Goal: Task Accomplishment & Management: Use online tool/utility

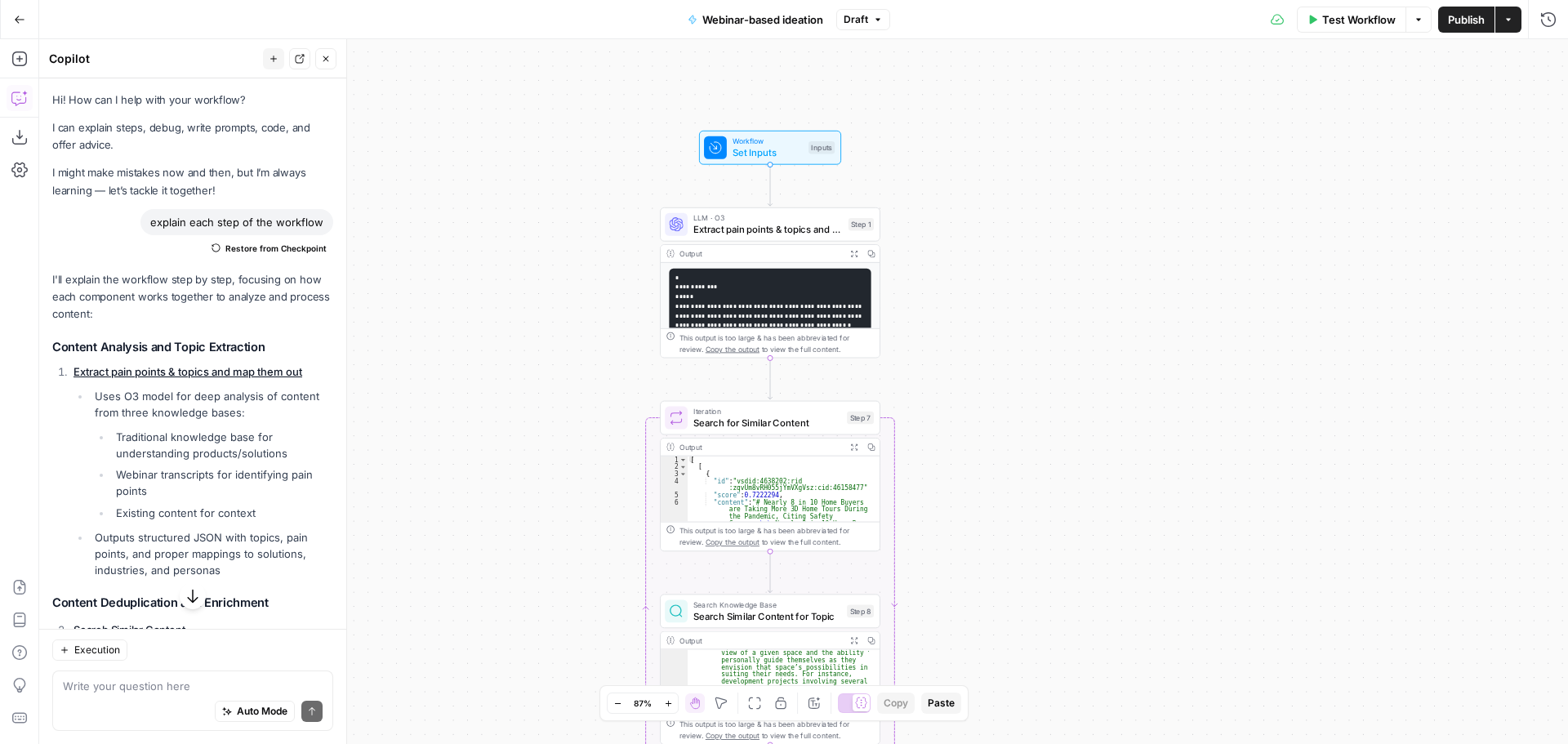
scroll to position [910, 0]
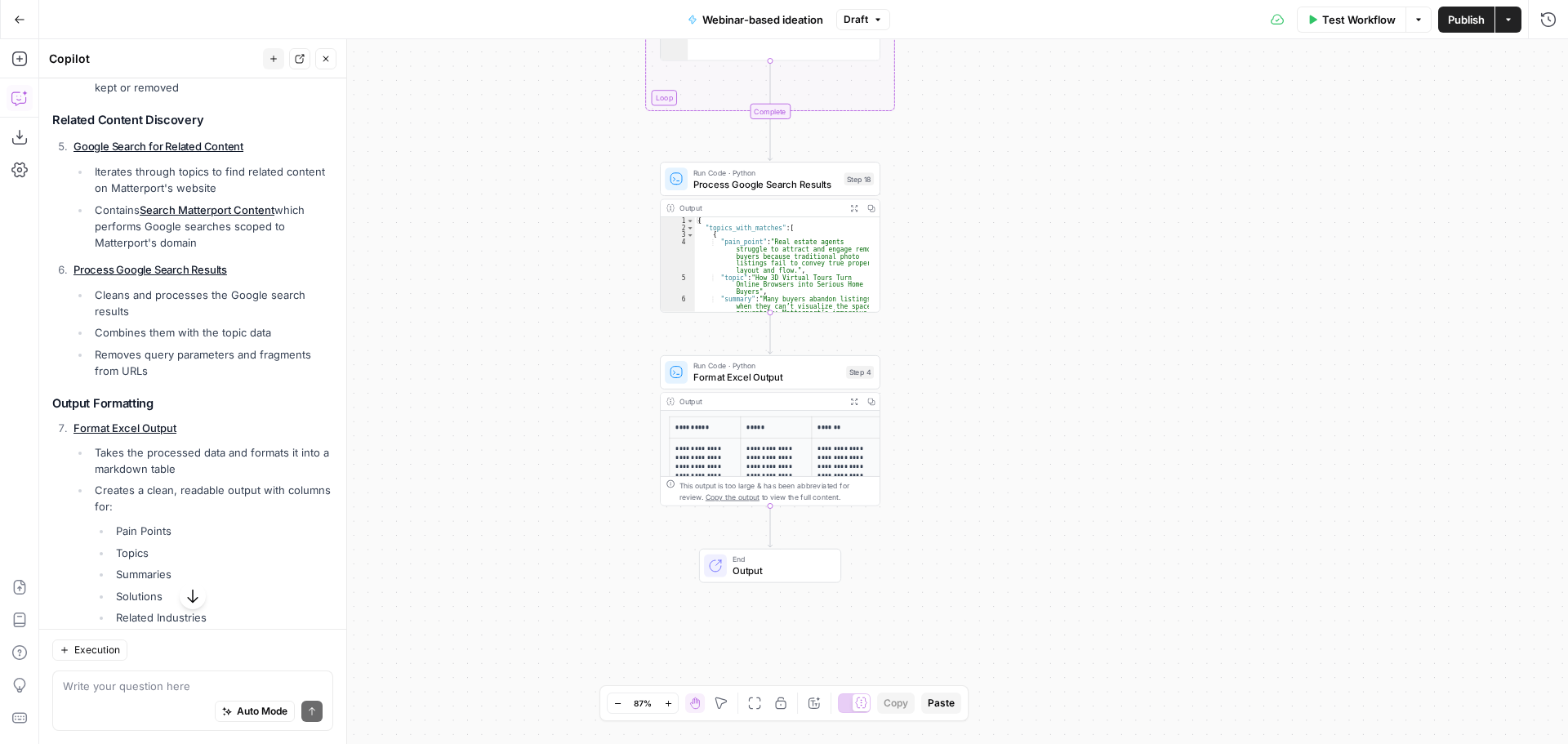
click at [857, 399] on icon "button" at bounding box center [853, 402] width 8 height 8
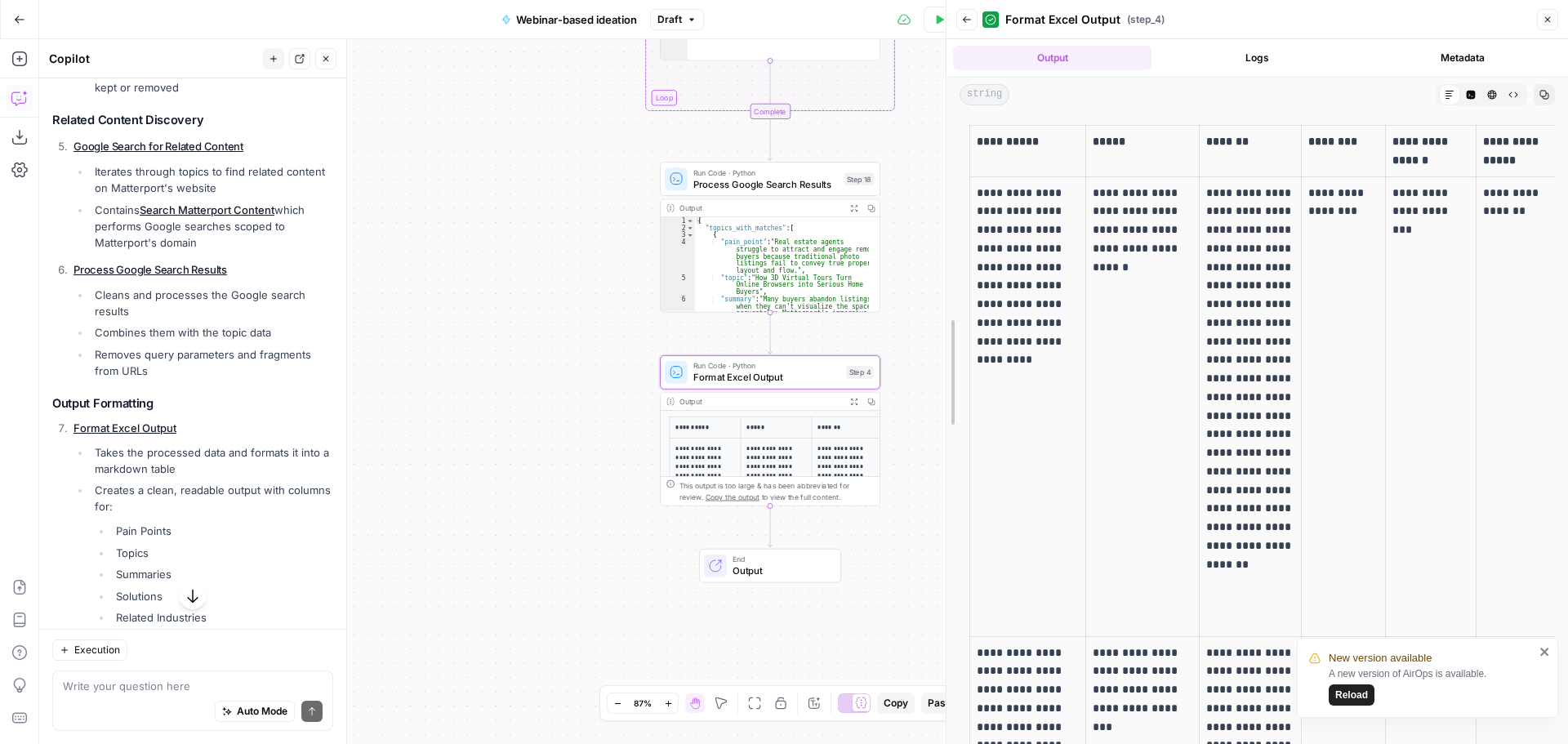
drag, startPoint x: 1199, startPoint y: 365, endPoint x: 949, endPoint y: 362, distance: 250.0
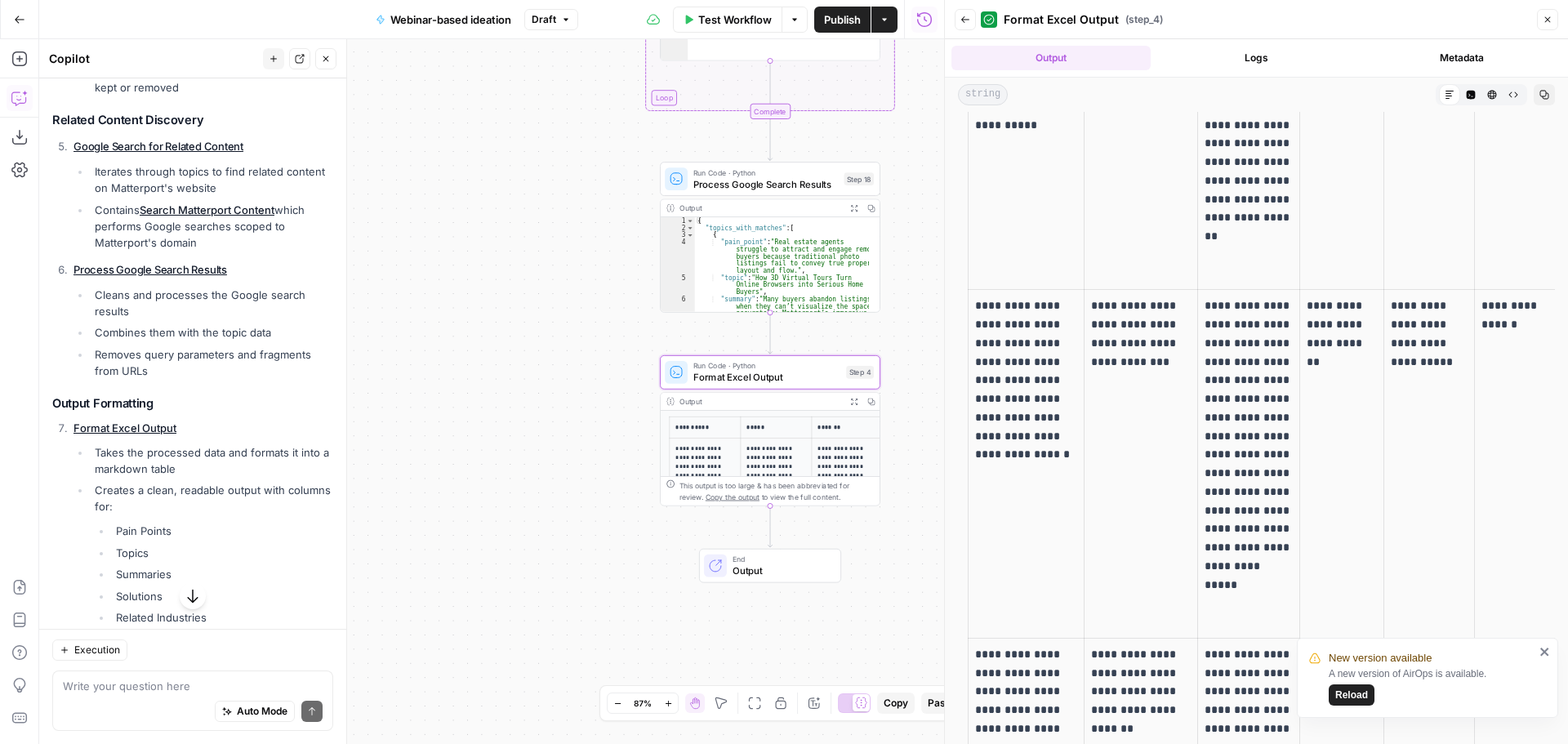
scroll to position [1714, 0]
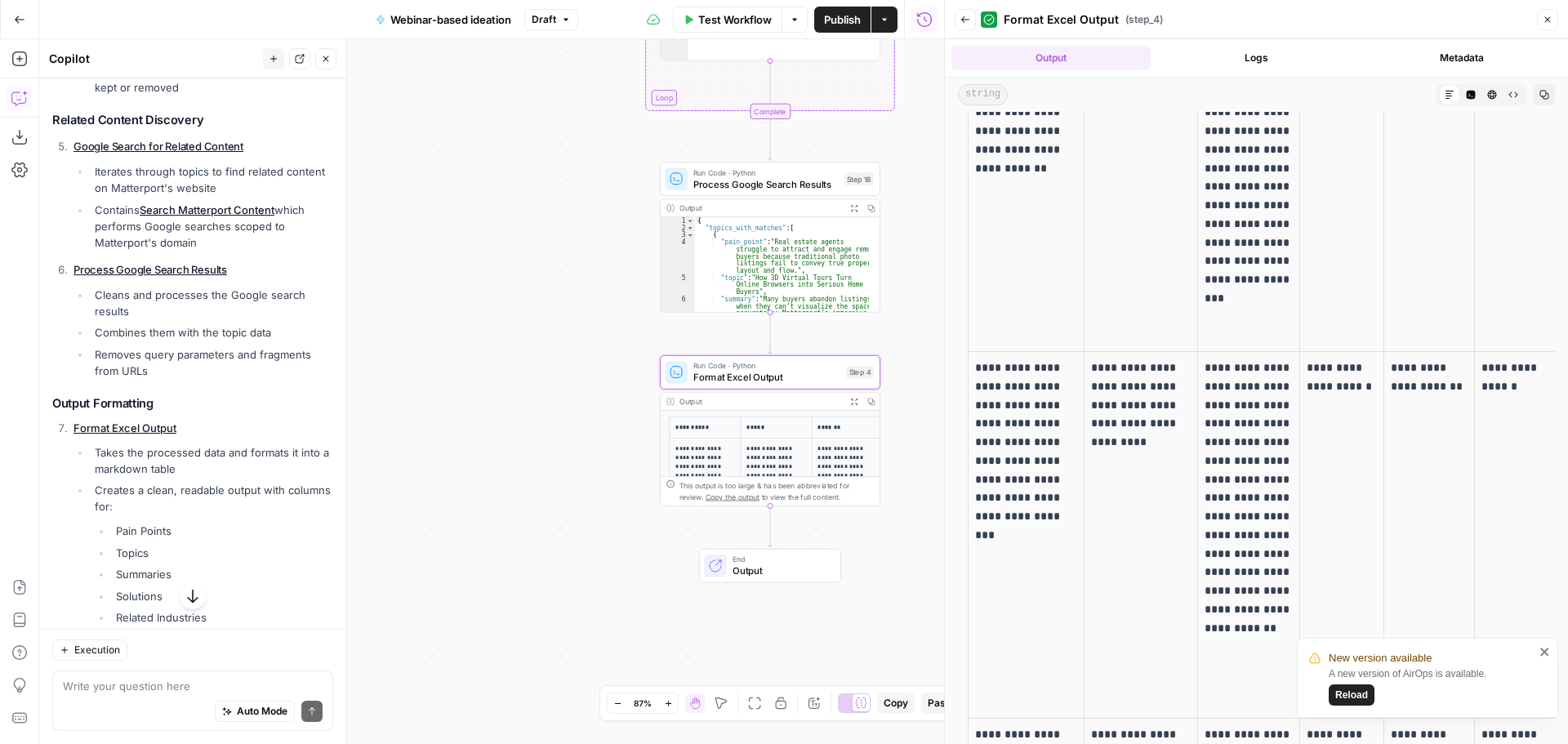
click at [1310, 187] on td "**********" at bounding box center [1342, 168] width 84 height 367
click at [1257, 268] on p "**********" at bounding box center [1248, 168] width 89 height 353
click at [1239, 251] on p "**********" at bounding box center [1248, 168] width 89 height 353
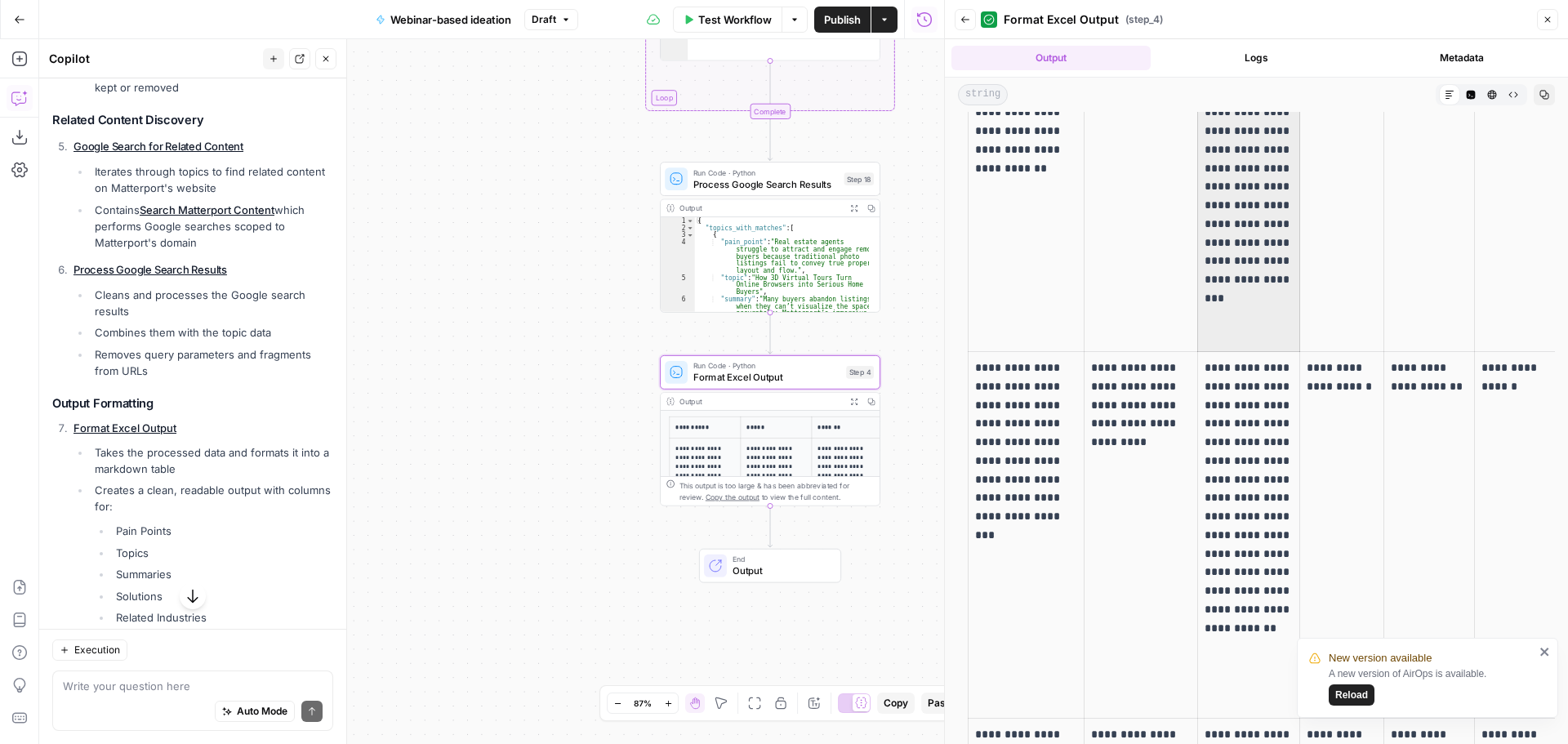
click at [1257, 277] on p "**********" at bounding box center [1248, 168] width 89 height 353
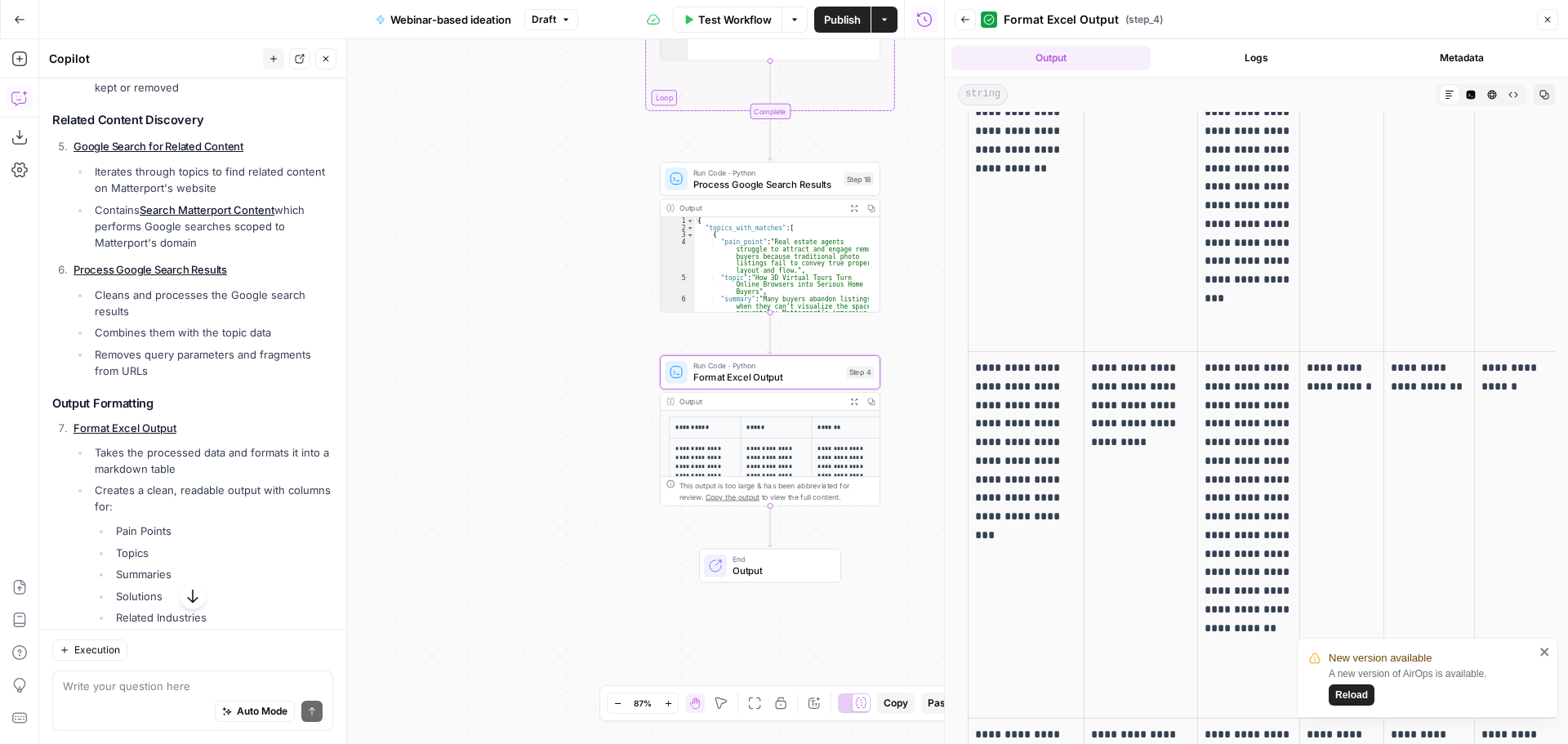
click at [1282, 277] on p "**********" at bounding box center [1248, 168] width 89 height 353
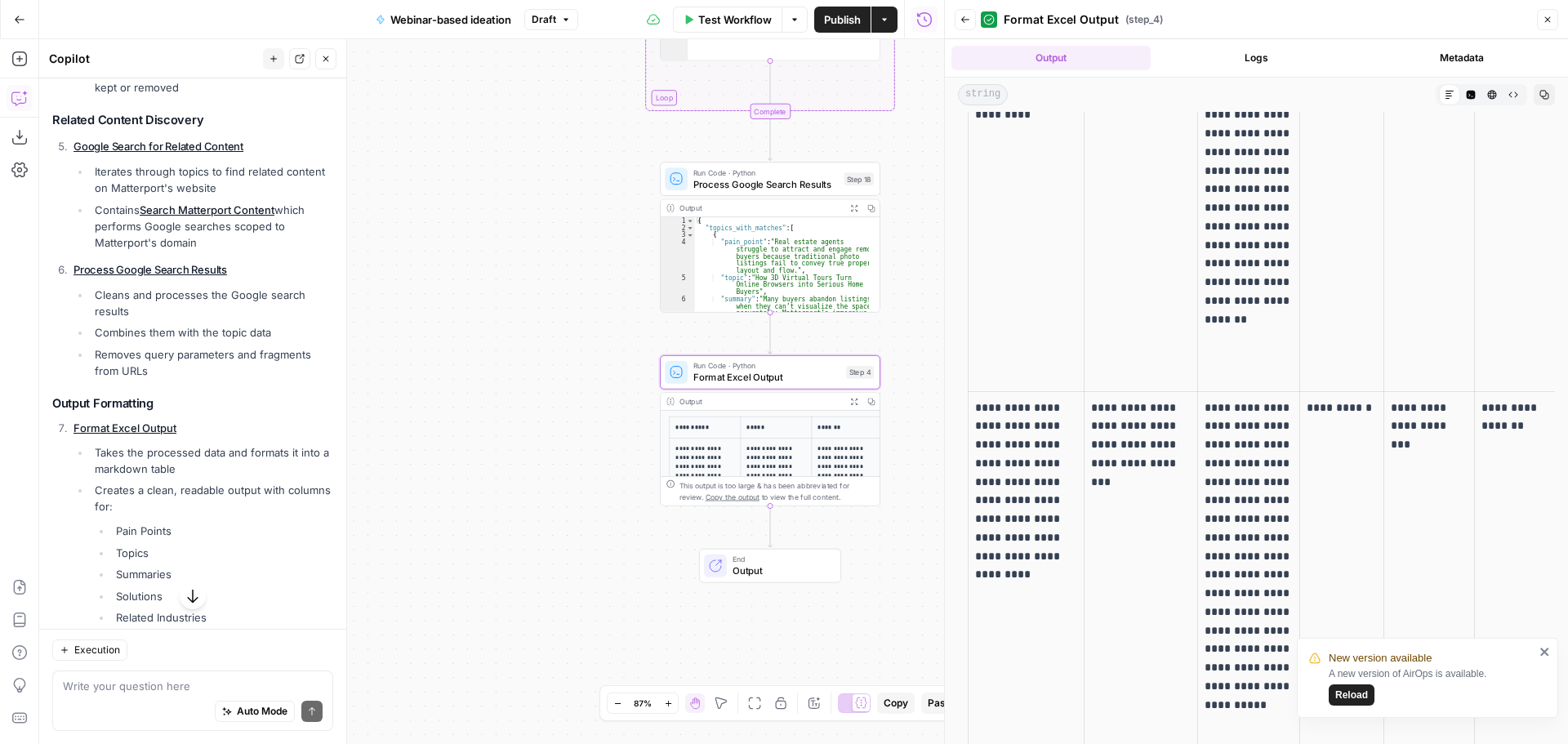
scroll to position [0, 0]
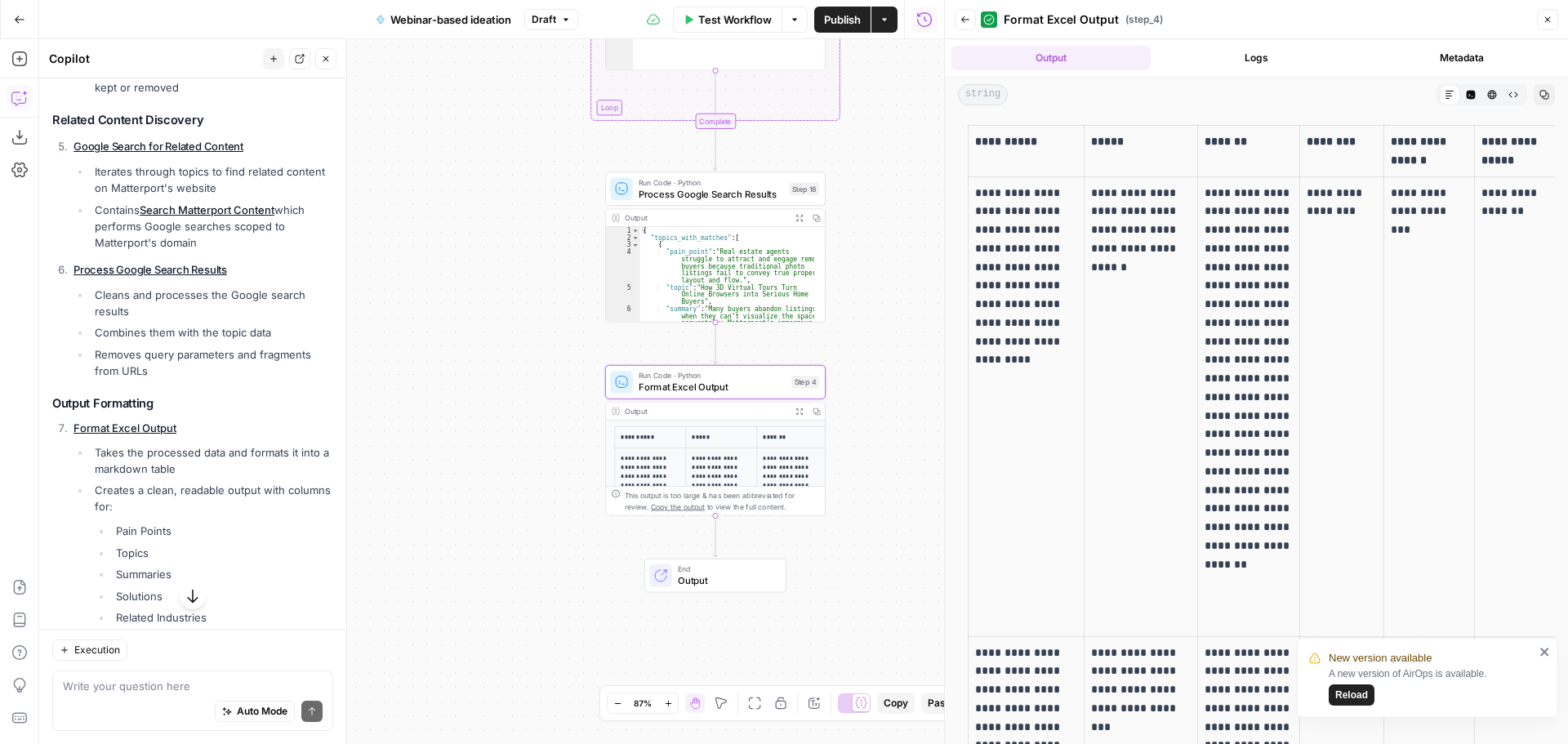
drag, startPoint x: 525, startPoint y: 218, endPoint x: 439, endPoint y: 229, distance: 86.7
click at [439, 229] on div "Workflow Set Inputs Inputs LLM · O3 Extract pain points & topics and map them o…" at bounding box center [491, 391] width 904 height 704
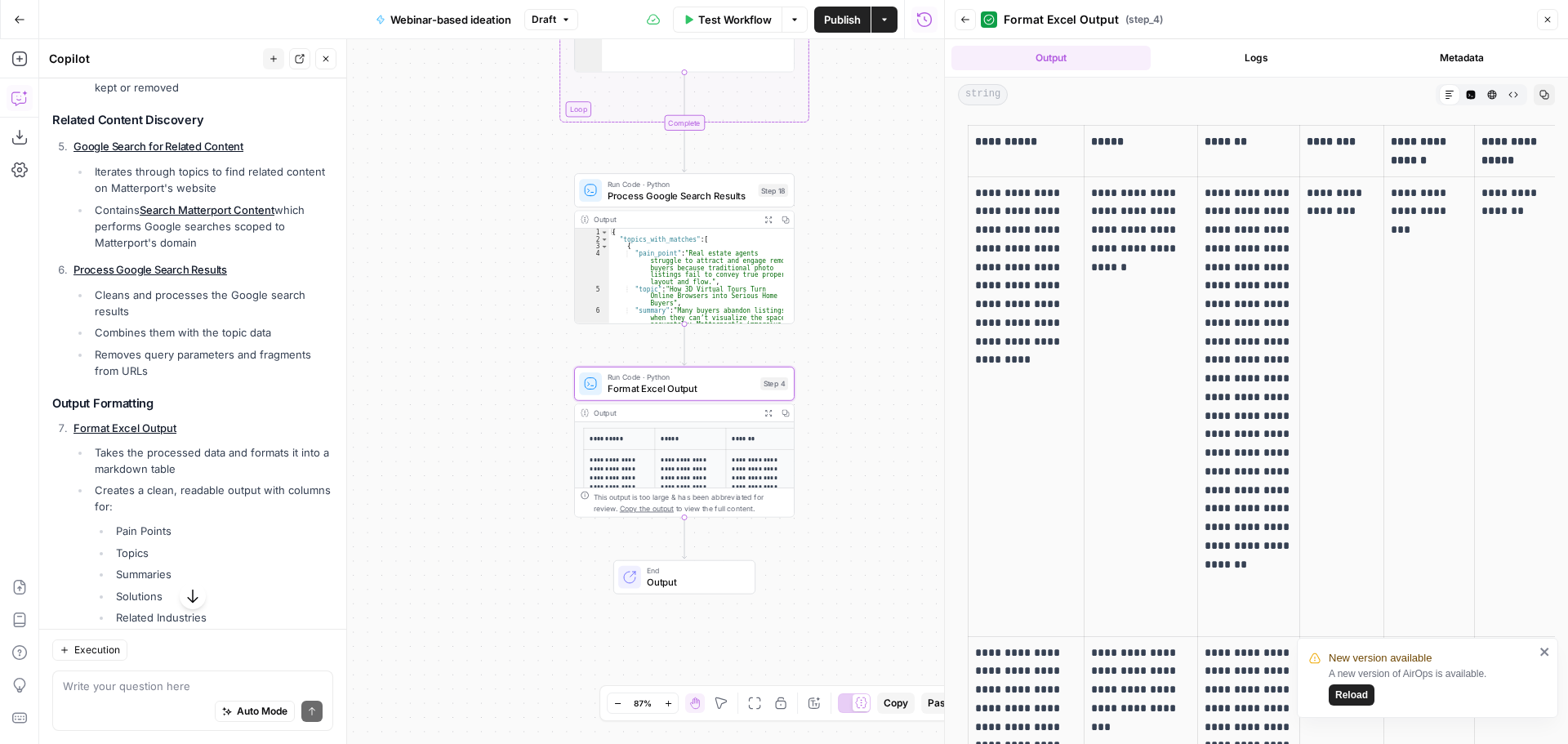
click at [23, 5] on button "Go Back" at bounding box center [19, 19] width 29 height 29
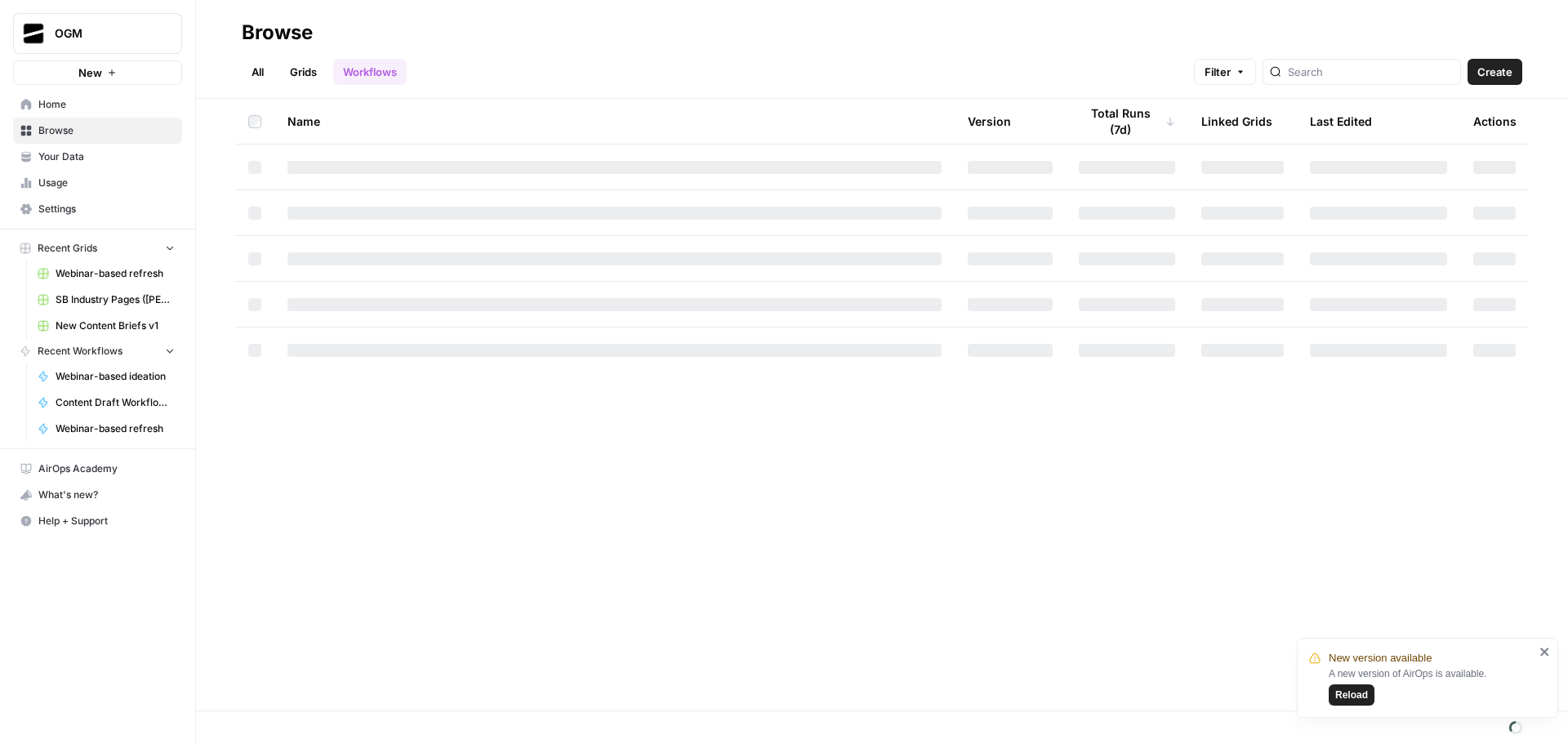
click at [263, 70] on link "All" at bounding box center [257, 72] width 32 height 26
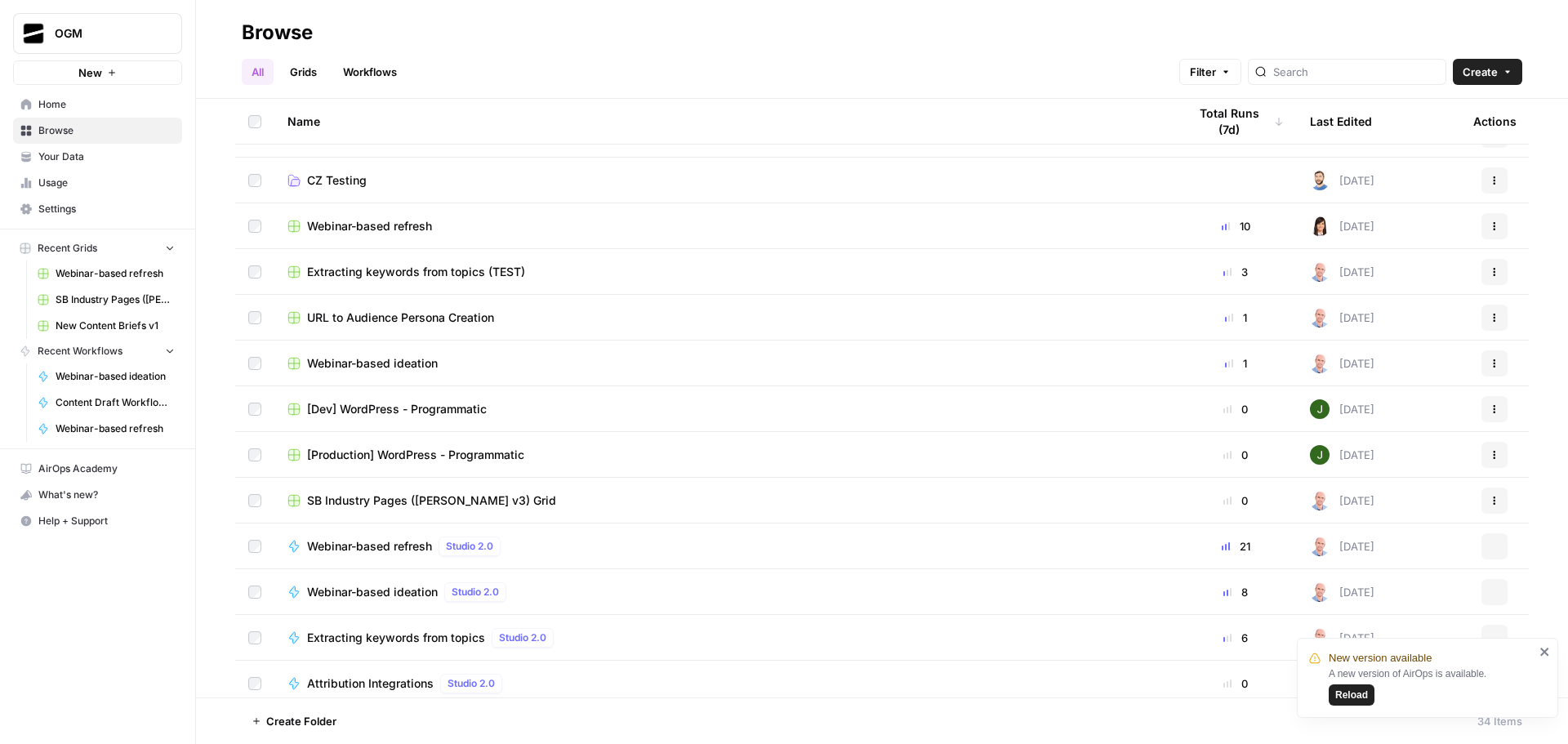
scroll to position [1001, 0]
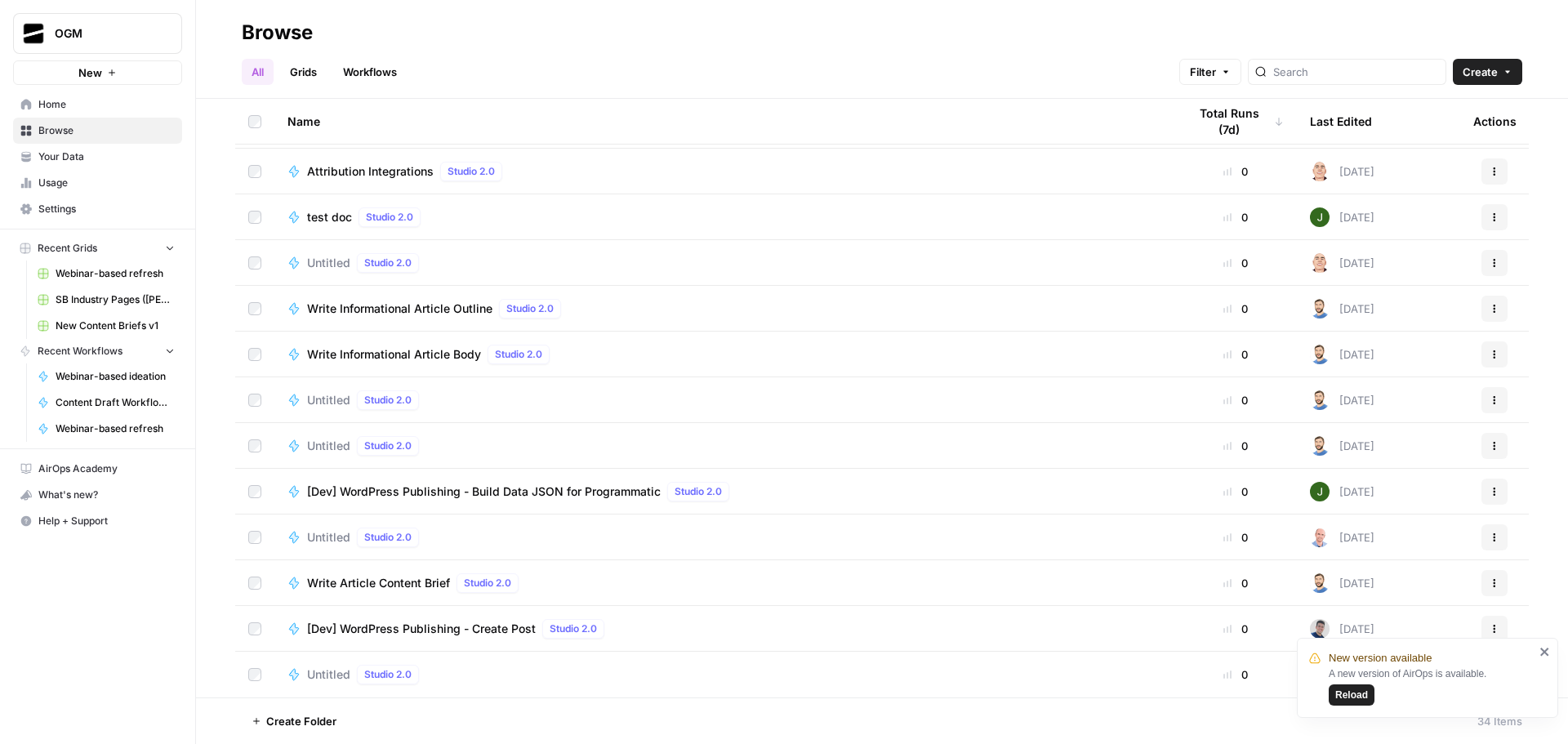
click at [1543, 650] on icon "close" at bounding box center [1543, 652] width 8 height 8
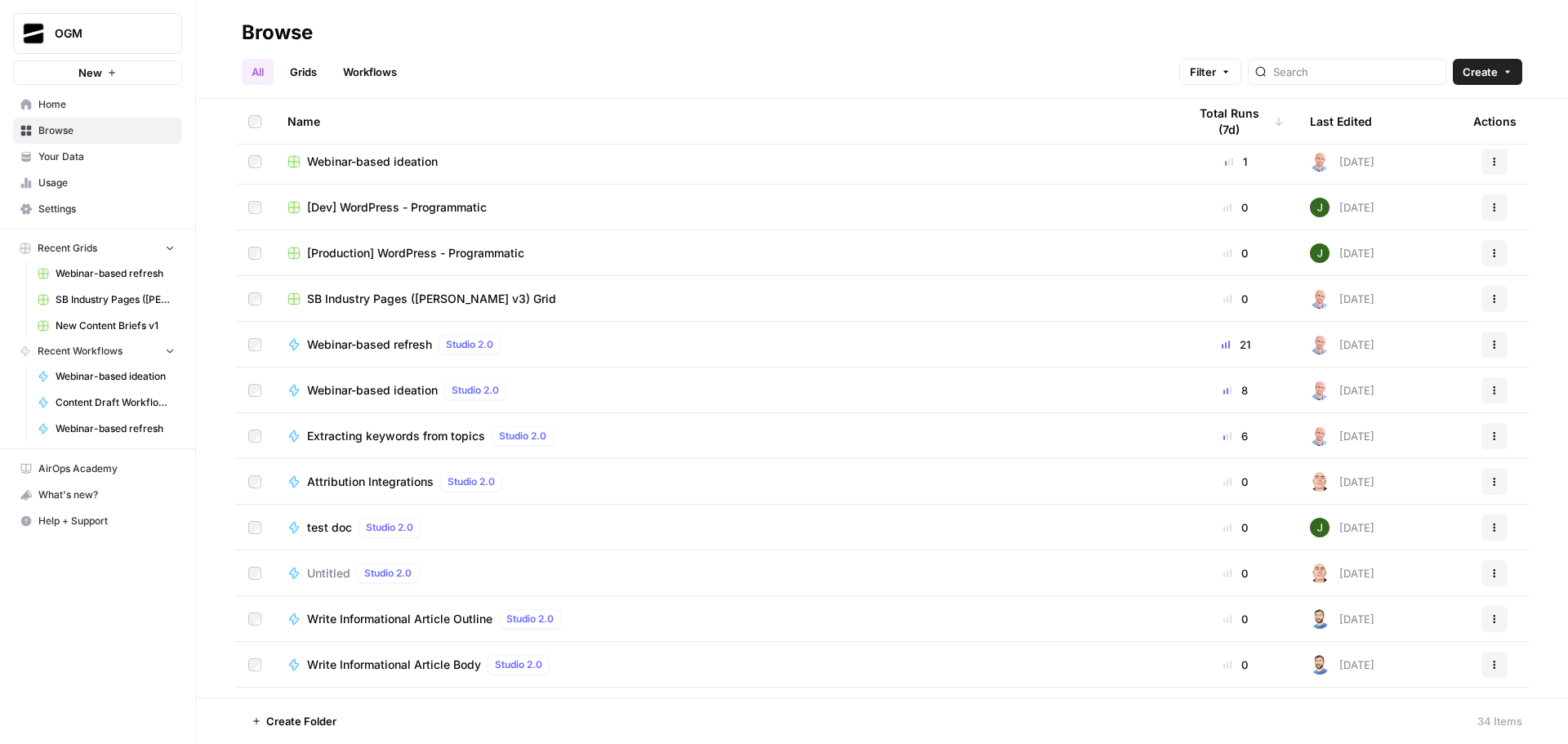
scroll to position [683, 0]
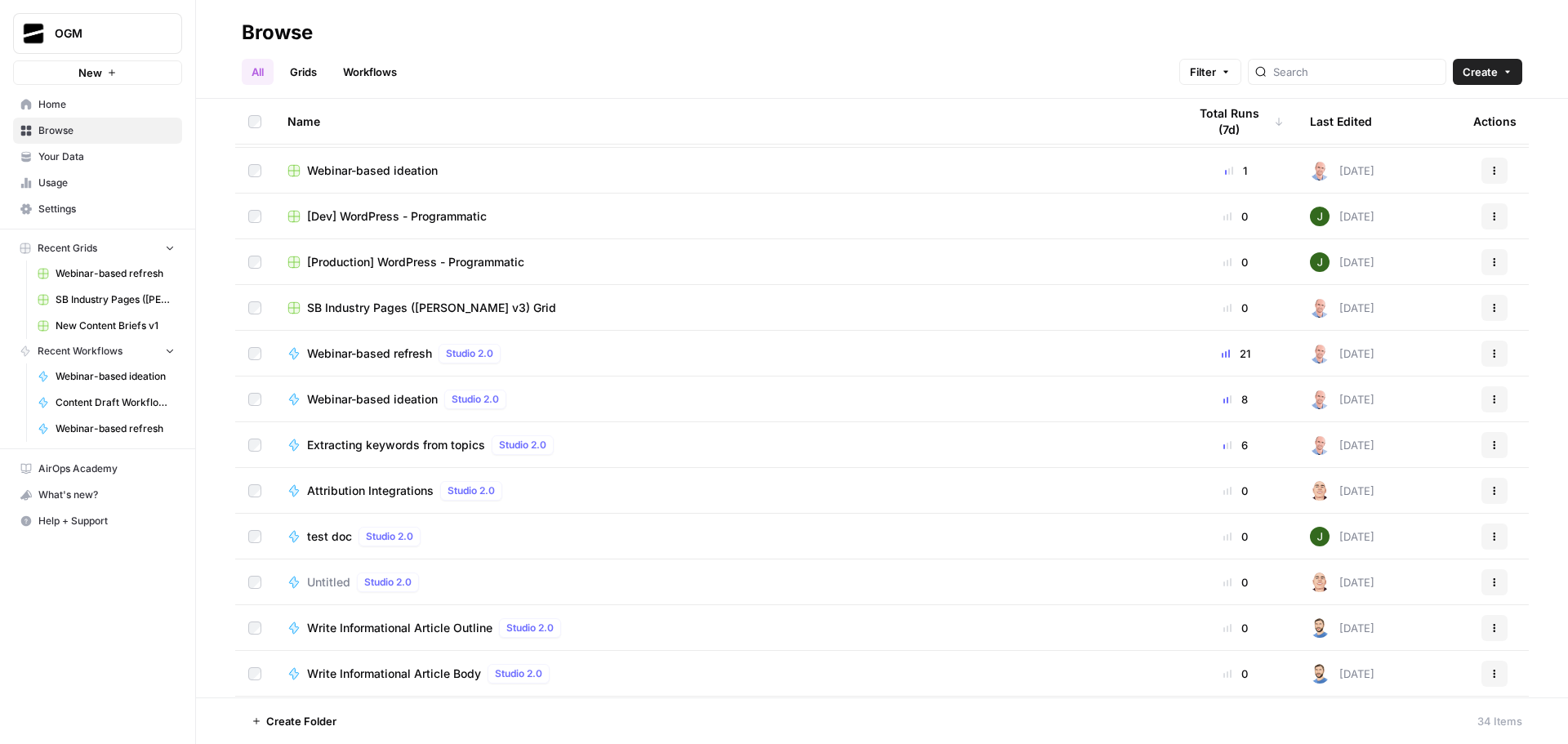
click at [1489, 444] on icon "button" at bounding box center [1494, 445] width 9 height 9
click at [70, 156] on span "Your Data" at bounding box center [107, 157] width 137 height 15
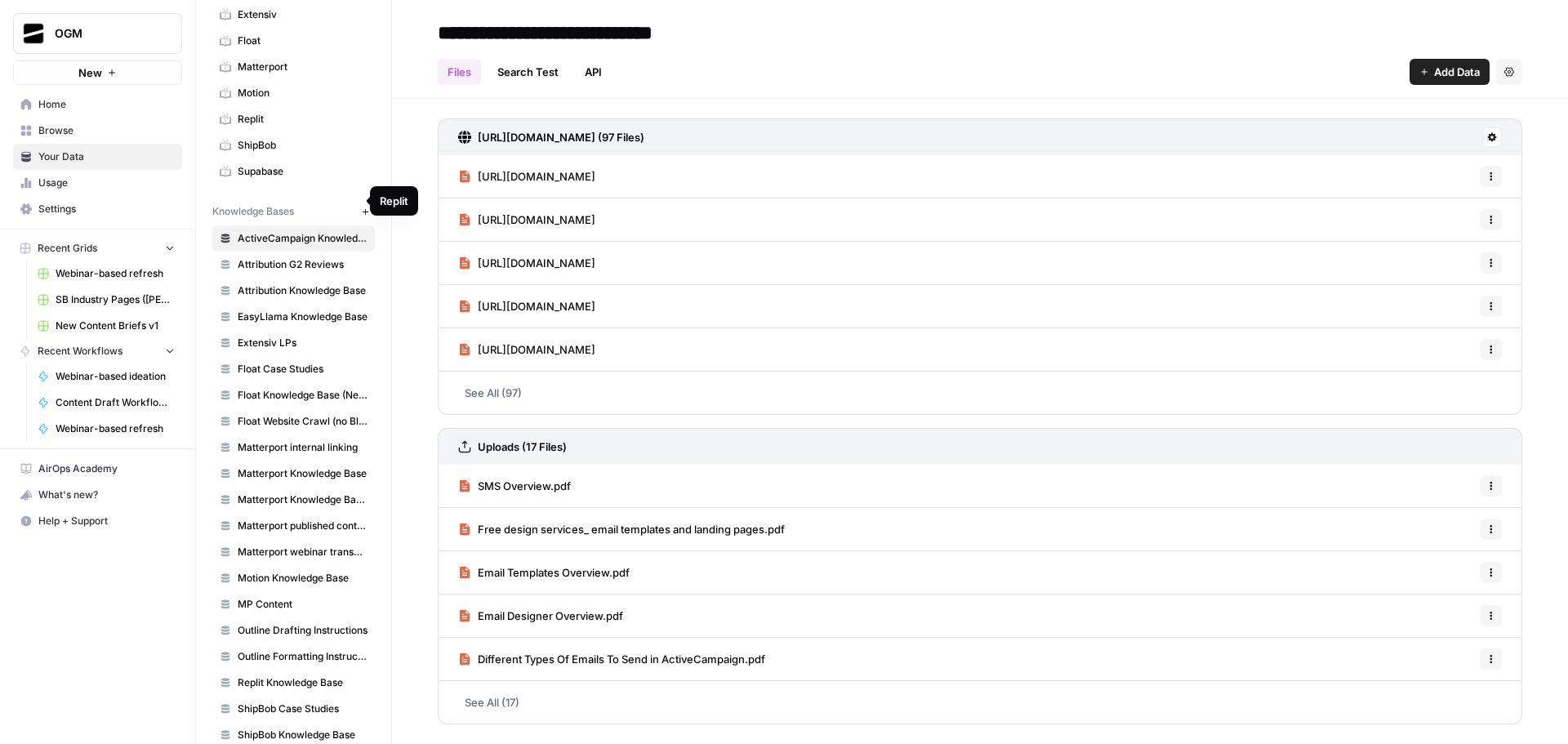
scroll to position [245, 0]
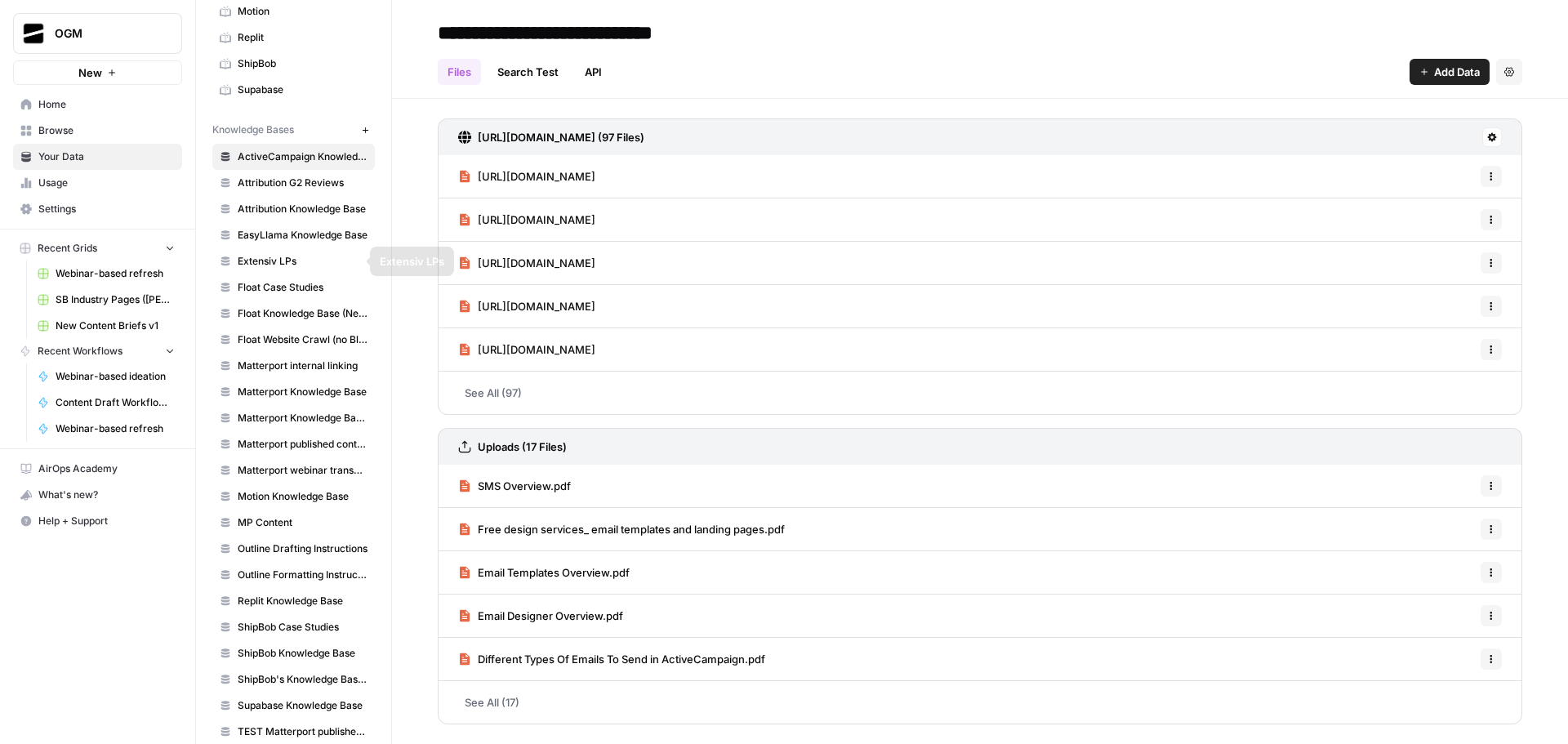
click at [302, 215] on span "Attribution Knowledge Base" at bounding box center [303, 209] width 130 height 15
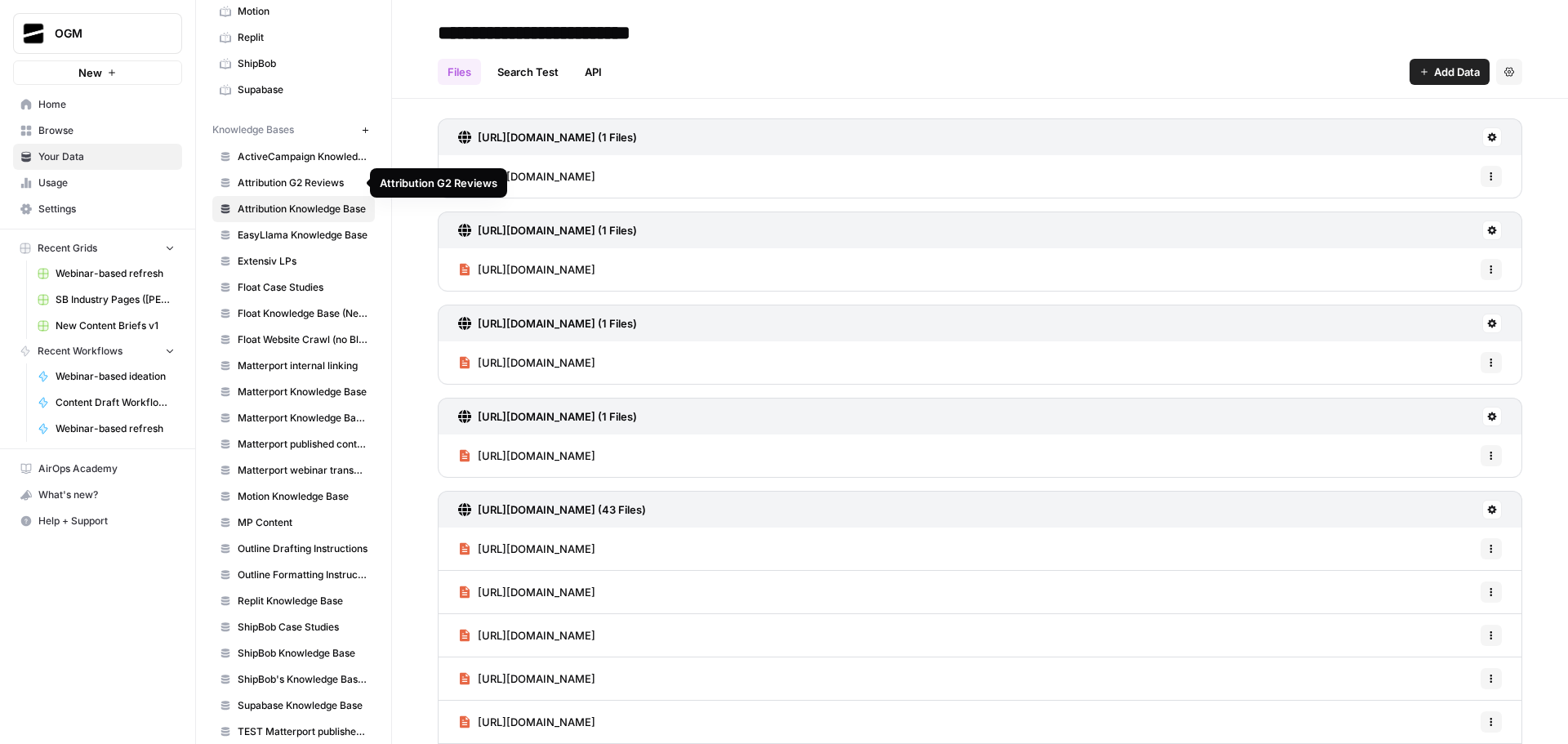
click at [312, 182] on span "Attribution G2 Reviews" at bounding box center [303, 183] width 130 height 15
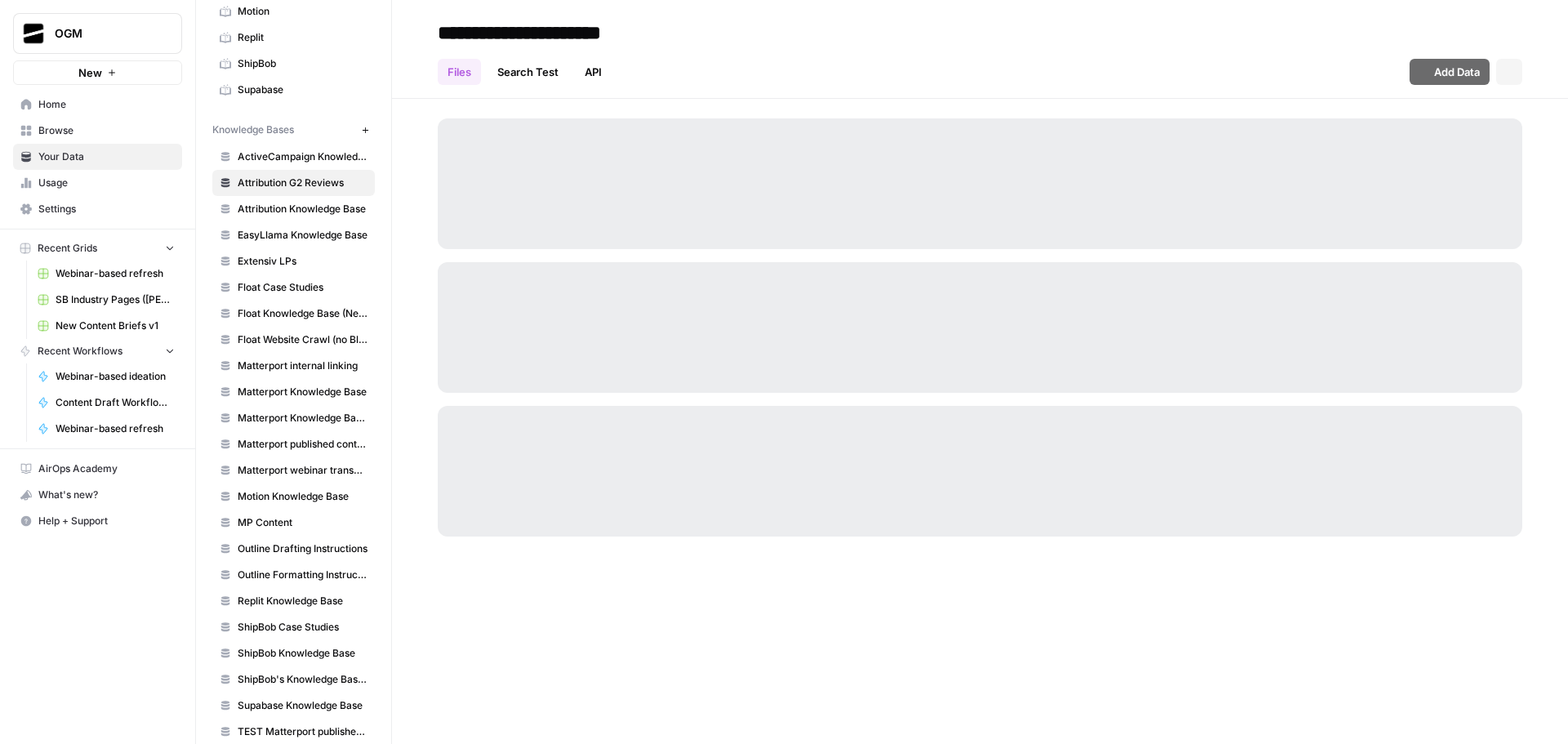
click at [314, 158] on span "ActiveCampaign Knowledge Base" at bounding box center [303, 157] width 130 height 15
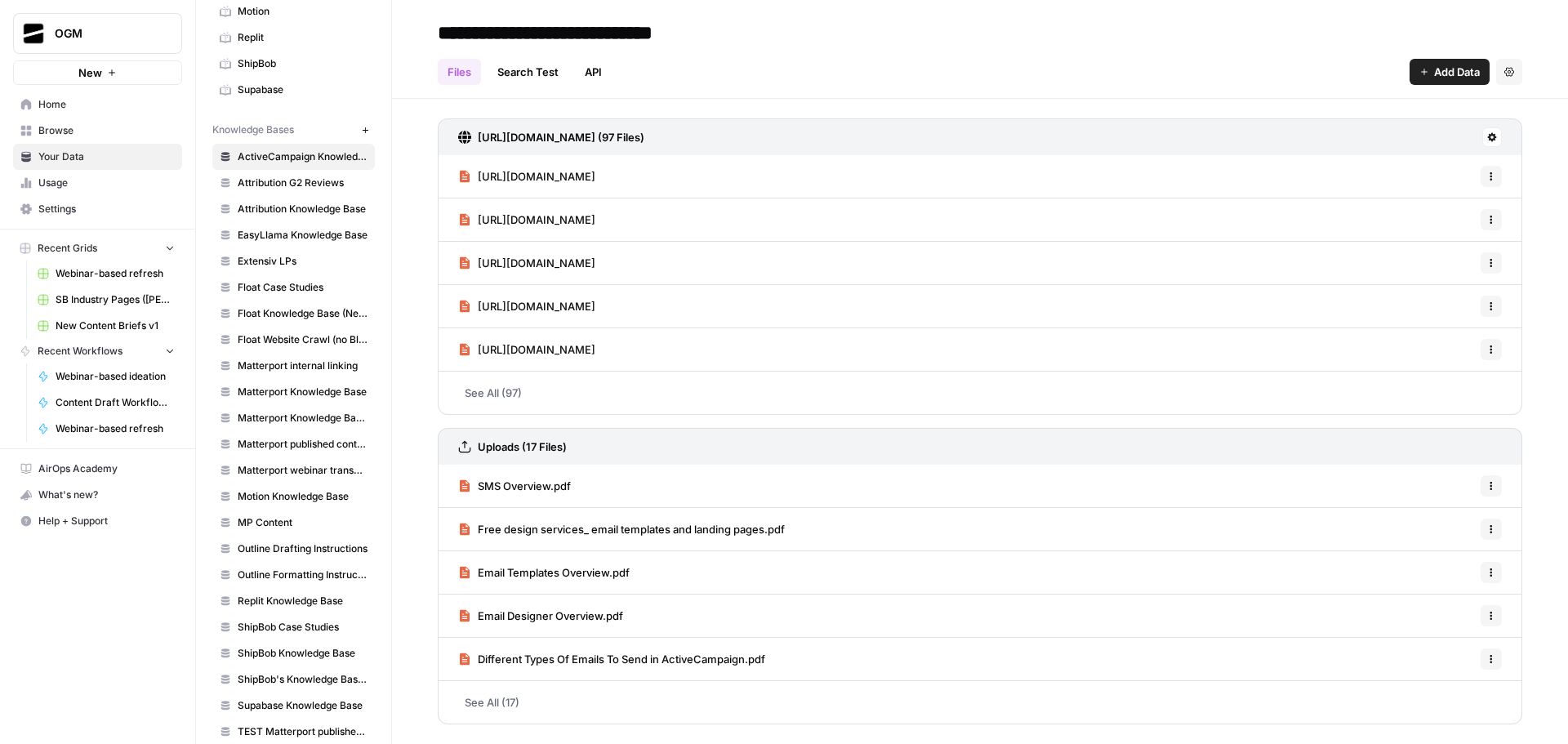
click at [323, 234] on span "EasyLlama Knowledge Base" at bounding box center [303, 236] width 130 height 15
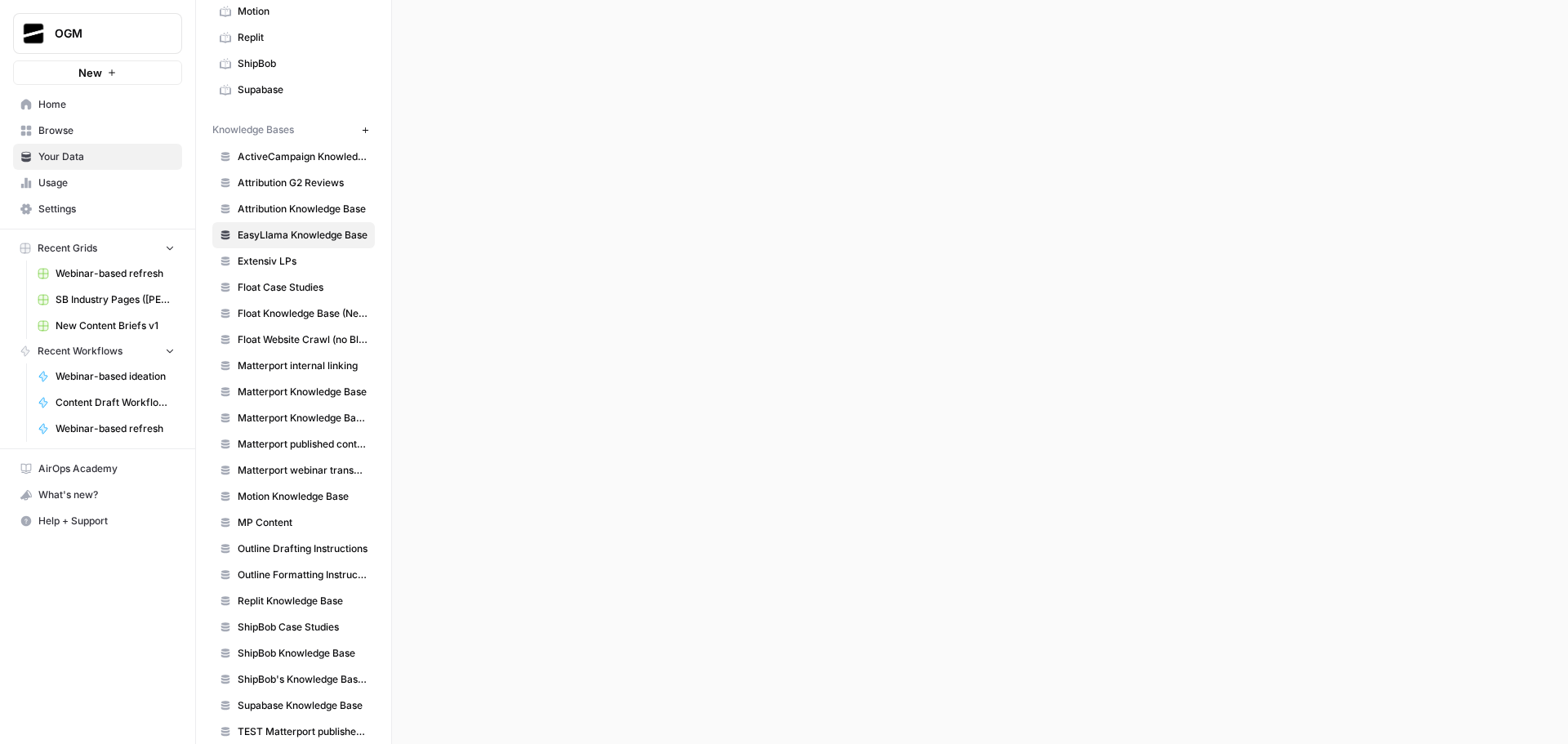
click at [298, 257] on span "Extensiv LPs" at bounding box center [303, 261] width 130 height 15
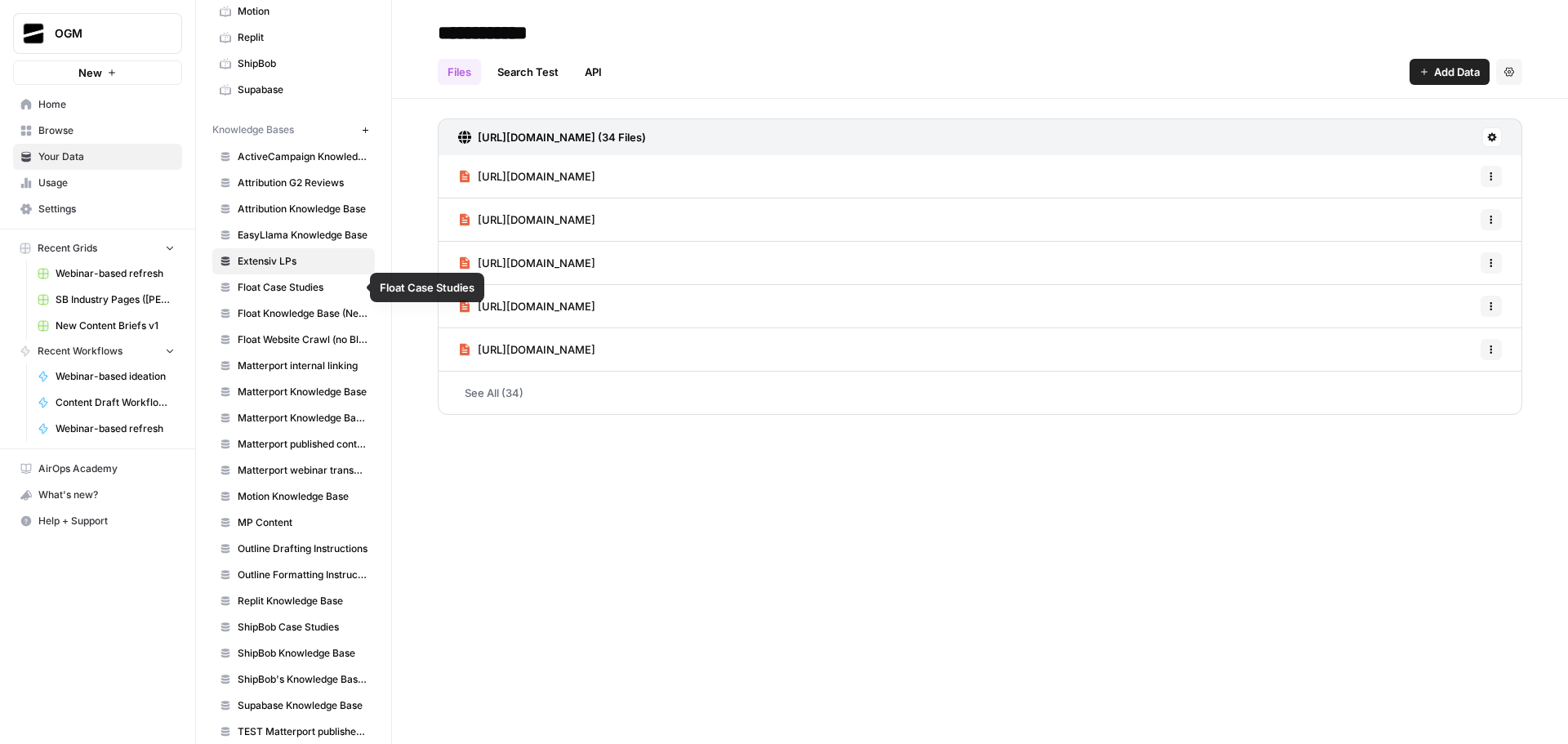
click at [290, 289] on span "Float Case Studies" at bounding box center [303, 288] width 130 height 15
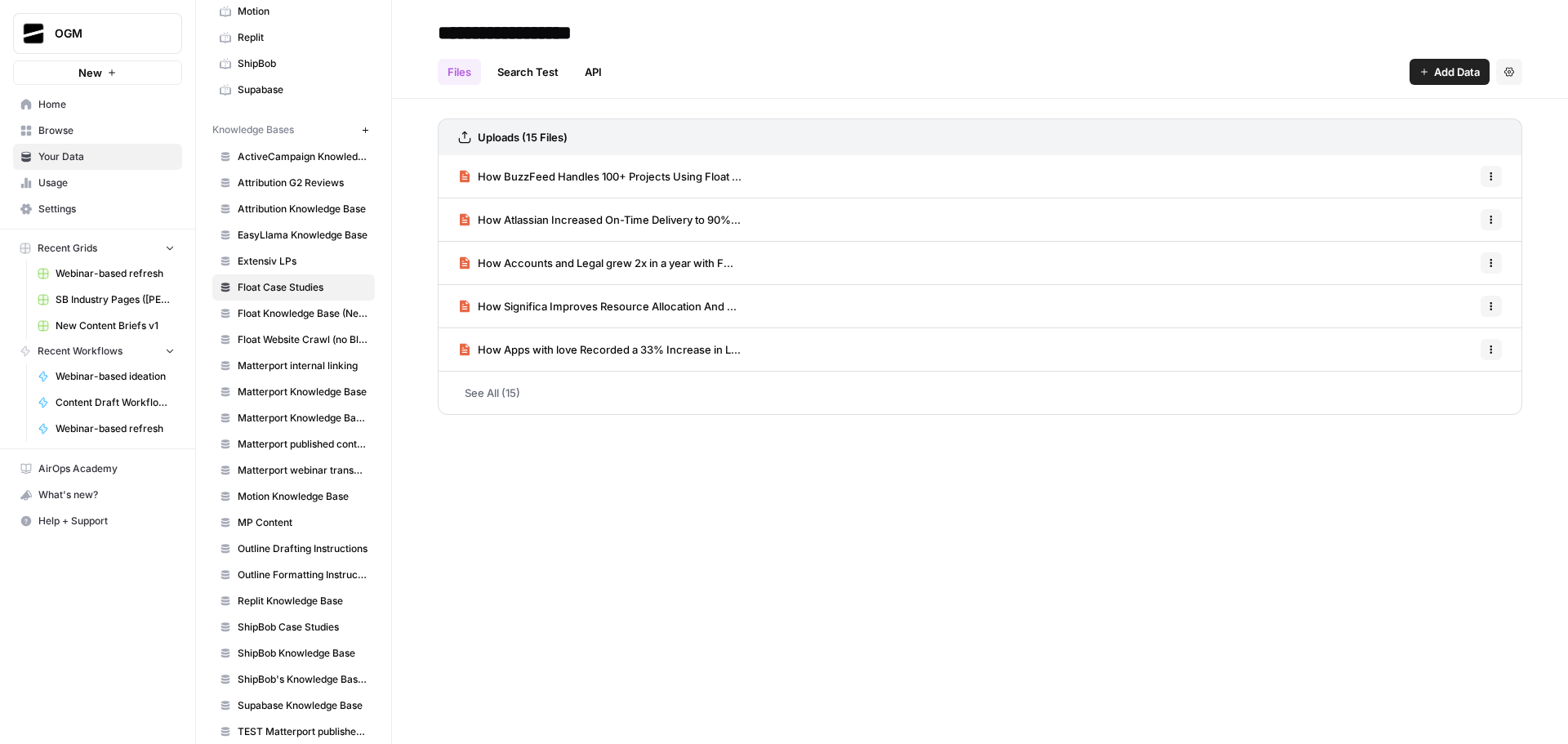
click at [294, 306] on link "Float Knowledge Base (New)" at bounding box center [293, 314] width 162 height 26
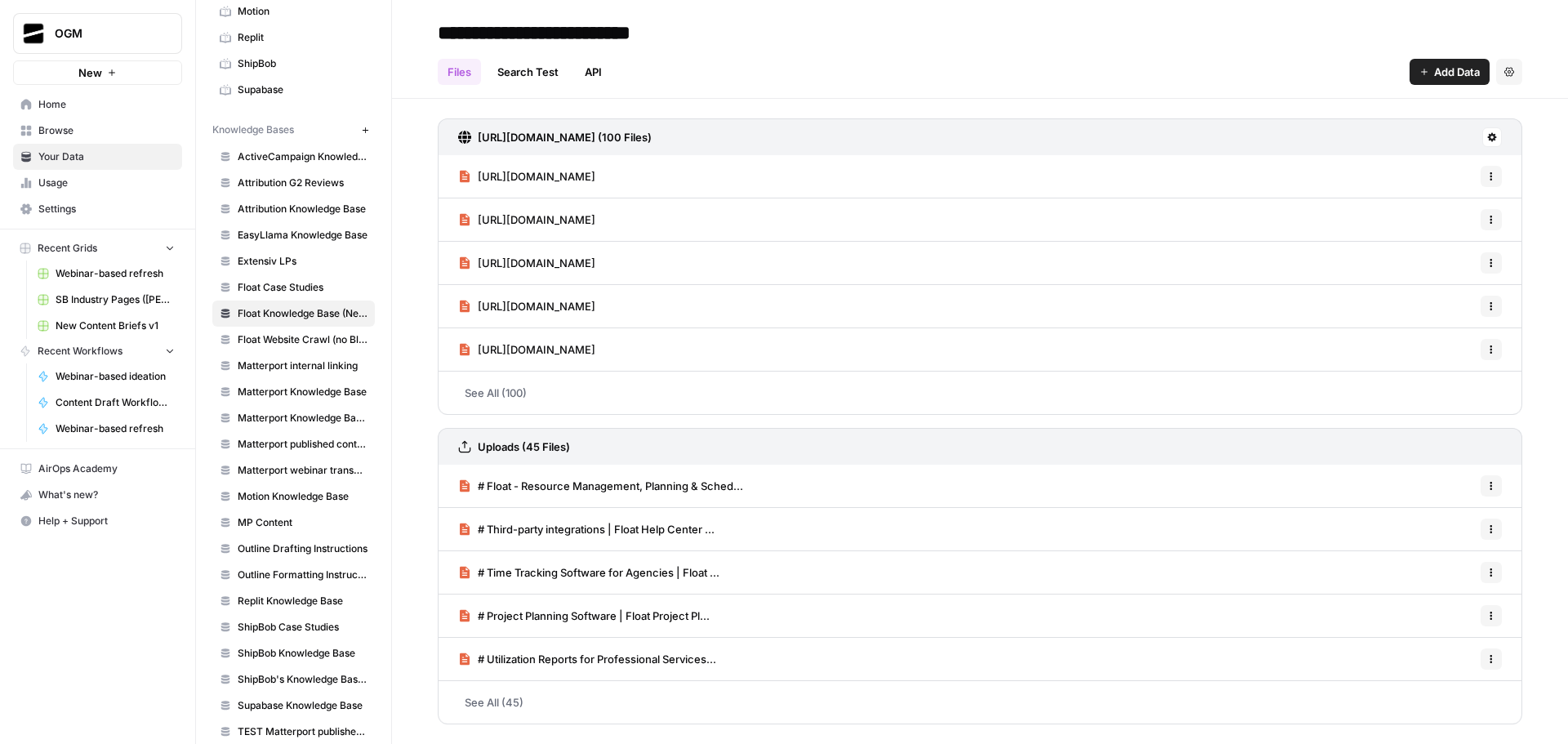
click at [280, 341] on span "Float Website Crawl (no Blog)" at bounding box center [303, 339] width 130 height 15
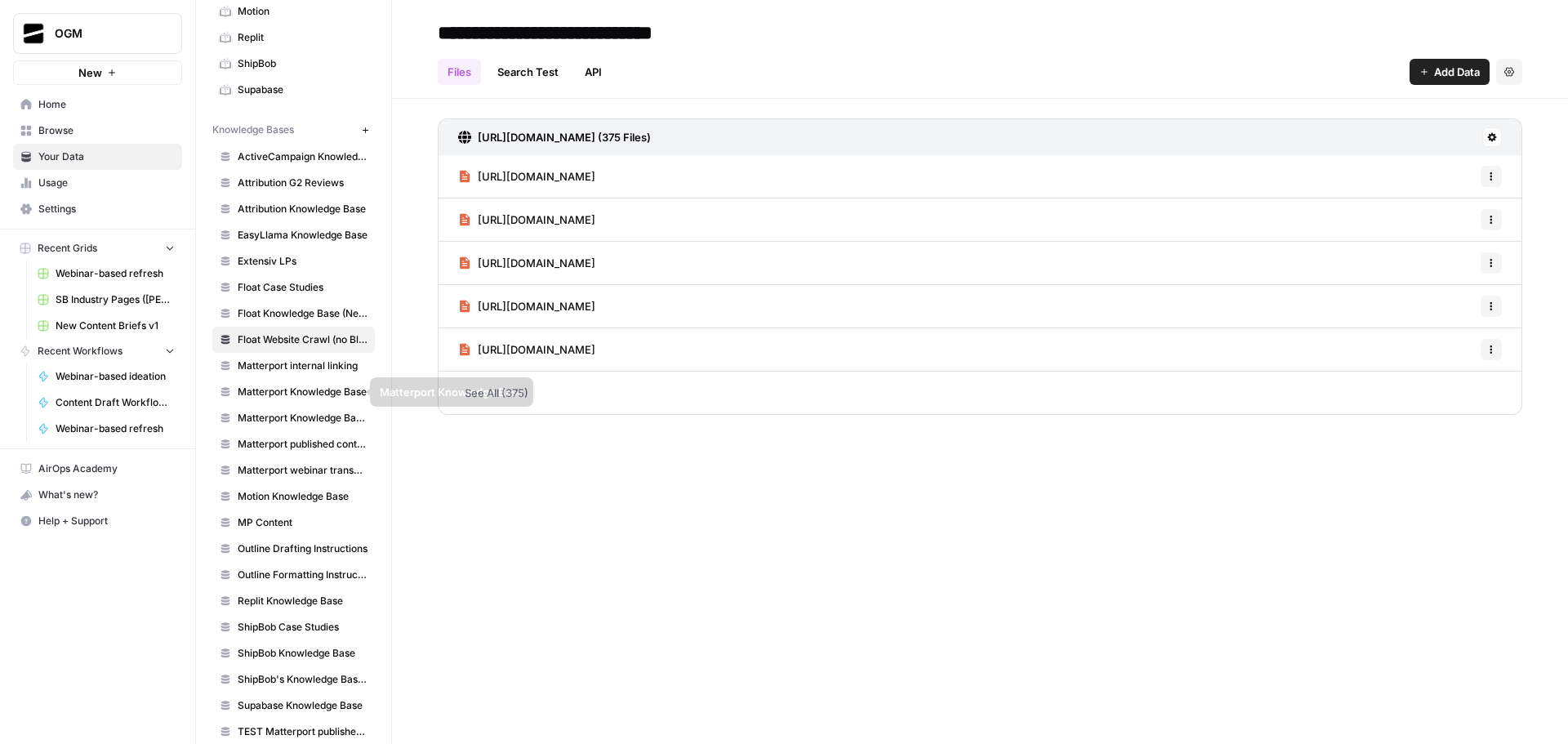
click at [300, 364] on span "Matterport internal linking" at bounding box center [303, 366] width 130 height 15
click at [314, 392] on span "Matterport Knowledge Base" at bounding box center [303, 392] width 130 height 15
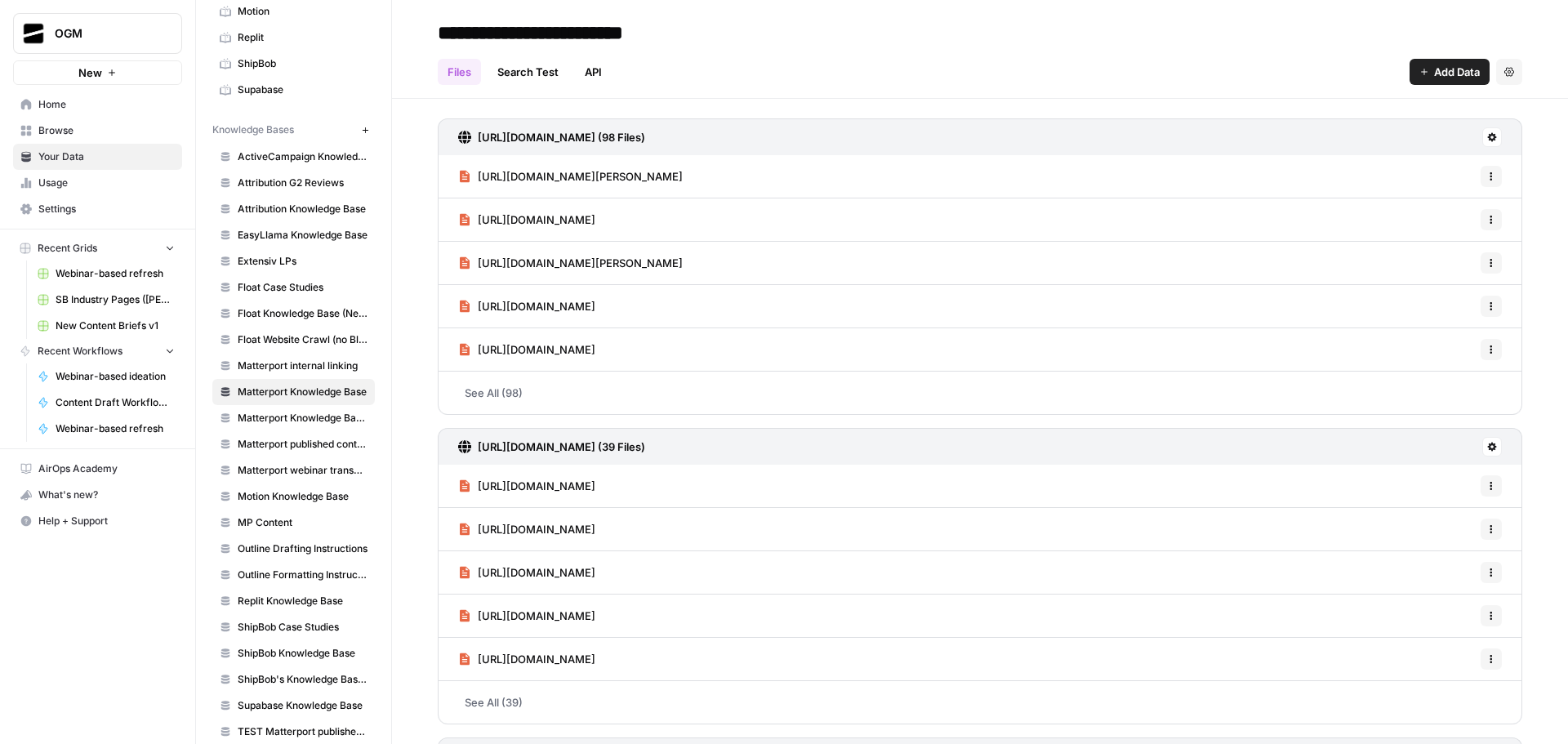
click at [316, 421] on span "Matterport Knowledge Base V2" at bounding box center [303, 419] width 130 height 15
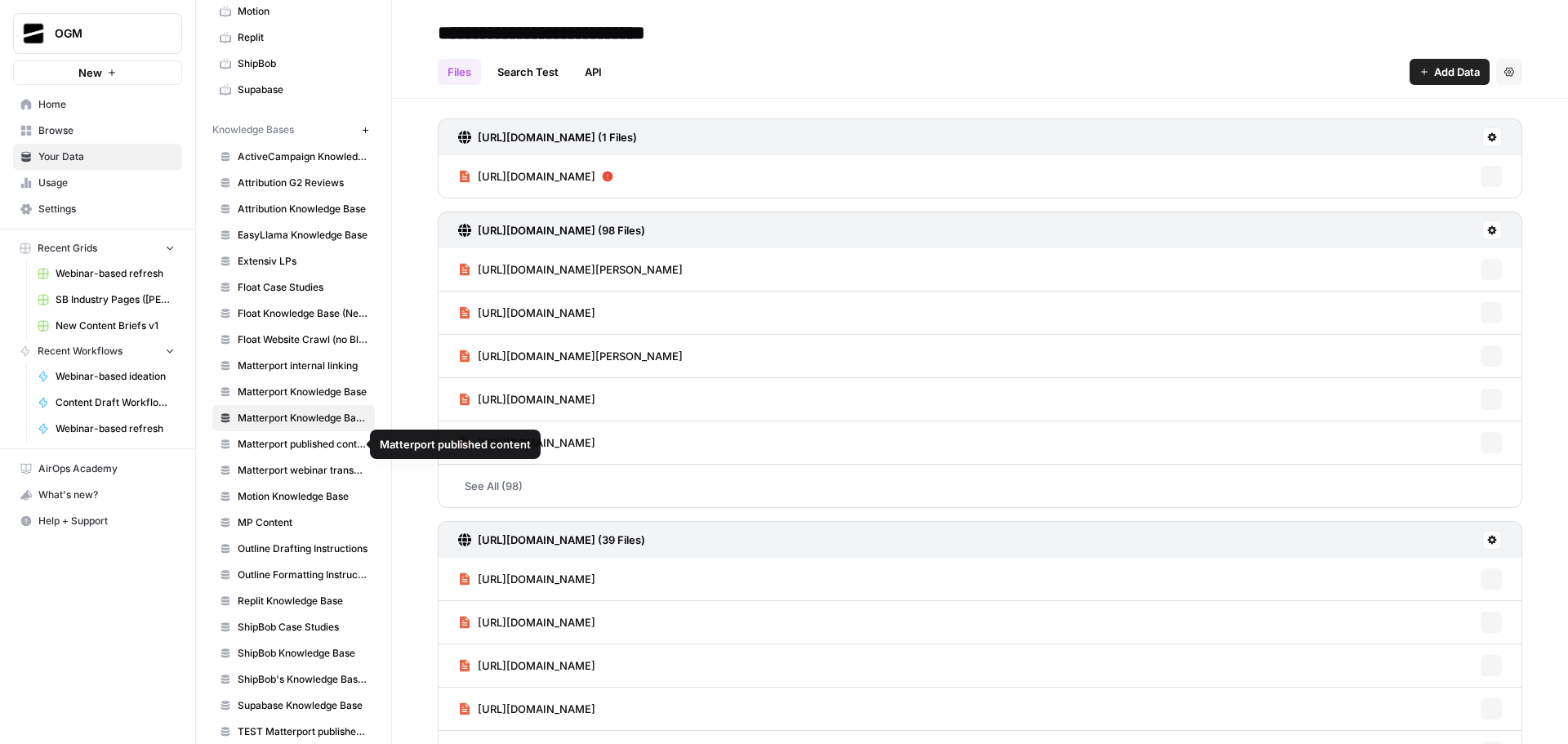
click at [320, 443] on span "Matterport published content" at bounding box center [303, 444] width 130 height 15
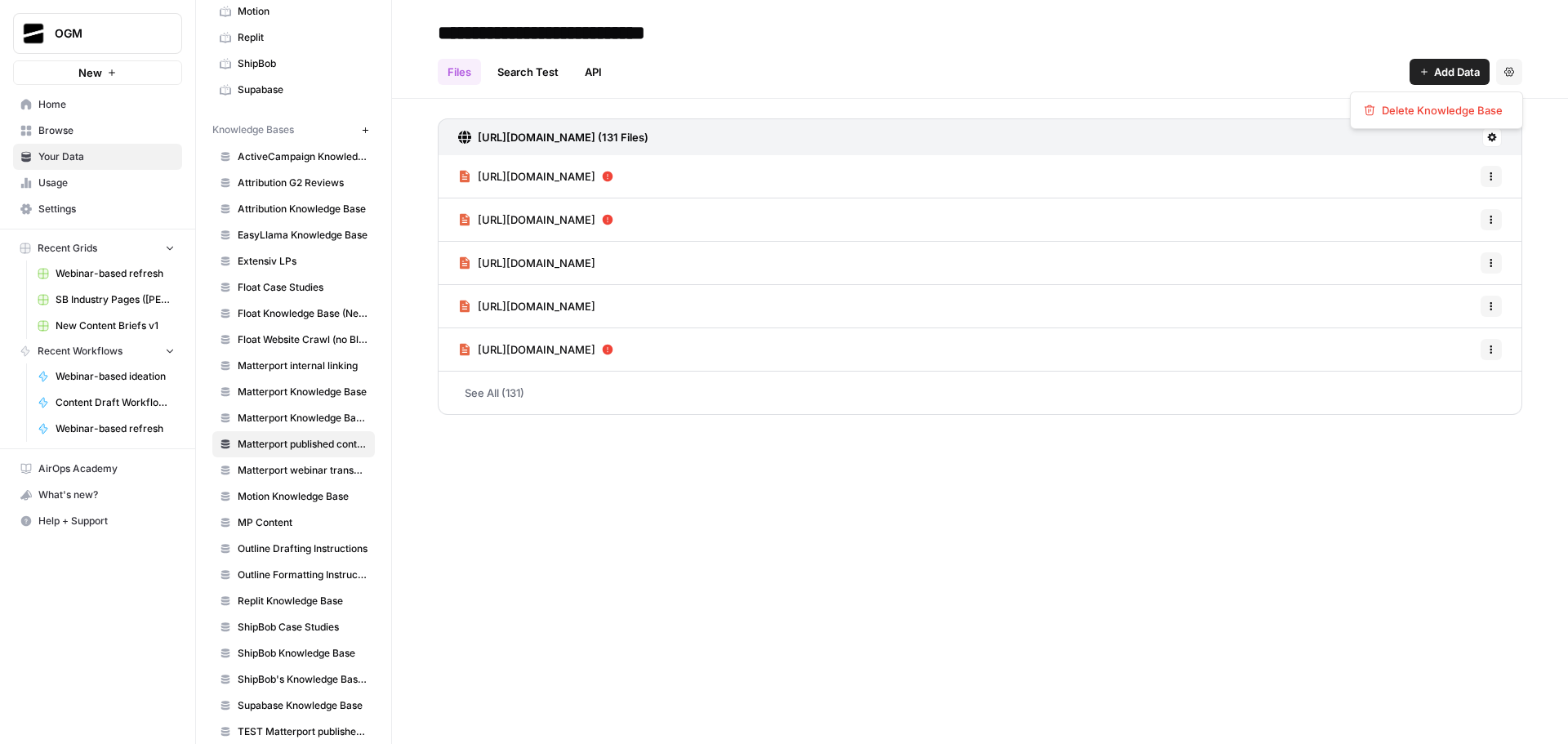
click at [1507, 70] on icon "button" at bounding box center [1509, 72] width 9 height 9
click at [322, 470] on span "Matterport webinar transcripts" at bounding box center [303, 471] width 130 height 15
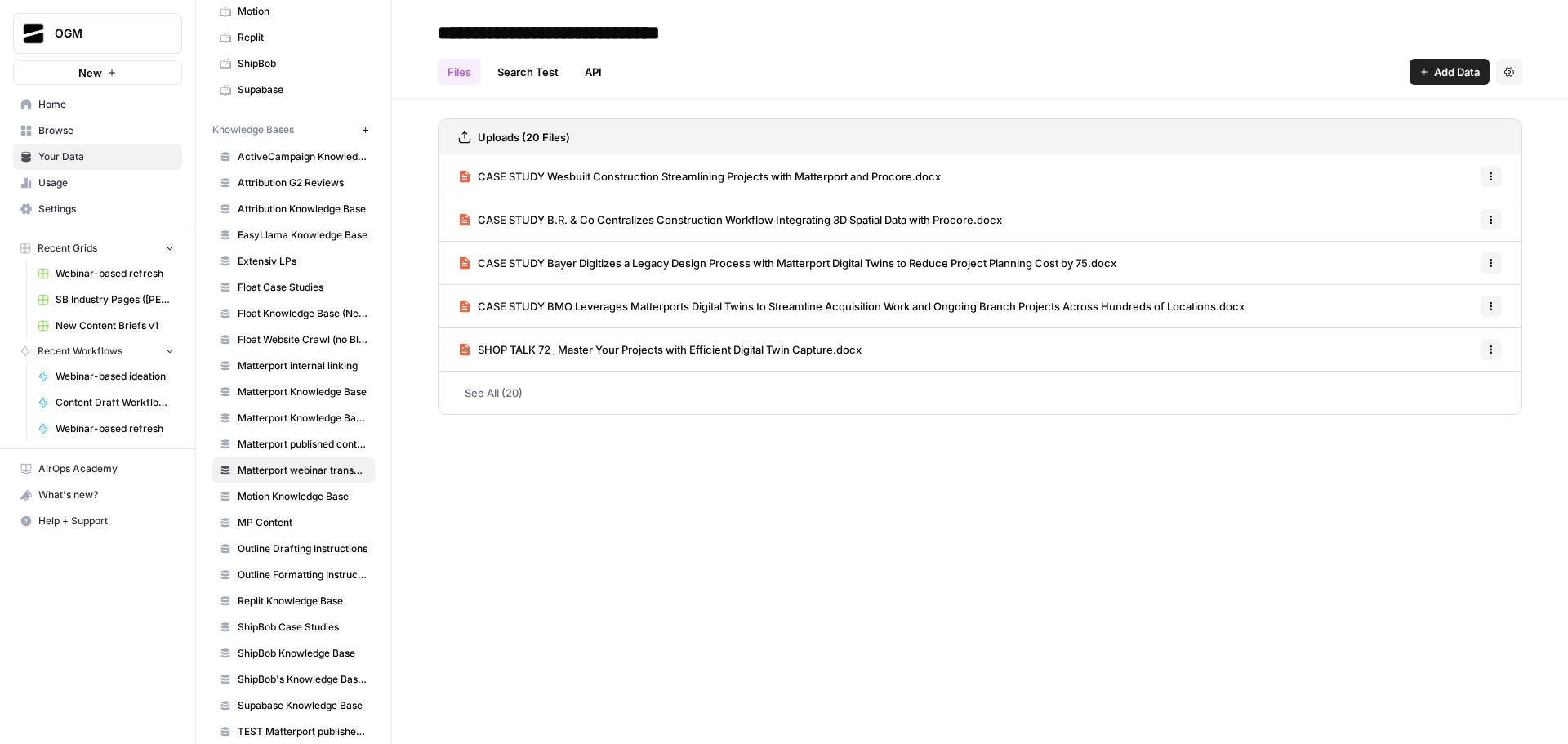
click at [509, 395] on link "See All (20)" at bounding box center [980, 392] width 1084 height 42
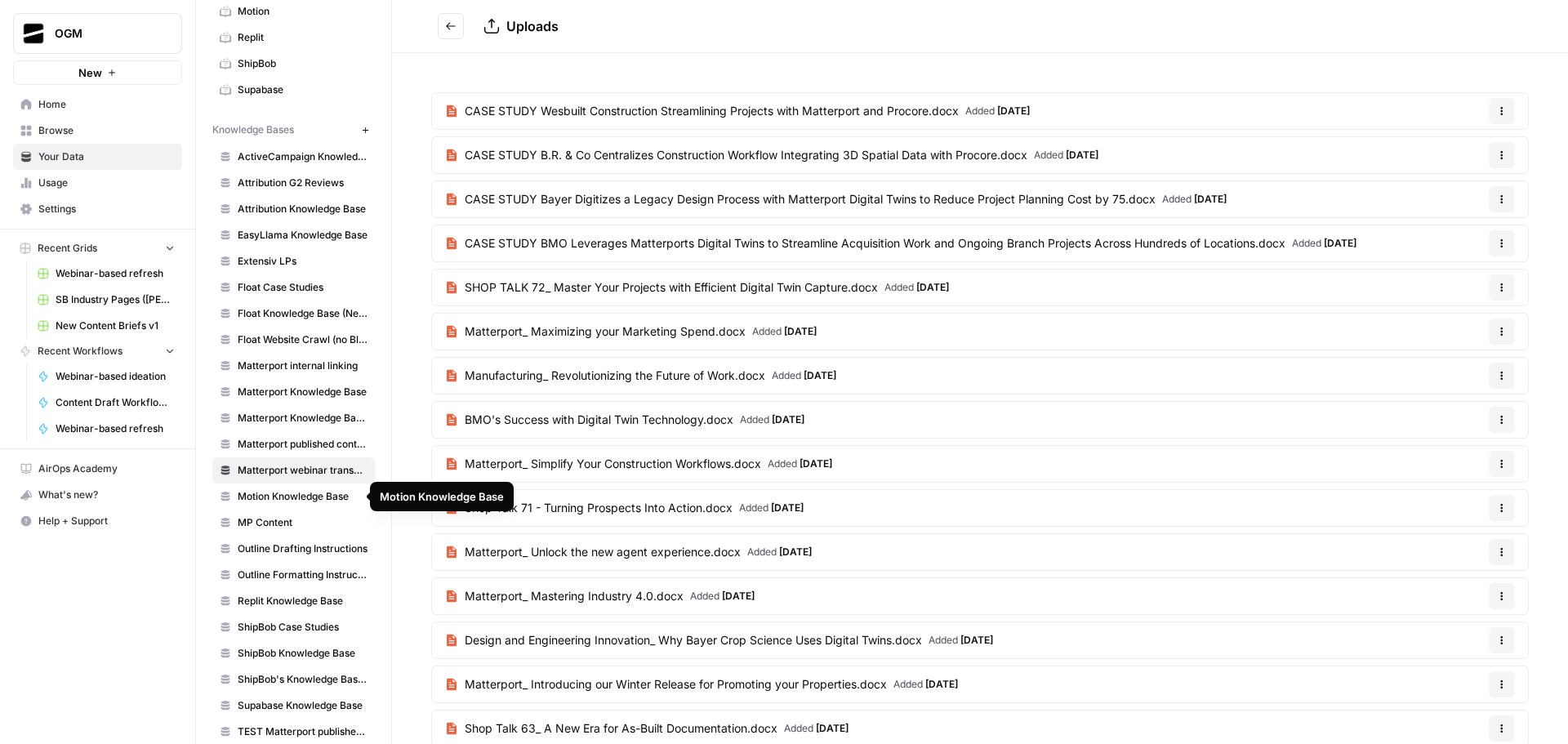
click at [315, 494] on span "Motion Knowledge Base" at bounding box center [303, 497] width 130 height 15
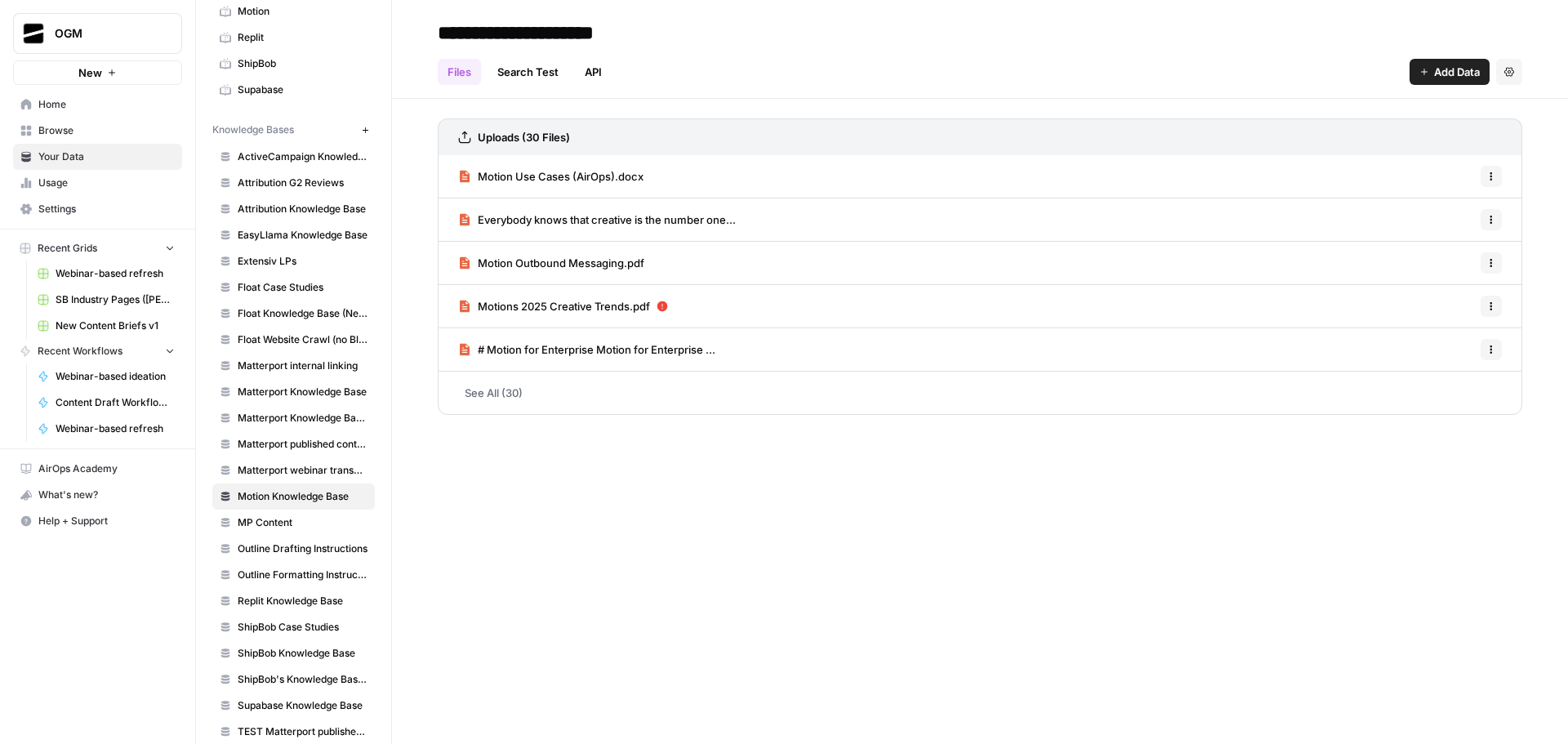
click at [322, 466] on span "Matterport webinar transcripts" at bounding box center [303, 471] width 130 height 15
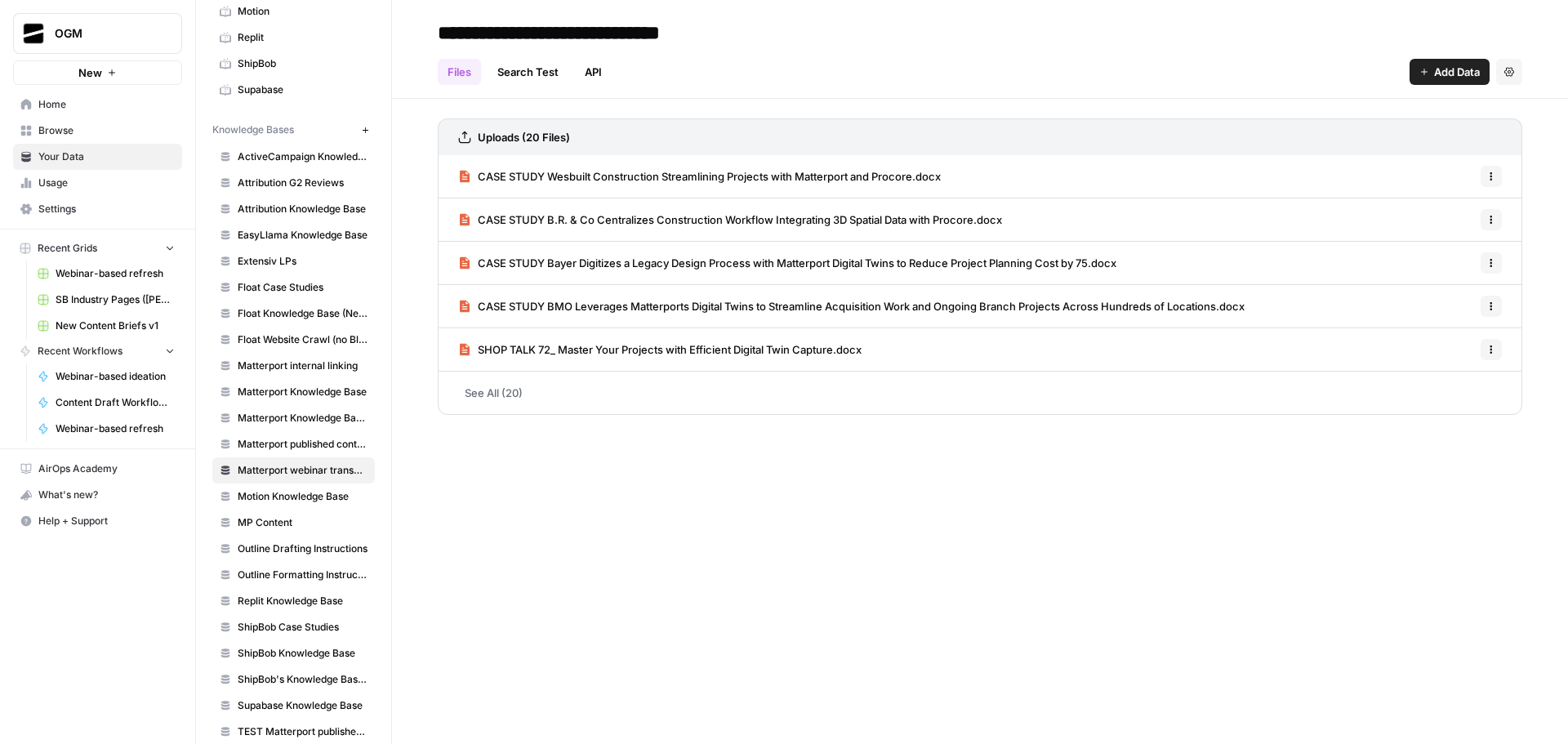
click at [553, 392] on link "See All (20)" at bounding box center [980, 392] width 1084 height 42
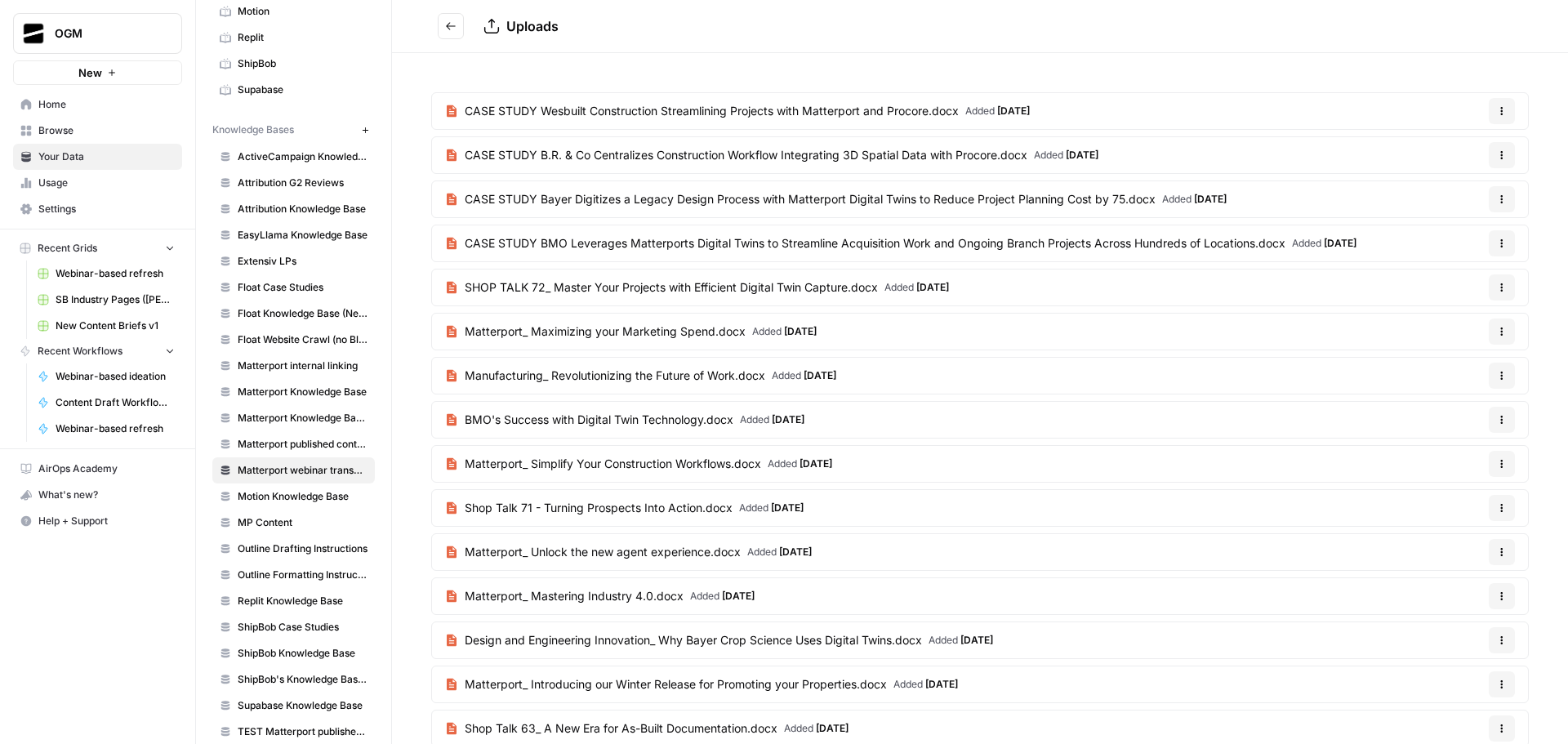
click at [449, 27] on icon "Go back" at bounding box center [451, 26] width 11 height 11
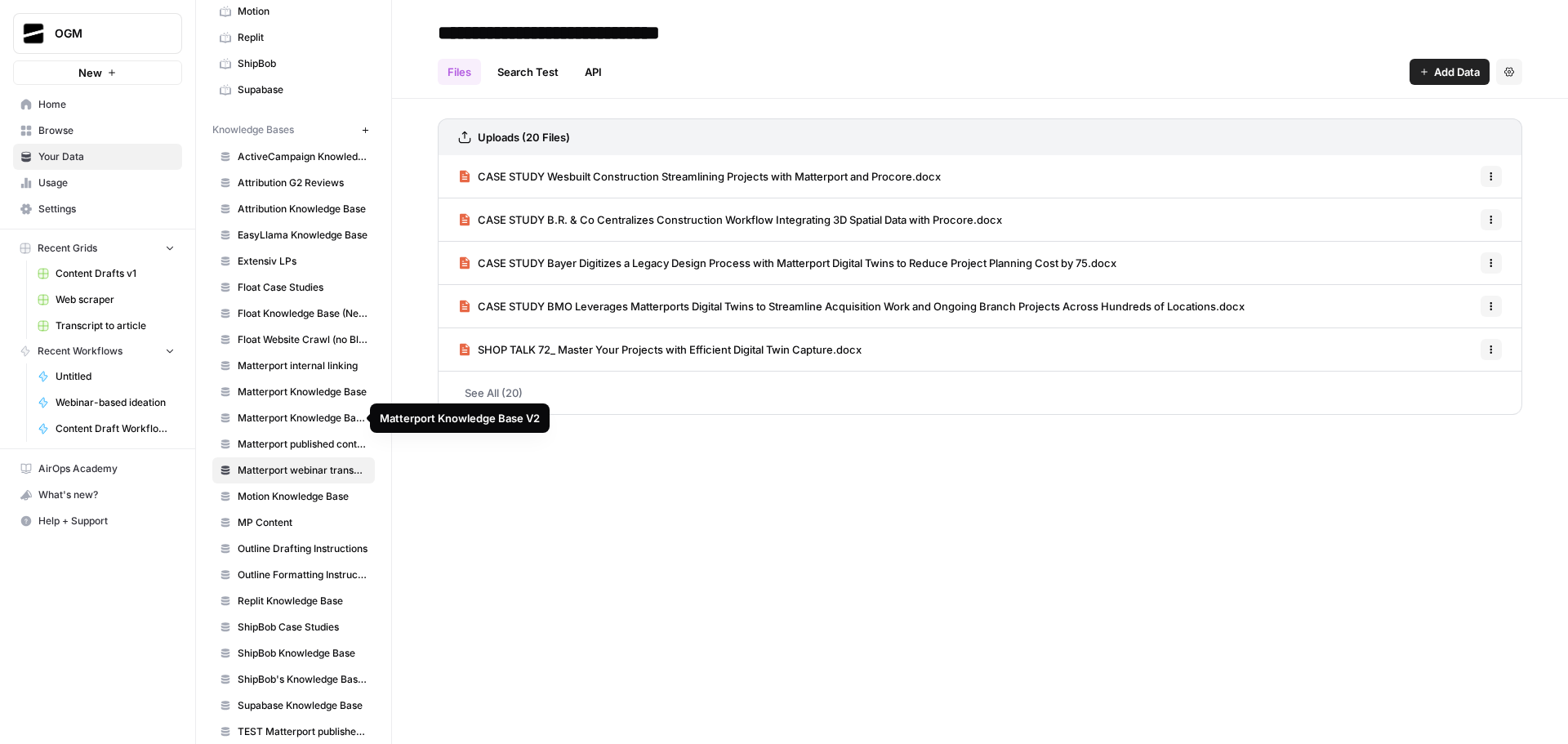
click at [289, 411] on span "Matterport Knowledge Base V2" at bounding box center [303, 419] width 130 height 15
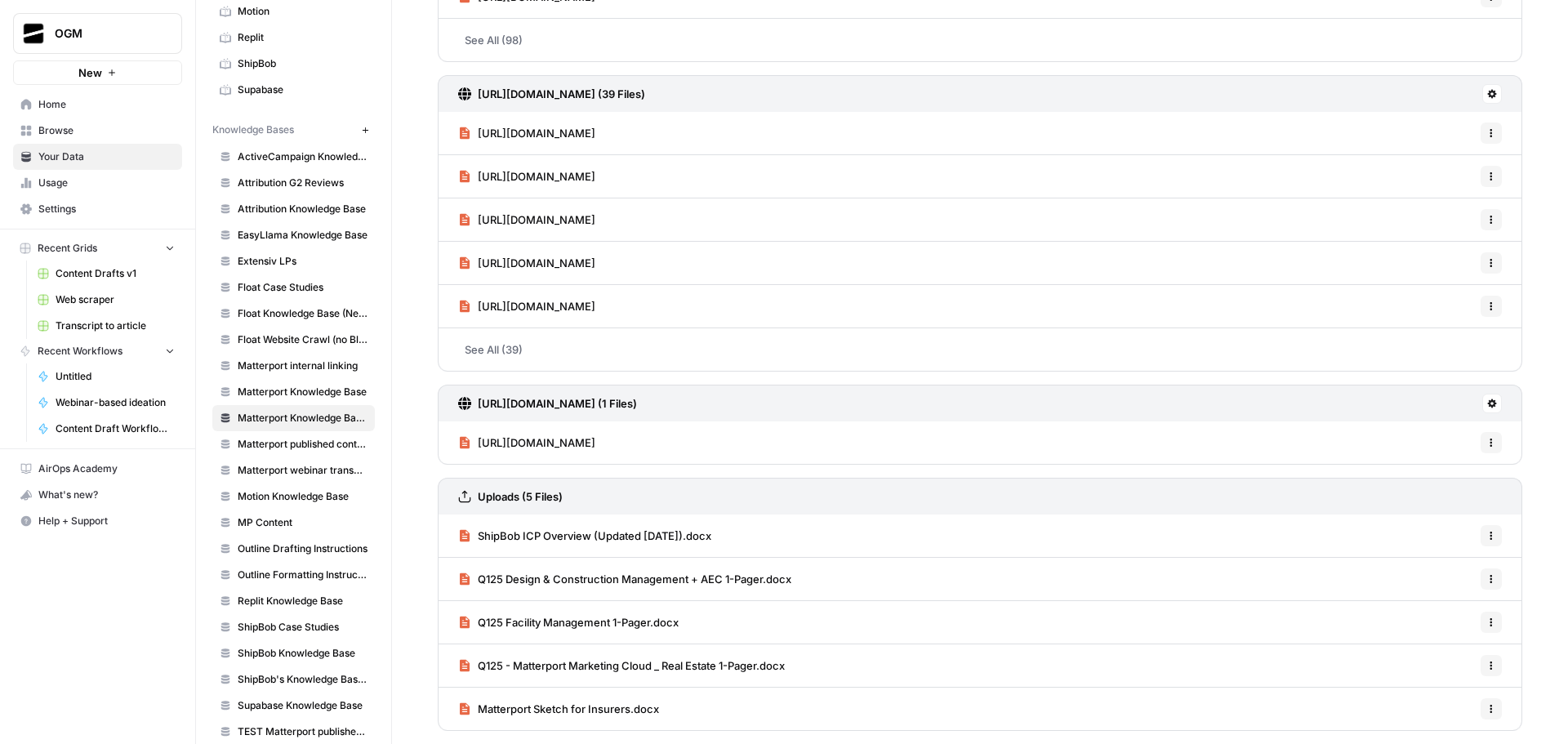
scroll to position [201, 0]
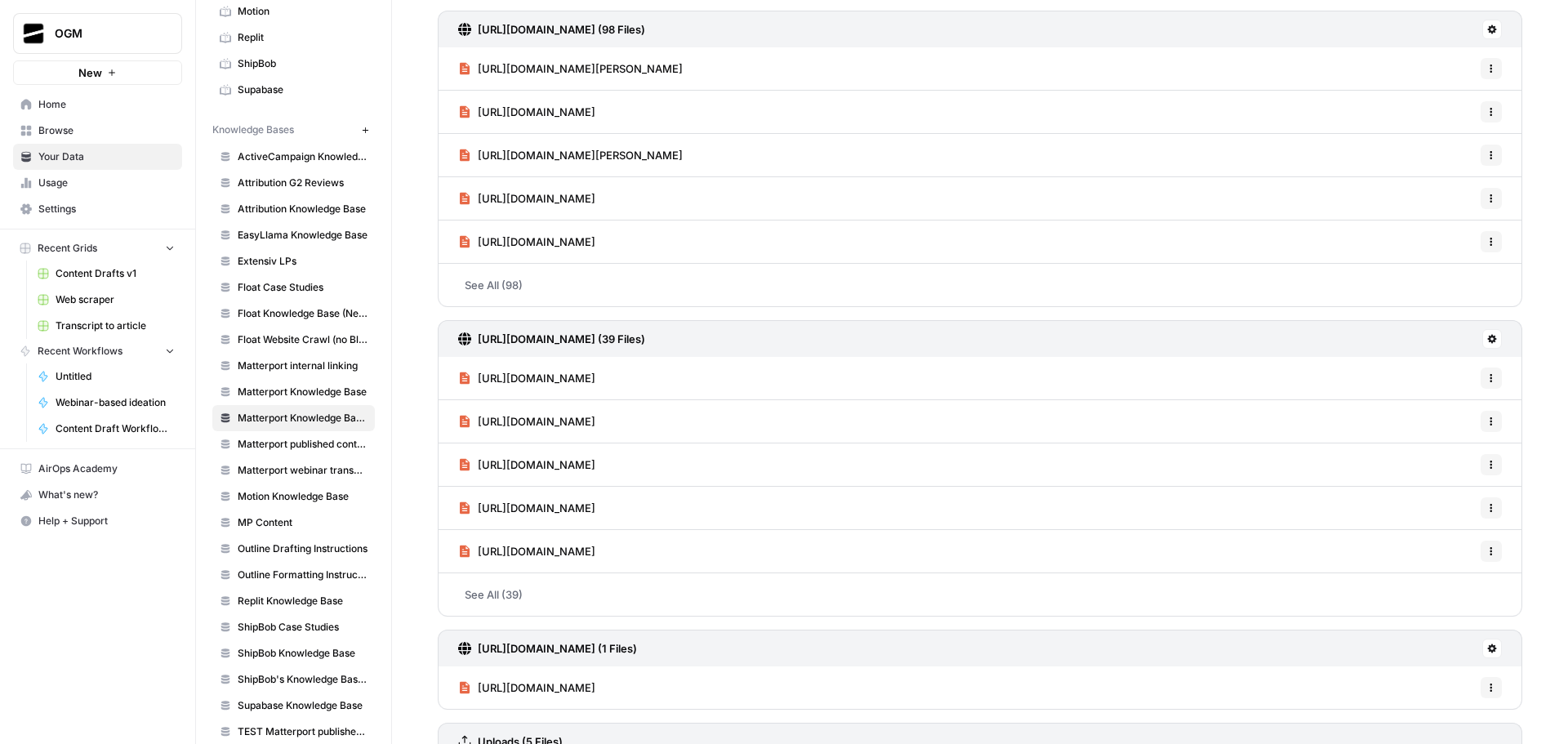
click at [528, 296] on link "See All (98)" at bounding box center [980, 285] width 1084 height 42
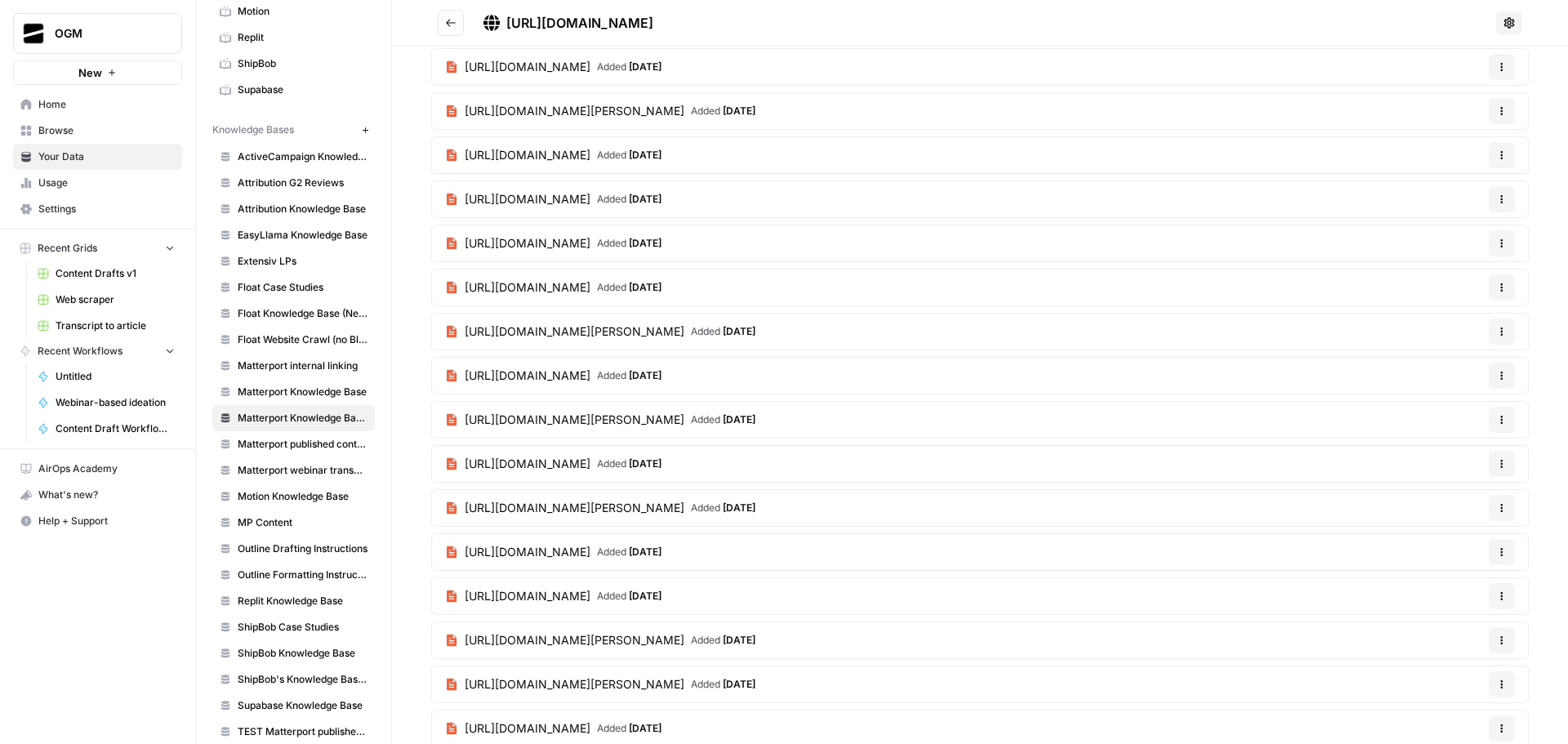
scroll to position [1185, 0]
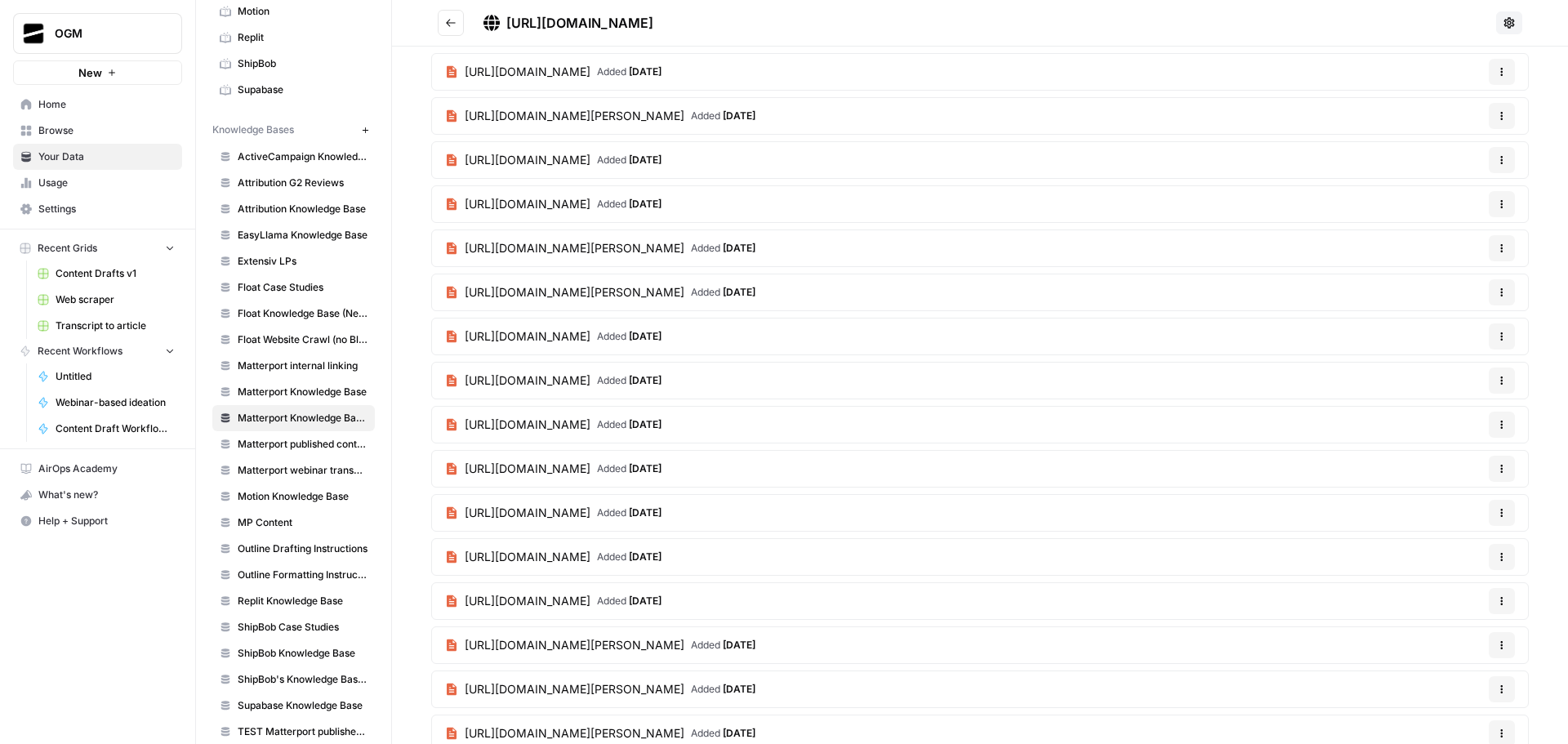
drag, startPoint x: 428, startPoint y: 289, endPoint x: 718, endPoint y: 292, distance: 290.0
click at [718, 292] on div "https://matterport.com/industries/case-studies/perry-ellis-international-cuts-t…" at bounding box center [980, 229] width 1176 height 2724
copy span "https://matterport.com/industries/case-studies"
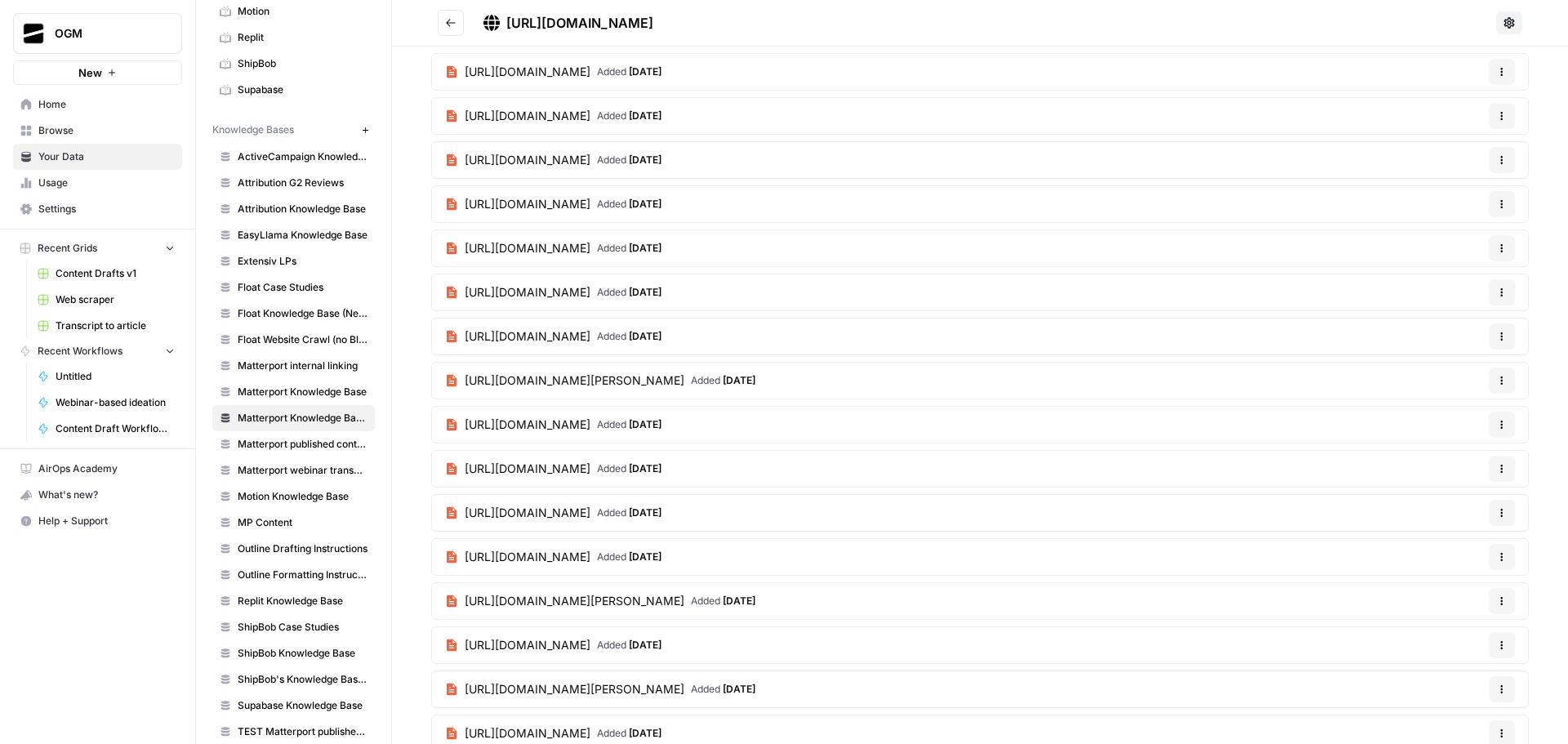
scroll to position [0, 0]
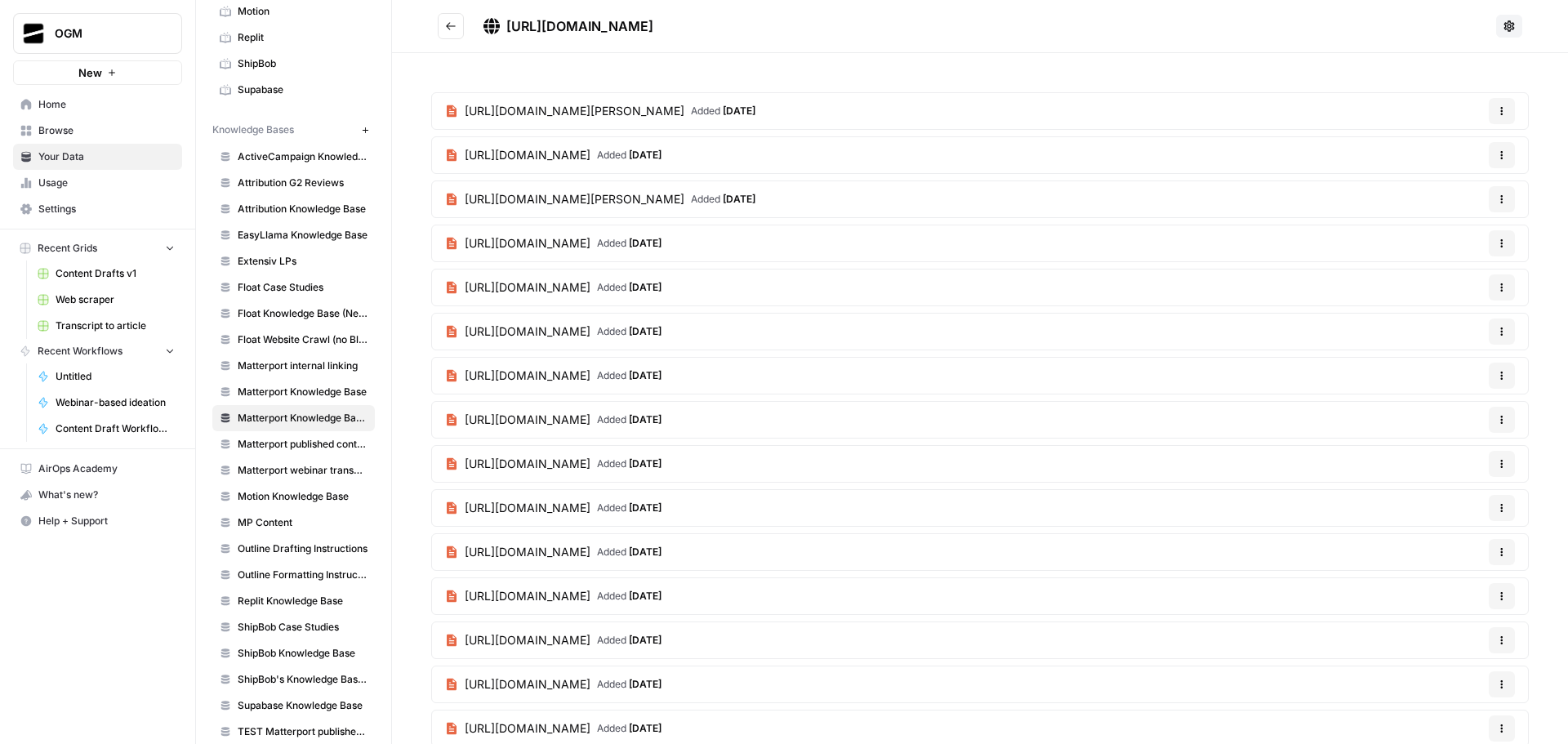
click at [1504, 24] on icon at bounding box center [1509, 25] width 10 height 10
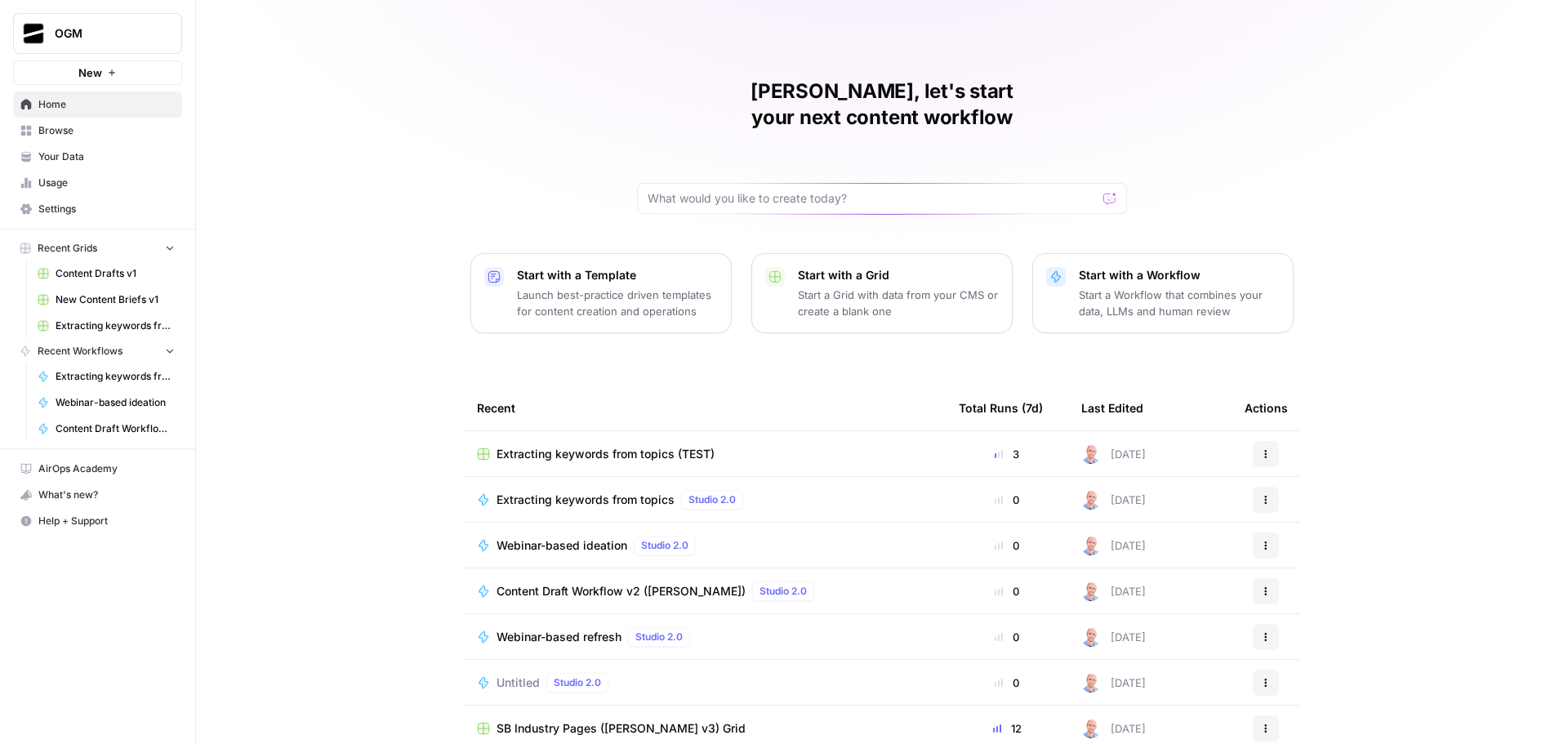
click at [78, 129] on span "Browse" at bounding box center [107, 131] width 137 height 15
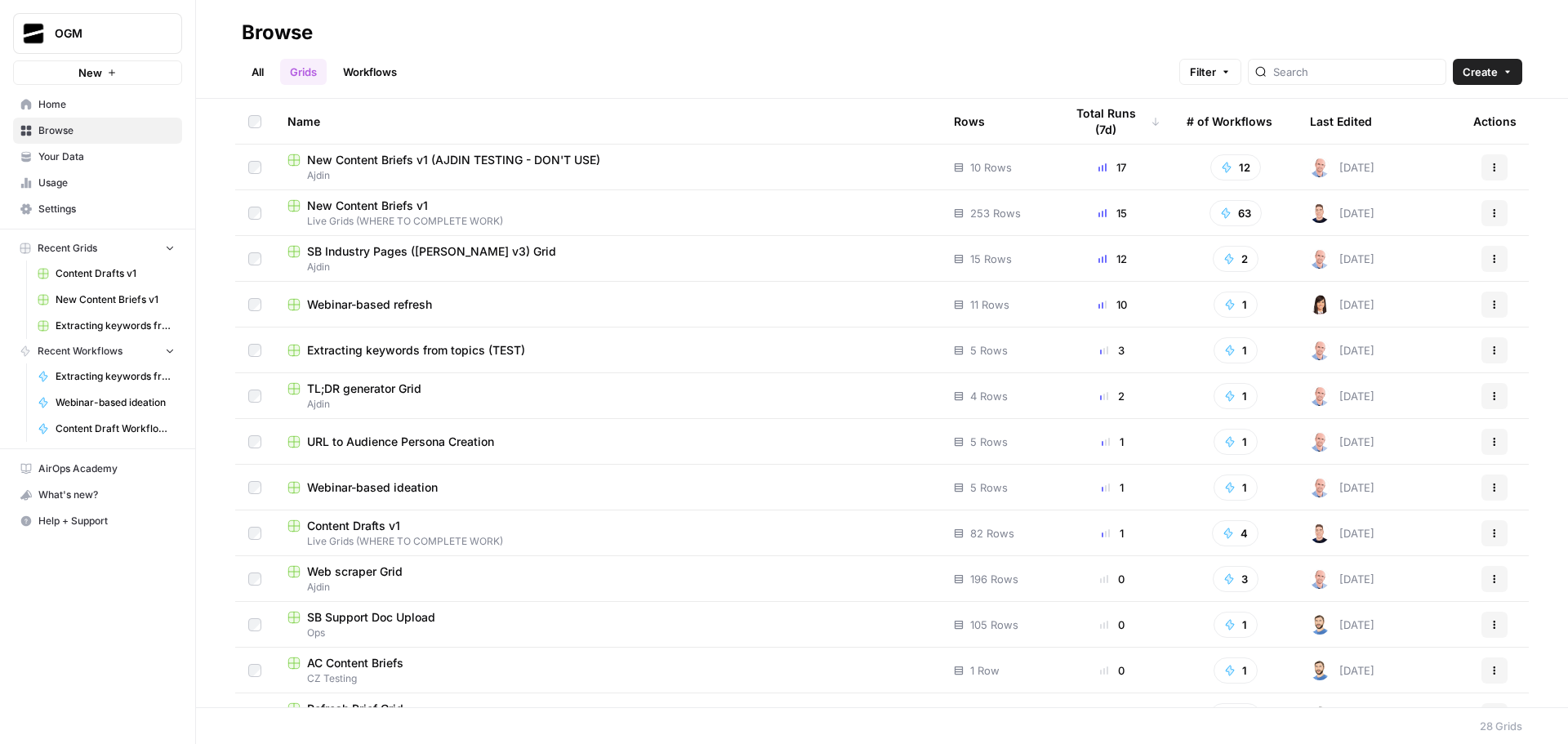
click at [369, 76] on link "Workflows" at bounding box center [370, 72] width 74 height 26
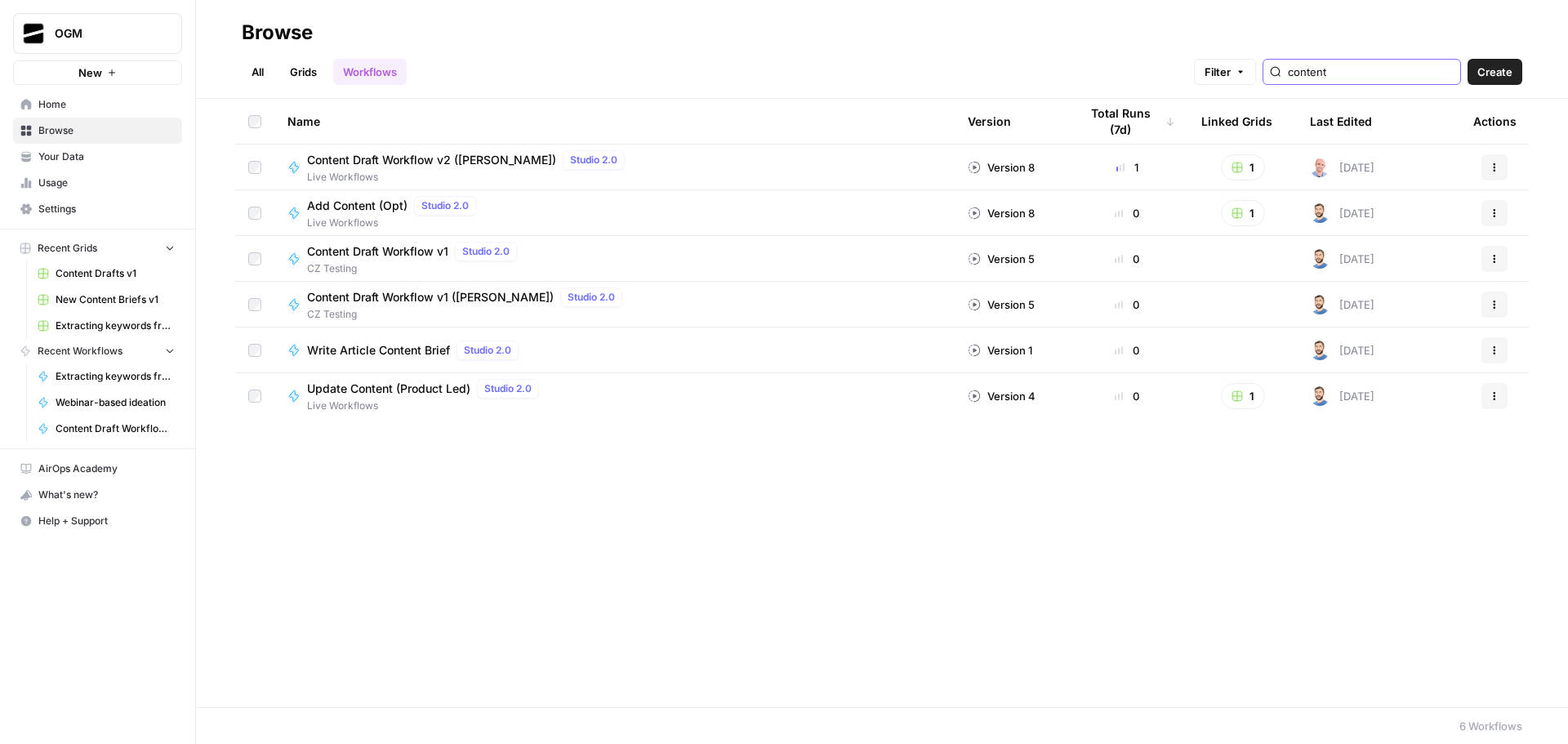
drag, startPoint x: 1373, startPoint y: 74, endPoint x: 1263, endPoint y: 70, distance: 110.1
click at [0, 0] on div "Filter content" at bounding box center [0, 0] width 0 height 0
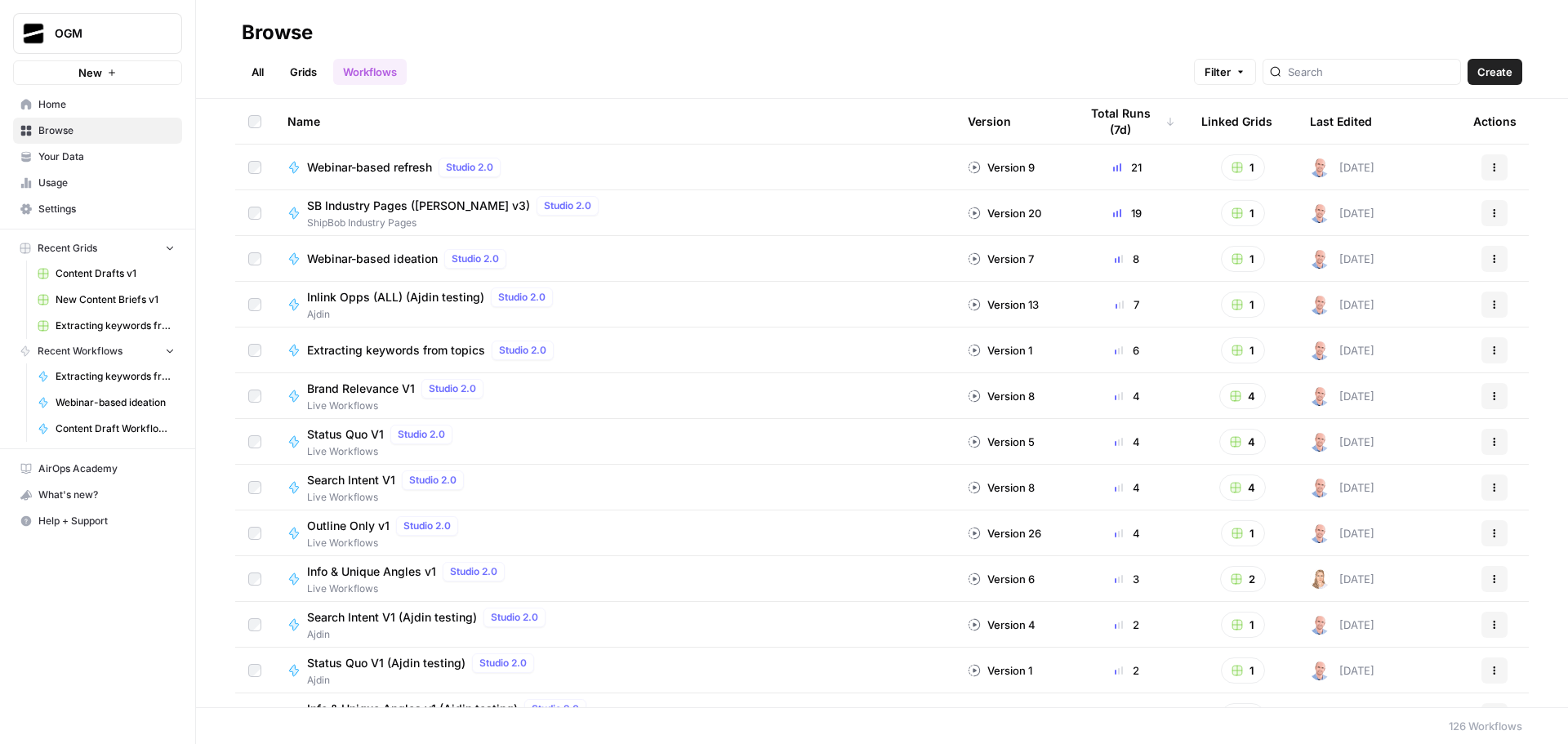
click at [313, 67] on link "Grids" at bounding box center [303, 72] width 46 height 26
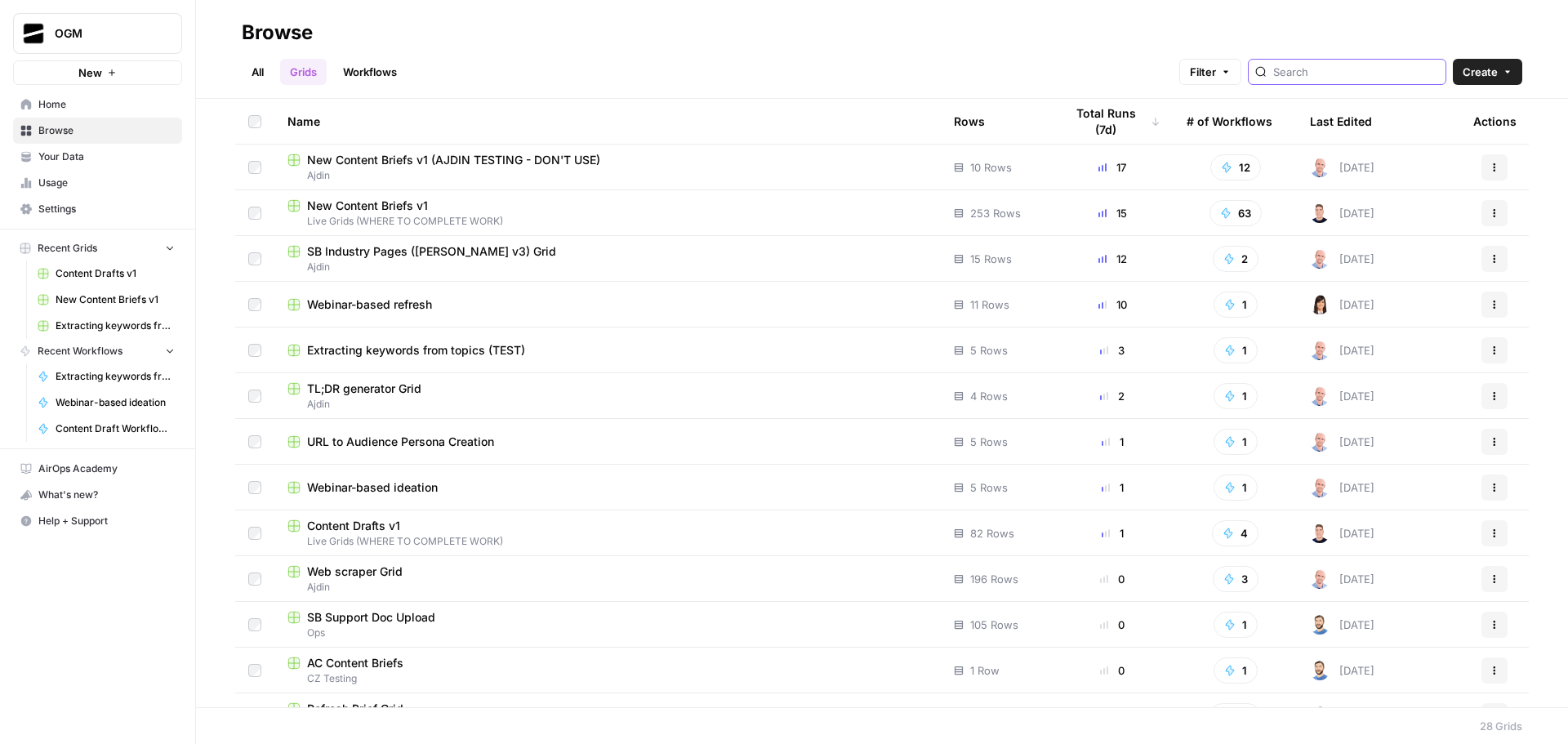
drag, startPoint x: 1355, startPoint y: 79, endPoint x: 1362, endPoint y: 41, distance: 38.6
click at [1355, 79] on input "search" at bounding box center [1356, 72] width 166 height 16
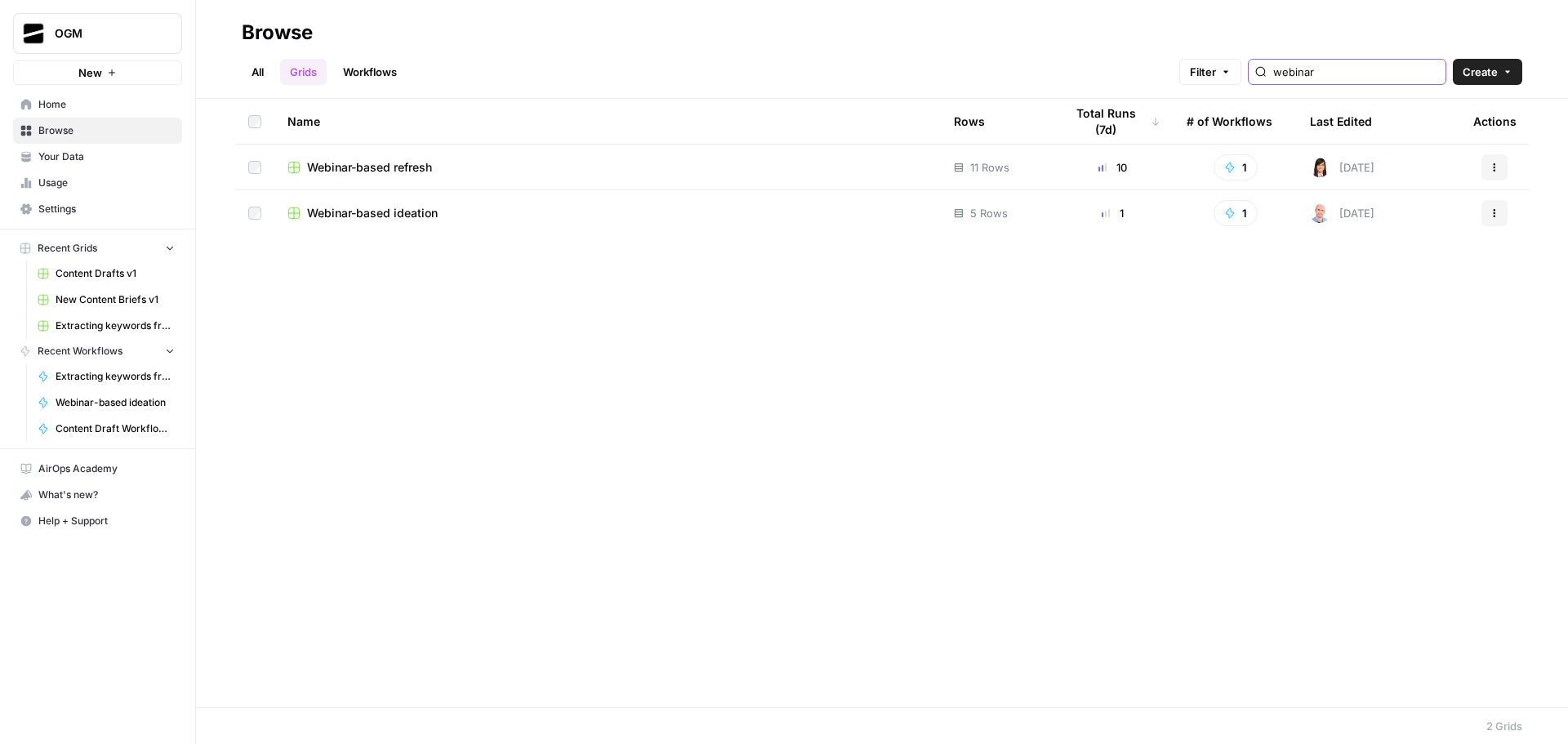
type input "webinar"
click at [410, 162] on span "Webinar-based refresh" at bounding box center [370, 167] width 124 height 16
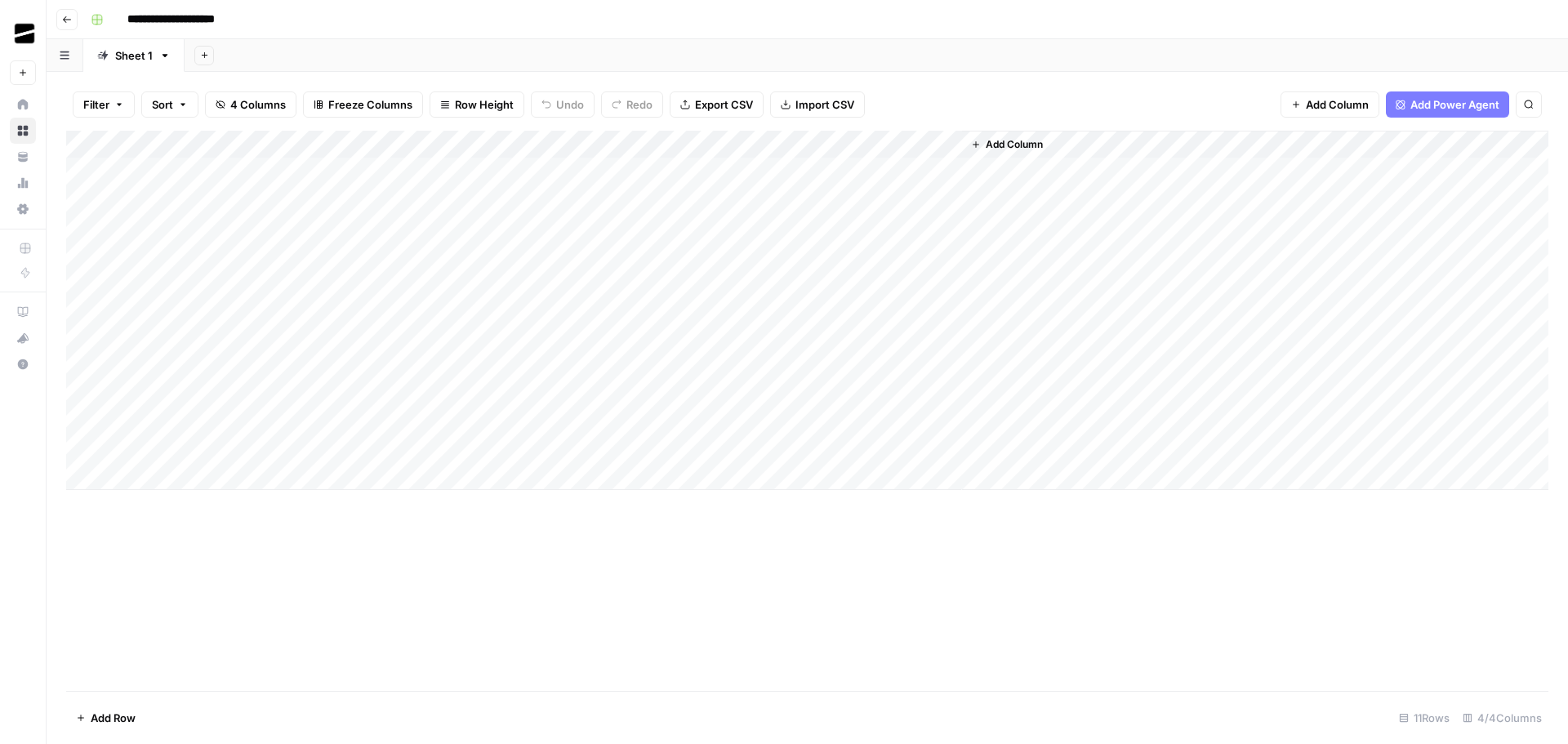
click at [633, 145] on div "Add Column" at bounding box center [807, 310] width 1482 height 359
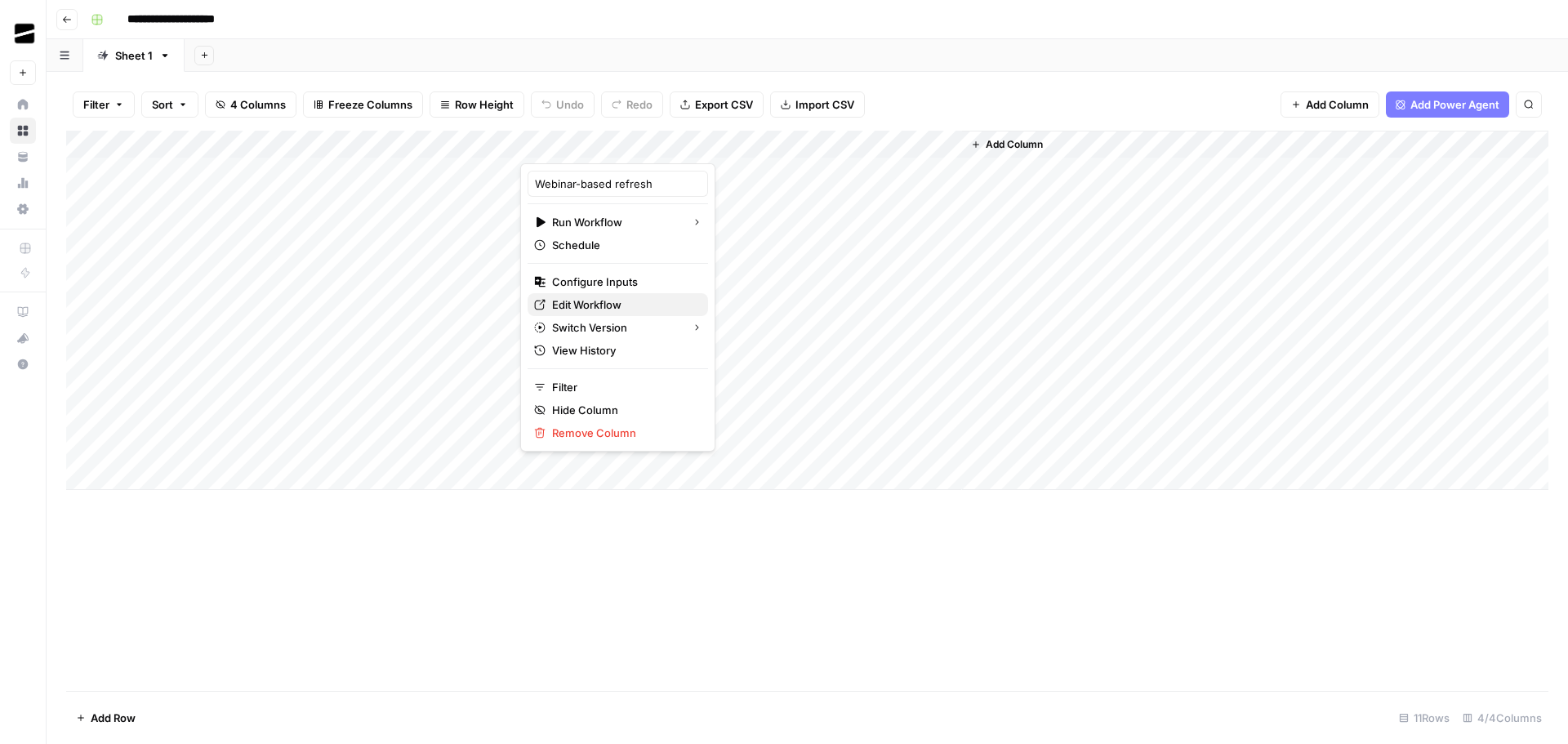
click at [631, 306] on span "Edit Workflow" at bounding box center [623, 304] width 143 height 16
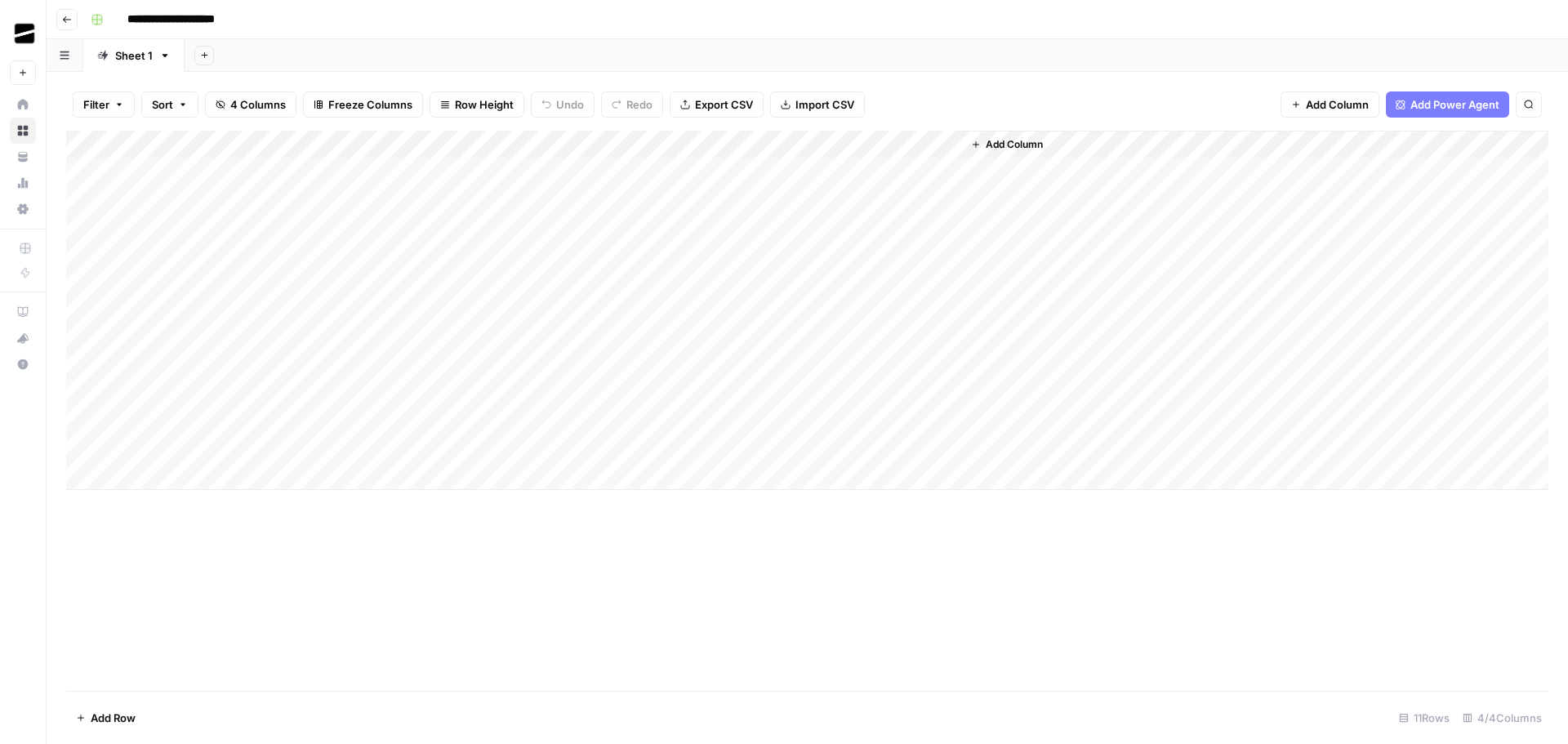
click at [446, 41] on div "Add Sheet" at bounding box center [876, 56] width 1383 height 33
click at [942, 170] on div "Add Column" at bounding box center [807, 310] width 1482 height 359
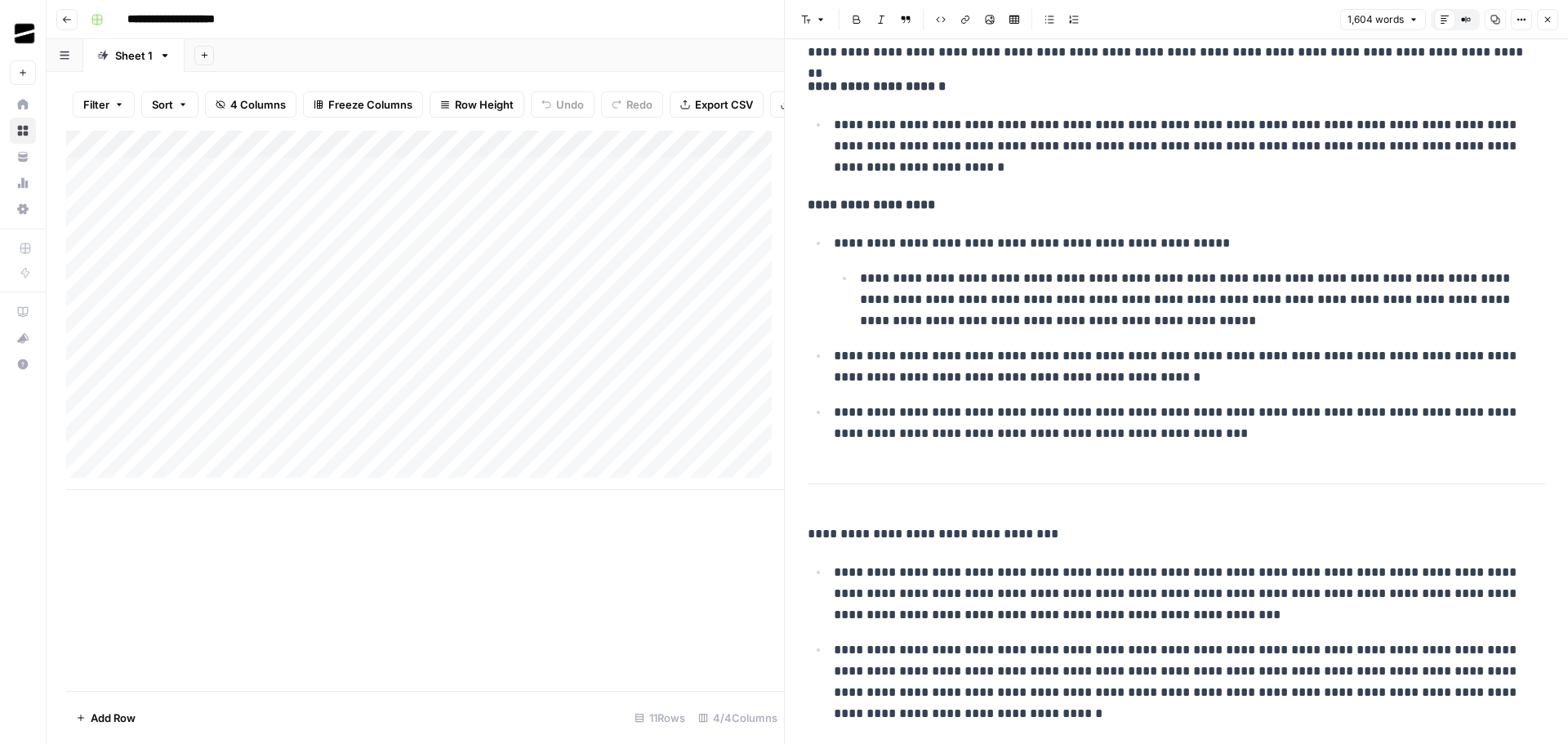
scroll to position [3768, 0]
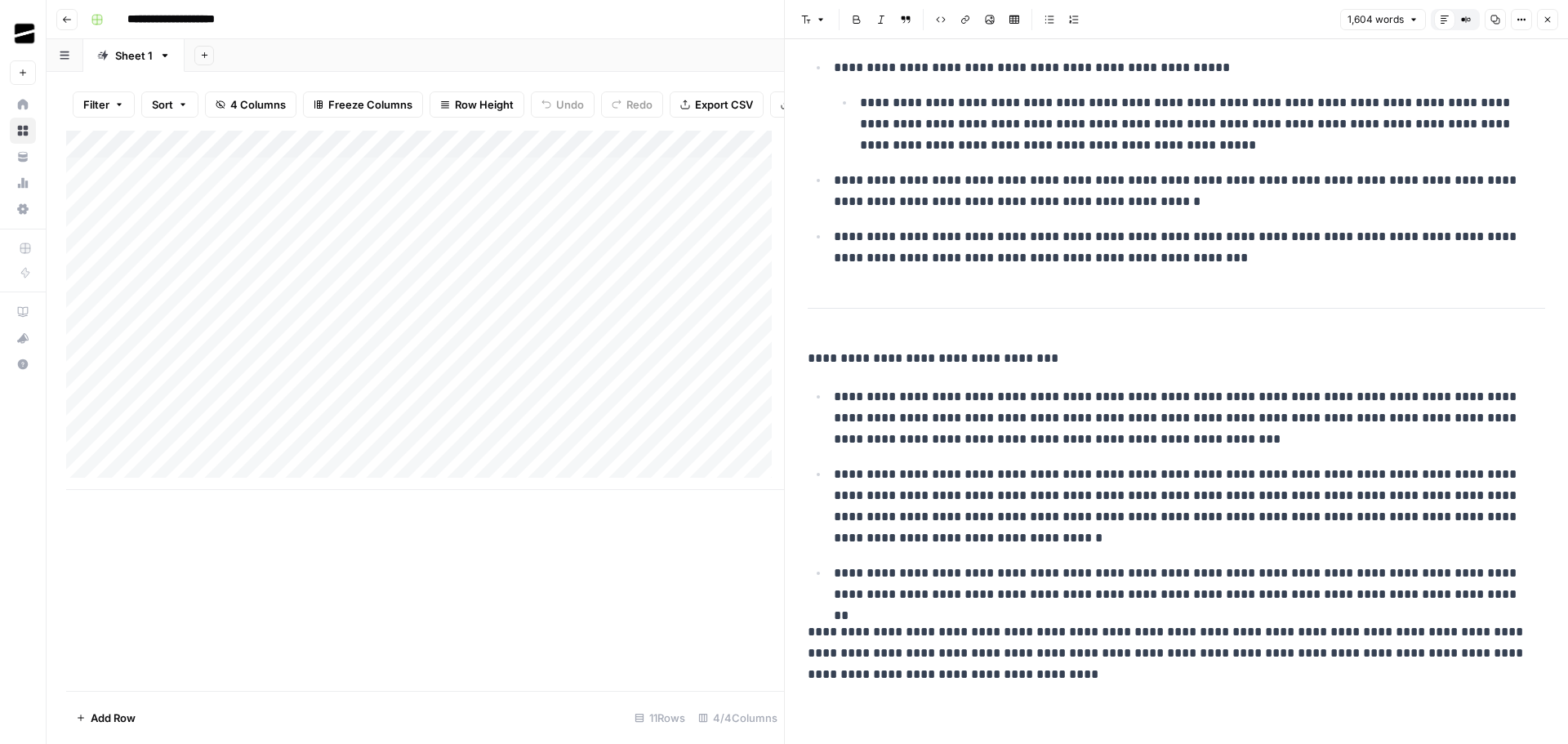
click at [1553, 16] on button "Close" at bounding box center [1547, 20] width 22 height 22
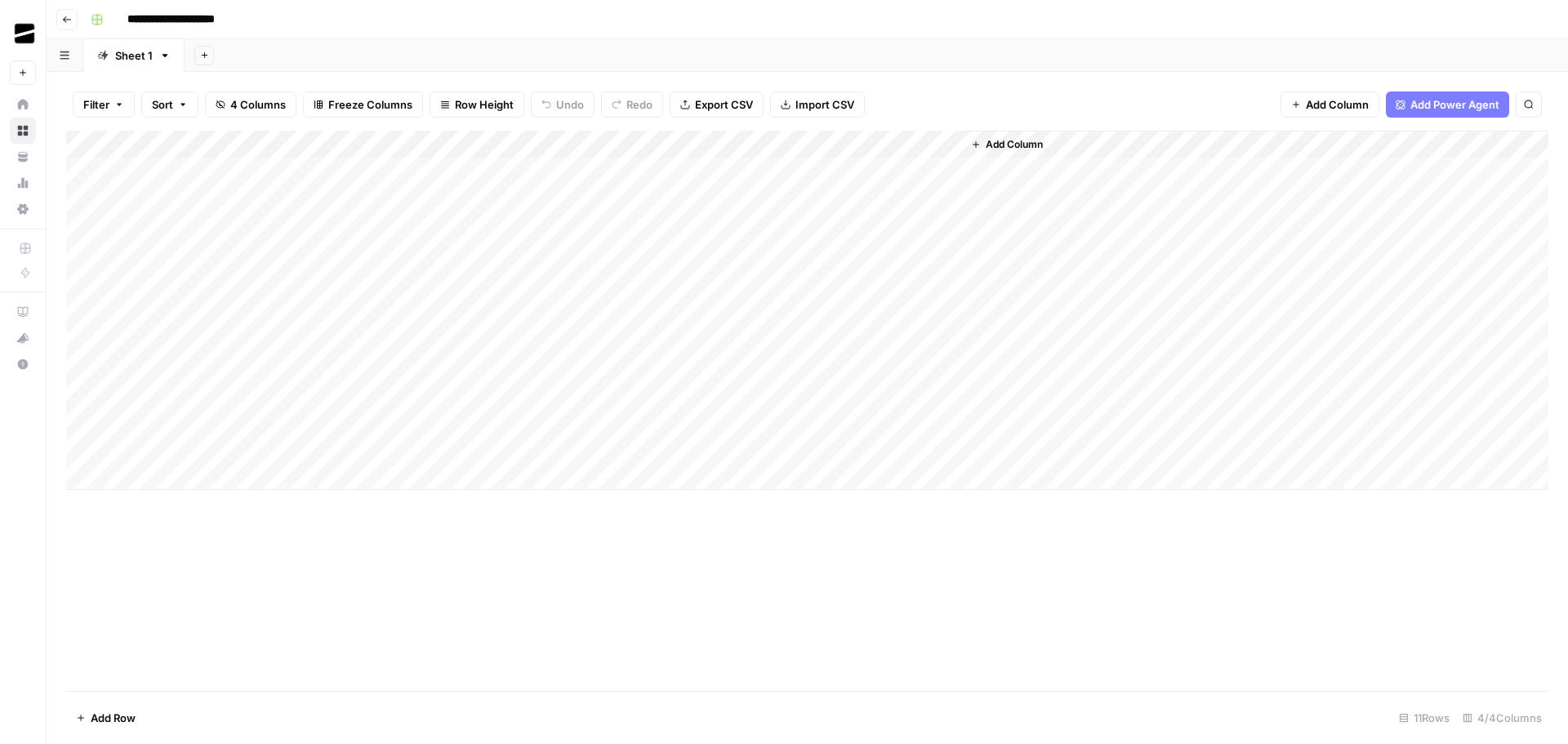
click at [805, 45] on div "Add Sheet" at bounding box center [876, 56] width 1383 height 33
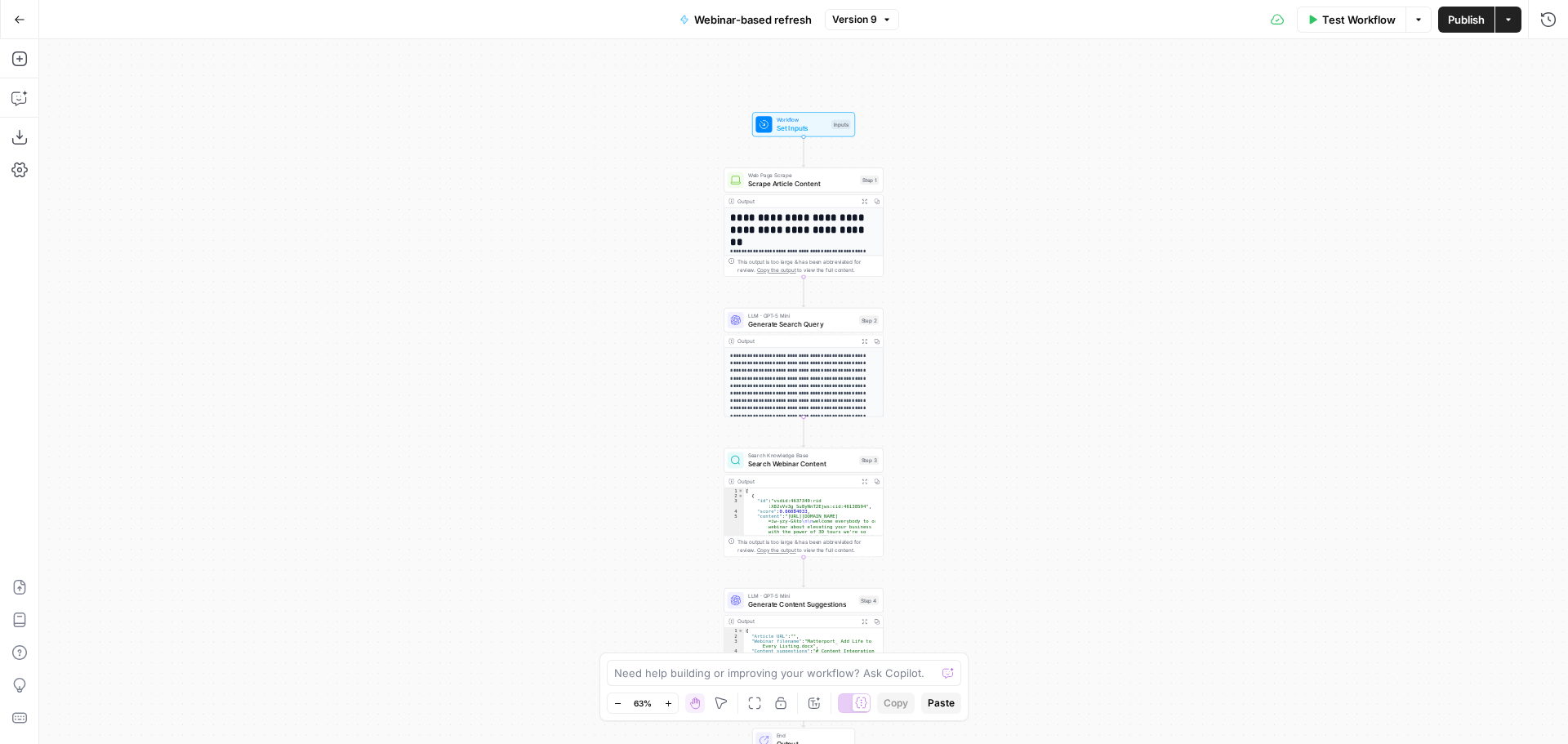
click at [1414, 21] on icon "button" at bounding box center [1418, 20] width 9 height 9
click at [1514, 25] on button "Actions" at bounding box center [1508, 20] width 26 height 26
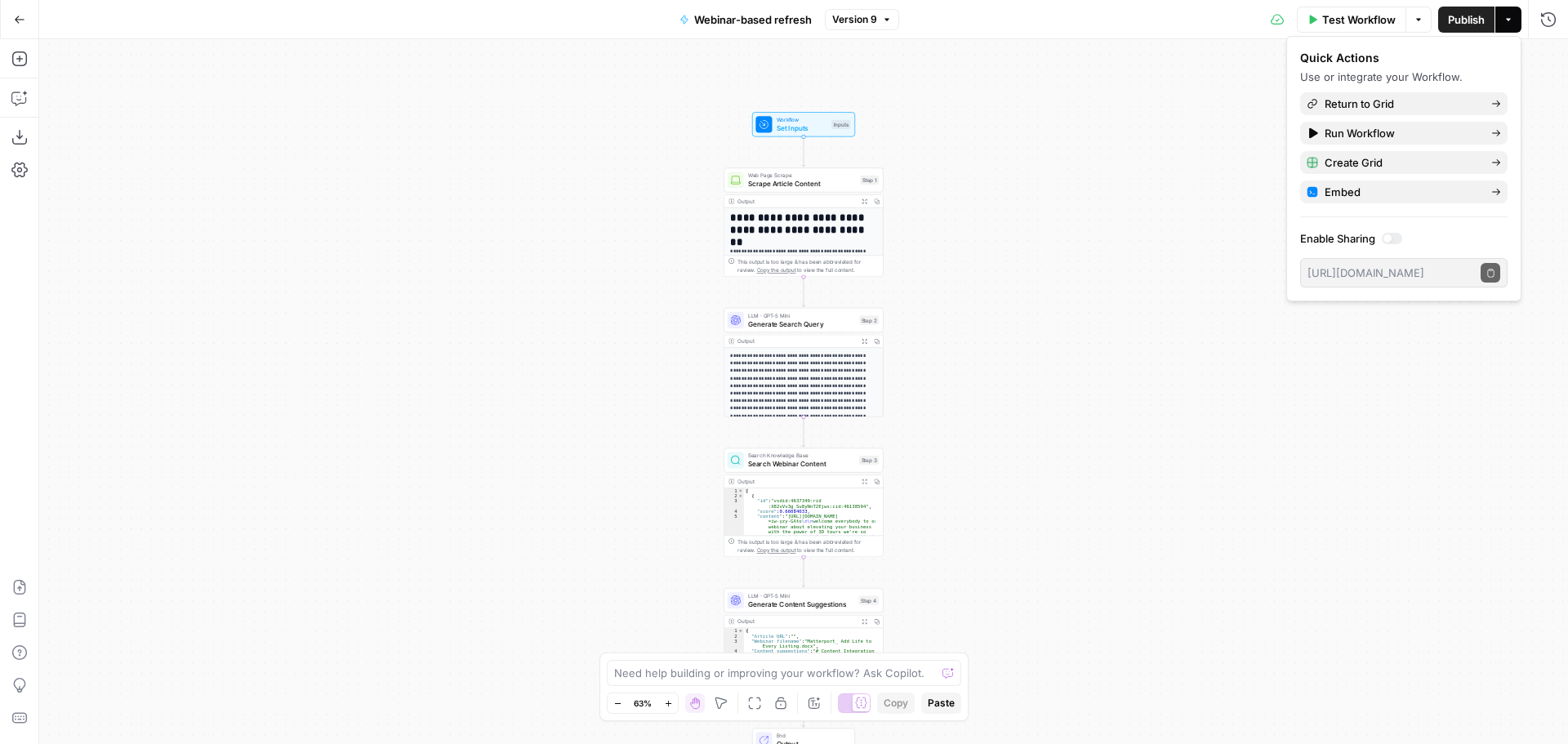
click at [1143, 124] on div "**********" at bounding box center [803, 391] width 1528 height 704
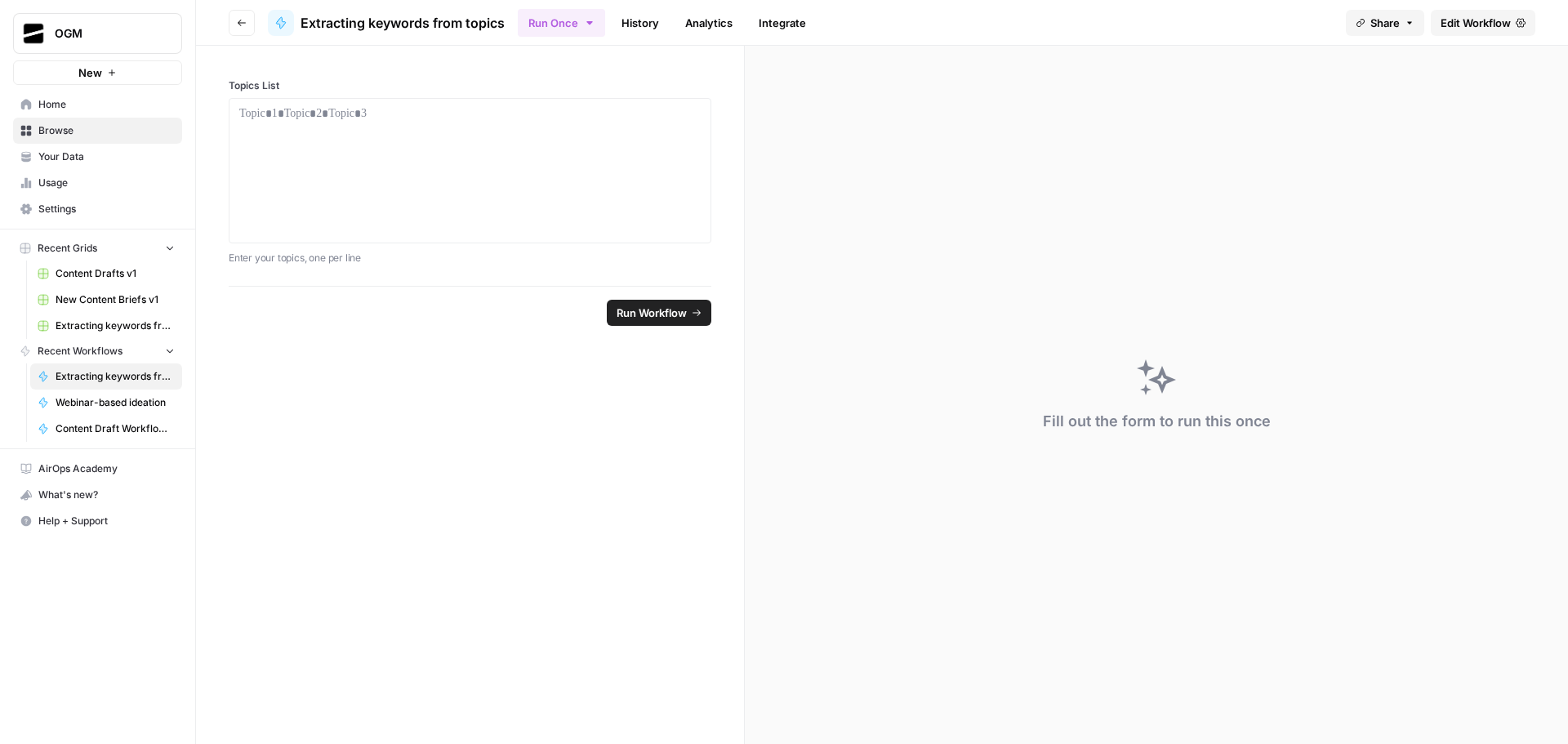
click at [1478, 28] on span "Edit Workflow" at bounding box center [1475, 23] width 70 height 16
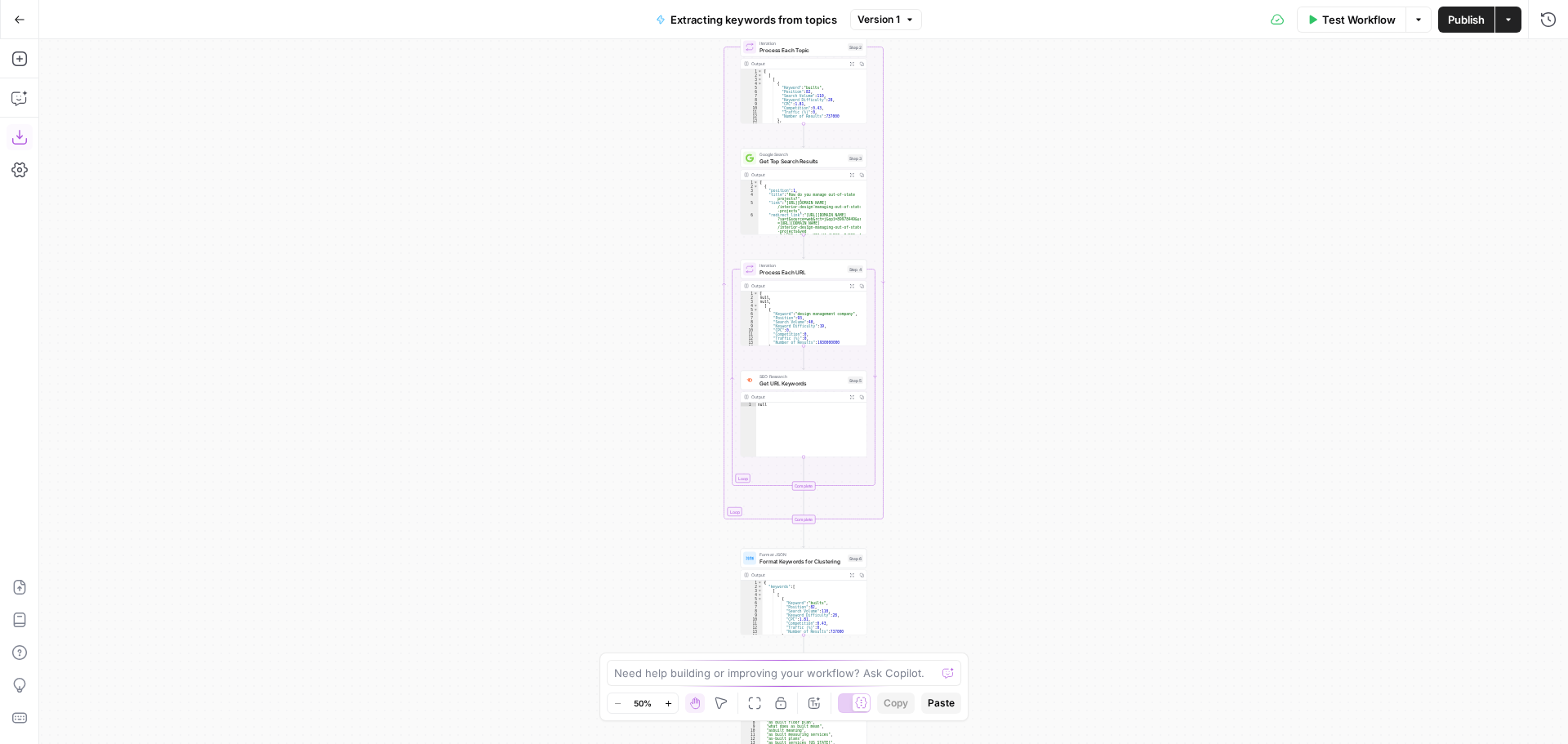
click at [16, 135] on icon "button" at bounding box center [19, 137] width 16 height 16
click at [15, 19] on icon "button" at bounding box center [20, 19] width 9 height 8
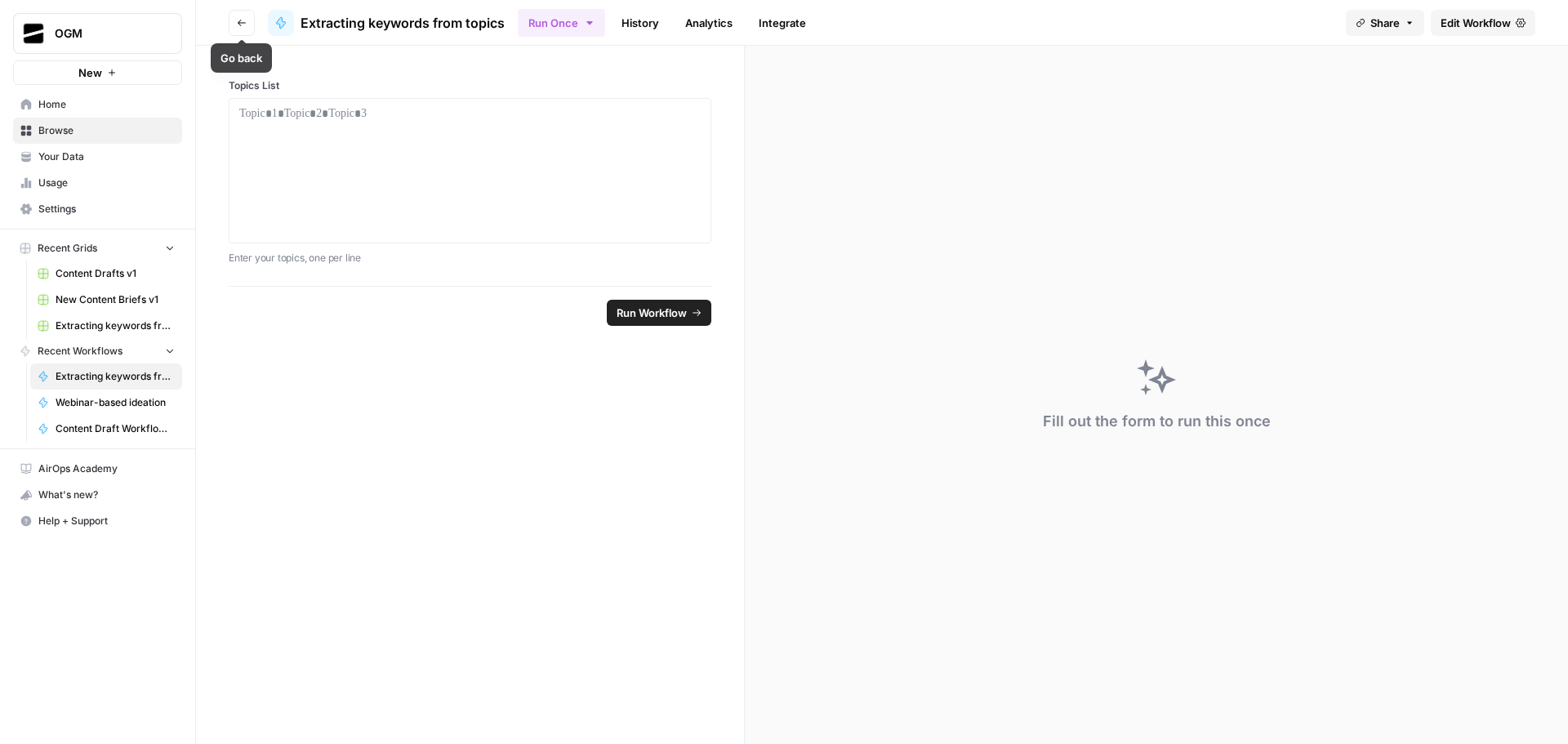
click at [239, 18] on icon "button" at bounding box center [241, 23] width 9 height 9
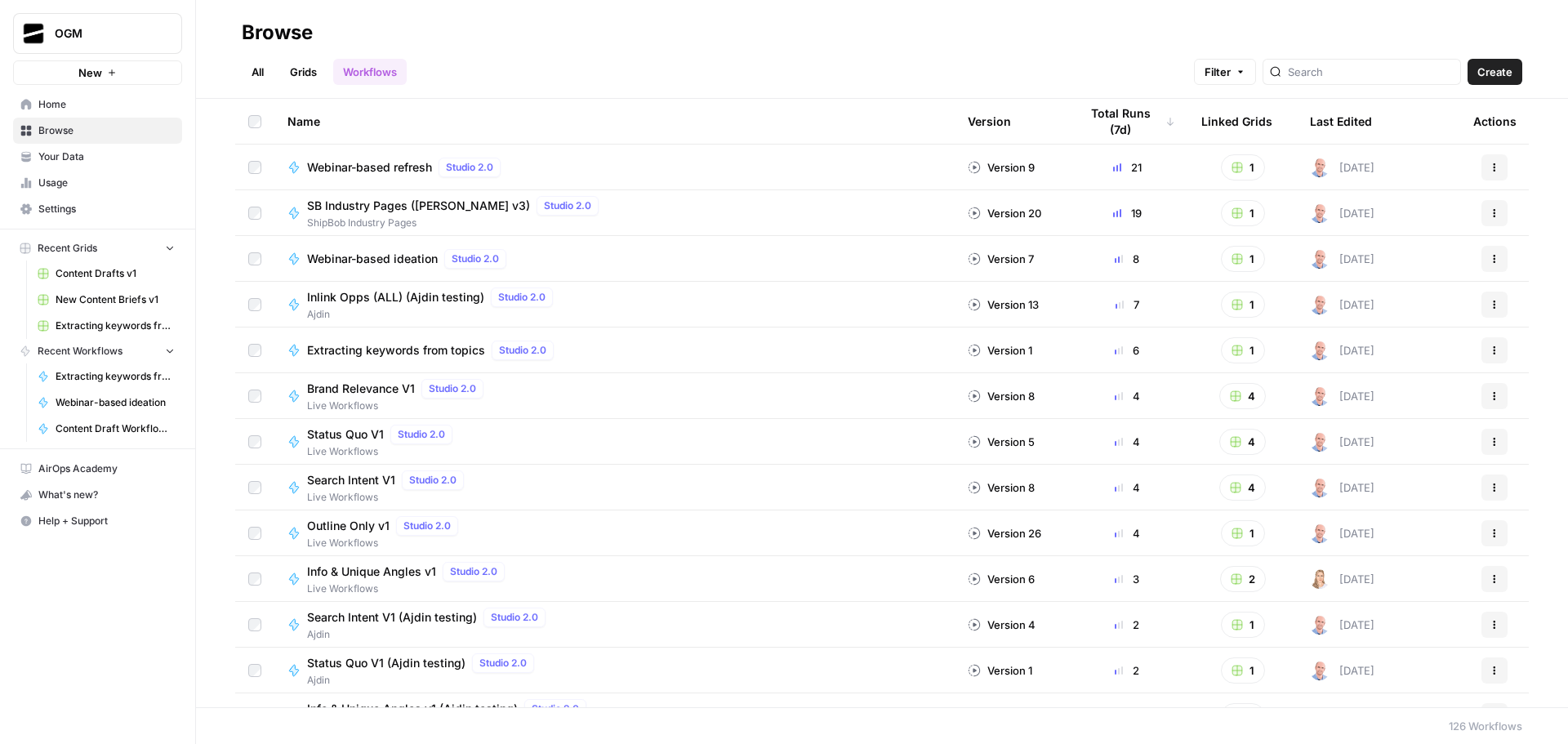
click at [257, 63] on link "All" at bounding box center [257, 72] width 32 height 26
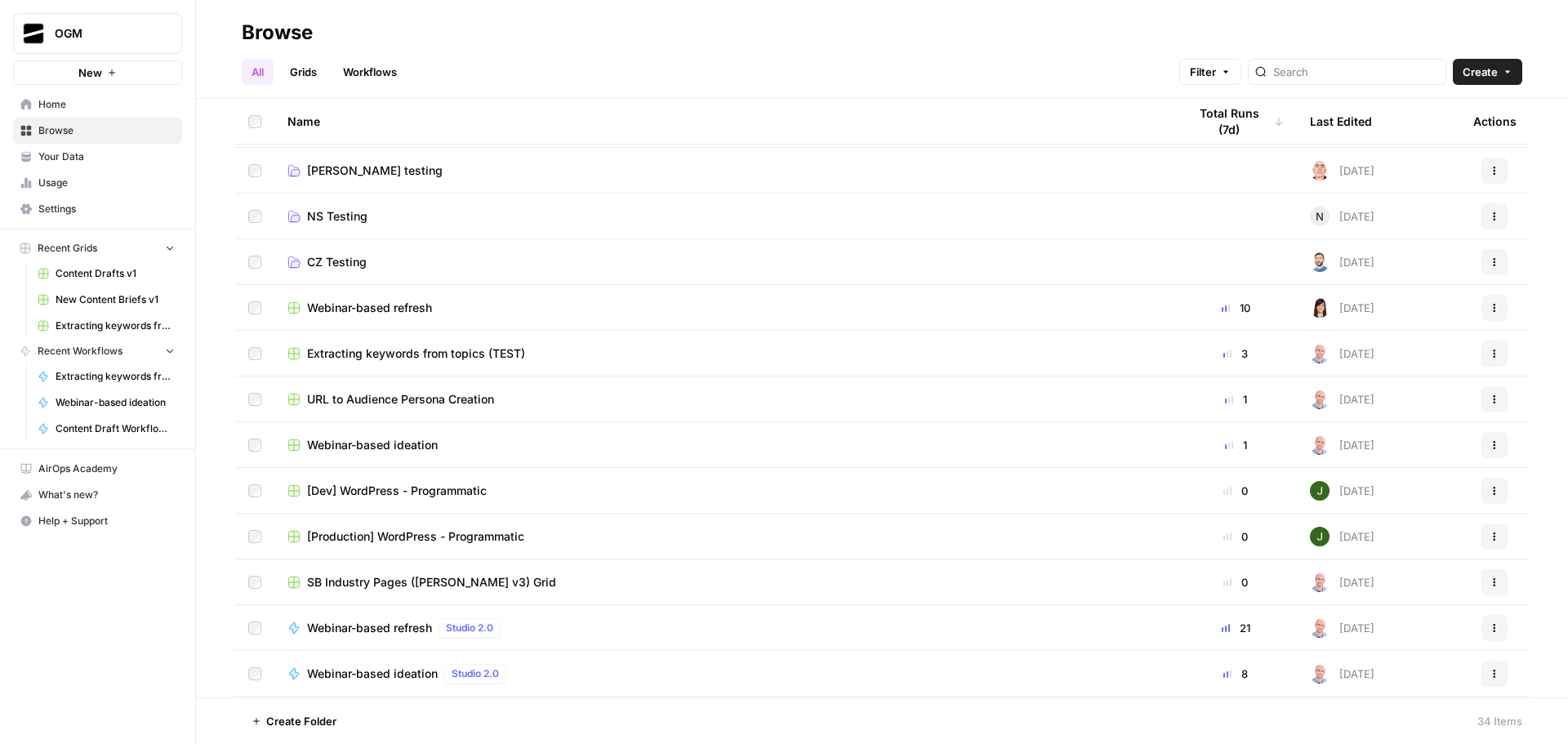
scroll to position [571, 0]
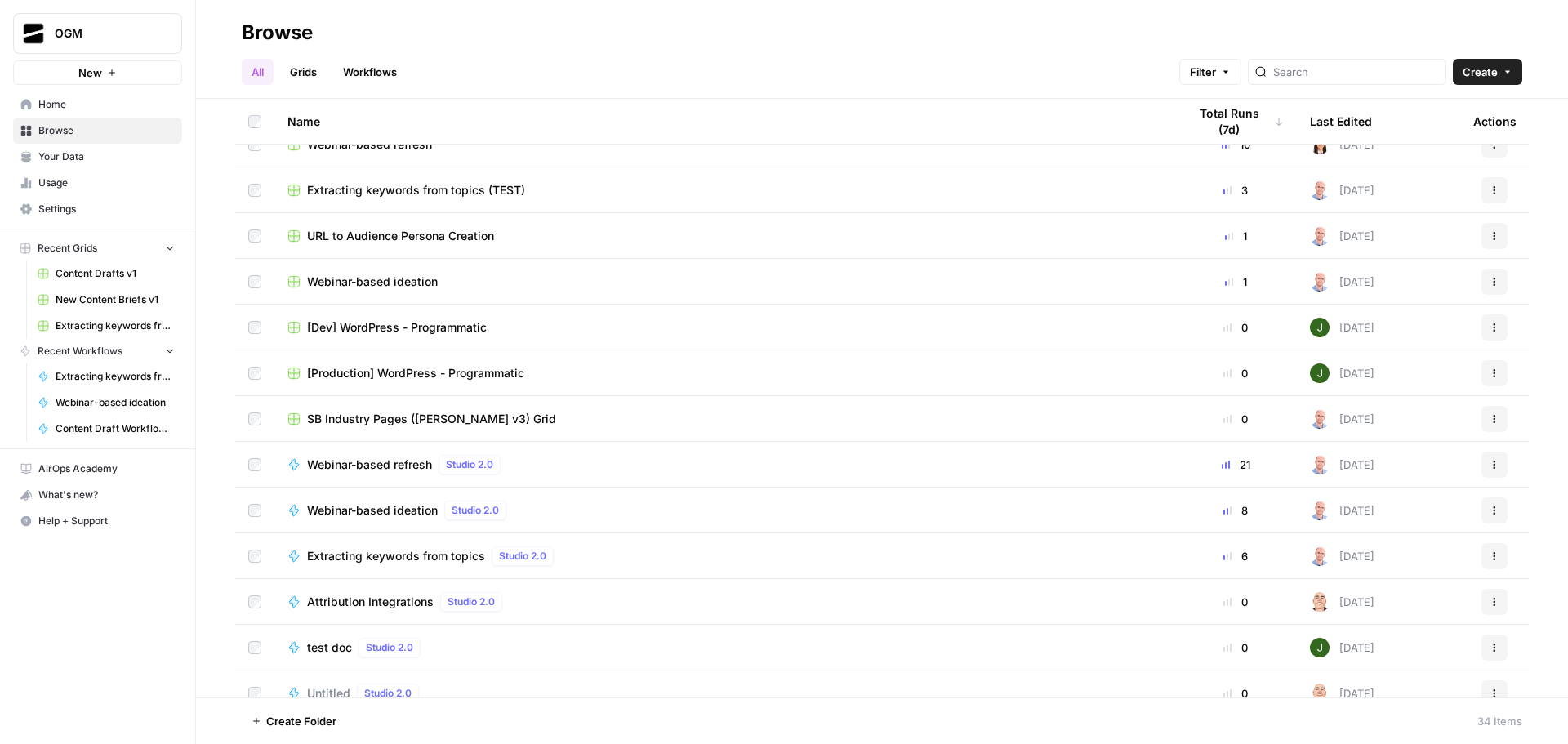
click at [1487, 560] on button "Actions" at bounding box center [1494, 556] width 26 height 26
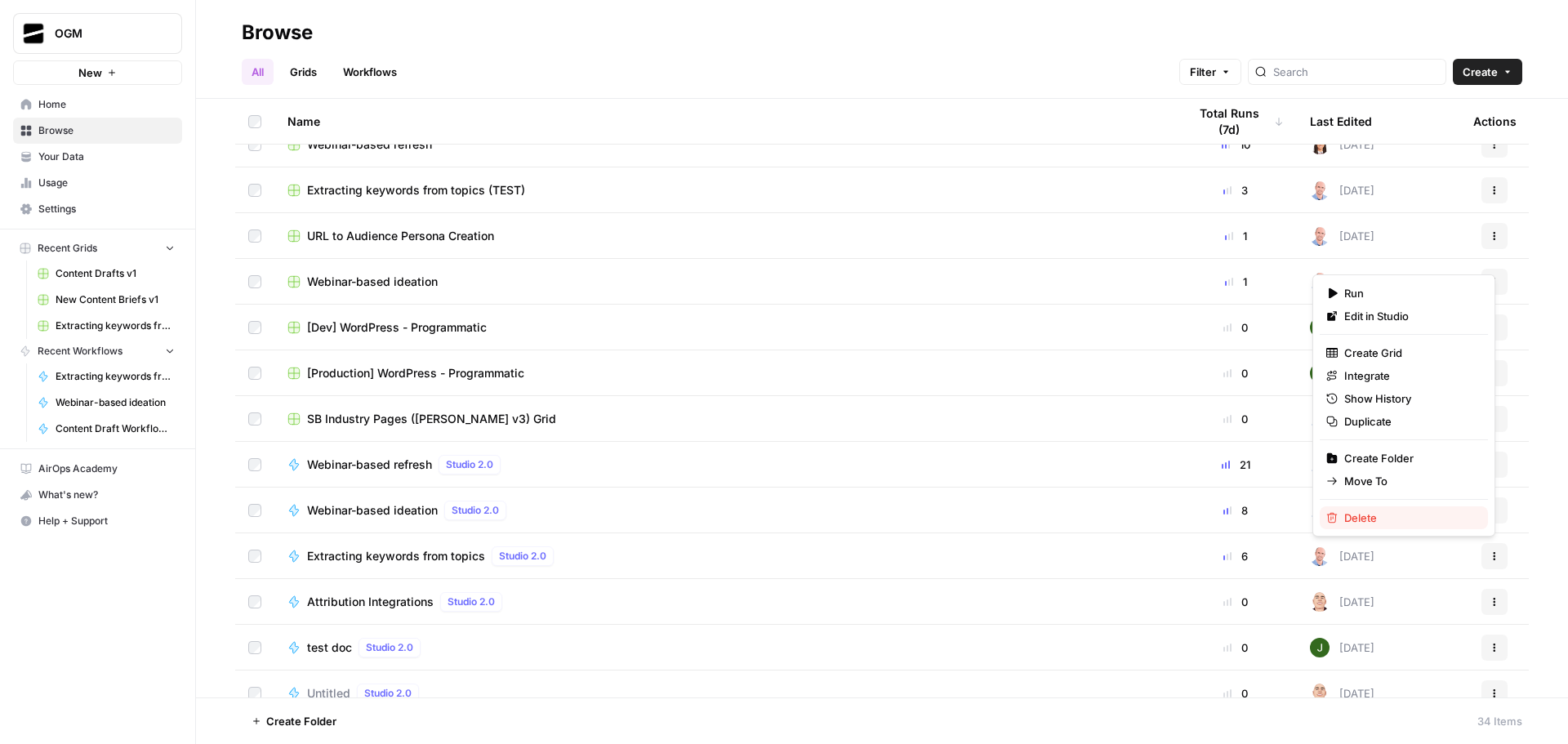
click at [1385, 521] on span "Delete" at bounding box center [1409, 517] width 131 height 16
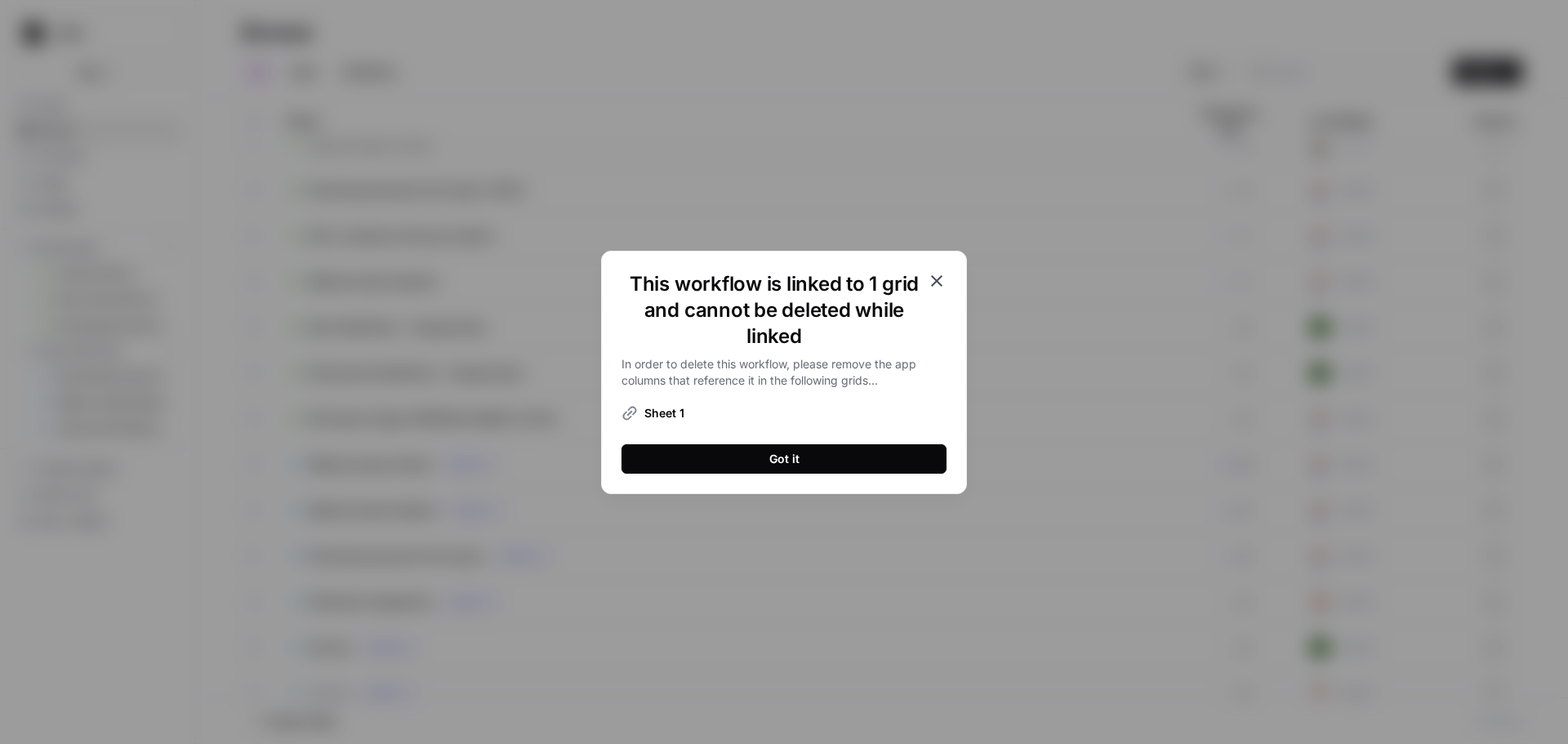
click at [872, 458] on button "Got it" at bounding box center [784, 458] width 325 height 29
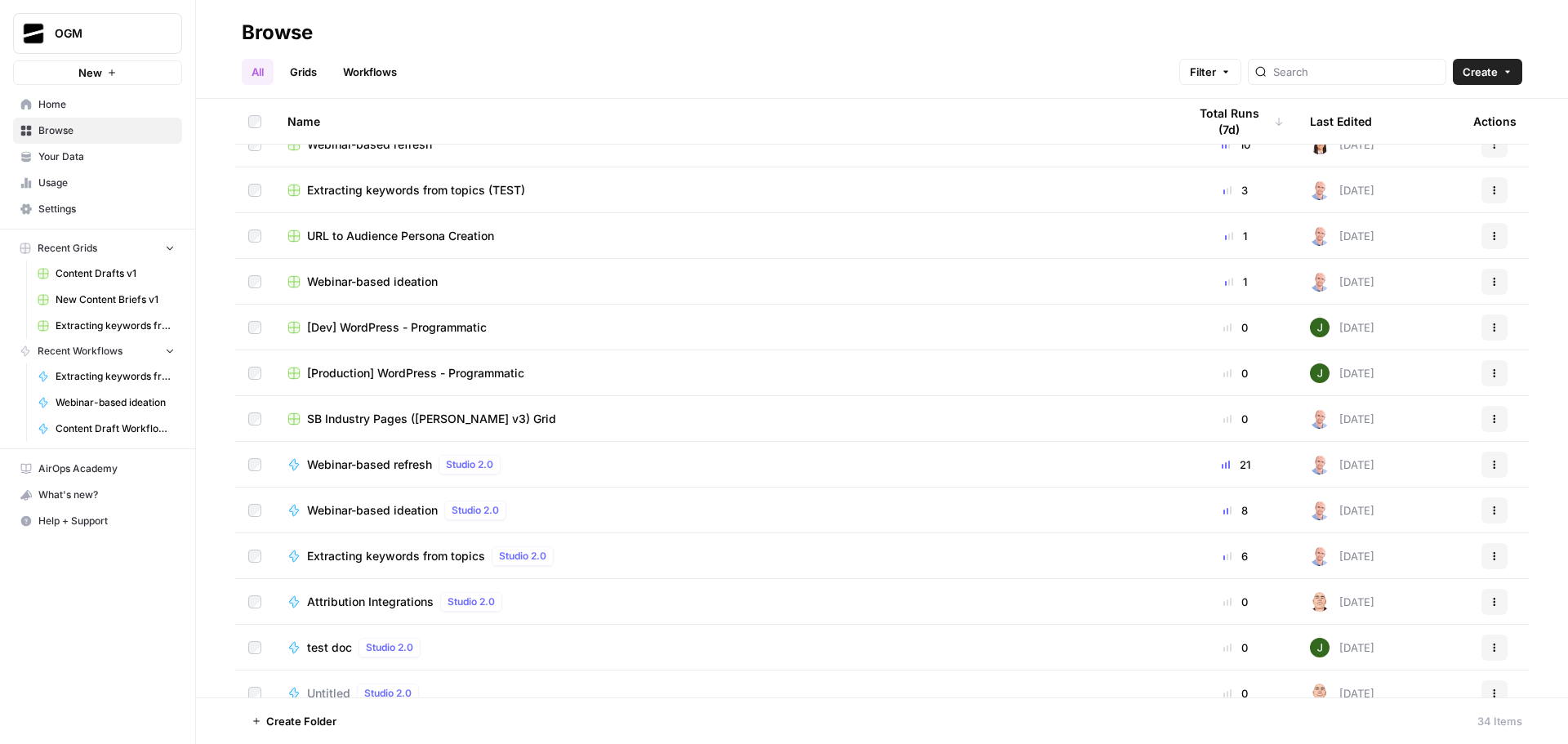
click at [306, 66] on link "Grids" at bounding box center [303, 72] width 46 height 26
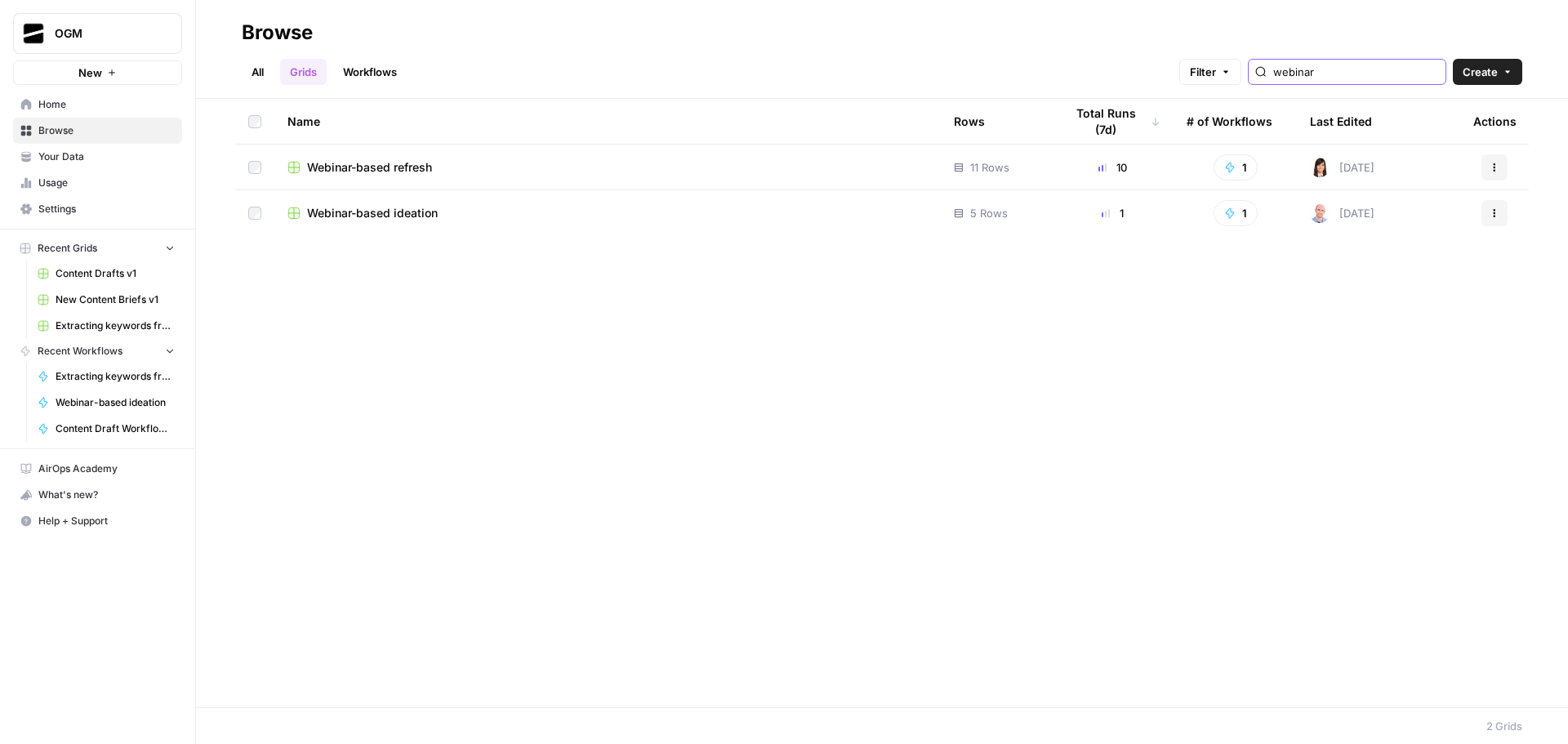
drag, startPoint x: 1355, startPoint y: 71, endPoint x: 1260, endPoint y: 71, distance: 95.0
click at [0, 0] on div "Filter webinar" at bounding box center [0, 0] width 0 height 0
type input "extracting k"
click at [1508, 170] on div "Actions" at bounding box center [1494, 168] width 42 height 26
click at [1498, 170] on icon "button" at bounding box center [1494, 167] width 9 height 9
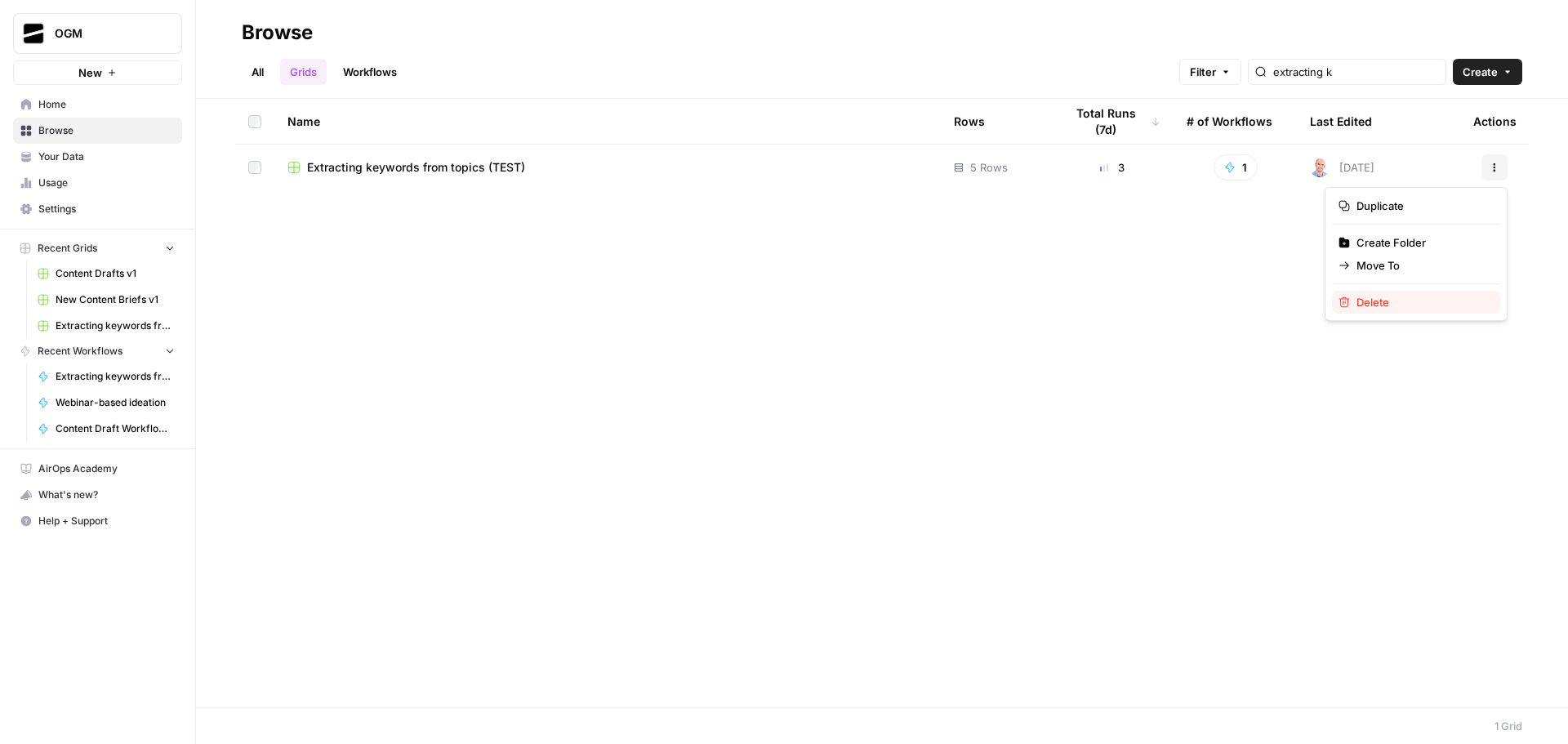
click at [1400, 305] on span "Delete" at bounding box center [1421, 302] width 131 height 16
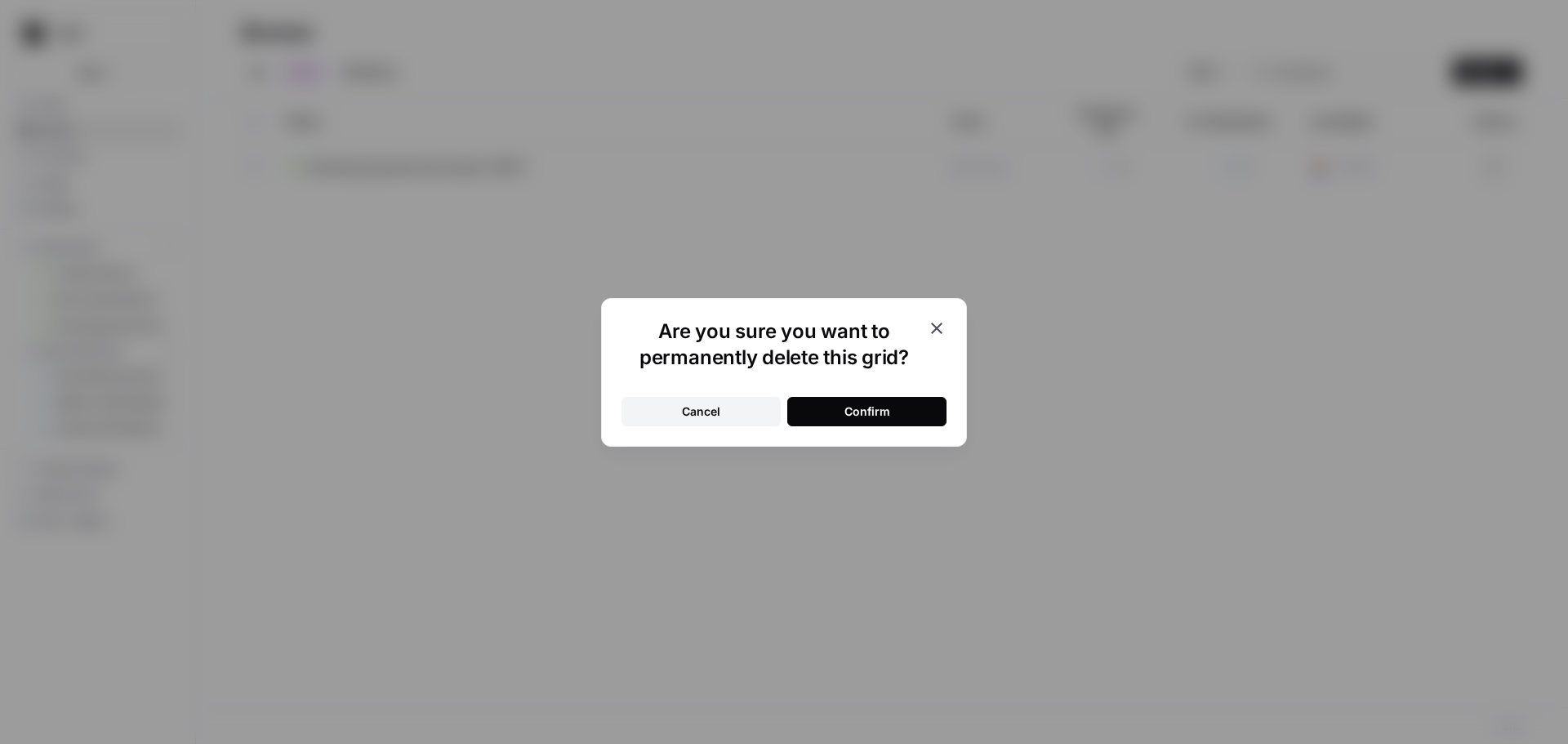
click at [925, 411] on button "Confirm" at bounding box center [867, 411] width 159 height 29
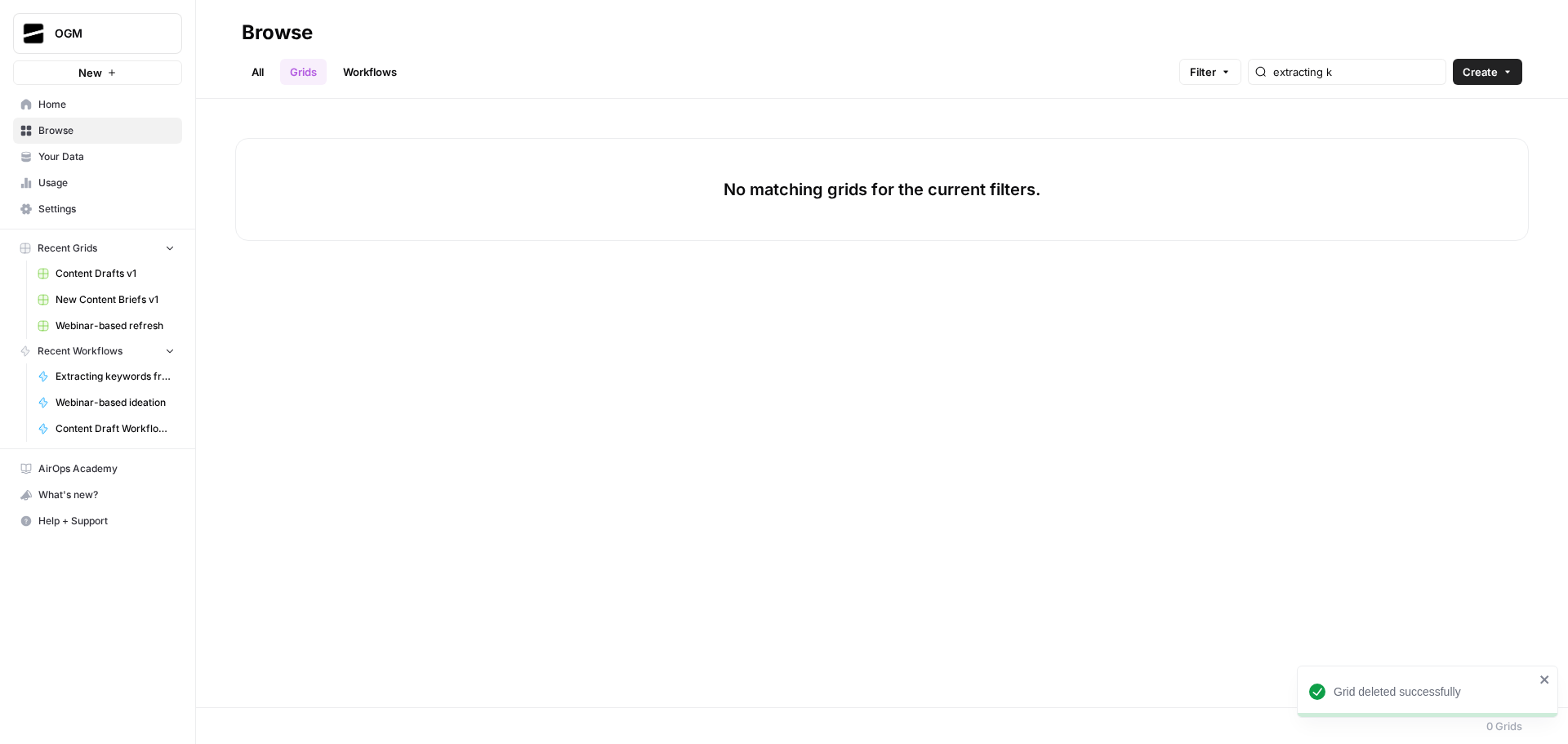
click at [261, 73] on link "All" at bounding box center [257, 72] width 32 height 26
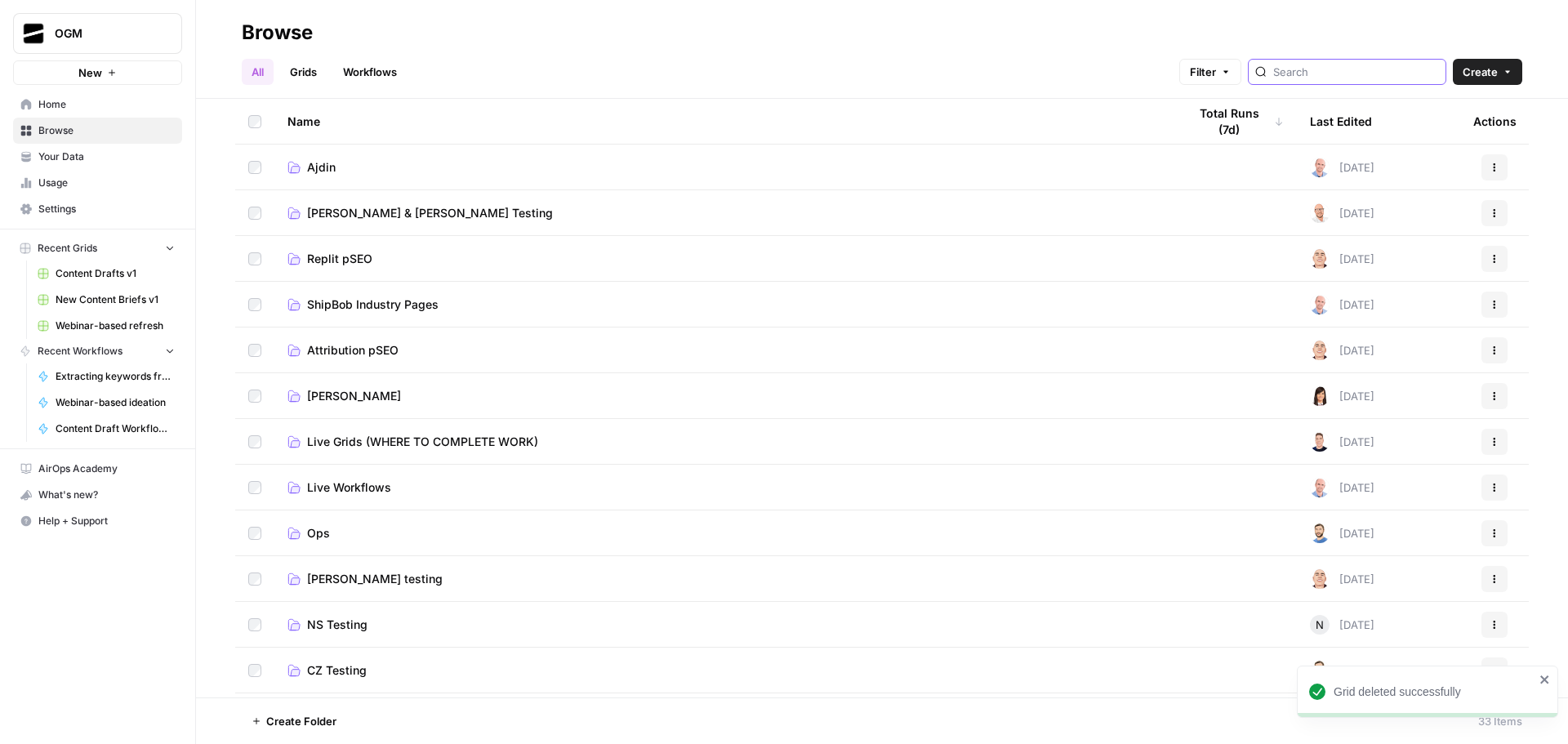
click at [1348, 73] on input "search" at bounding box center [1356, 72] width 166 height 16
type input "r"
type input "extract"
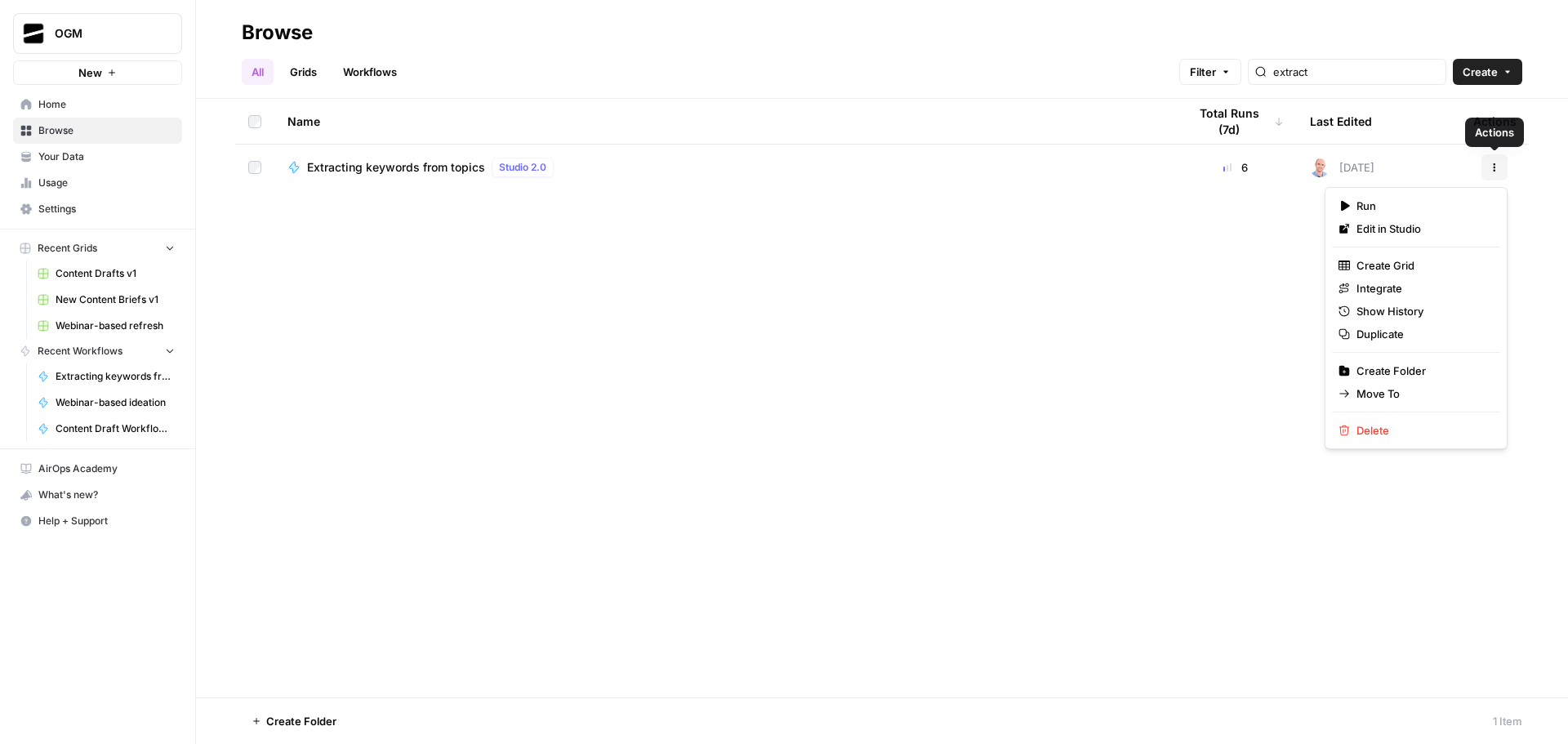
click at [1491, 173] on button "Actions" at bounding box center [1494, 168] width 26 height 26
click at [1396, 444] on div "Run Edit in Studio Create Grid Integrate Show History Duplicate Create Folder M…" at bounding box center [1415, 318] width 183 height 262
click at [1397, 438] on span "Delete" at bounding box center [1421, 430] width 131 height 16
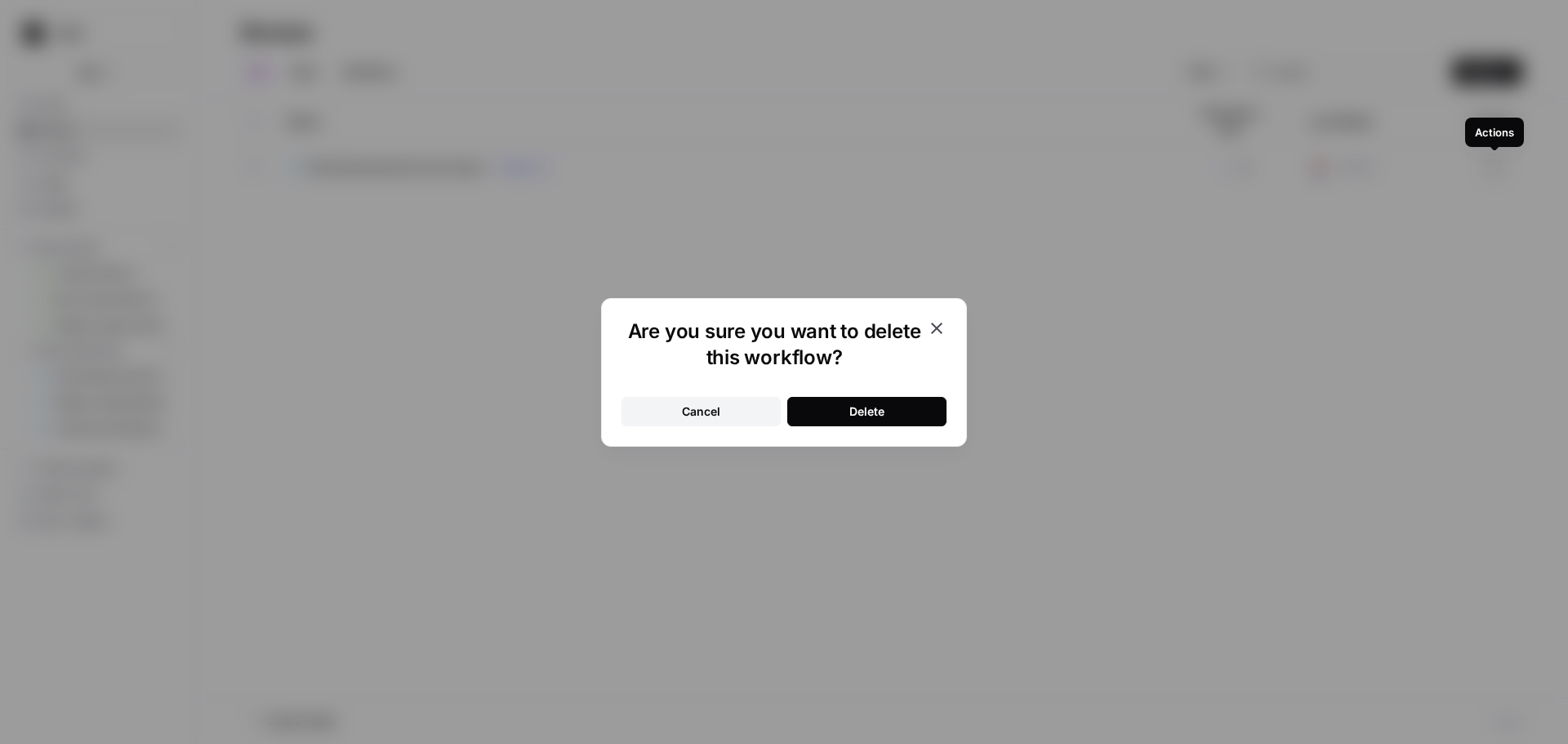
click at [860, 414] on div "Delete" at bounding box center [867, 411] width 35 height 16
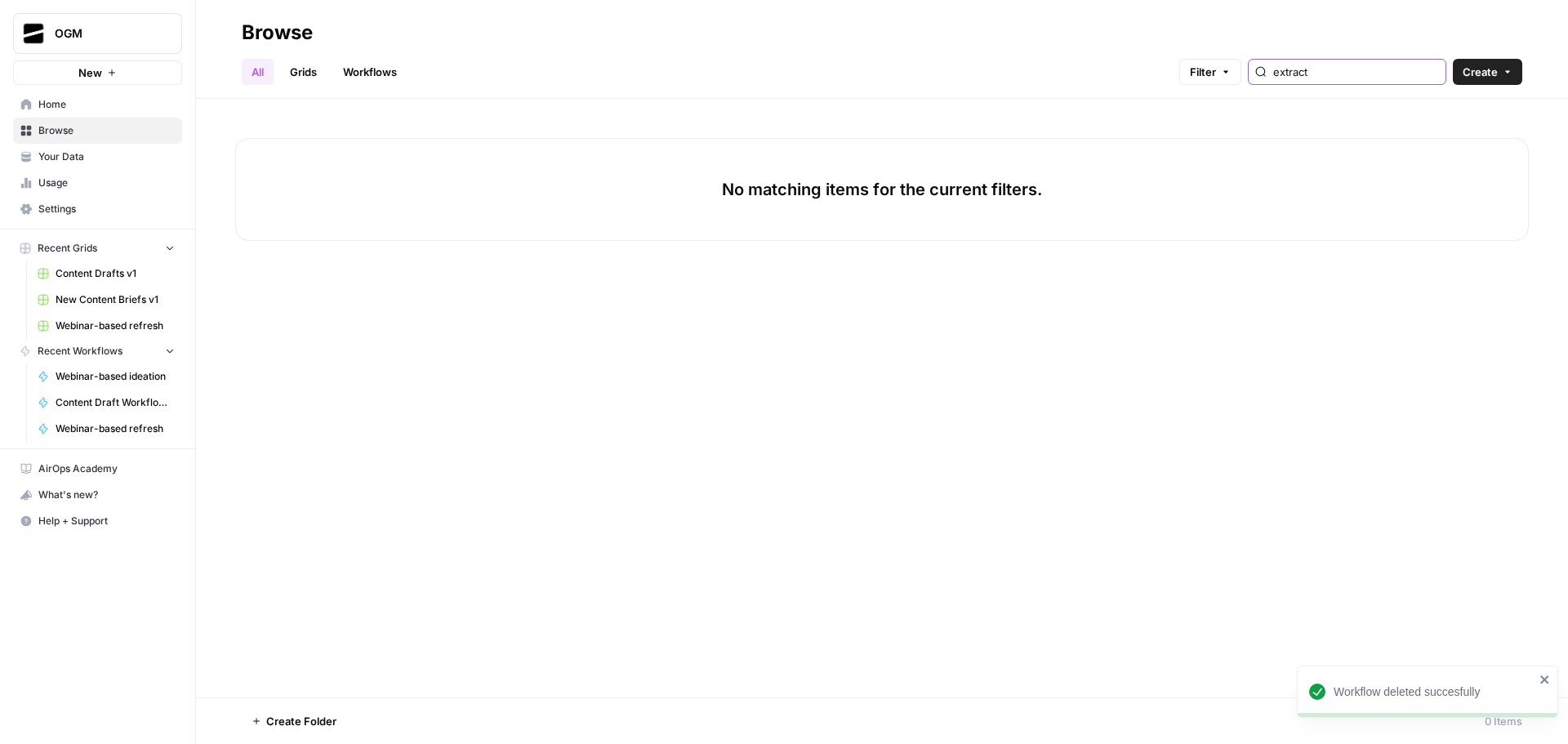
click at [1403, 67] on input "extract" at bounding box center [1356, 72] width 166 height 16
click at [1432, 71] on input "extract" at bounding box center [1356, 72] width 166 height 16
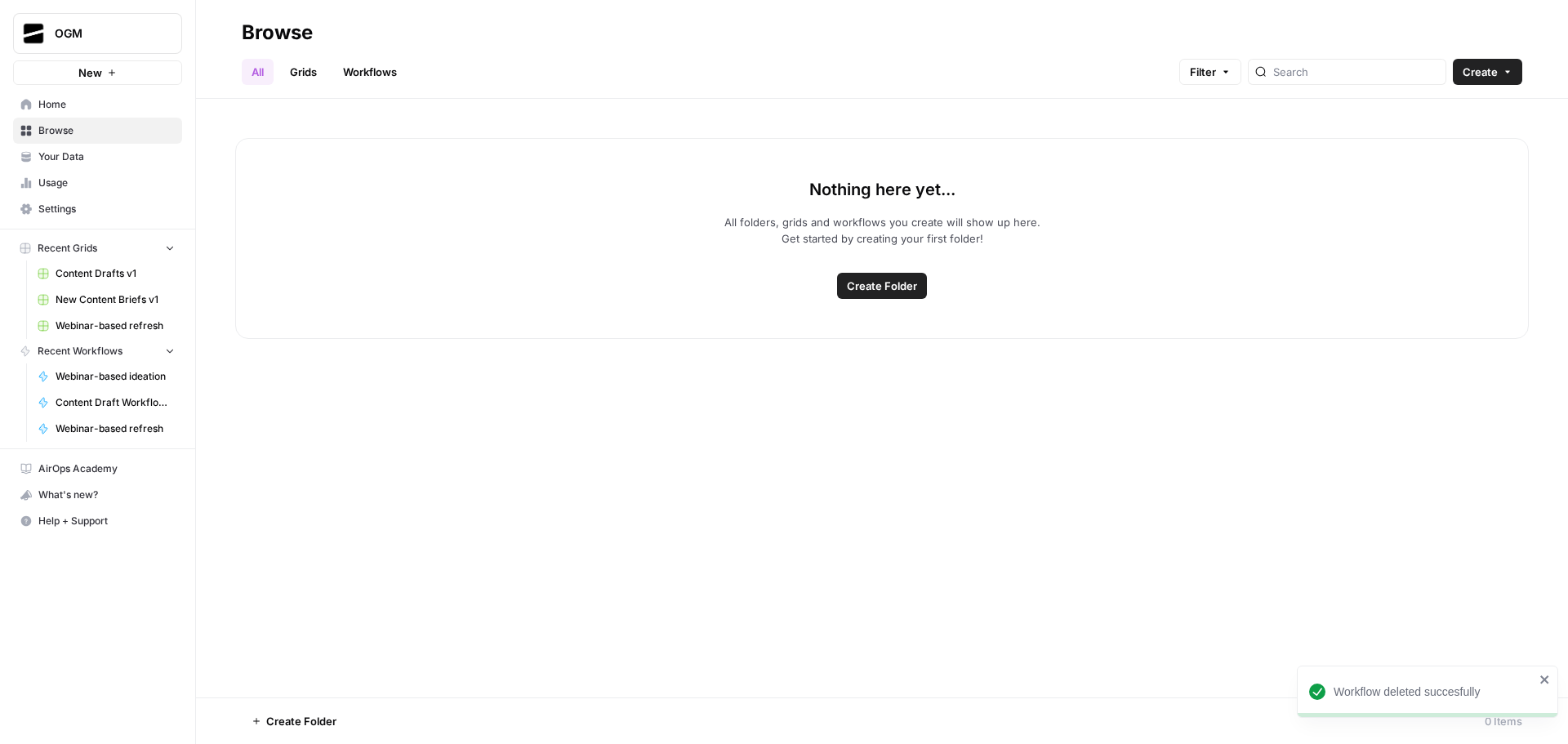
click at [1024, 40] on h2 "Browse" at bounding box center [882, 33] width 1280 height 26
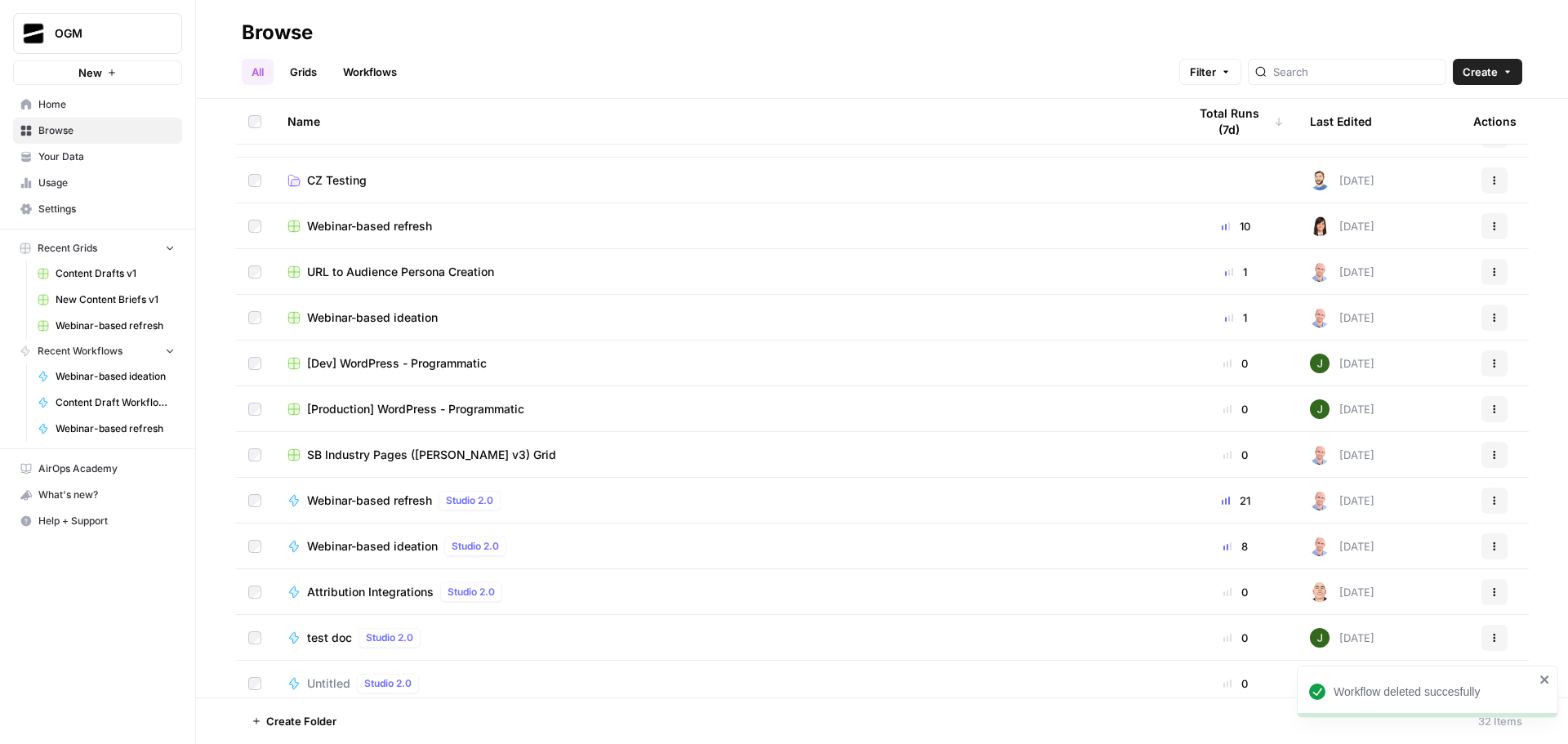
scroll to position [326, 0]
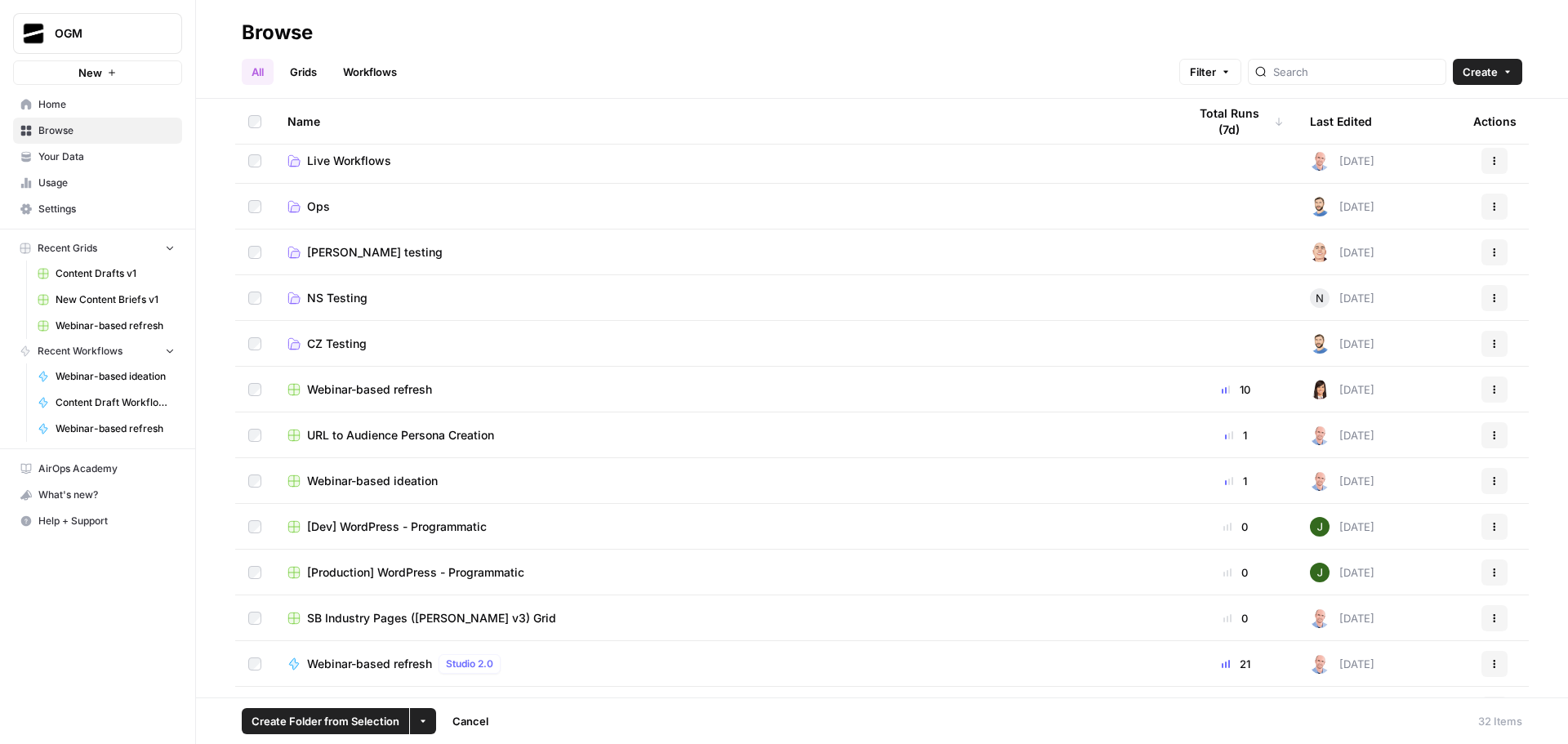
click at [423, 722] on icon "button" at bounding box center [422, 720] width 9 height 9
click at [477, 661] on span "Move to" at bounding box center [460, 659] width 41 height 16
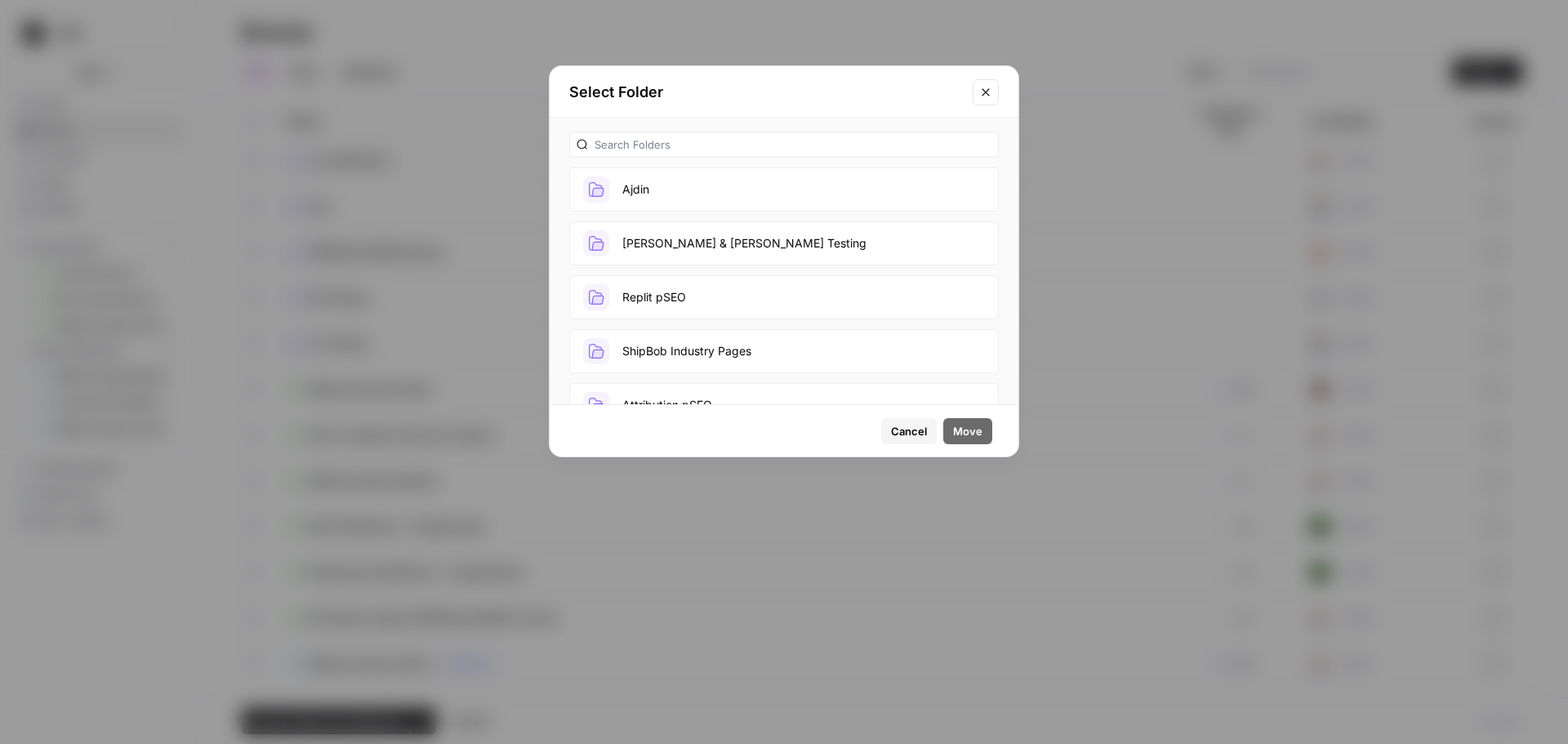
click at [681, 181] on button "Ajdin" at bounding box center [784, 190] width 429 height 44
click at [960, 428] on span "Move" at bounding box center [966, 431] width 29 height 16
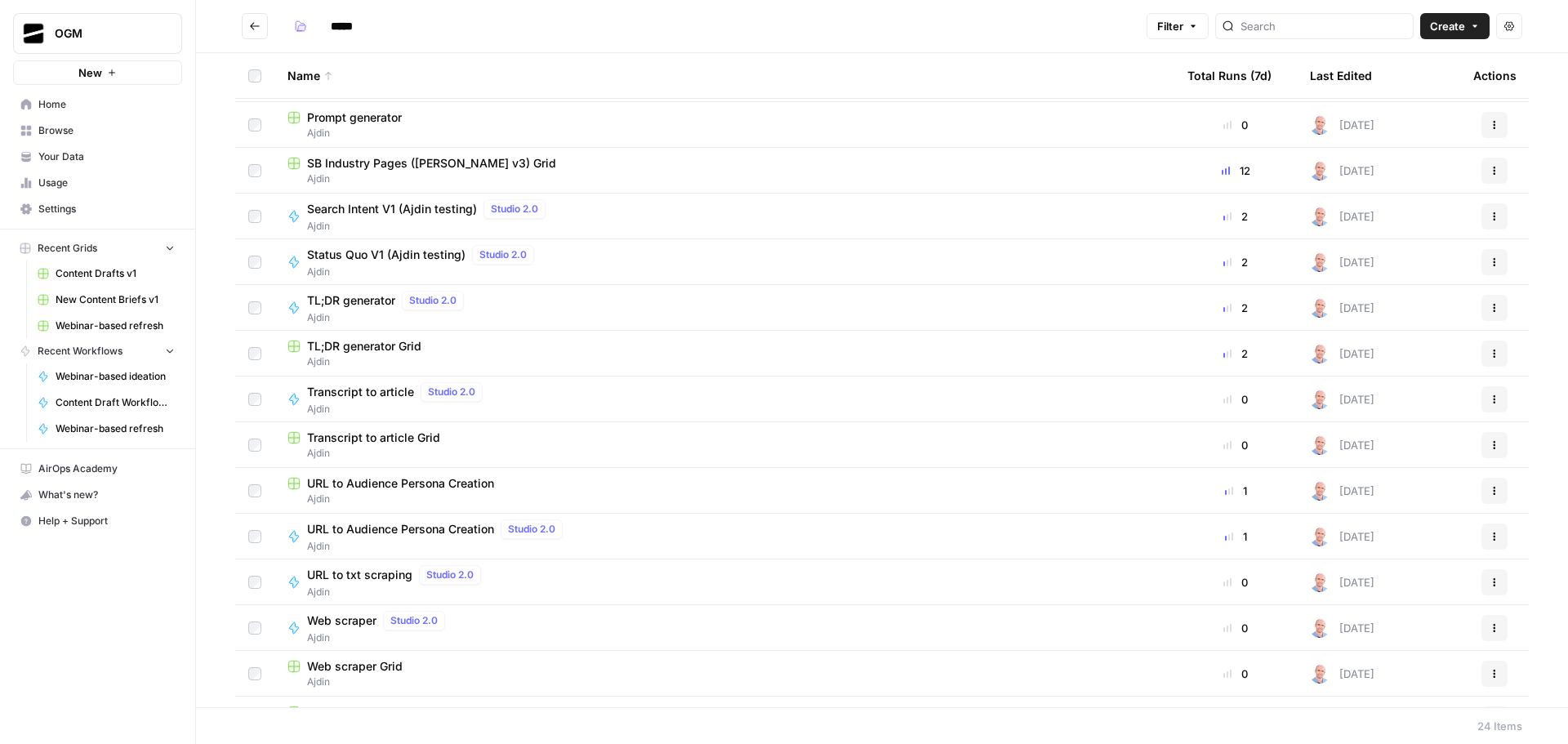
scroll to position [489, 0]
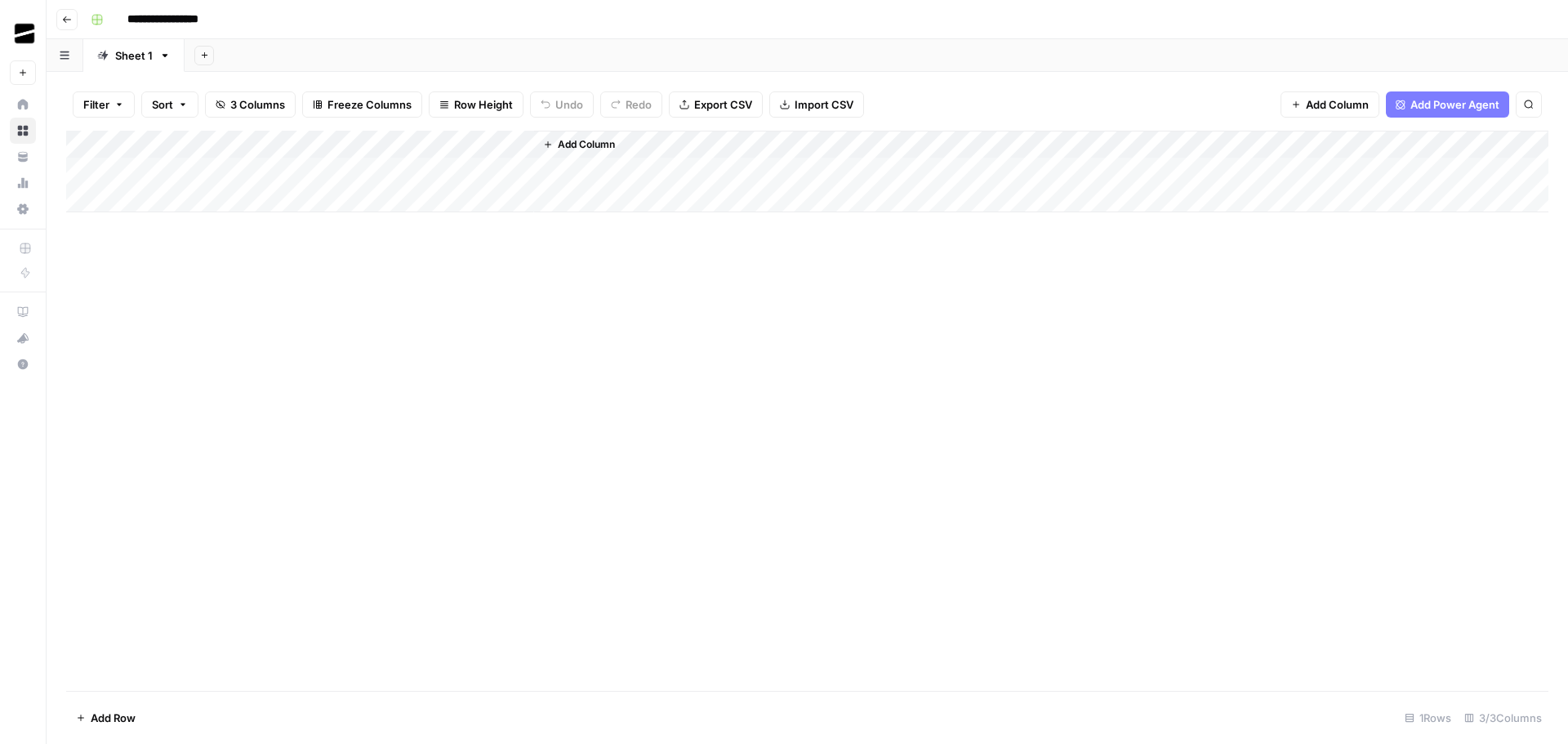
click at [198, 16] on input "**********" at bounding box center [175, 20] width 112 height 26
drag, startPoint x: 200, startPoint y: 22, endPoint x: 239, endPoint y: 22, distance: 39.0
click at [239, 22] on div "**********" at bounding box center [817, 20] width 1467 height 26
type input "**********"
click at [292, 52] on div "Add Sheet" at bounding box center [876, 56] width 1383 height 33
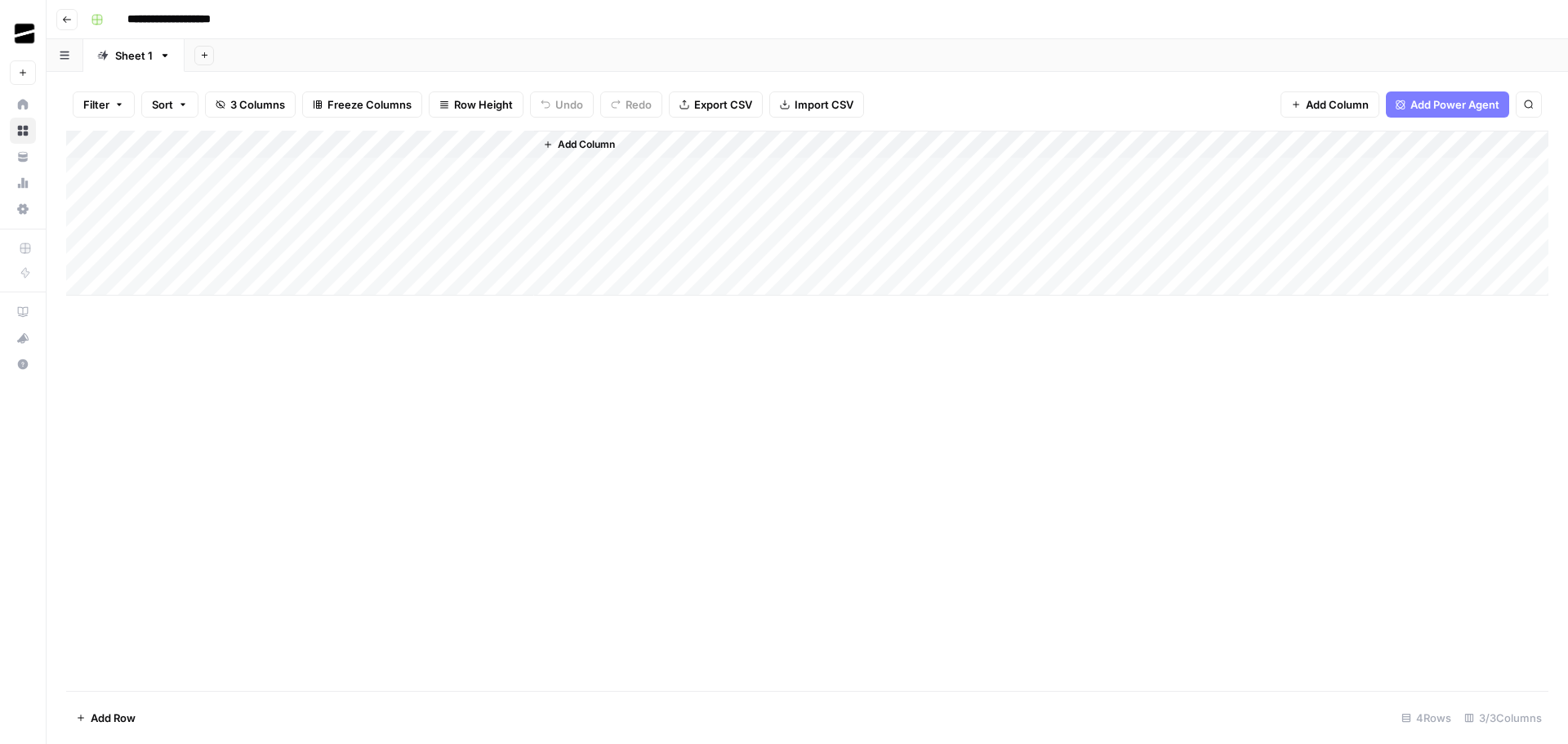
click at [228, 15] on input "**********" at bounding box center [185, 20] width 131 height 26
drag, startPoint x: 220, startPoint y: 22, endPoint x: 244, endPoint y: 24, distance: 24.1
click at [244, 24] on input "**********" at bounding box center [185, 20] width 131 height 26
click at [306, 61] on div "Add Sheet" at bounding box center [876, 56] width 1383 height 33
type input "**********"
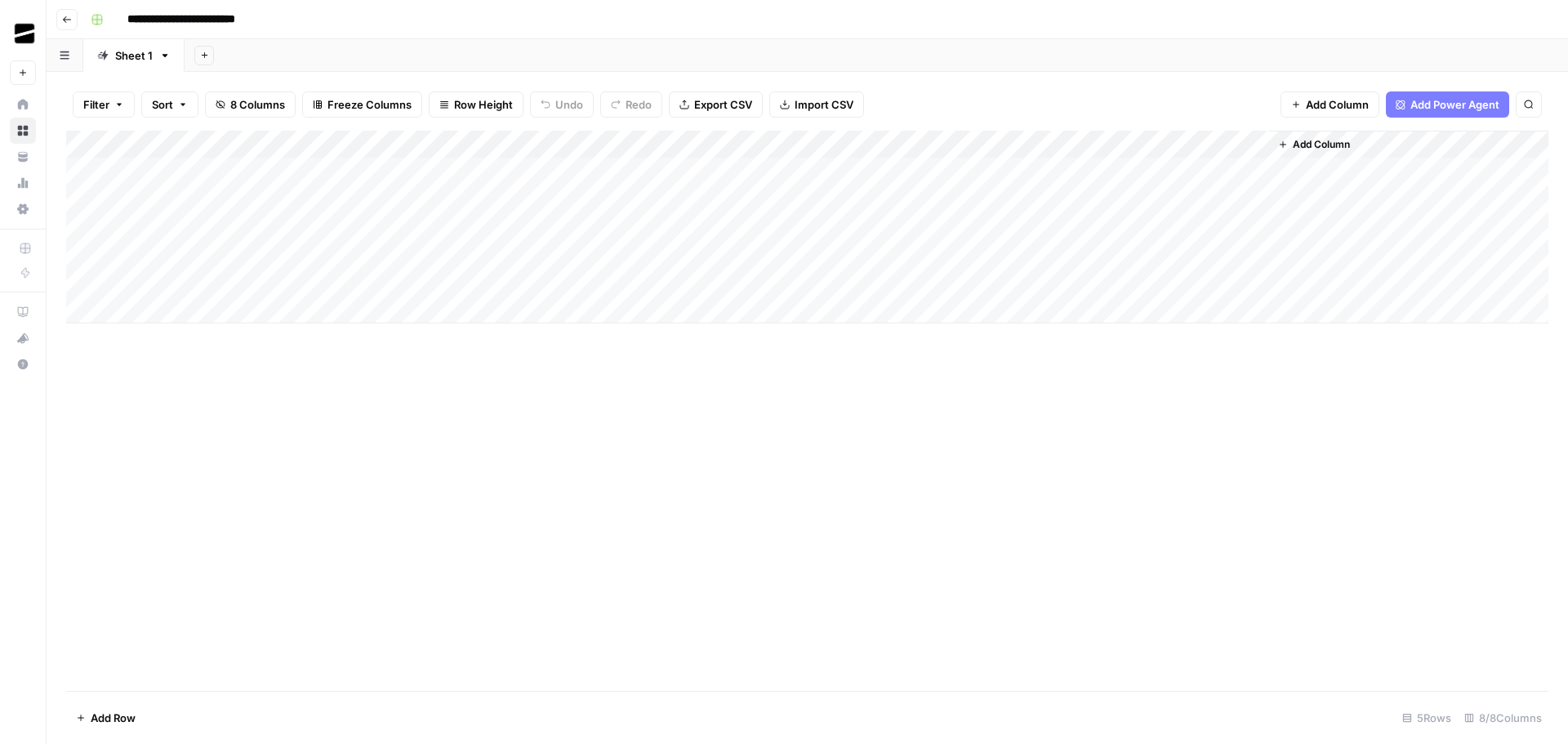
click at [223, 24] on input "**********" at bounding box center [194, 20] width 149 height 26
drag, startPoint x: 239, startPoint y: 21, endPoint x: 265, endPoint y: 21, distance: 26.0
click at [265, 21] on input "**********" at bounding box center [194, 20] width 149 height 26
click at [295, 58] on div "Add Sheet" at bounding box center [876, 56] width 1383 height 33
type input "**********"
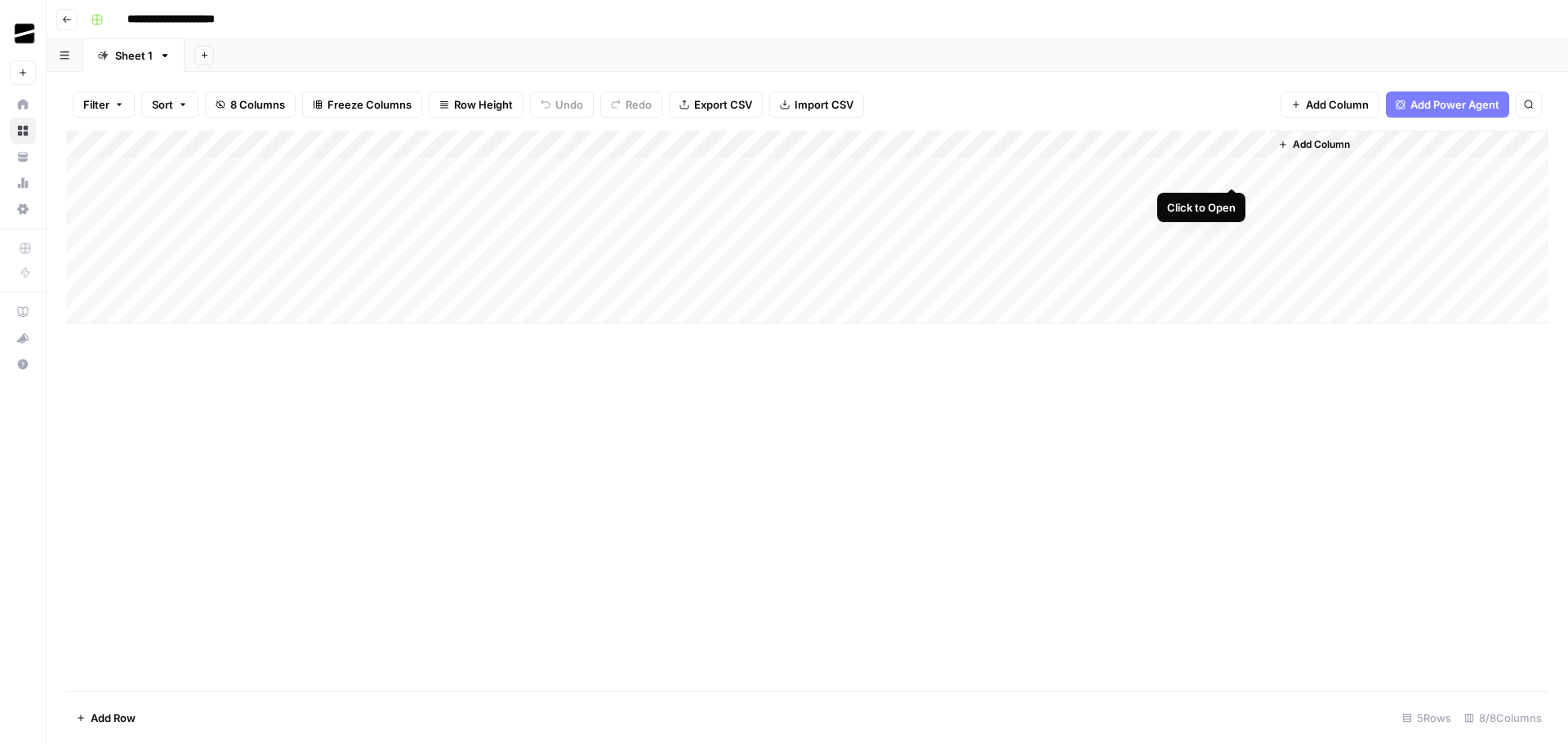
click at [1234, 172] on div "Add Column" at bounding box center [807, 227] width 1482 height 192
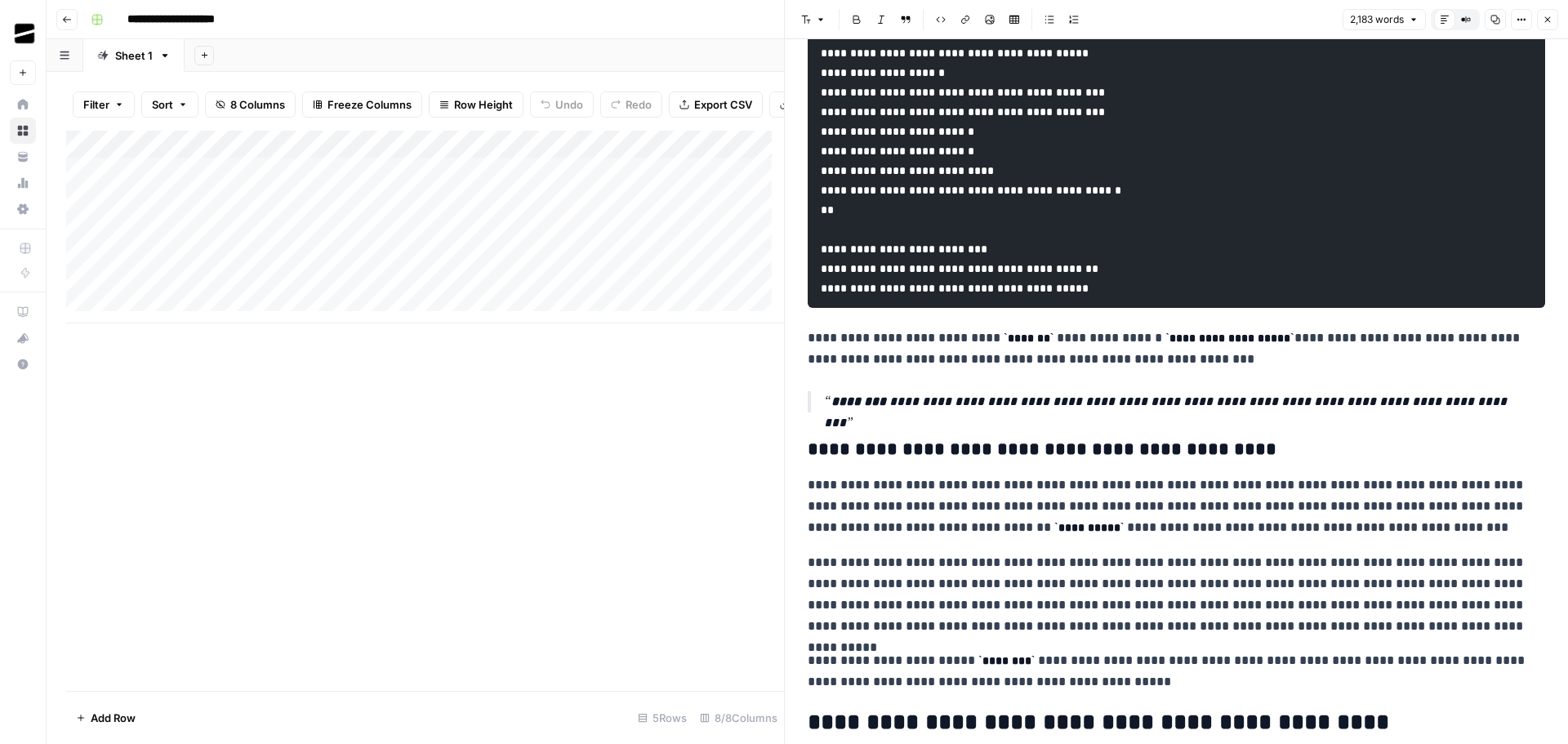
scroll to position [2123, 0]
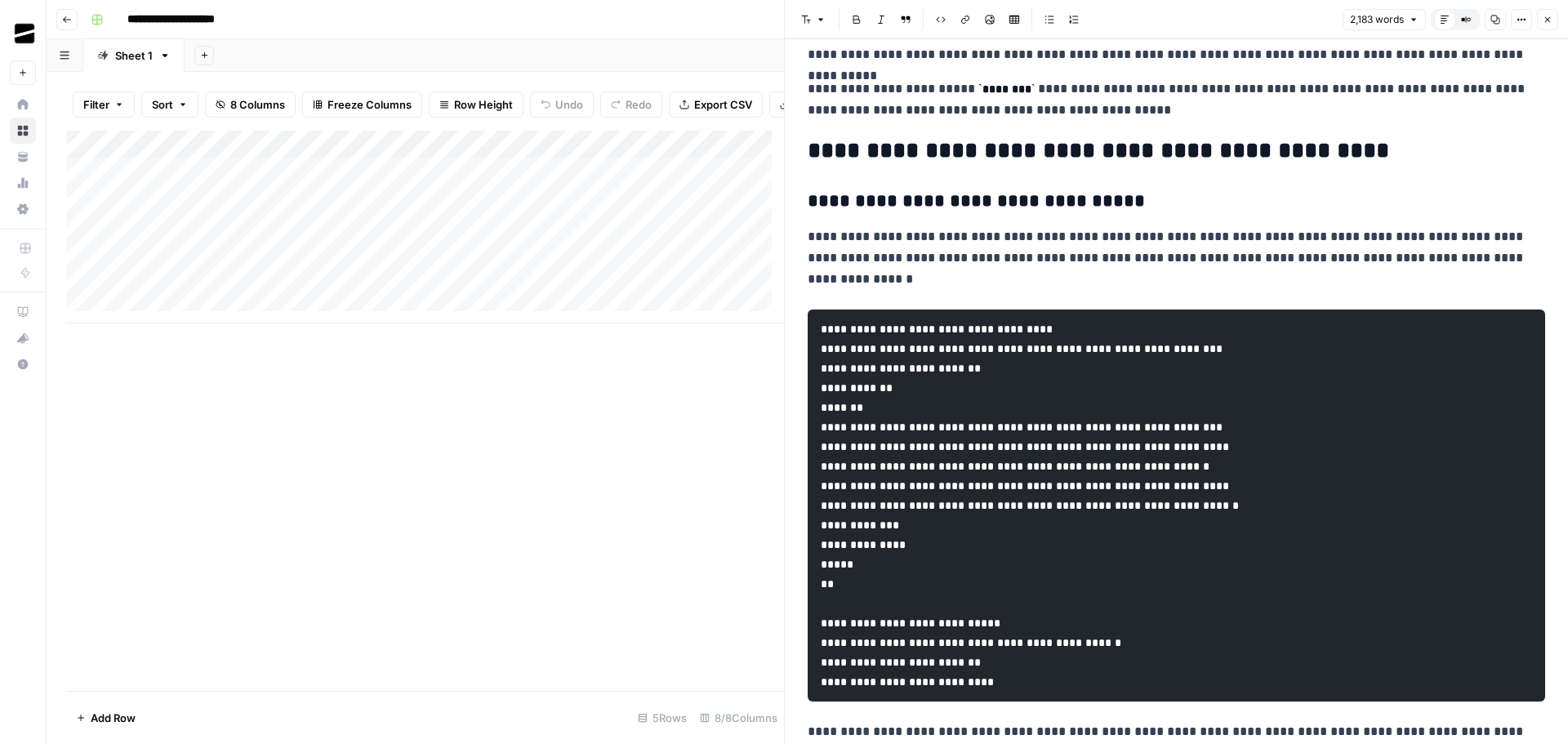
click at [1542, 14] on button "Close" at bounding box center [1547, 20] width 22 height 22
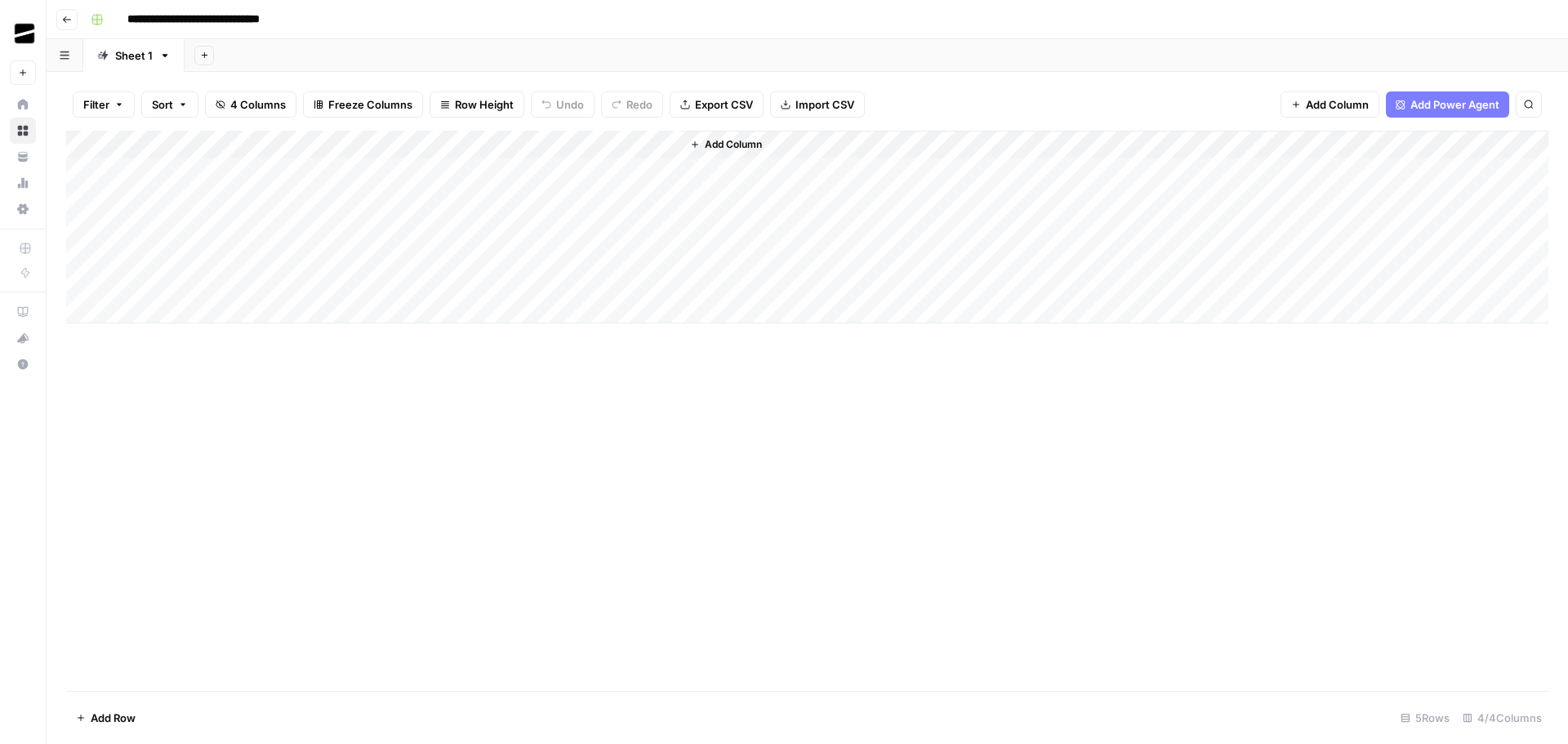
click at [293, 171] on div "Add Column" at bounding box center [807, 227] width 1482 height 192
click at [210, 12] on input "**********" at bounding box center [175, 20] width 112 height 26
drag, startPoint x: 201, startPoint y: 20, endPoint x: 225, endPoint y: 20, distance: 24.0
click at [225, 20] on input "**********" at bounding box center [175, 20] width 112 height 26
click at [650, 58] on div "Add Sheet" at bounding box center [992, 56] width 1150 height 33
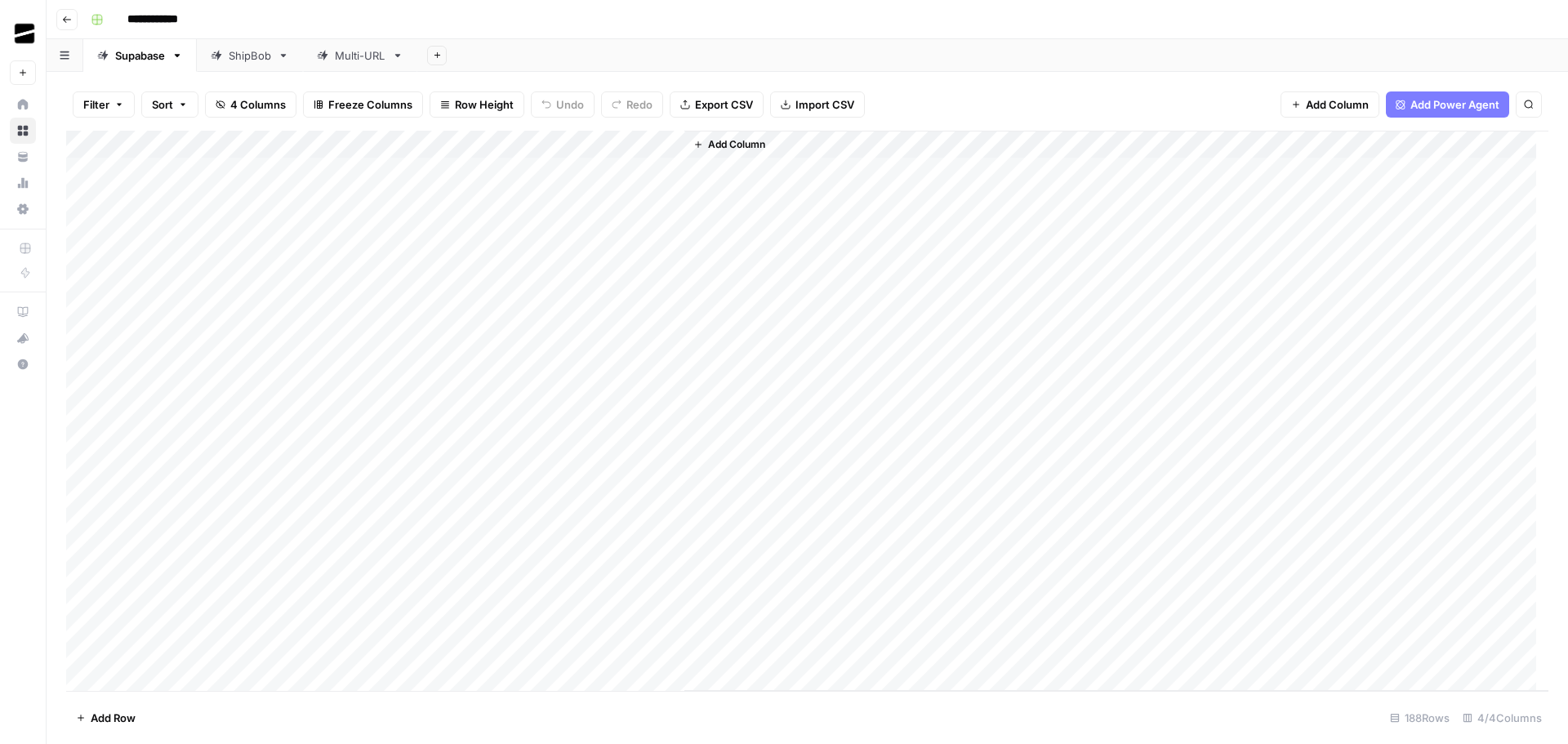
type input "**********"
click at [223, 52] on div "ShipBob" at bounding box center [240, 55] width 60 height 16
click at [371, 58] on div "Multi-URL" at bounding box center [360, 55] width 51 height 16
click at [662, 170] on div "Add Column" at bounding box center [807, 227] width 1482 height 192
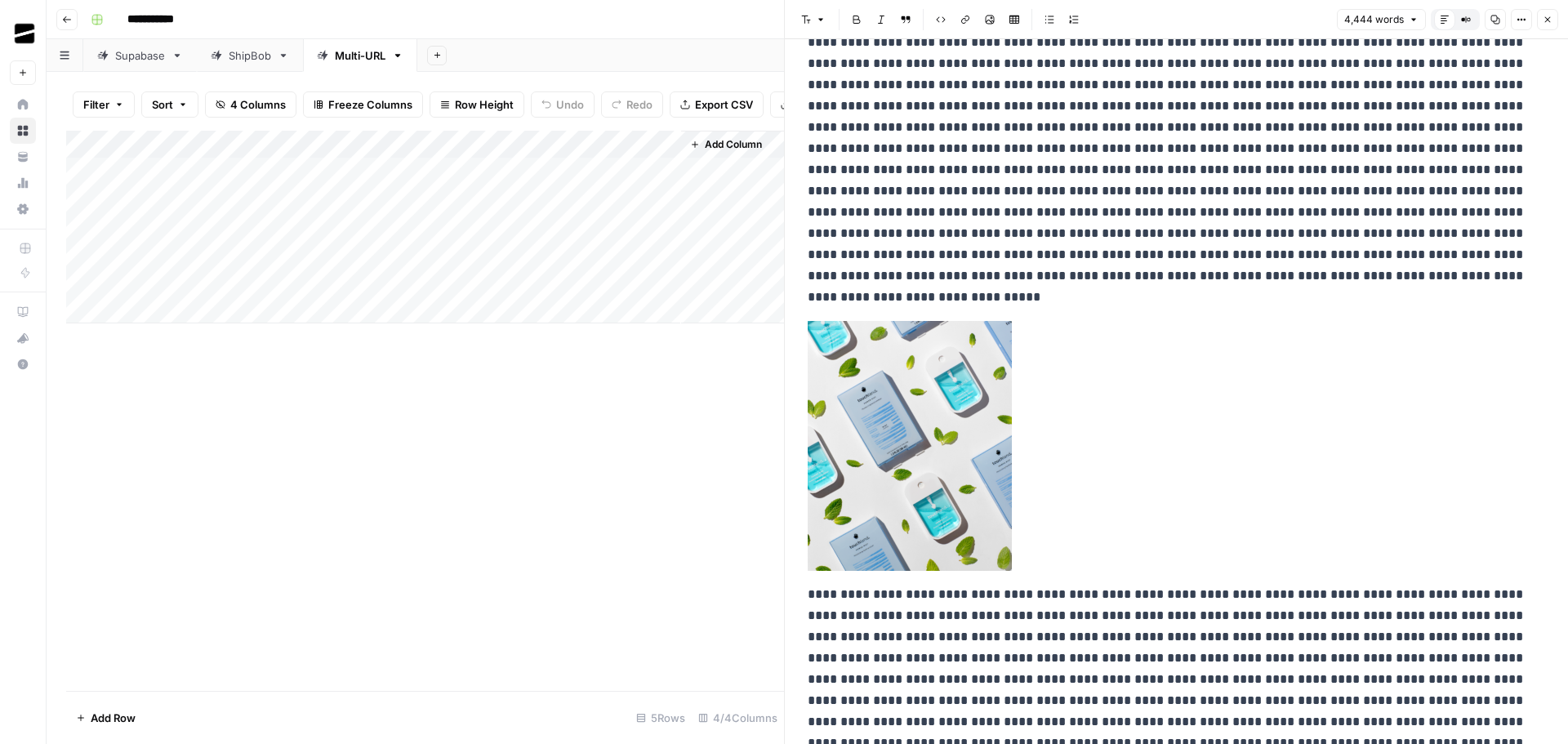
scroll to position [3021, 0]
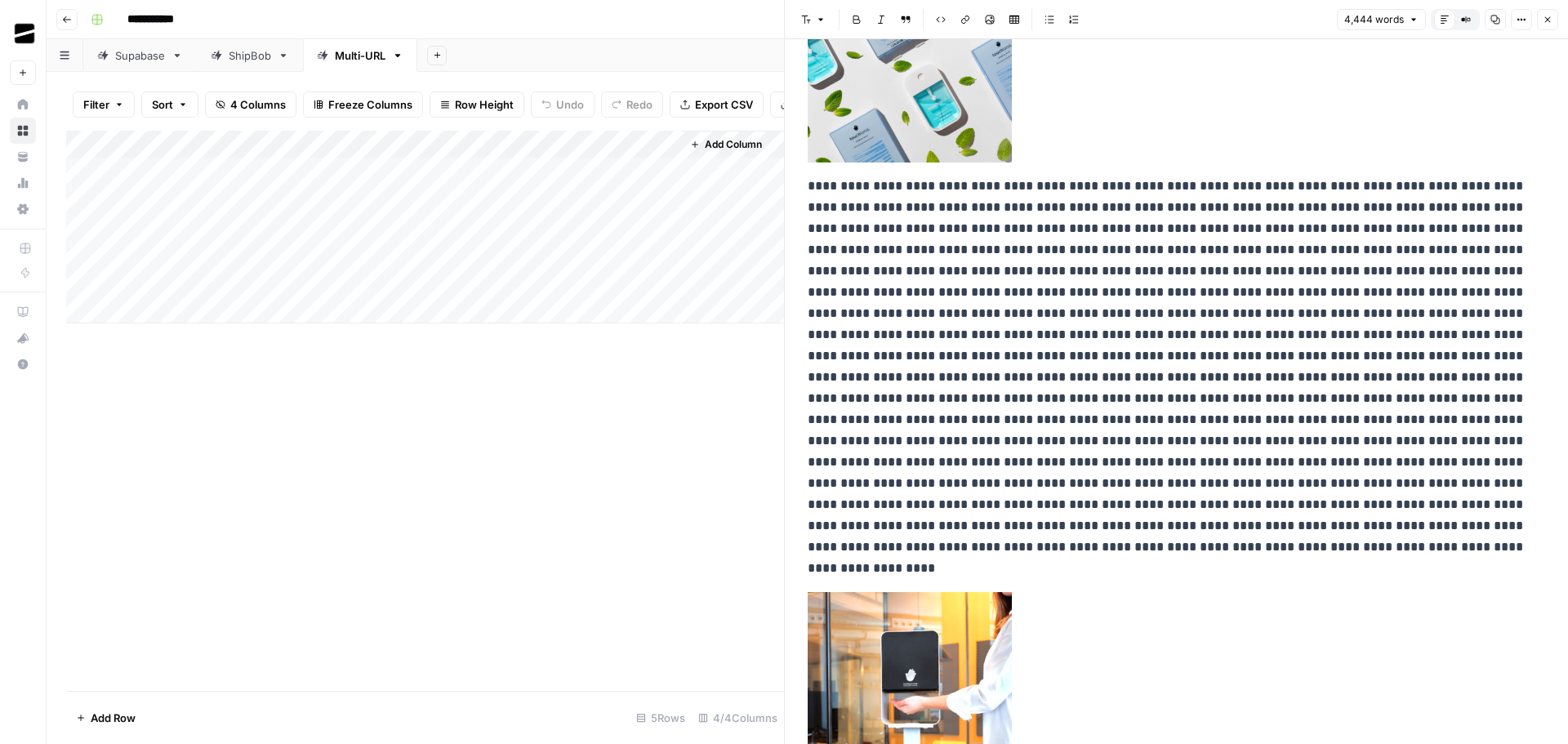
click at [1553, 19] on button "Close" at bounding box center [1547, 20] width 22 height 22
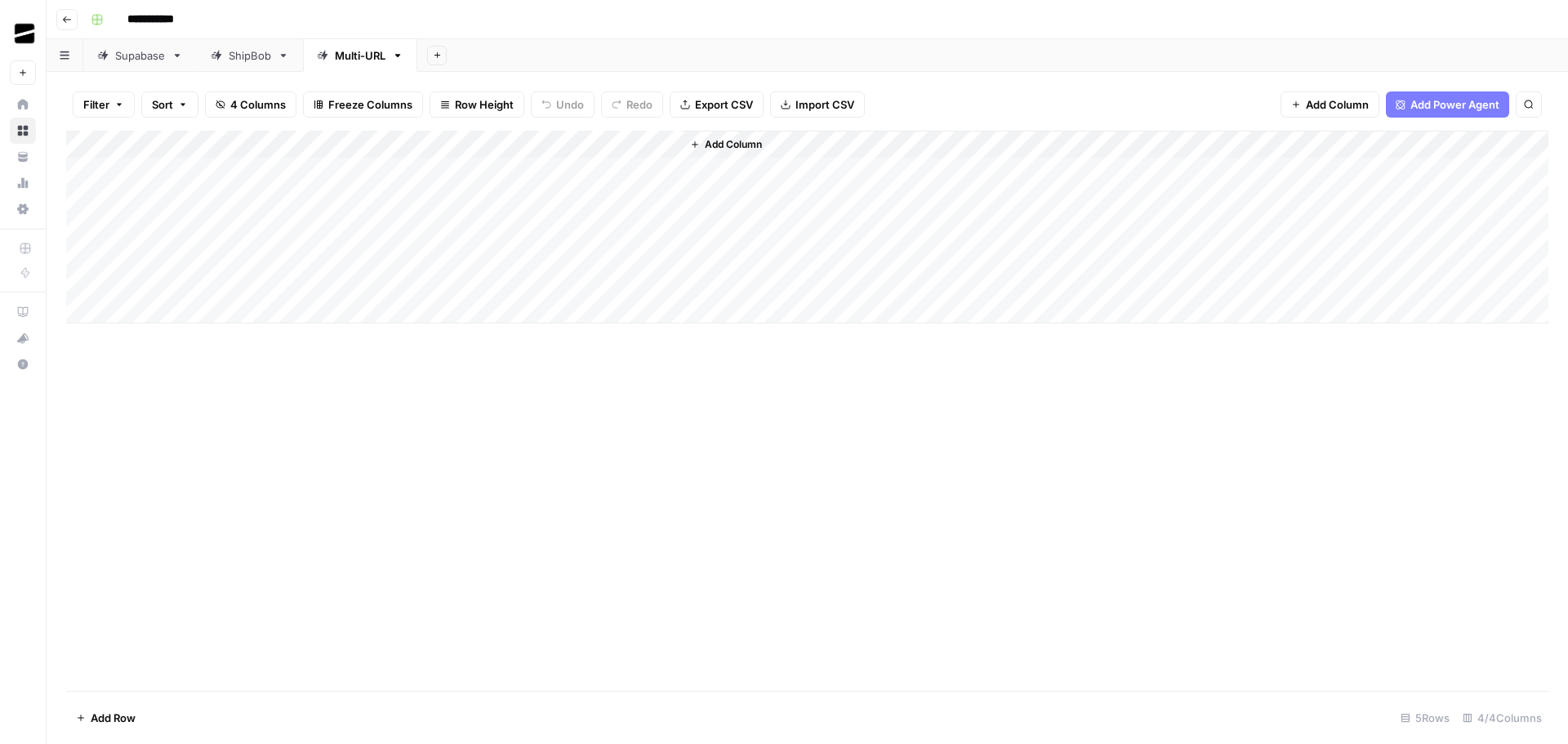
click at [159, 58] on div "Supabase" at bounding box center [140, 55] width 50 height 16
click at [237, 18] on input "**********" at bounding box center [193, 20] width 148 height 26
click at [632, 145] on div "Add Column" at bounding box center [807, 310] width 1482 height 359
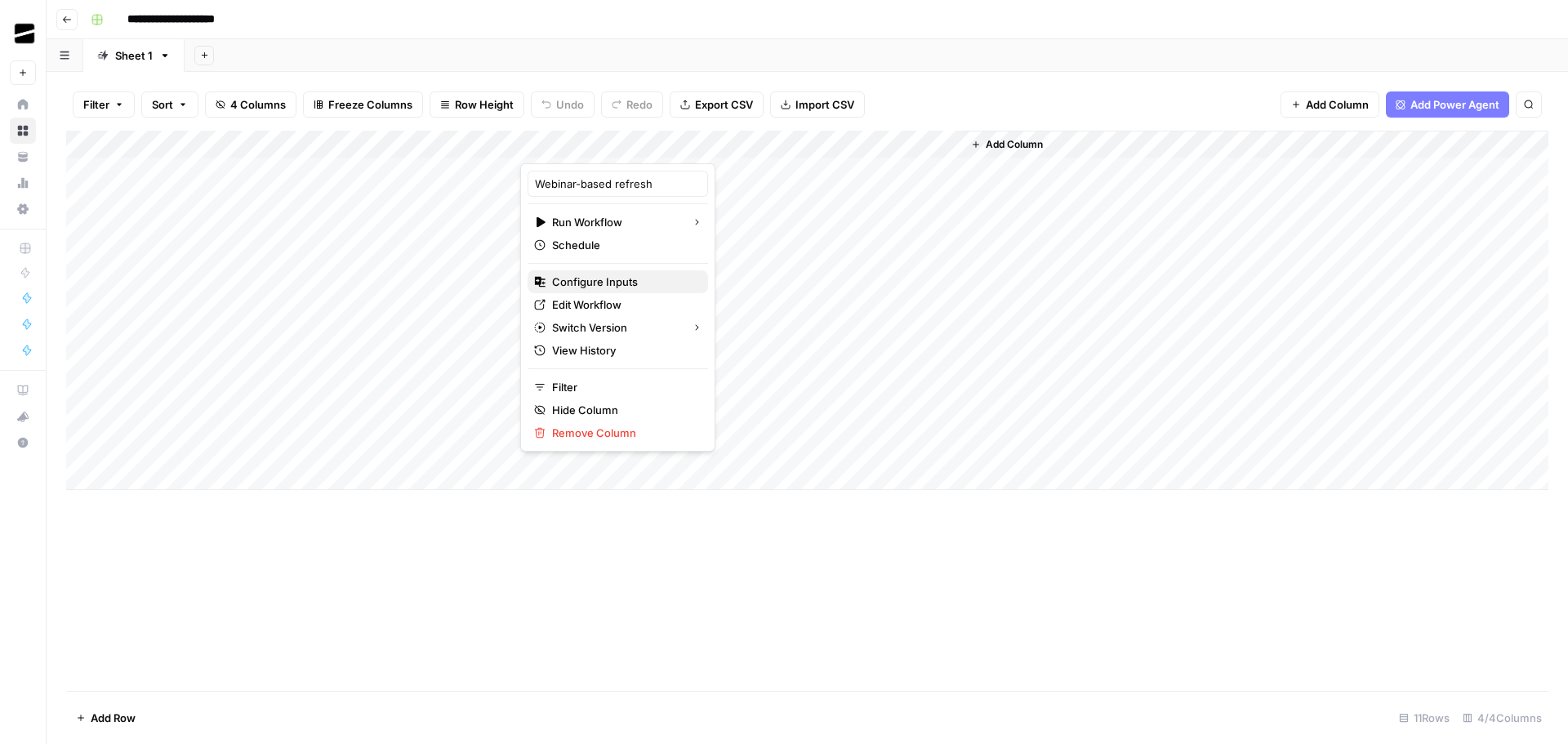
click at [629, 281] on span "Configure Inputs" at bounding box center [623, 281] width 143 height 16
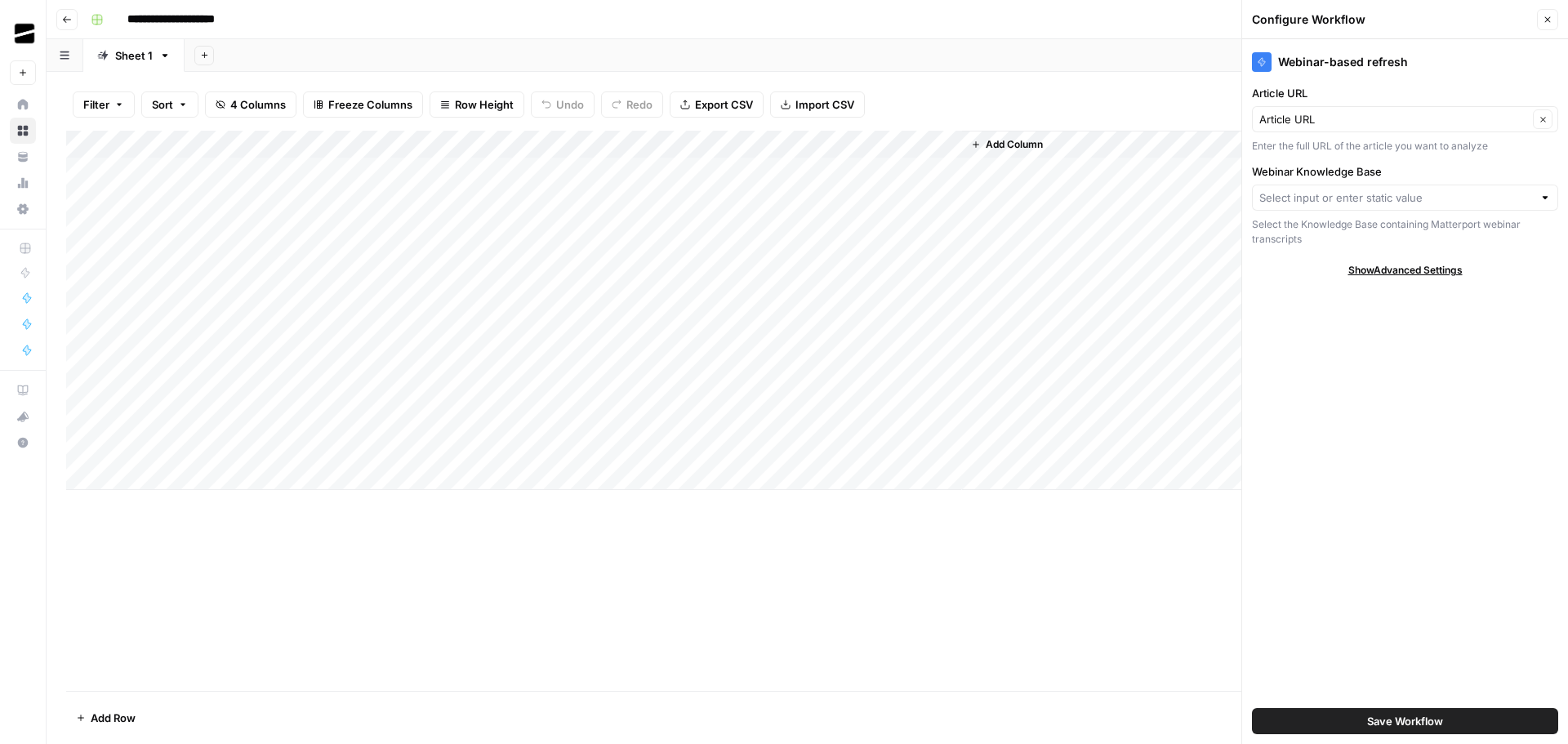
type input "Matterport webinar transcripts"
click at [1551, 20] on span "Close" at bounding box center [1551, 20] width 1 height 1
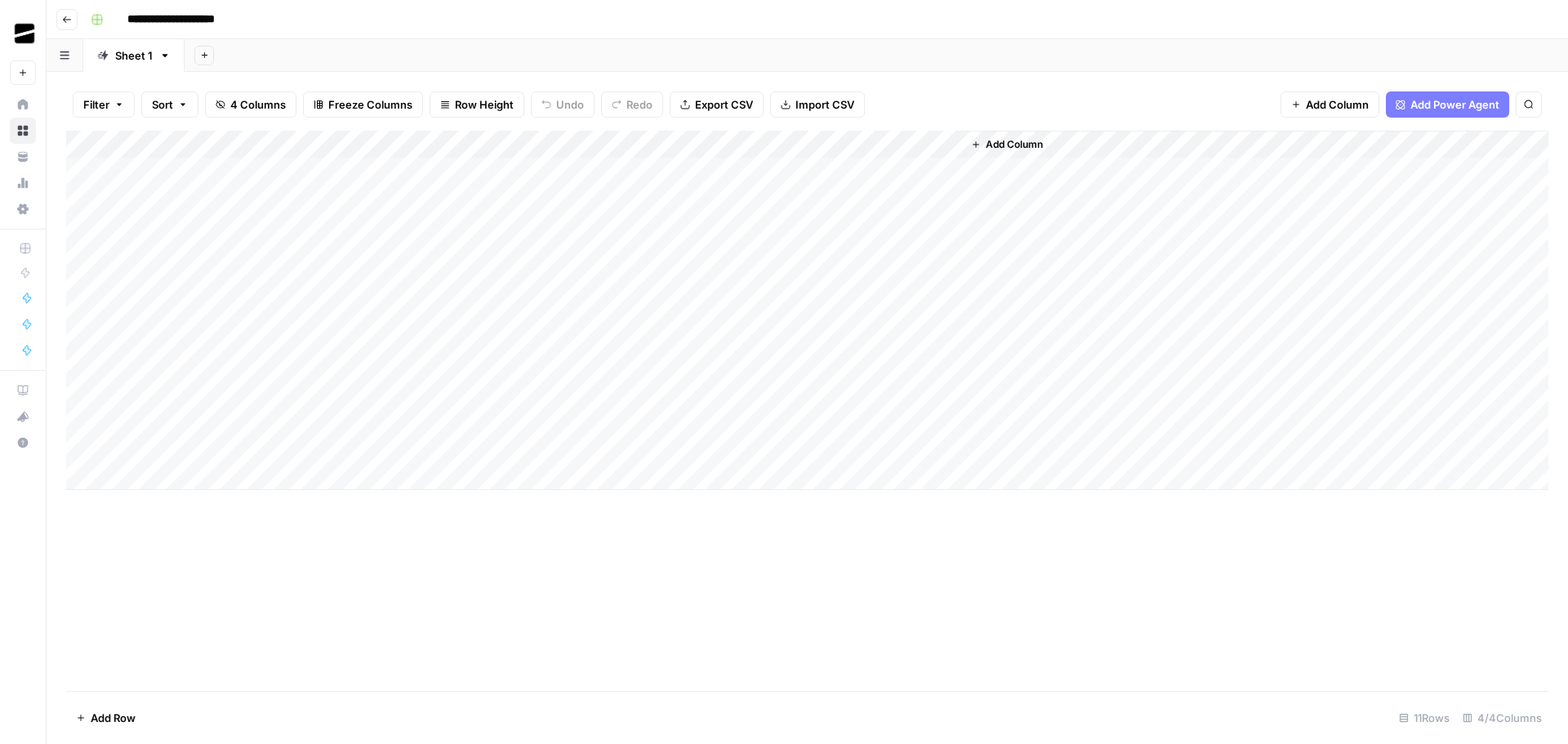
click at [631, 148] on div "Add Column" at bounding box center [807, 310] width 1482 height 359
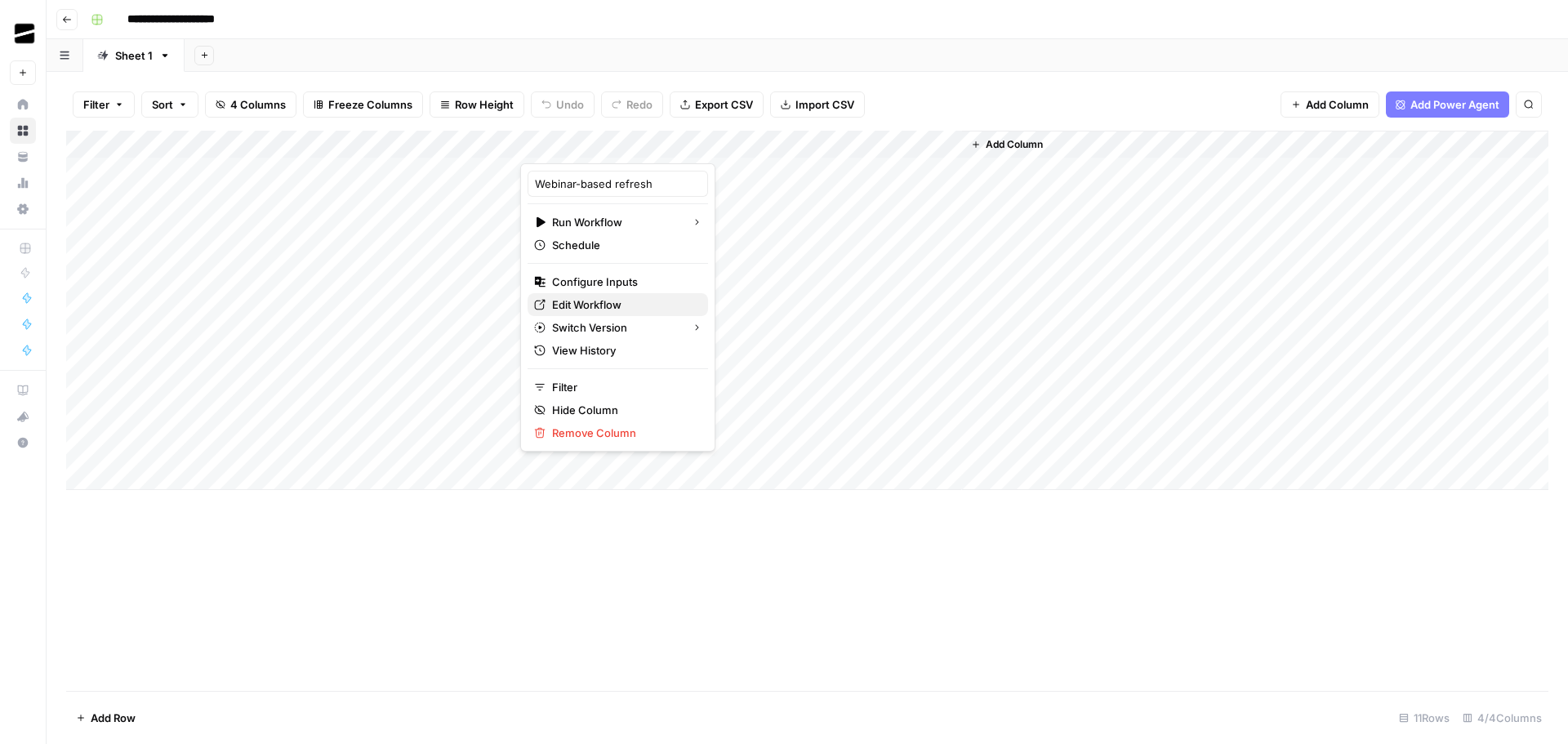
click at [610, 302] on span "Edit Workflow" at bounding box center [623, 304] width 143 height 16
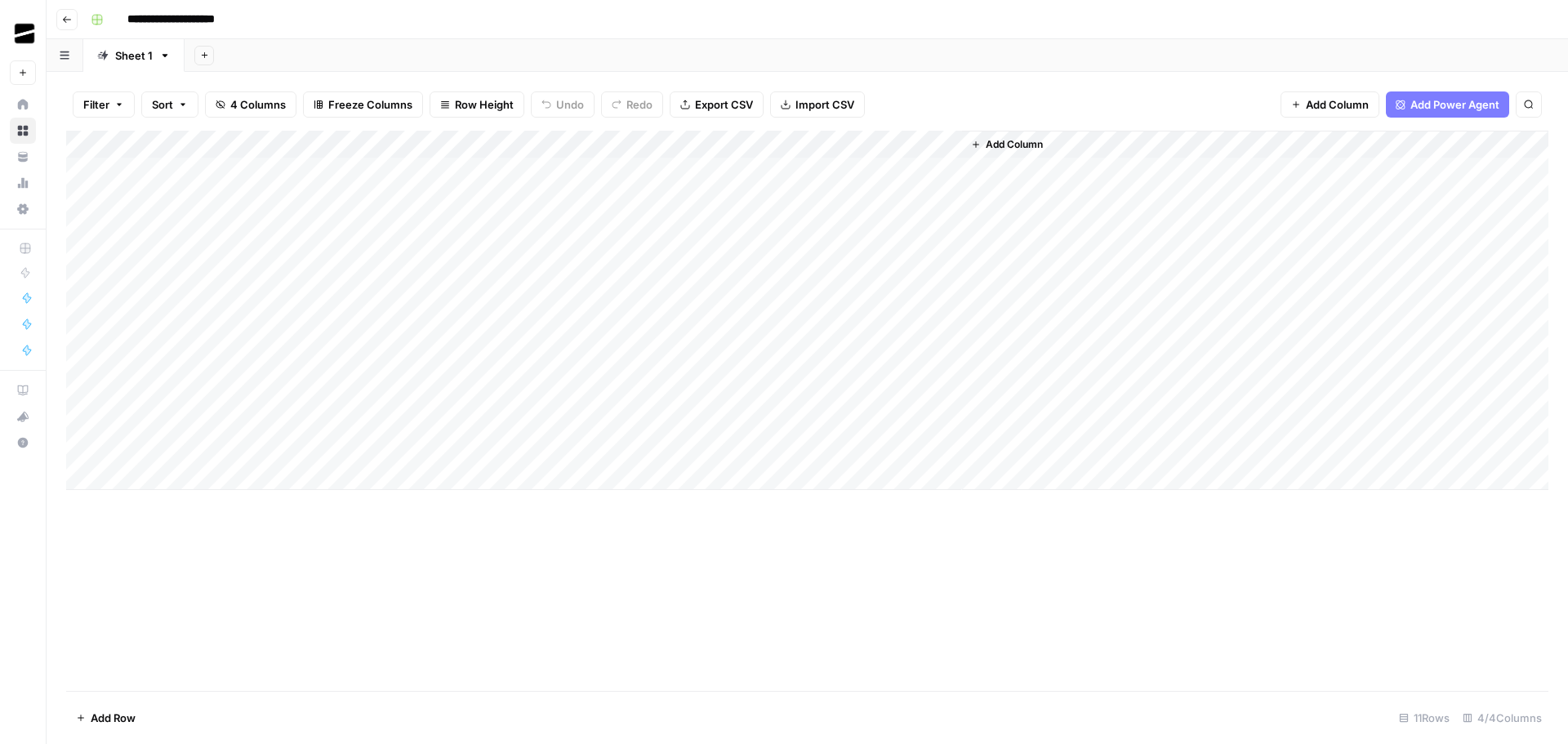
click at [411, 54] on div "Add Sheet" at bounding box center [876, 56] width 1383 height 33
click at [374, 142] on div "Add Column" at bounding box center [807, 227] width 1482 height 192
click at [489, 56] on div "Add Sheet" at bounding box center [885, 56] width 1365 height 33
click at [207, 142] on div "Add Column" at bounding box center [807, 227] width 1482 height 192
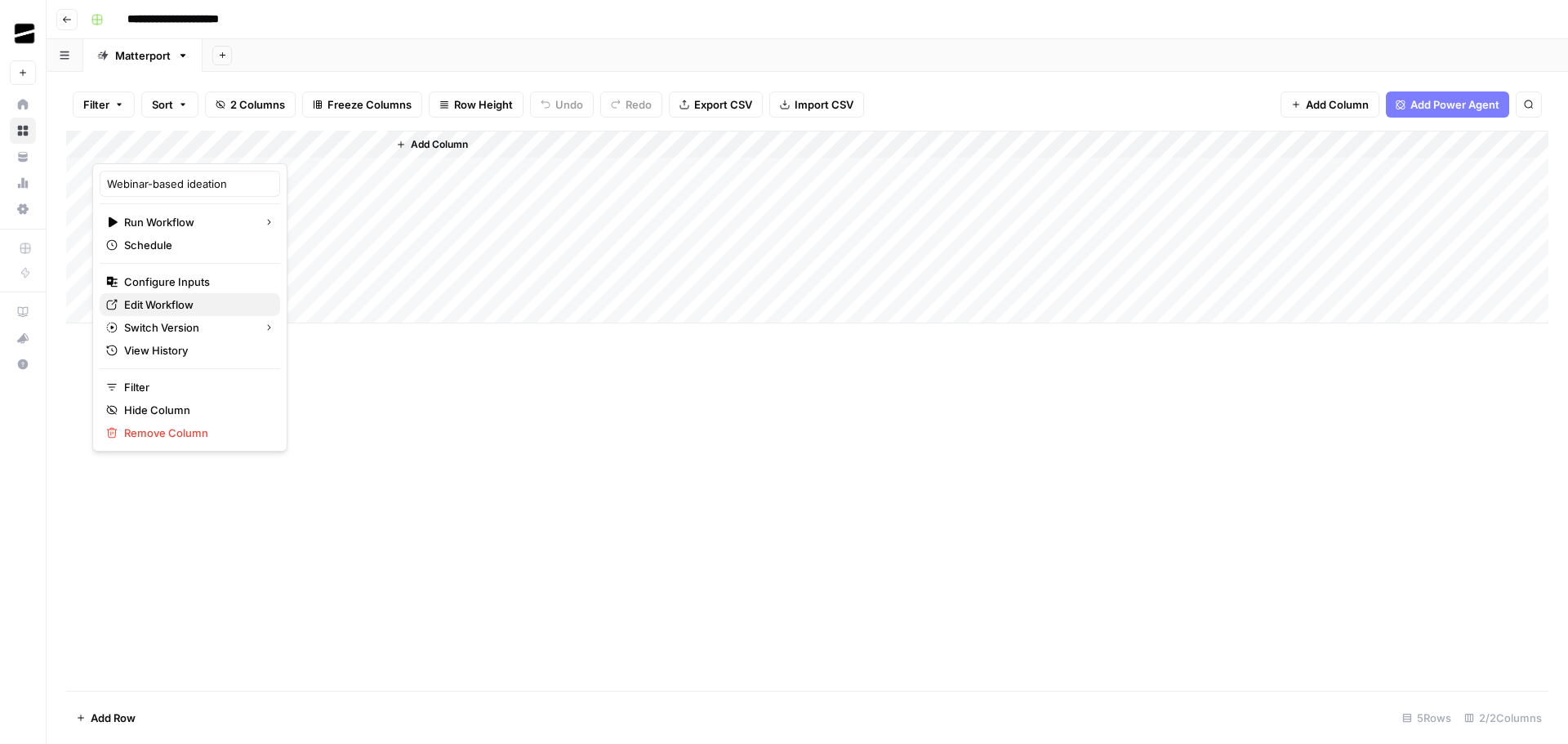
click at [200, 305] on span "Edit Workflow" at bounding box center [196, 304] width 143 height 16
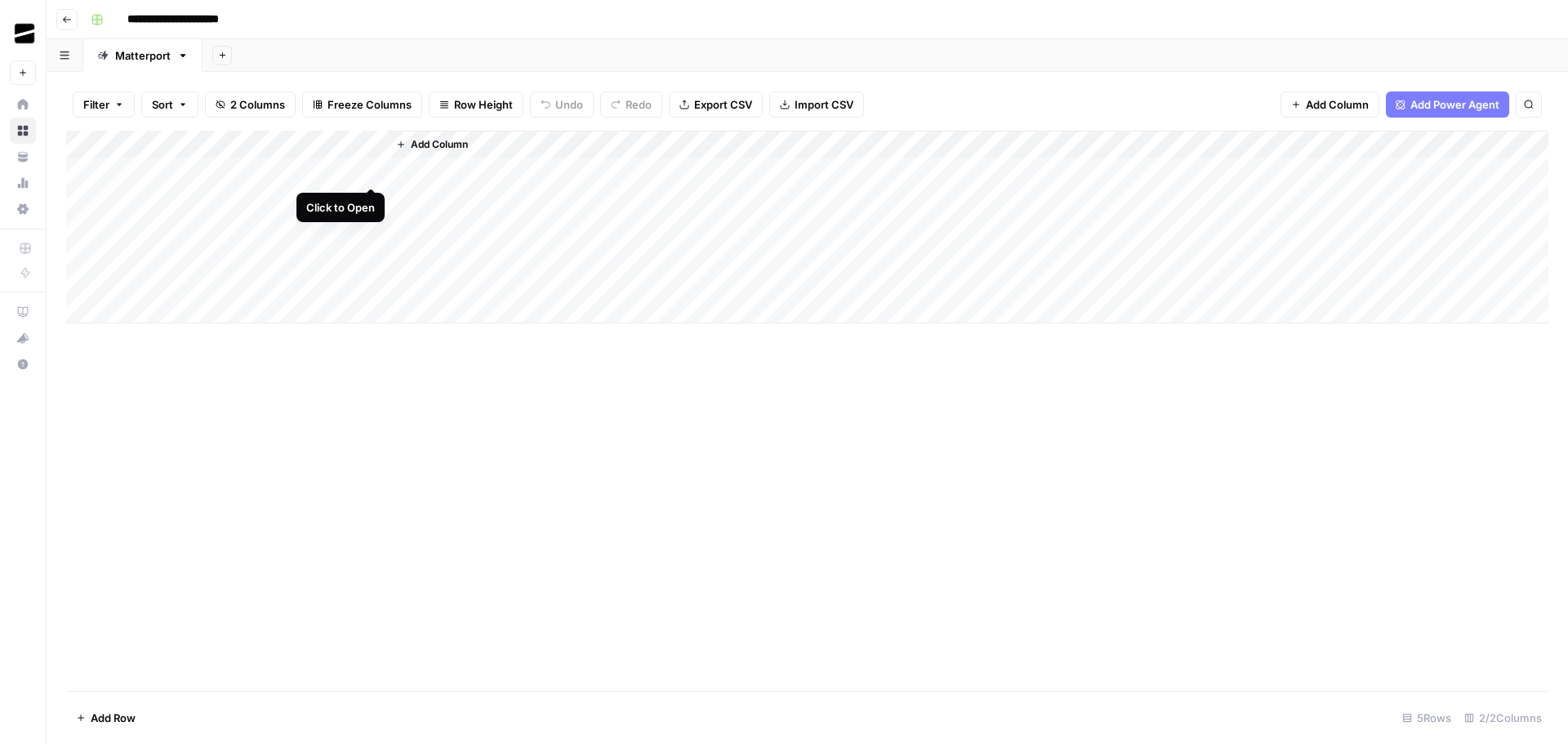
click at [373, 168] on div "Add Column" at bounding box center [807, 227] width 1482 height 192
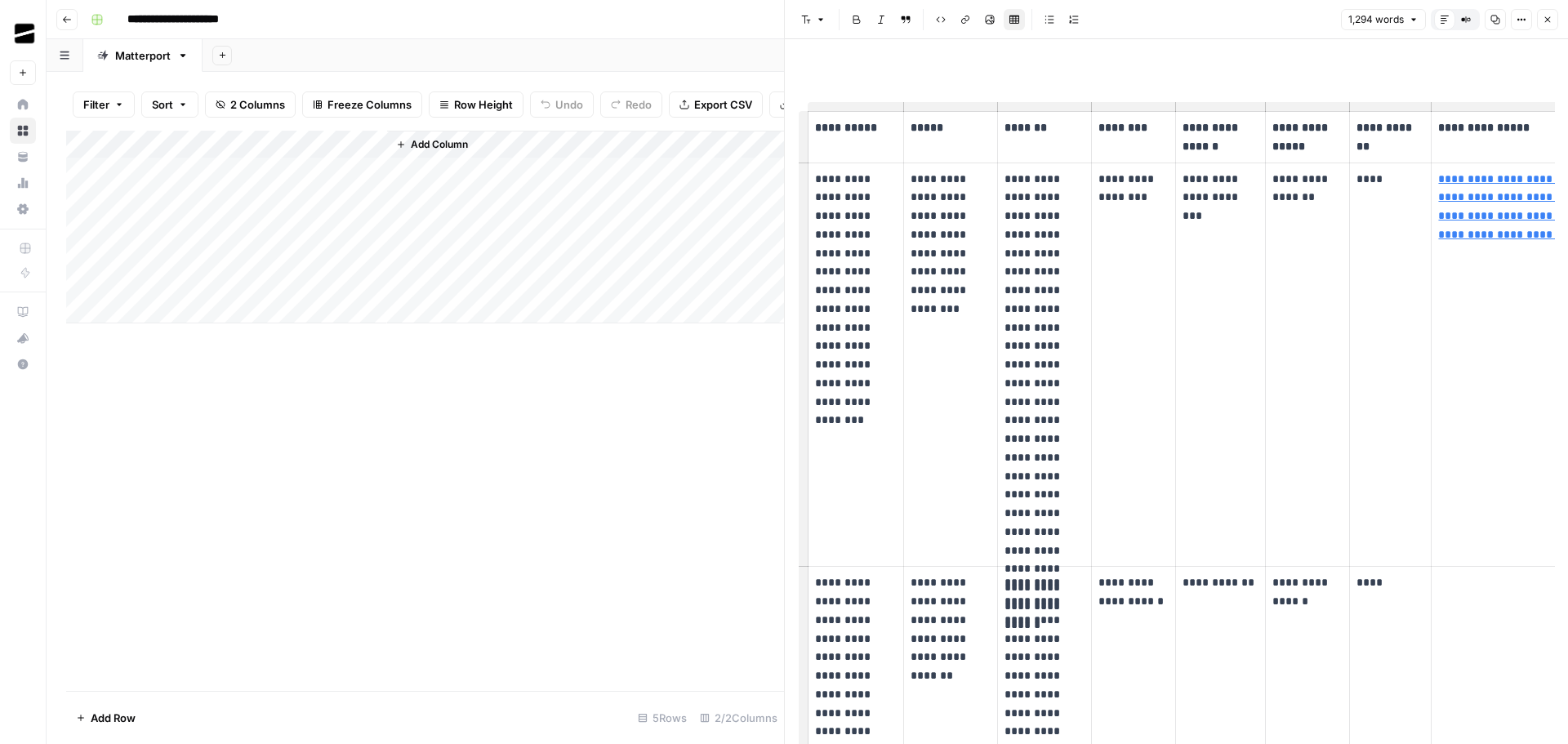
click at [1542, 21] on button "Close" at bounding box center [1547, 20] width 22 height 22
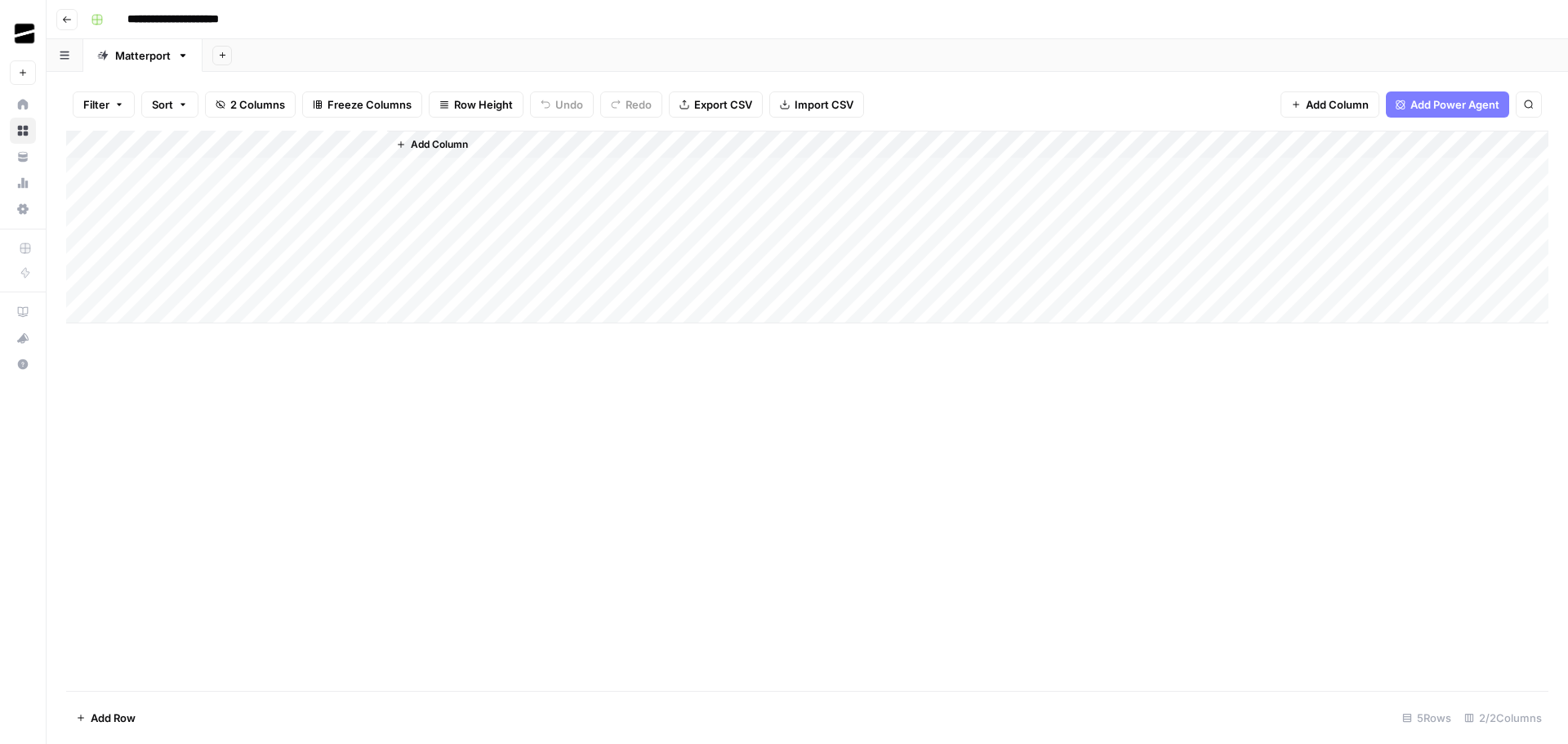
click at [205, 144] on div "Add Column" at bounding box center [807, 227] width 1482 height 192
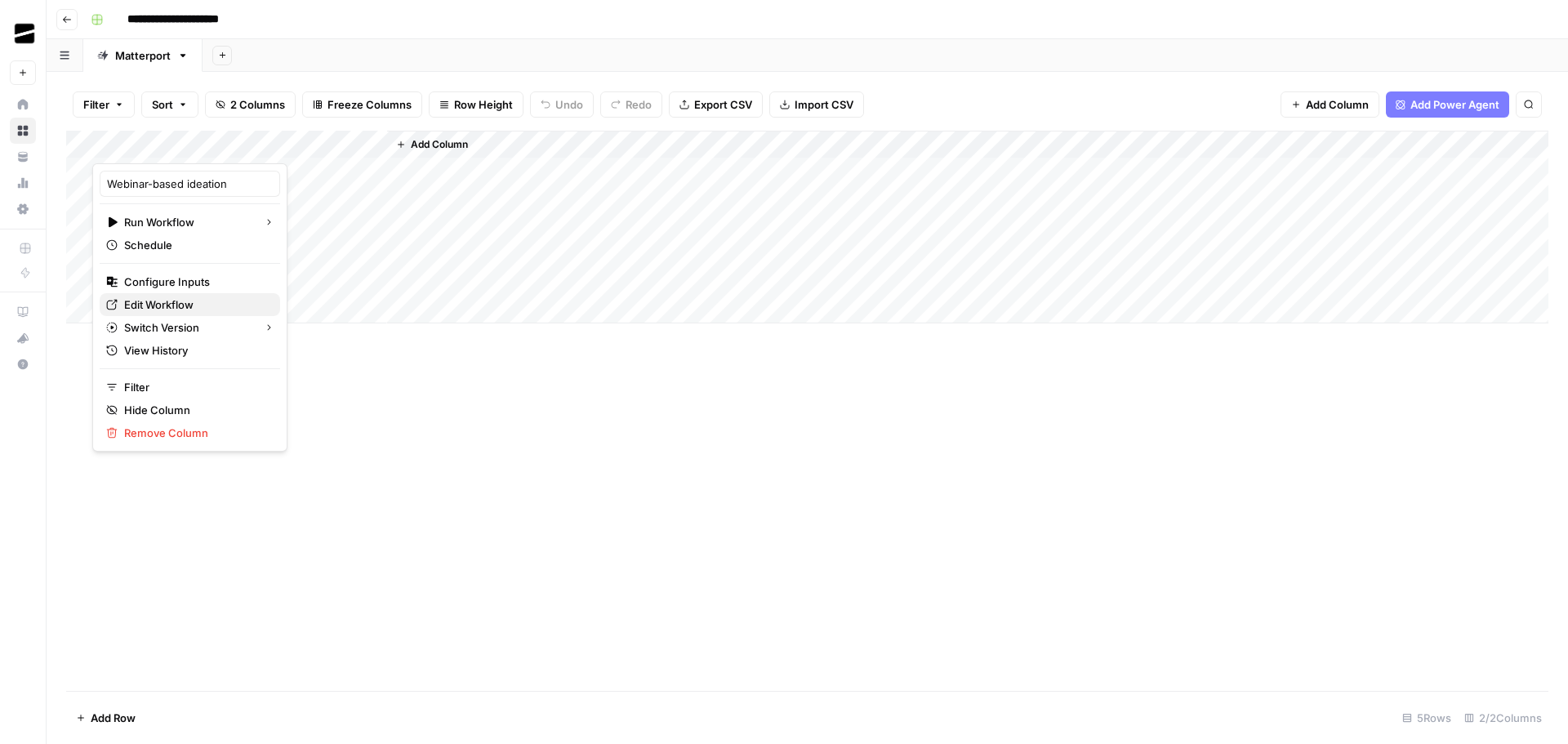
click at [187, 305] on span "Edit Workflow" at bounding box center [196, 304] width 143 height 16
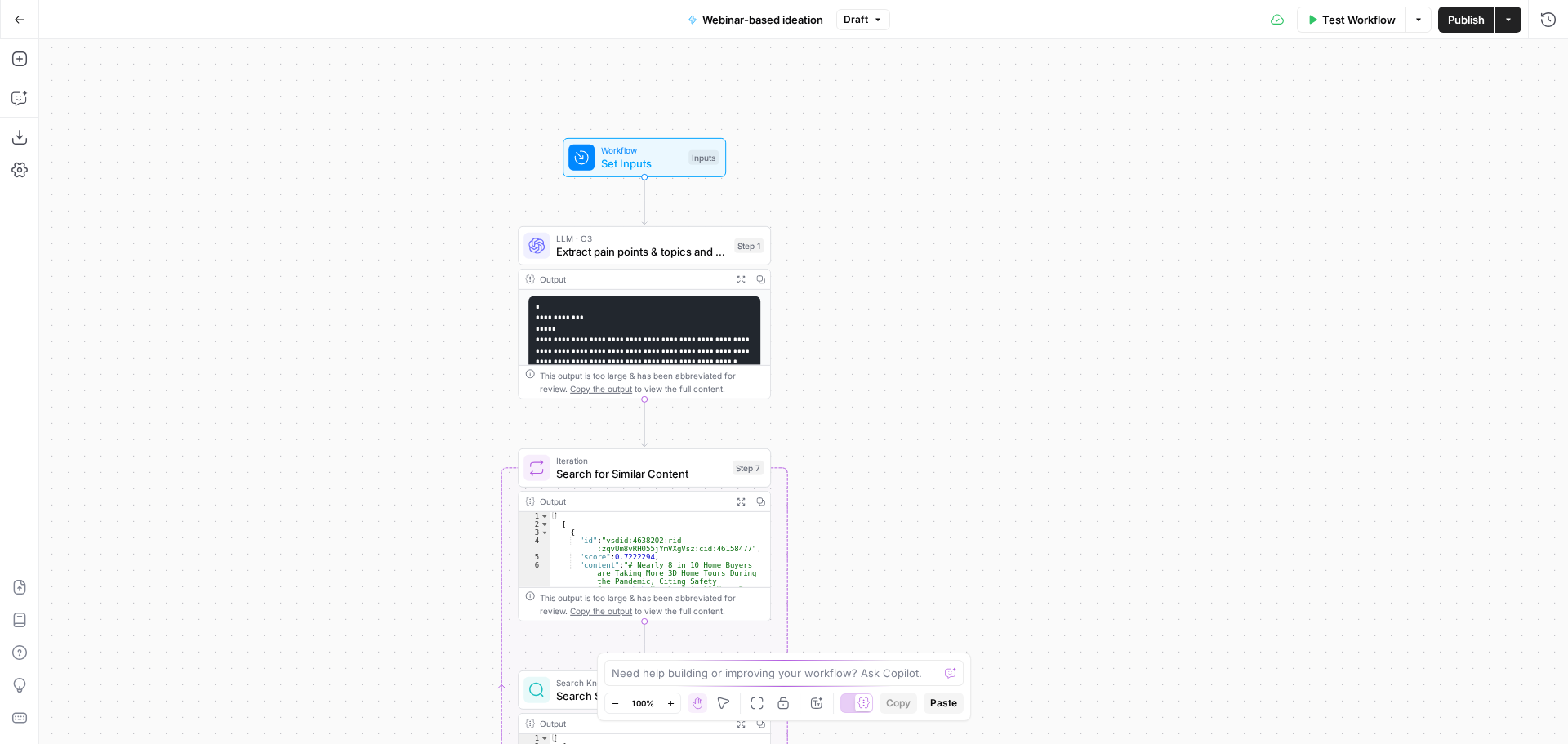
drag, startPoint x: 881, startPoint y: 379, endPoint x: 913, endPoint y: 223, distance: 159.2
click at [914, 224] on div "Workflow Set Inputs Inputs LLM · O3 Extract pain points & topics and map them o…" at bounding box center [803, 391] width 1528 height 704
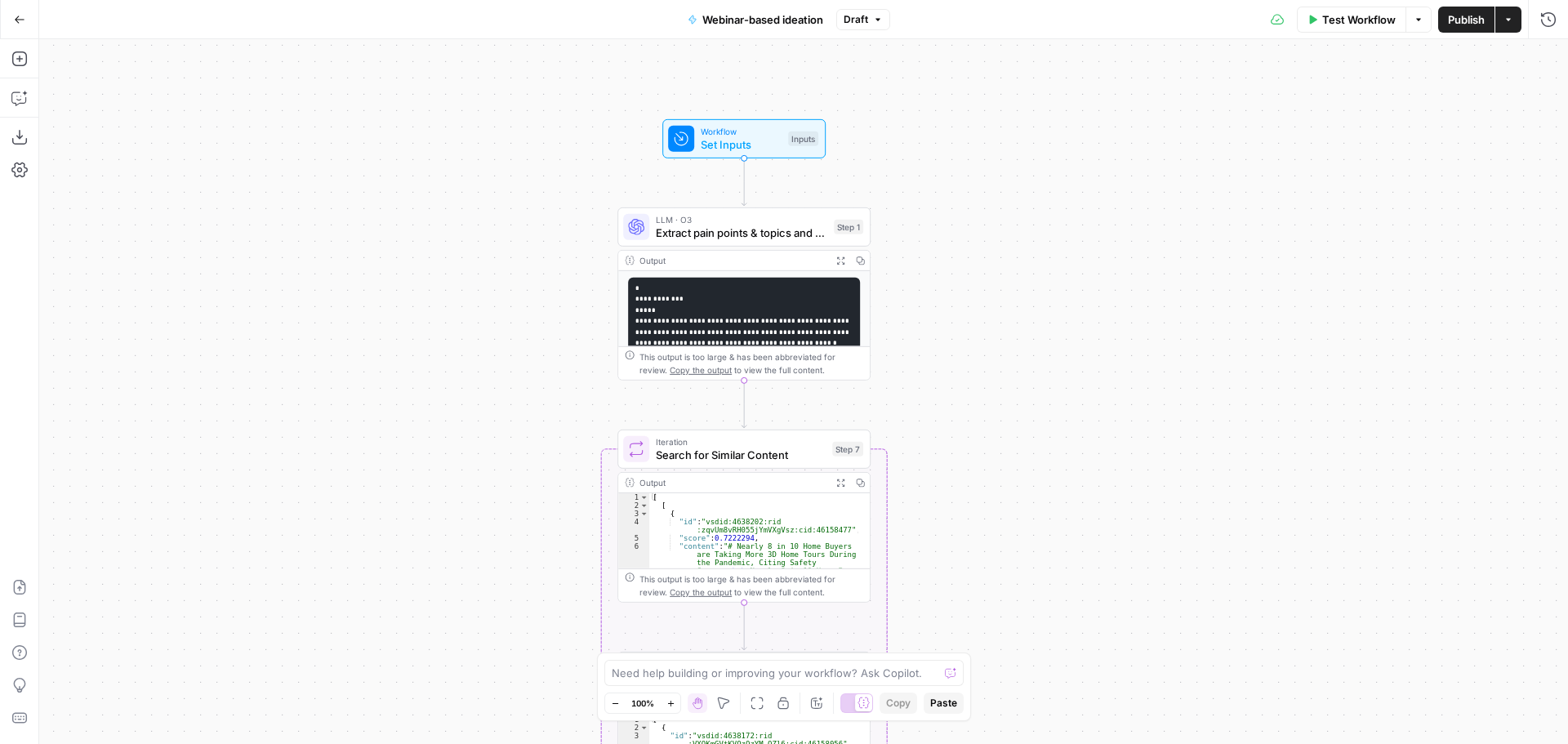
drag, startPoint x: 916, startPoint y: 223, endPoint x: 1009, endPoint y: 207, distance: 94.4
click at [1009, 207] on div "Workflow Set Inputs Inputs LLM · O3 Extract pain points & topics and map them o…" at bounding box center [803, 391] width 1528 height 704
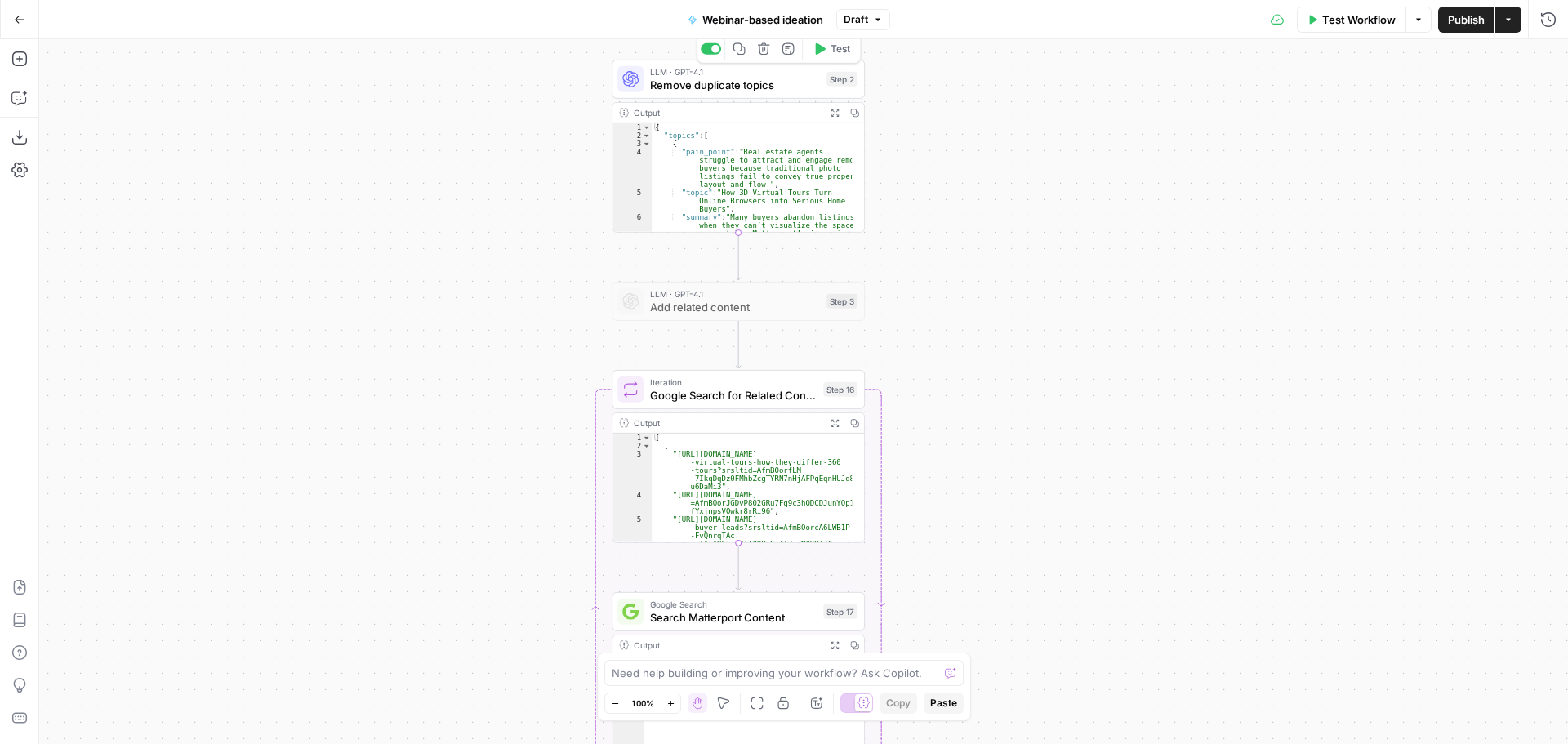
click at [762, 84] on span "Remove duplicate topics" at bounding box center [734, 84] width 170 height 16
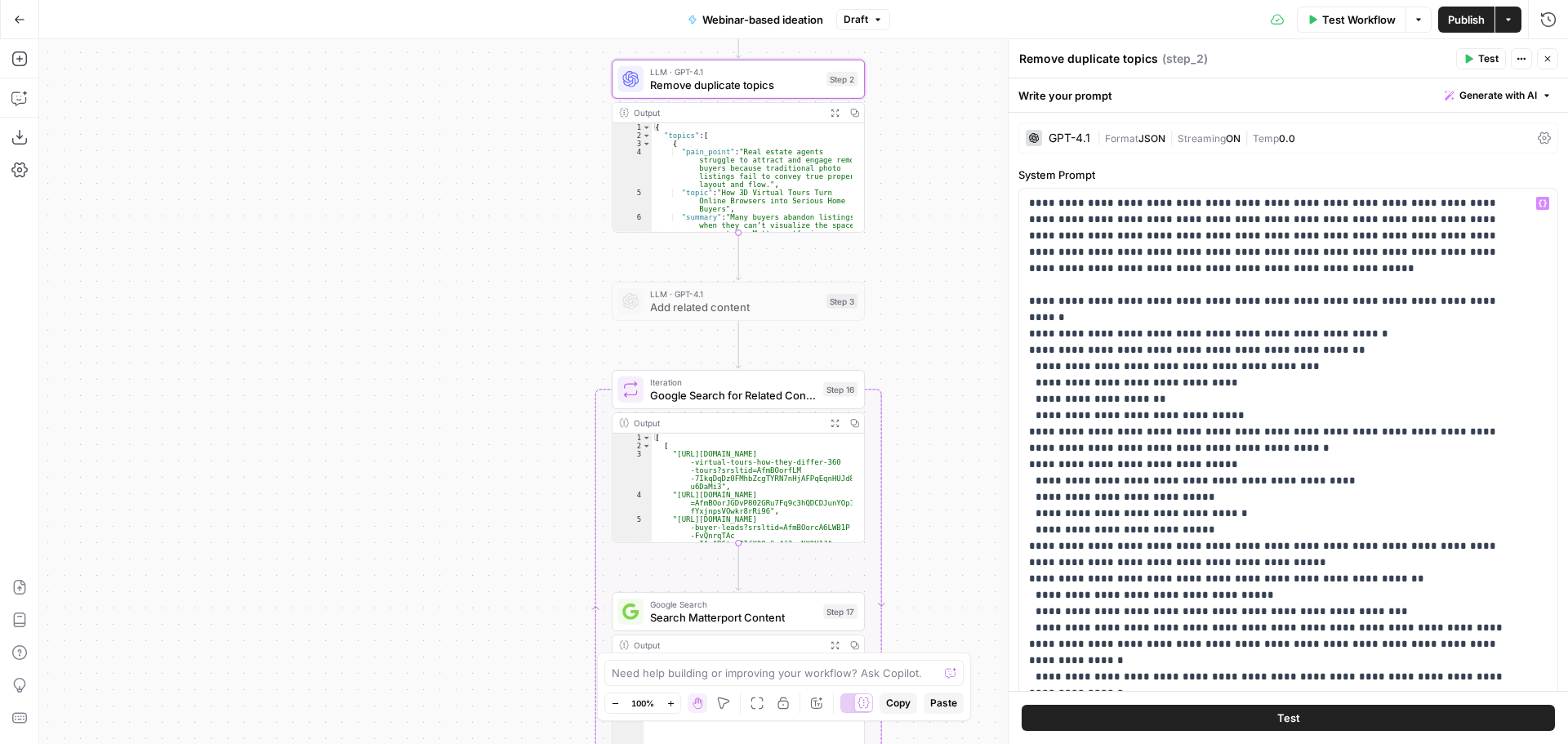
scroll to position [441, 0]
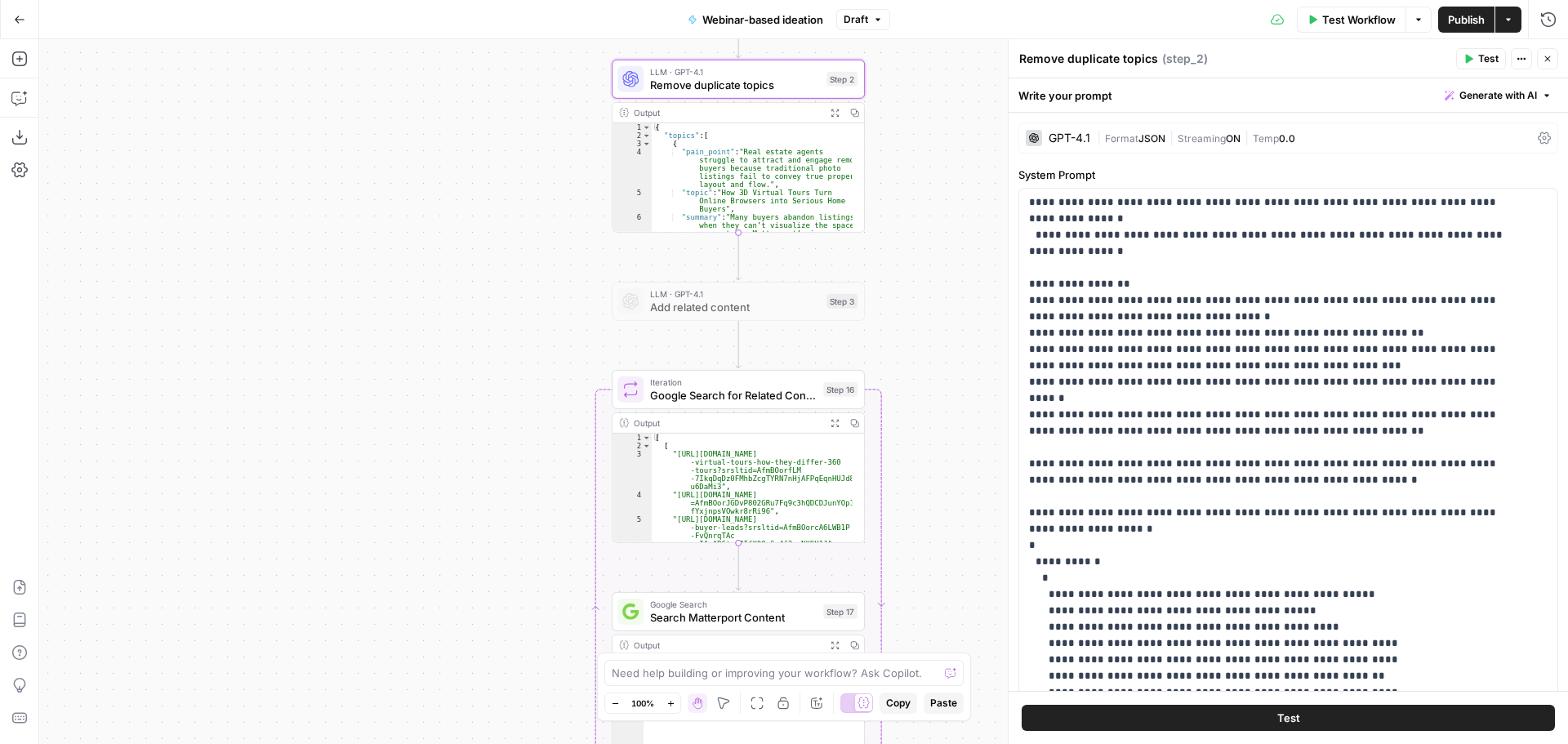
click at [834, 109] on icon "button" at bounding box center [835, 112] width 9 height 9
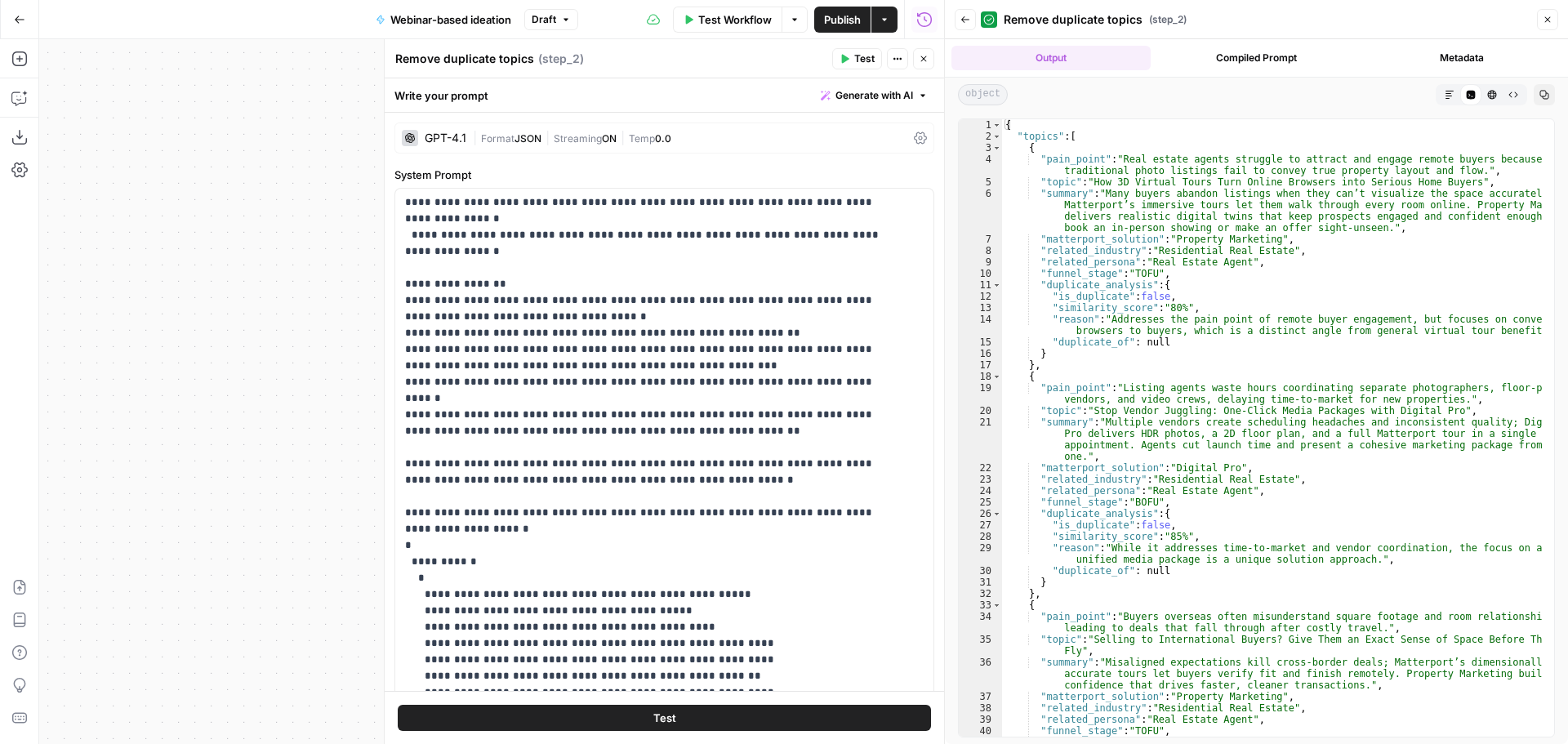
click at [922, 60] on icon "button" at bounding box center [923, 58] width 9 height 9
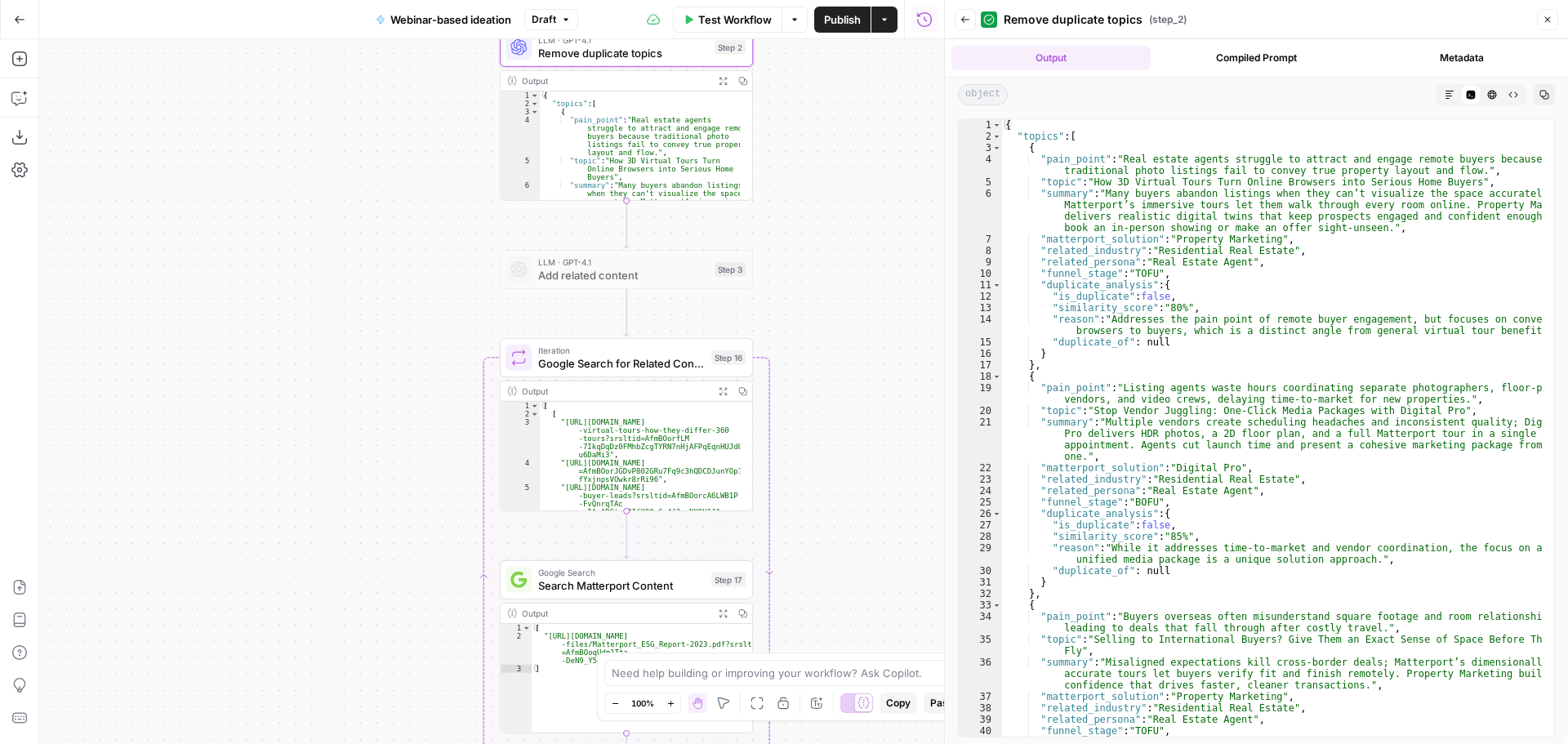
drag, startPoint x: 908, startPoint y: 252, endPoint x: 796, endPoint y: 220, distance: 116.5
click at [796, 220] on div "Workflow Set Inputs Inputs LLM · O3 Extract pain points & topics and map them o…" at bounding box center [491, 391] width 904 height 704
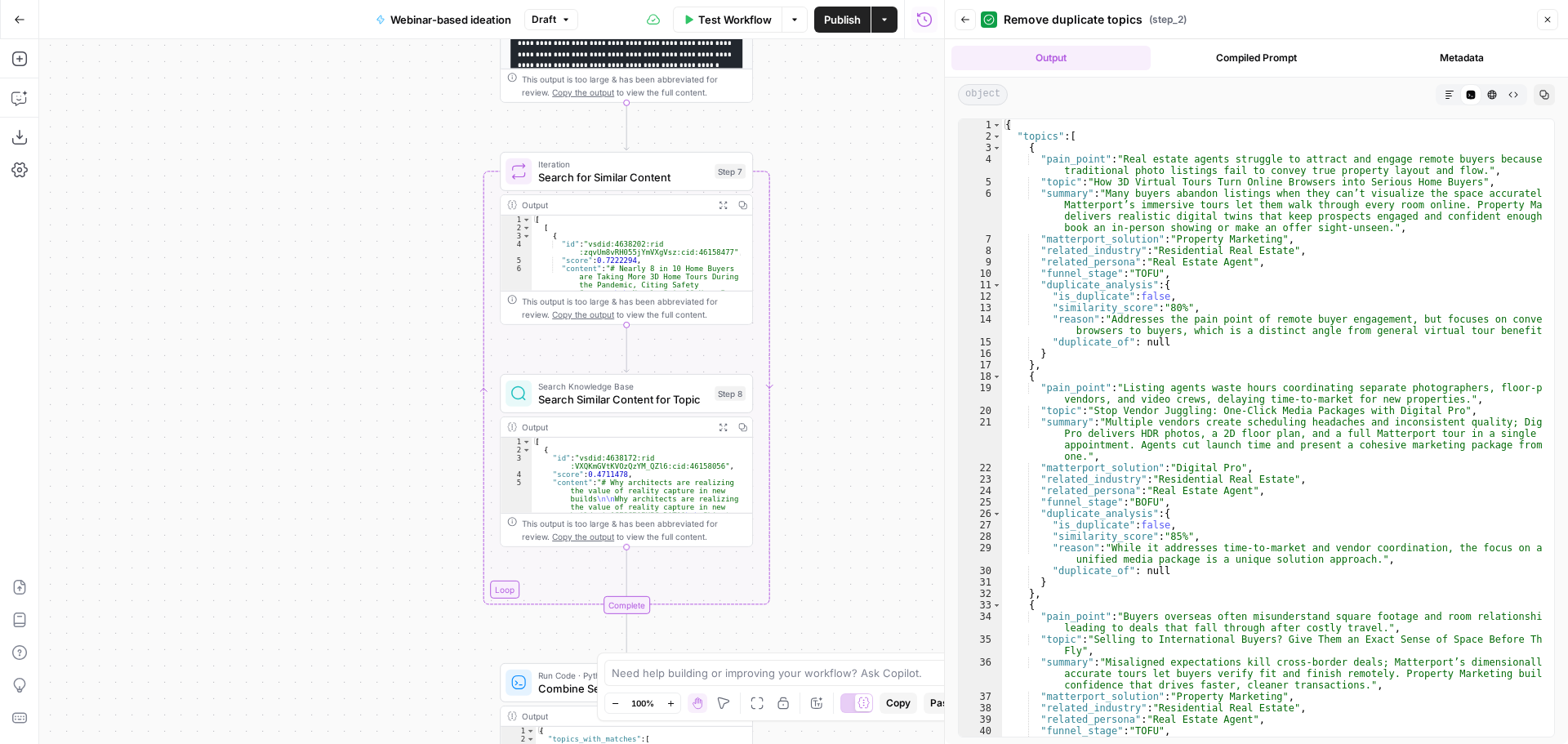
click at [1545, 22] on icon "button" at bounding box center [1547, 20] width 9 height 9
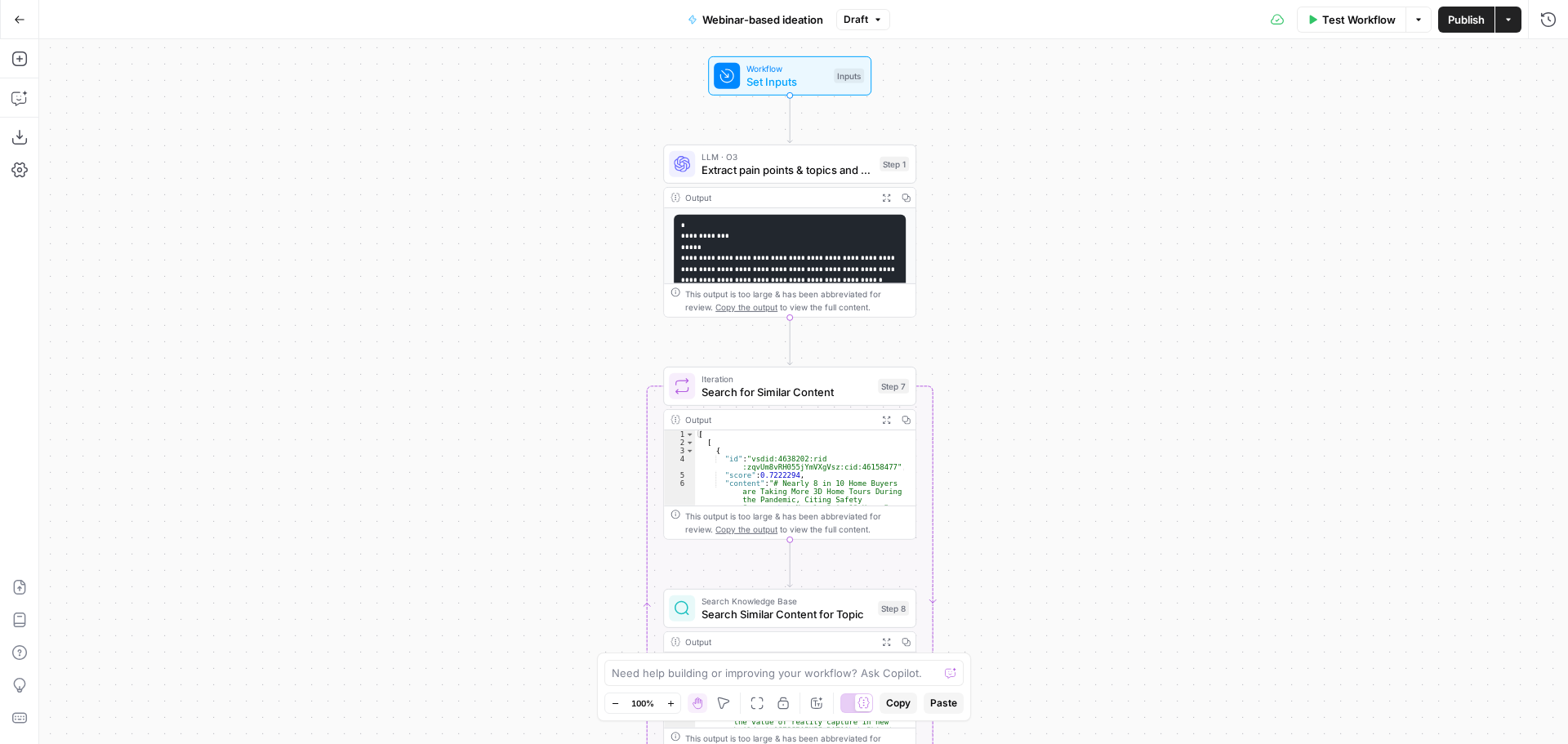
drag, startPoint x: 1051, startPoint y: 258, endPoint x: 1072, endPoint y: 228, distance: 36.6
click at [1072, 228] on div "Workflow Set Inputs Inputs LLM · O3 Extract pain points & topics and map them o…" at bounding box center [803, 391] width 1528 height 704
click at [16, 22] on icon "button" at bounding box center [20, 20] width 11 height 11
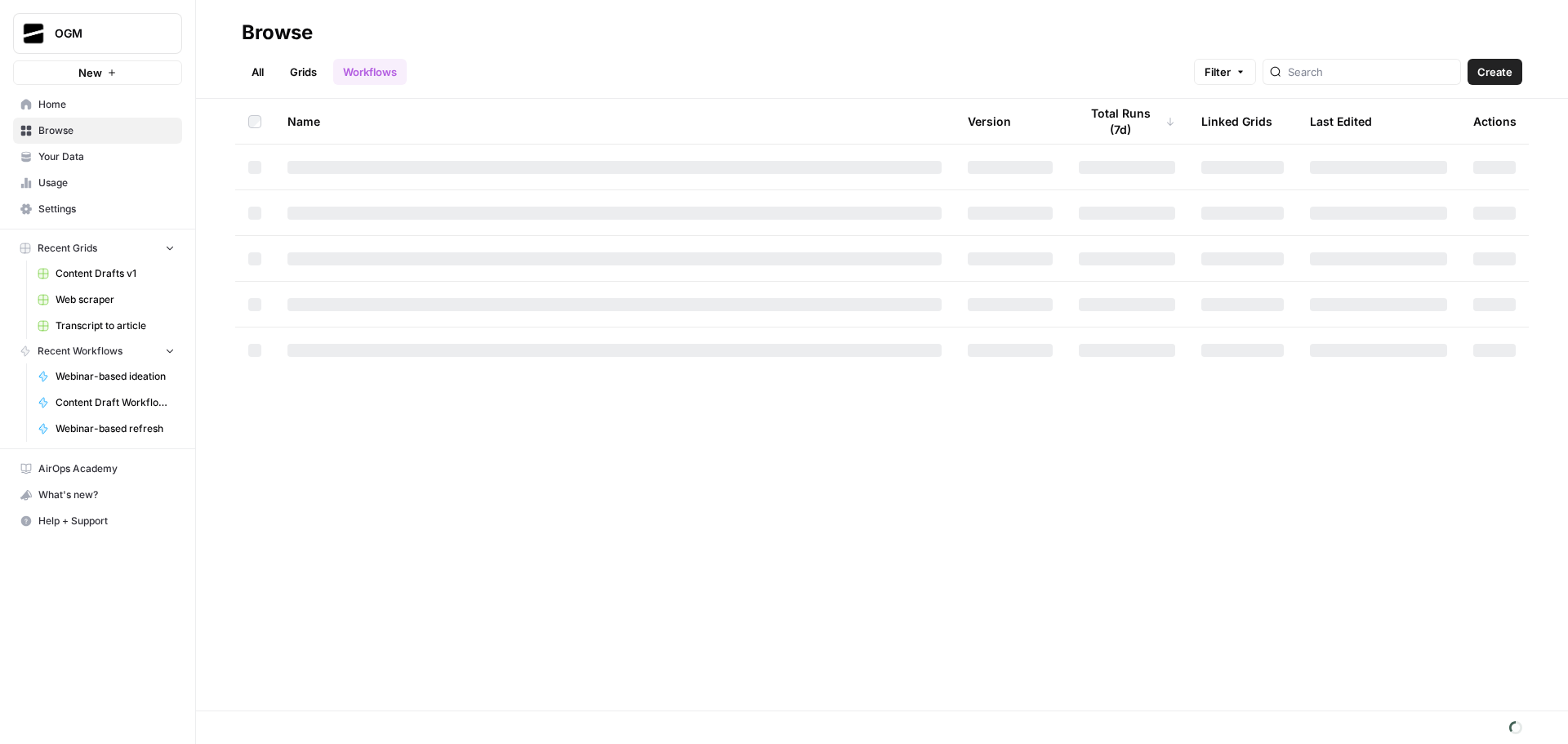
click at [100, 77] on span "New" at bounding box center [90, 72] width 24 height 16
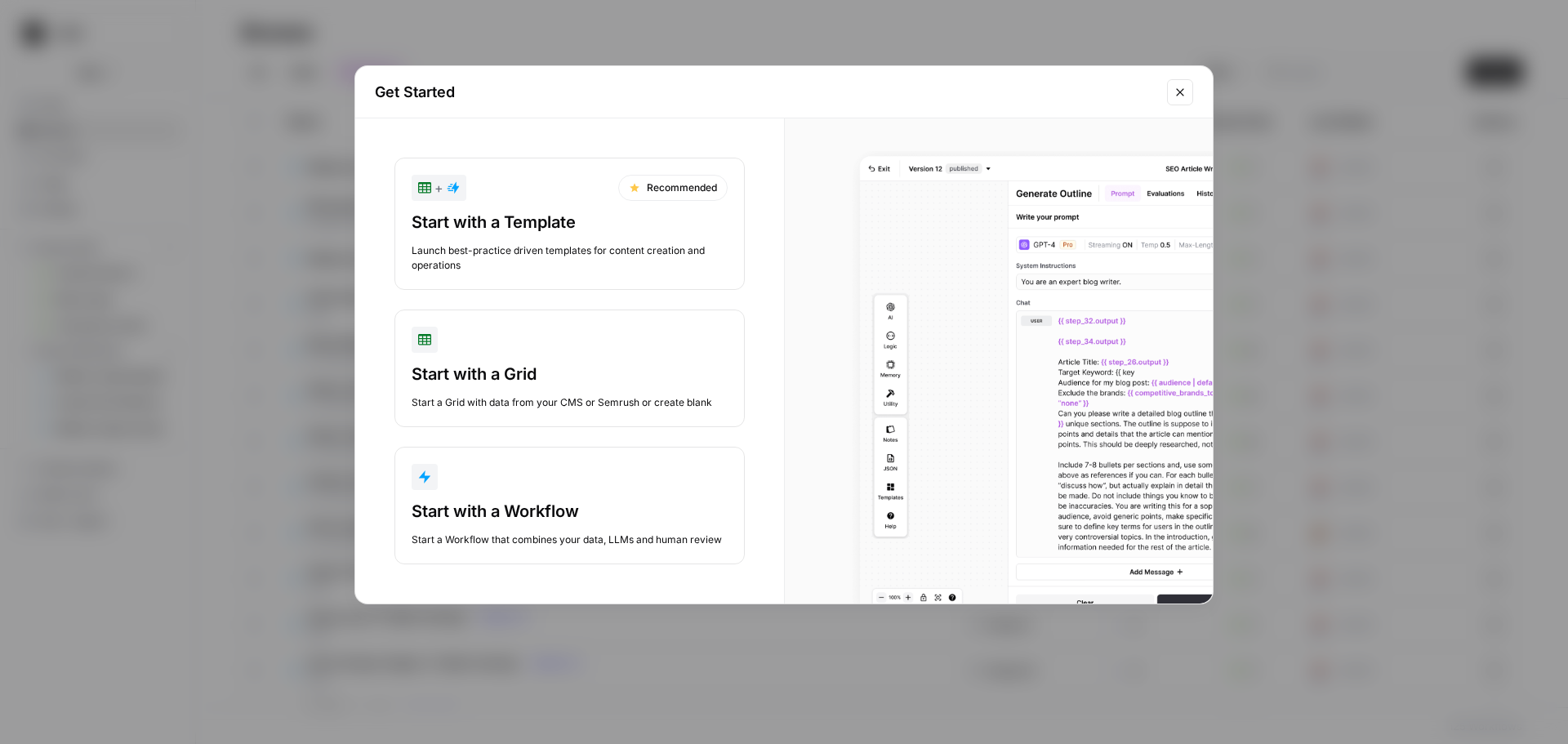
click at [582, 522] on div "Start with a Workflow Start a Workflow that combines your data, LLMs and human …" at bounding box center [569, 523] width 316 height 47
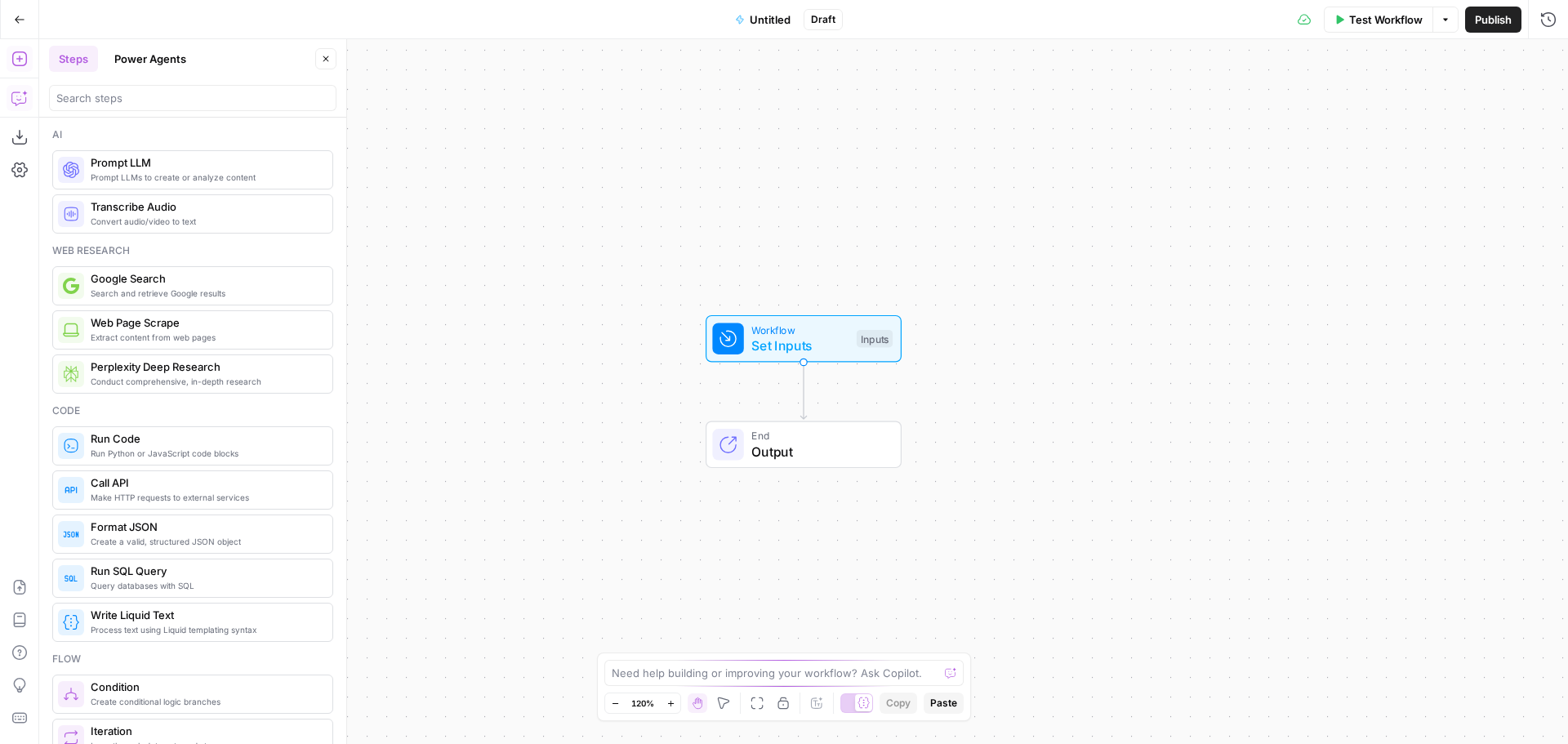
click at [16, 100] on icon "button" at bounding box center [19, 97] width 16 height 16
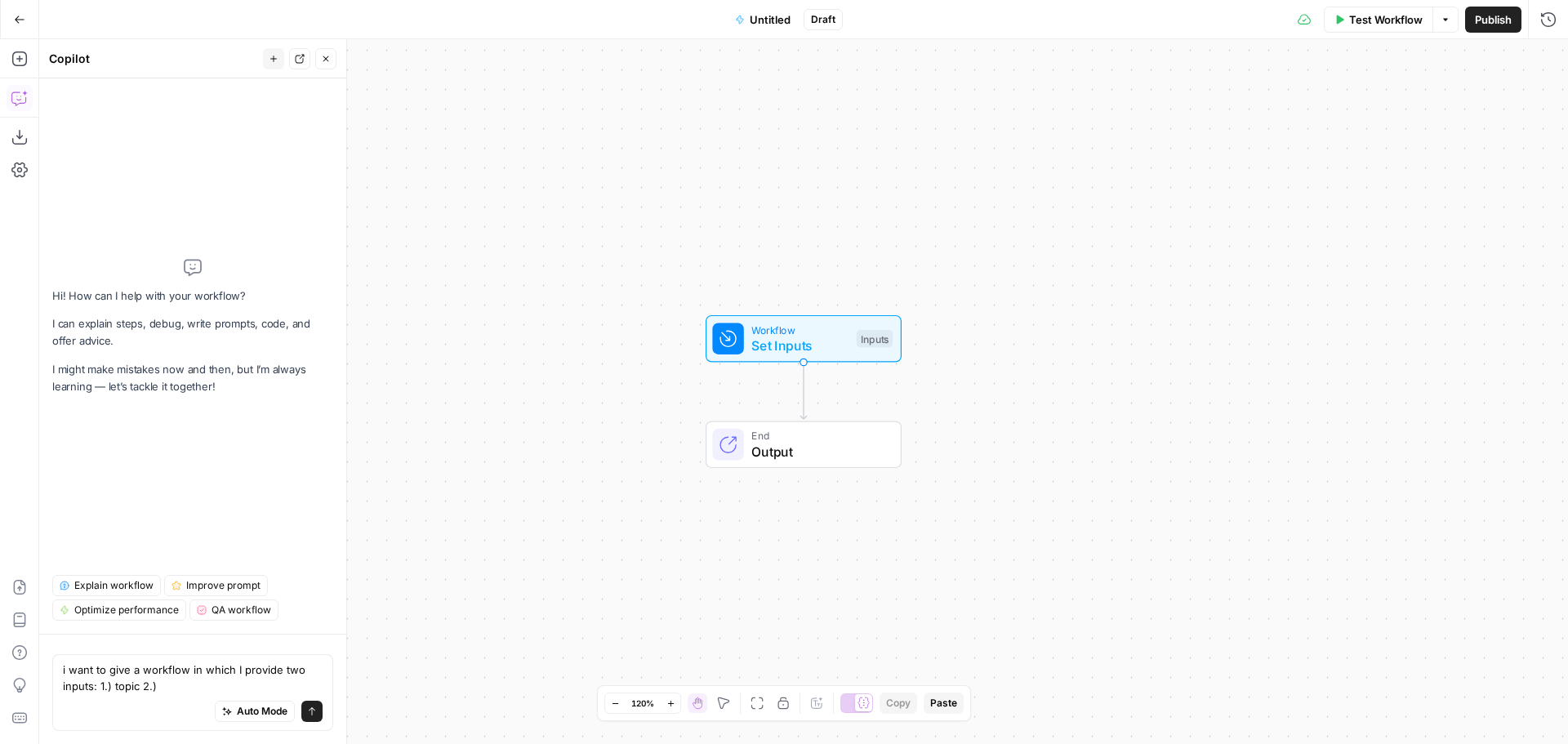
click at [114, 685] on textarea "i want to give a workflow in which I provide two inputs: 1.) topic 2.)" at bounding box center [192, 677] width 259 height 33
click at [231, 691] on textarea "i want to give a workflow in which I provide two inputs: 1.) article topic 2.)" at bounding box center [192, 677] width 259 height 33
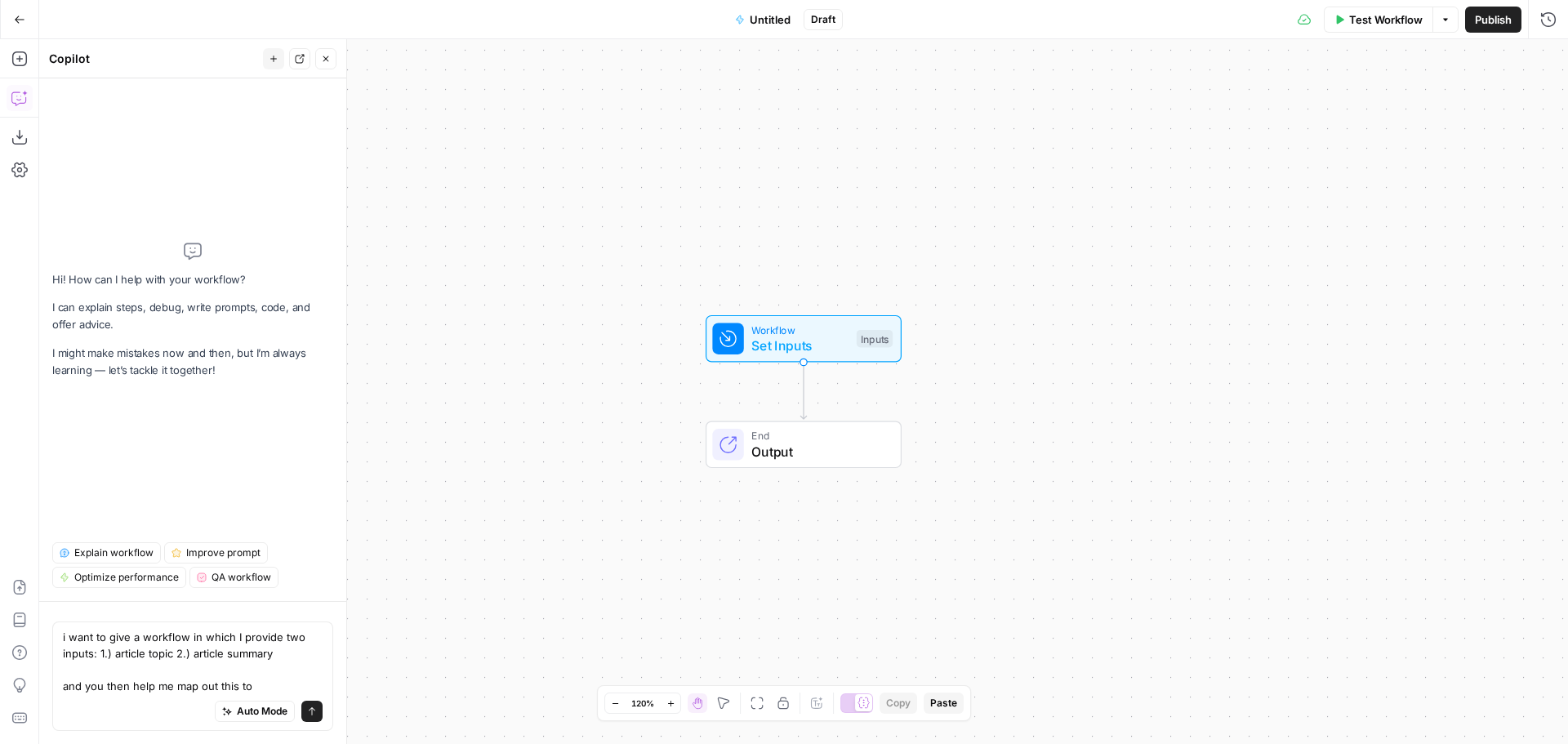
type textarea "i want to give a workflow in which I provide two inputs: 1.) article topic 2.) …"
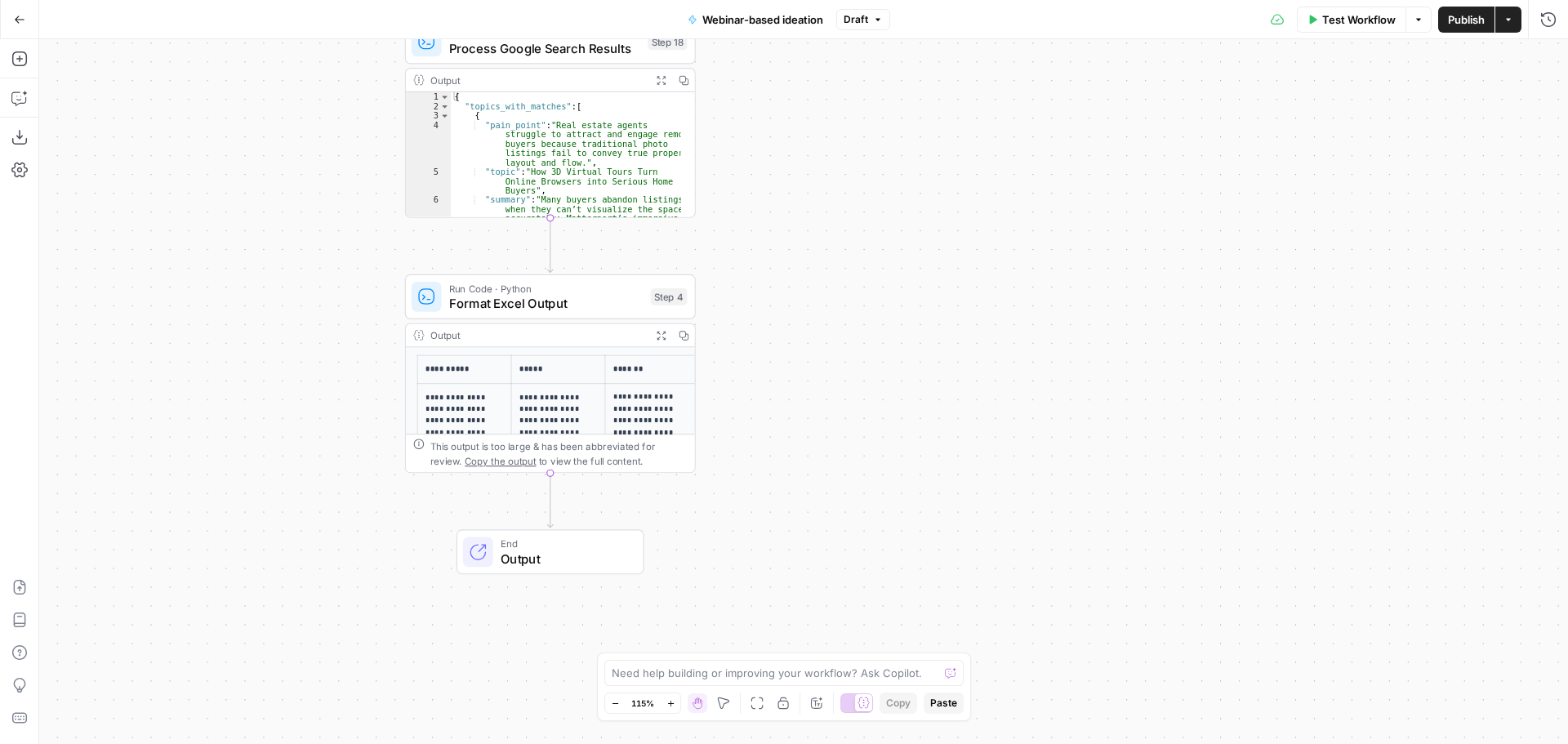
click at [660, 338] on icon "button" at bounding box center [660, 335] width 10 height 10
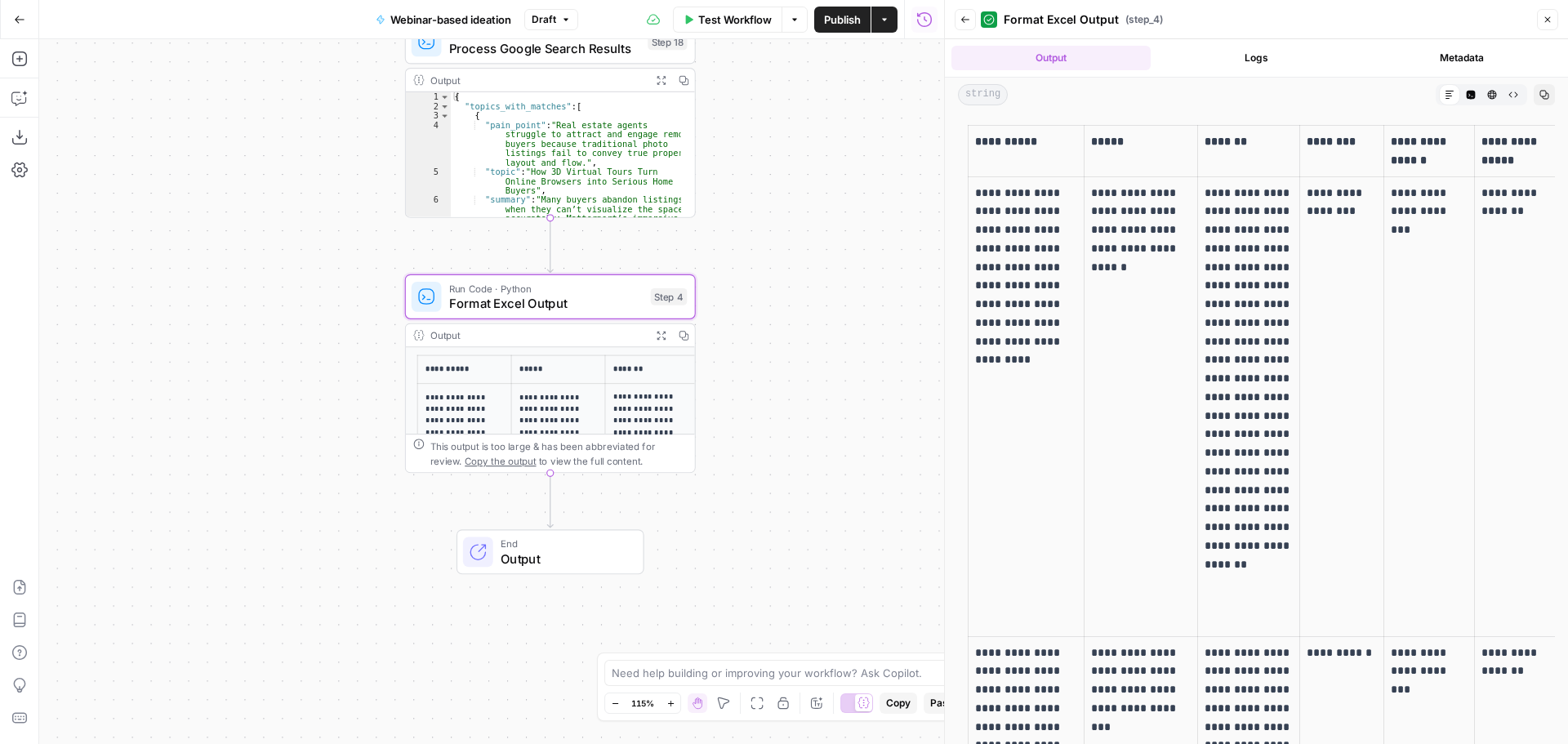
click at [1550, 21] on icon "button" at bounding box center [1547, 20] width 9 height 9
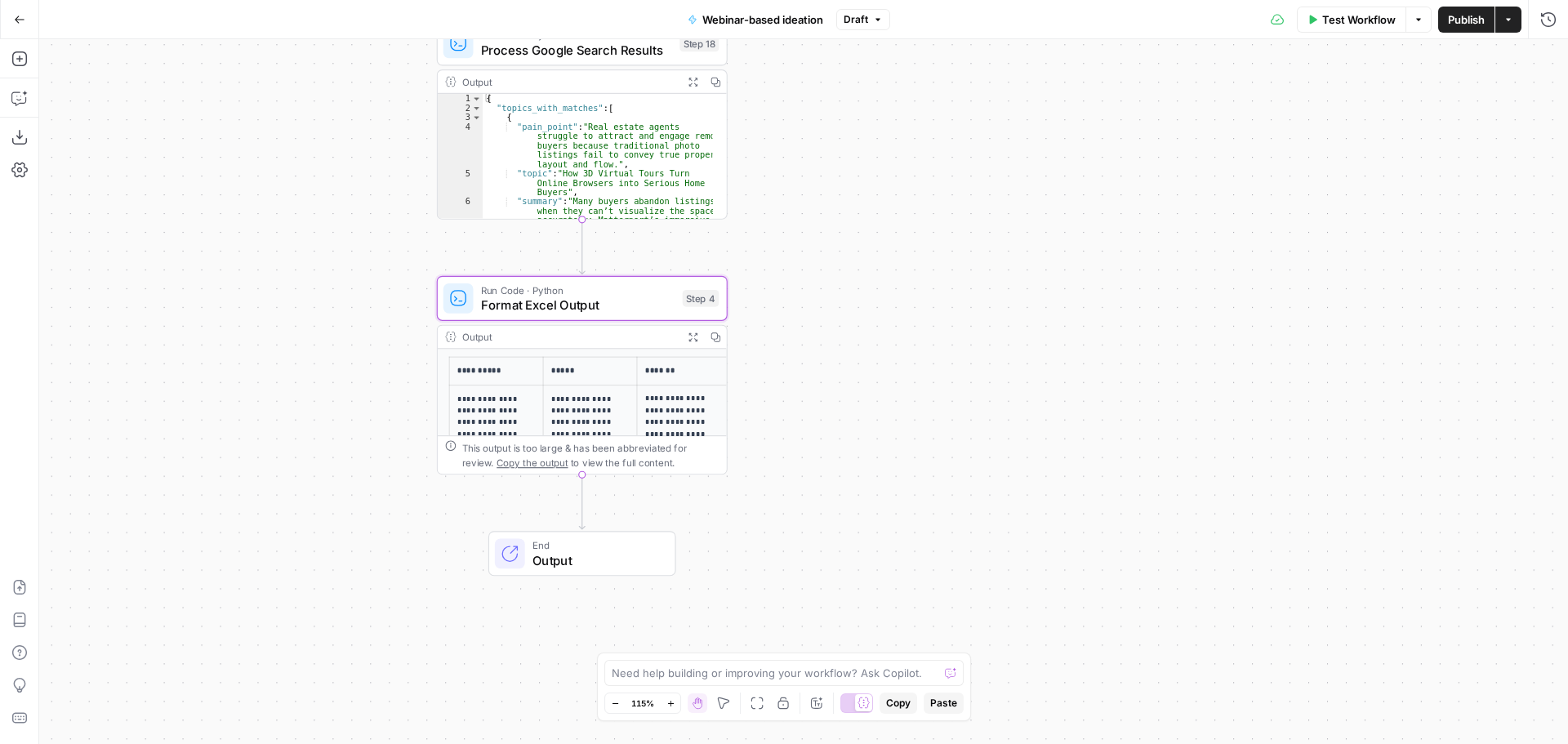
drag, startPoint x: 167, startPoint y: 223, endPoint x: 200, endPoint y: 225, distance: 33.1
click at [200, 225] on div "Workflow Set Inputs Inputs LLM · O3 Extract pain points & topics and map them o…" at bounding box center [803, 391] width 1528 height 704
click at [18, 94] on icon "button" at bounding box center [19, 97] width 16 height 16
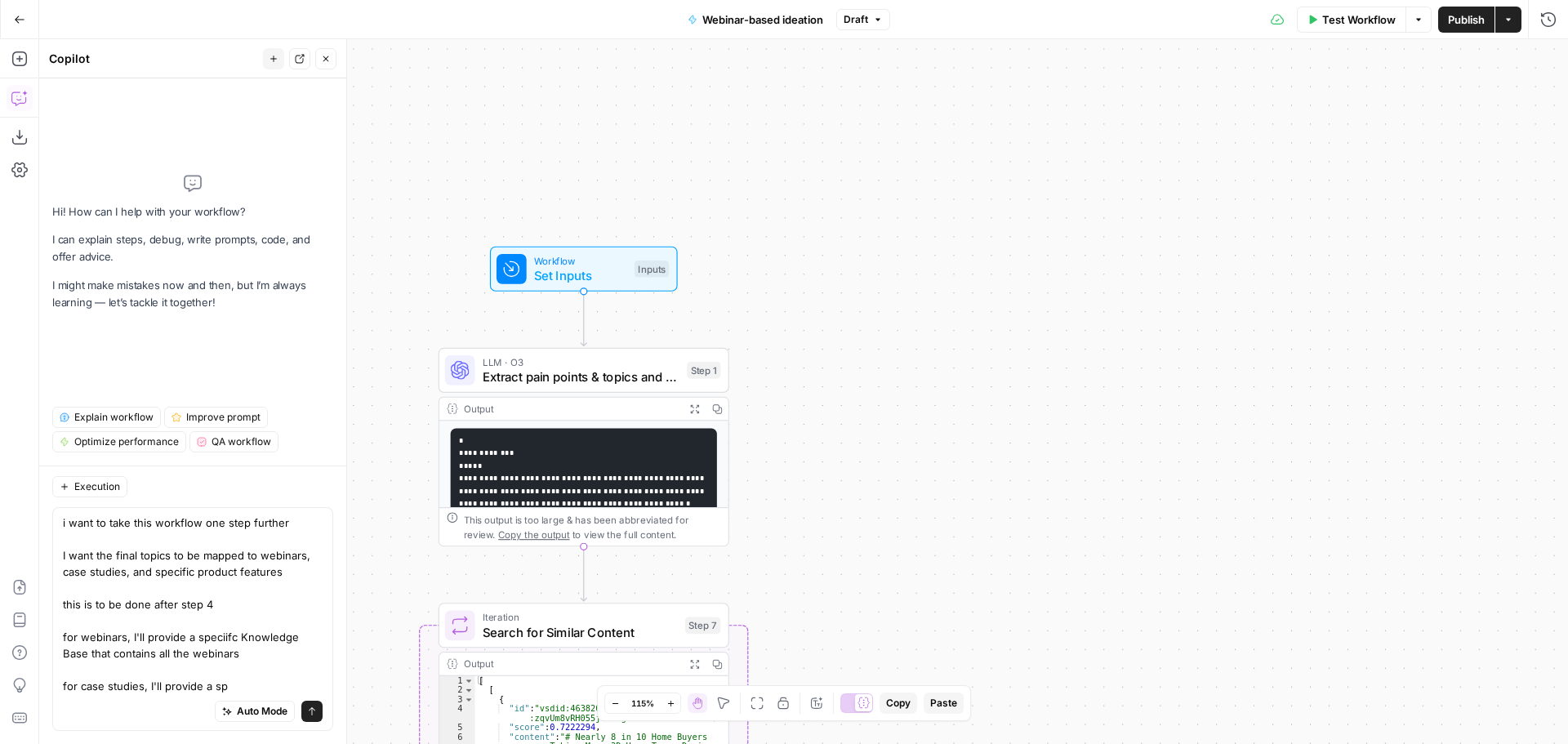
click at [588, 273] on span "Set Inputs" at bounding box center [580, 275] width 93 height 19
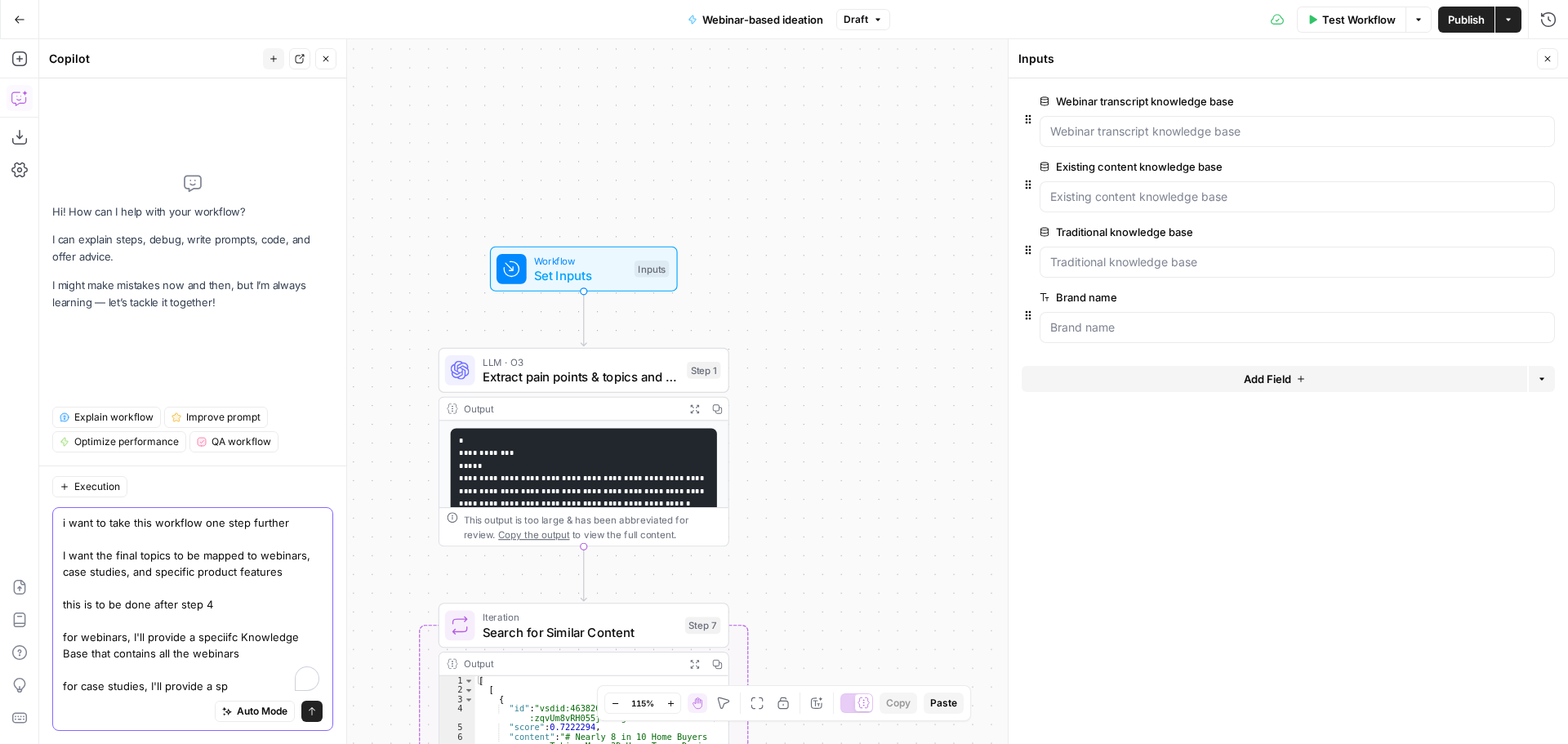
click at [251, 686] on textarea "i want to take this workflow one step further I want the final topics to be map…" at bounding box center [192, 604] width 259 height 179
drag, startPoint x: 258, startPoint y: 686, endPoint x: 58, endPoint y: 684, distance: 200.0
click at [58, 684] on div "i want to take this workflow one step further I want the final topics to be map…" at bounding box center [192, 619] width 281 height 223
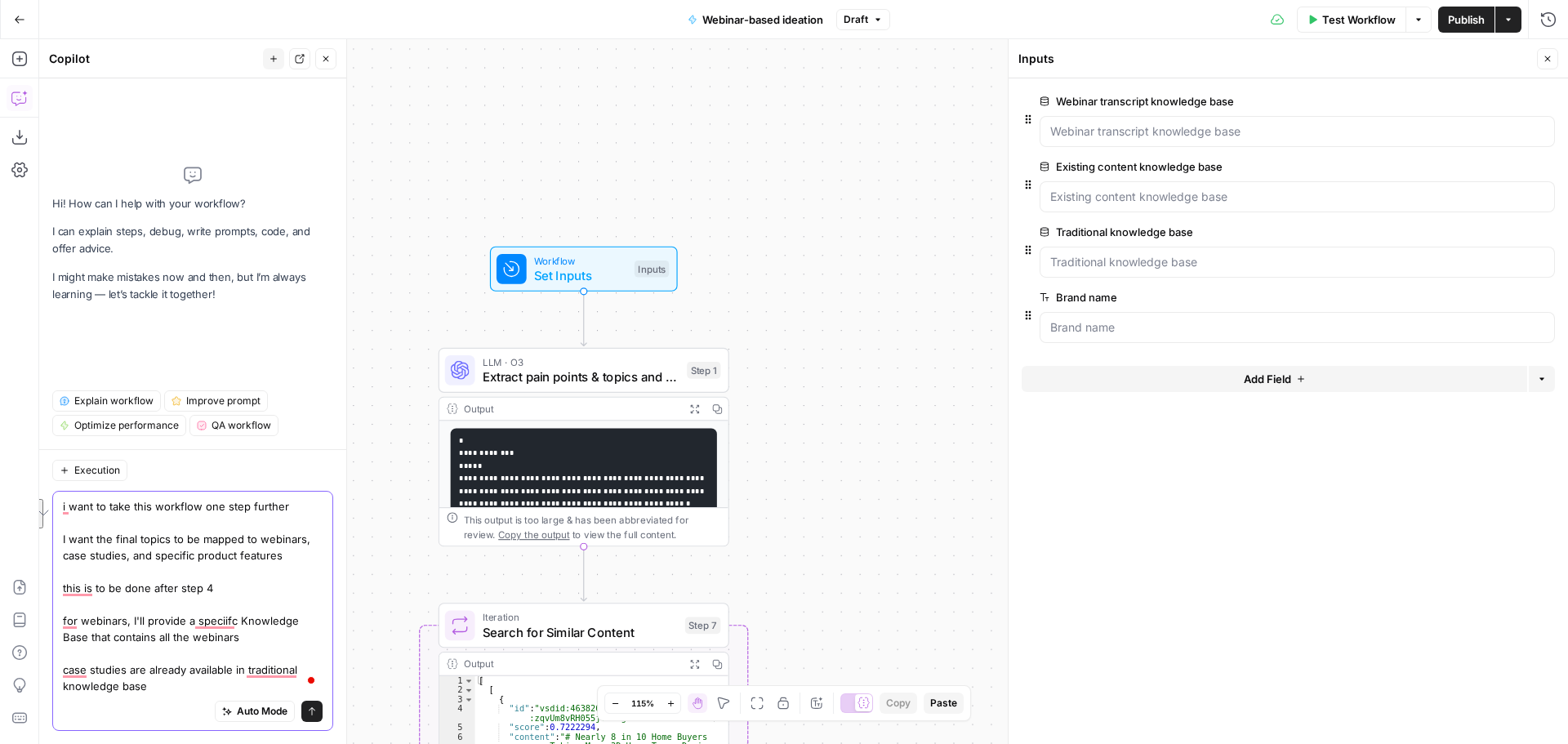
drag, startPoint x: 223, startPoint y: 641, endPoint x: 132, endPoint y: 626, distance: 92.2
click at [132, 626] on textarea "i want to take this workflow one step further I want the final topics to be map…" at bounding box center [192, 596] width 259 height 196
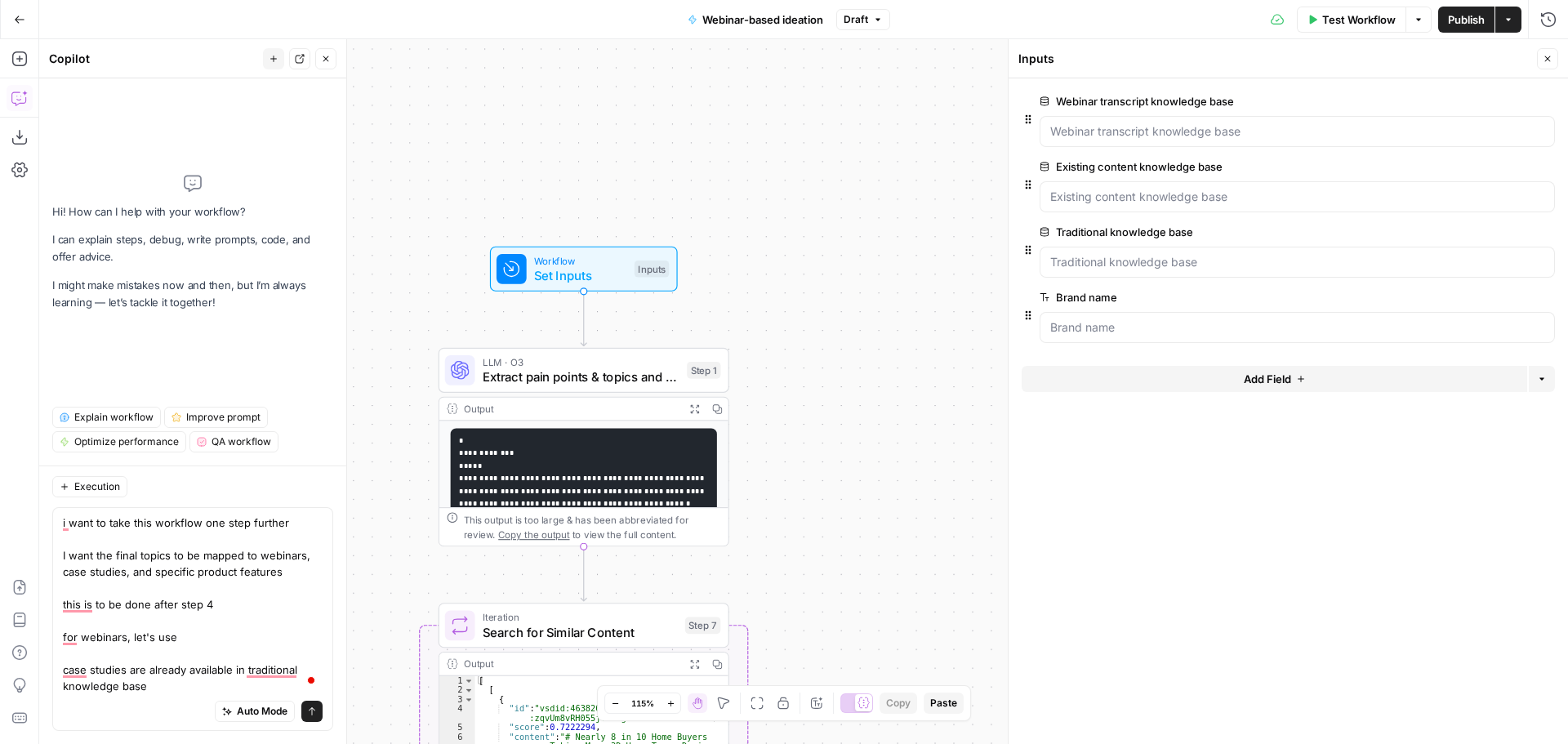
click at [1163, 107] on label "Webinar transcript knowledge base" at bounding box center [1250, 101] width 423 height 16
click at [1163, 124] on base "Webinar transcript knowledge base" at bounding box center [1297, 131] width 494 height 16
click at [1163, 107] on label "Webinar transcript knowledge base" at bounding box center [1250, 101] width 423 height 16
click at [1163, 124] on base "Webinar transcript knowledge base" at bounding box center [1297, 131] width 494 height 16
click at [1163, 107] on label "Webinar transcript knowledge base" at bounding box center [1250, 101] width 423 height 16
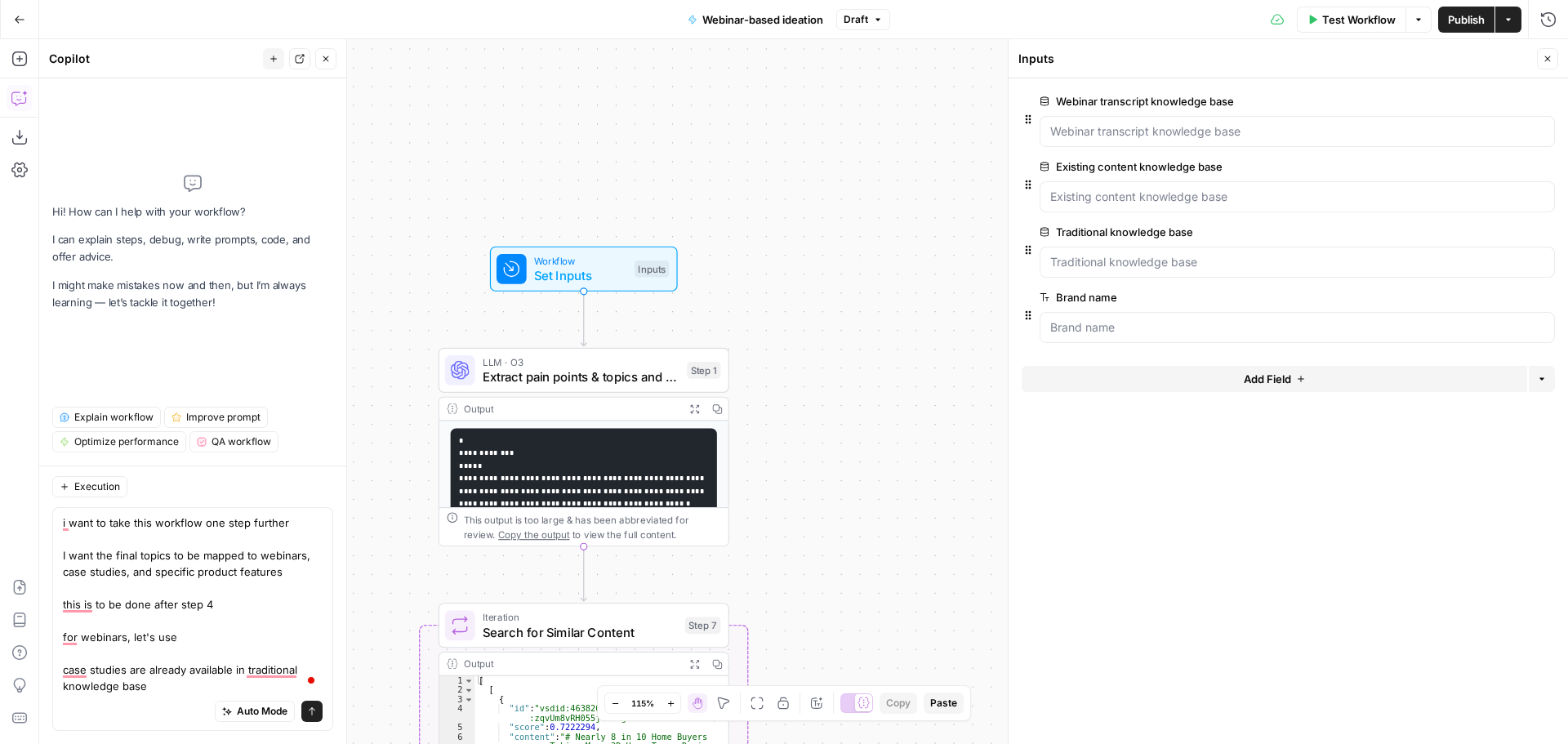
click at [1163, 124] on base "Webinar transcript knowledge base" at bounding box center [1297, 131] width 494 height 16
copy label "Webinar transcript knowledge base"
click at [223, 637] on textarea "i want to take this workflow one step further I want the final topics to be map…" at bounding box center [192, 604] width 259 height 179
paste textarea "Webinar transcript knowledge base"
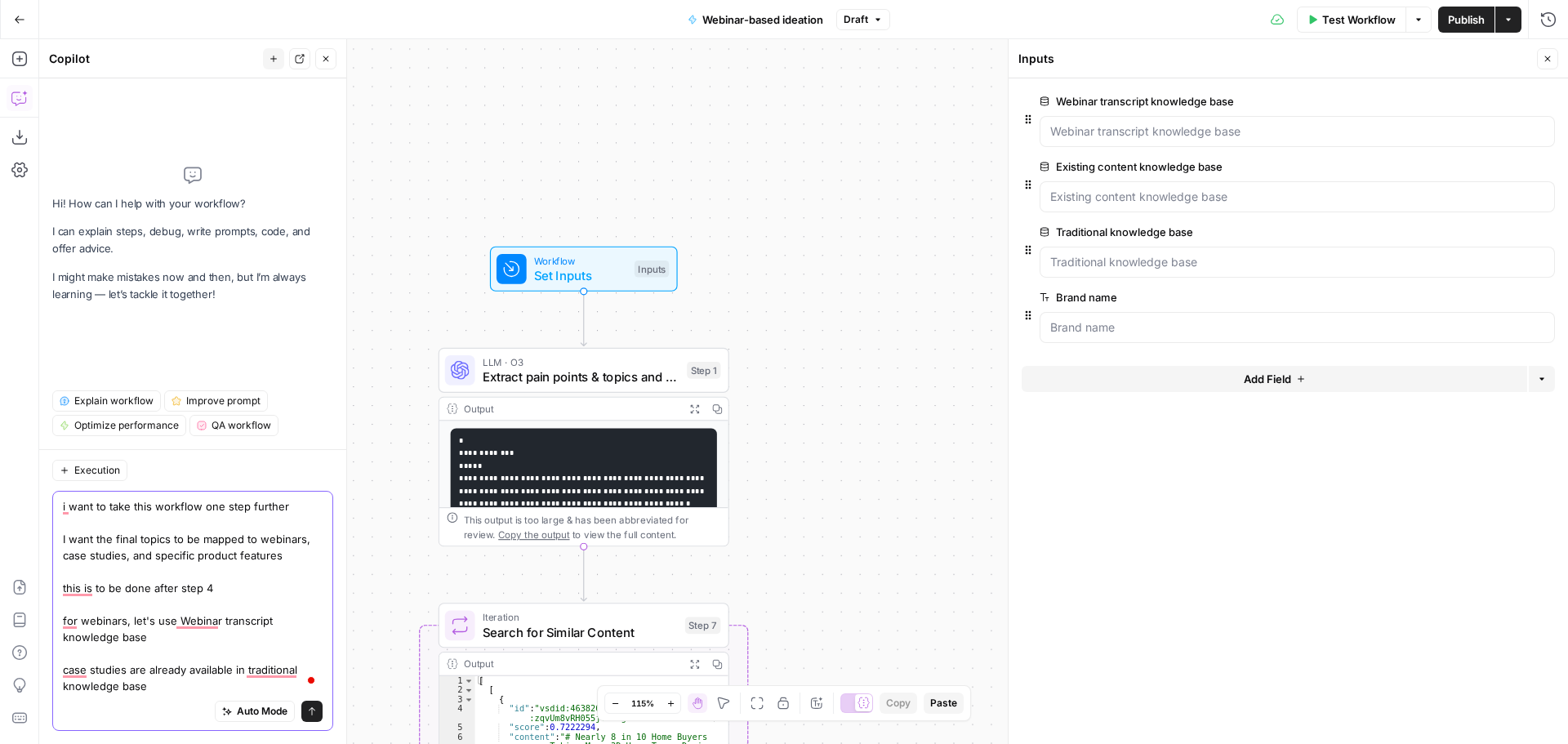
click at [172, 687] on textarea "i want to take this workflow one step further I want the final topics to be map…" at bounding box center [192, 596] width 259 height 196
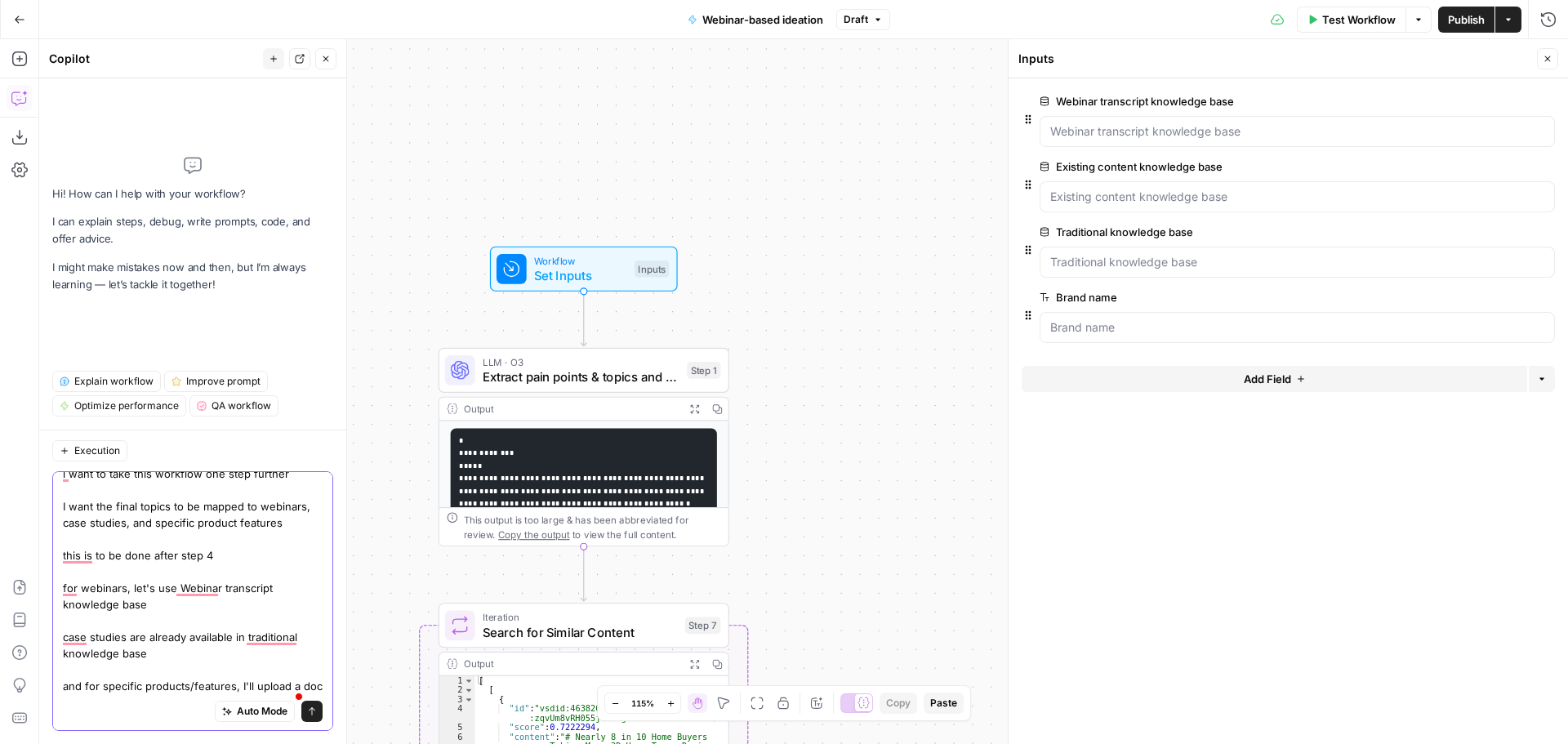
scroll to position [29, 0]
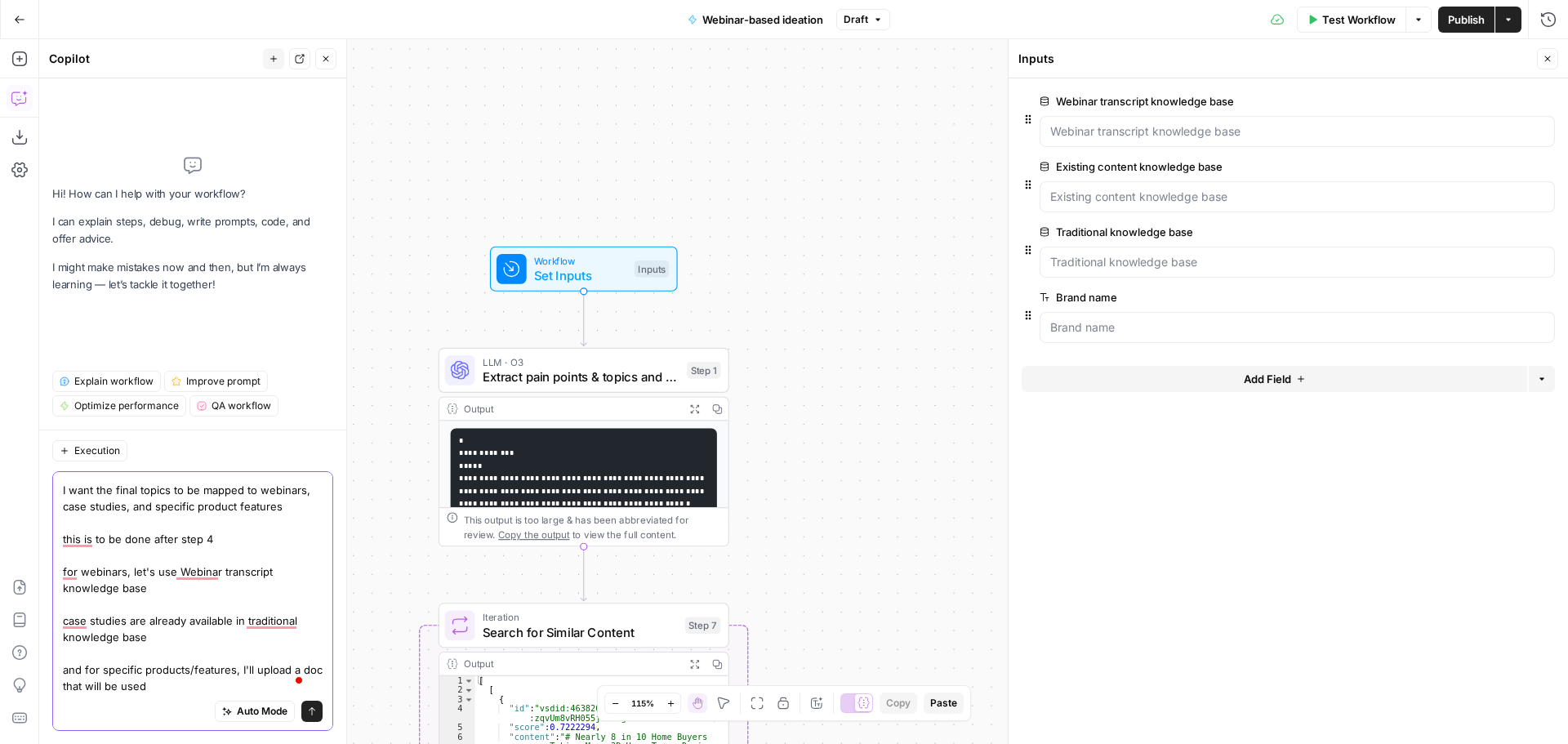
click at [81, 691] on textarea "i want to take this workflow one step further I want the final topics to be map…" at bounding box center [192, 571] width 259 height 245
click at [286, 685] on textarea "i want to take this workflow one step further I want the final topics to be map…" at bounding box center [192, 571] width 259 height 245
type textarea "i want to take this workflow one step further I want the final topics to be map…"
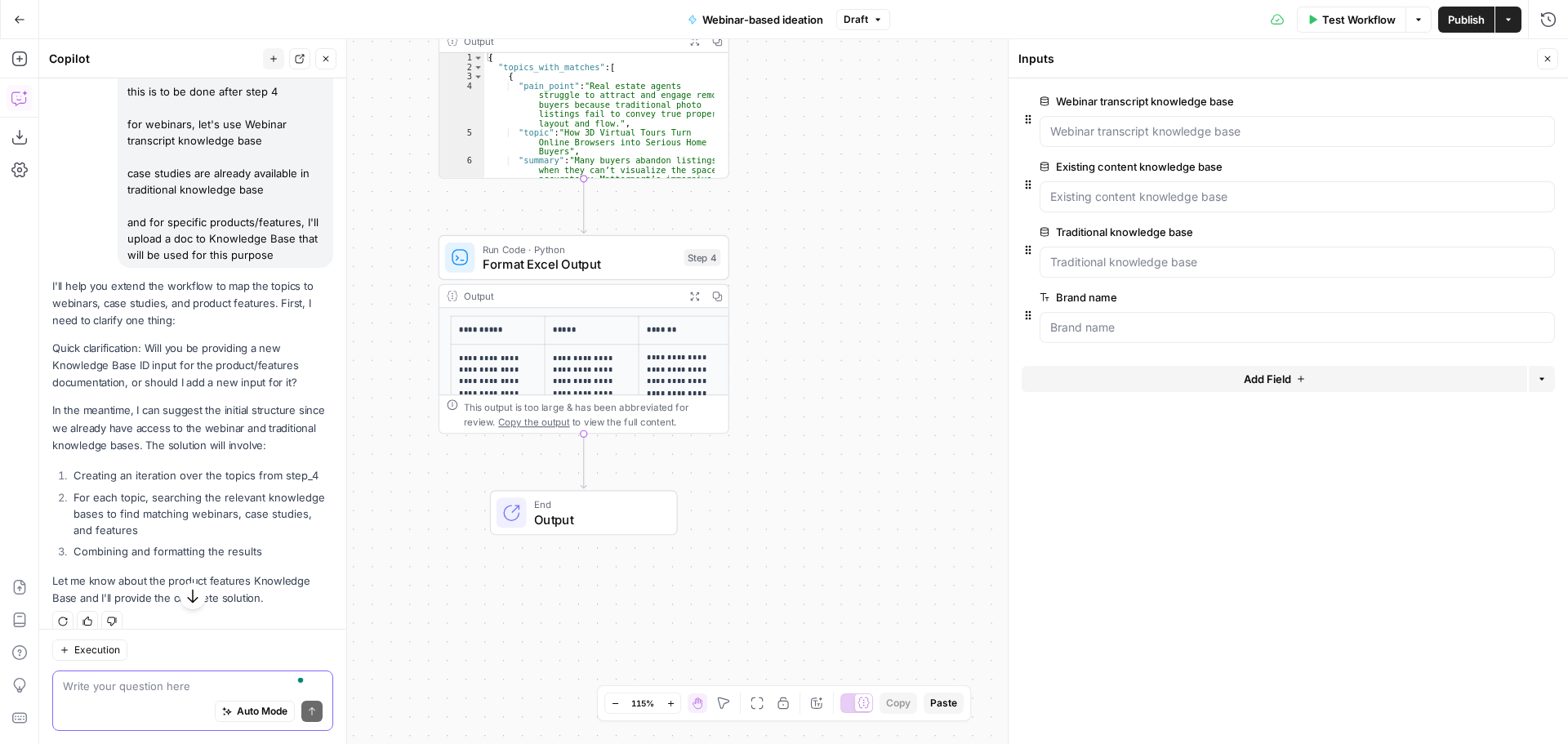
scroll to position [263, 0]
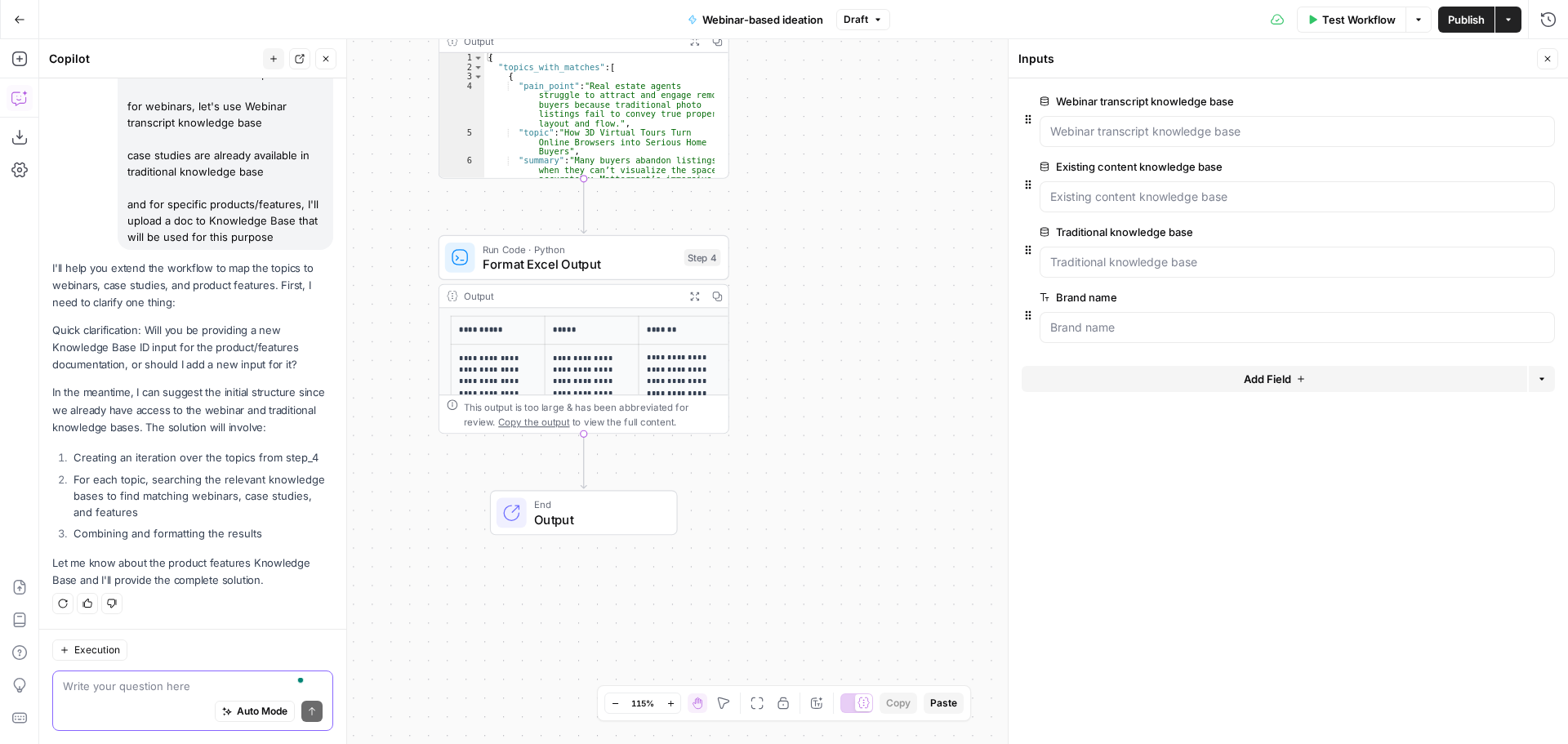
click at [155, 682] on textarea "To enrich screen reader interactions, please activate Accessibility in Grammarl…" at bounding box center [192, 686] width 259 height 16
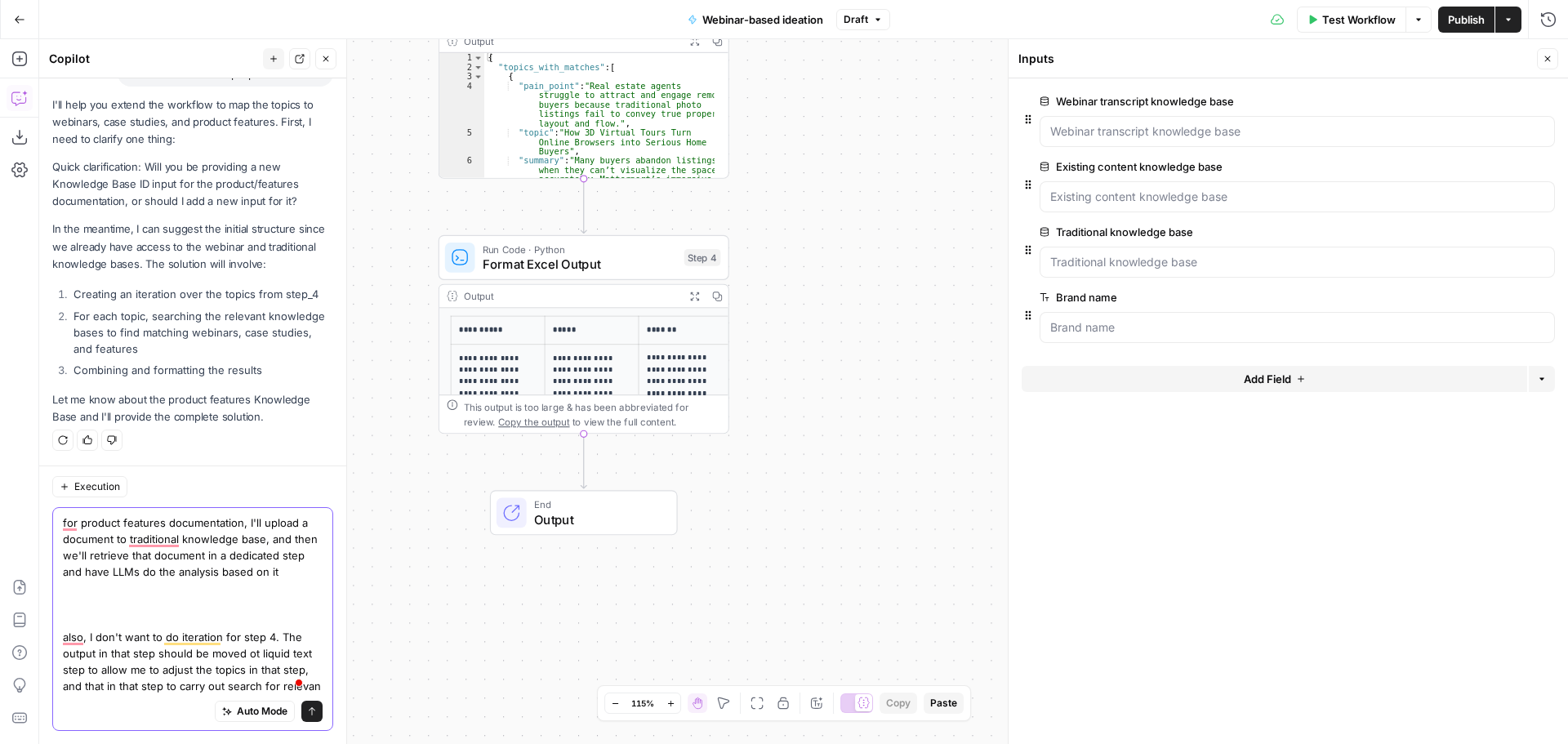
scroll to position [442, 0]
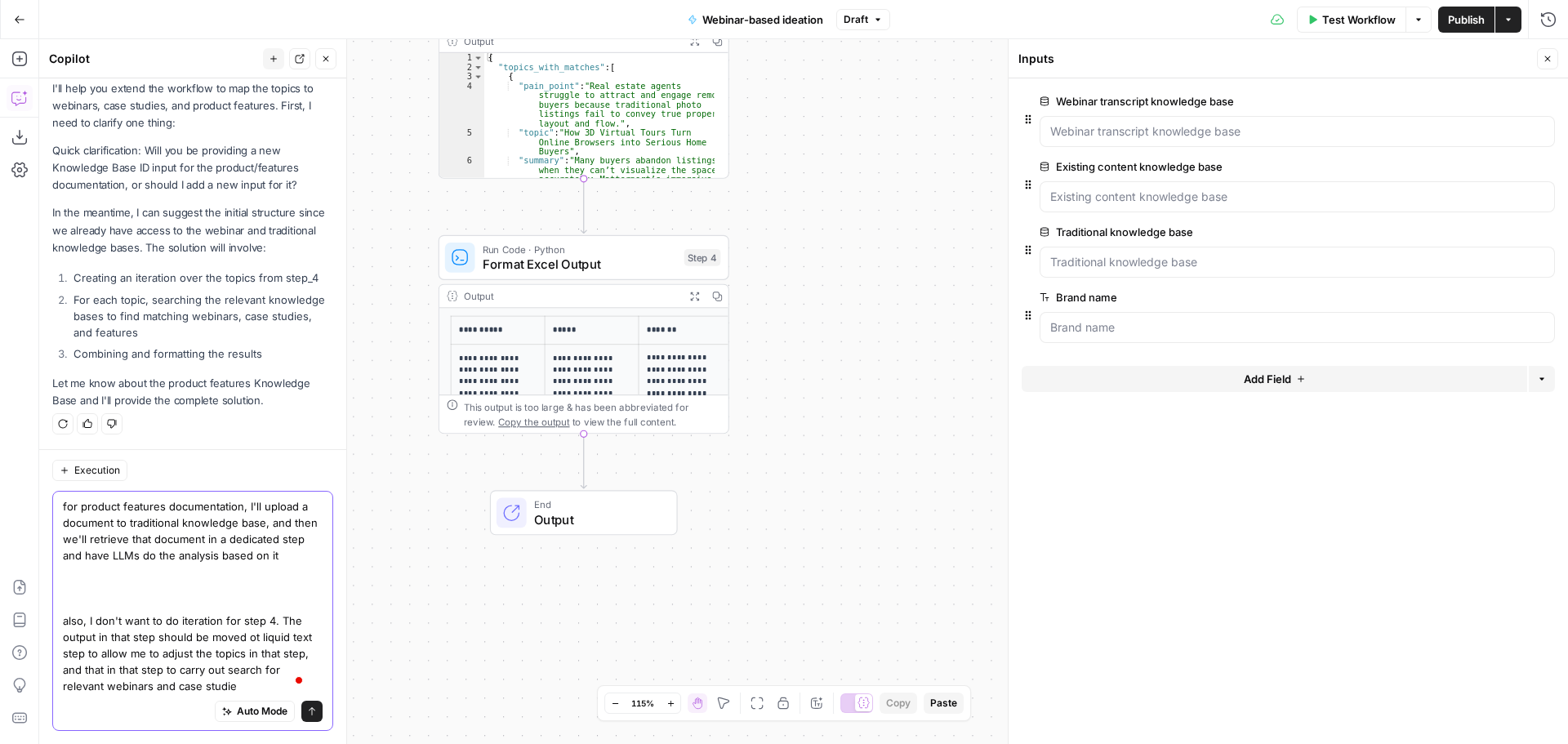
type textarea "for product features documentation, I'll upload a document to traditional knowl…"
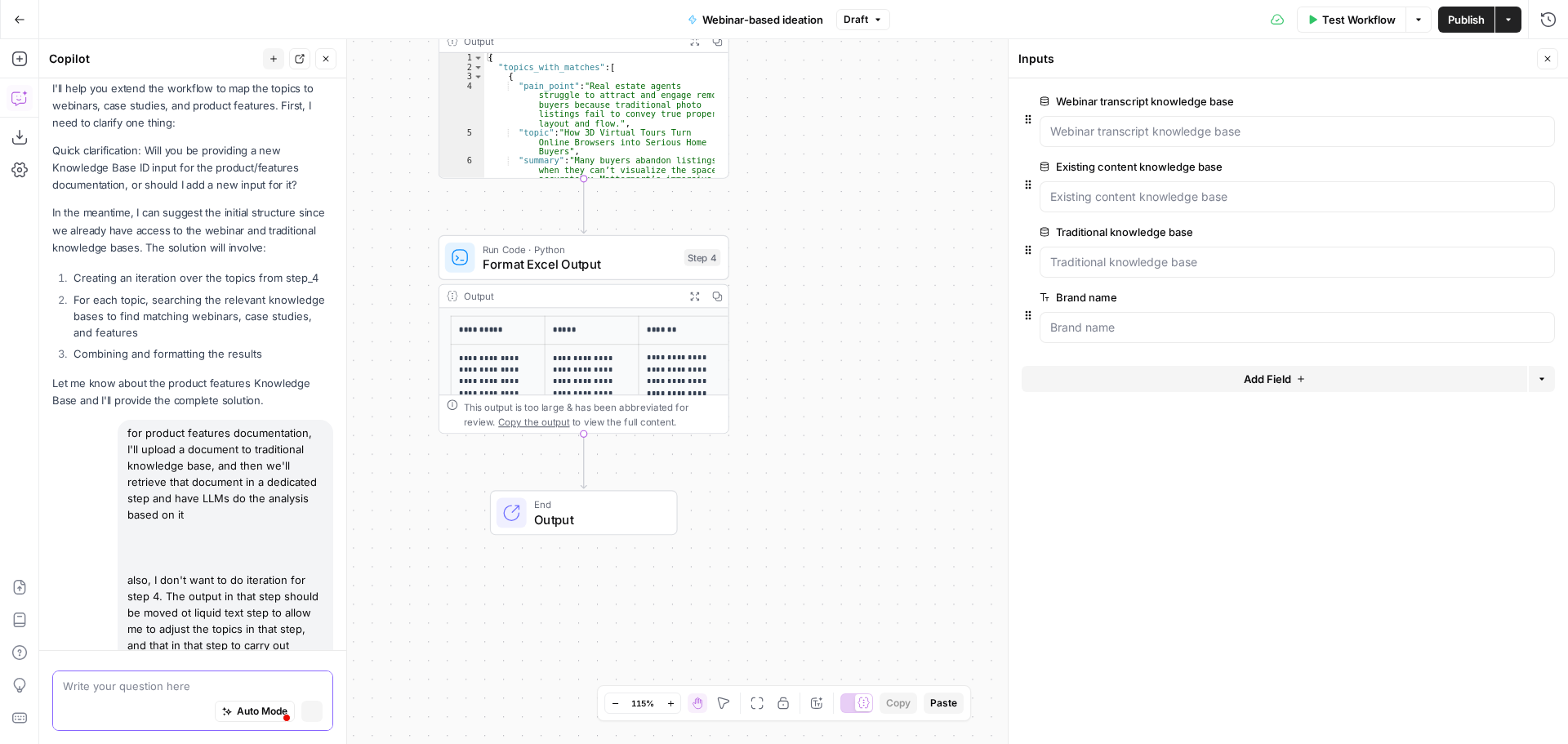
scroll to position [522, 0]
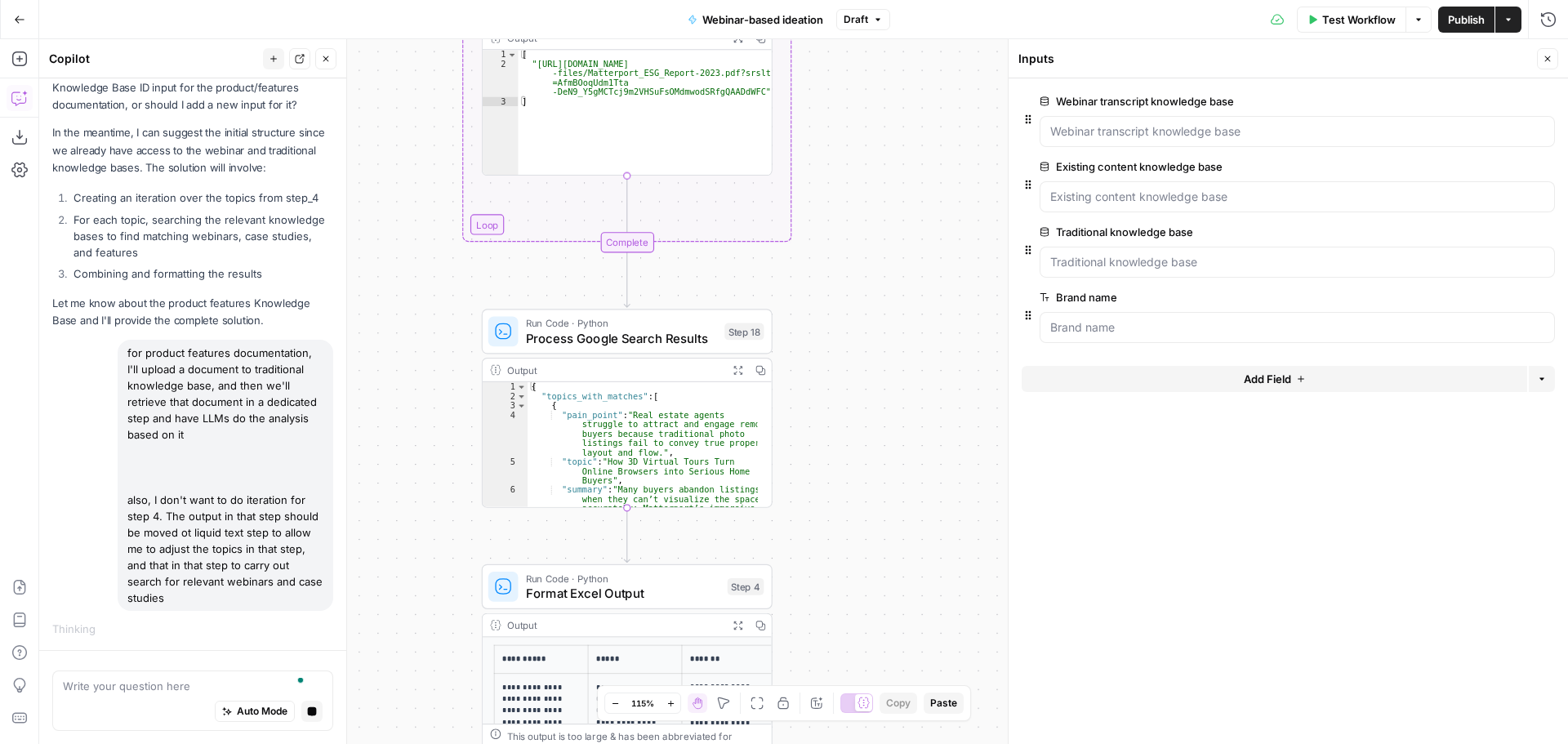
drag, startPoint x: 867, startPoint y: 325, endPoint x: 916, endPoint y: 332, distance: 49.5
click at [916, 332] on div "Workflow Set Inputs Inputs LLM · O3 Extract pain points & topics and map them o…" at bounding box center [803, 391] width 1528 height 704
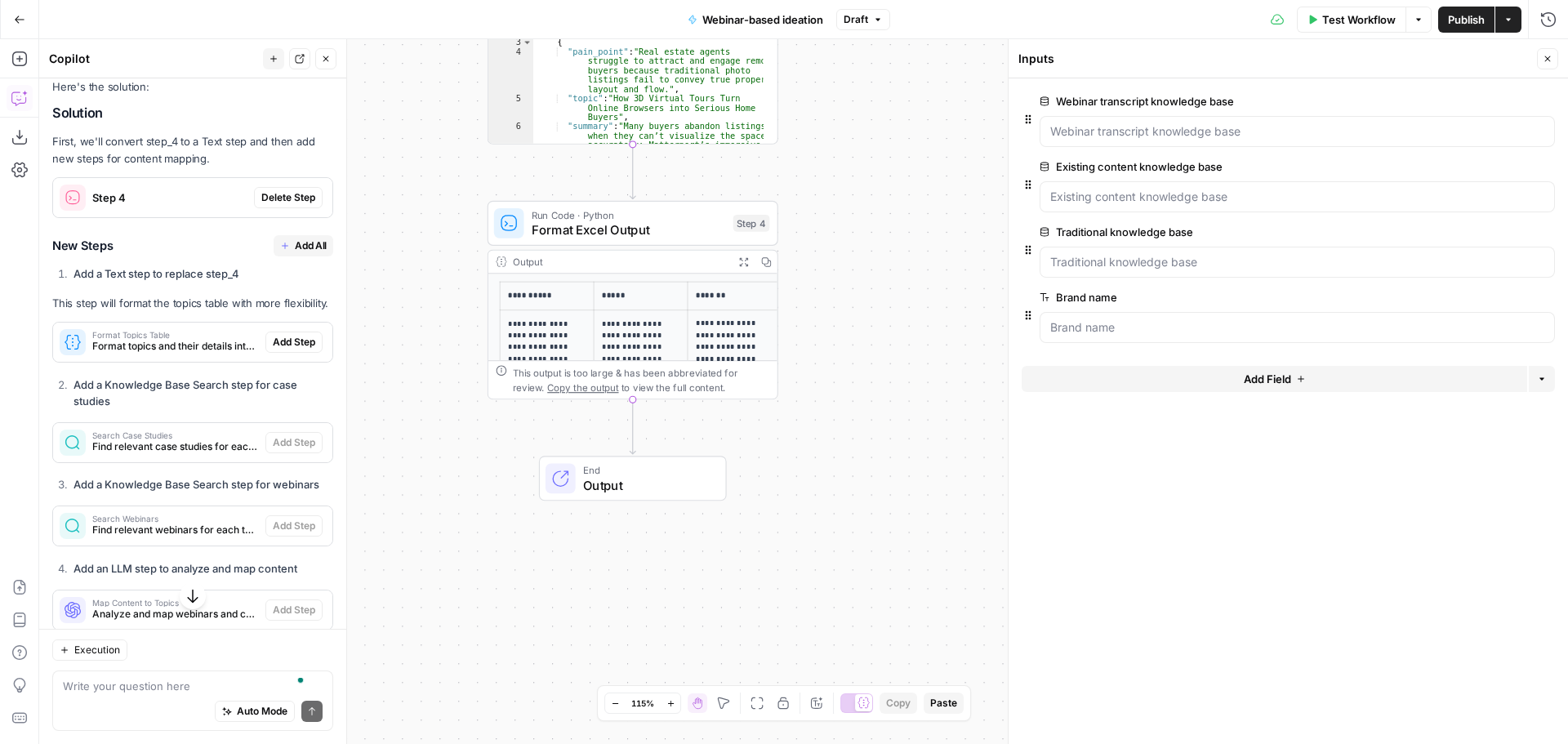
scroll to position [1135, 0]
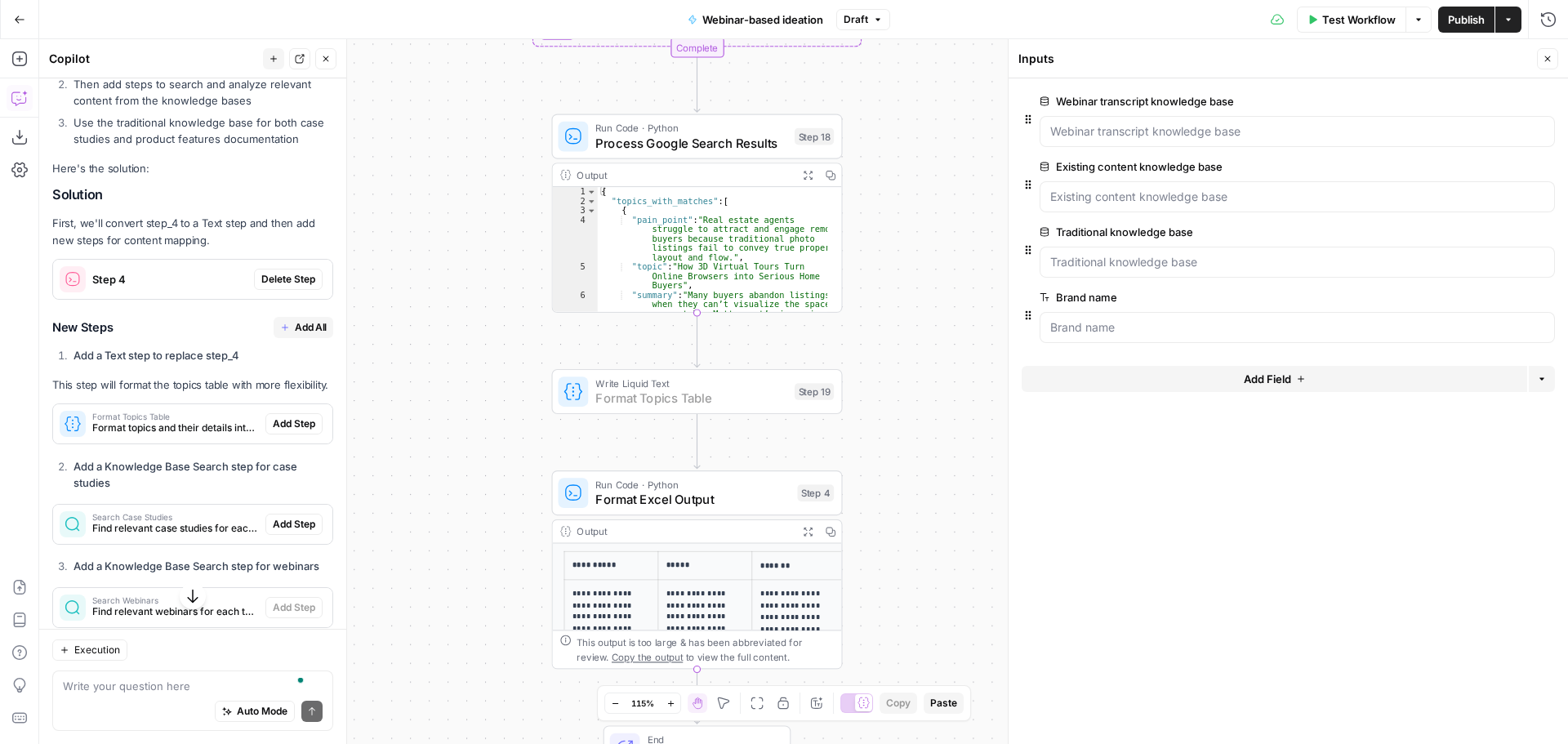
click at [289, 431] on span "Add Step" at bounding box center [293, 424] width 42 height 15
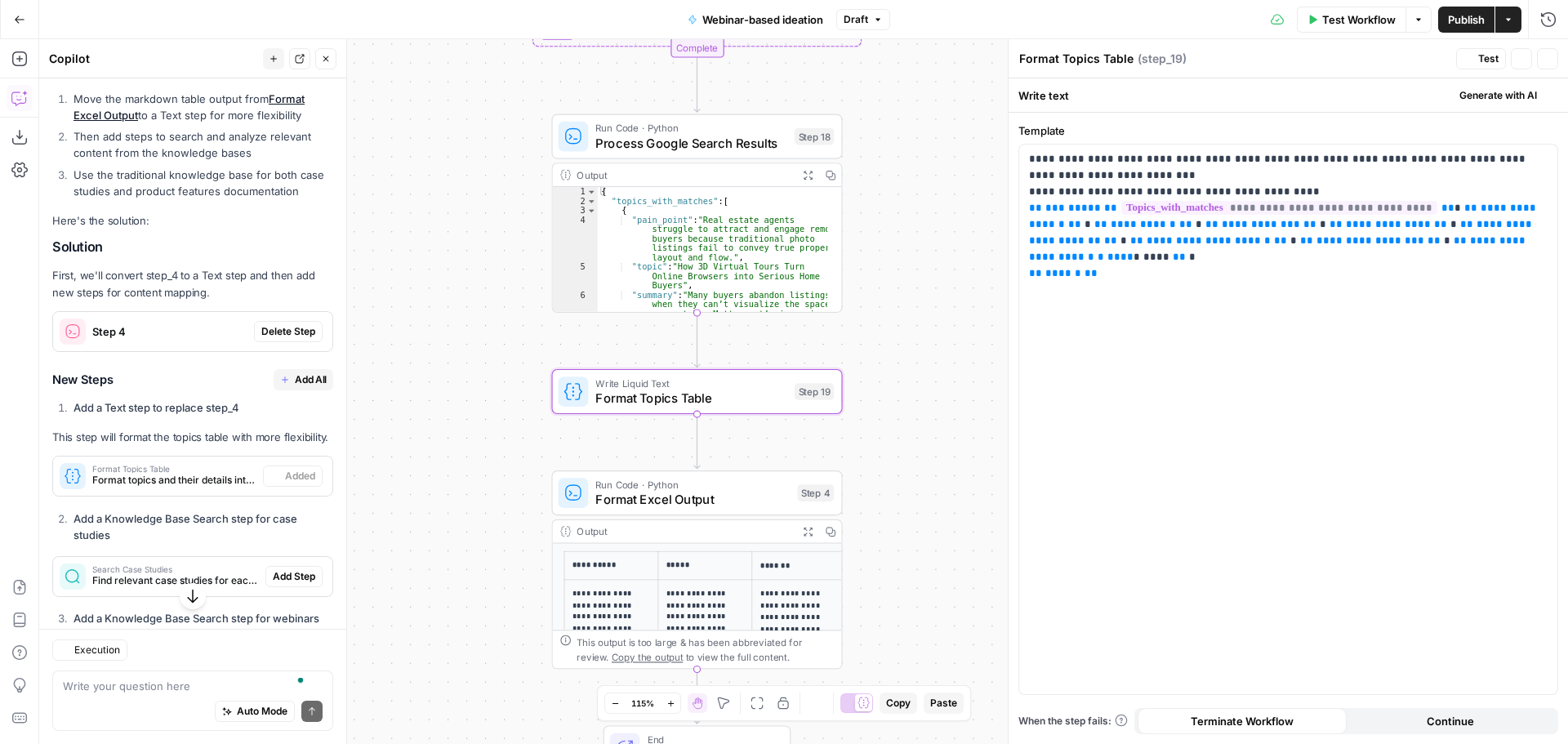
scroll to position [1187, 0]
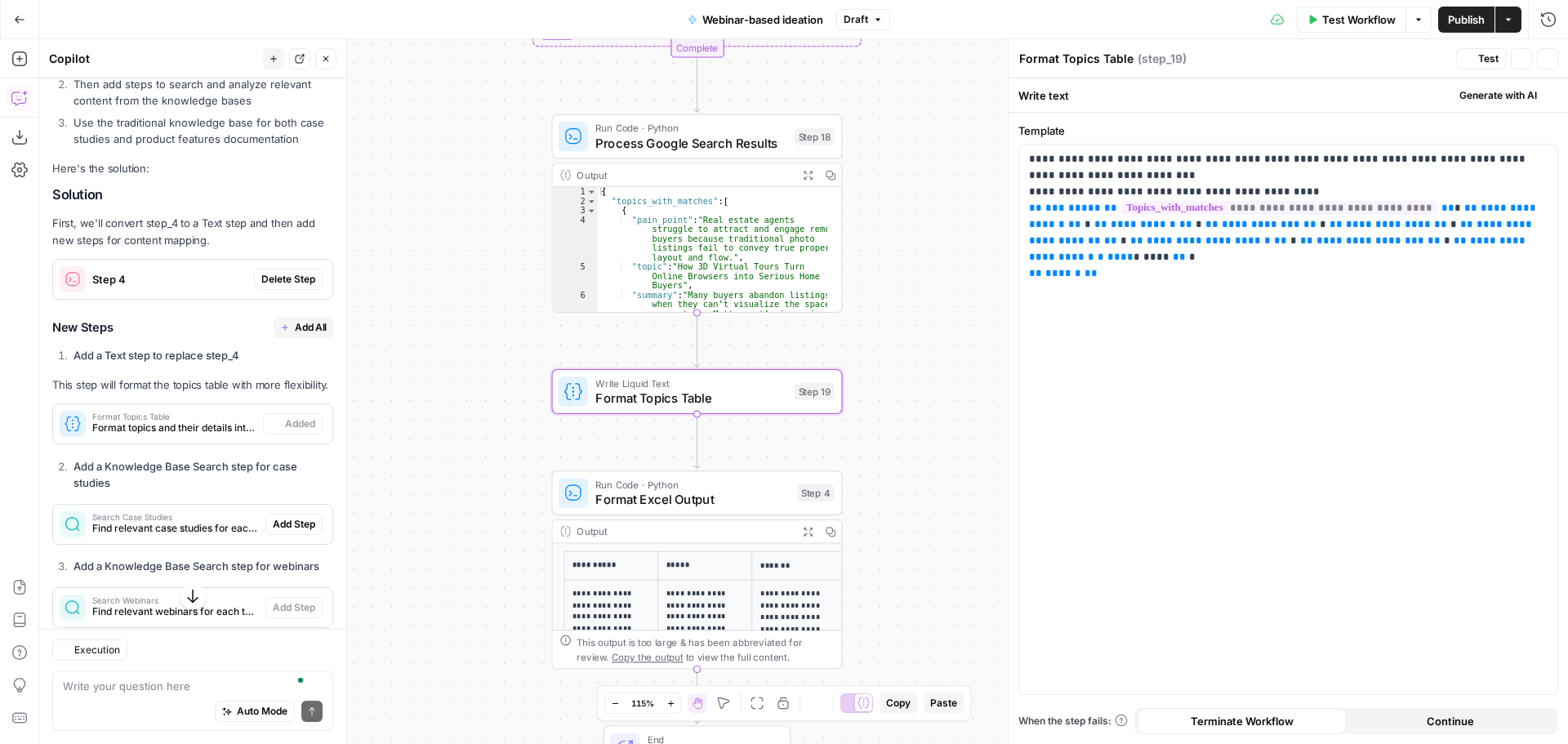
type textarea "Format Topics Table"
click at [816, 362] on span "Test" at bounding box center [814, 357] width 23 height 17
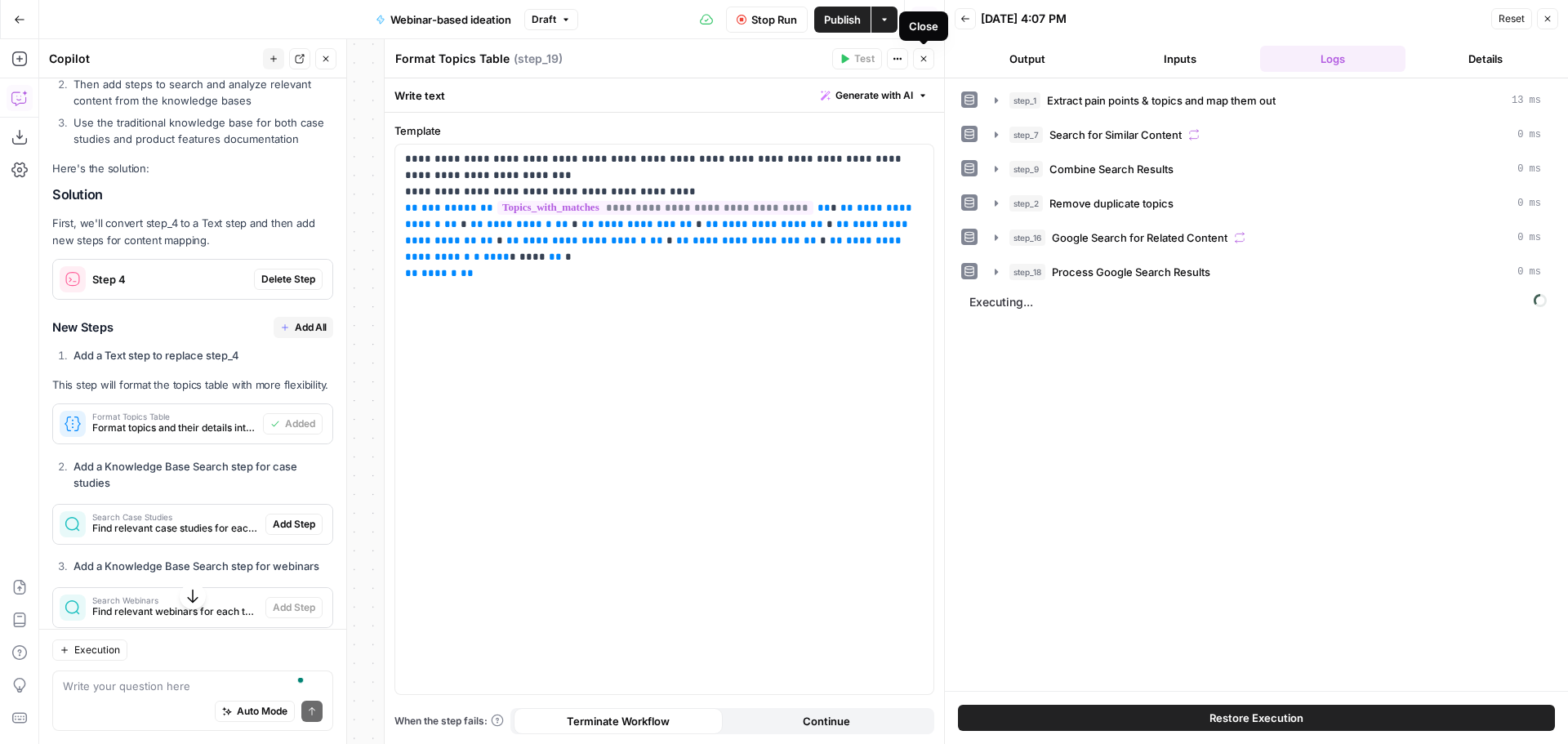
click at [922, 58] on icon "button" at bounding box center [923, 58] width 9 height 9
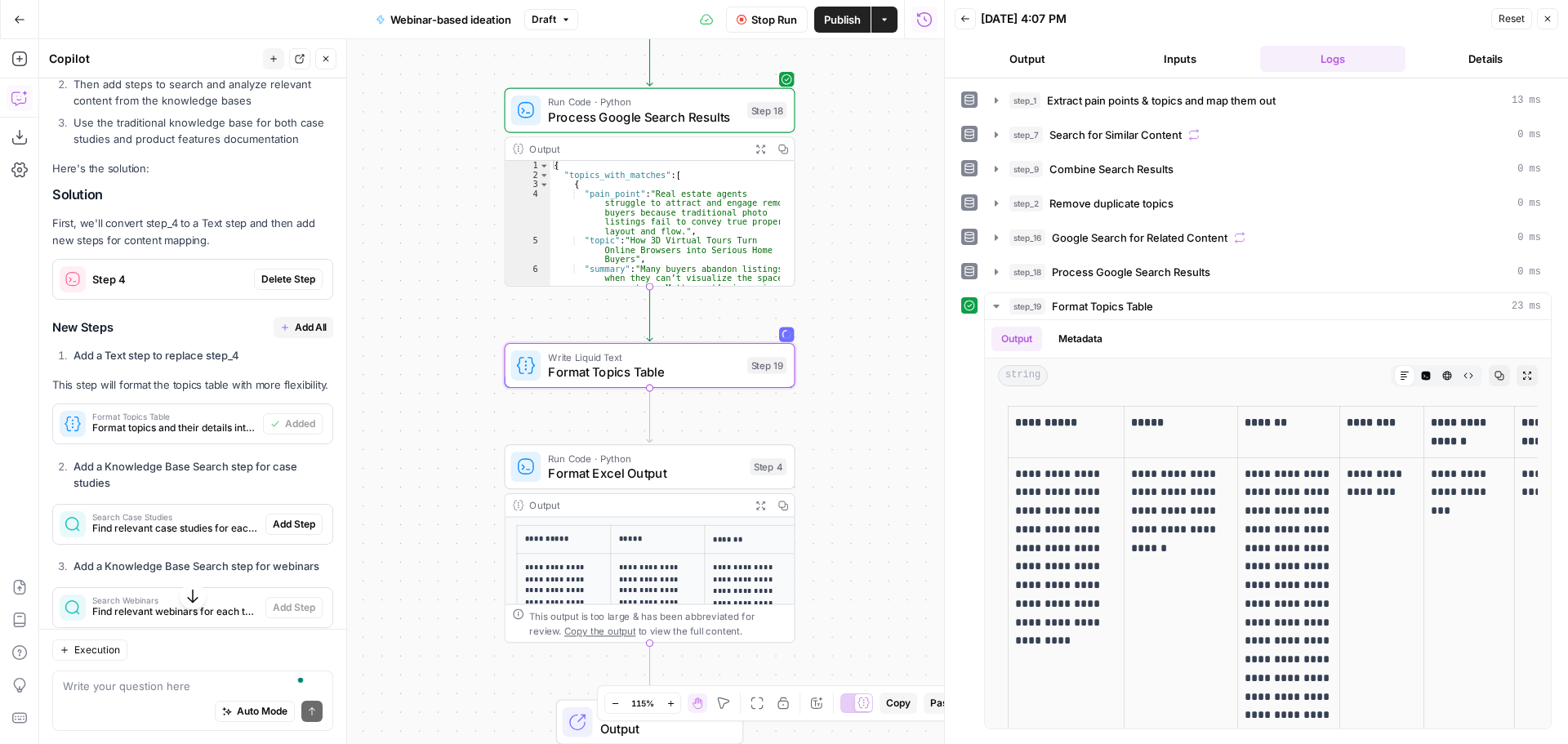
drag, startPoint x: 896, startPoint y: 281, endPoint x: 848, endPoint y: 253, distance: 55.6
click at [848, 253] on div "Workflow Set Inputs Inputs LLM · O3 Extract pain points & topics and map them o…" at bounding box center [491, 391] width 904 height 704
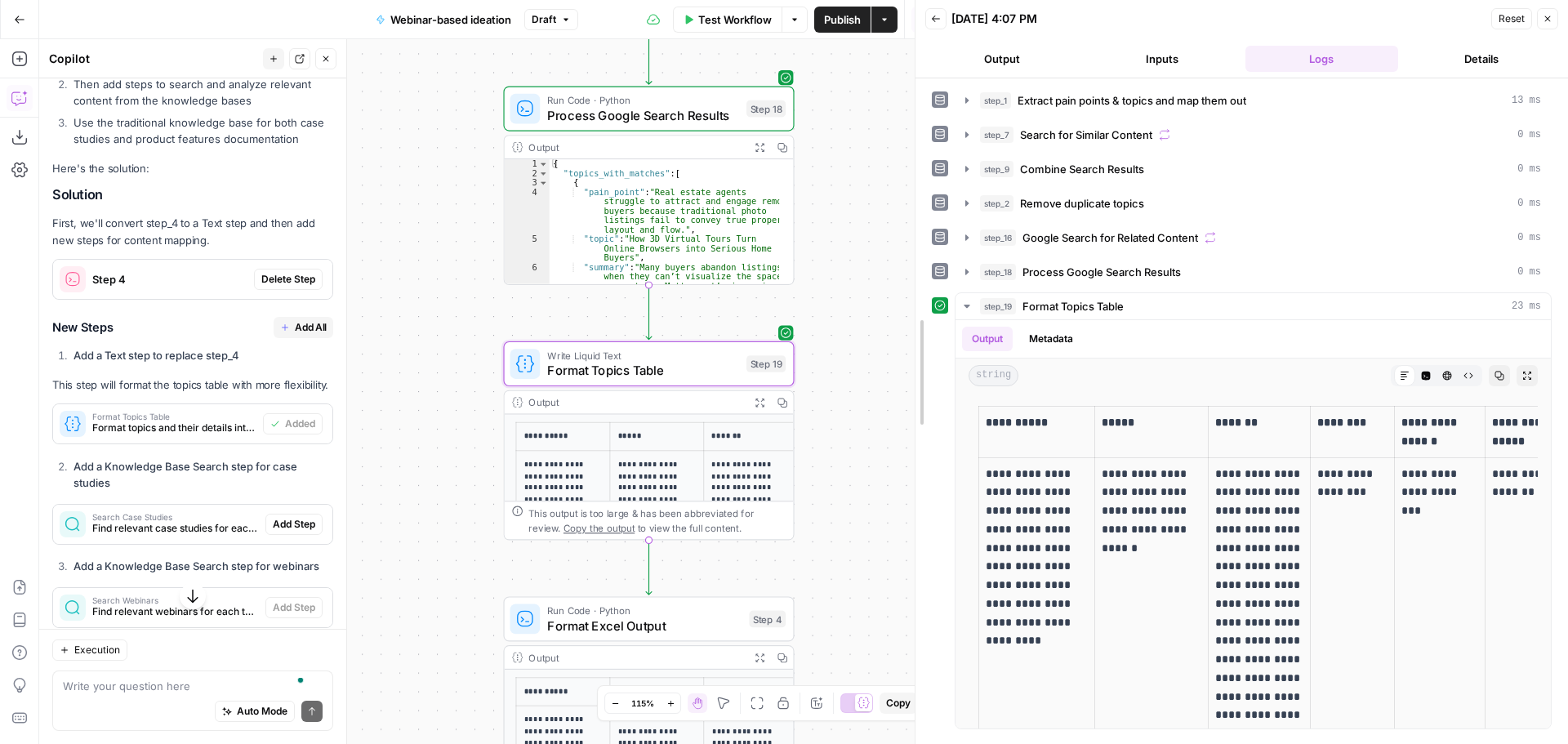
drag, startPoint x: 943, startPoint y: 427, endPoint x: 743, endPoint y: 435, distance: 200.2
click at [743, 435] on body "OGM New Home Browse Your Data Usage Settings Recent Grids Content Drafts v1 Web…" at bounding box center [784, 372] width 1568 height 744
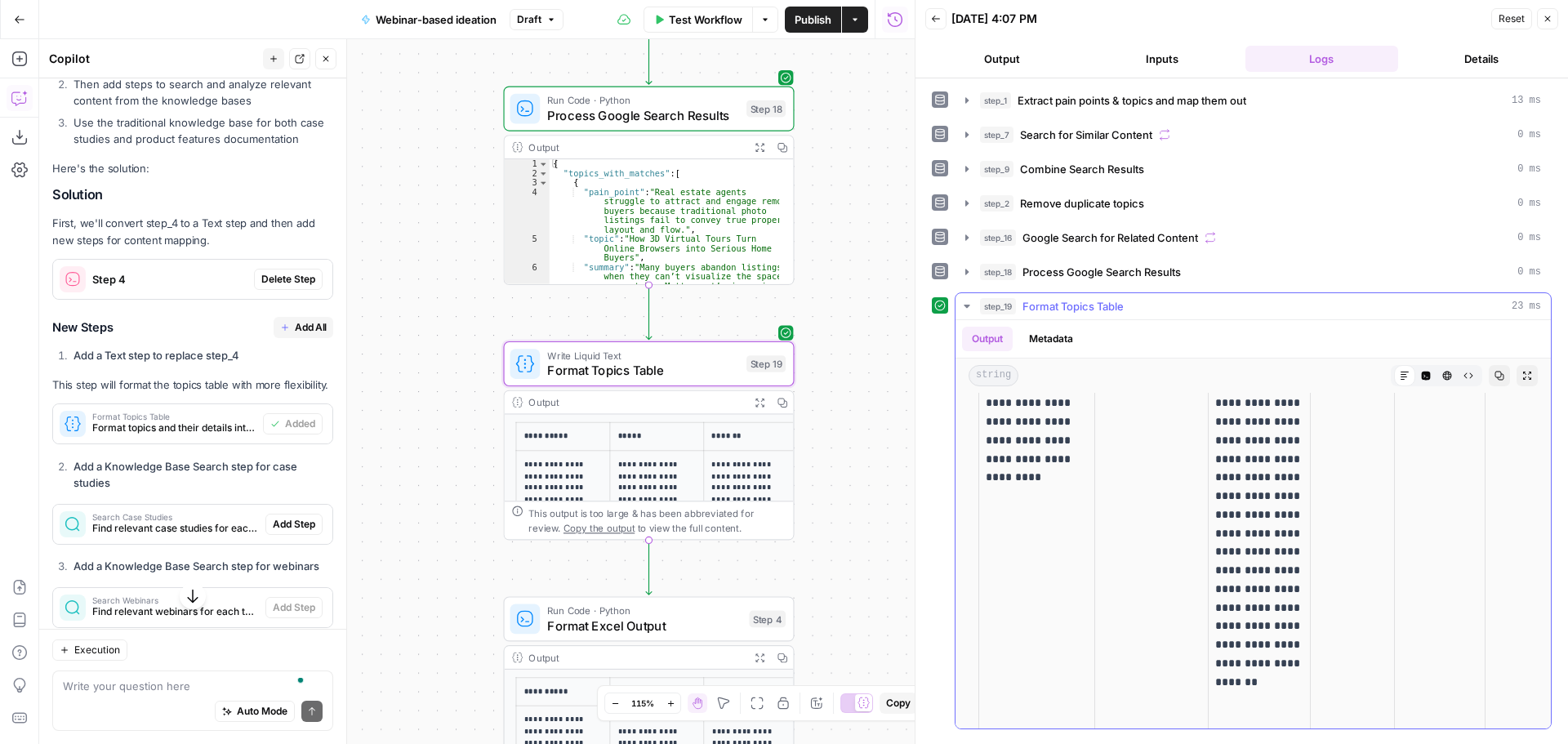
click at [1242, 498] on p "**********" at bounding box center [1259, 524] width 89 height 446
click at [1285, 534] on p "**********" at bounding box center [1259, 524] width 89 height 446
click at [1279, 521] on p "**********" at bounding box center [1259, 524] width 89 height 446
click at [657, 457] on td "**********" at bounding box center [657, 554] width 94 height 208
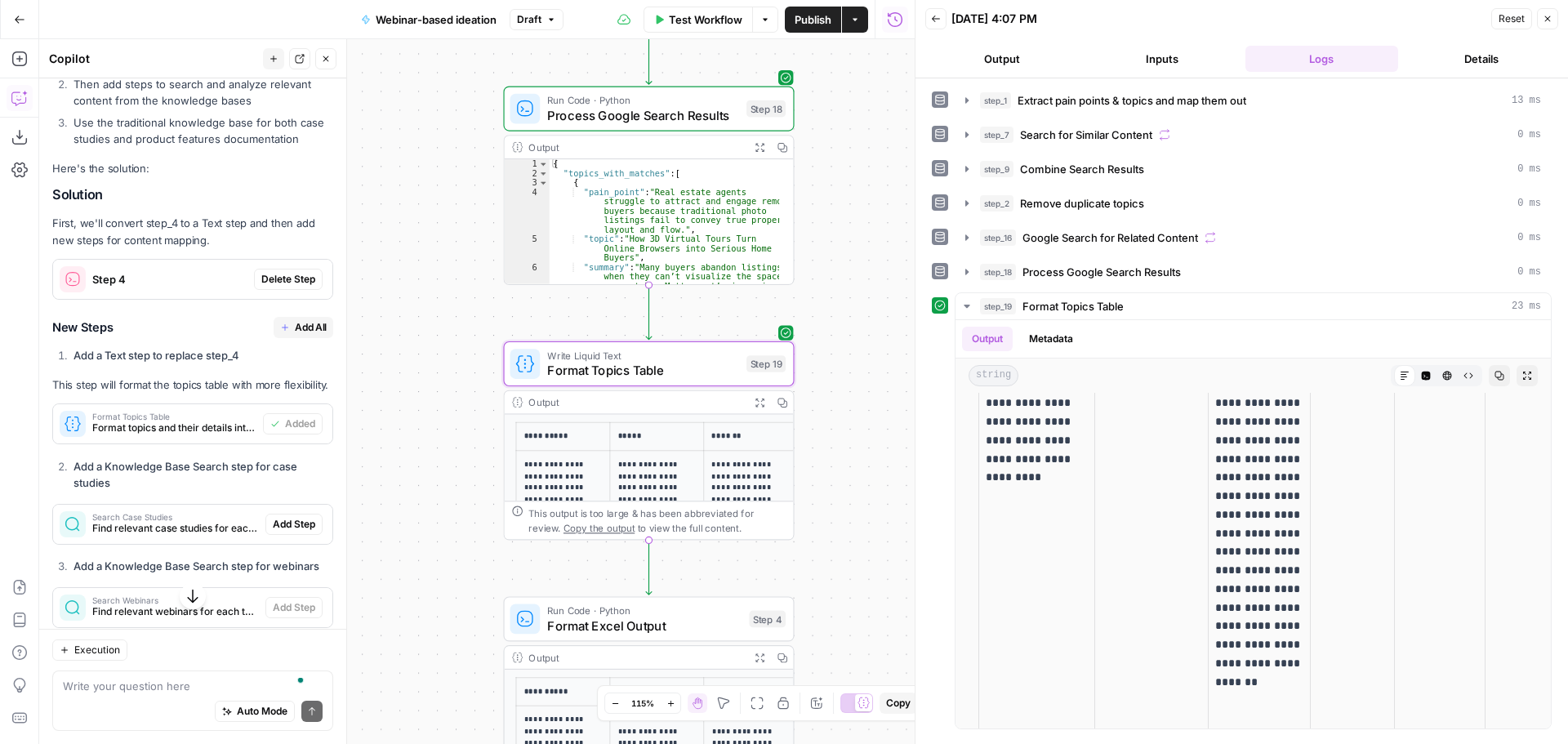
click at [657, 457] on td "**********" at bounding box center [657, 554] width 94 height 208
click at [759, 404] on icon "button" at bounding box center [759, 402] width 10 height 10
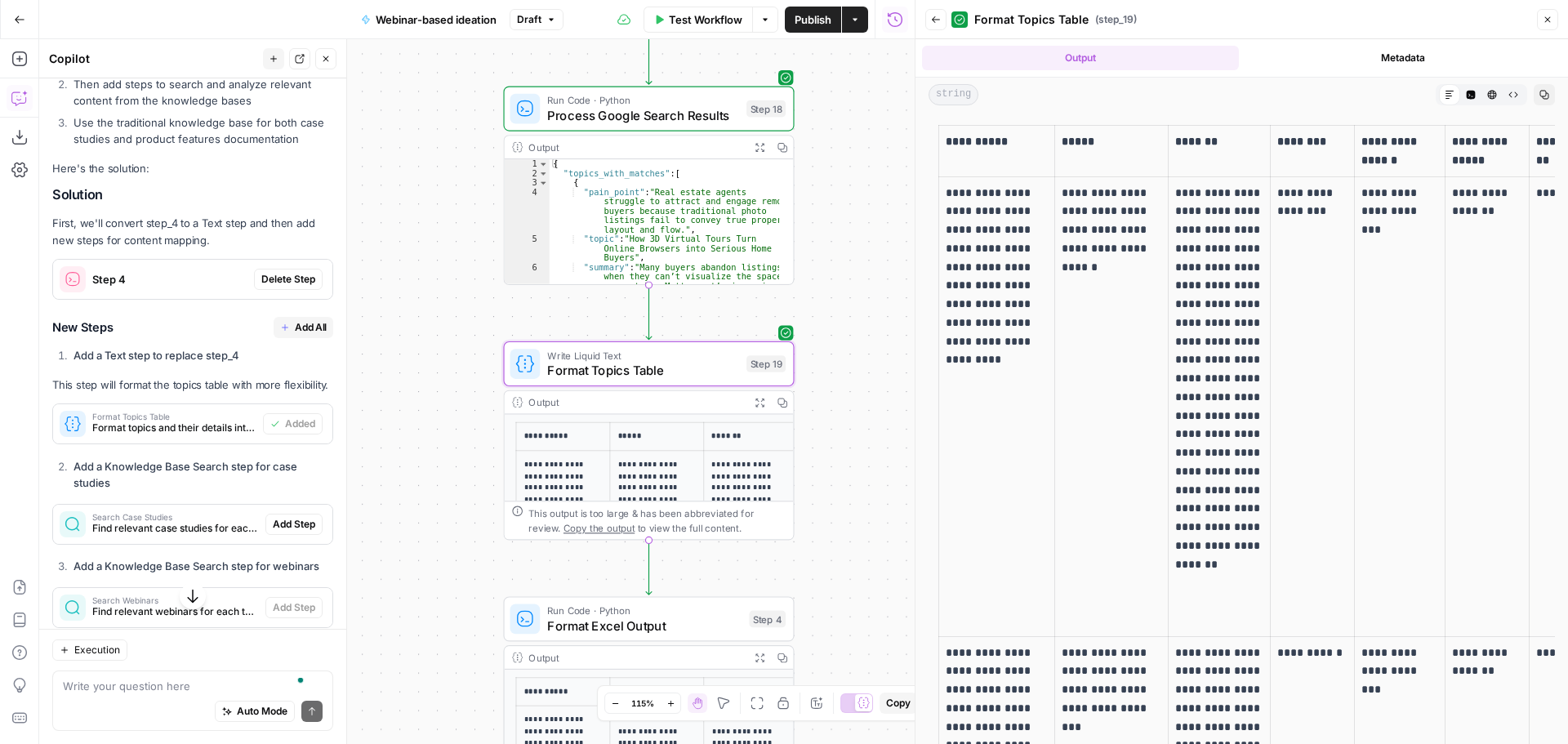
click at [1466, 92] on icon "button" at bounding box center [1471, 95] width 9 height 9
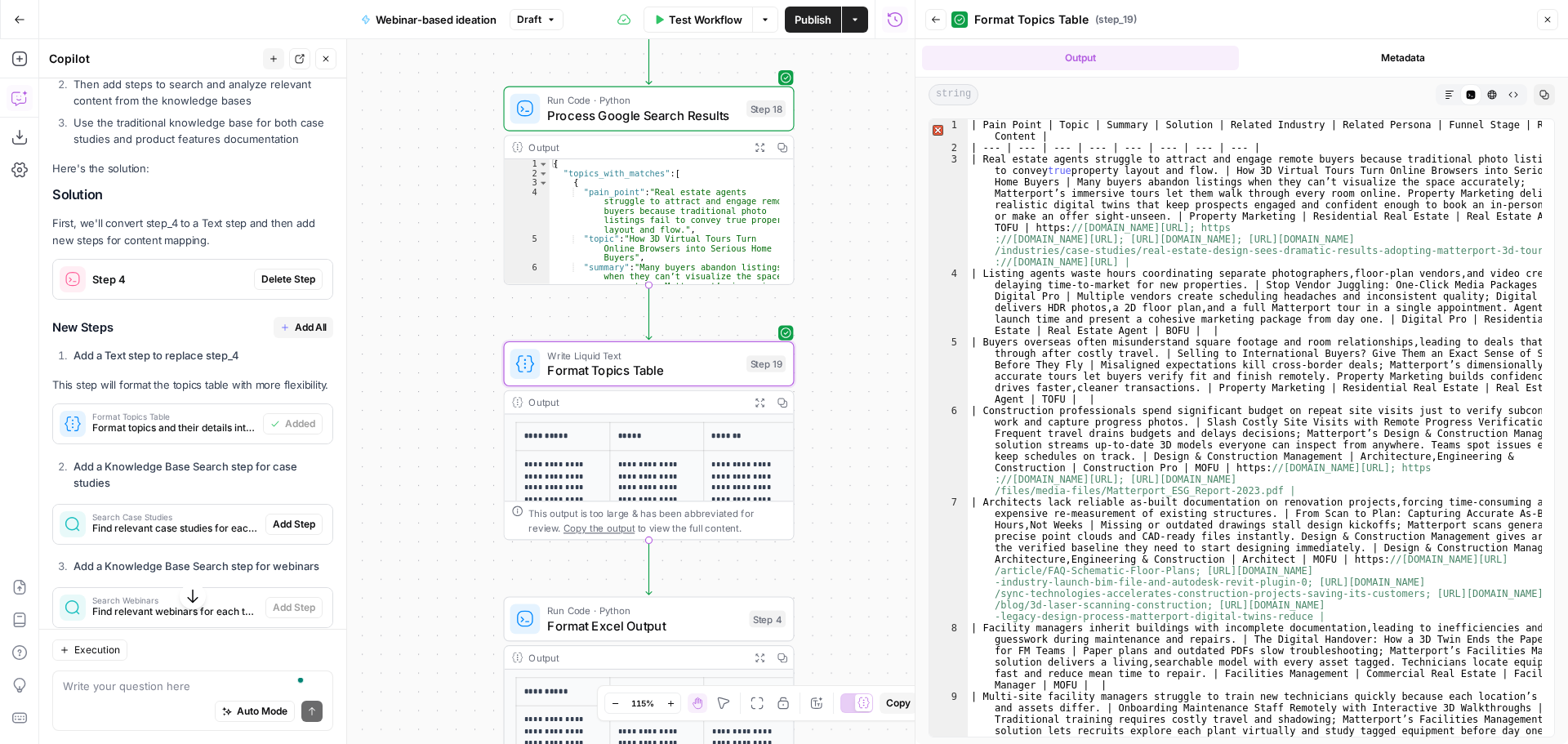
type textarea "**********"
click at [1128, 174] on div "| Pain Point | Topic | Summary | Solution | Related Industry | Related Persona …" at bounding box center [1254, 485] width 574 height 732
click at [1194, 174] on div "| Pain Point | Topic | Summary | Solution | Related Industry | Related Persona …" at bounding box center [1254, 485] width 574 height 732
click at [1495, 96] on icon "button" at bounding box center [1493, 95] width 9 height 9
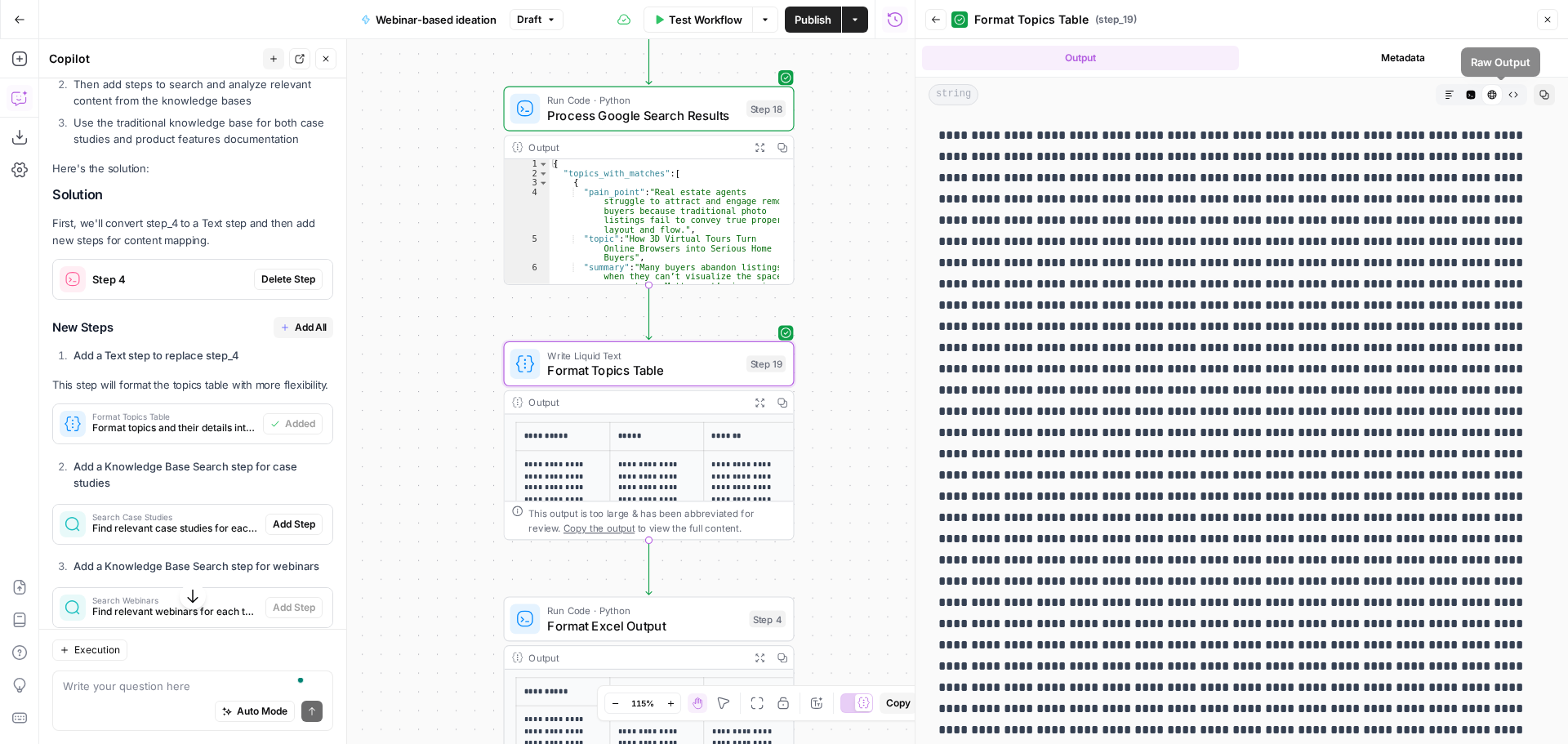
click at [1508, 96] on icon "button" at bounding box center [1512, 94] width 9 height 9
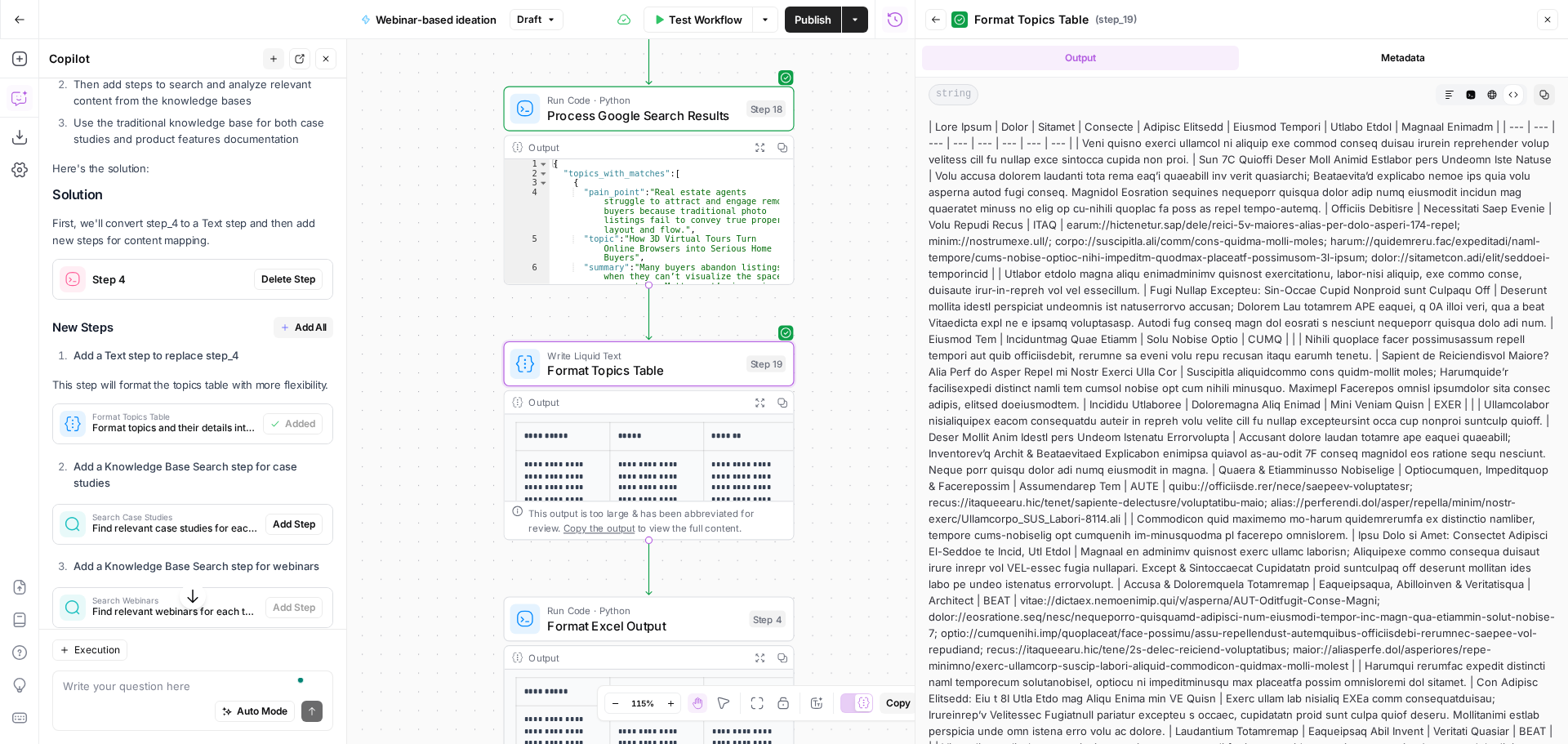
click at [1466, 97] on icon "button" at bounding box center [1471, 95] width 9 height 9
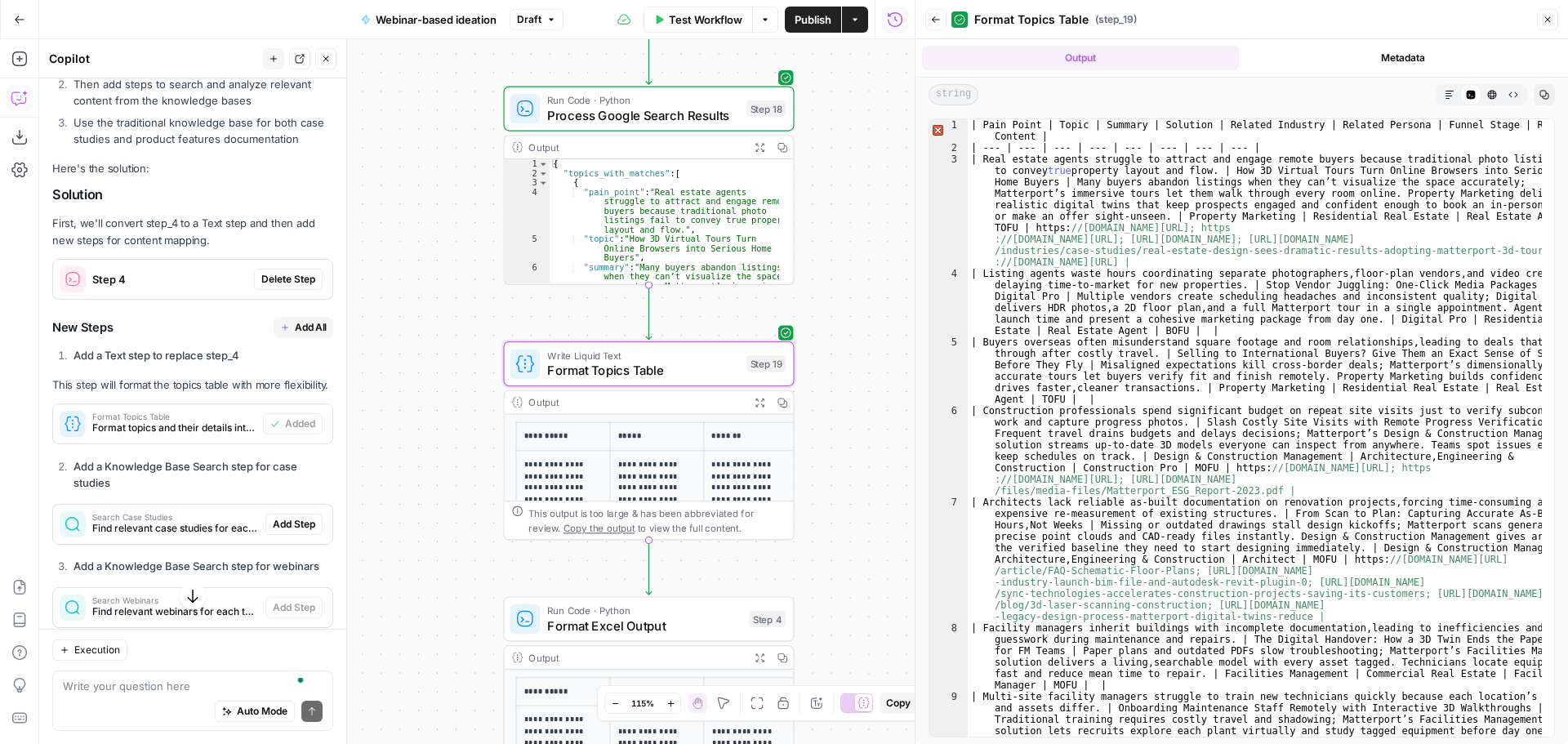
click at [1448, 97] on icon "button" at bounding box center [1449, 94] width 9 height 9
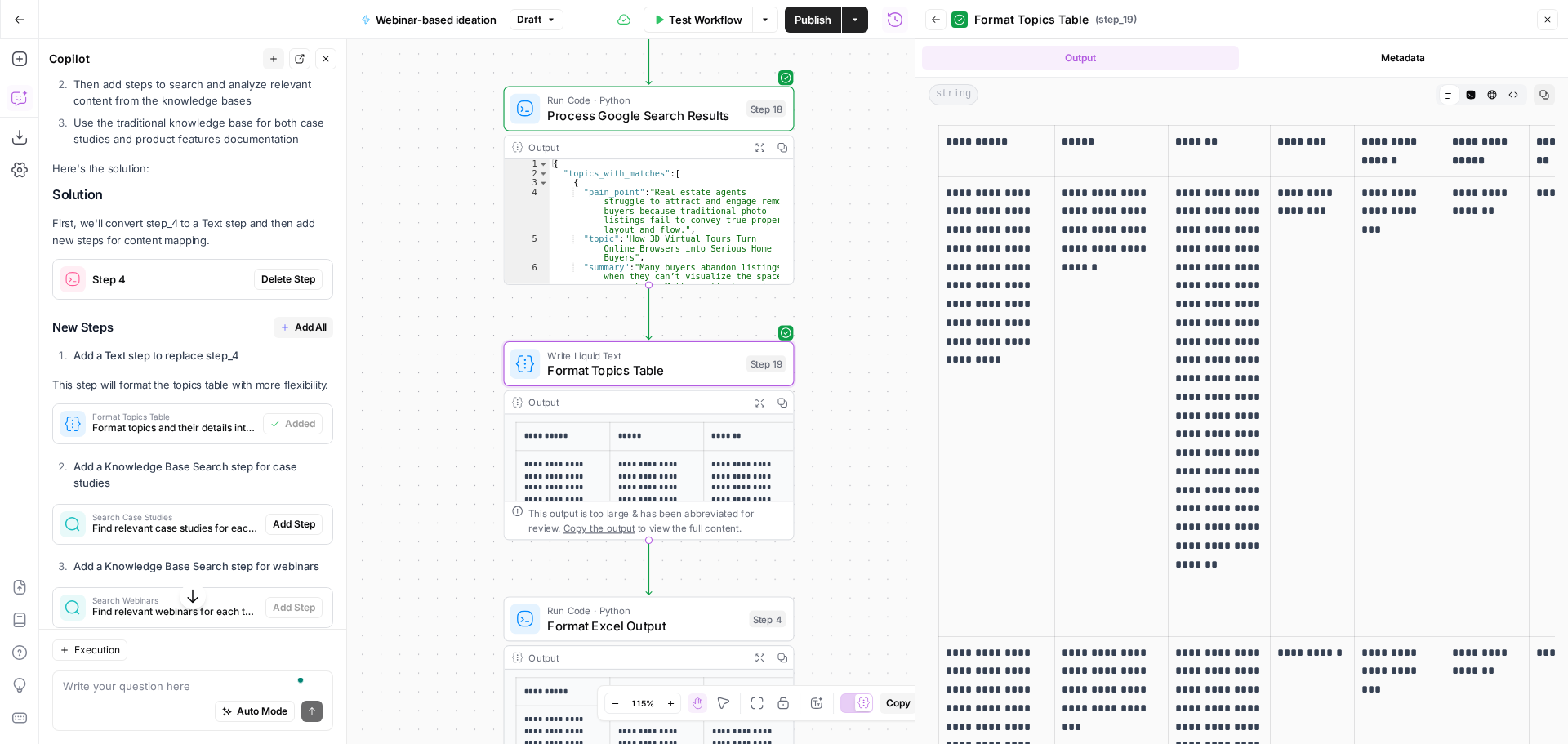
click at [987, 228] on p "**********" at bounding box center [997, 276] width 102 height 186
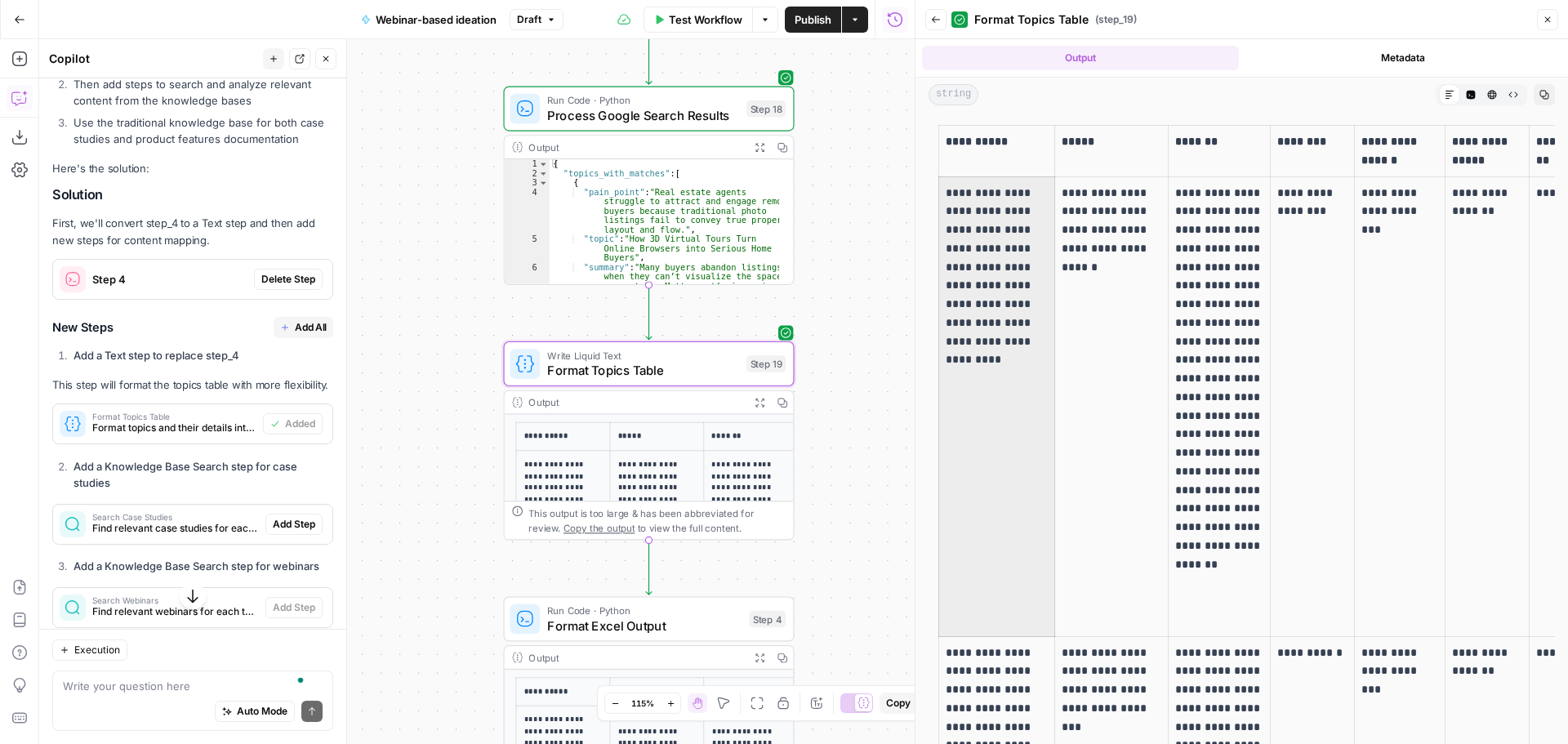
click at [987, 228] on p "**********" at bounding box center [997, 276] width 102 height 186
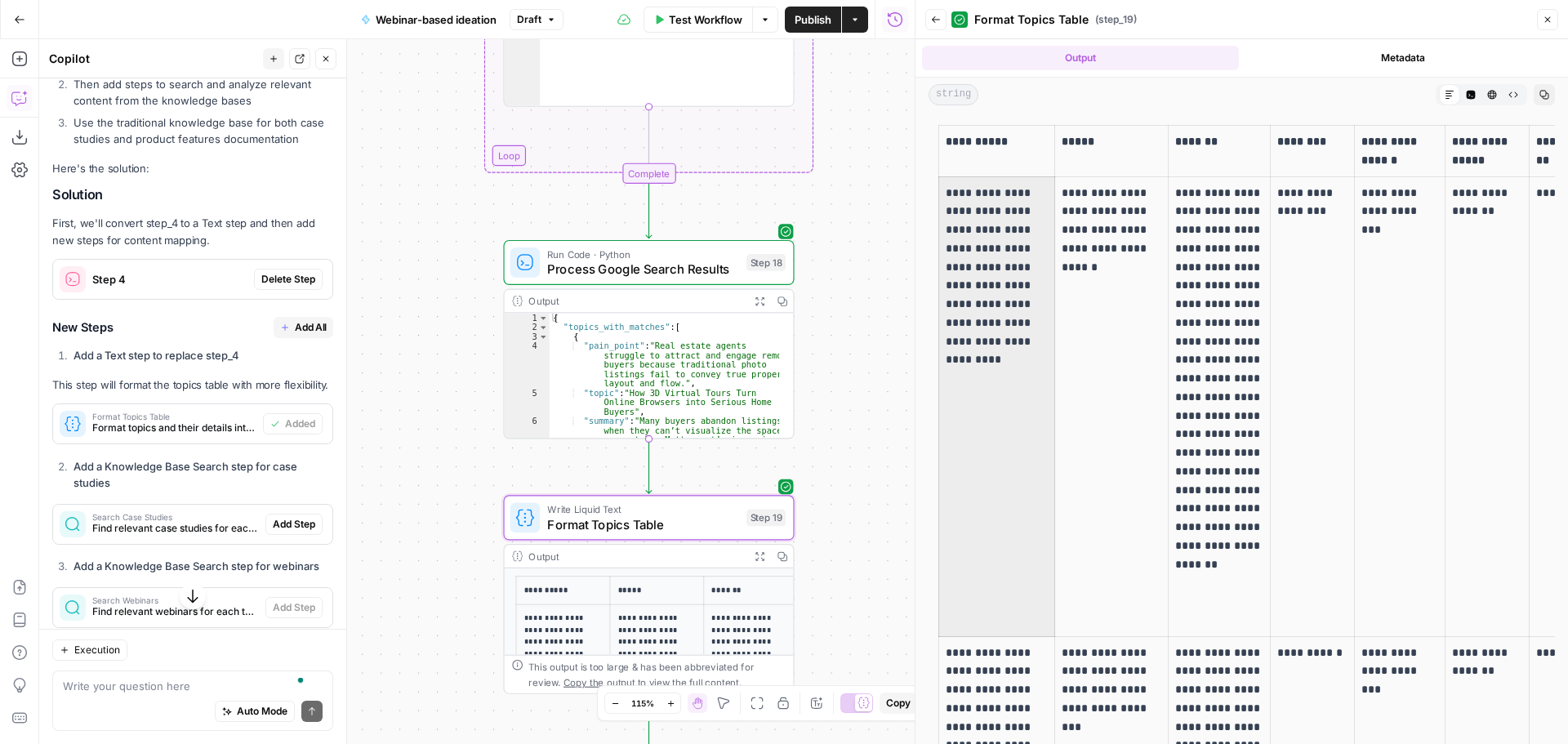
click at [860, 277] on div "Workflow Set Inputs Inputs LLM · O3 Extract pain points & topics and map them o…" at bounding box center [477, 391] width 875 height 704
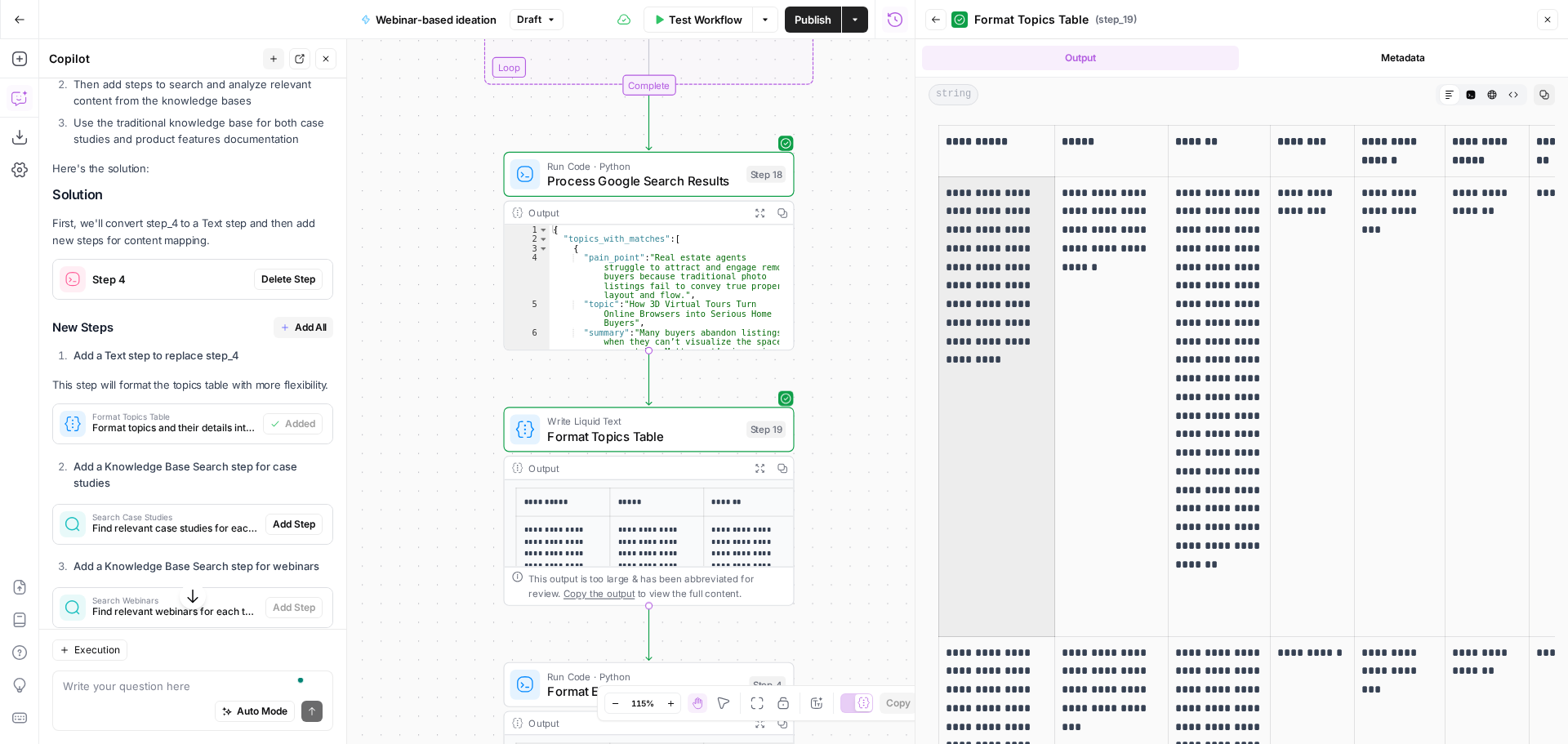
click at [667, 429] on span "Format Topics Table" at bounding box center [642, 436] width 191 height 19
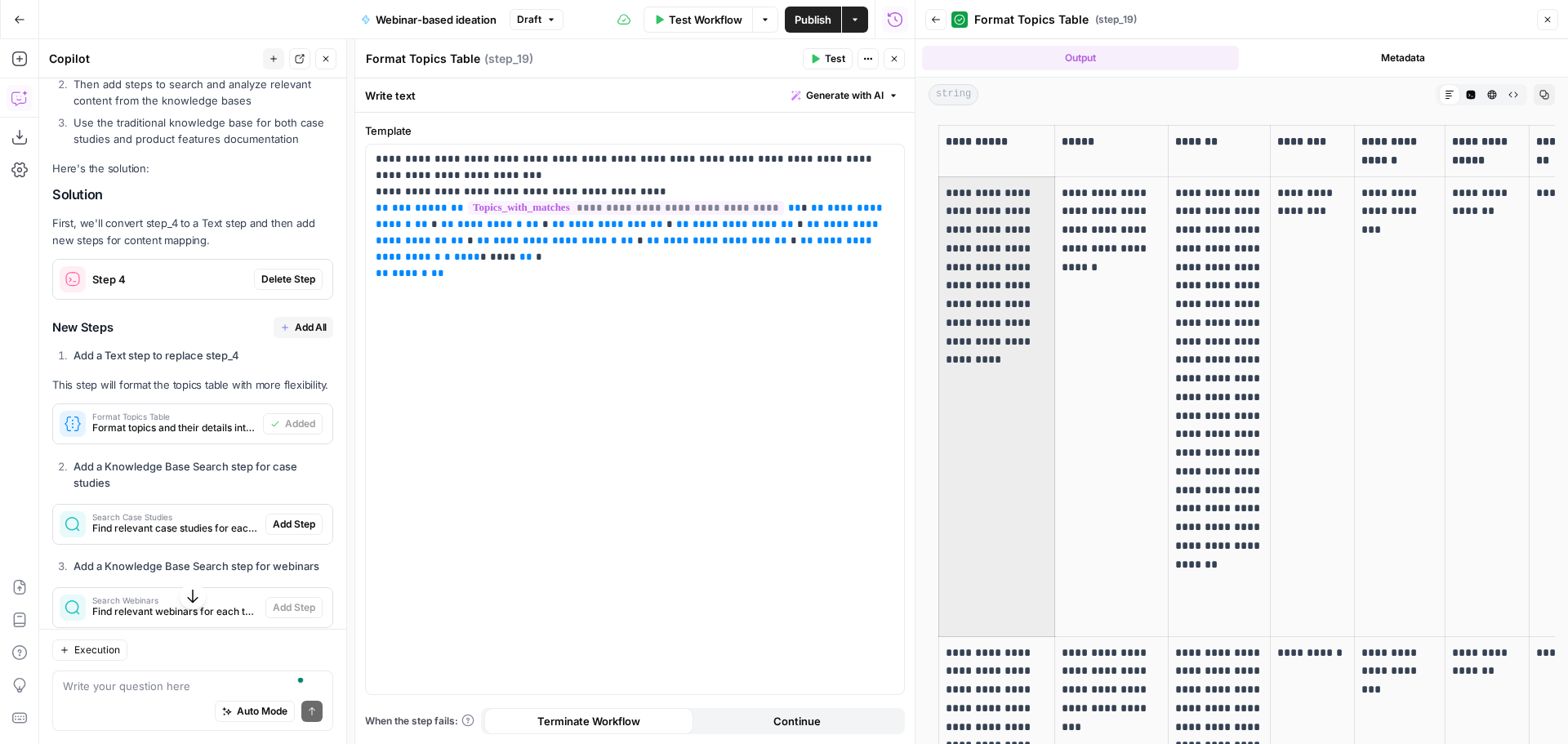
click at [891, 58] on icon "button" at bounding box center [894, 58] width 9 height 9
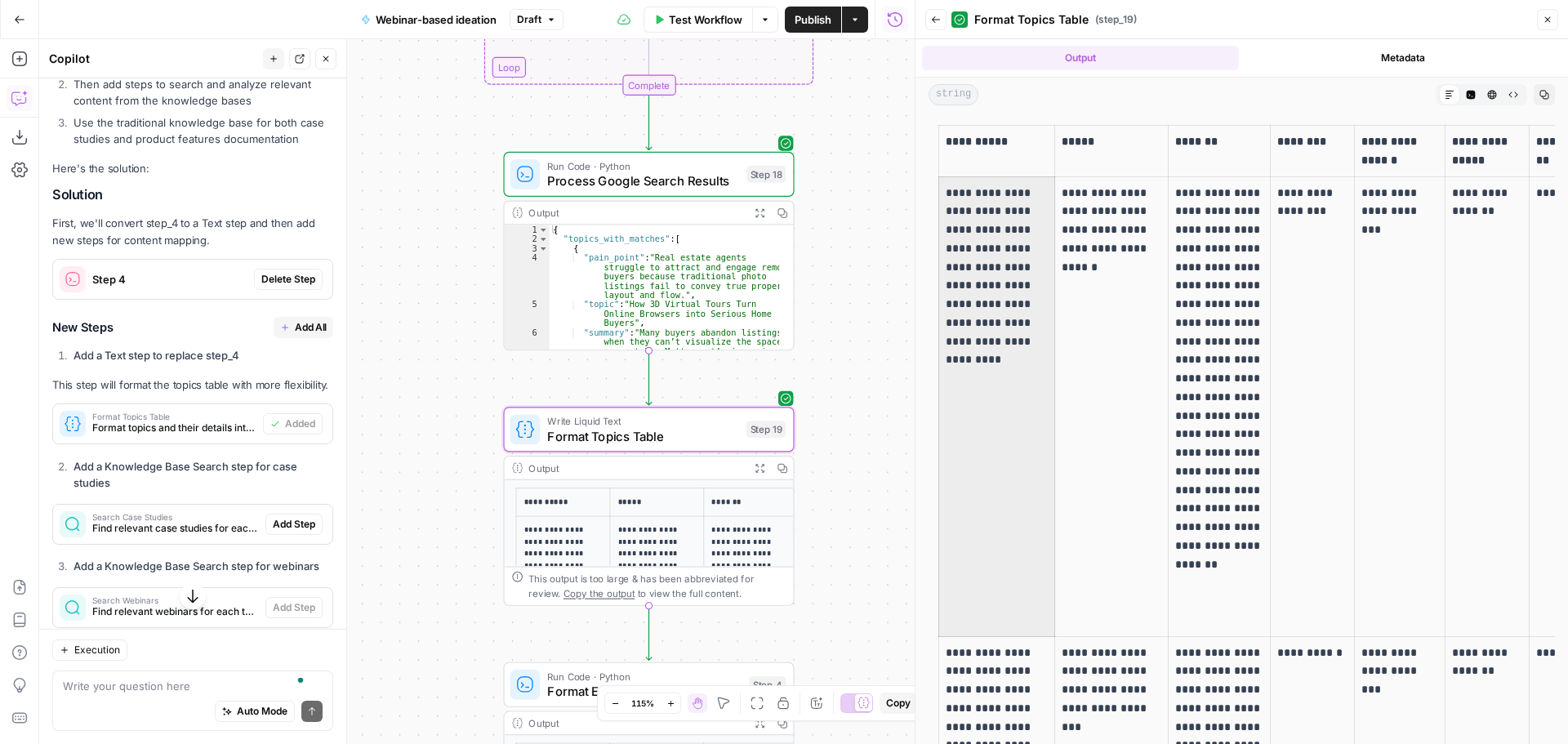
click at [1410, 51] on button "Metadata" at bounding box center [1403, 58] width 317 height 25
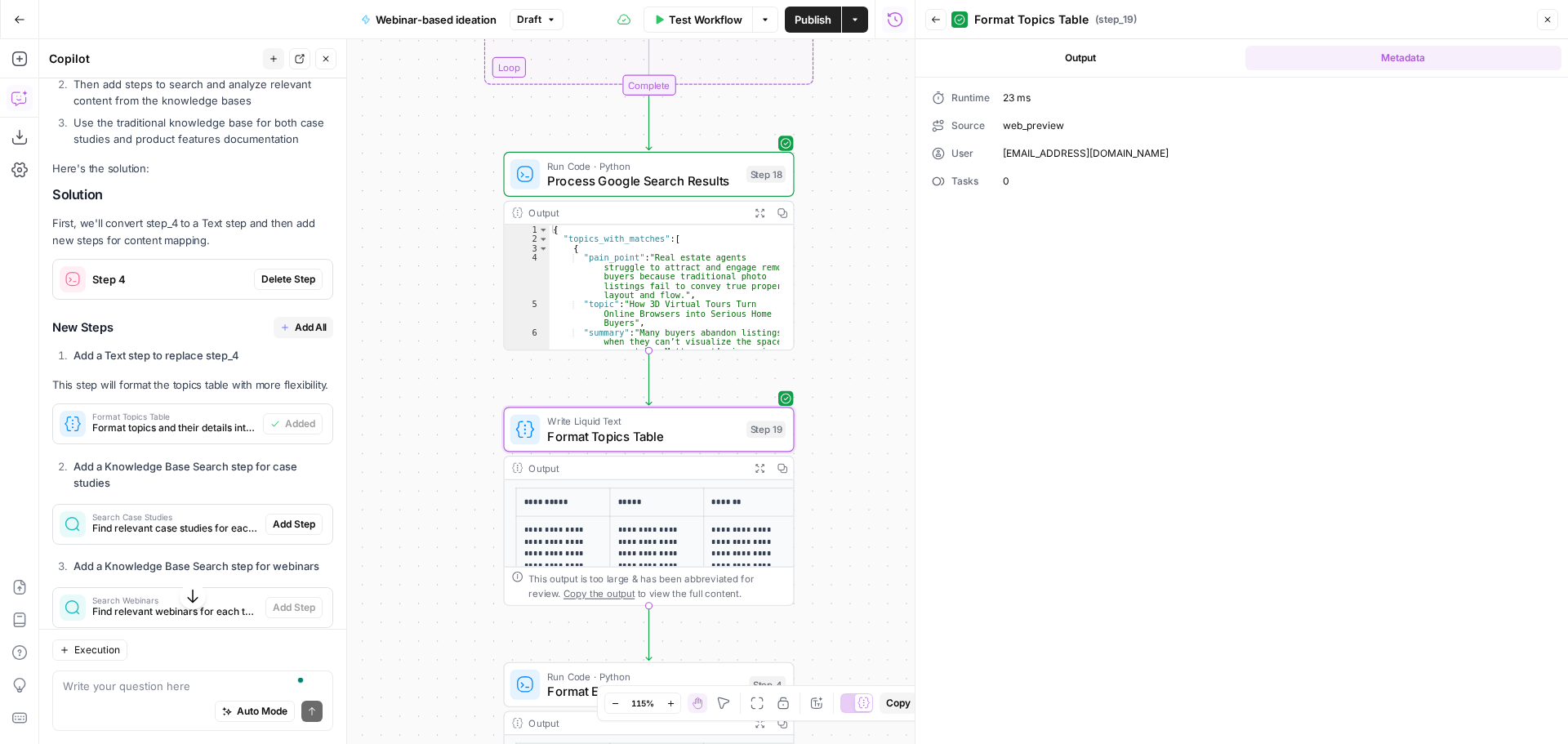
click at [1081, 62] on button "Output" at bounding box center [1081, 58] width 317 height 25
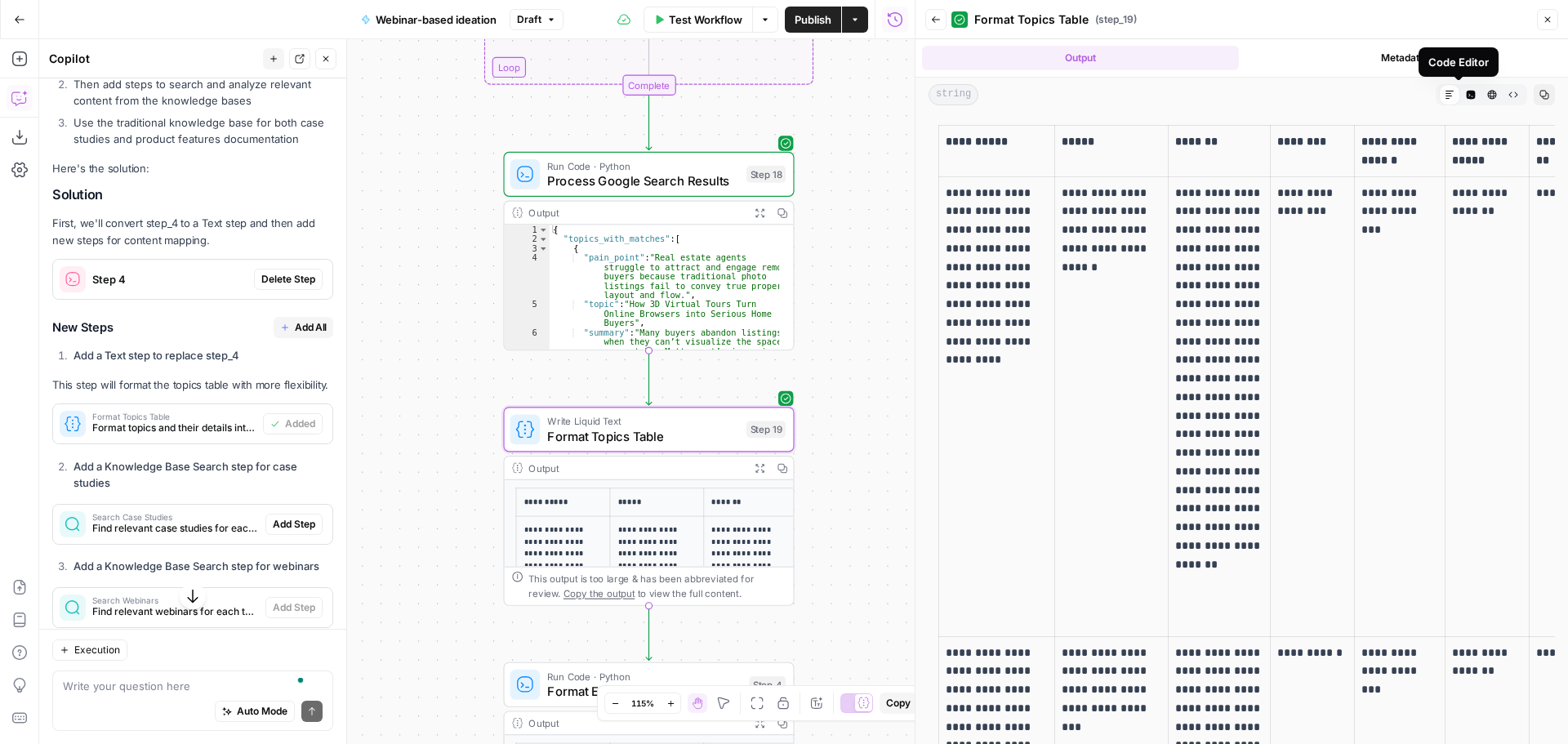
click at [1466, 91] on icon "button" at bounding box center [1471, 95] width 9 height 9
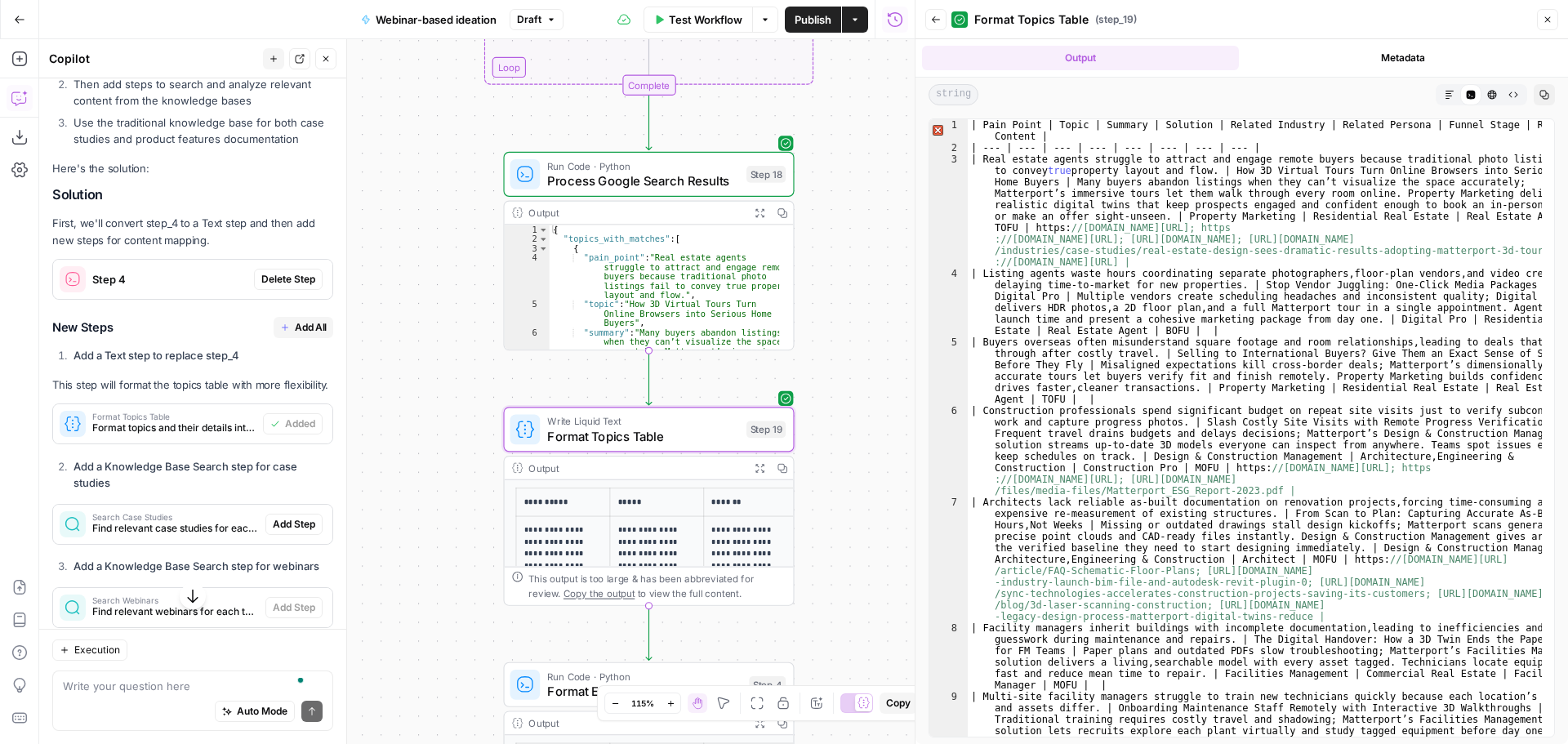
click at [1451, 93] on icon "button" at bounding box center [1449, 94] width 9 height 9
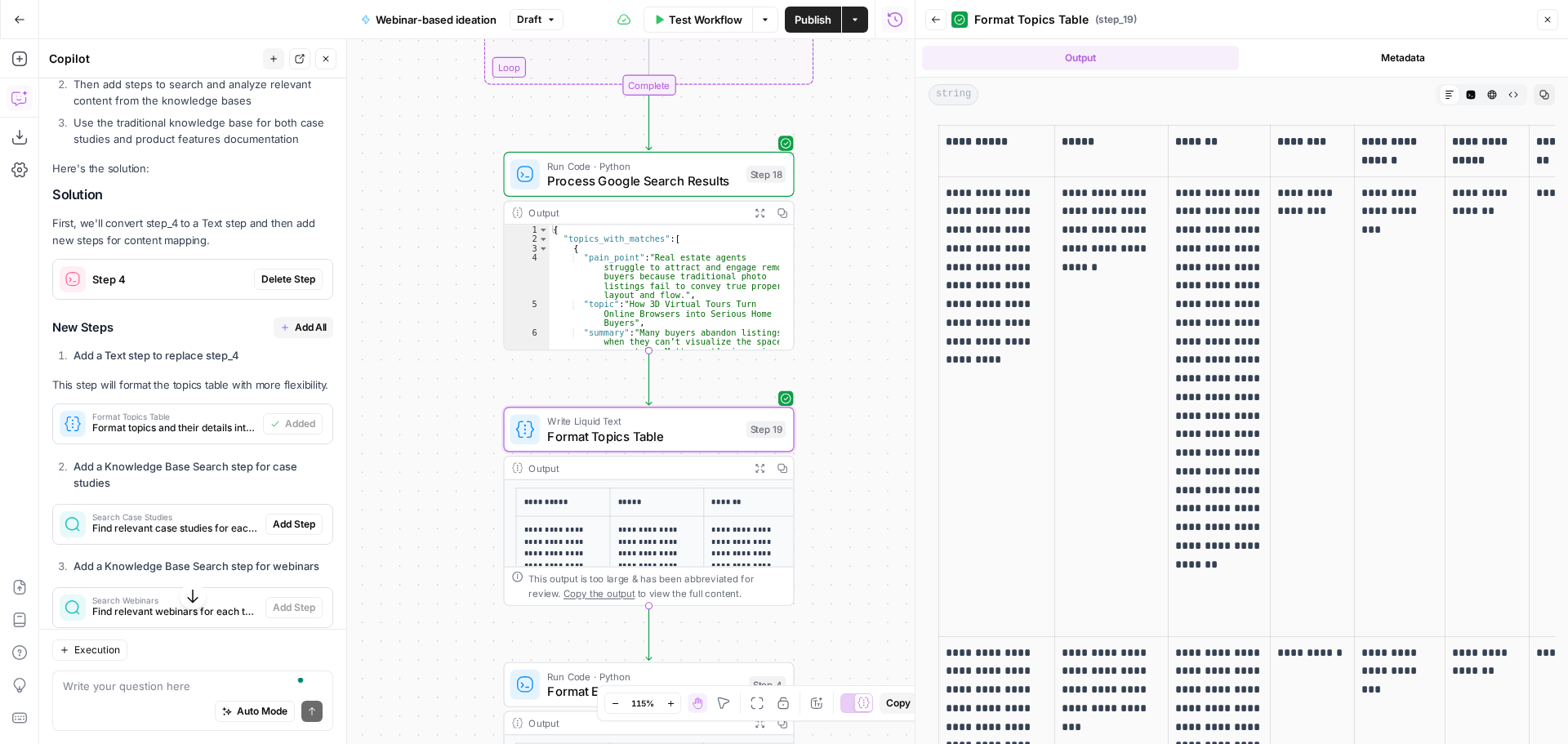
drag, startPoint x: 973, startPoint y: 211, endPoint x: 1029, endPoint y: 387, distance: 184.7
click at [1024, 374] on td "**********" at bounding box center [997, 405] width 116 height 459
click at [1038, 416] on td "**********" at bounding box center [997, 405] width 116 height 459
click at [933, 20] on icon "button" at bounding box center [935, 19] width 8 height 7
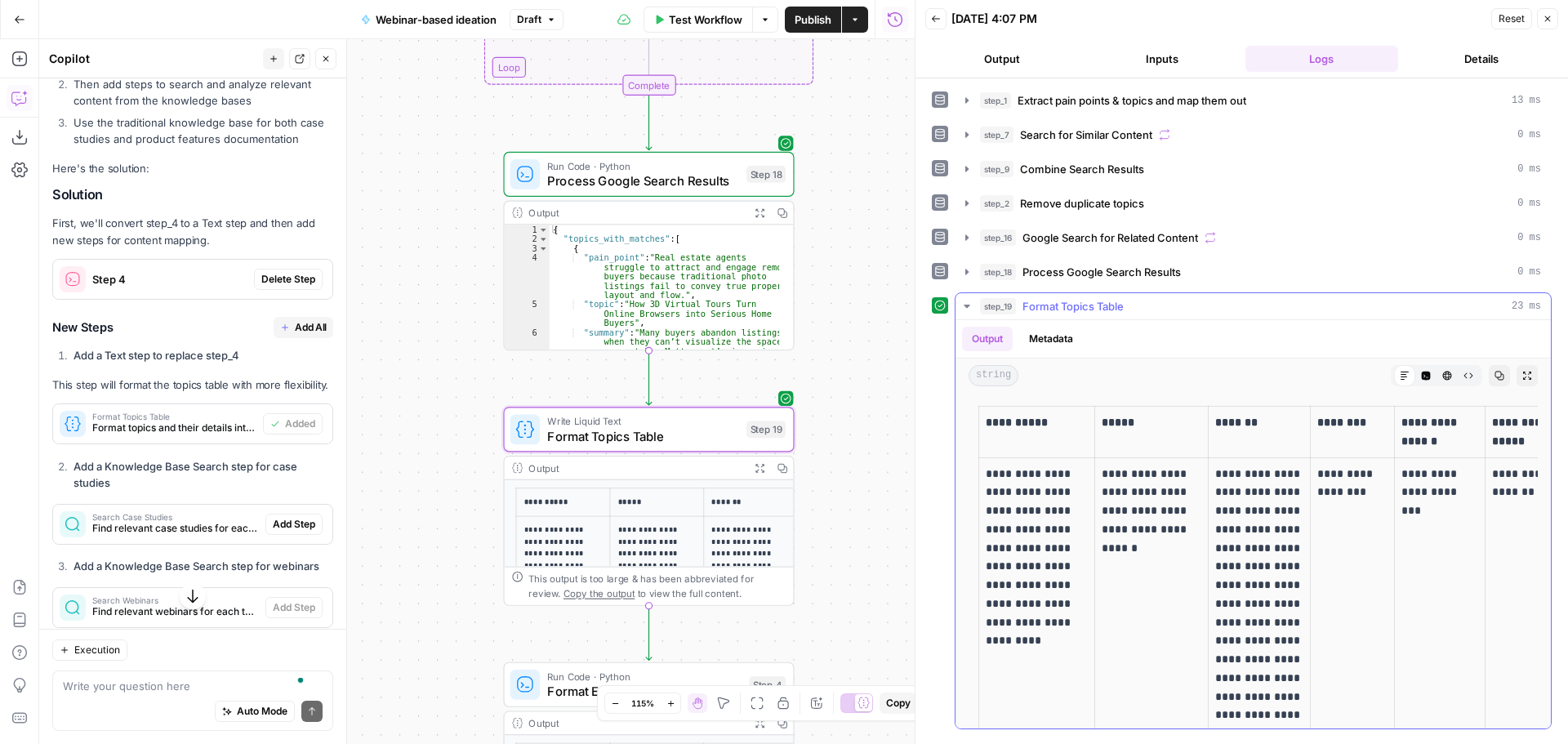
click at [1311, 423] on th "********" at bounding box center [1352, 432] width 84 height 52
click at [1280, 409] on th "*******" at bounding box center [1260, 432] width 102 height 52
click at [840, 425] on div "Workflow Set Inputs Inputs LLM · O3 Extract pain points & topics and map them o…" at bounding box center [477, 391] width 875 height 704
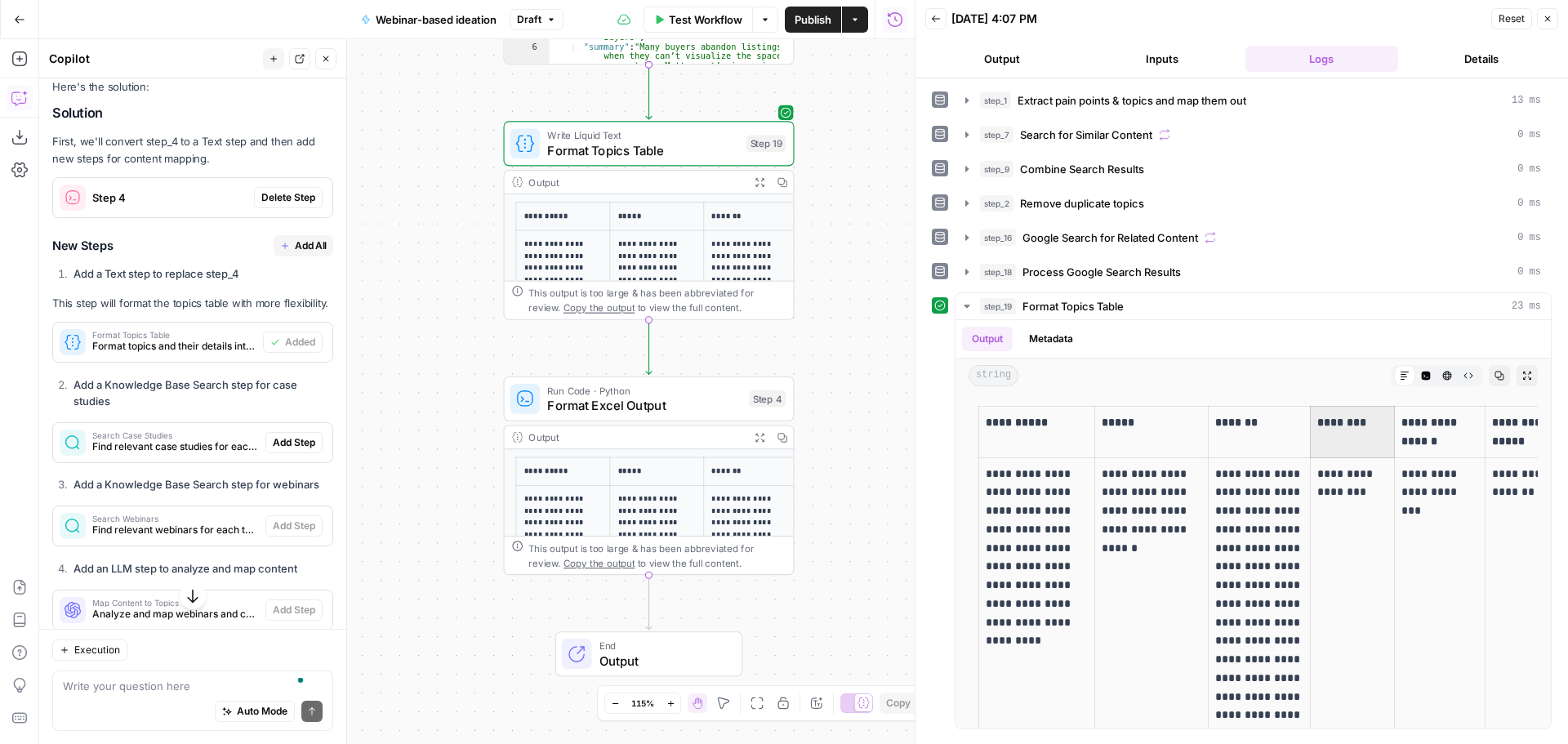
scroll to position [1350, 0]
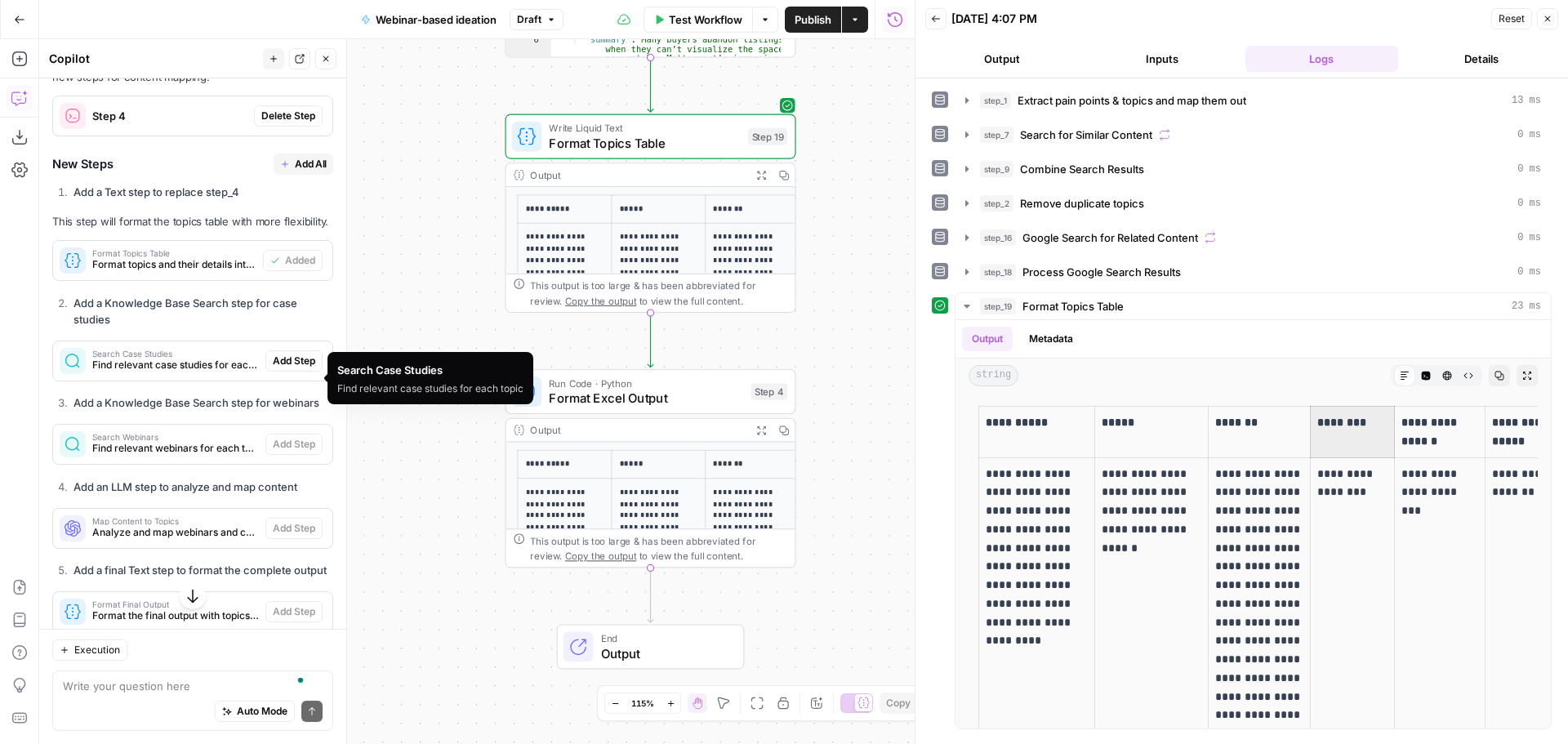
click at [174, 372] on span "Find relevant case studies for each topic" at bounding box center [175, 365] width 167 height 15
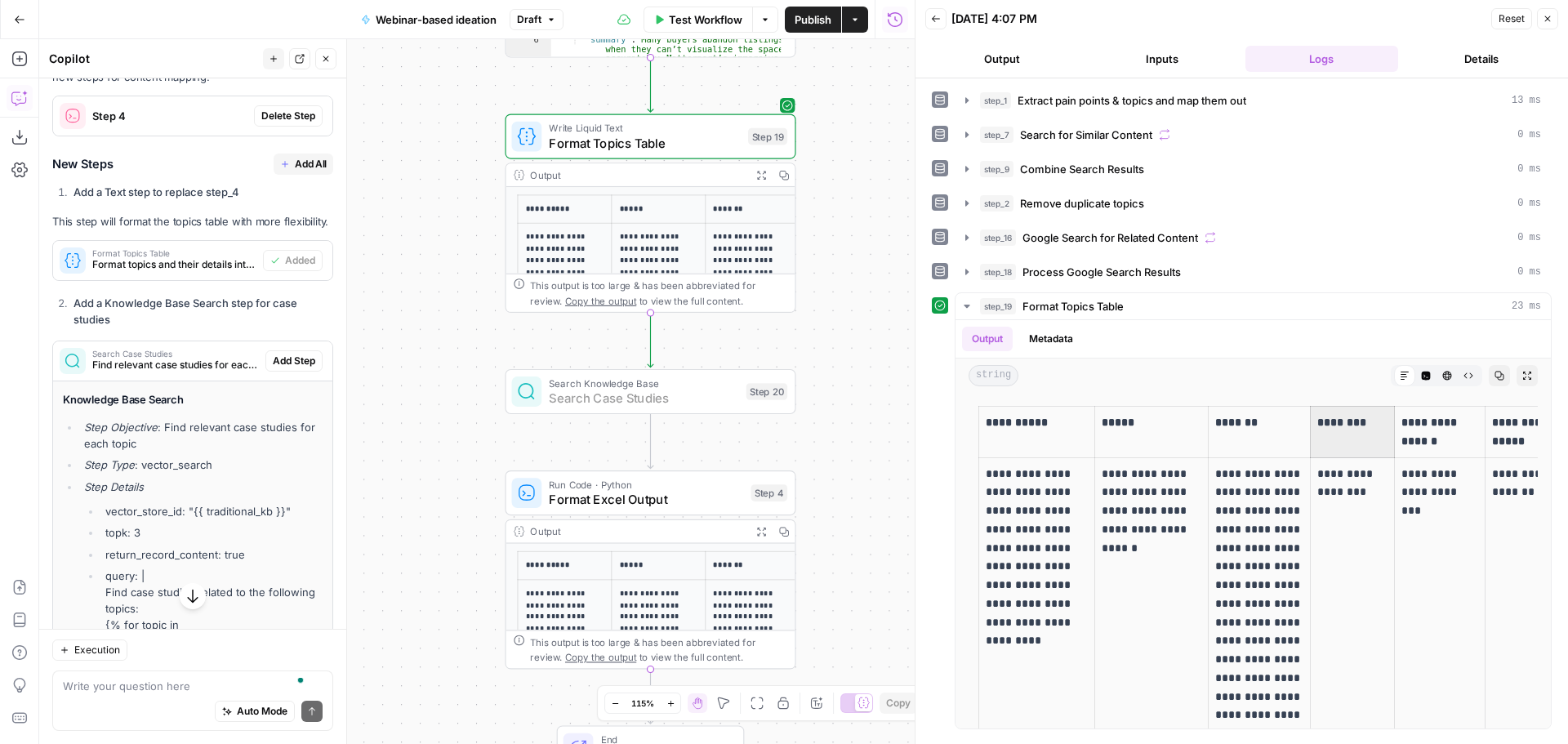
click at [272, 369] on span "Add Step" at bounding box center [293, 361] width 42 height 15
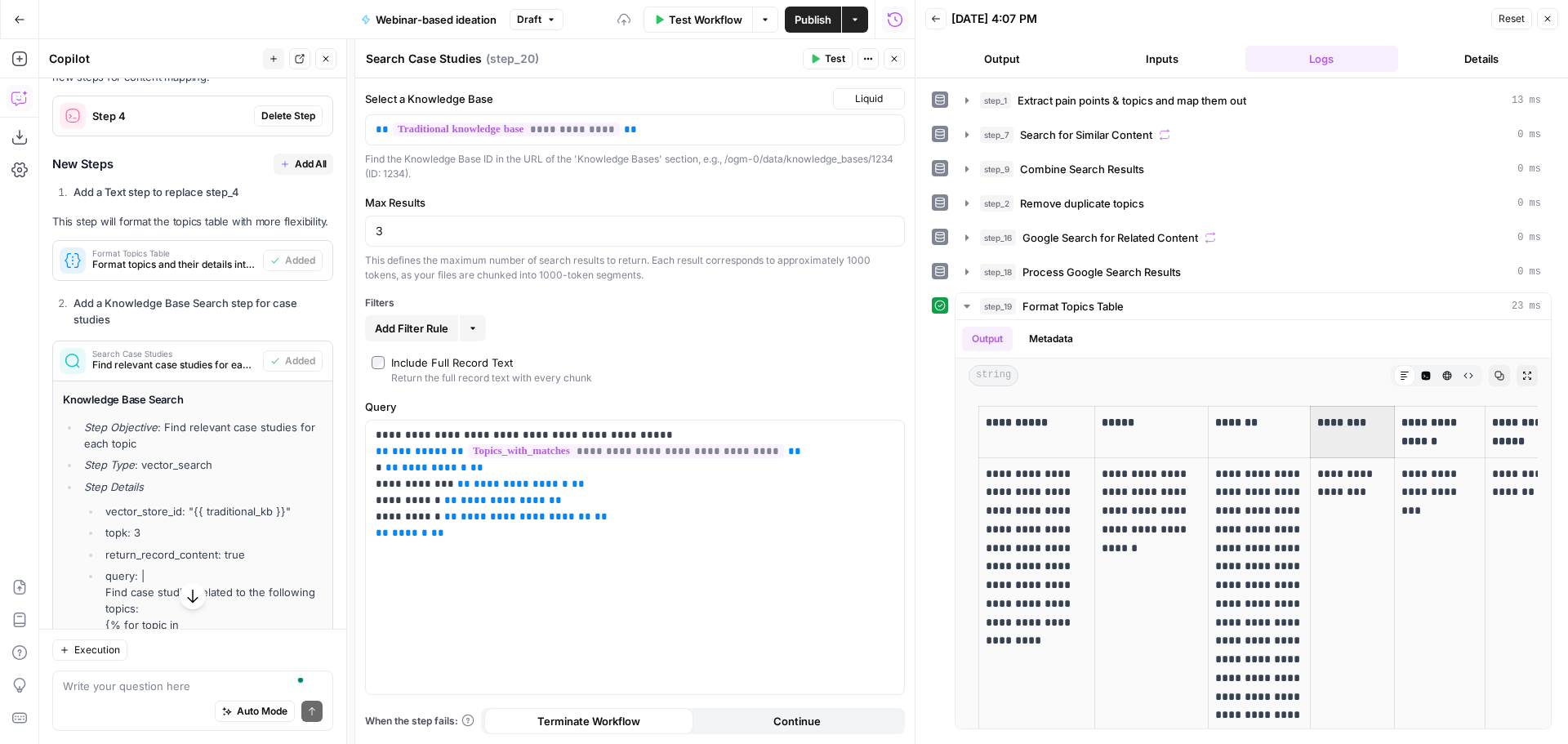
scroll to position [1187, 0]
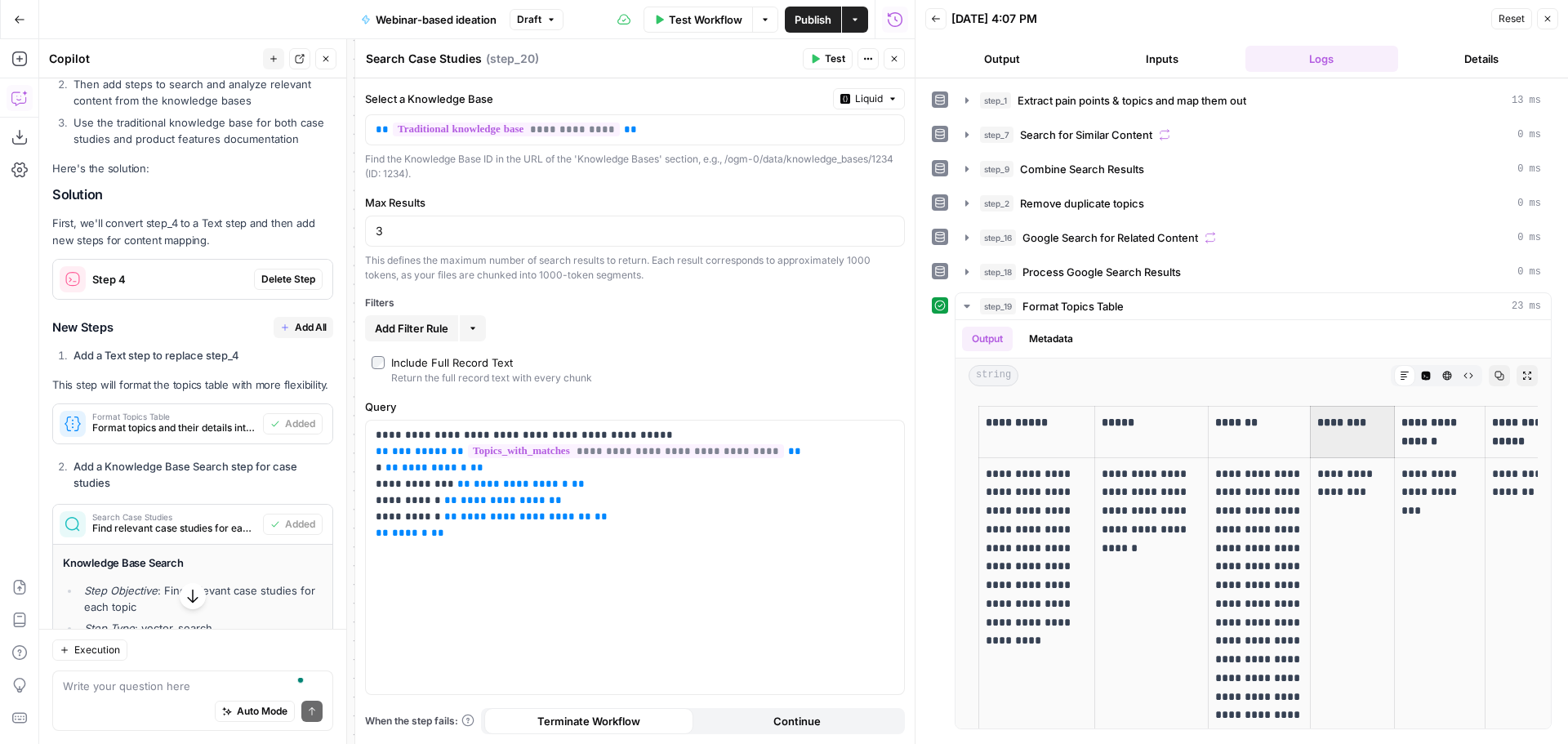
click at [284, 274] on span "Delete Step" at bounding box center [288, 279] width 54 height 15
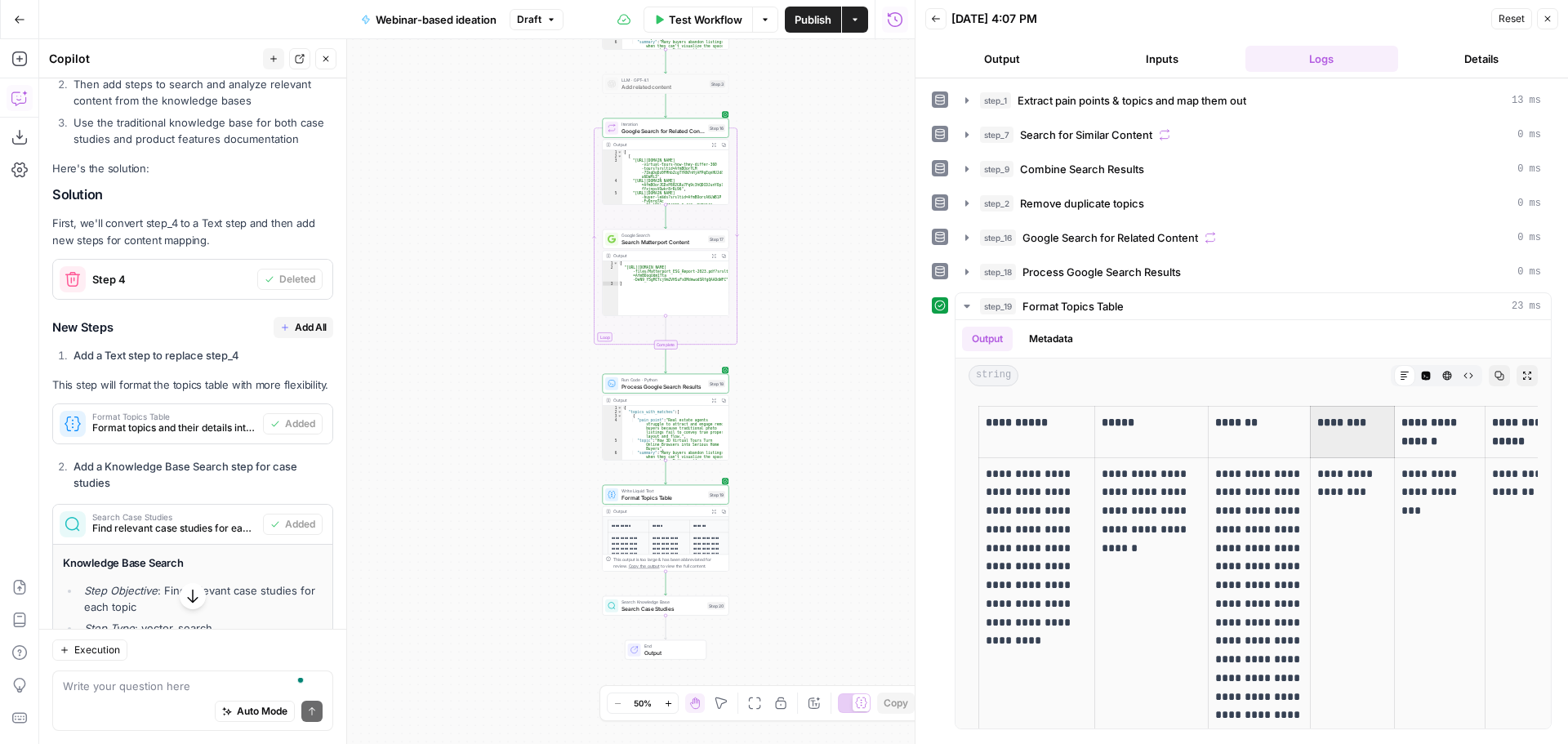
drag, startPoint x: 697, startPoint y: 337, endPoint x: 934, endPoint y: 157, distance: 297.6
click at [934, 158] on body "OGM New Home Browse Your Data Usage Settings Recent Grids Content Drafts v1 Web…" at bounding box center [784, 372] width 1568 height 744
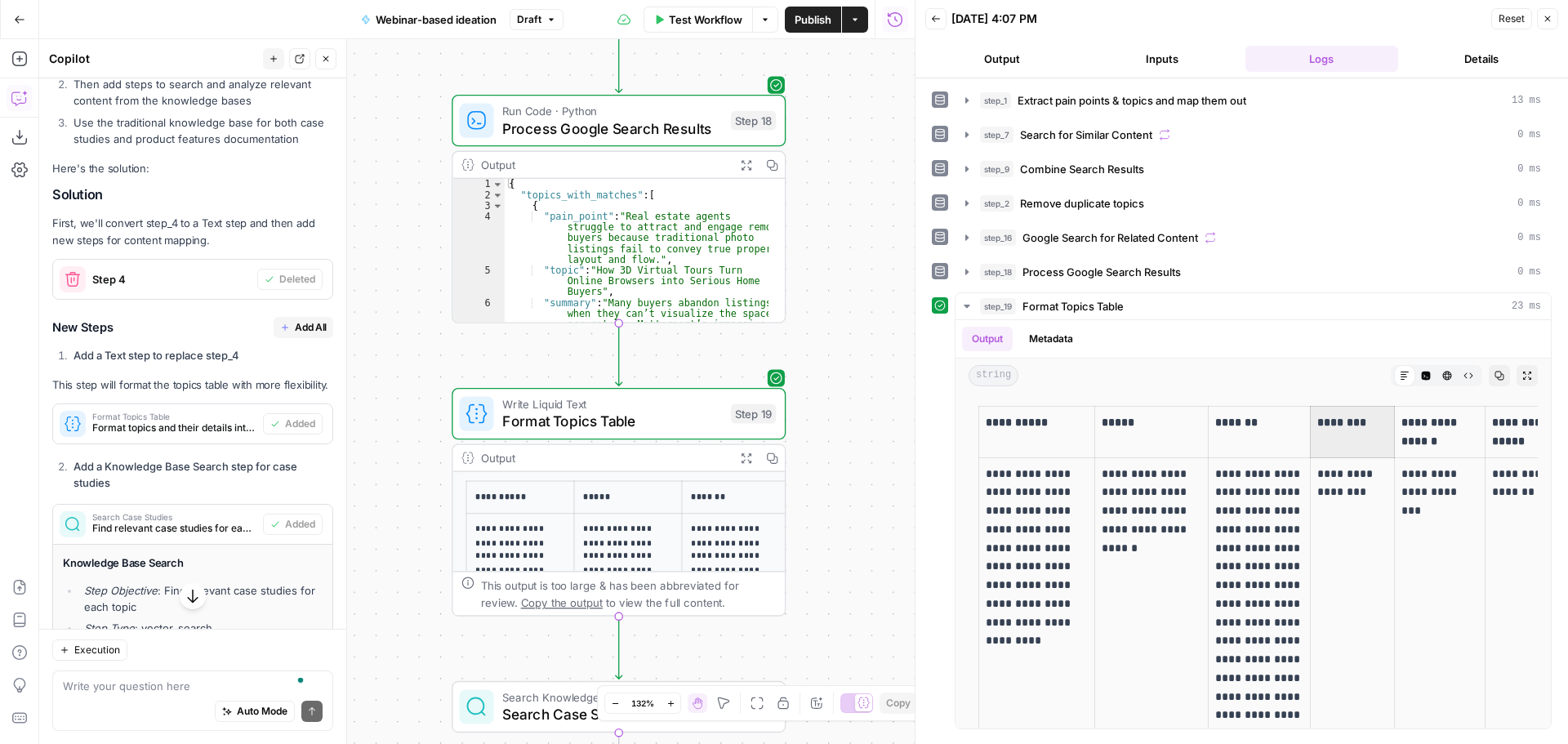
drag, startPoint x: 775, startPoint y: 278, endPoint x: 856, endPoint y: 343, distance: 103.9
click at [856, 343] on div "Workflow Set Inputs Inputs LLM · O3 Extract pain points & topics and map them o…" at bounding box center [477, 391] width 875 height 704
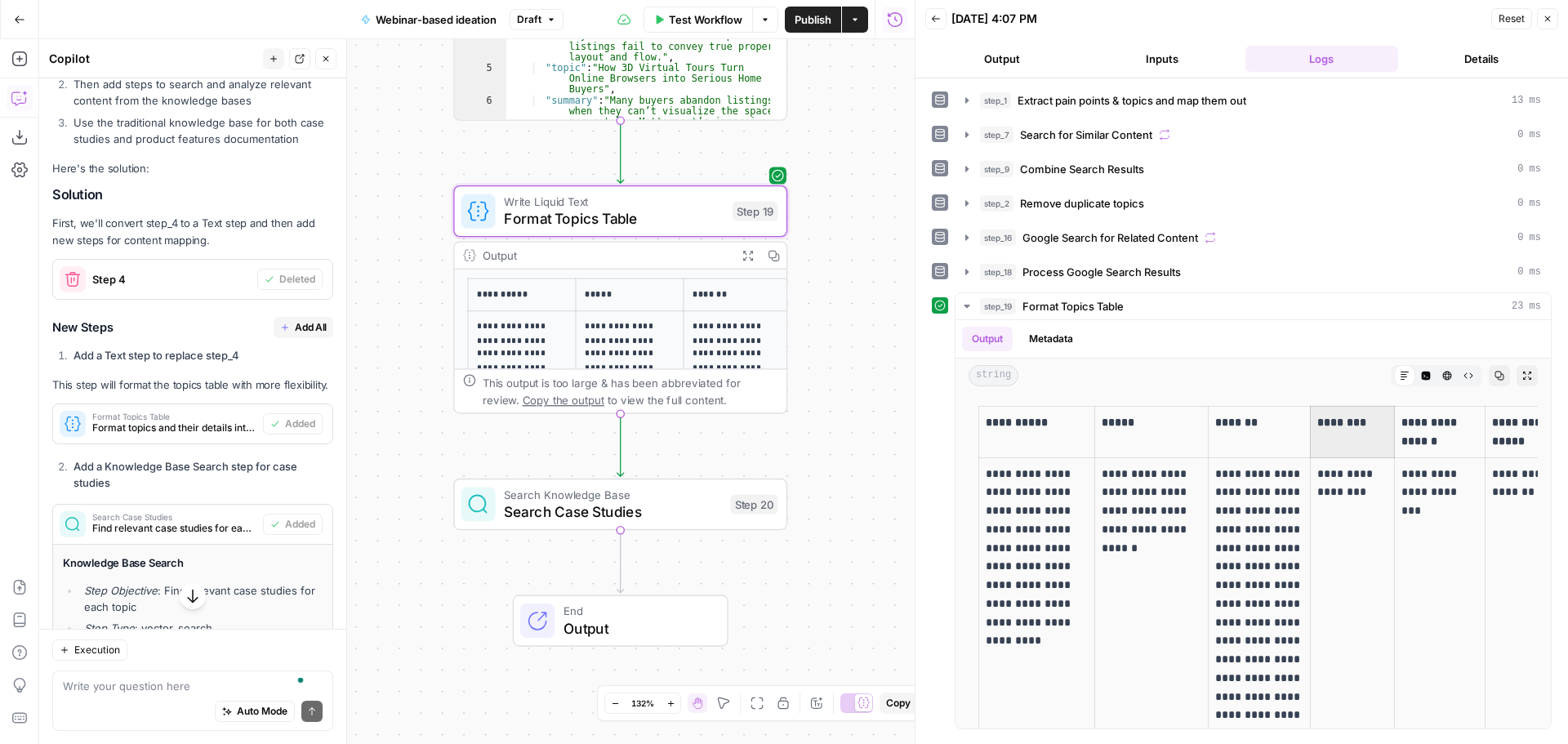
scroll to position [1269, 0]
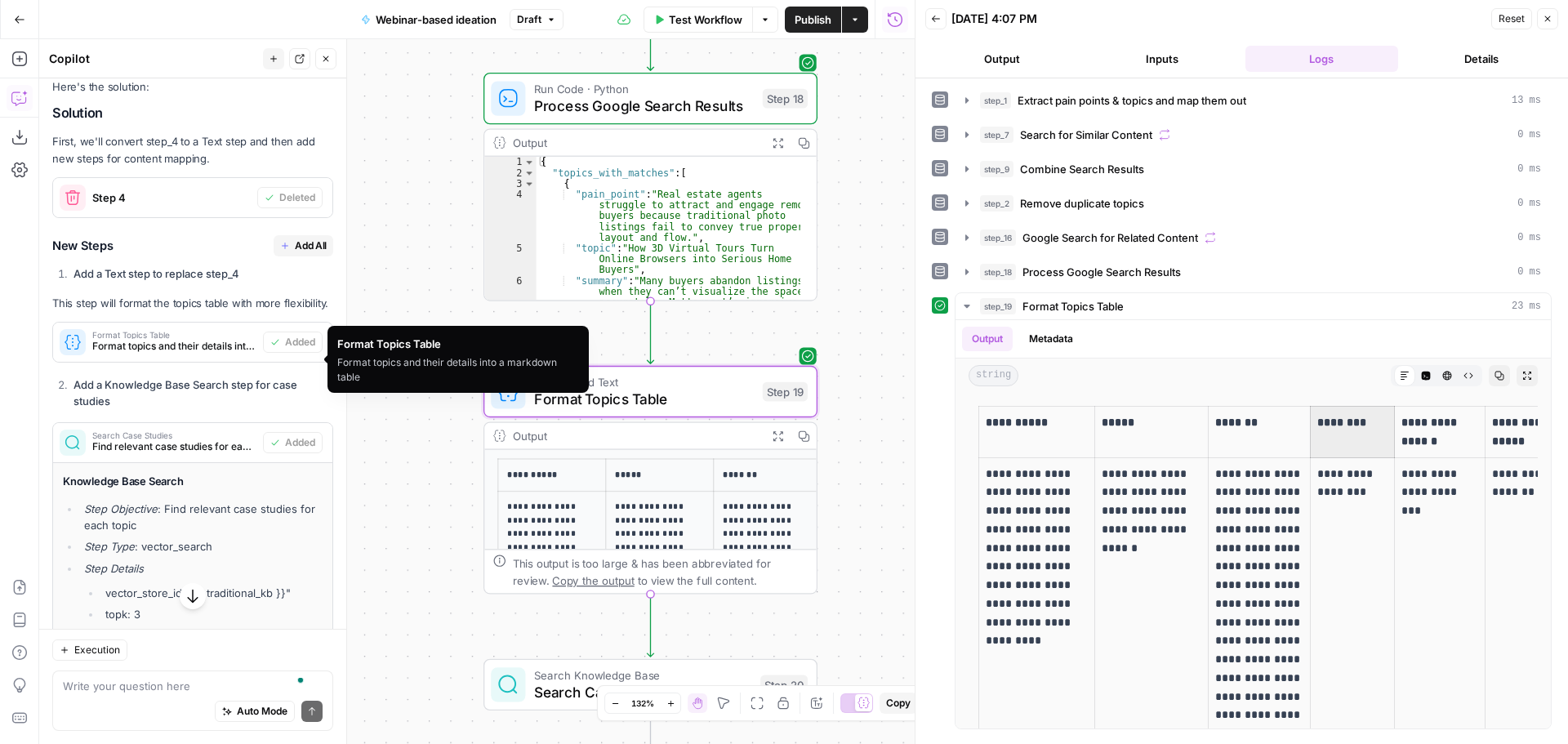
click at [192, 339] on span "Format Topics Table" at bounding box center [174, 335] width 164 height 8
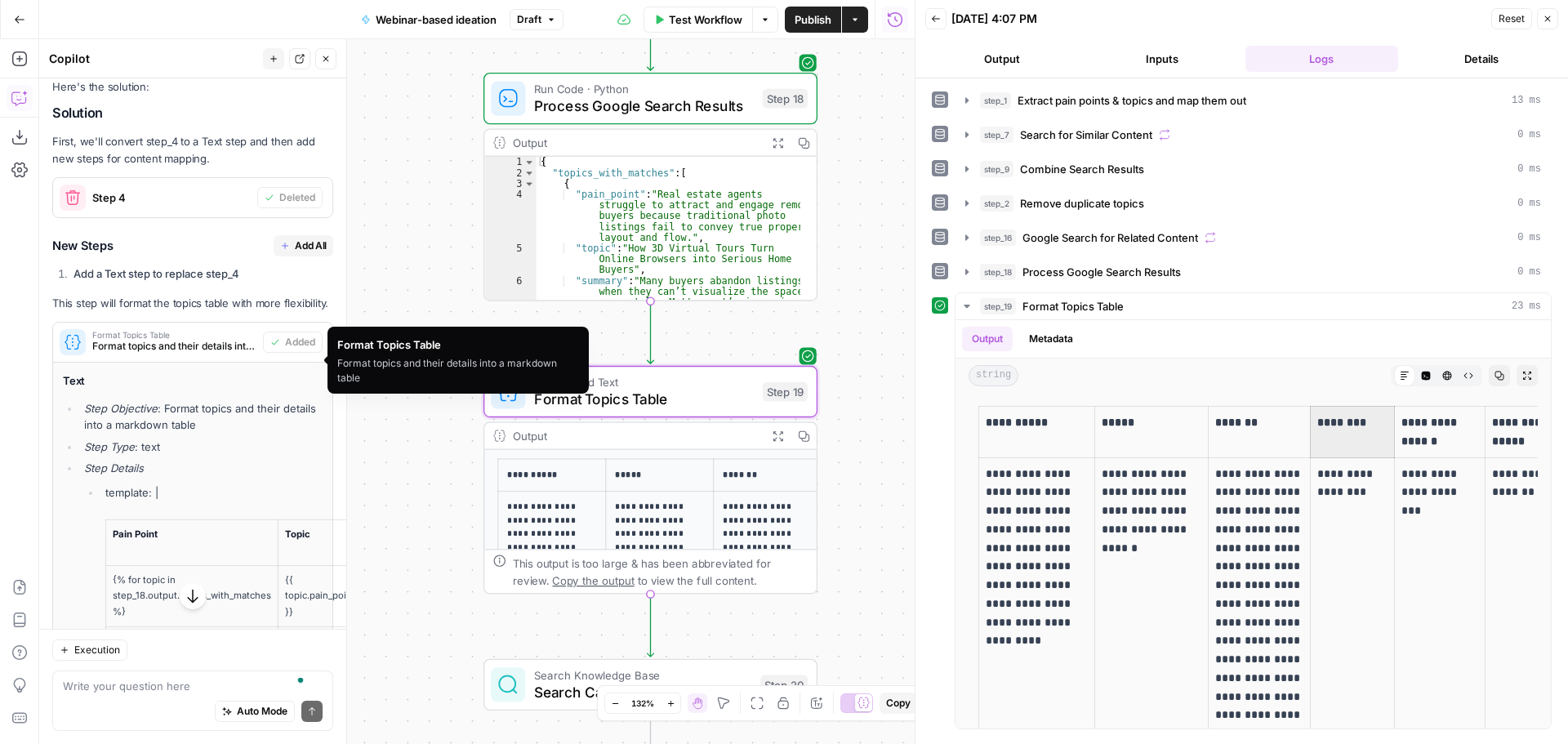
click at [170, 339] on span "Format Topics Table" at bounding box center [174, 335] width 164 height 8
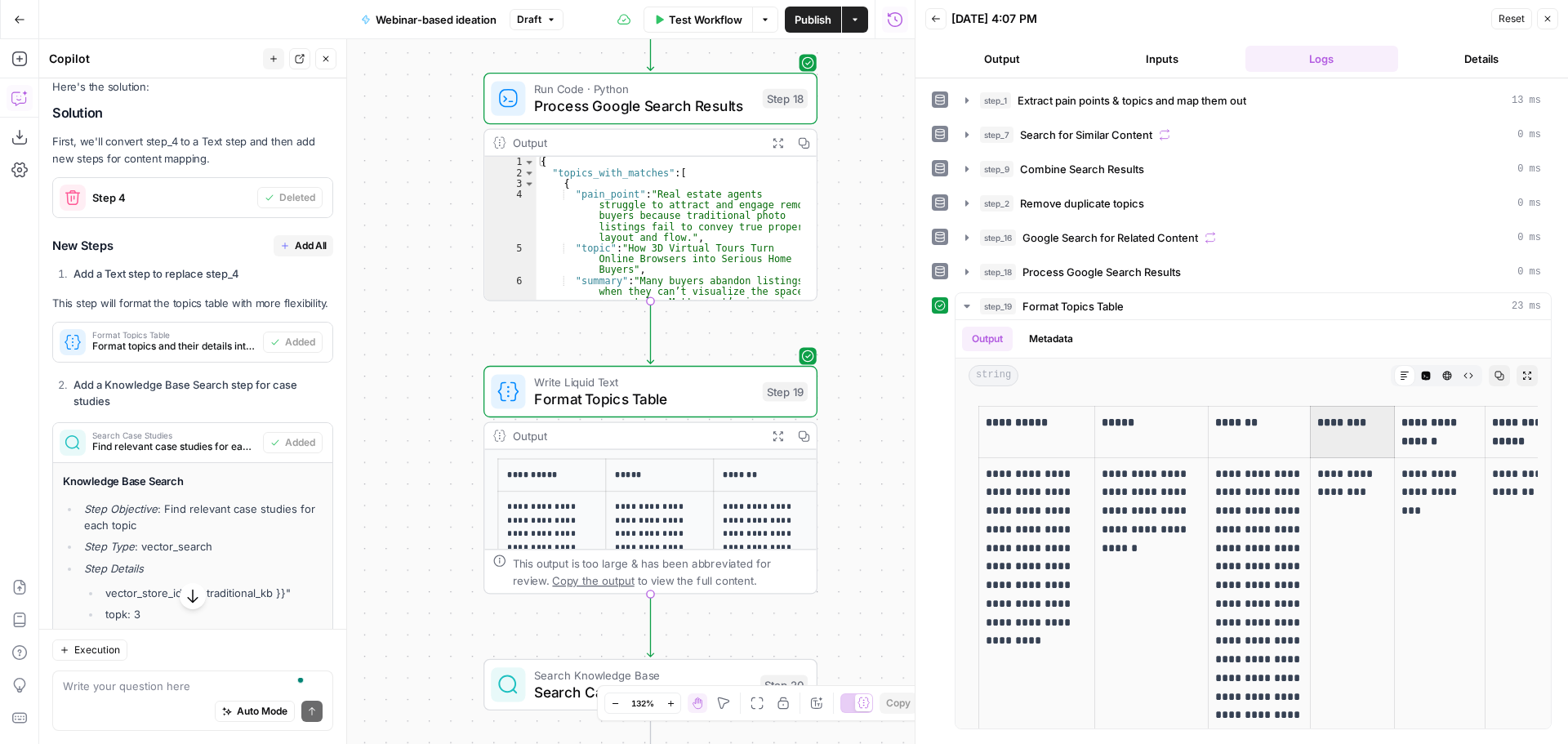
scroll to position [1432, 0]
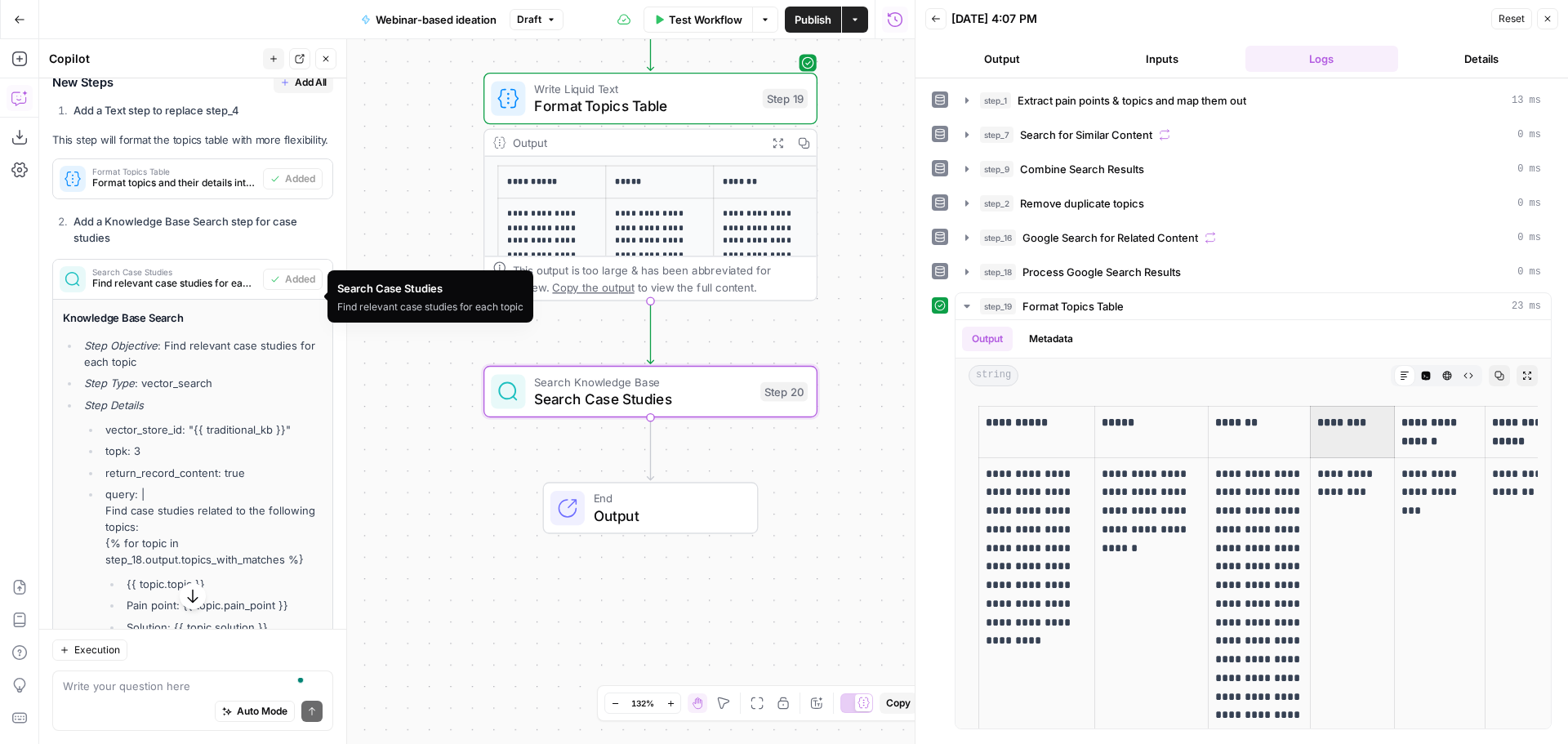
click at [189, 290] on span "Find relevant case studies for each topic" at bounding box center [174, 284] width 164 height 15
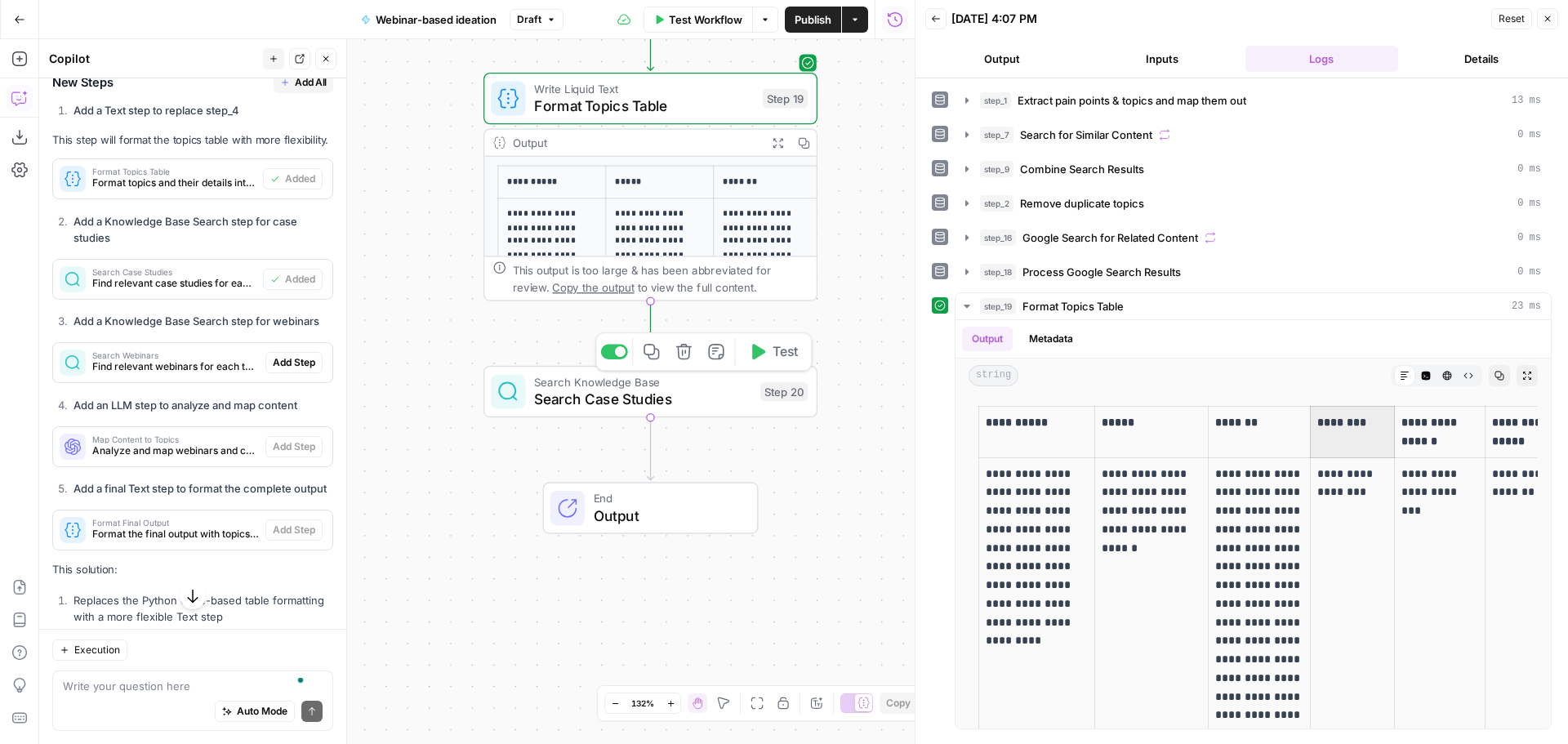
click at [593, 405] on span "Search Case Studies" at bounding box center [642, 399] width 218 height 22
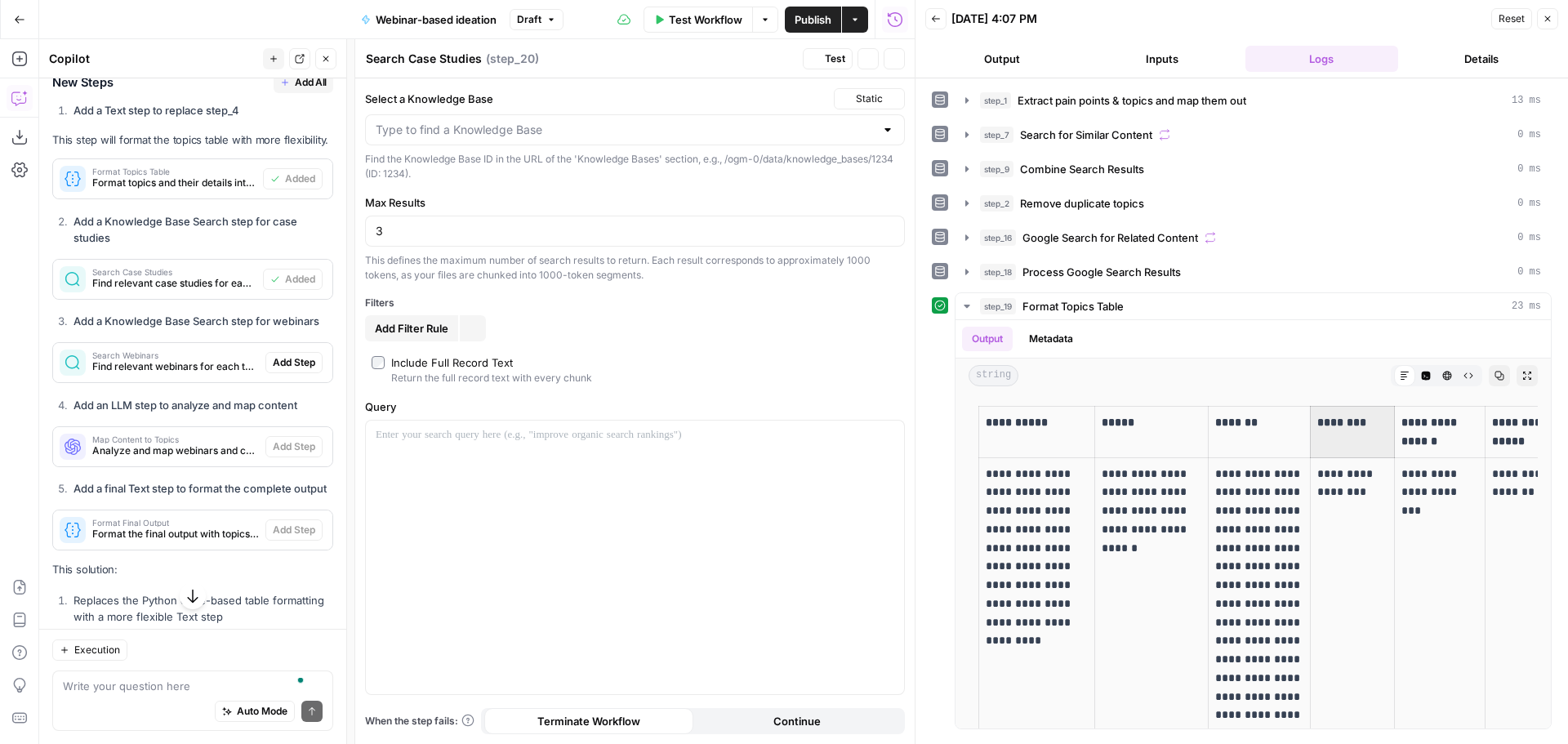
click at [594, 389] on form "Select a Knowledge Base Static Find the Knowledge Base ID in the URL of the 'Kn…" at bounding box center [635, 411] width 559 height 666
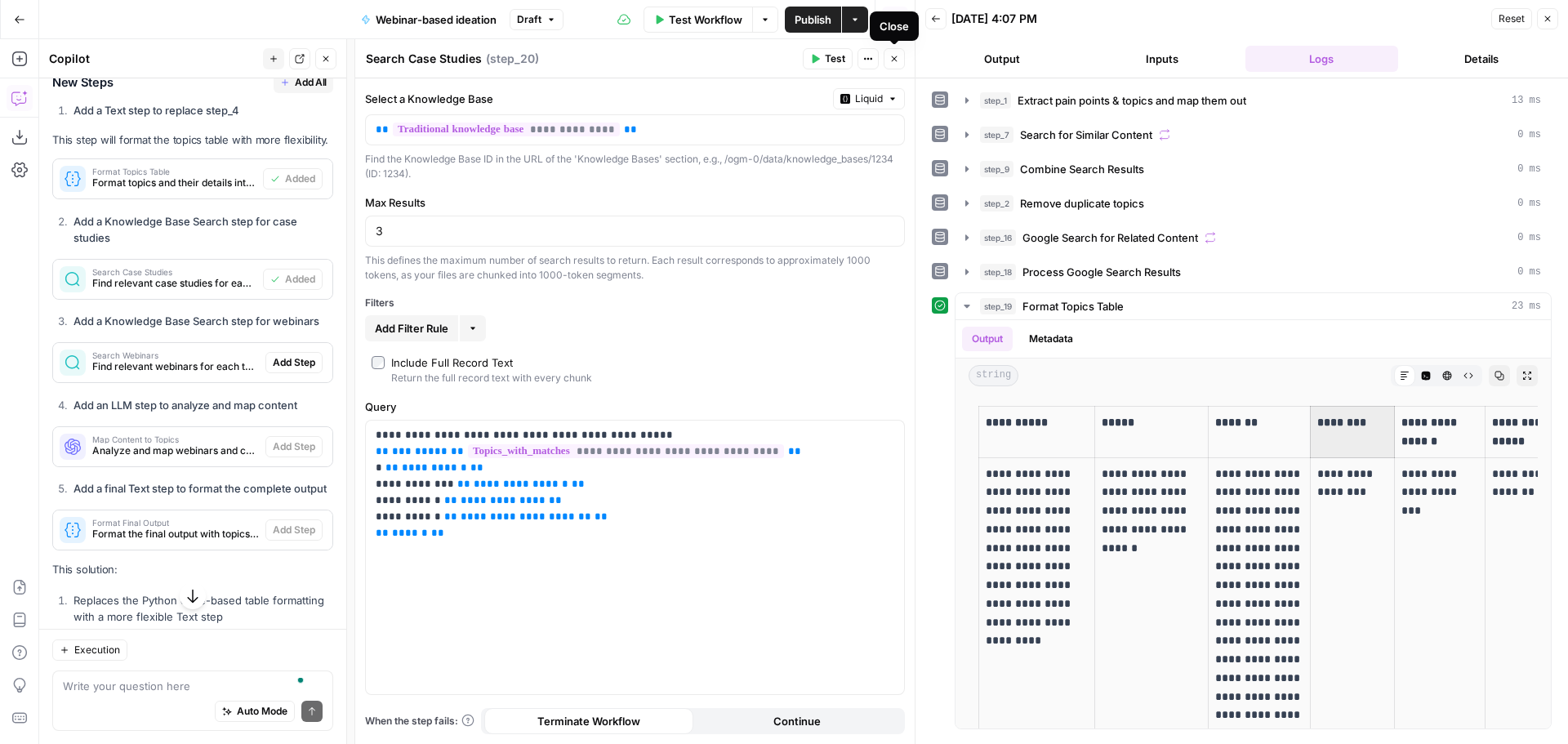
click at [898, 58] on span "Close" at bounding box center [898, 58] width 1 height 1
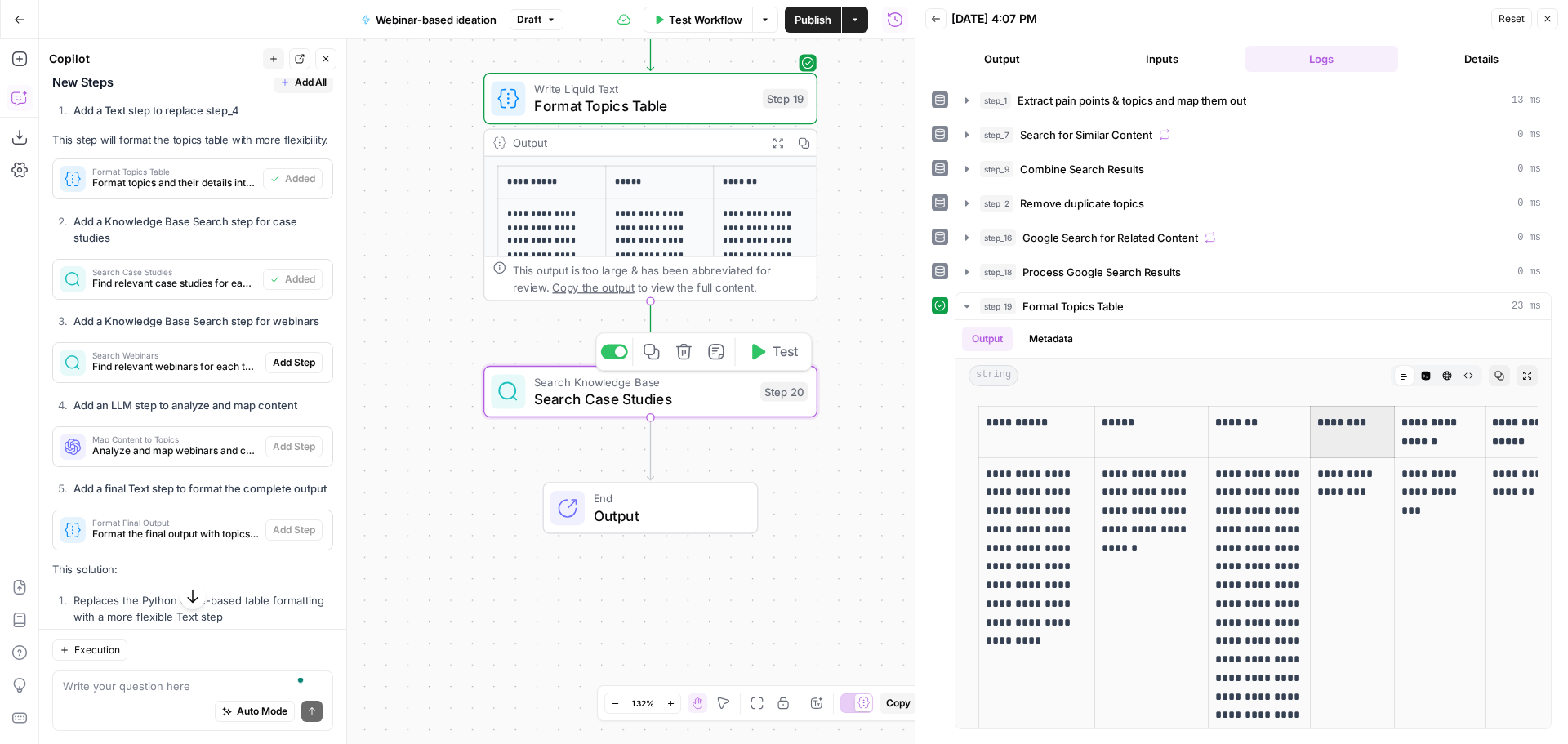
click at [617, 390] on span "Search Case Studies" at bounding box center [642, 399] width 218 height 22
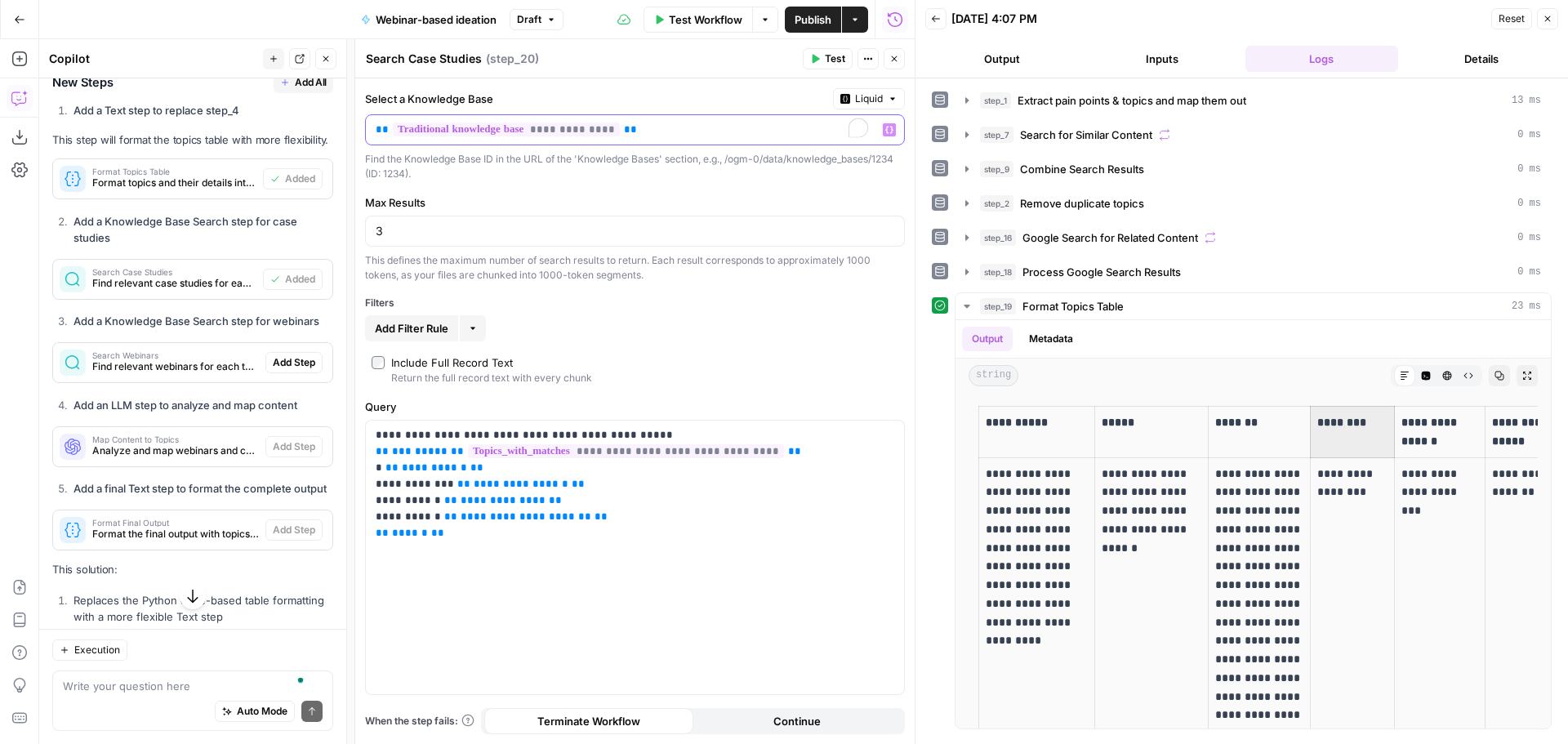
click at [690, 130] on p "**********" at bounding box center [635, 129] width 519 height 16
click at [892, 130] on span "Variables Menu" at bounding box center [892, 130] width 1 height 1
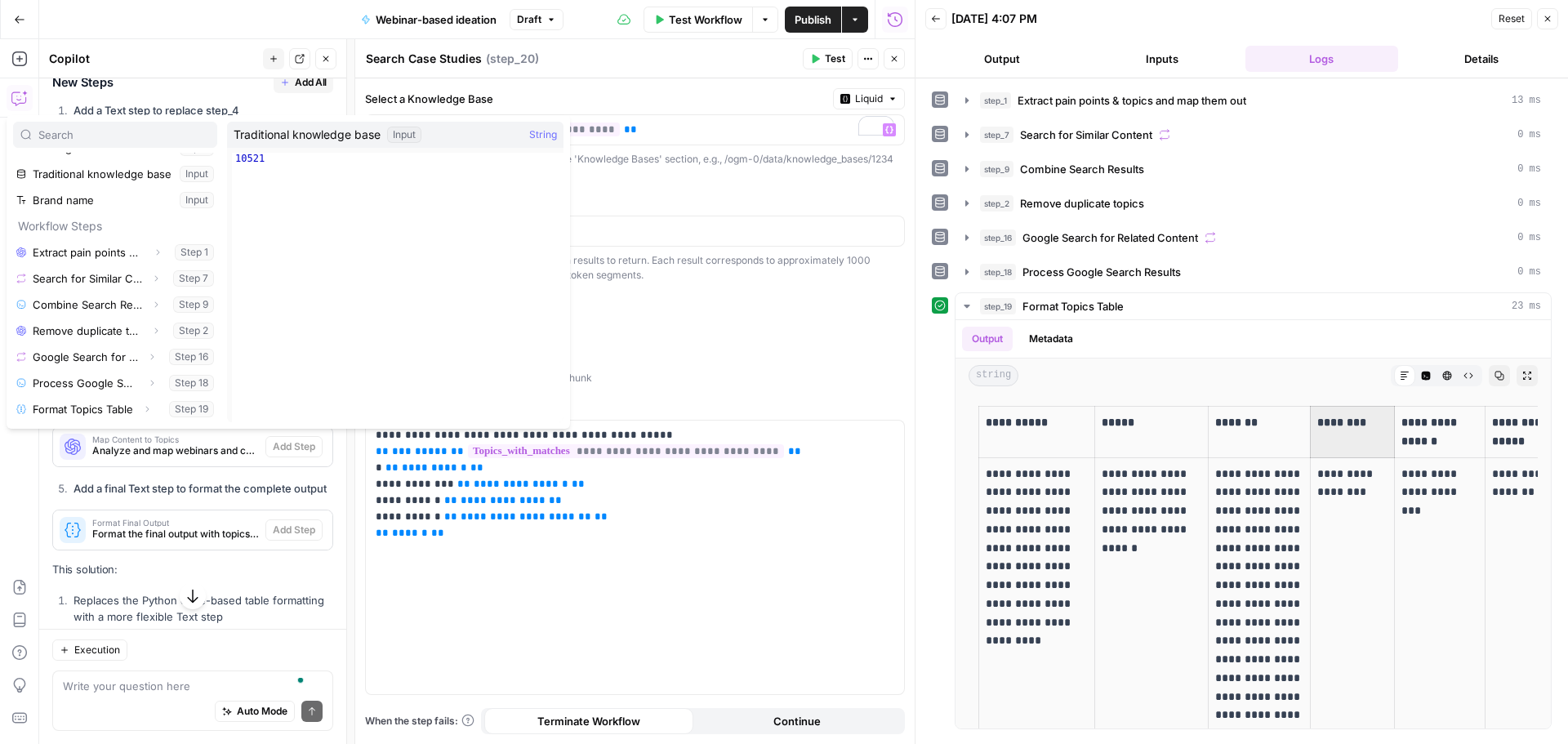
scroll to position [0, 0]
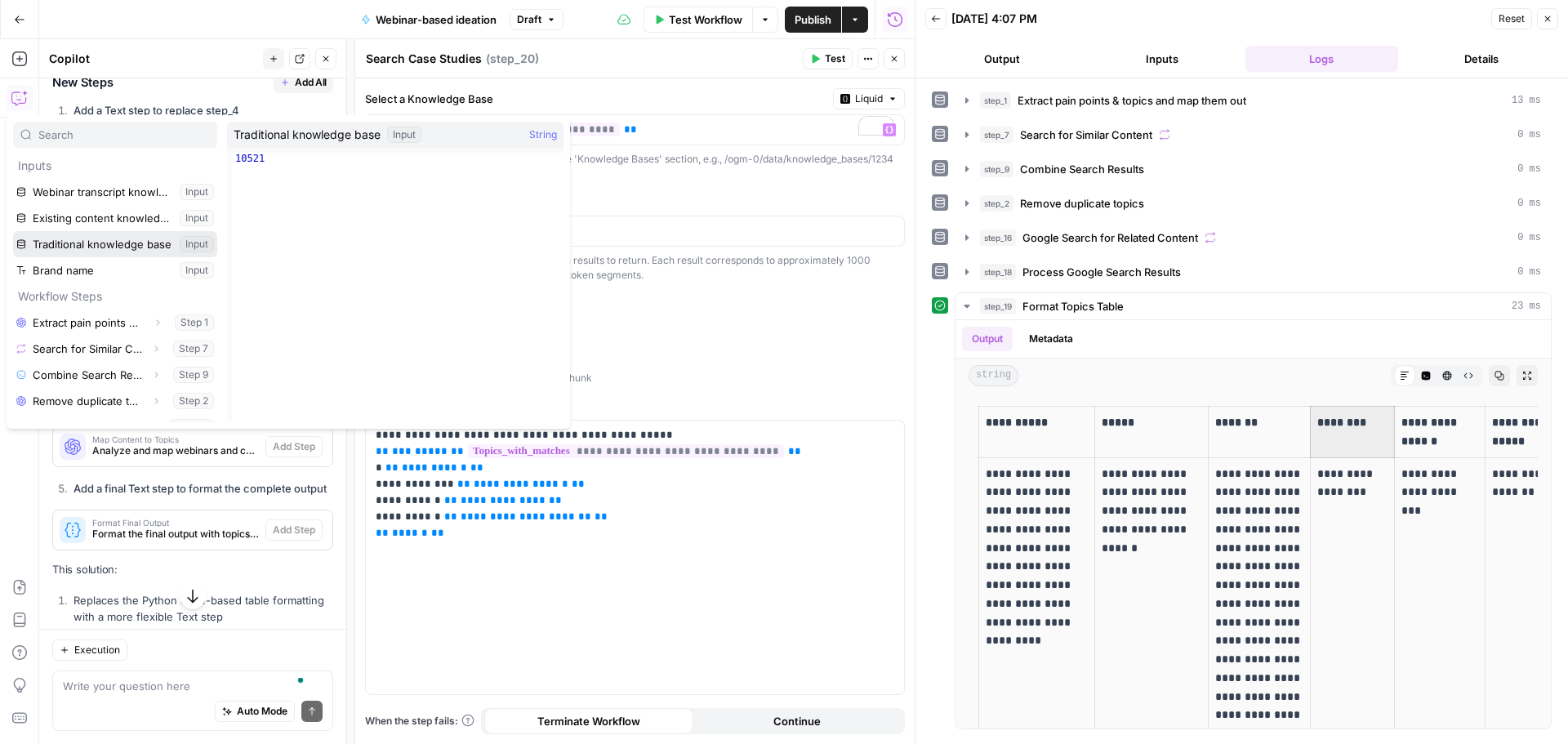
click at [137, 251] on button "Select variable Traditional knowledge base" at bounding box center [115, 244] width 204 height 26
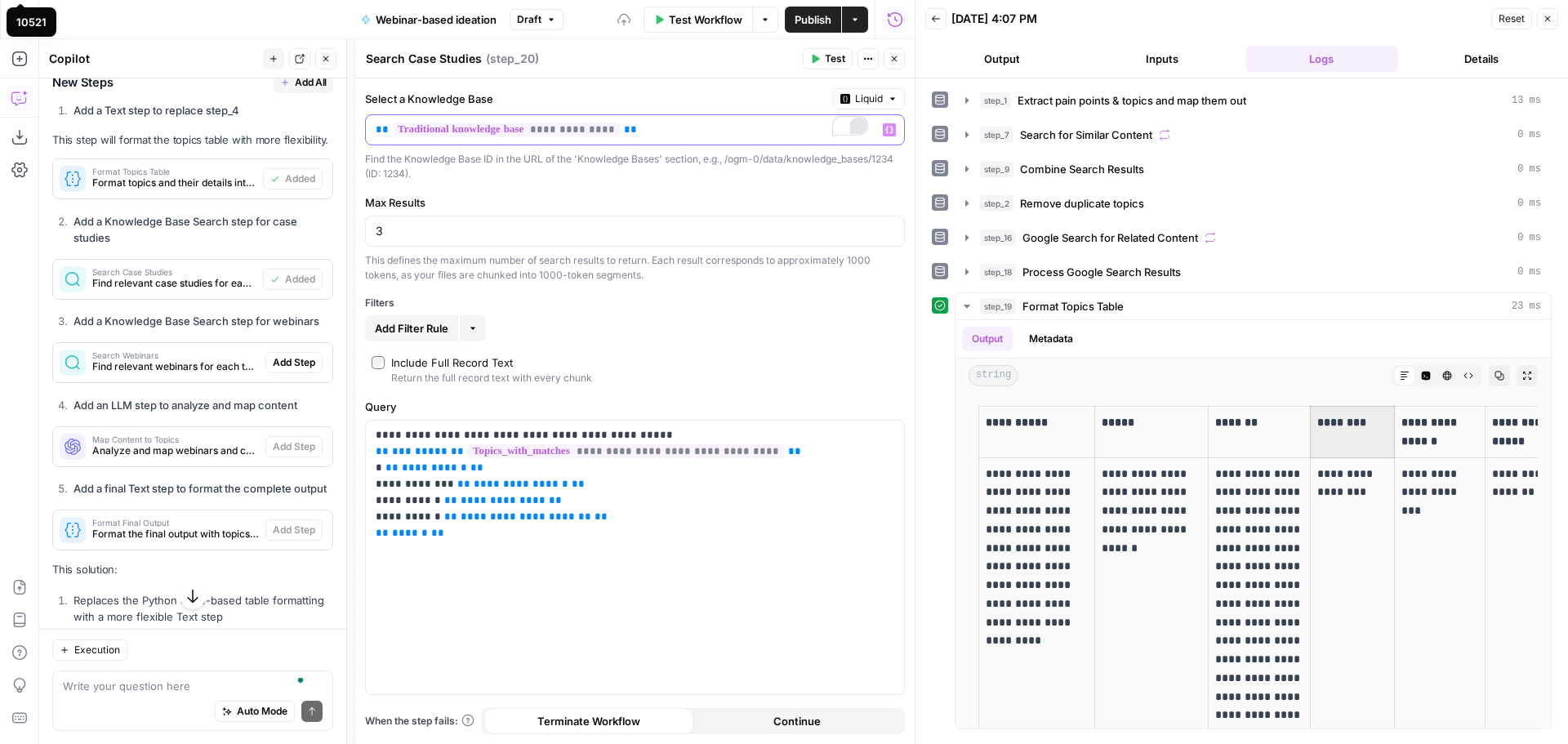
click at [892, 131] on icon "button" at bounding box center [889, 130] width 8 height 8
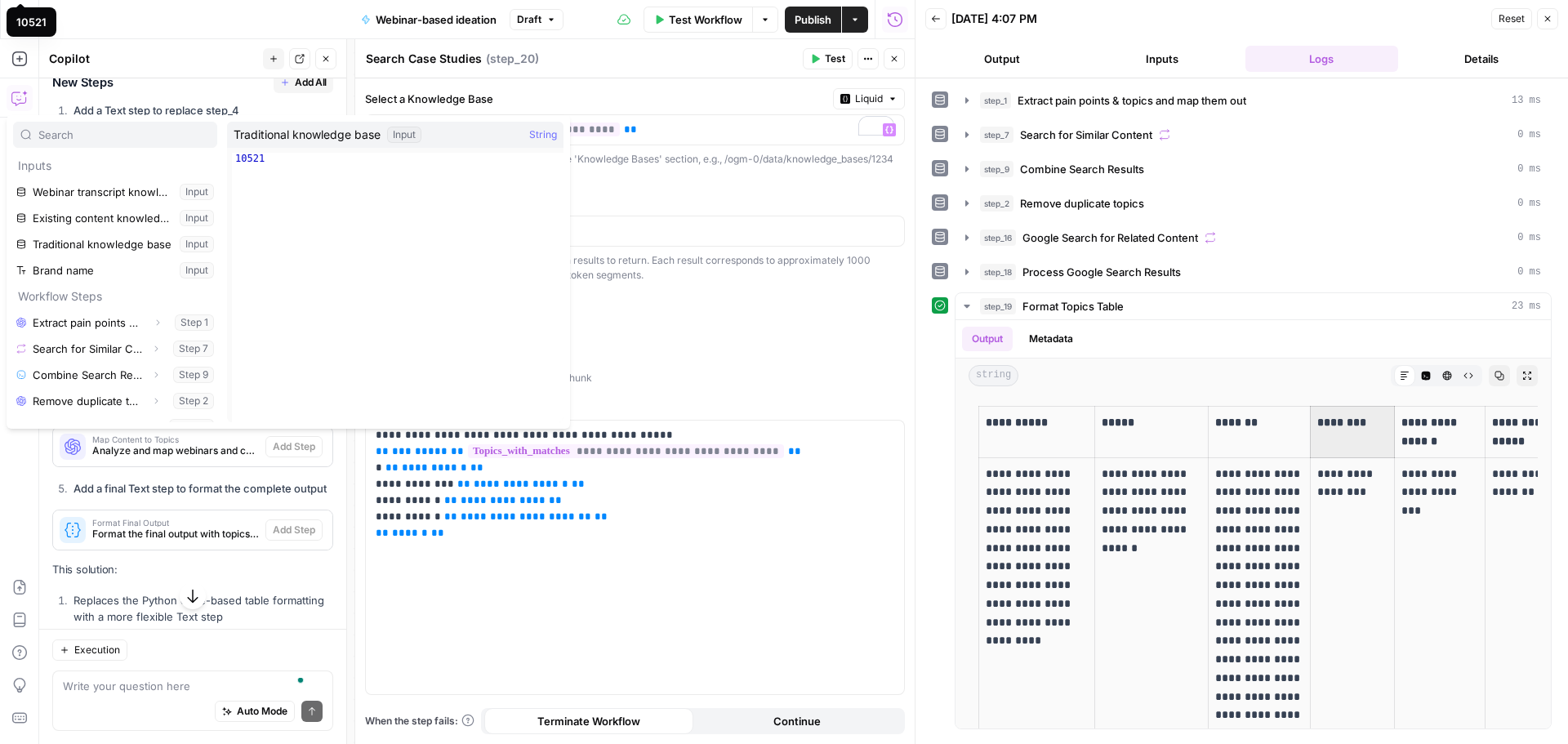
type textarea "*****"
drag, startPoint x: 57, startPoint y: 242, endPoint x: 410, endPoint y: 210, distance: 354.4
click at [410, 210] on div "10521" at bounding box center [398, 299] width 332 height 292
click at [898, 181] on form "**********" at bounding box center [635, 411] width 559 height 666
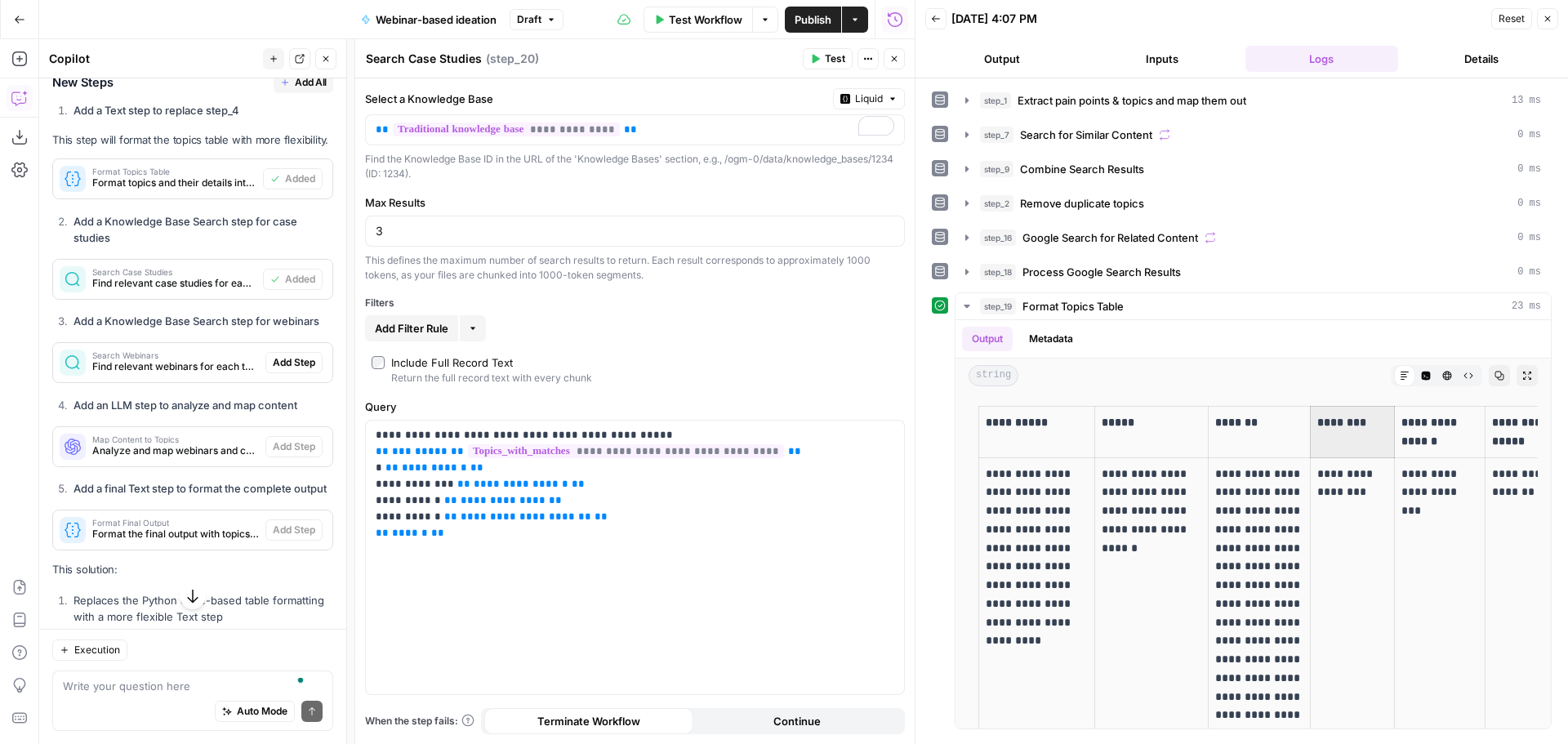
click at [894, 62] on icon "button" at bounding box center [894, 58] width 9 height 9
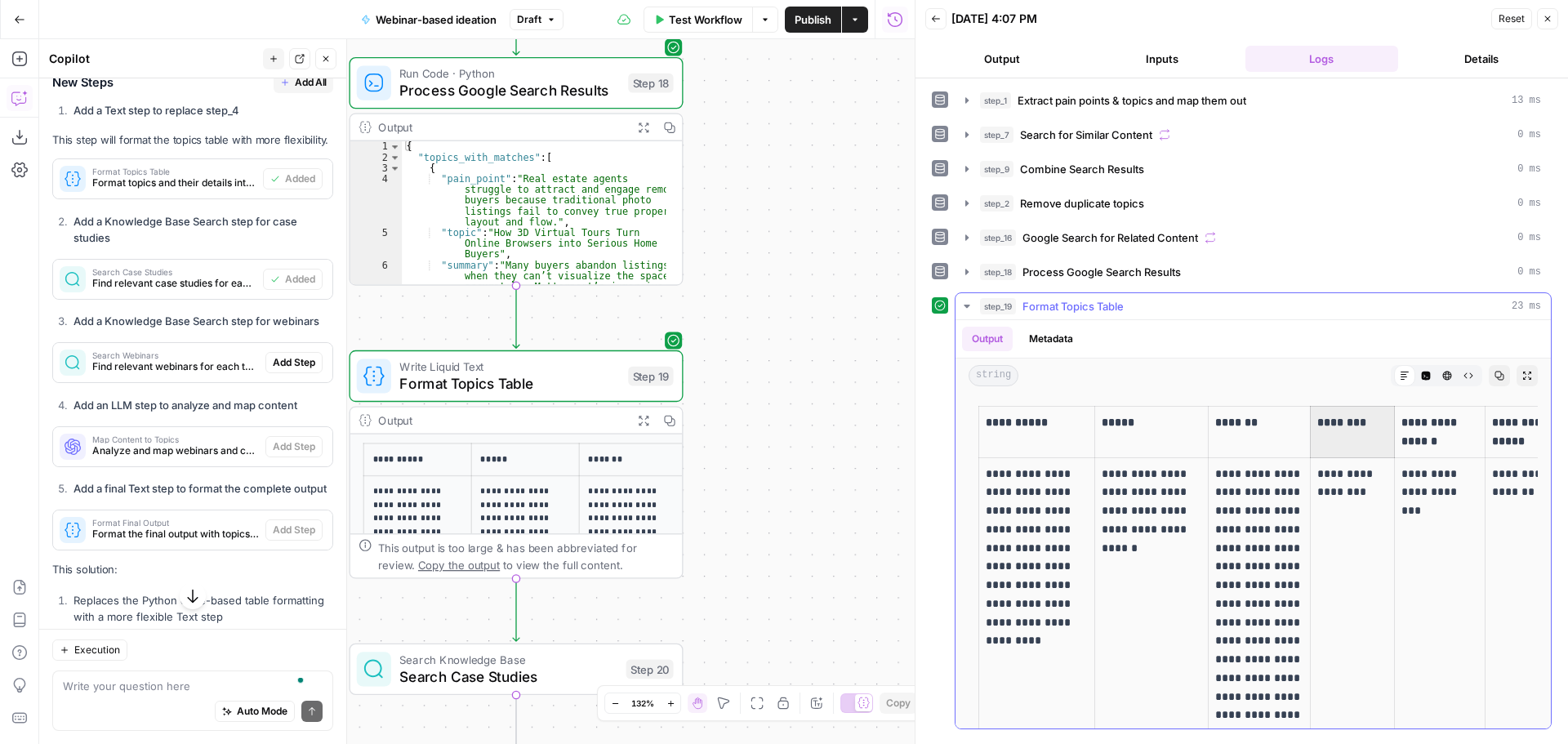
drag, startPoint x: 540, startPoint y: 311, endPoint x: 992, endPoint y: 293, distance: 452.4
click at [992, 293] on body "OGM New Home Browse Your Data Usage Settings Recent Grids Content Drafts v1 Web…" at bounding box center [784, 372] width 1568 height 744
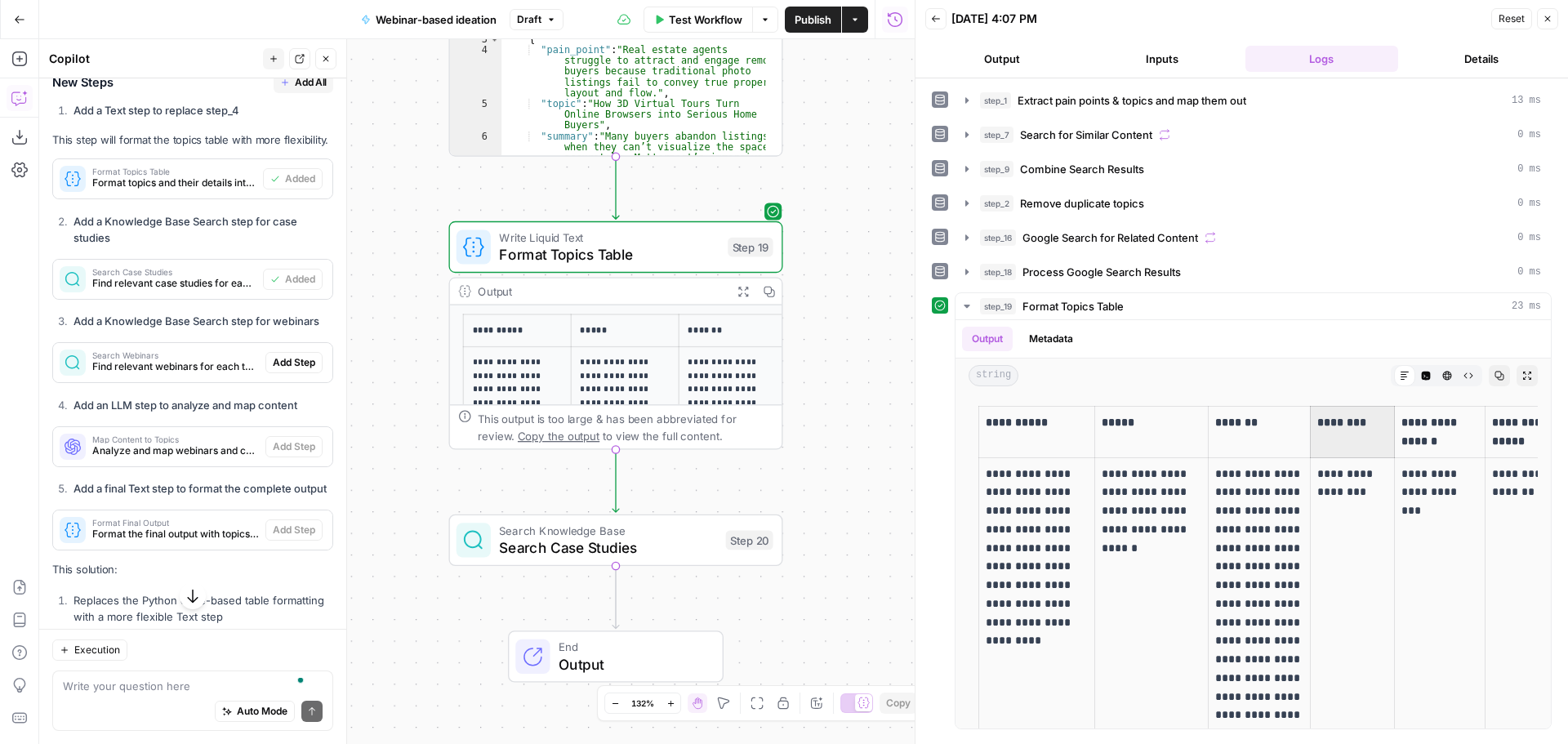
drag, startPoint x: 817, startPoint y: 331, endPoint x: 916, endPoint y: 198, distance: 165.8
click at [916, 198] on body "OGM New Home Browse Your Data Usage Settings Recent Grids Content Drafts v1 Web…" at bounding box center [784, 372] width 1568 height 744
drag, startPoint x: 904, startPoint y: 289, endPoint x: 916, endPoint y: 226, distance: 64.1
click at [916, 226] on div at bounding box center [917, 372] width 16 height 744
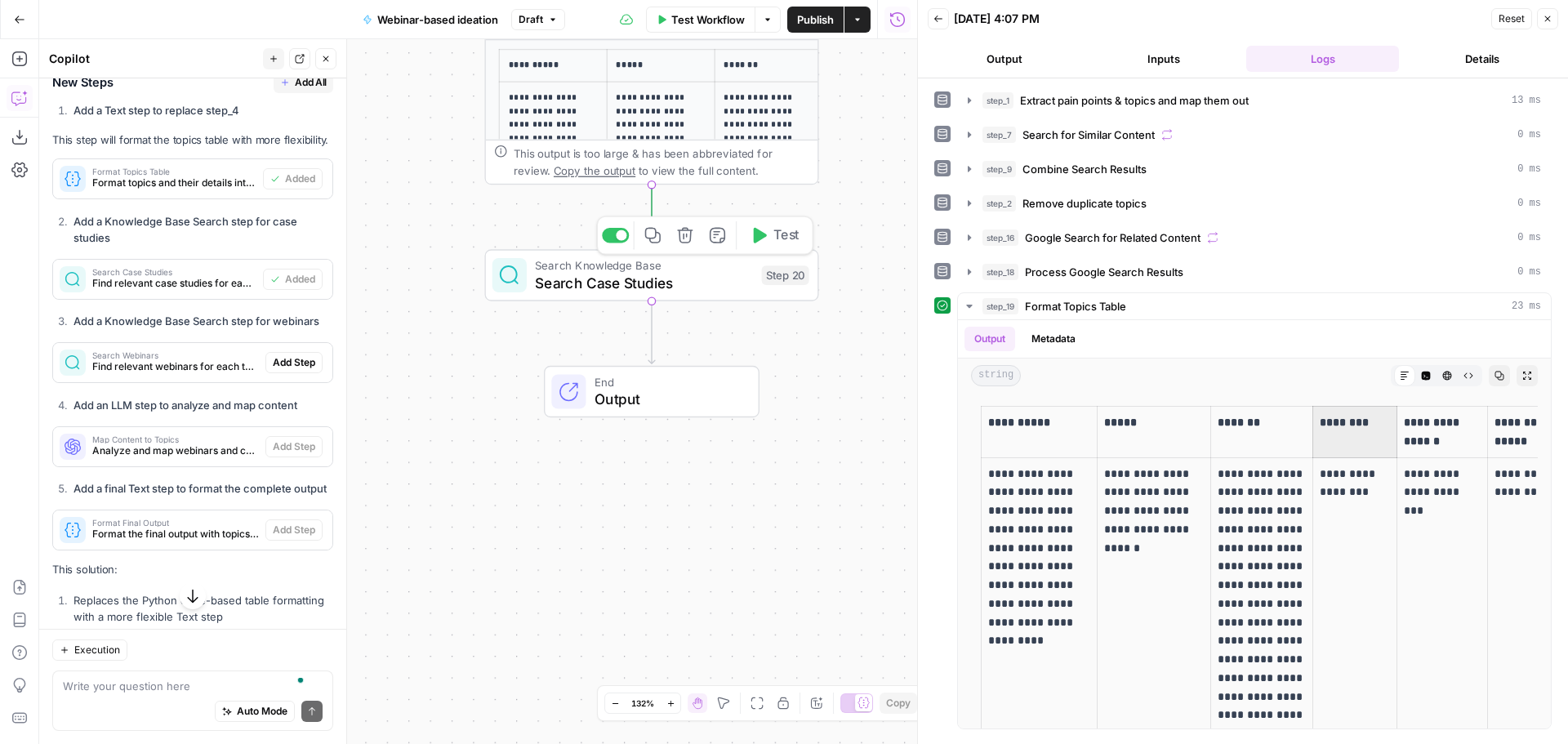
click at [583, 284] on span "Search Case Studies" at bounding box center [643, 282] width 218 height 22
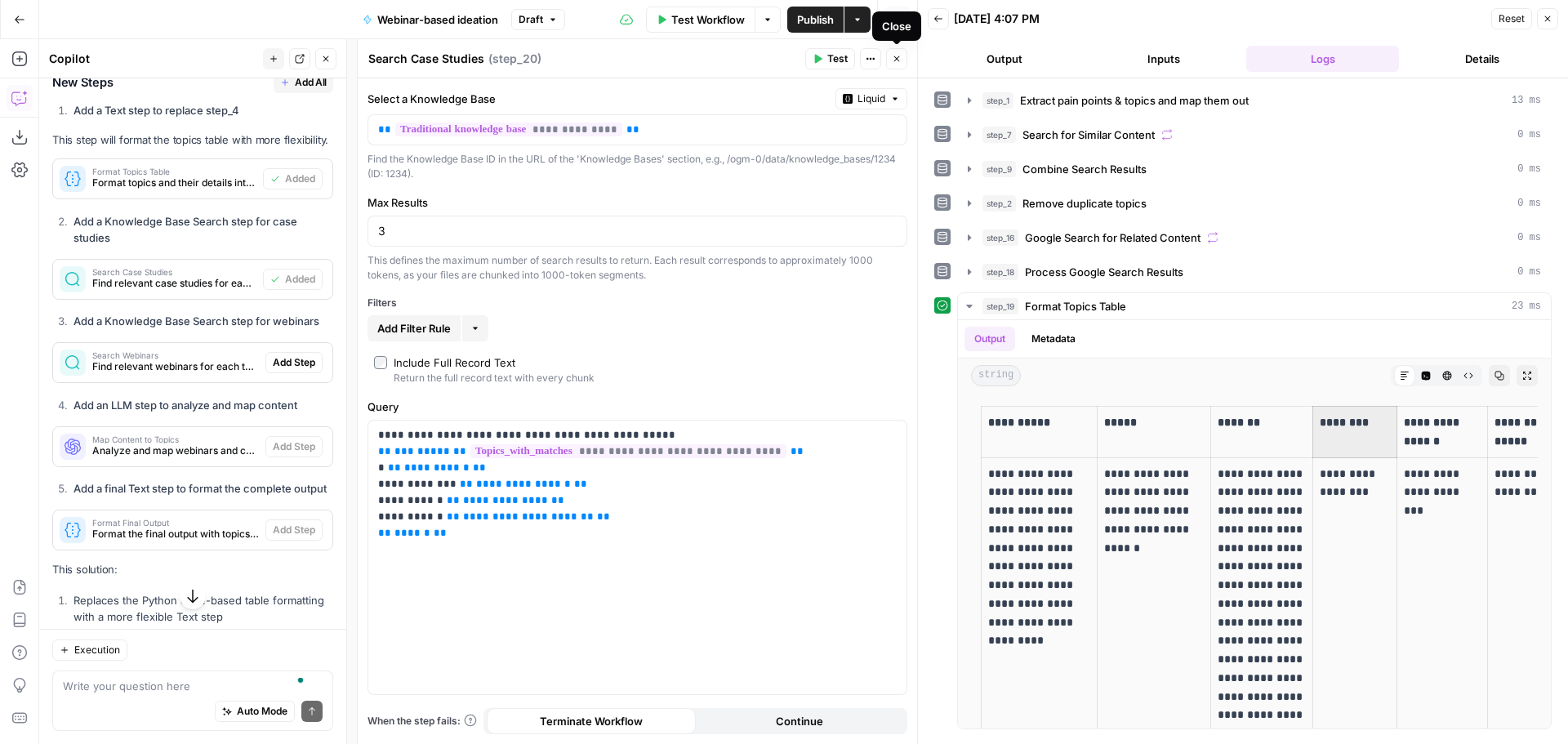
click at [897, 58] on icon "button" at bounding box center [897, 58] width 9 height 9
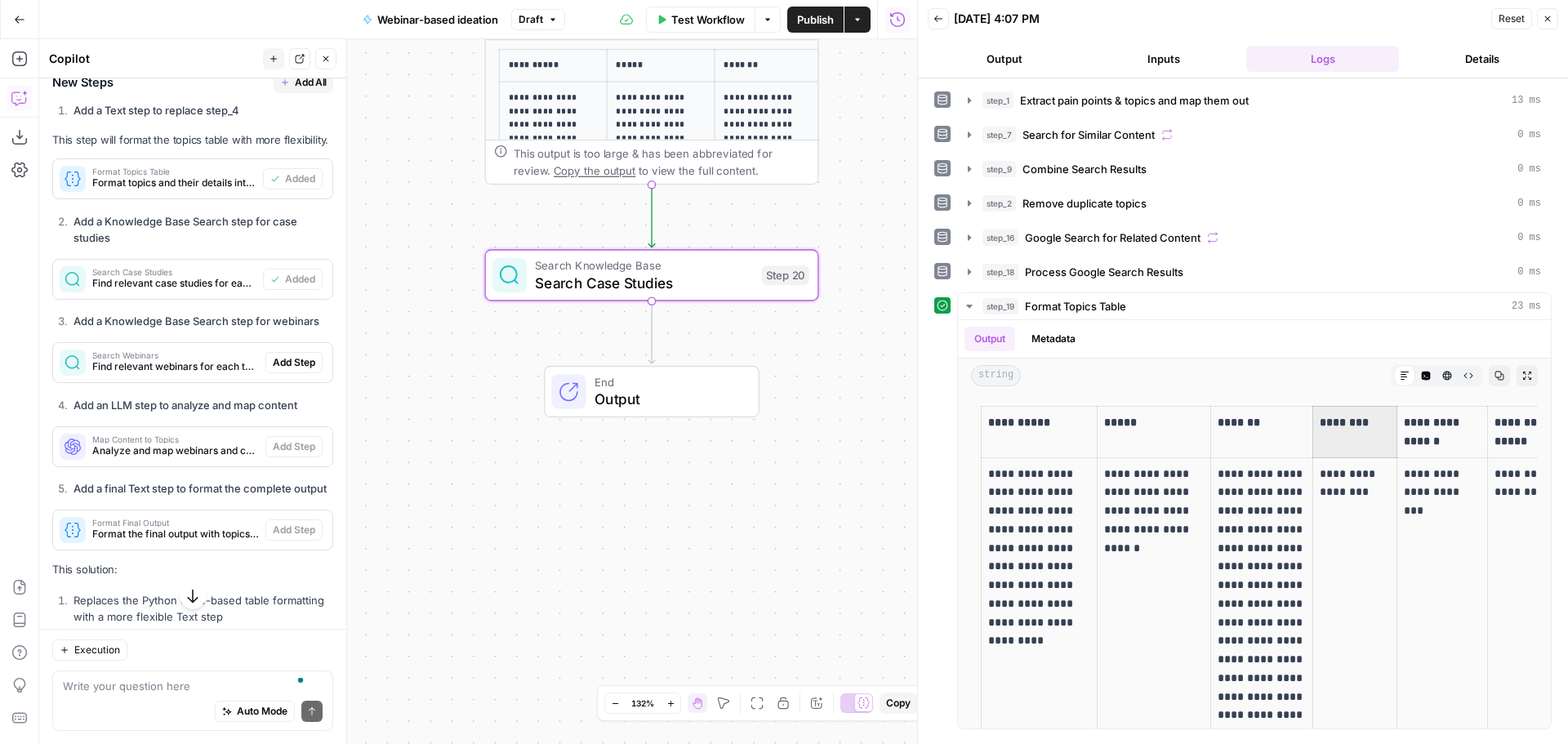
click at [158, 374] on span "Find relevant webinars for each topic" at bounding box center [175, 367] width 167 height 15
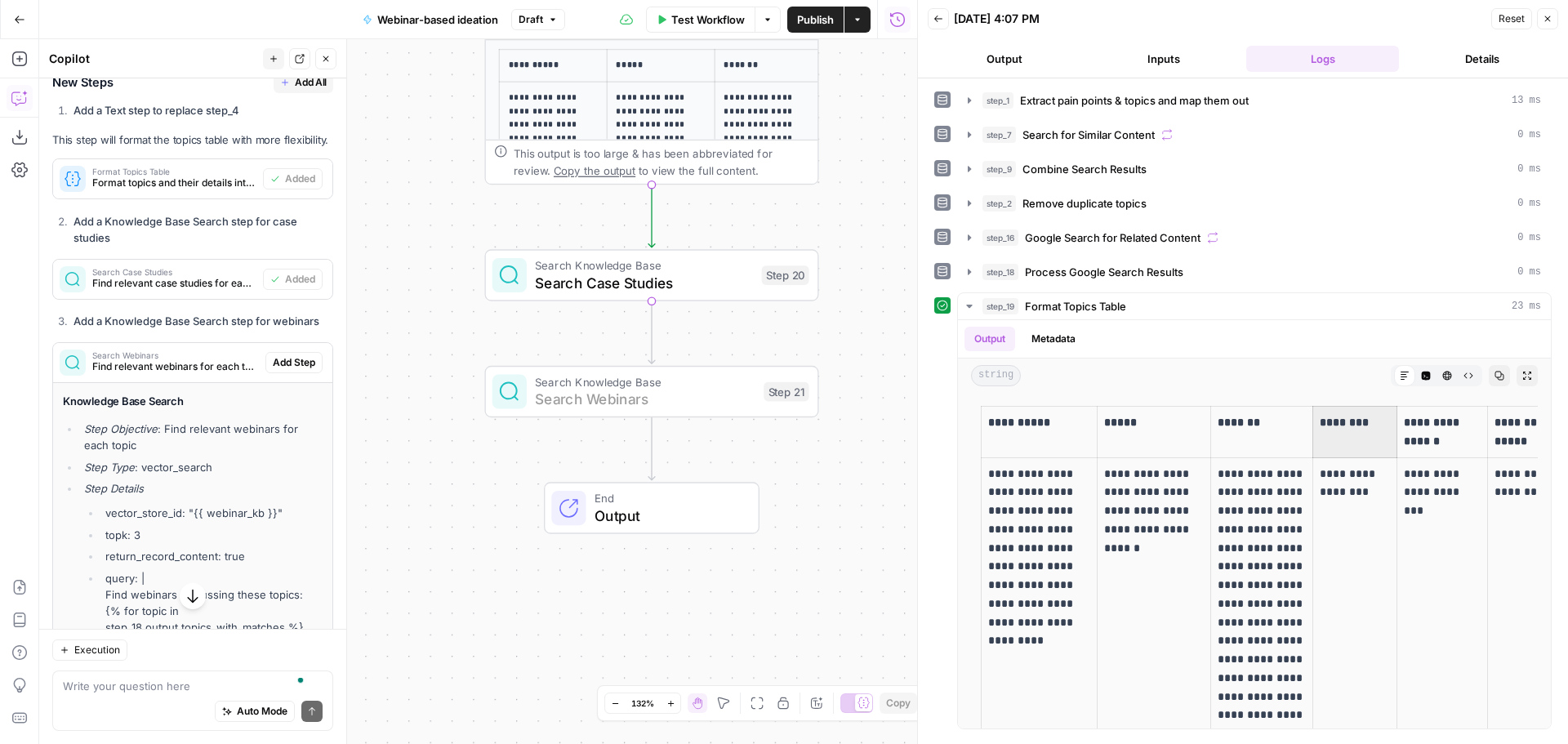
click at [272, 370] on span "Add Step" at bounding box center [293, 363] width 42 height 15
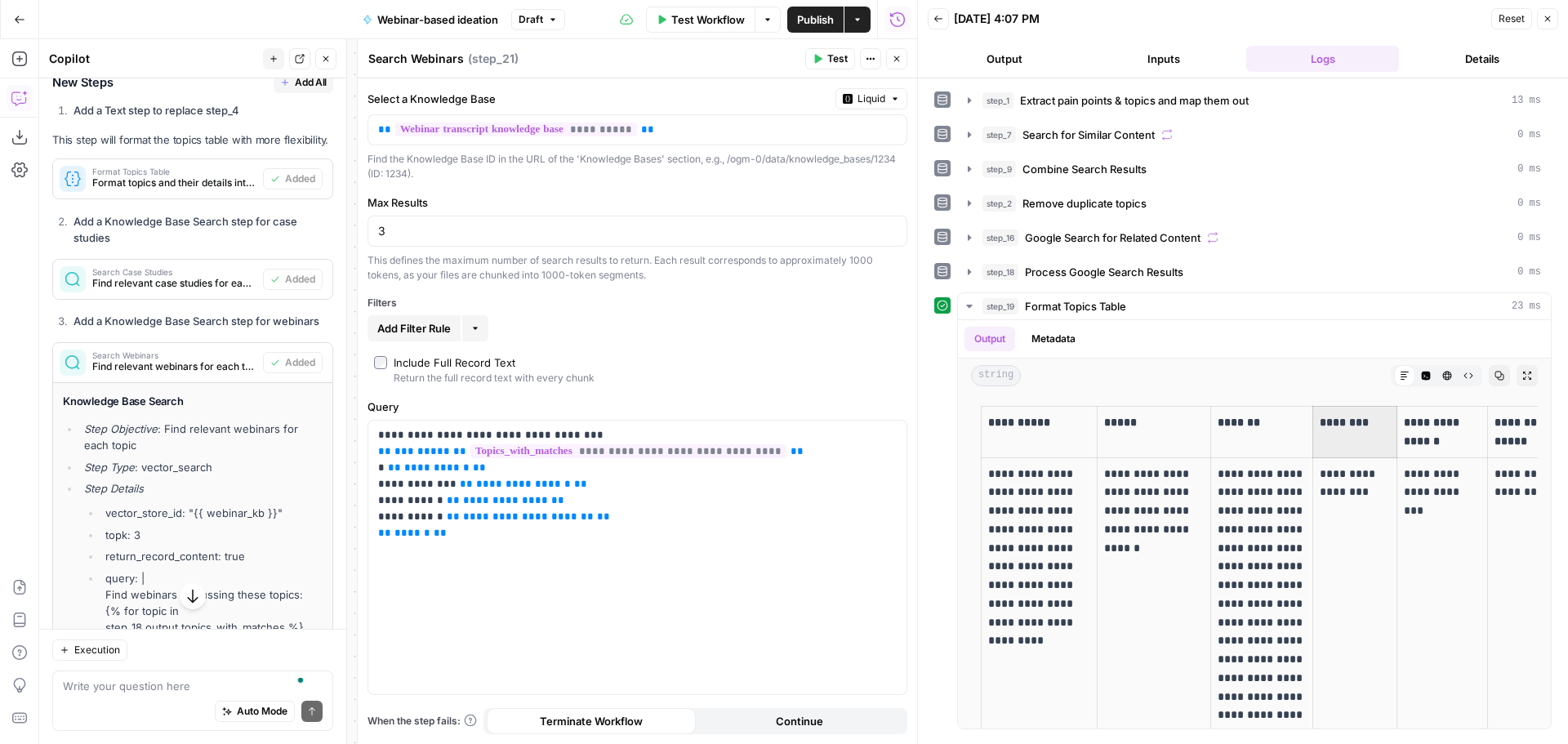
click at [897, 60] on icon "button" at bounding box center [897, 58] width 9 height 9
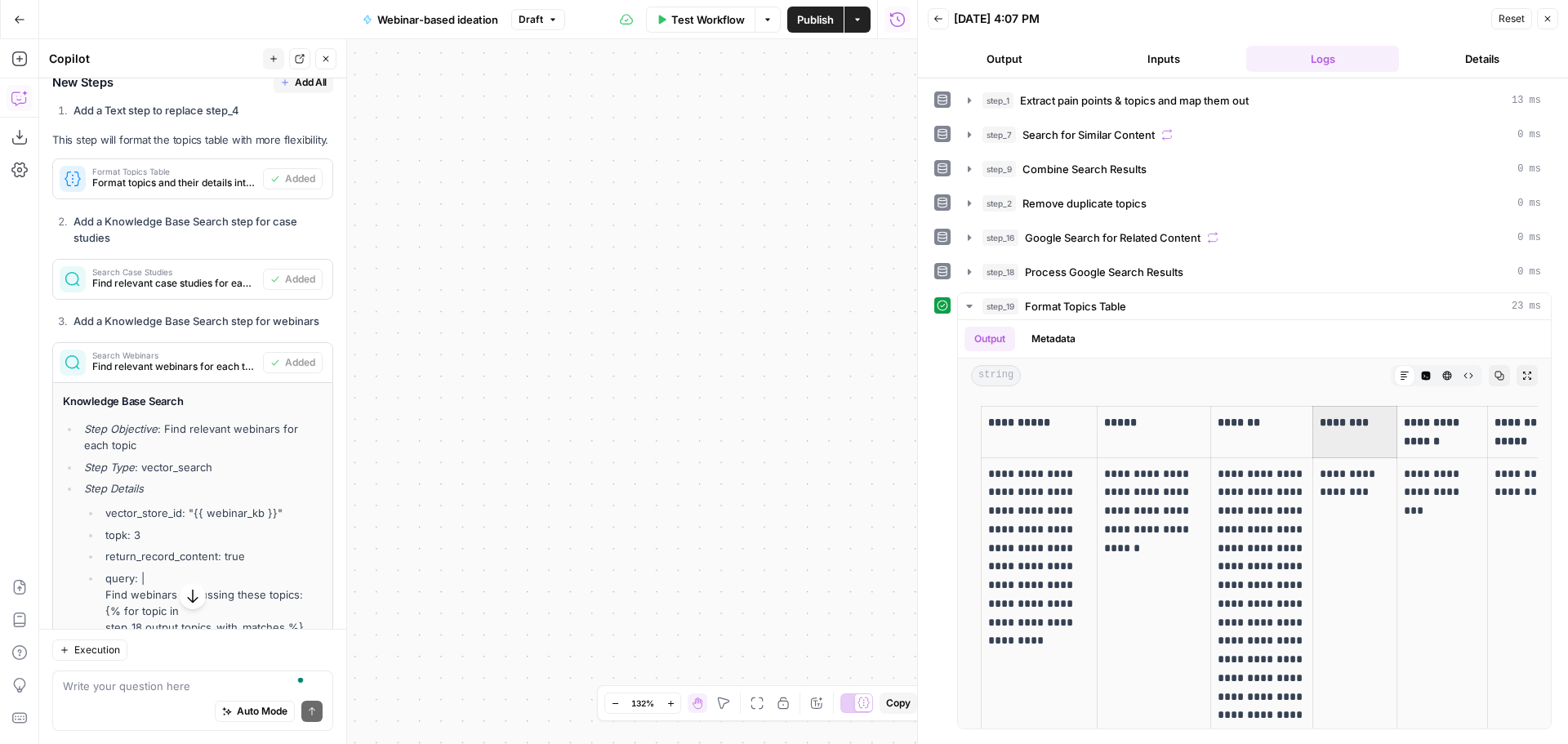
click at [154, 374] on span "Find relevant webinars for each topic" at bounding box center [174, 367] width 164 height 15
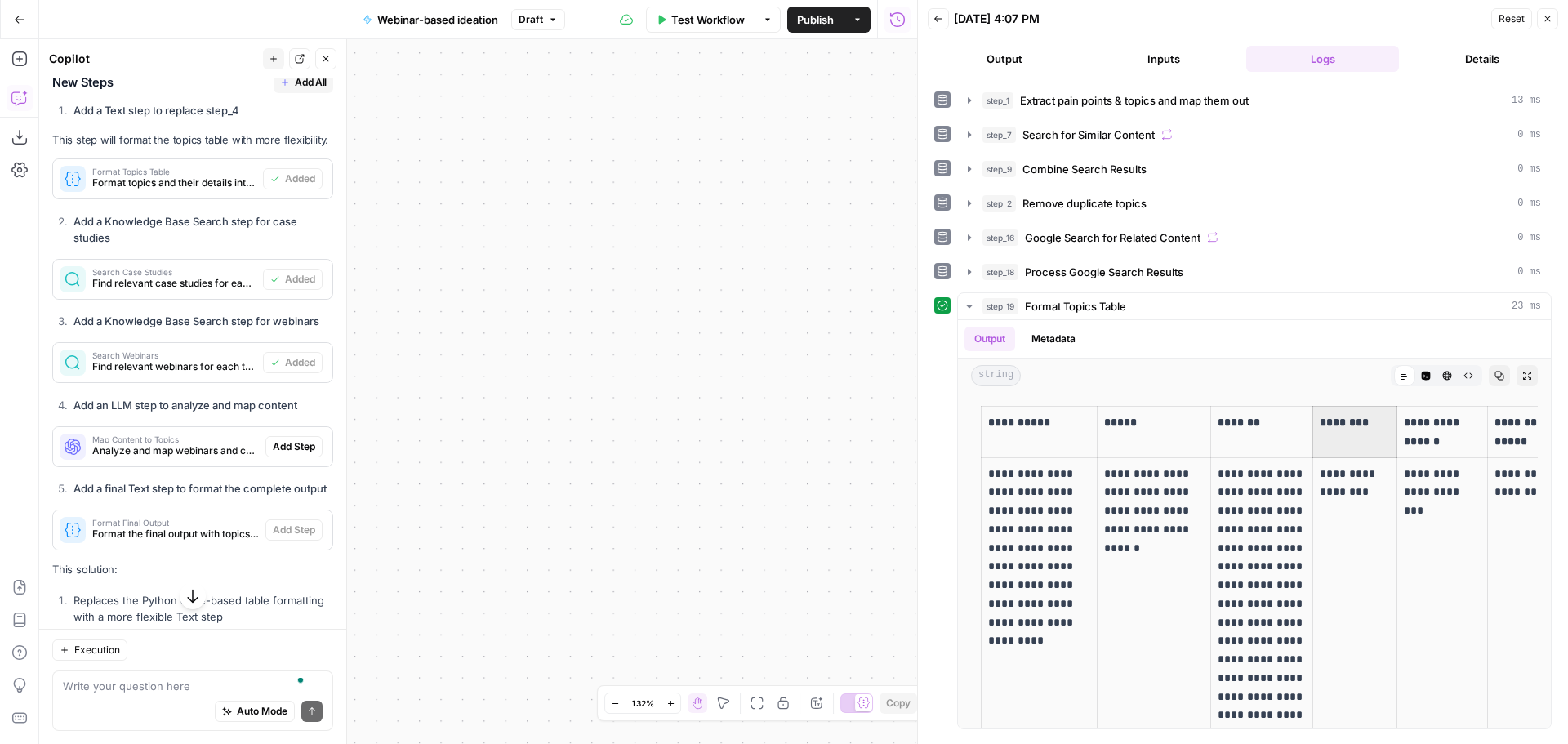
click at [195, 443] on span "Map Content to Topics" at bounding box center [175, 439] width 167 height 8
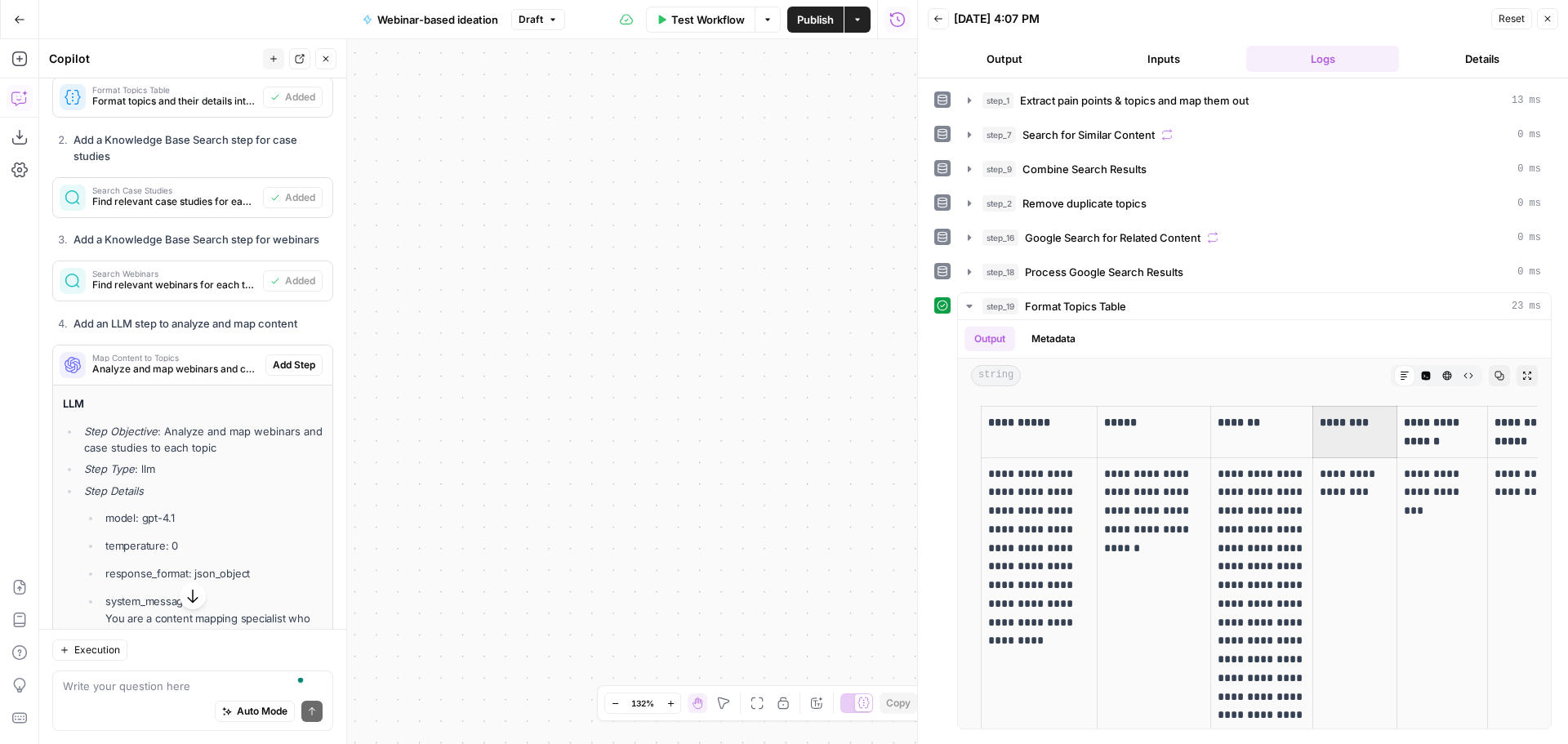
scroll to position [1595, 0]
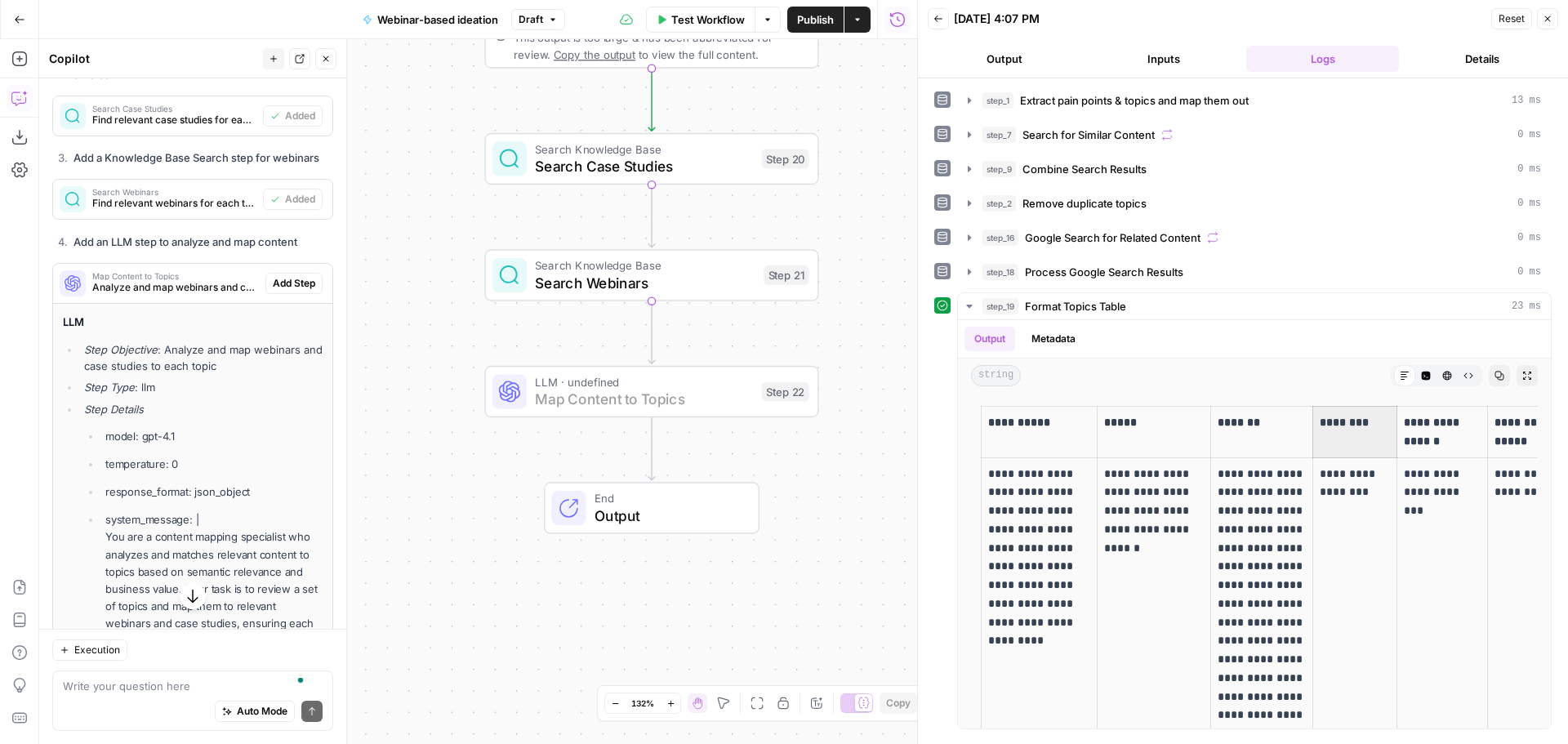
click at [279, 290] on span "Add Step" at bounding box center [293, 284] width 42 height 15
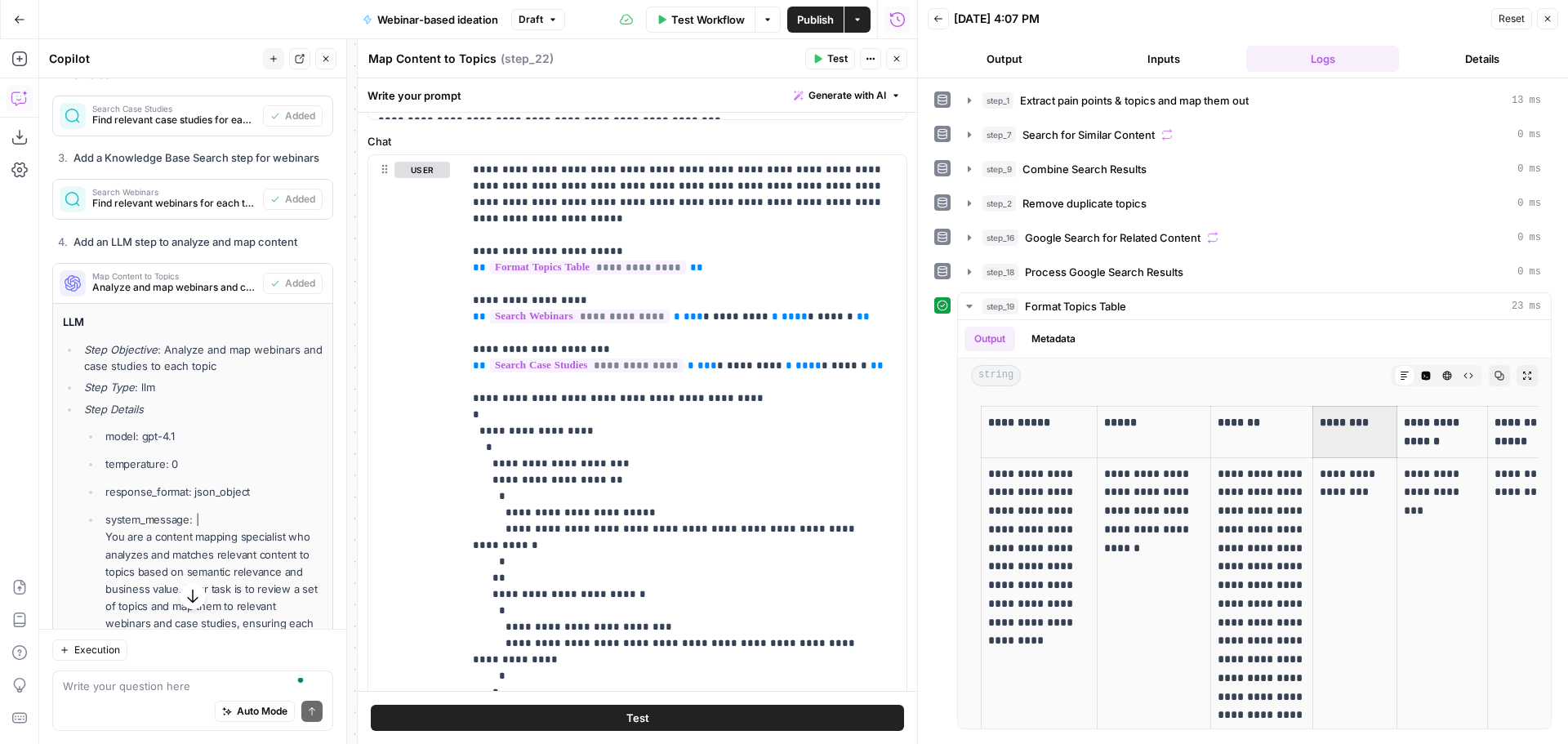
scroll to position [817, 0]
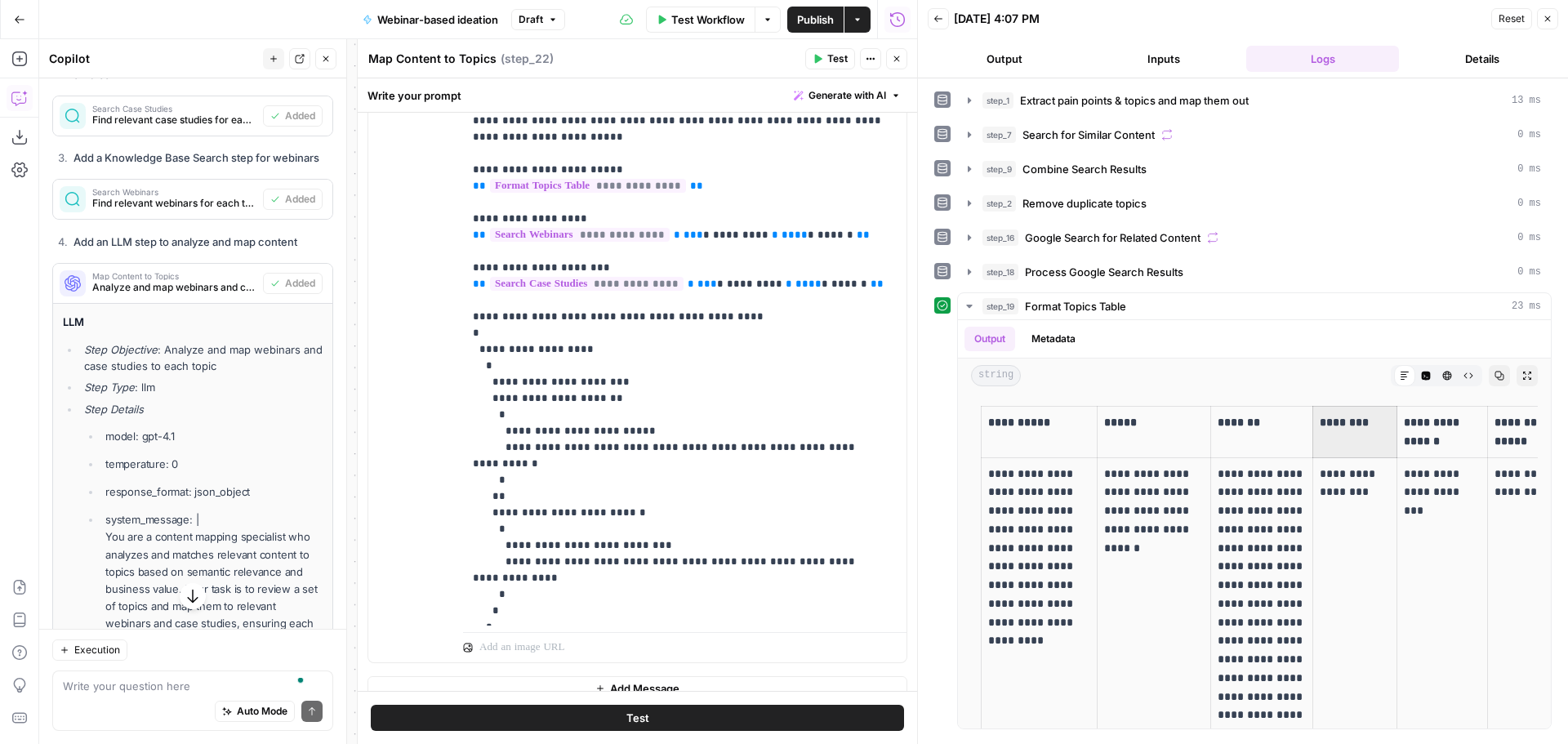
click at [896, 63] on icon "button" at bounding box center [897, 58] width 9 height 9
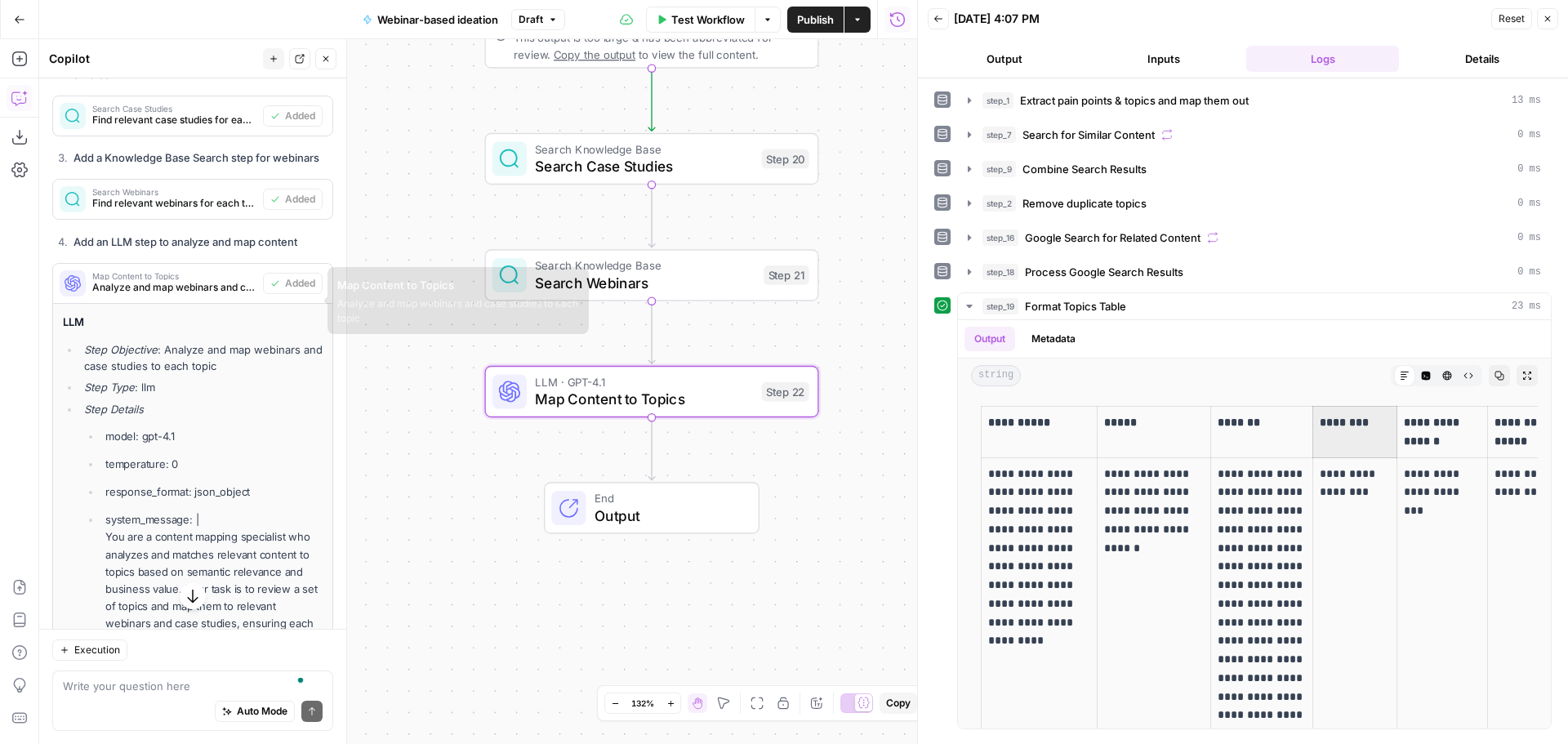
click at [204, 280] on span "Map Content to Topics" at bounding box center [174, 275] width 164 height 8
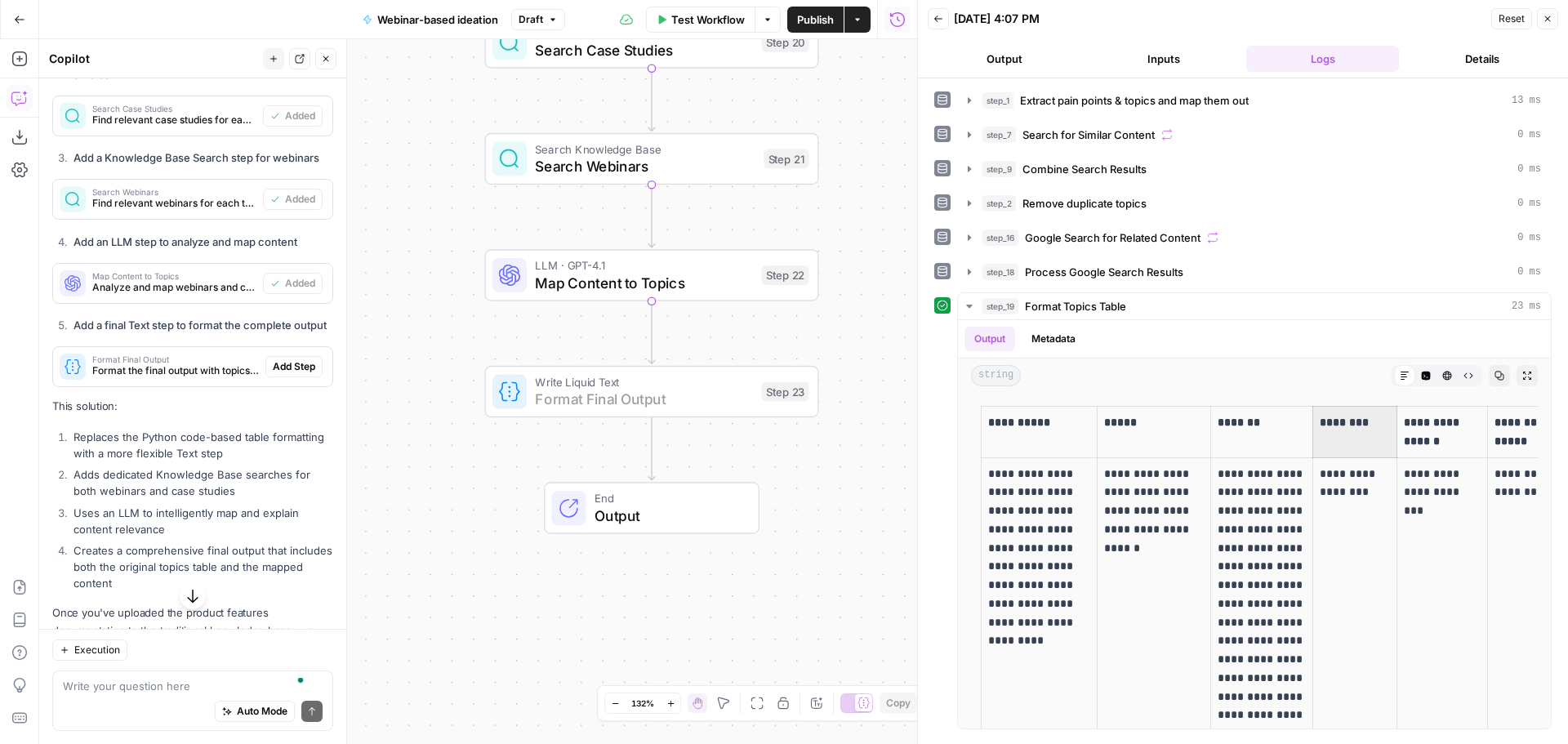
click at [282, 377] on button "Add Step" at bounding box center [293, 367] width 58 height 22
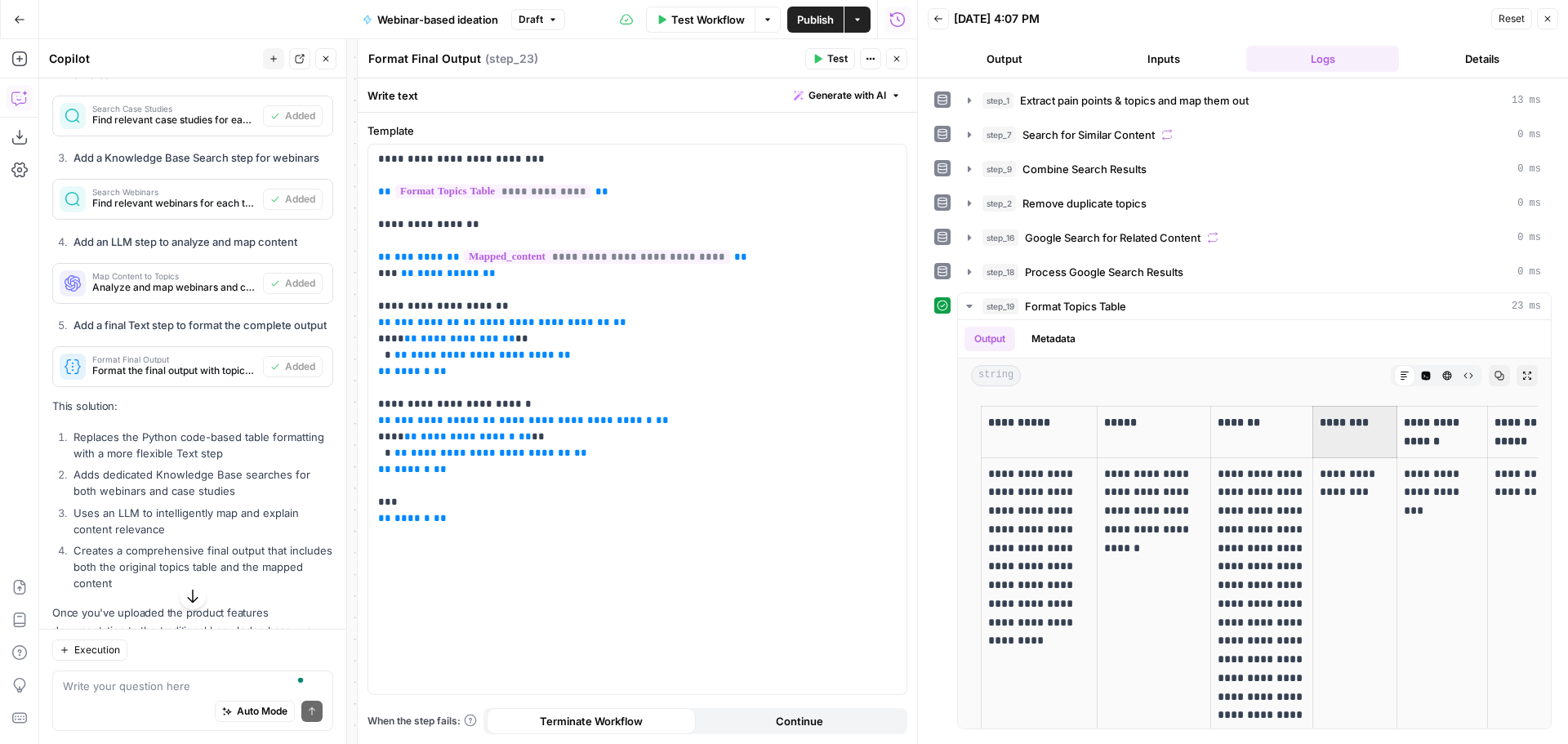
click at [900, 64] on button "Close" at bounding box center [896, 58] width 22 height 22
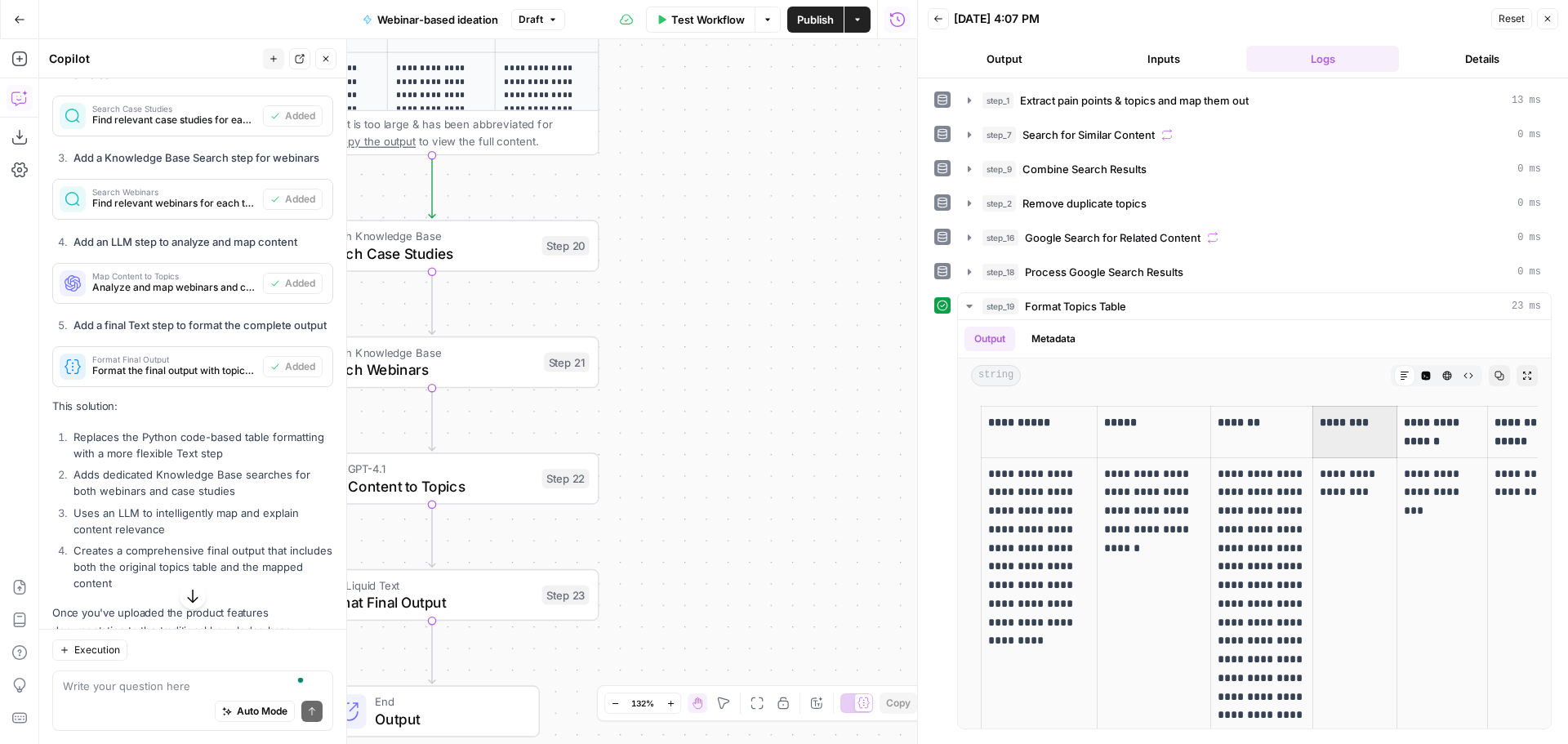
drag, startPoint x: 888, startPoint y: 401, endPoint x: 922, endPoint y: 402, distance: 34.0
click at [945, 400] on body "OGM New Home Browse Your Data Usage Settings Recent Grids Content Drafts v1 Web…" at bounding box center [784, 372] width 1568 height 744
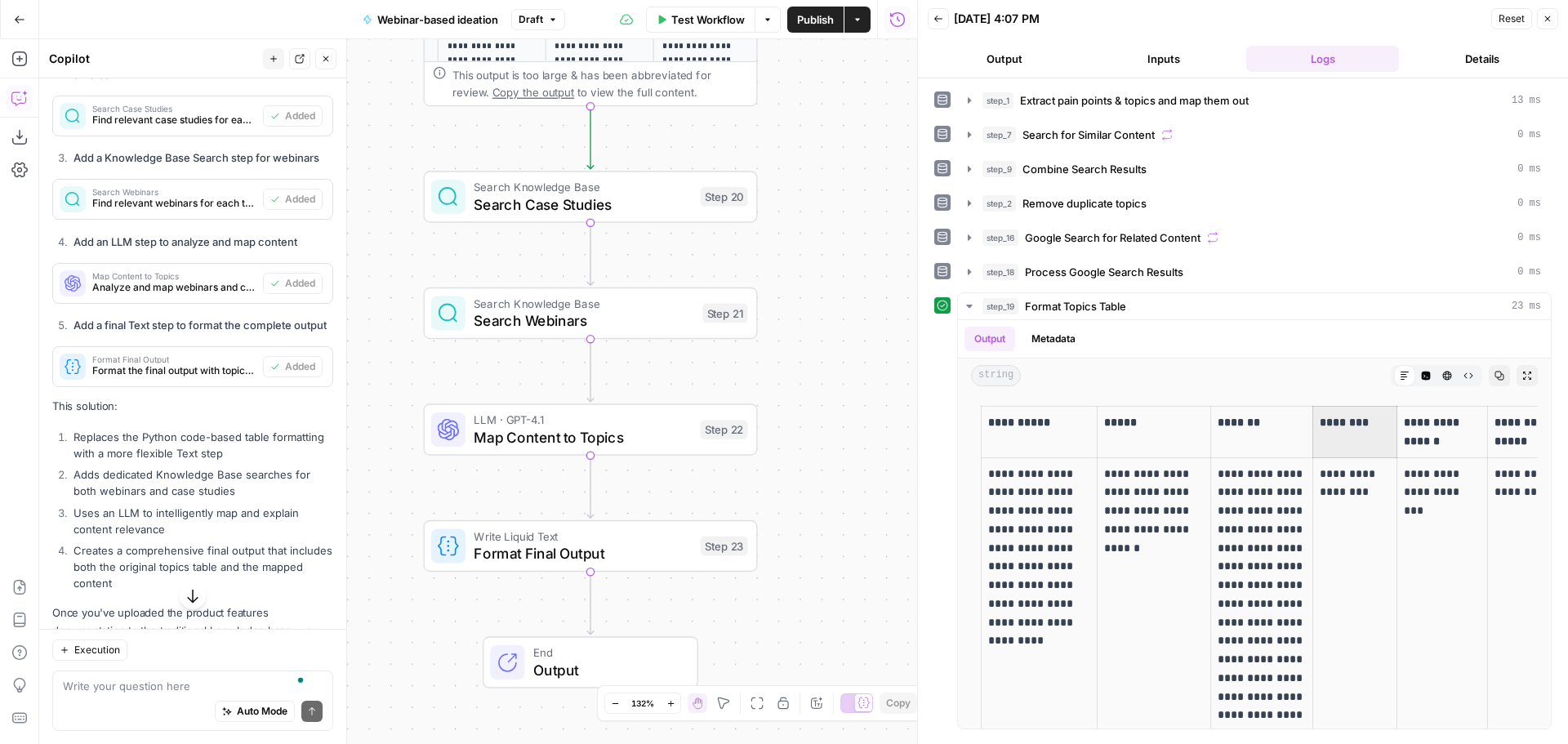
drag, startPoint x: 843, startPoint y: 393, endPoint x: 885, endPoint y: 390, distance: 42.1
click at [885, 390] on div "Workflow Set Inputs Inputs LLM · O3 Extract pain points & topics and map them o…" at bounding box center [478, 391] width 878 height 704
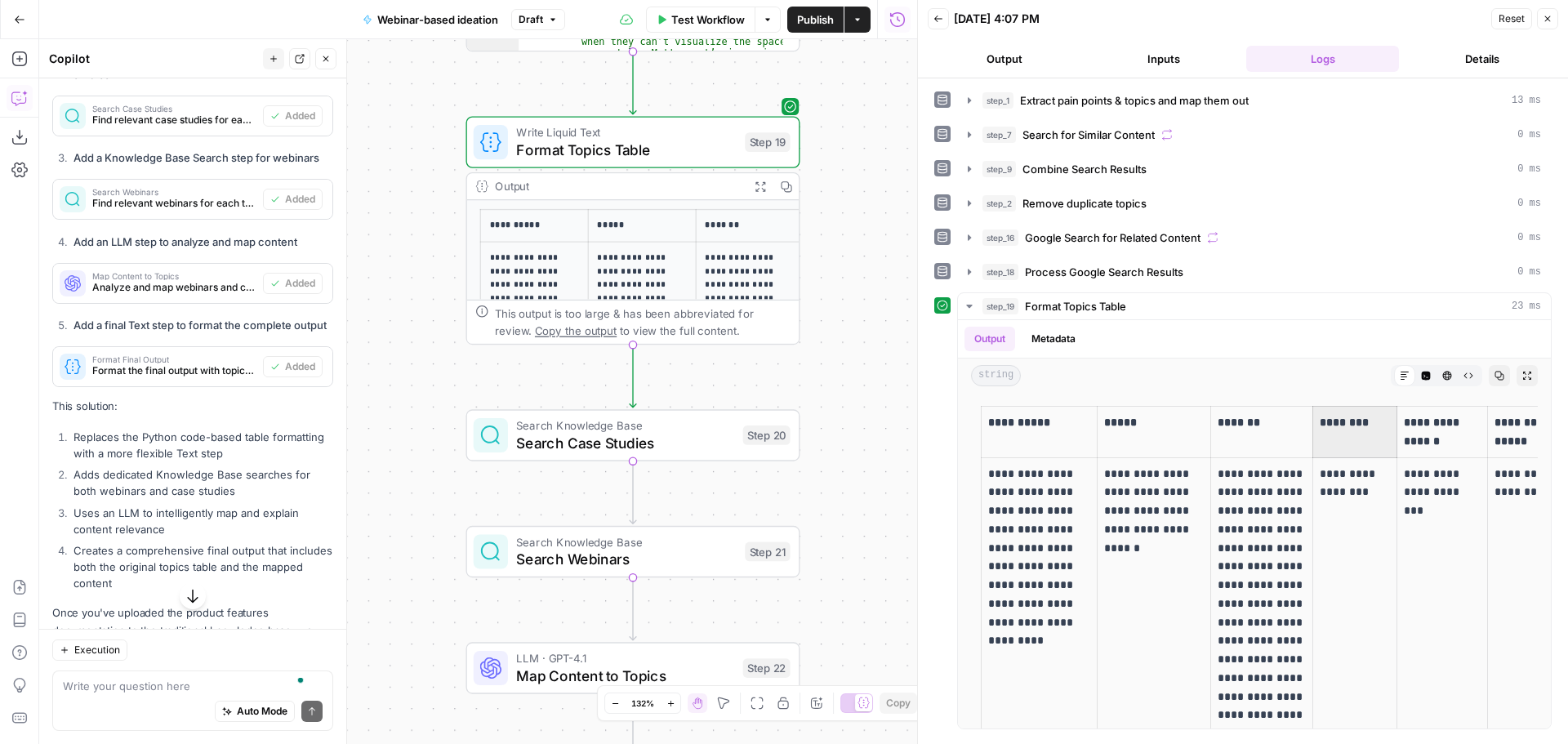
drag, startPoint x: 825, startPoint y: 421, endPoint x: 870, endPoint y: 316, distance: 114.2
click at [870, 316] on div "Workflow Set Inputs Inputs LLM · O3 Extract pain points & topics and map them o…" at bounding box center [478, 391] width 878 height 704
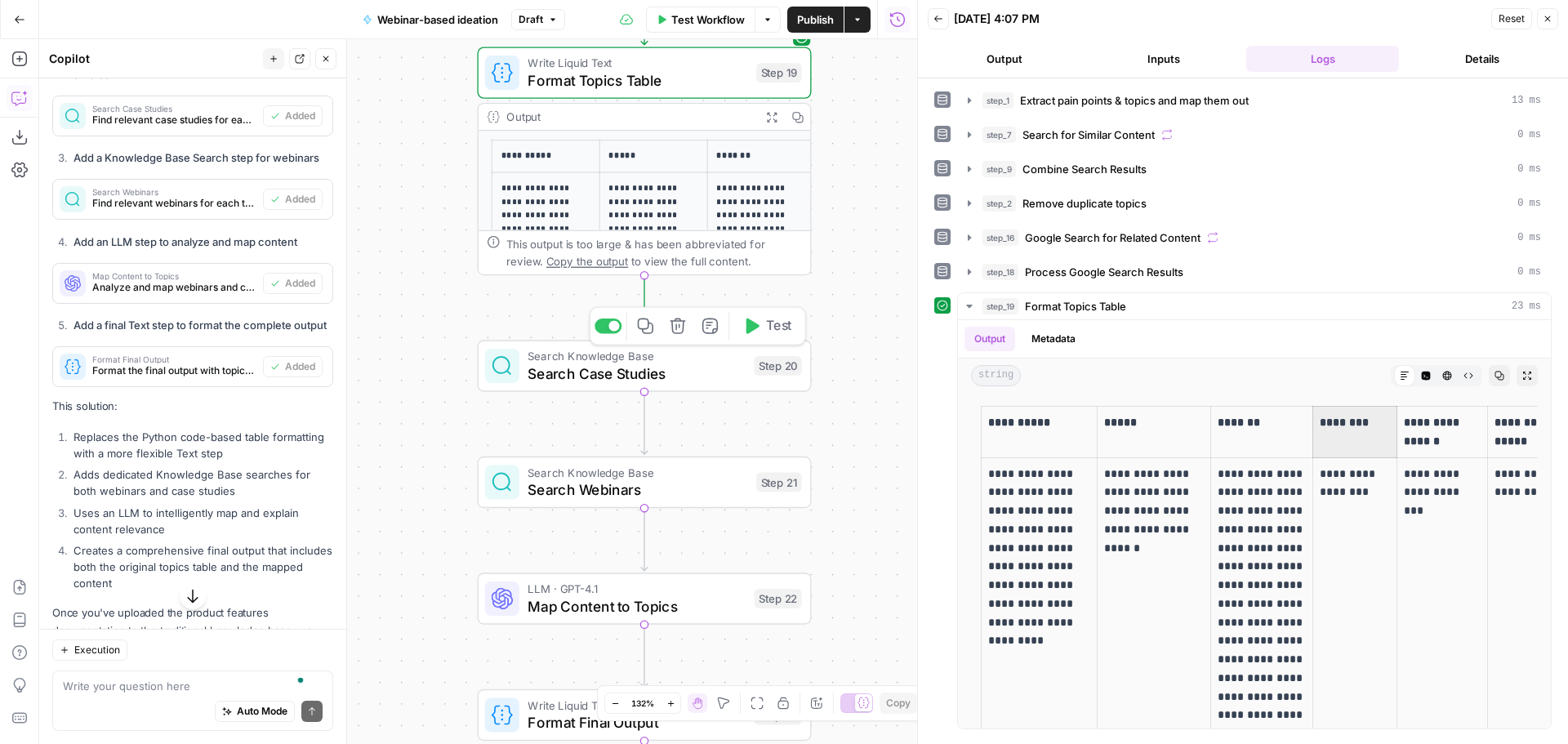
click at [769, 322] on span "Test" at bounding box center [779, 325] width 26 height 20
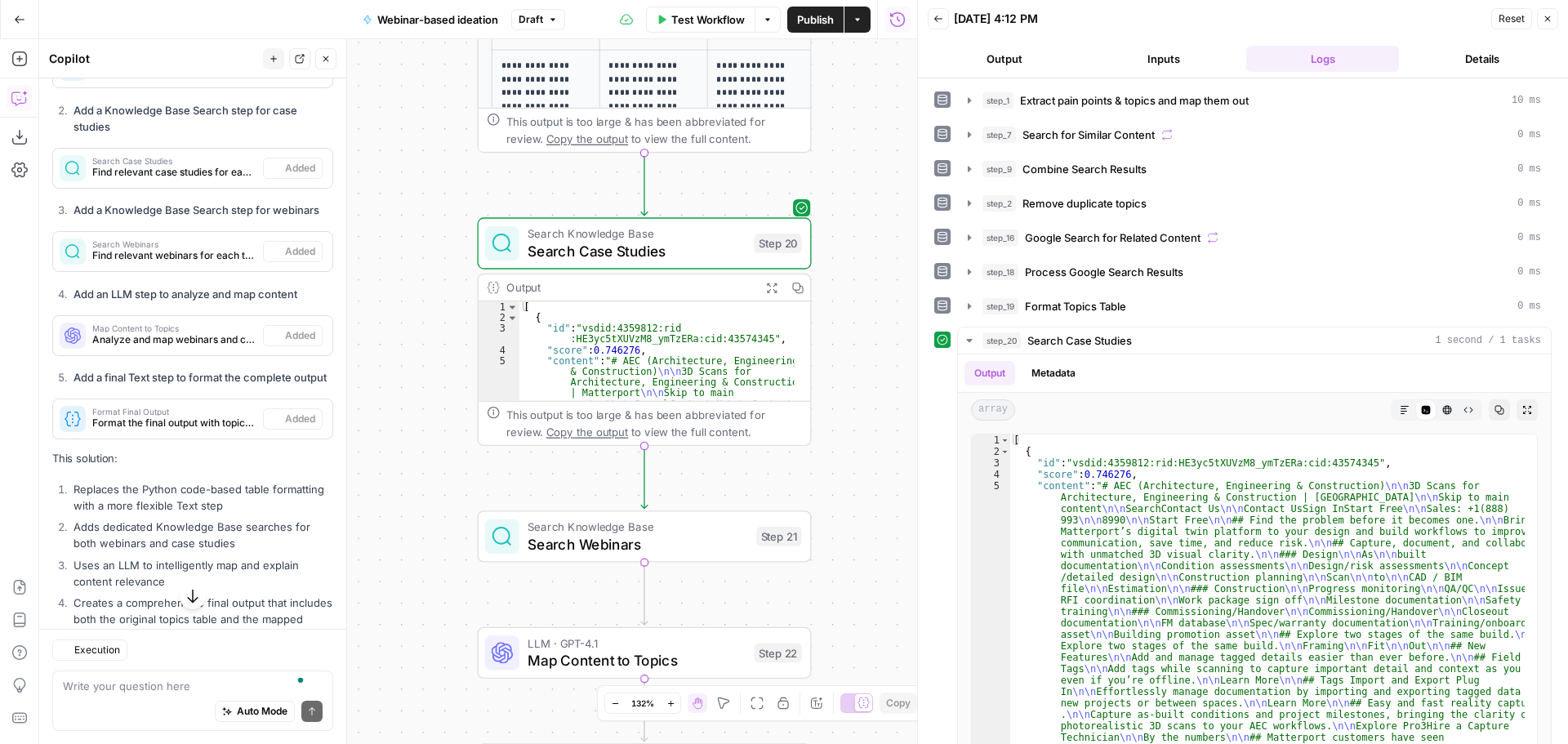
scroll to position [1595, 0]
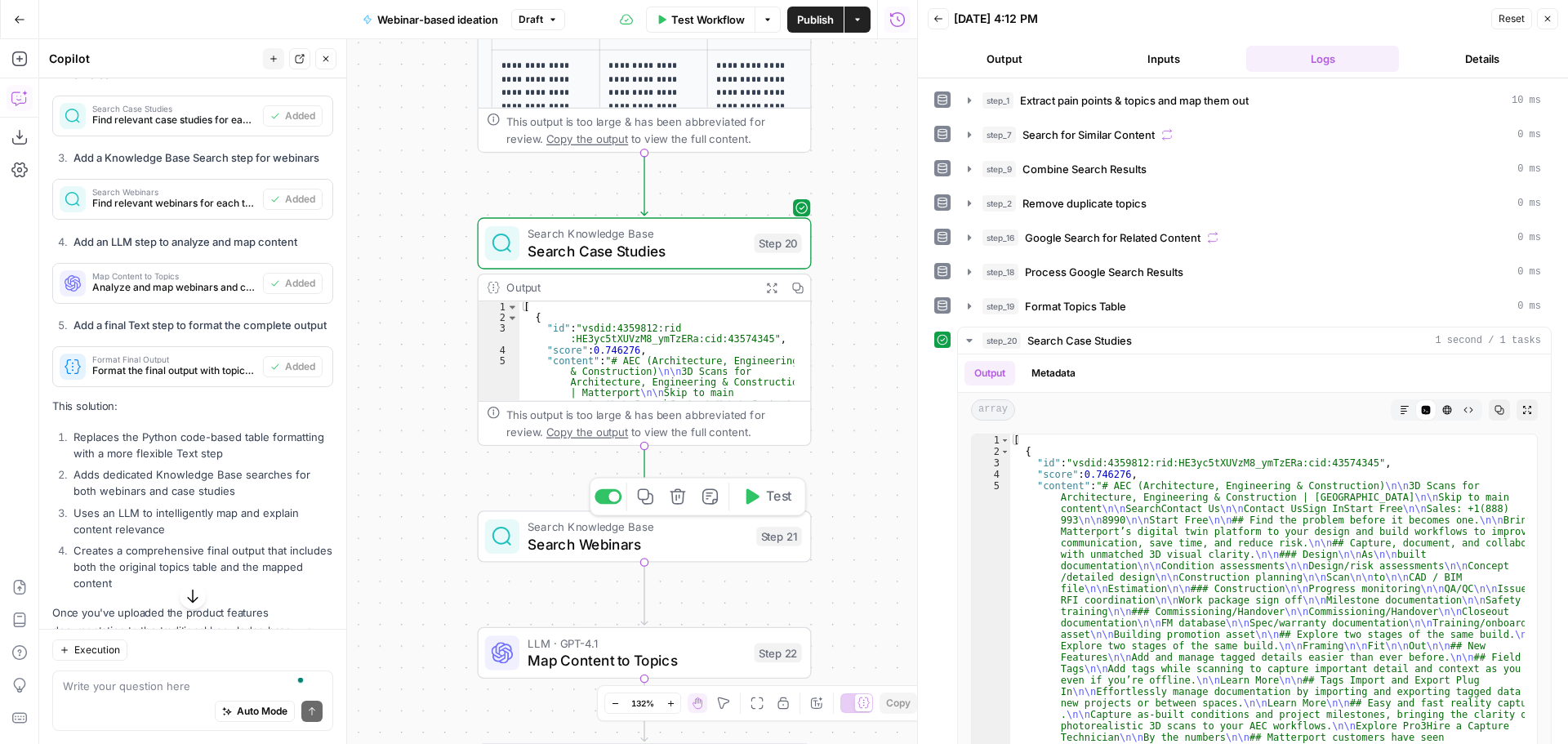
click at [783, 498] on span "Test" at bounding box center [779, 496] width 26 height 20
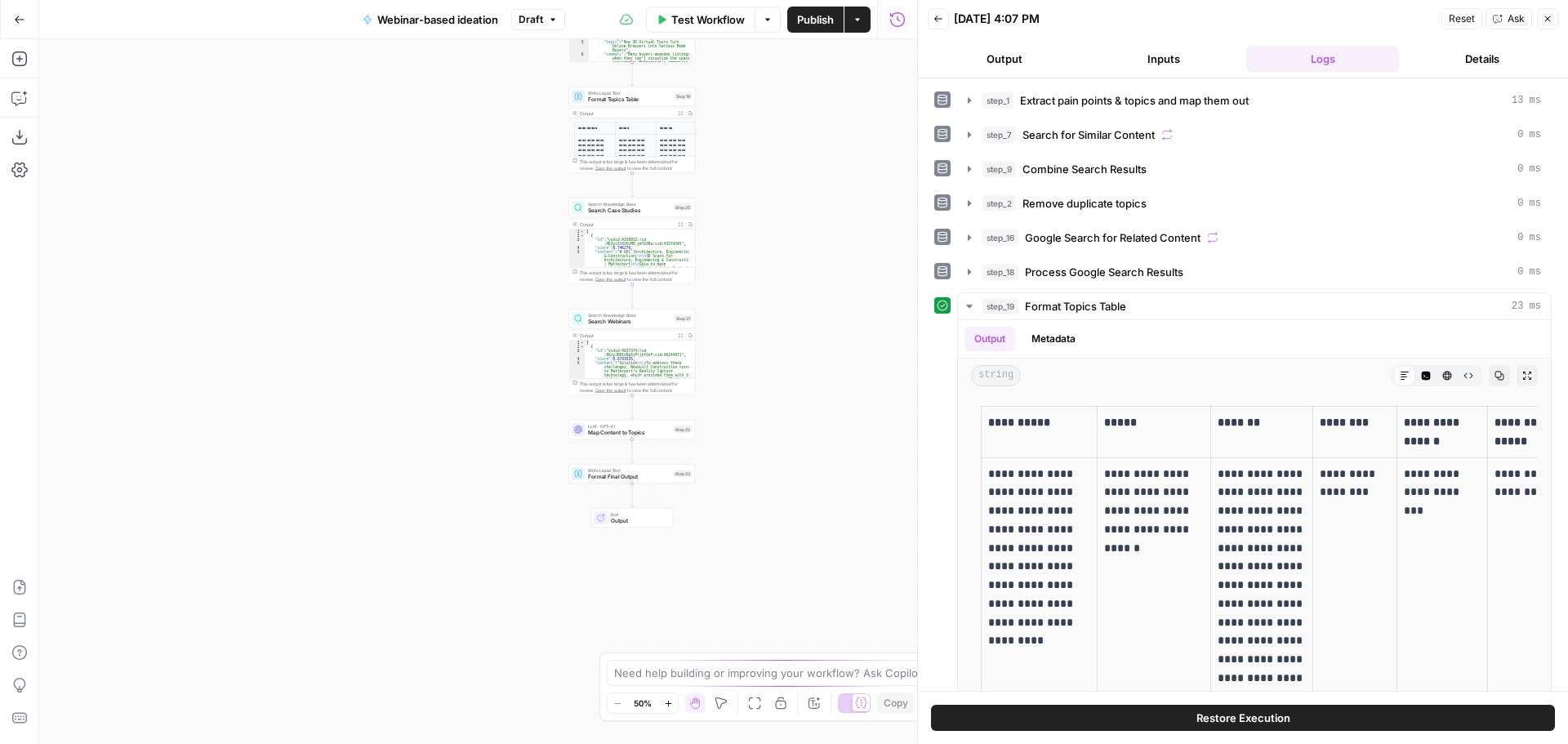
drag, startPoint x: 712, startPoint y: 474, endPoint x: 861, endPoint y: 297, distance: 231.4
click at [861, 297] on div "Workflow Set Inputs Inputs LLM · O3 Extract pain points & topics and map them o…" at bounding box center [478, 391] width 878 height 704
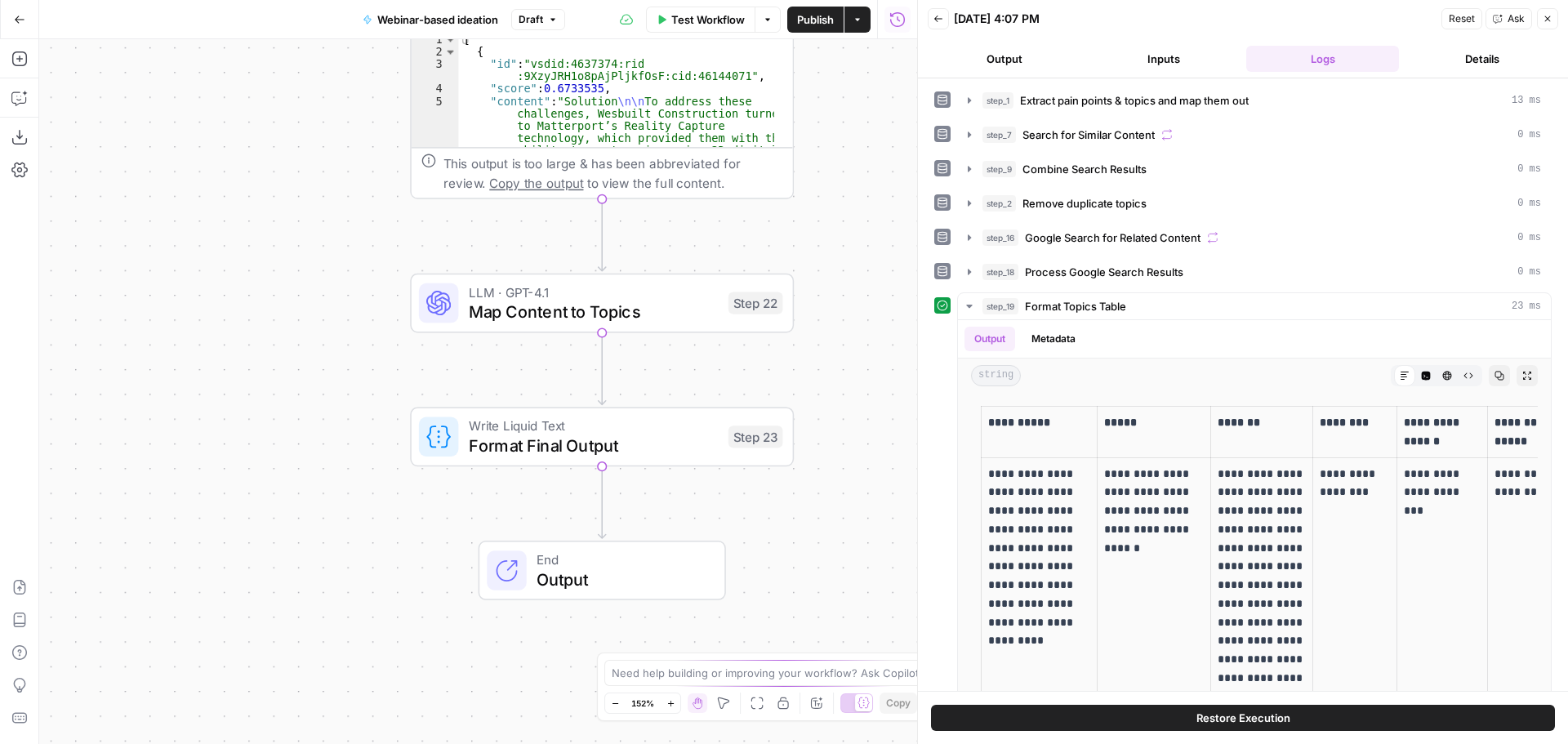
drag, startPoint x: 701, startPoint y: 369, endPoint x: 838, endPoint y: 349, distance: 138.5
click at [838, 346] on div "Workflow Set Inputs Inputs LLM · O3 Extract pain points & topics and map them o…" at bounding box center [478, 391] width 878 height 704
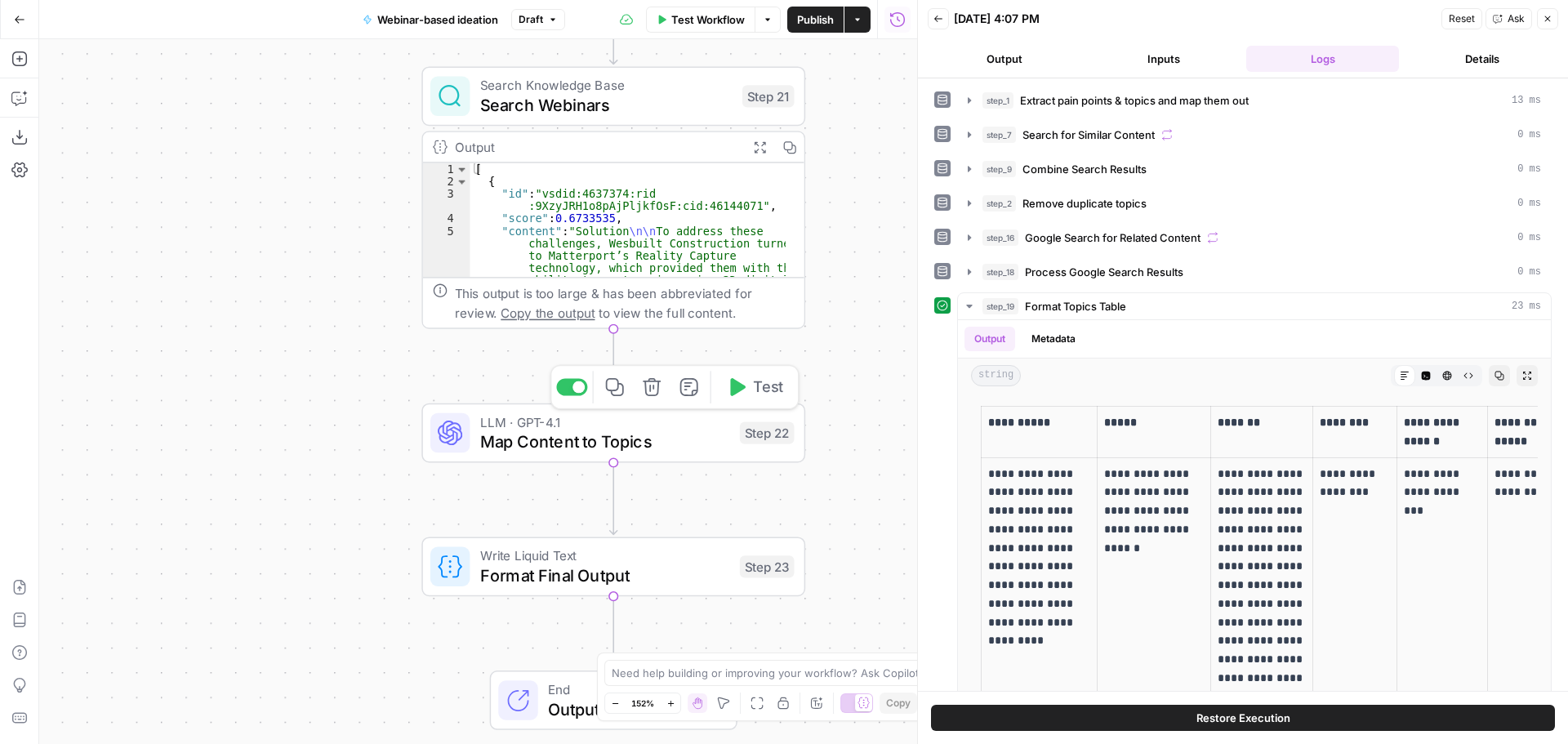
click at [751, 383] on button "Test" at bounding box center [753, 387] width 76 height 32
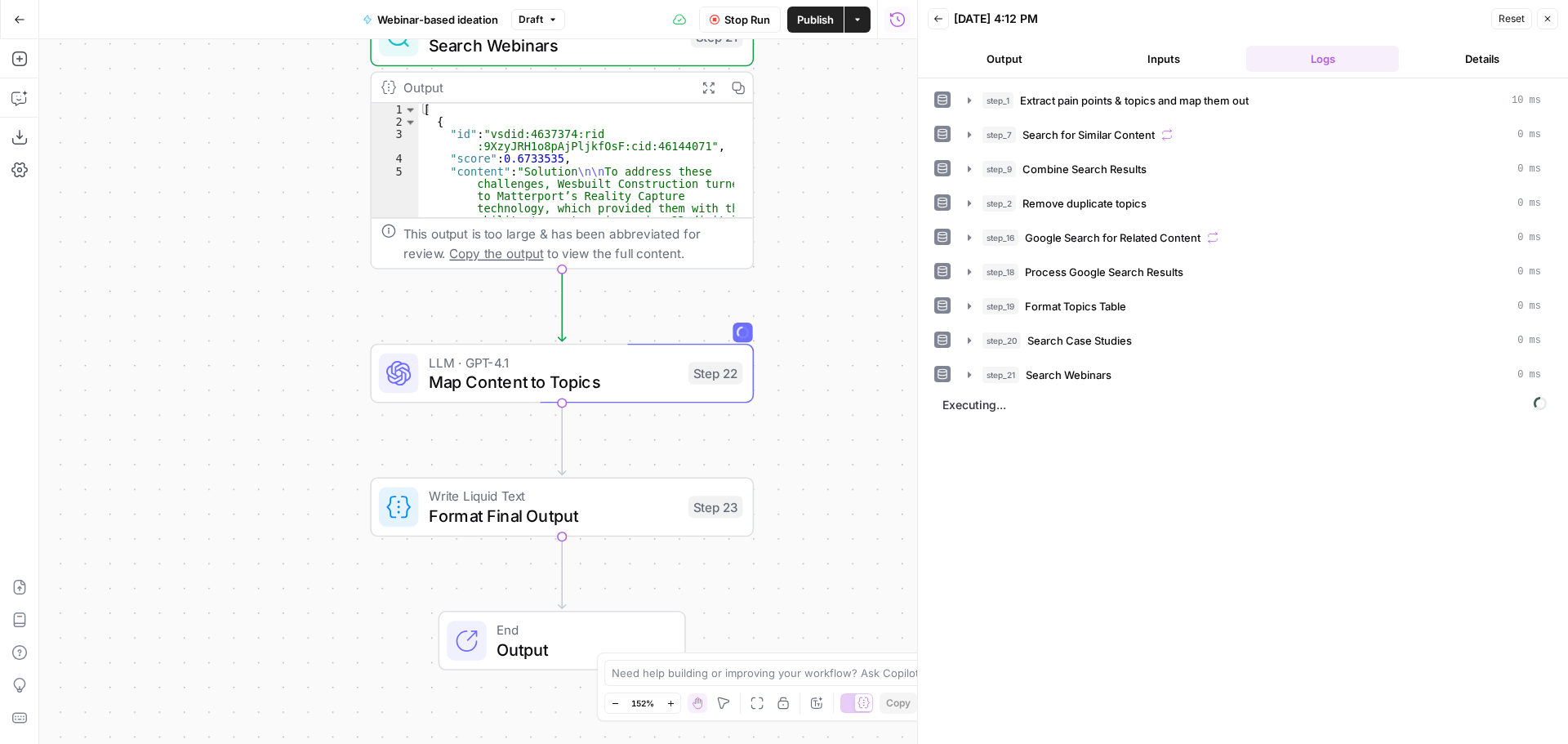
drag, startPoint x: 845, startPoint y: 362, endPoint x: 787, endPoint y: 311, distance: 77.2
click at [787, 311] on div "Workflow Set Inputs Inputs LLM · O3 Extract pain points & topics and map them o…" at bounding box center [478, 391] width 878 height 704
click at [963, 339] on icon "button" at bounding box center [969, 340] width 13 height 13
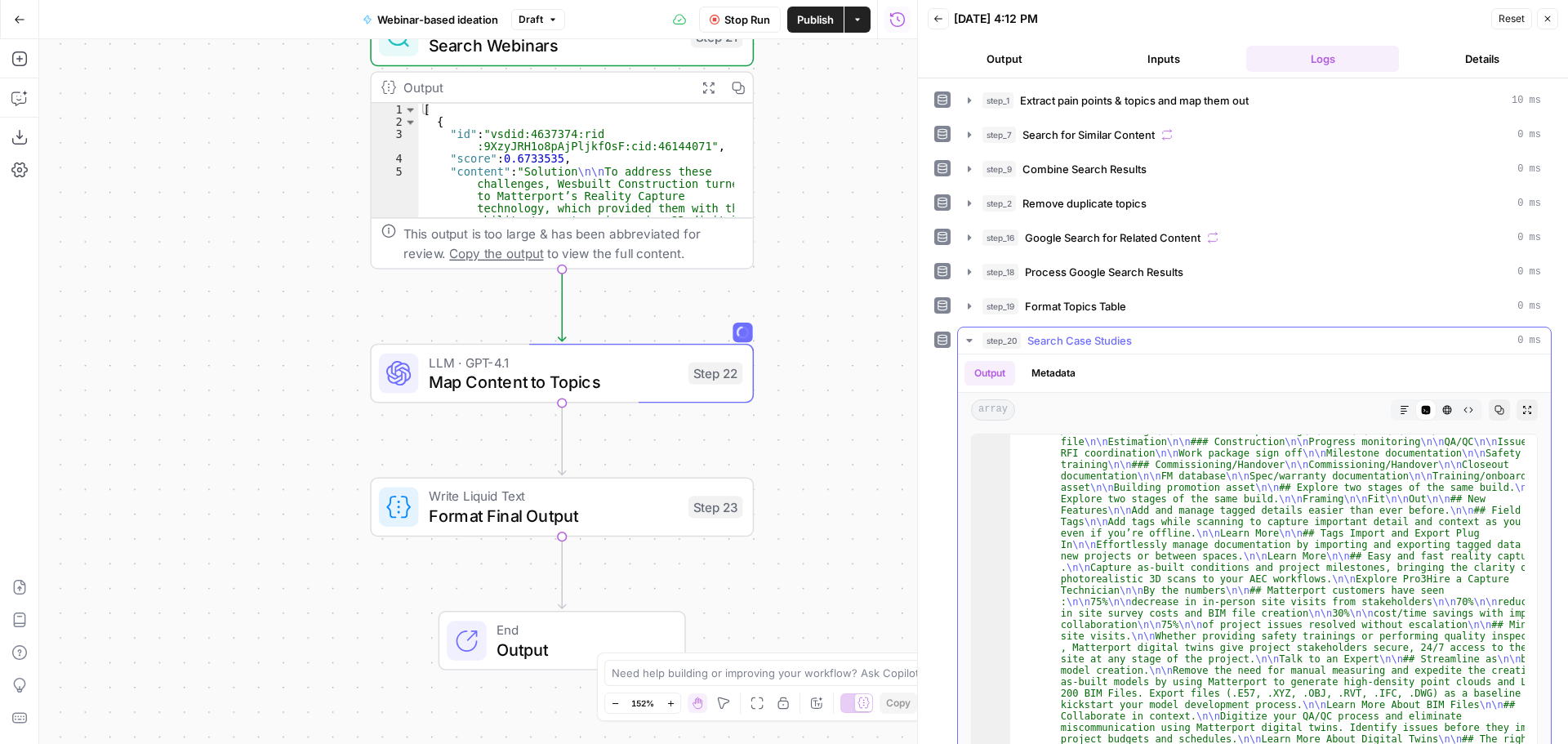
scroll to position [147, 0]
click at [993, 346] on span "step_20" at bounding box center [1001, 339] width 39 height 16
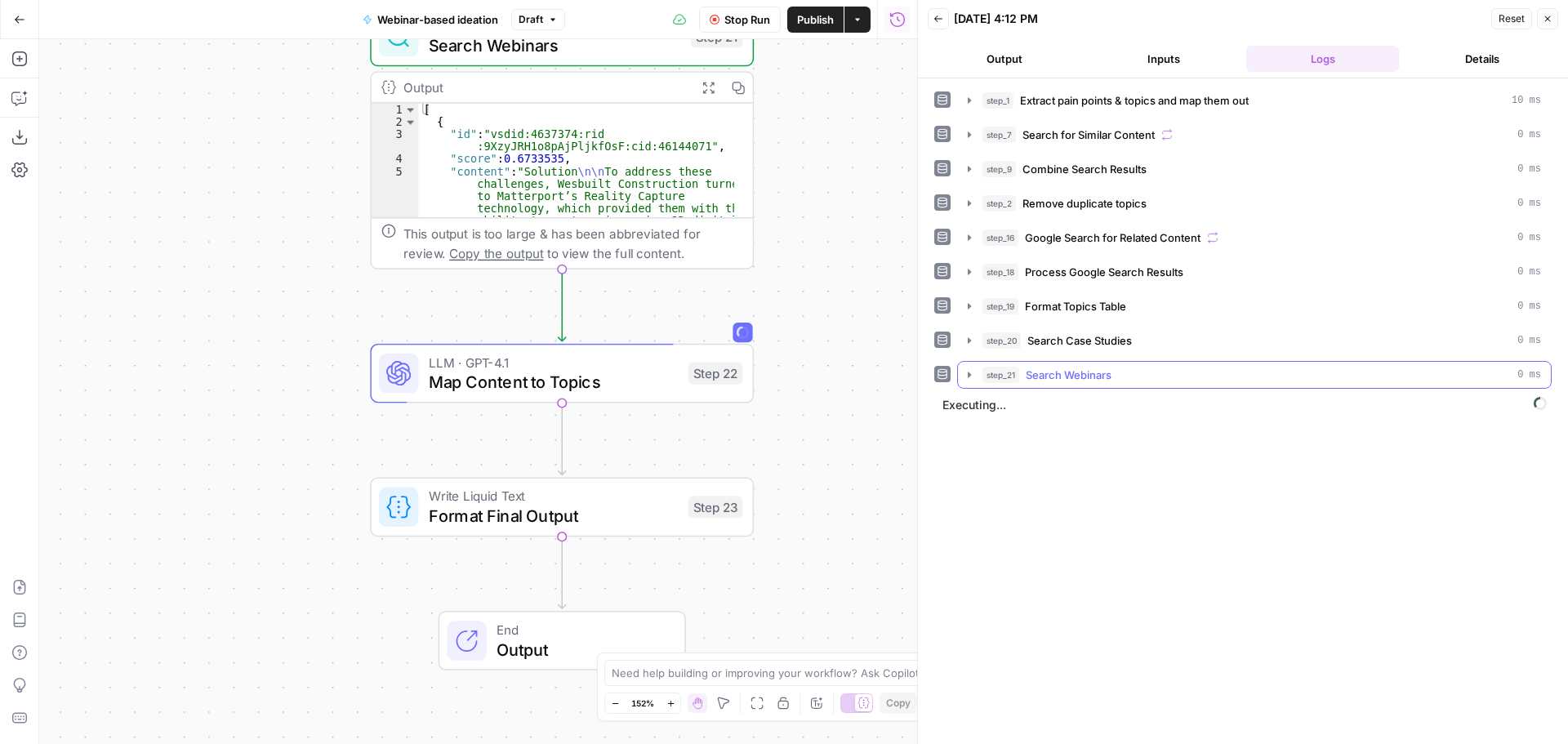
click at [1046, 369] on span "Search Webinars" at bounding box center [1068, 374] width 86 height 16
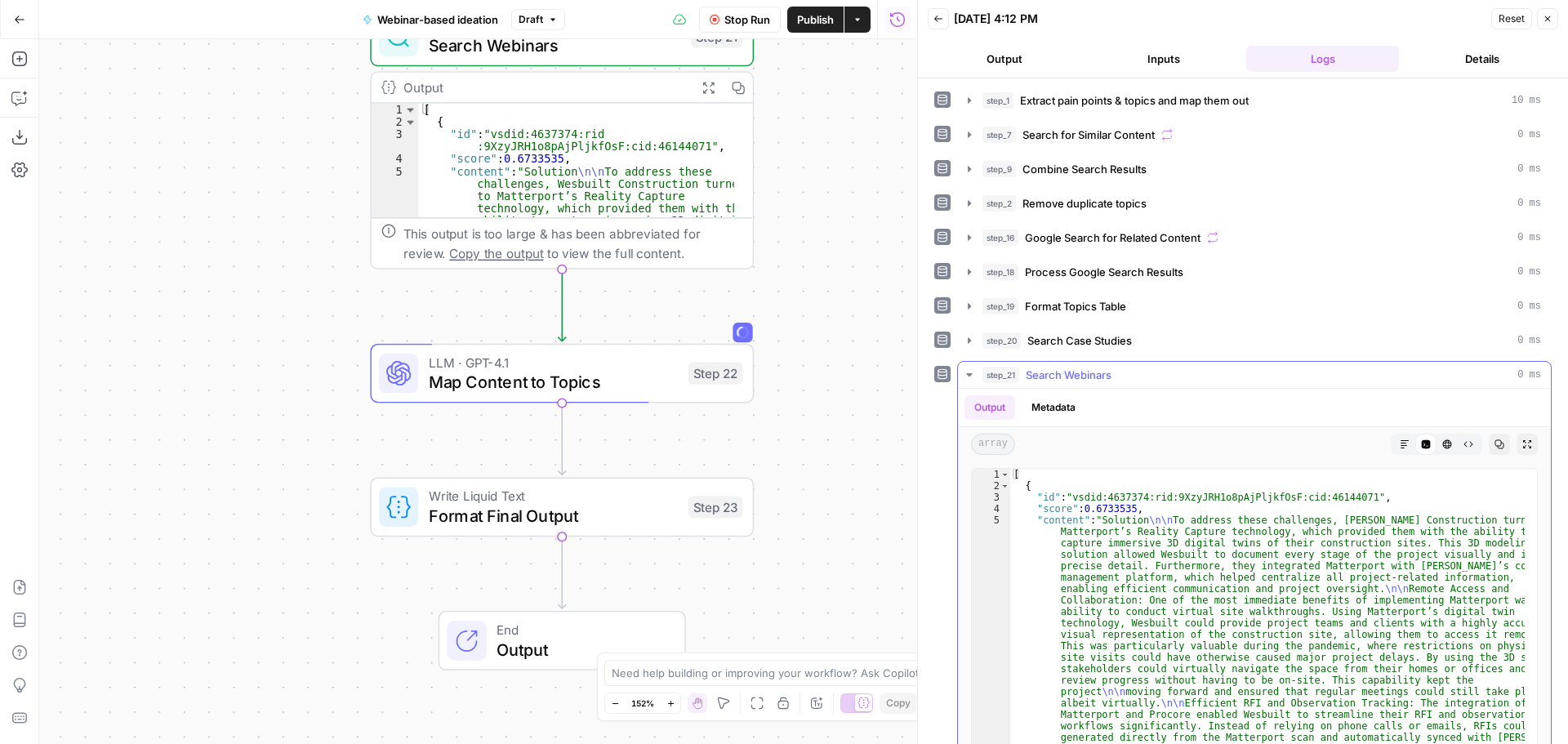
click at [1046, 369] on span "Search Webinars" at bounding box center [1068, 374] width 86 height 16
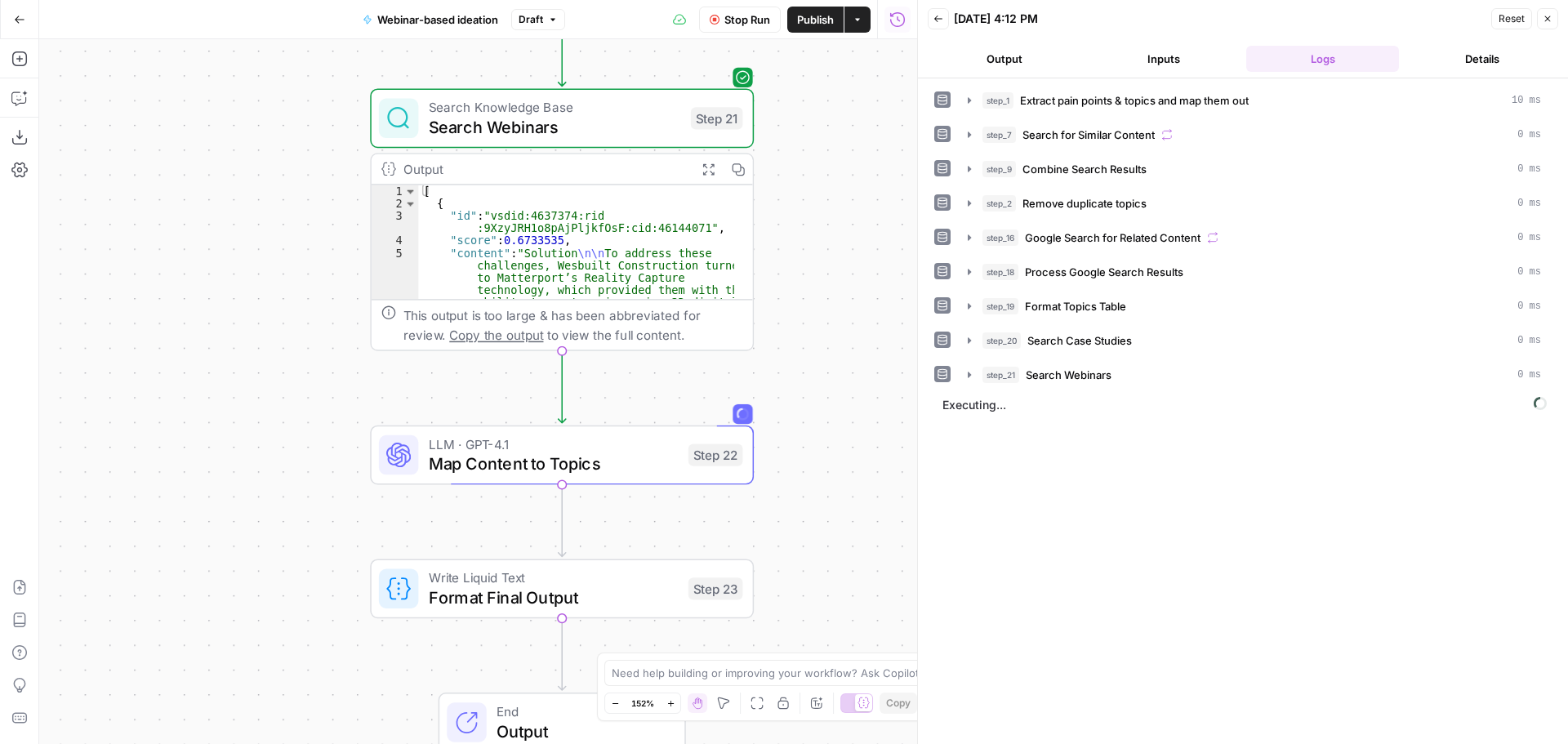
click at [600, 455] on span "Map Content to Topics" at bounding box center [553, 464] width 250 height 25
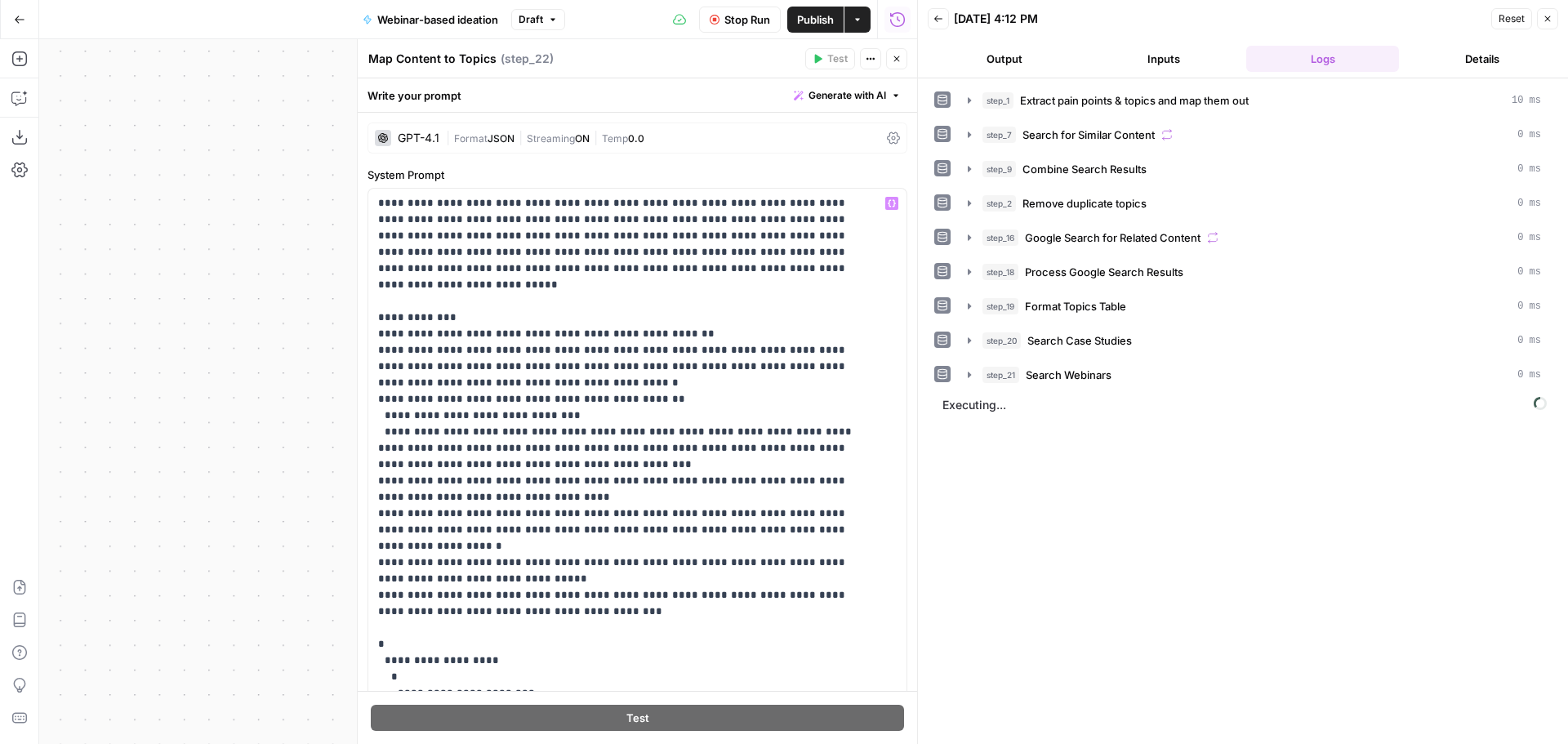
scroll to position [82, 0]
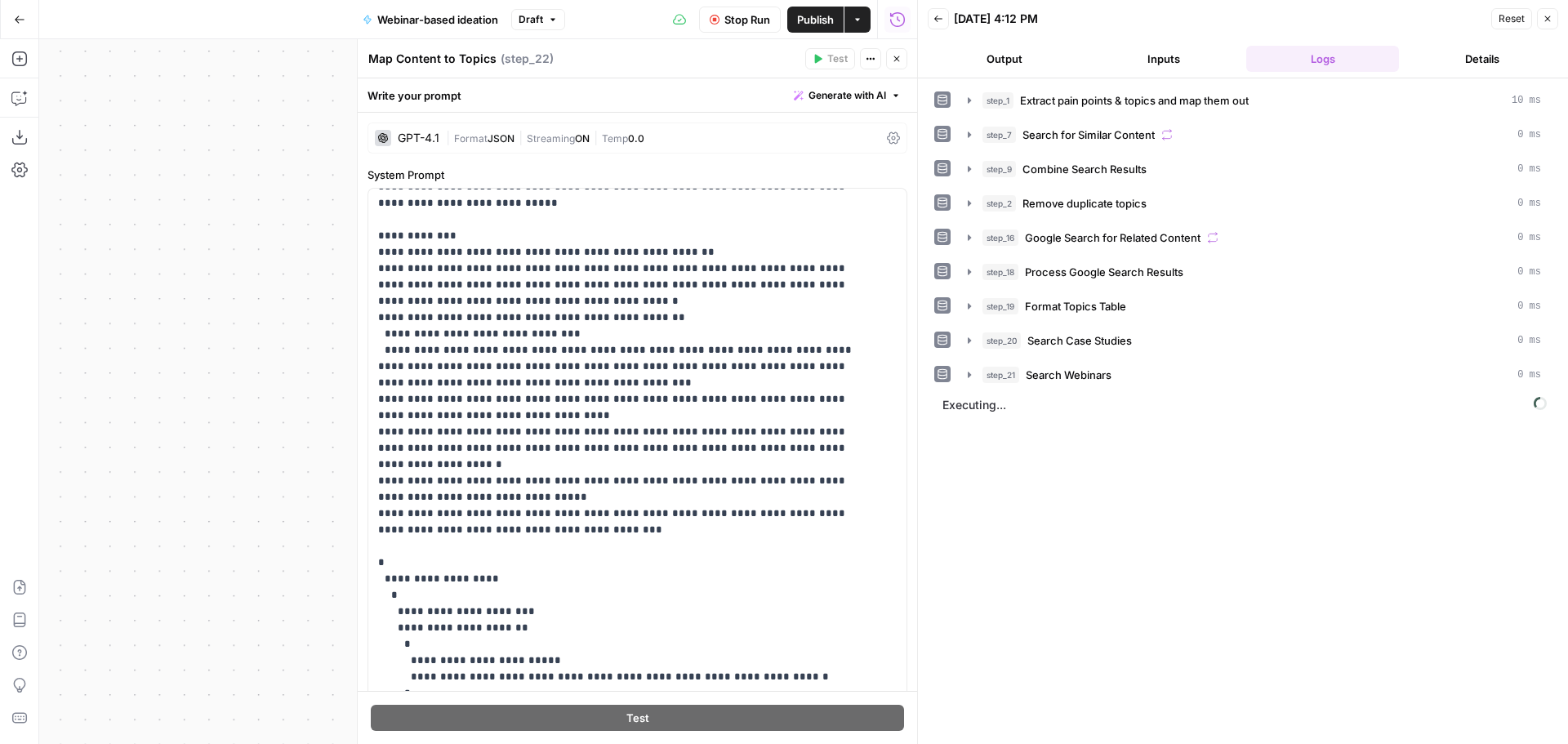
click at [895, 58] on icon "button" at bounding box center [897, 59] width 6 height 6
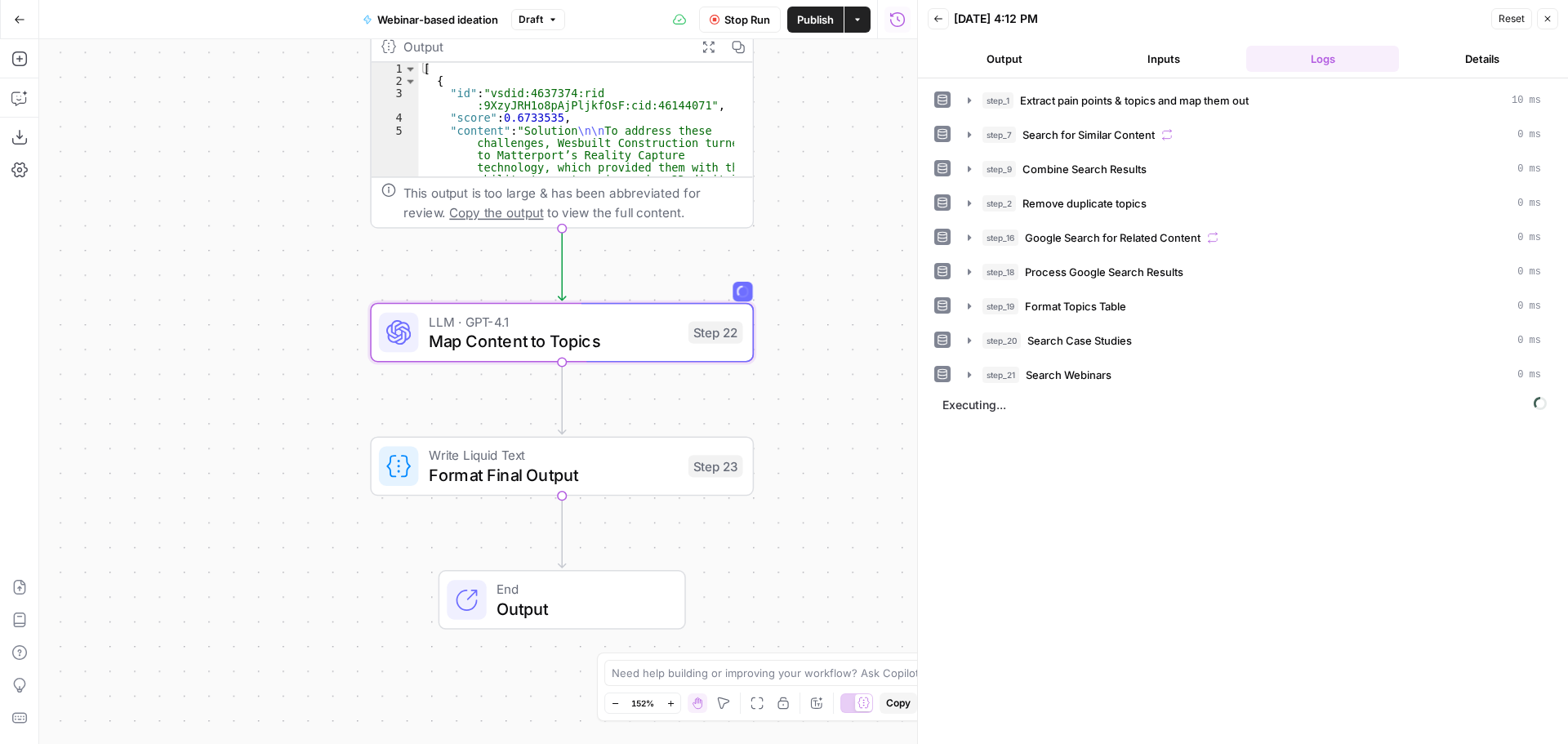
click at [624, 337] on span "Map Content to Topics" at bounding box center [553, 341] width 250 height 25
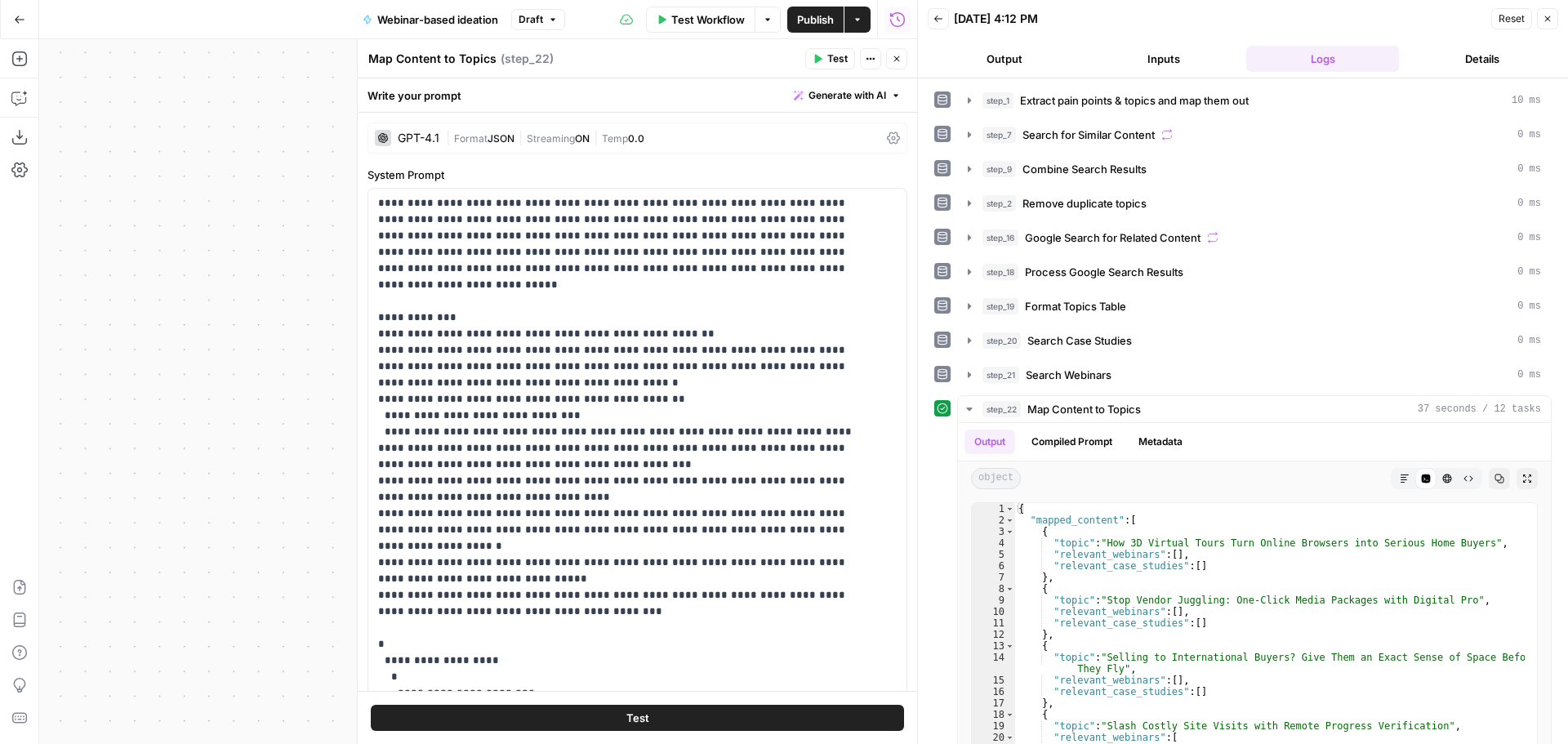
scroll to position [180, 0]
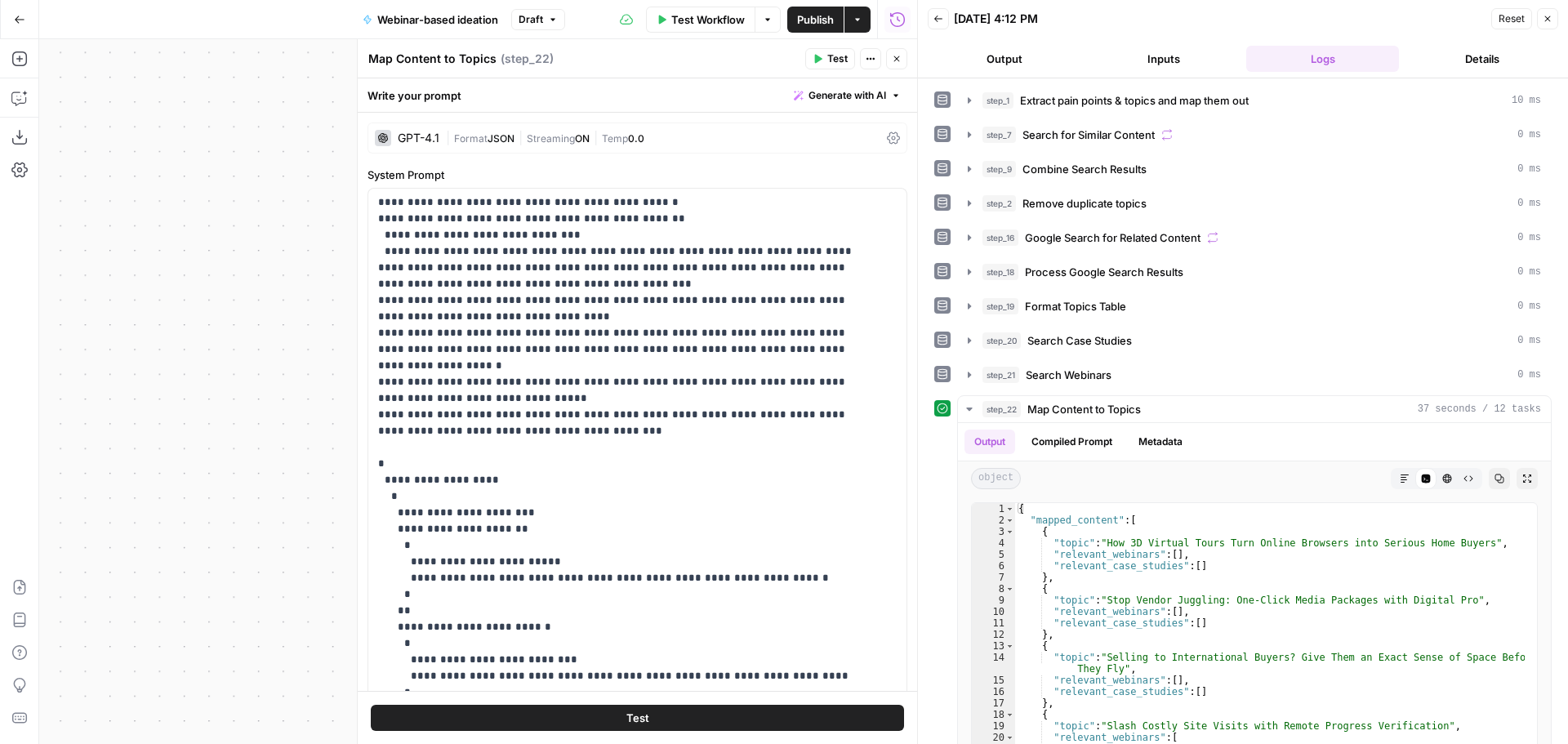
click at [898, 61] on icon "button" at bounding box center [897, 58] width 9 height 9
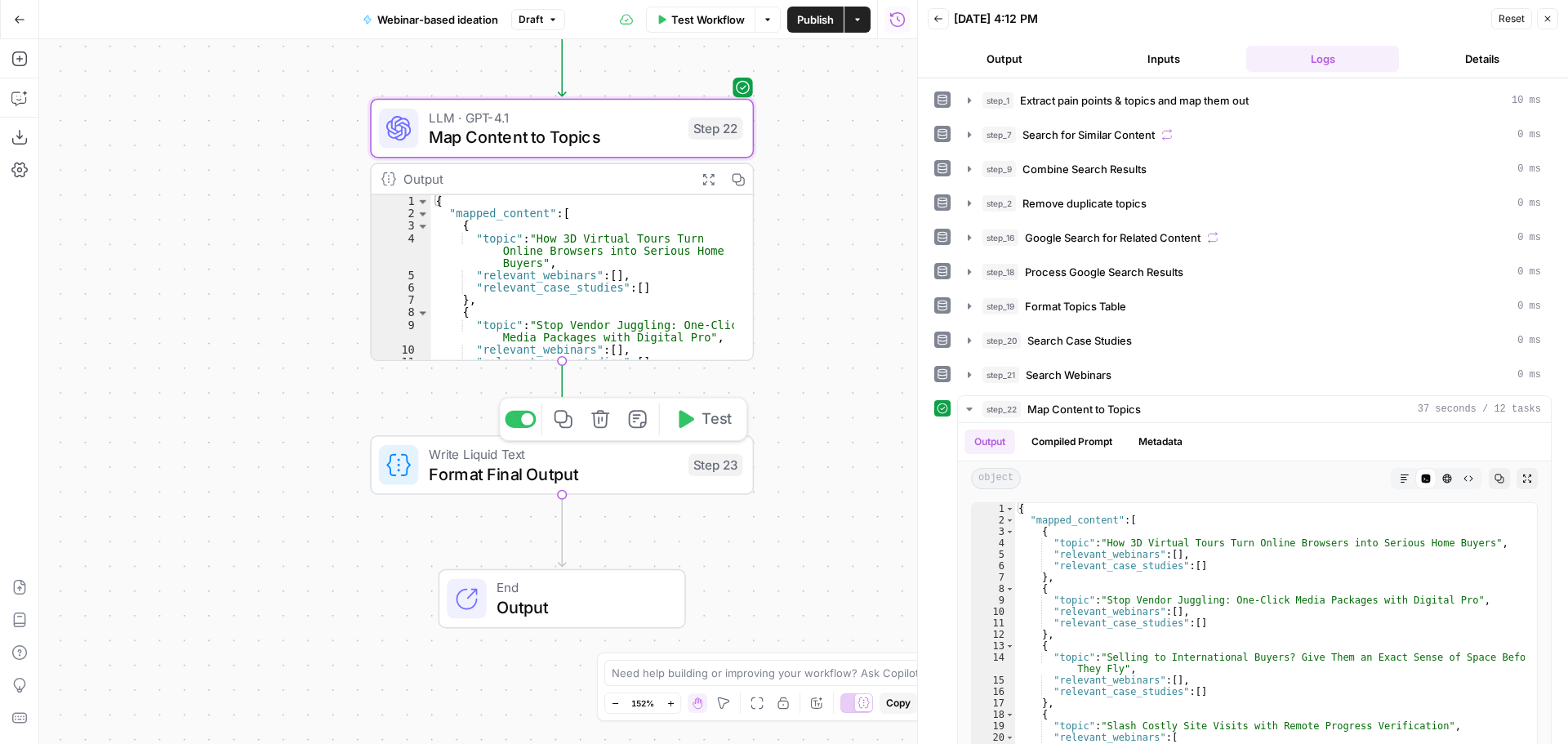
click at [691, 409] on icon "button" at bounding box center [684, 419] width 20 height 20
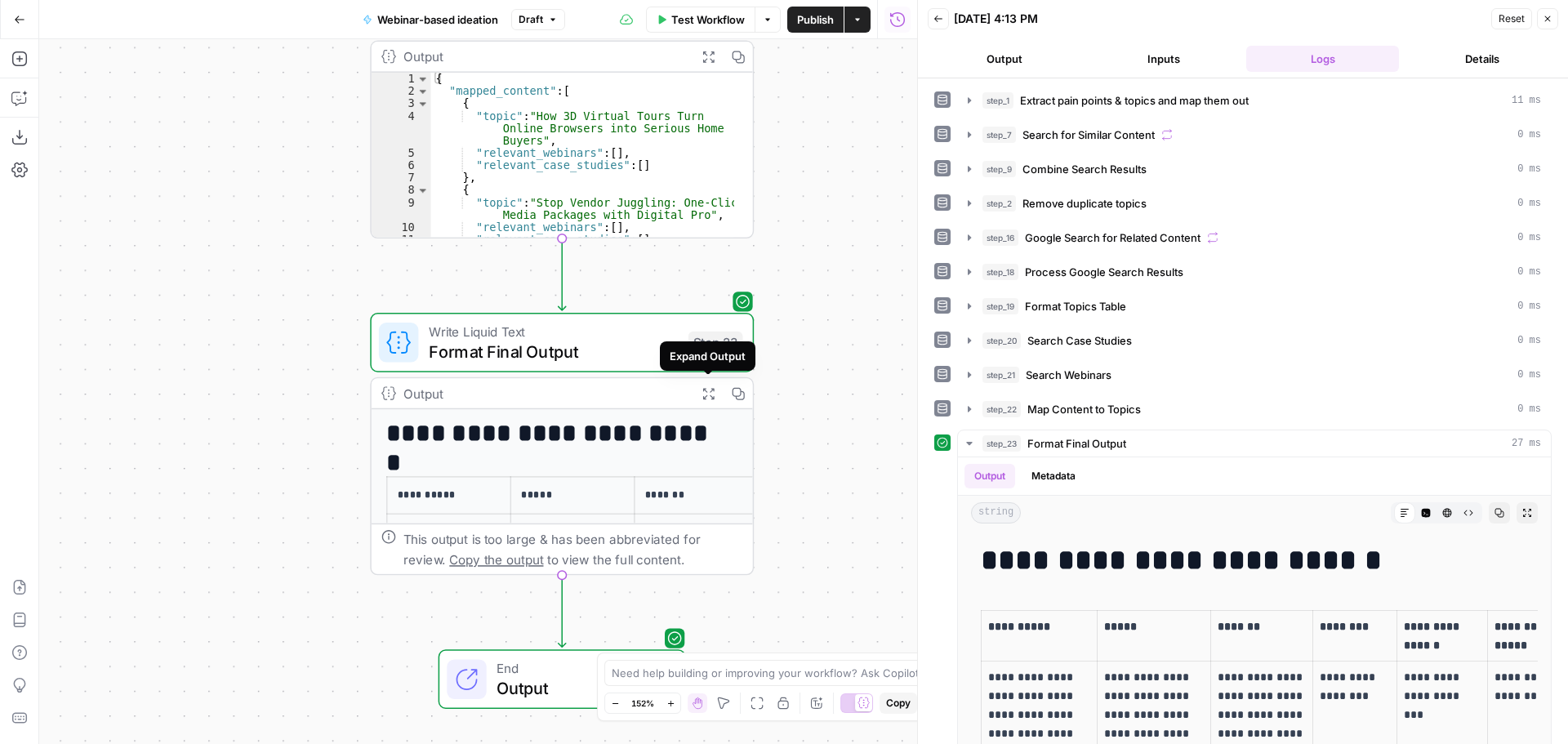
click at [711, 392] on icon "button" at bounding box center [708, 393] width 14 height 14
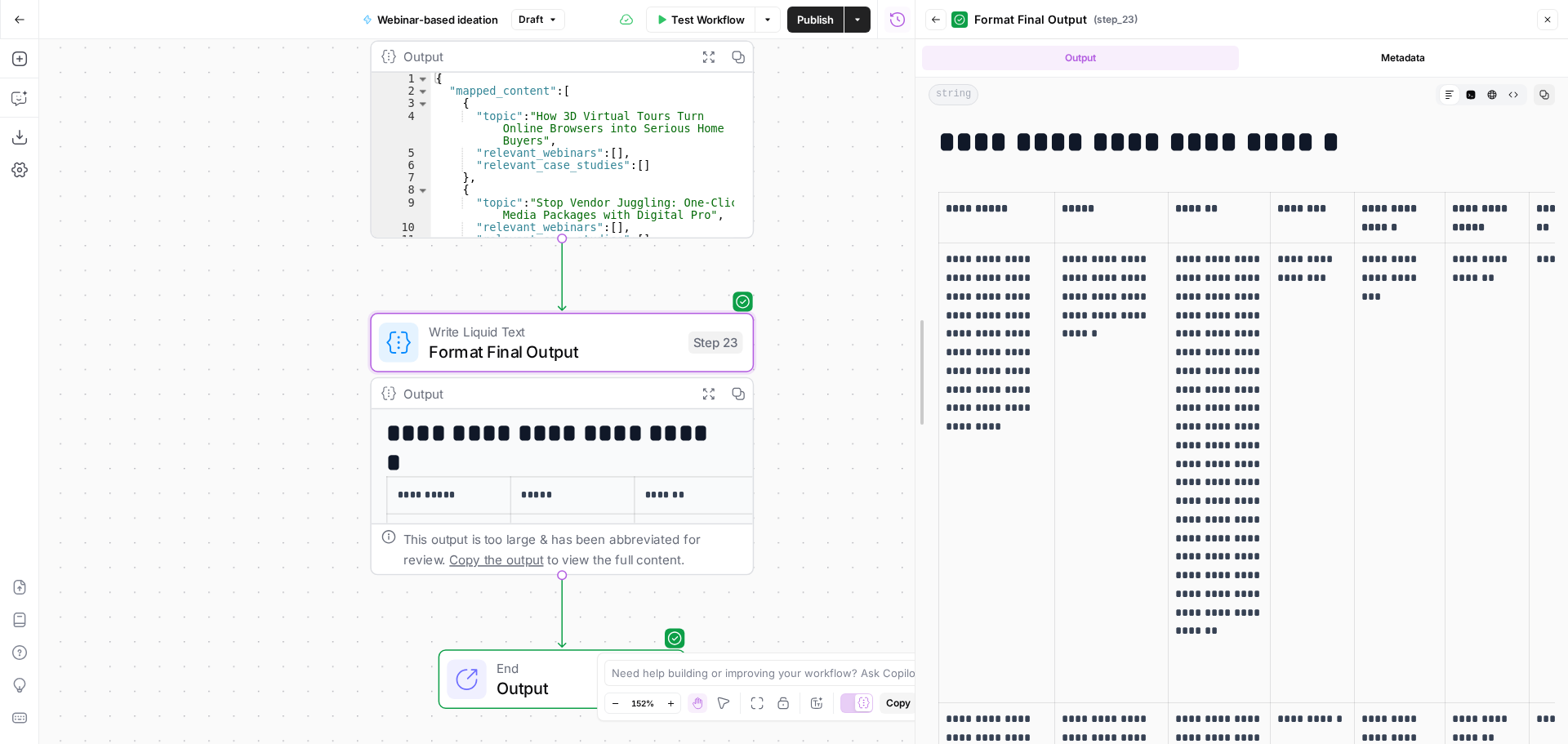
drag, startPoint x: 916, startPoint y: 386, endPoint x: 897, endPoint y: 362, distance: 30.6
click at [374, 379] on body "OGM New Home Browse Your Data Usage Settings Recent Grids Content Drafts v1 Web…" at bounding box center [784, 372] width 1568 height 744
drag, startPoint x: 915, startPoint y: 369, endPoint x: 653, endPoint y: 372, distance: 262.0
click at [653, 372] on body "OGM New Home Browse Your Data Usage Settings Recent Grids Content Drafts v1 Web…" at bounding box center [784, 372] width 1568 height 744
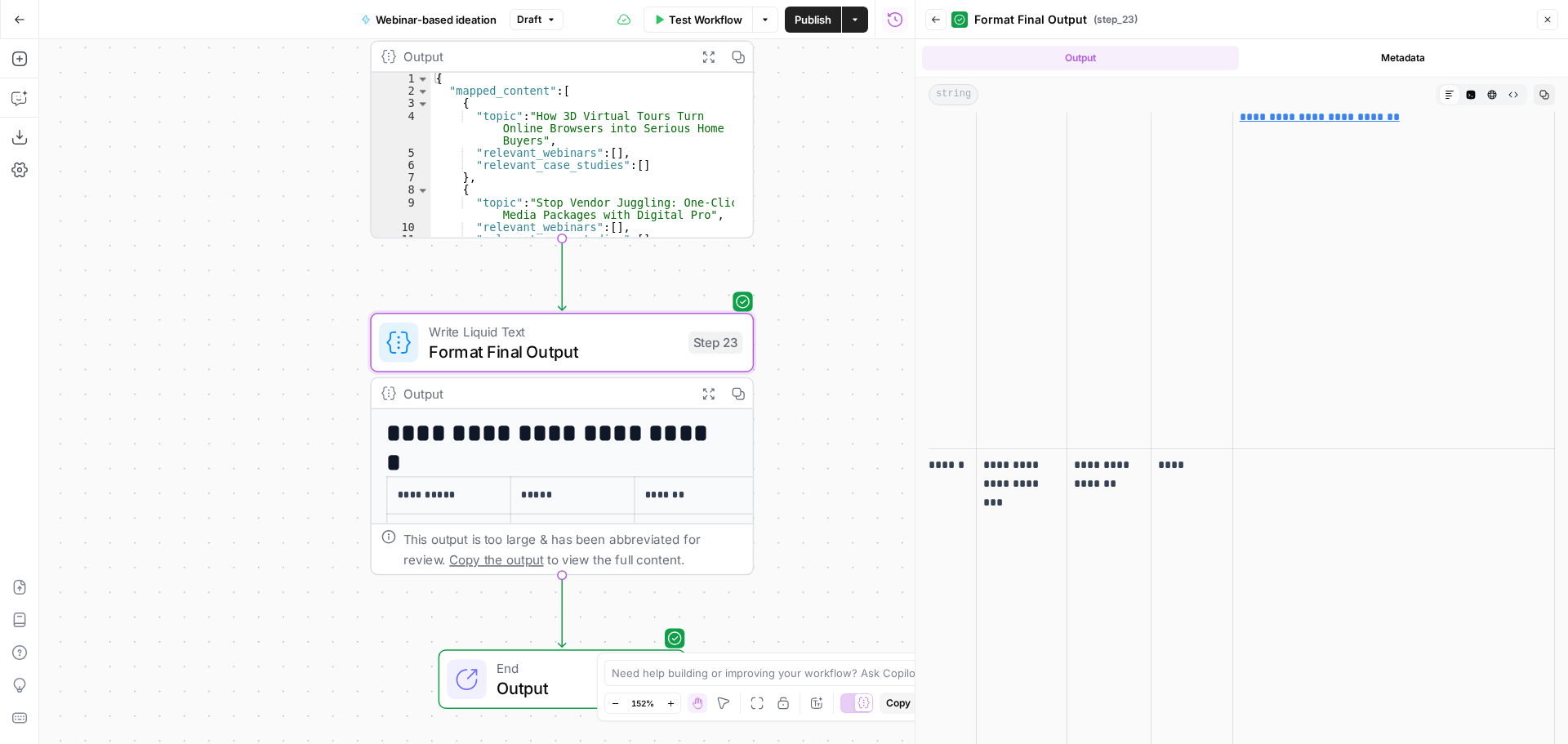
scroll to position [0, 0]
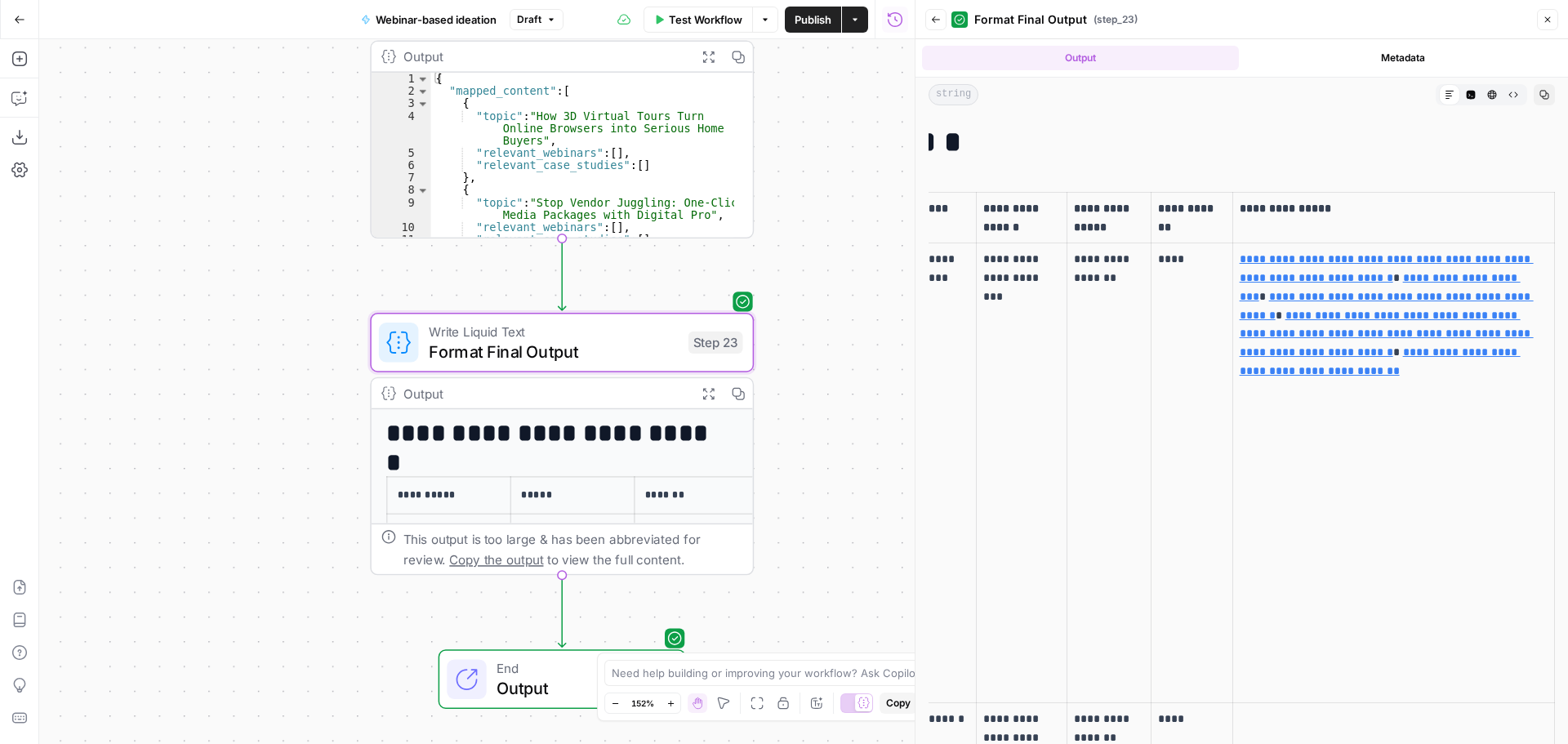
click at [933, 19] on icon "button" at bounding box center [935, 19] width 8 height 7
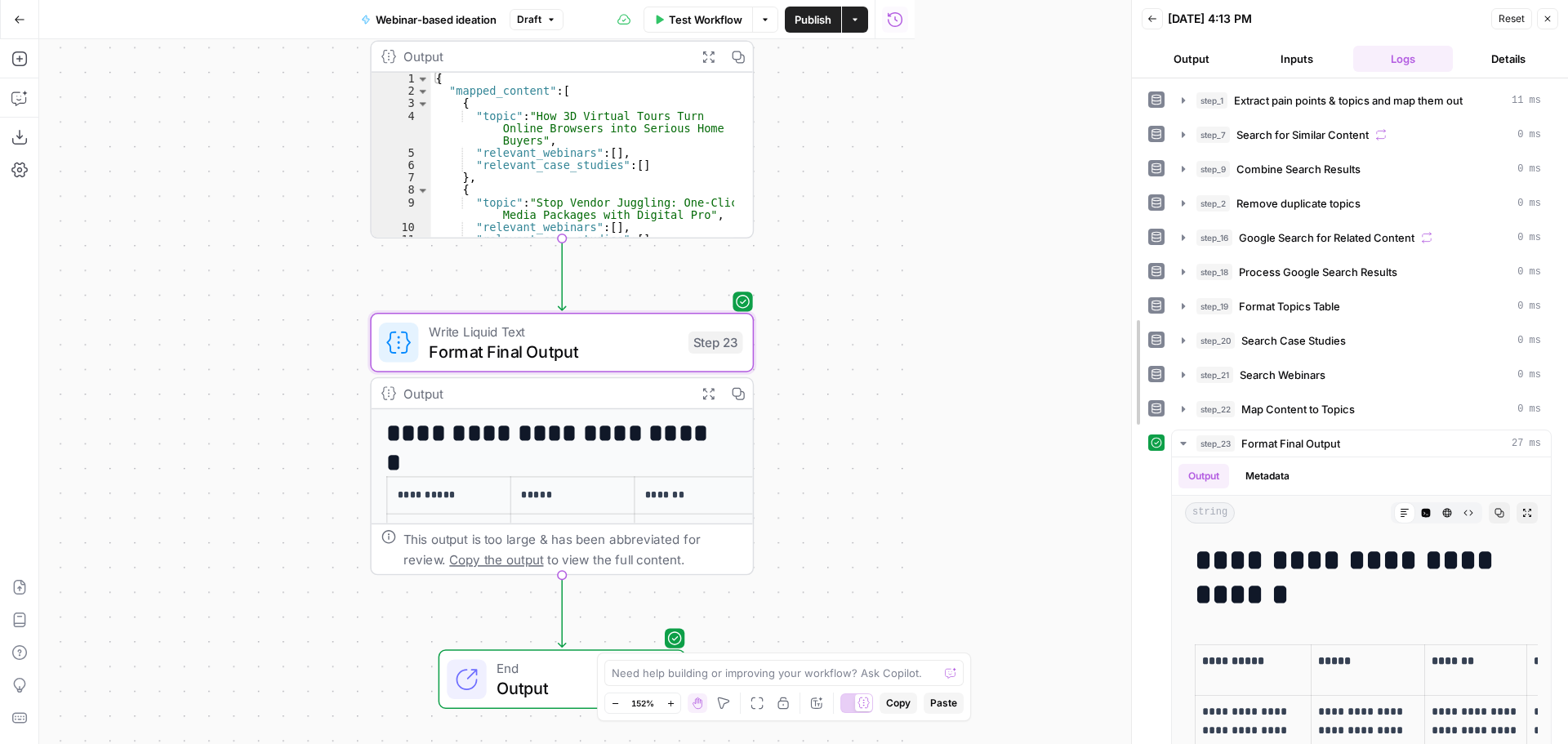
drag, startPoint x: 910, startPoint y: 334, endPoint x: 940, endPoint y: 381, distance: 55.8
click at [1140, 342] on div at bounding box center [1131, 372] width 16 height 744
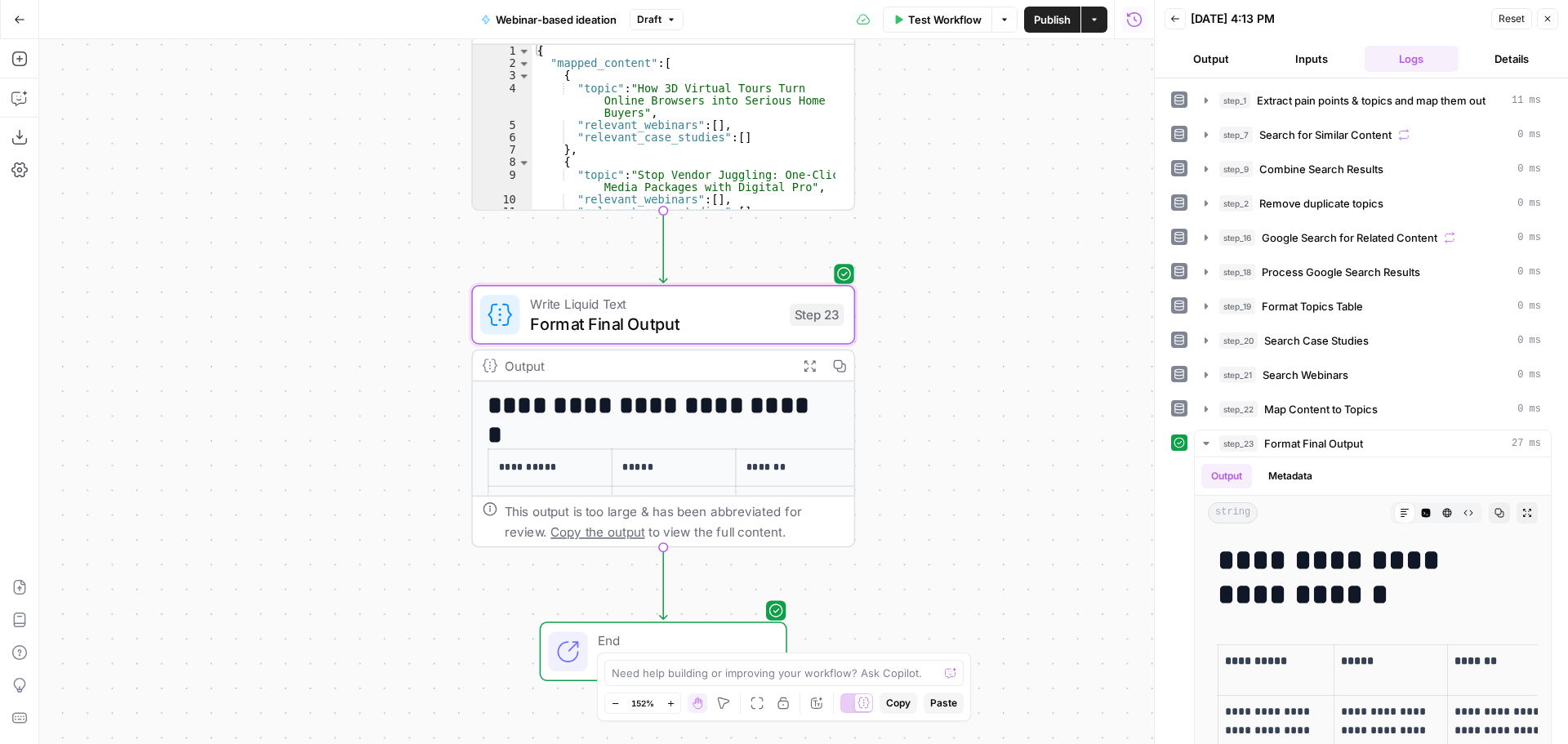
drag, startPoint x: 894, startPoint y: 387, endPoint x: 1014, endPoint y: 436, distance: 129.6
click at [1014, 436] on div "Workflow Set Inputs Inputs LLM · O3 Extract pain points & topics and map them o…" at bounding box center [597, 391] width 1114 height 704
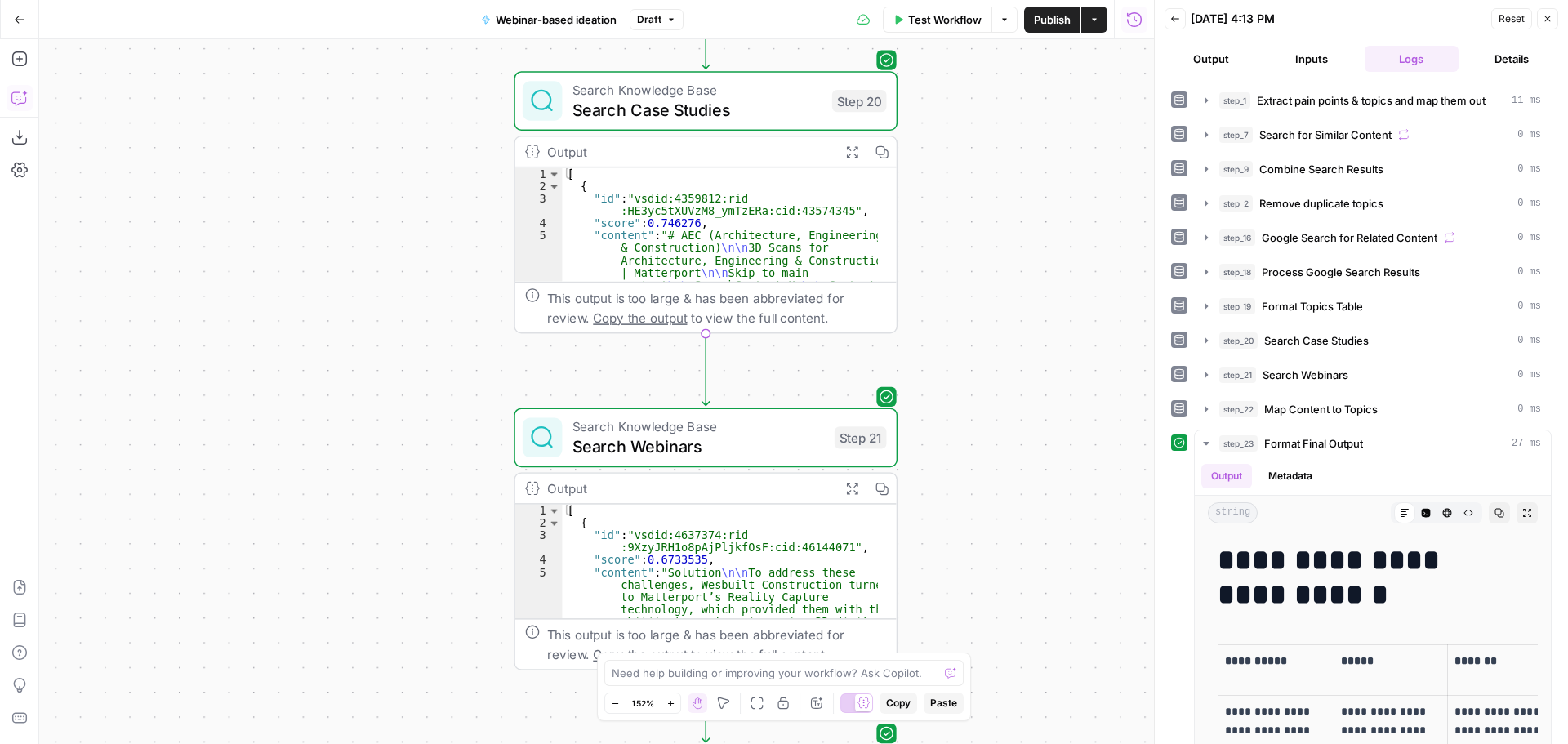
click at [21, 94] on icon "button" at bounding box center [19, 97] width 16 height 16
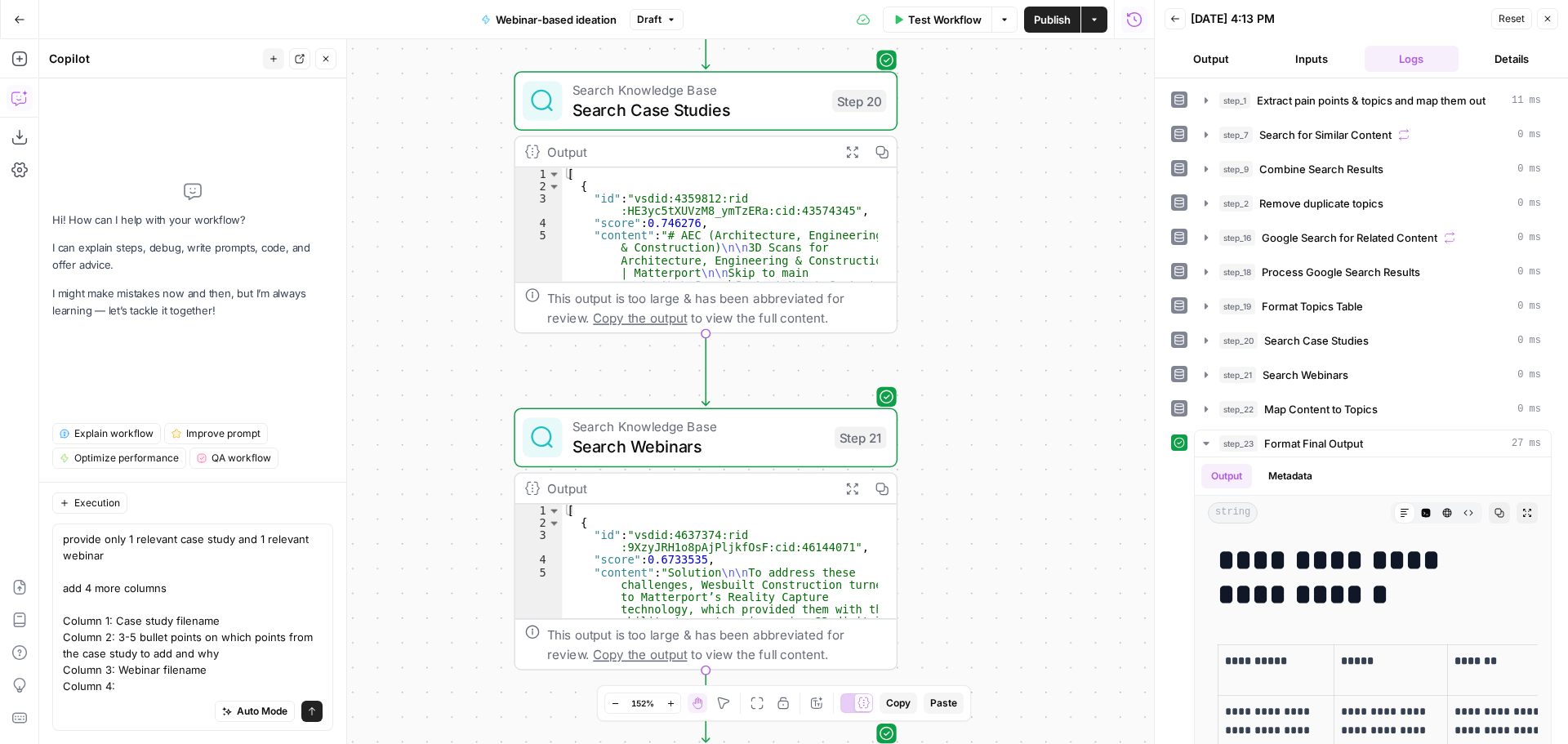
drag, startPoint x: 120, startPoint y: 635, endPoint x: 216, endPoint y: 649, distance: 97.0
click at [216, 649] on textarea "provide only 1 relevant case study and 1 relevant webinar add 4 more columns Co…" at bounding box center [192, 612] width 259 height 163
drag, startPoint x: 165, startPoint y: 686, endPoint x: 189, endPoint y: 664, distance: 32.6
click at [165, 686] on textarea "provide only 1 relevant case study and 1 relevant webinar add 4 more columns Co…" at bounding box center [192, 612] width 259 height 163
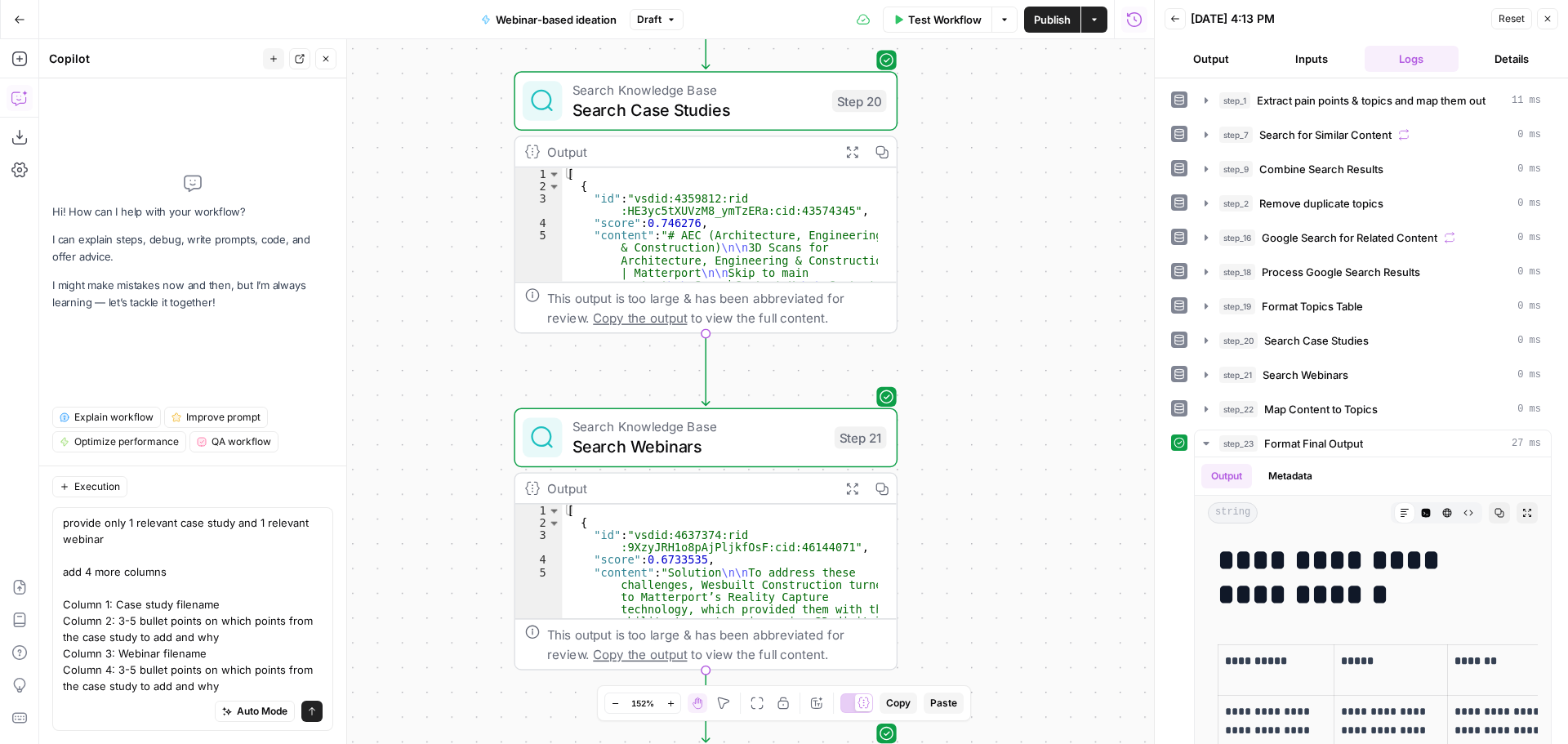
drag, startPoint x: 137, startPoint y: 689, endPoint x: 83, endPoint y: 690, distance: 54.0
click at [83, 690] on textarea "provide only 1 relevant case study and 1 relevant webinar add 4 more columns Co…" at bounding box center [192, 604] width 259 height 179
type textarea "provide only 1 relevant case study and 1 relevant webinar add 4 more columns Co…"
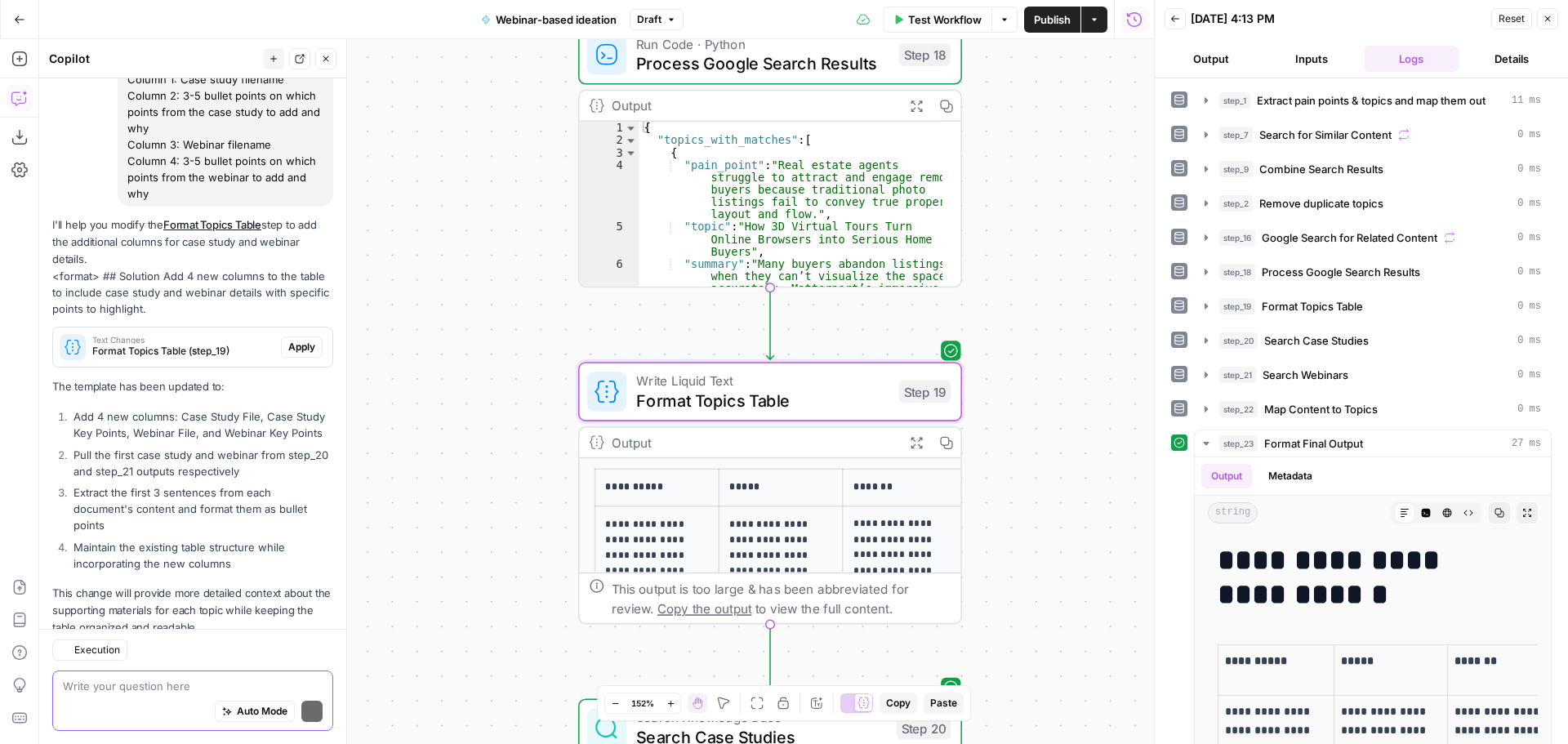
scroll to position [272, 0]
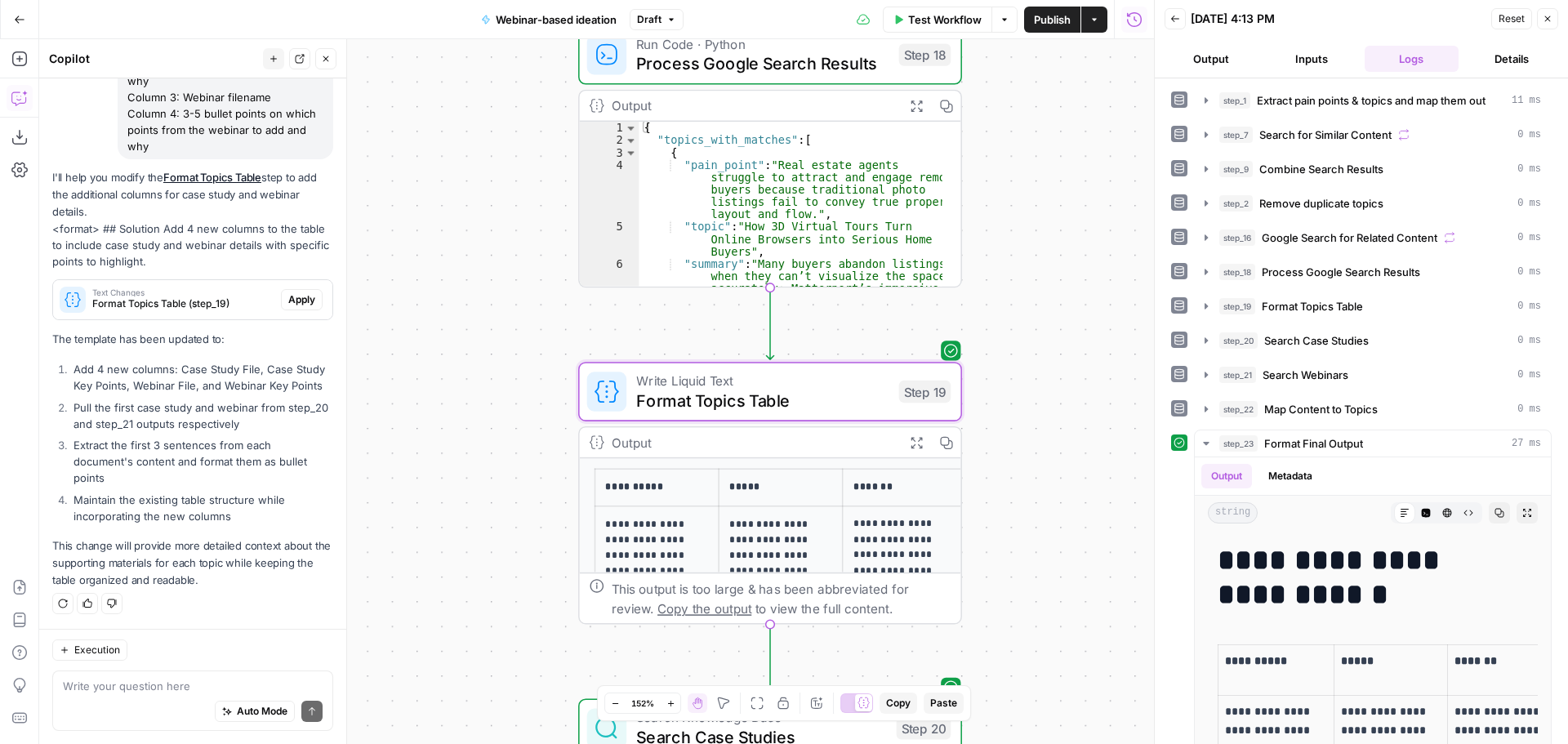
click at [296, 295] on span "Apply" at bounding box center [302, 300] width 27 height 15
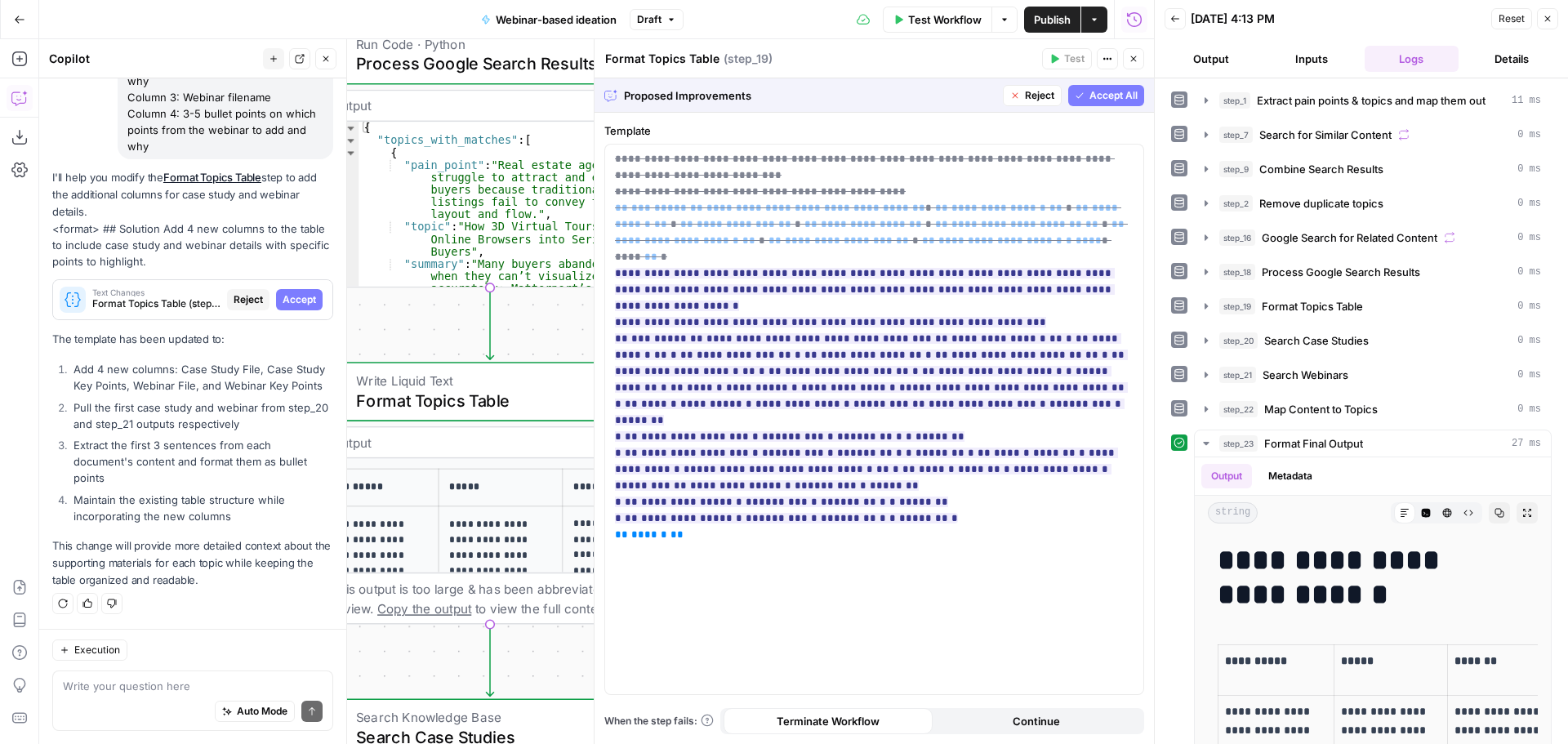
click at [1098, 89] on span "Accept All" at bounding box center [1113, 96] width 48 height 15
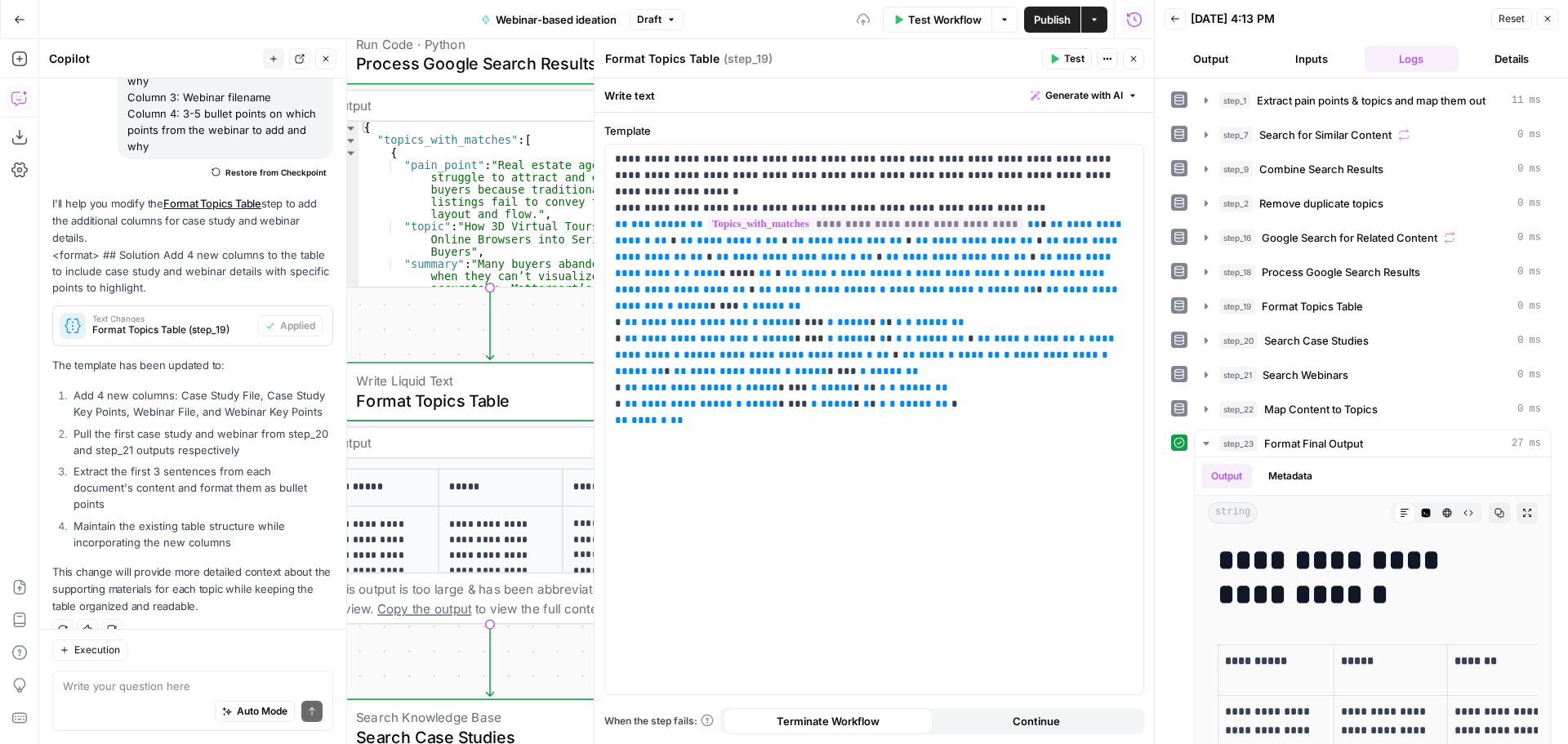
scroll to position [298, 0]
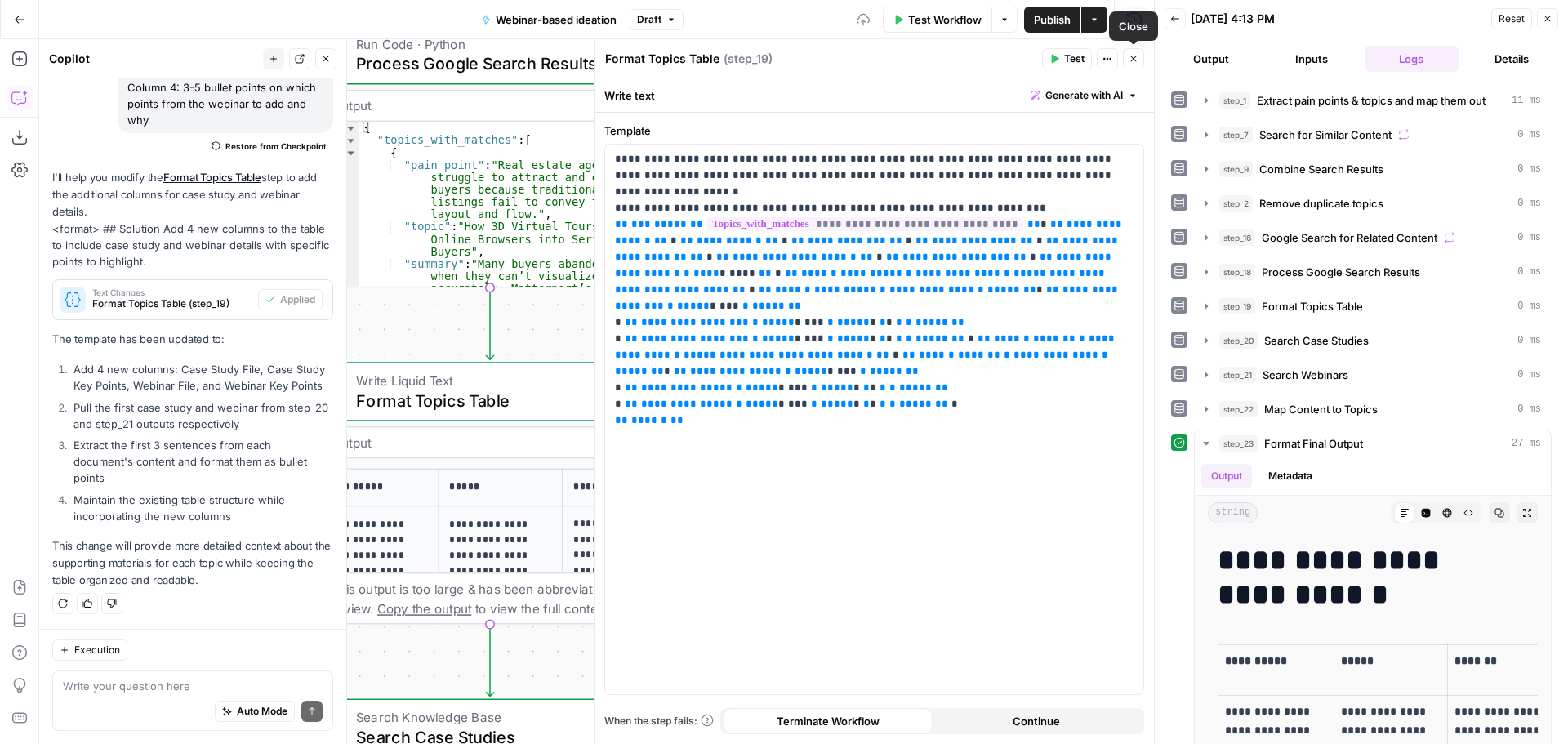
click at [1133, 58] on icon "button" at bounding box center [1133, 58] width 9 height 9
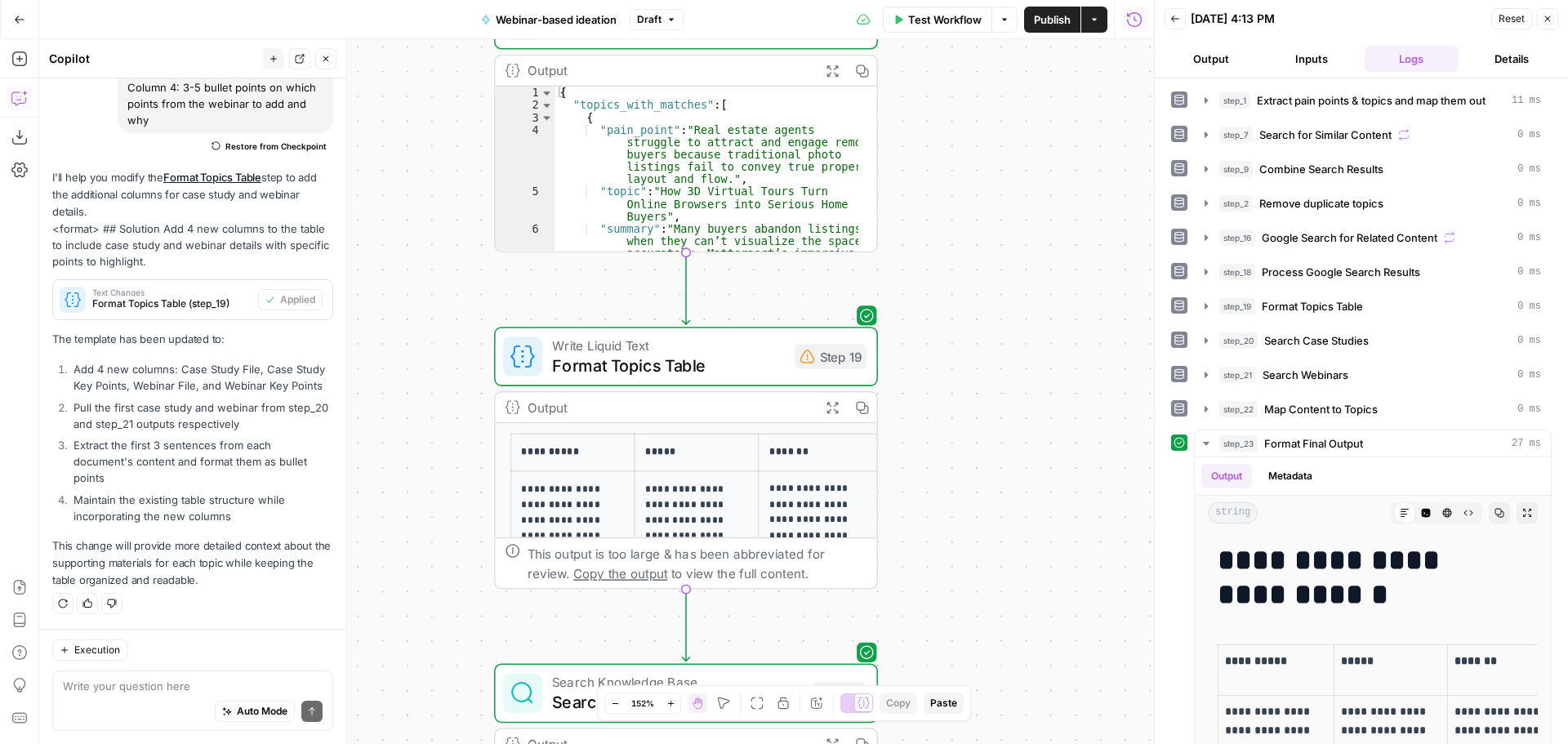
drag, startPoint x: 819, startPoint y: 378, endPoint x: 994, endPoint y: 347, distance: 177.7
click at [994, 347] on div "Workflow Set Inputs Inputs LLM · O3 Extract pain points & topics and map them o…" at bounding box center [597, 391] width 1114 height 704
click at [840, 310] on span "Test" at bounding box center [839, 310] width 29 height 22
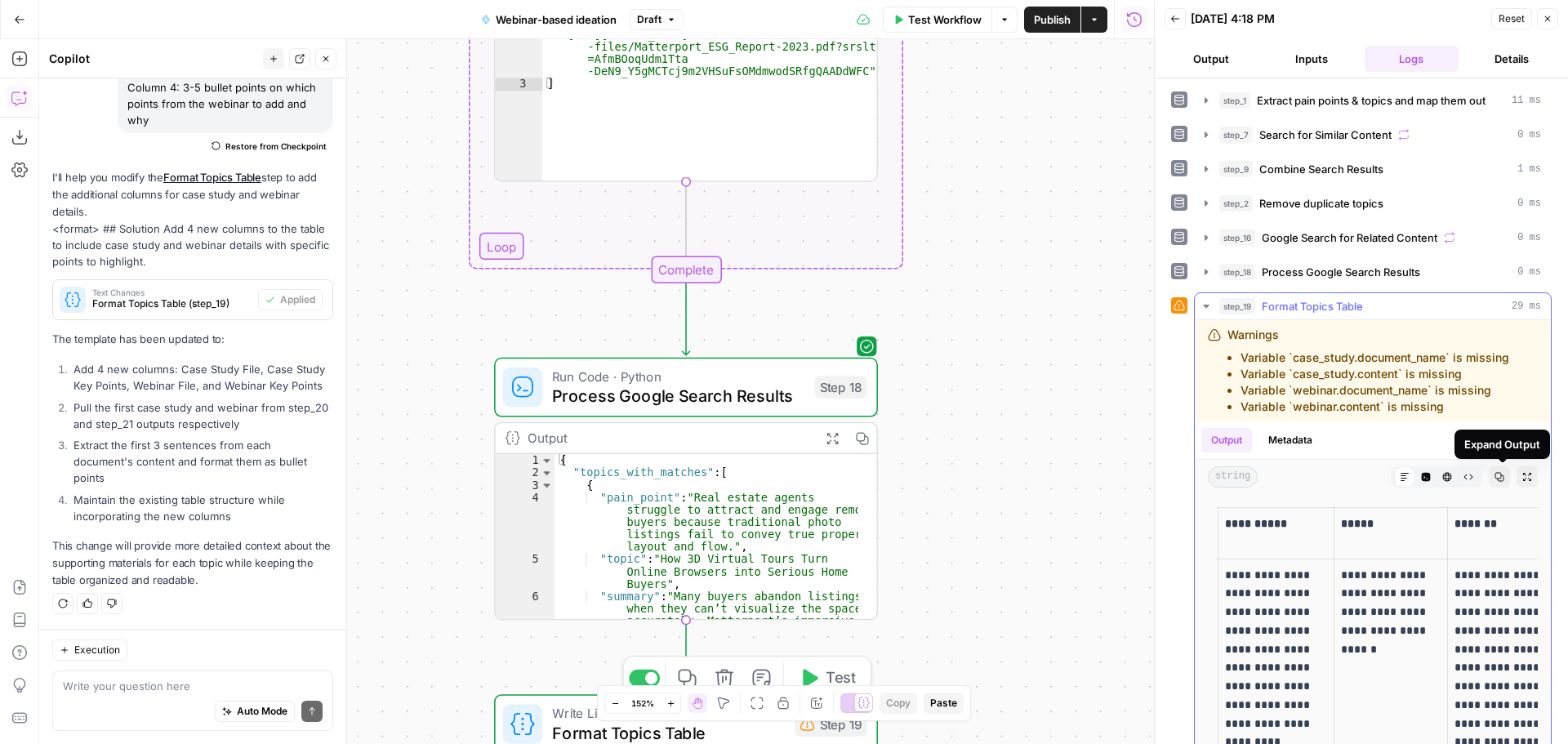
click at [1522, 476] on icon "button" at bounding box center [1527, 476] width 9 height 9
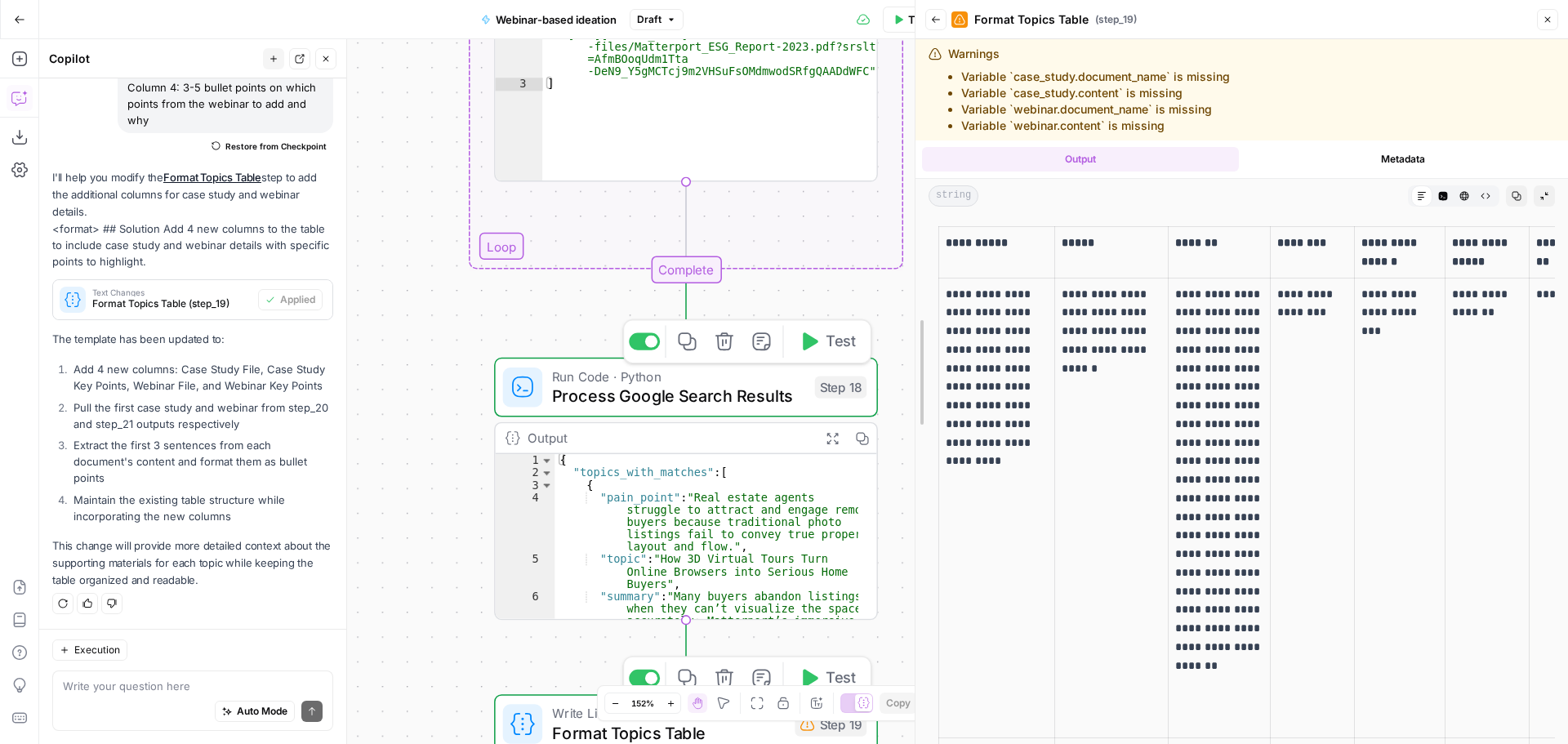
drag, startPoint x: 1150, startPoint y: 406, endPoint x: 1452, endPoint y: 315, distance: 315.4
click at [649, 401] on body "OGM New Home Browse Your Data Usage Settings Recent Grids Content Drafts v1 Web…" at bounding box center [784, 372] width 1568 height 744
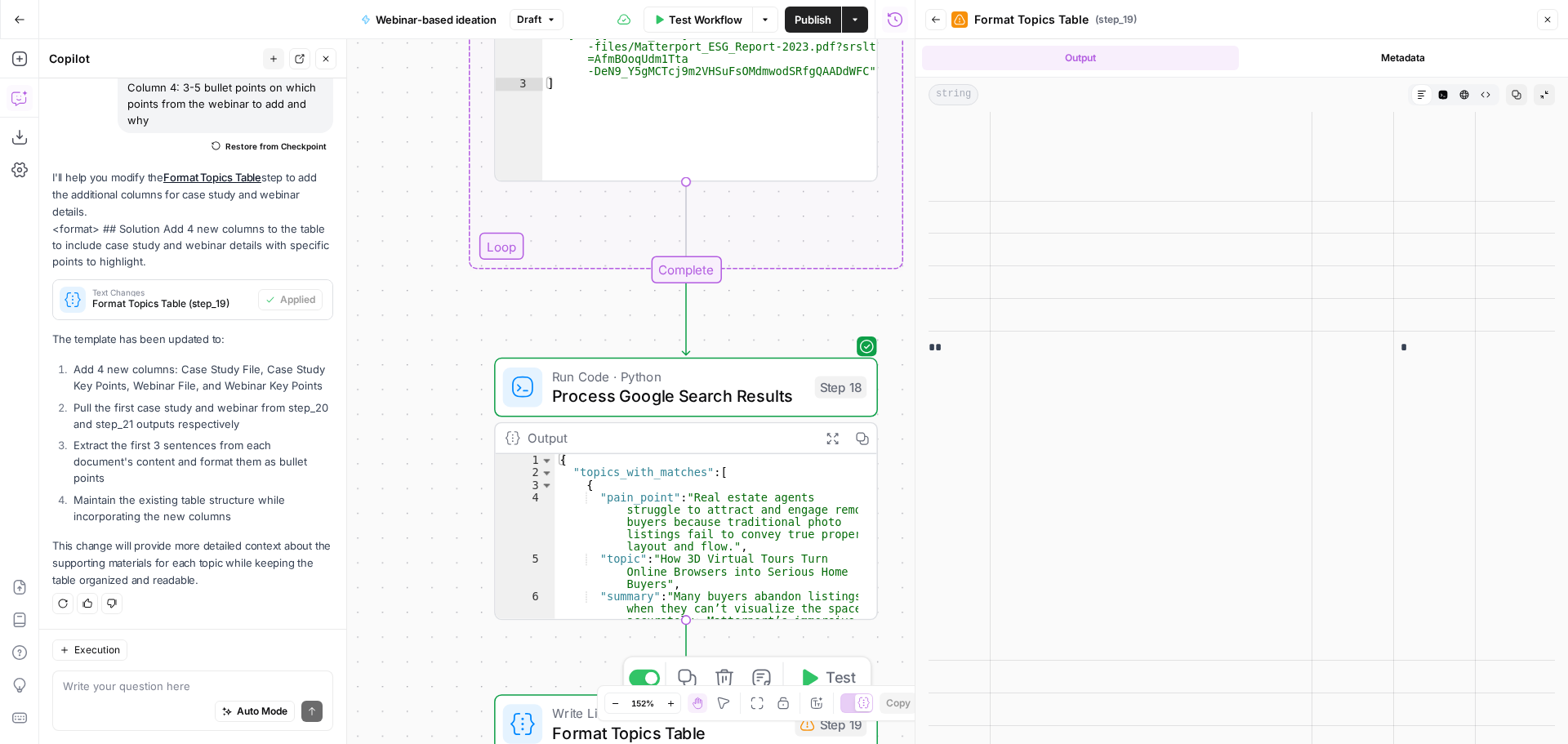
scroll to position [0, 0]
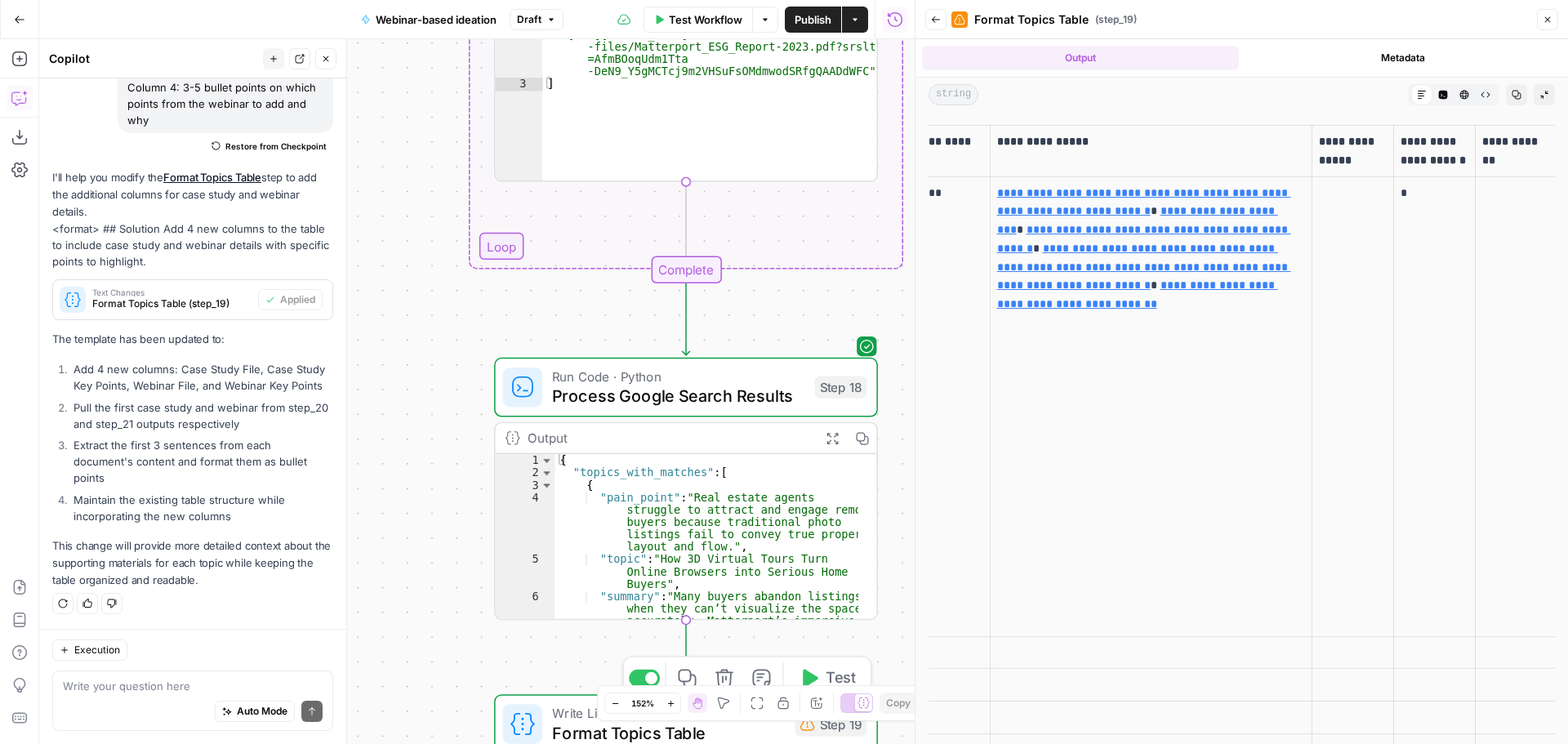
click at [934, 24] on icon "button" at bounding box center [935, 20] width 9 height 9
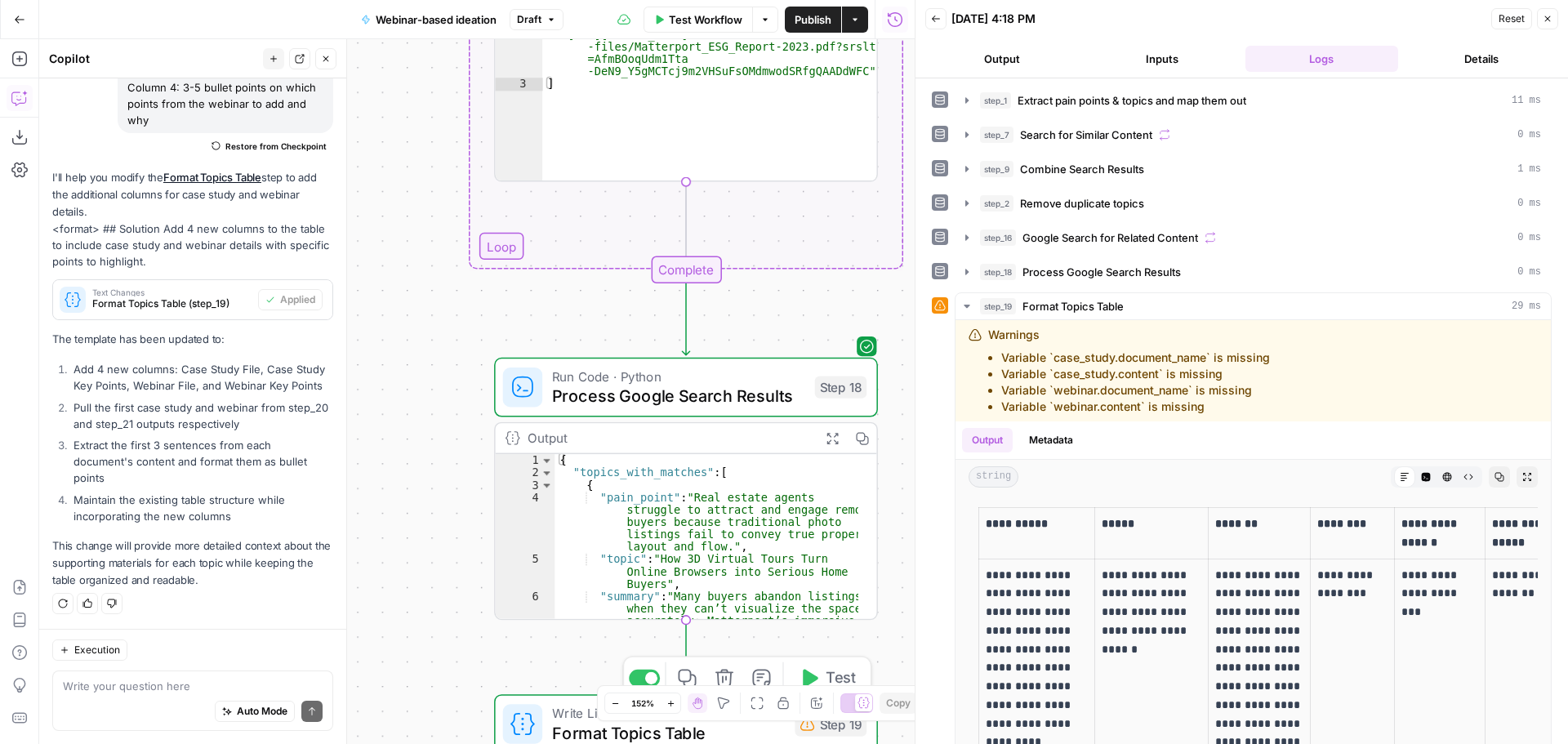
click at [1550, 20] on icon "button" at bounding box center [1547, 19] width 9 height 9
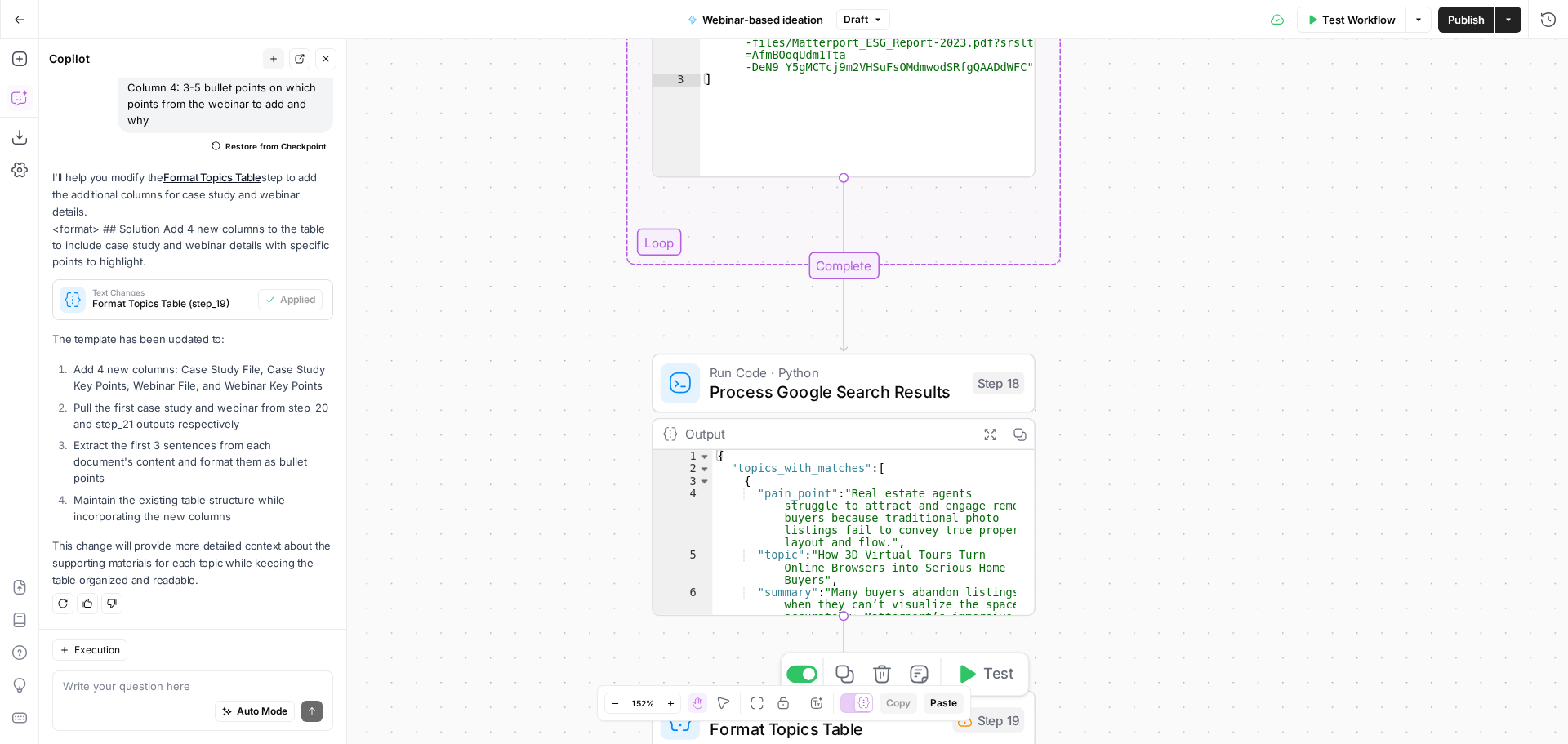
drag, startPoint x: 1053, startPoint y: 364, endPoint x: 1176, endPoint y: 362, distance: 123.0
click at [1176, 362] on div "Workflow Set Inputs Inputs LLM · O3 Extract pain points & topics and map them o…" at bounding box center [803, 391] width 1528 height 704
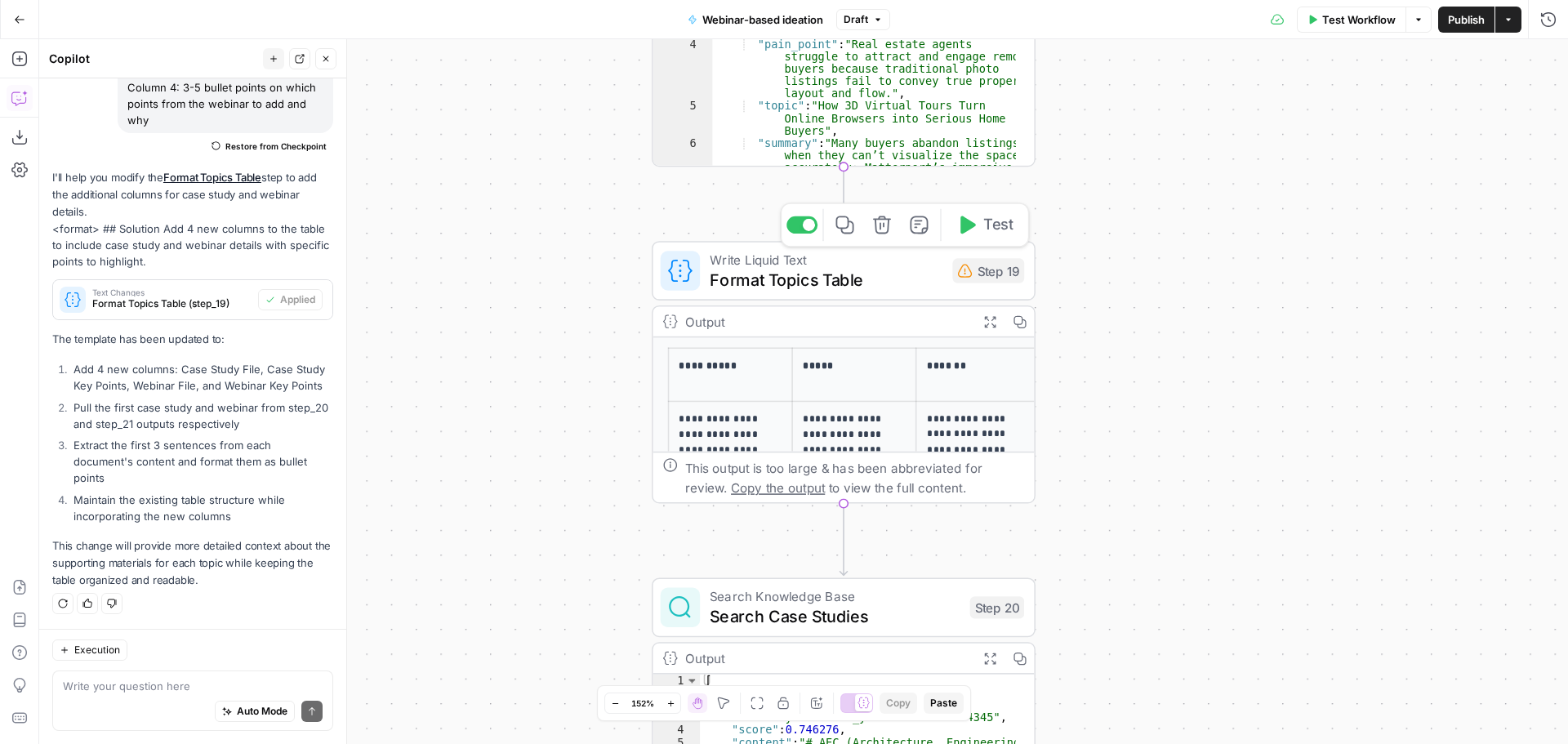
click at [994, 229] on span "Test" at bounding box center [998, 224] width 29 height 22
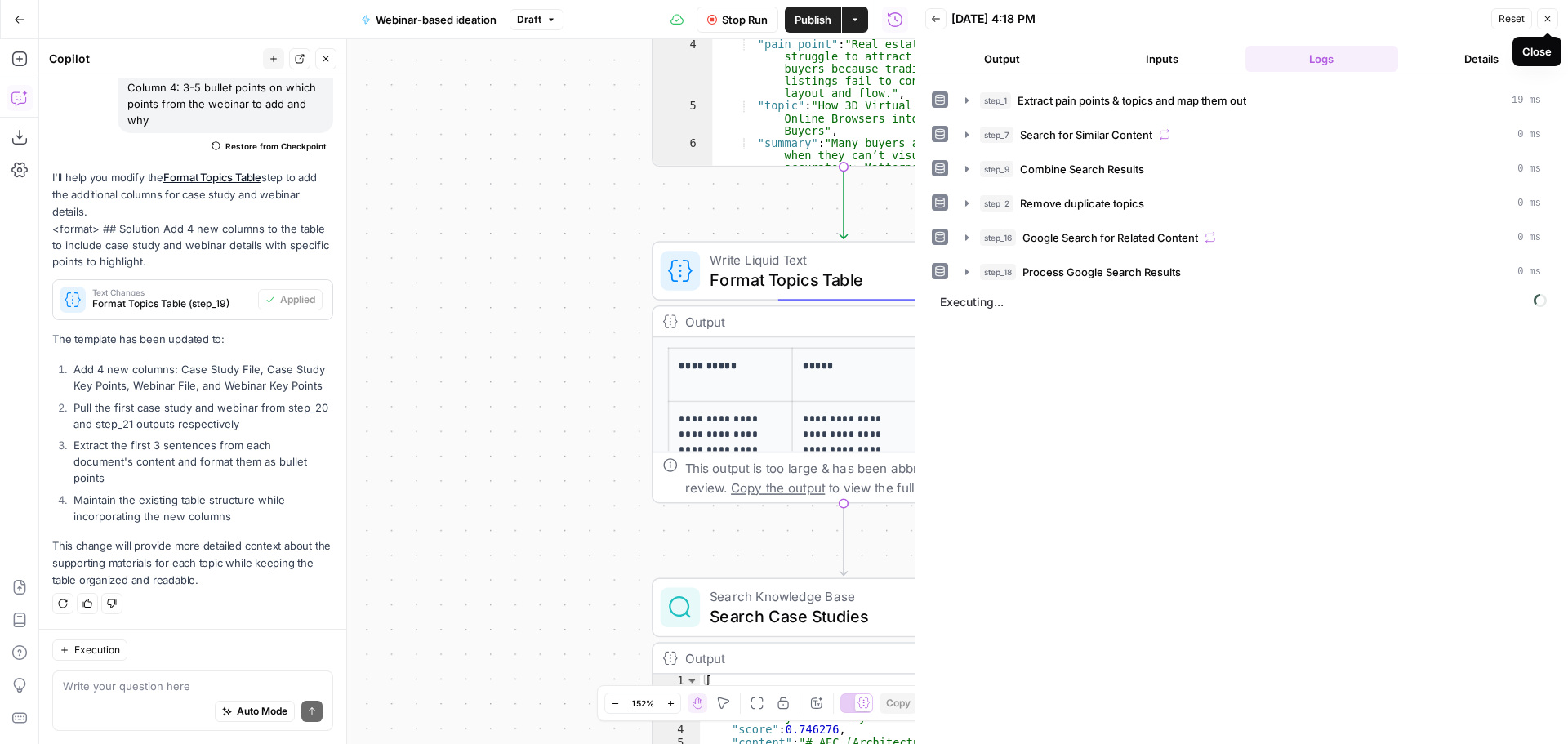
click at [1551, 15] on icon "button" at bounding box center [1547, 19] width 9 height 9
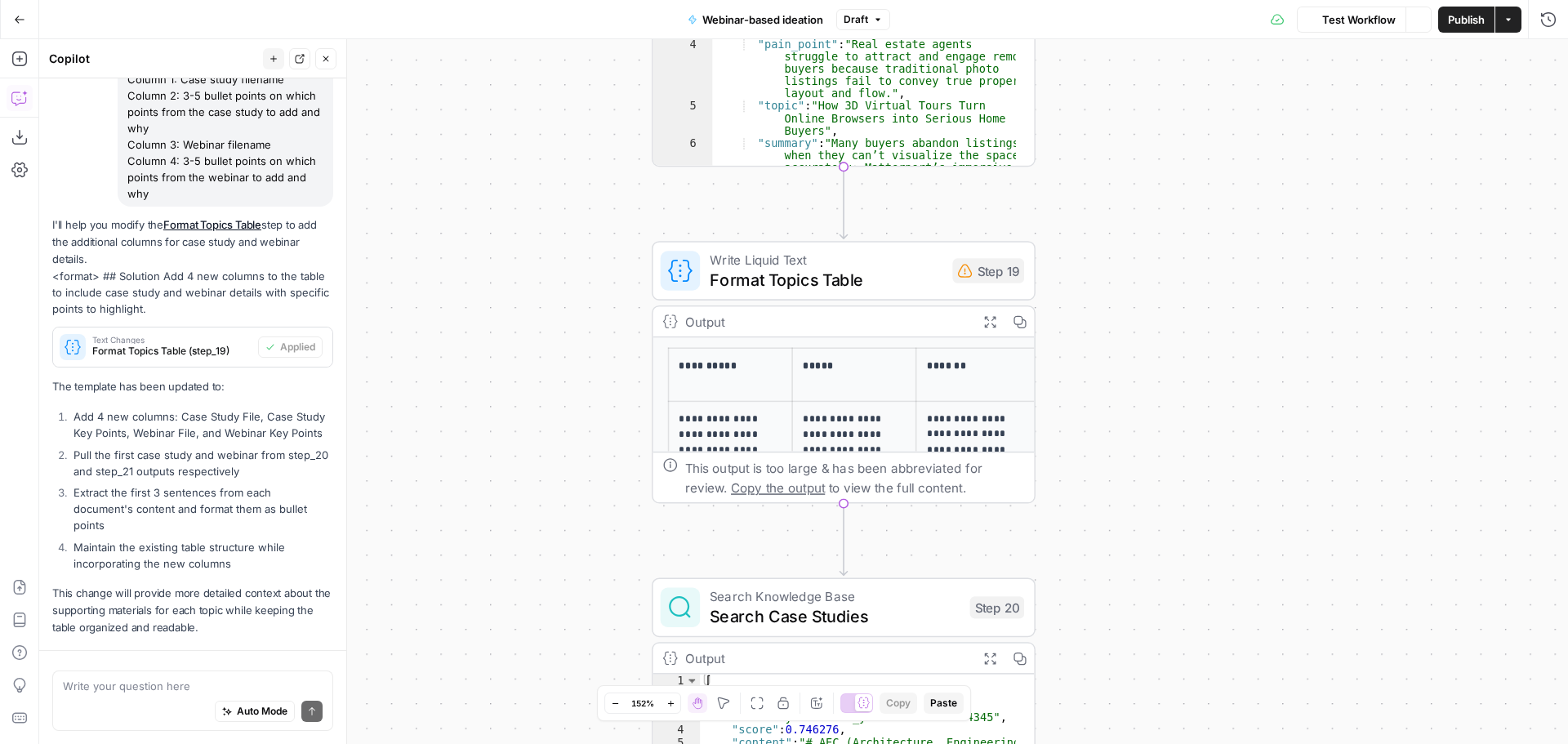
scroll to position [224, 0]
click at [933, 276] on span "Format Topics Table" at bounding box center [825, 279] width 233 height 25
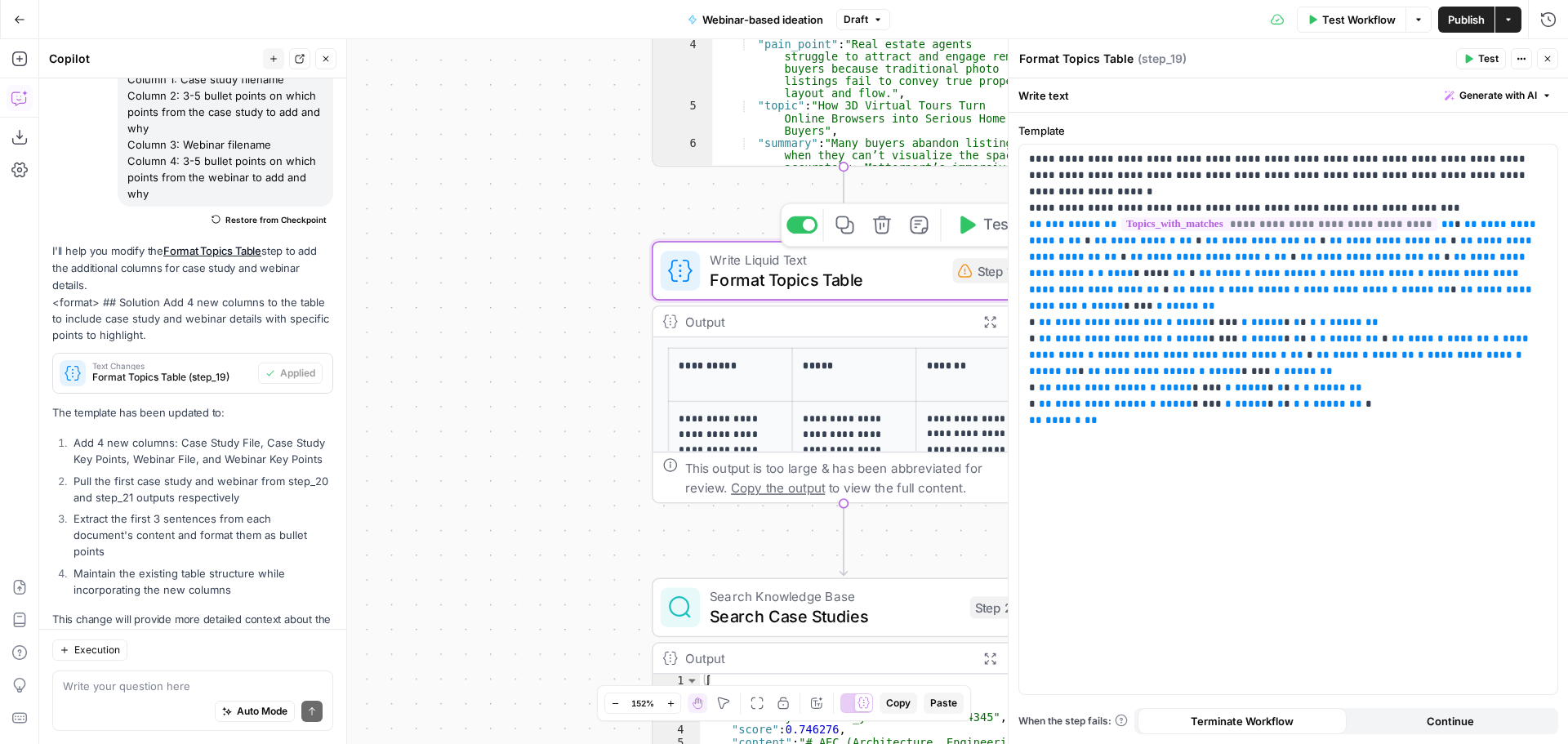
scroll to position [298, 0]
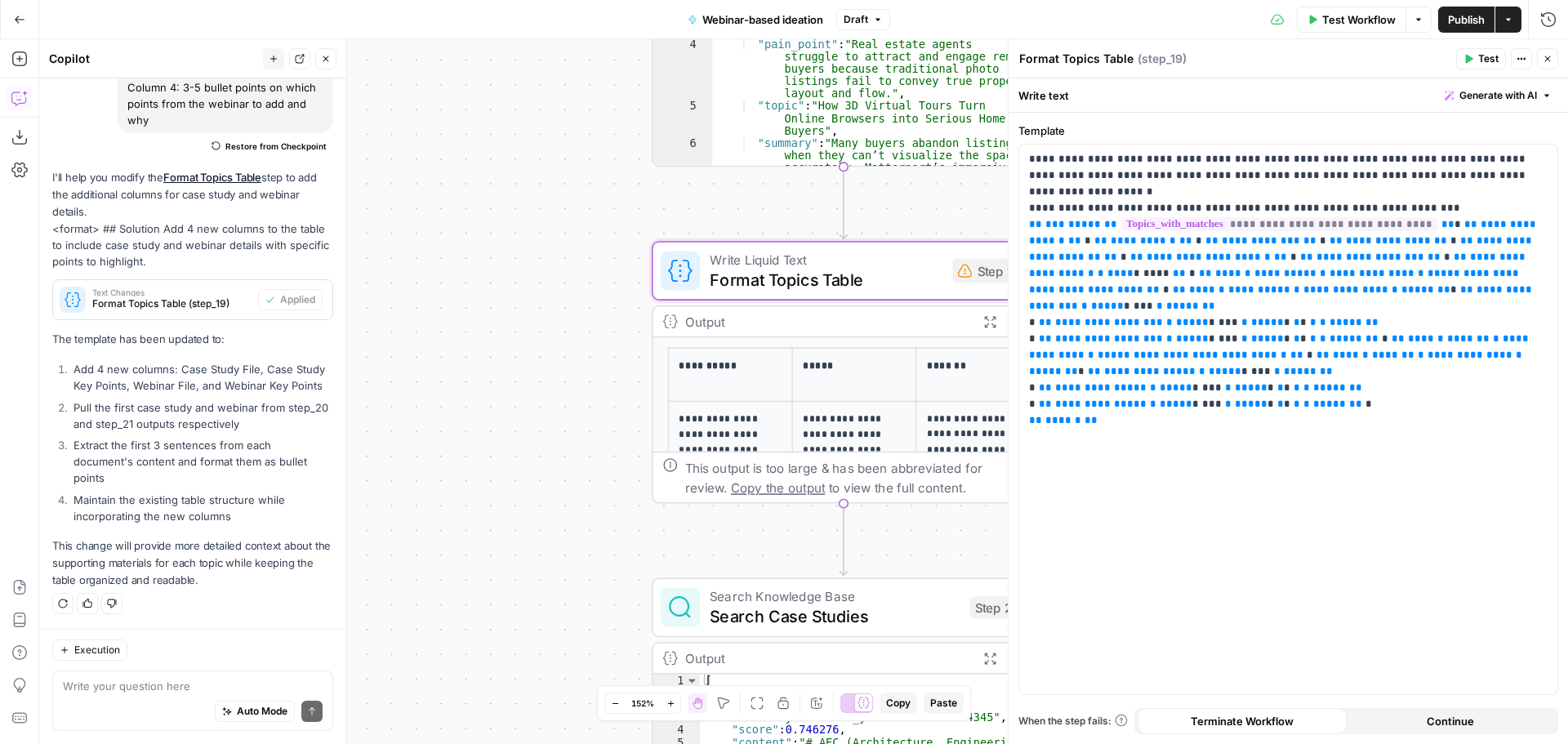
click at [1548, 59] on icon "button" at bounding box center [1547, 59] width 6 height 6
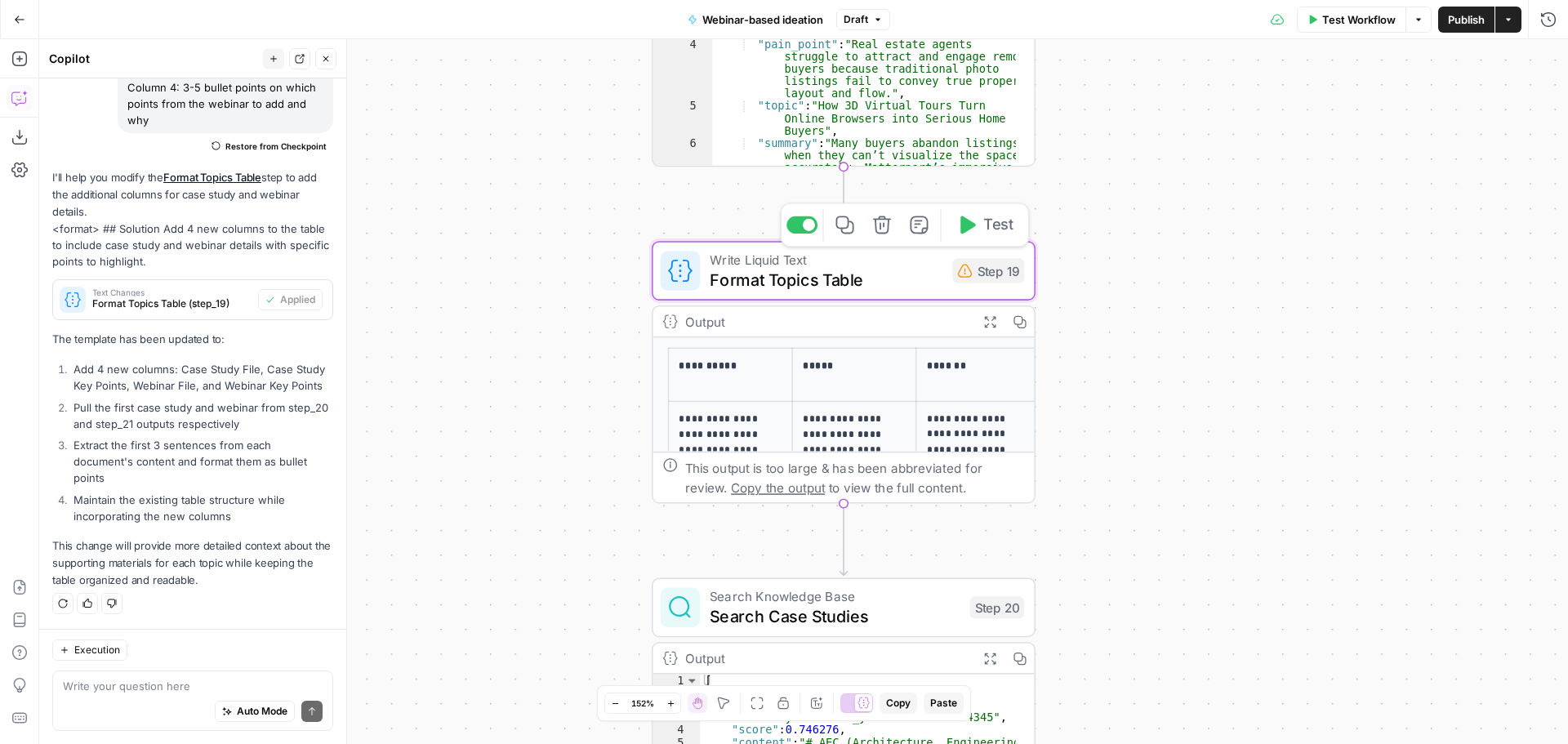
click at [1004, 226] on span "Test" at bounding box center [998, 224] width 29 height 22
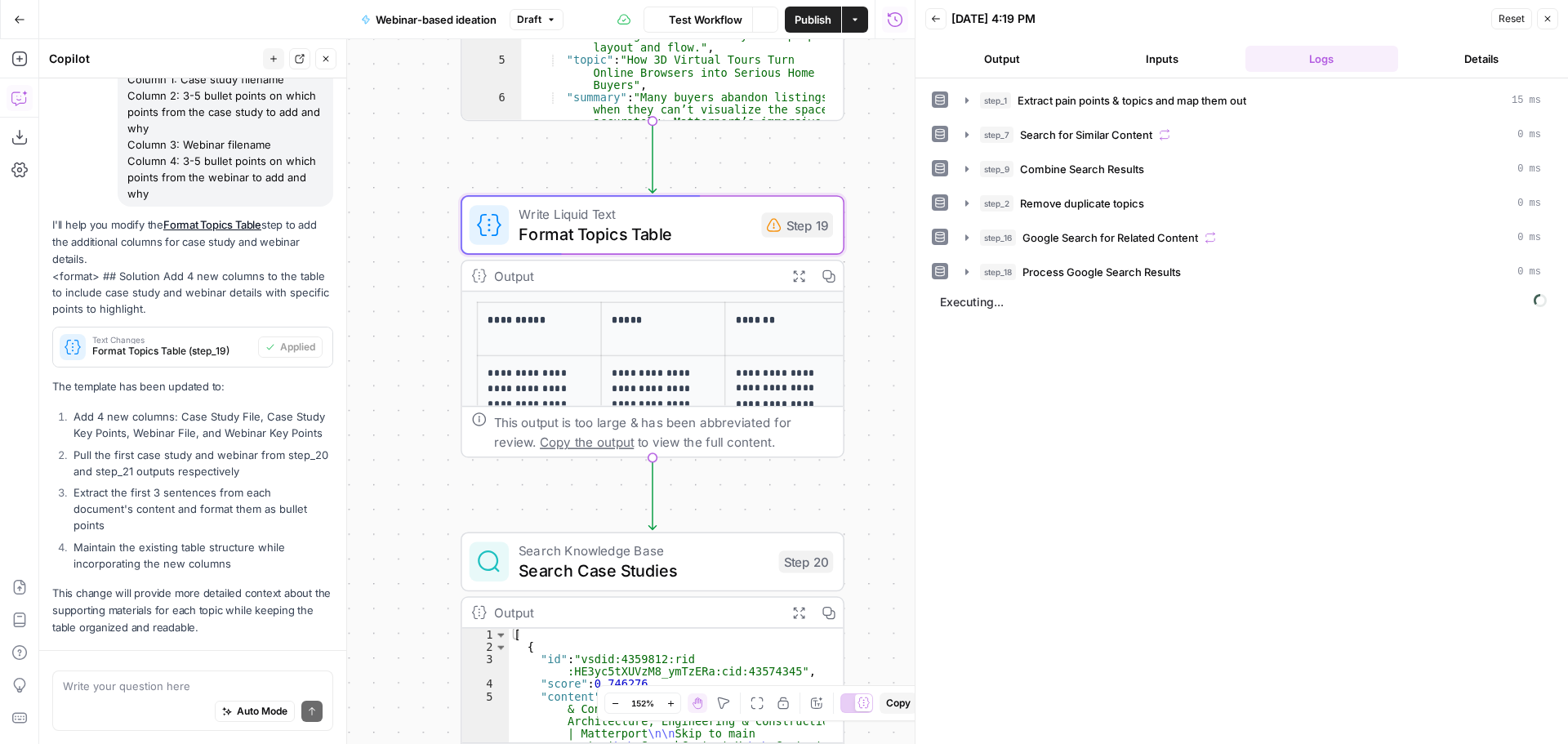
scroll to position [224, 0]
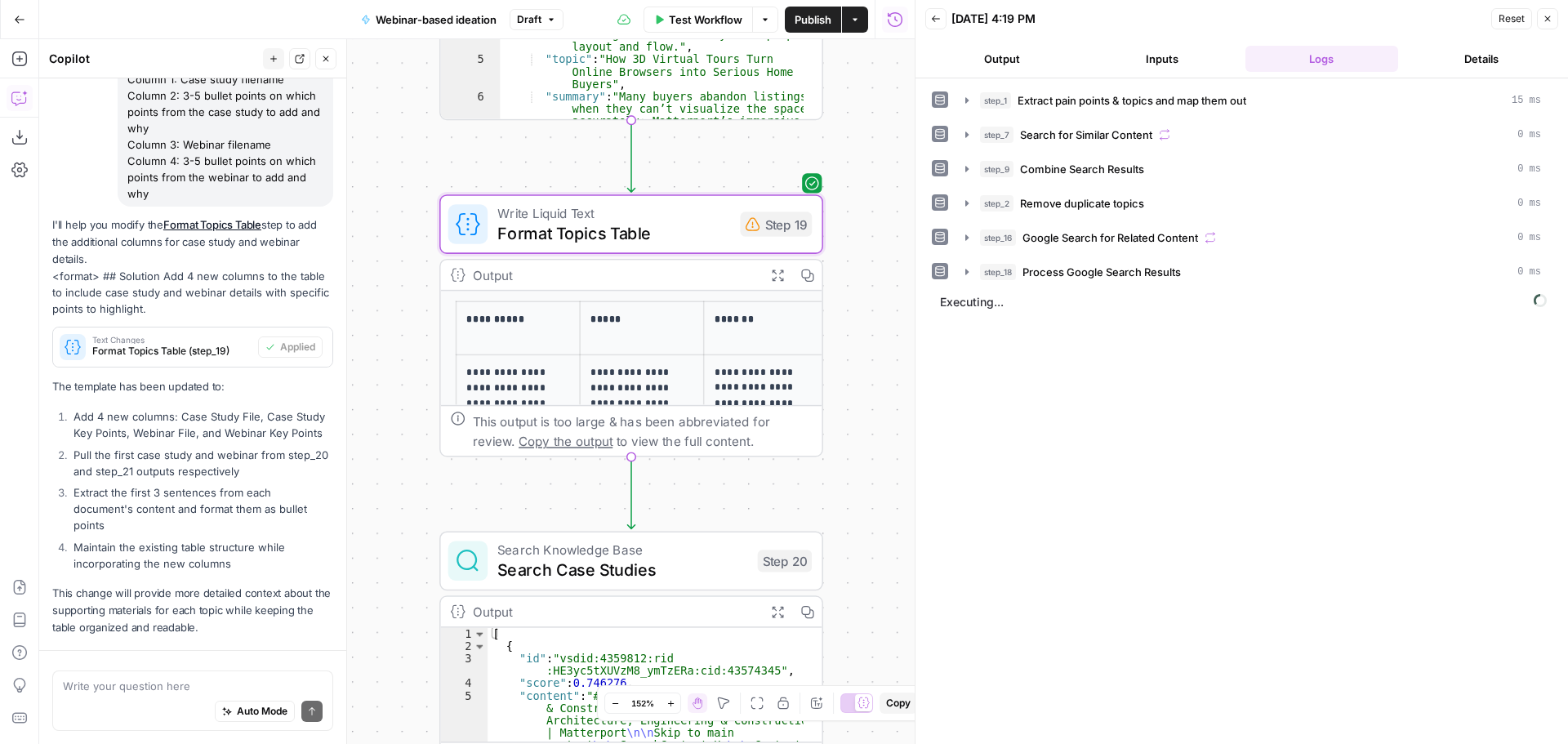
drag, startPoint x: 582, startPoint y: 262, endPoint x: 370, endPoint y: 216, distance: 216.9
click at [370, 216] on div "Workflow Set Inputs Inputs LLM · O3 Extract pain points & topics and map them o…" at bounding box center [477, 391] width 875 height 704
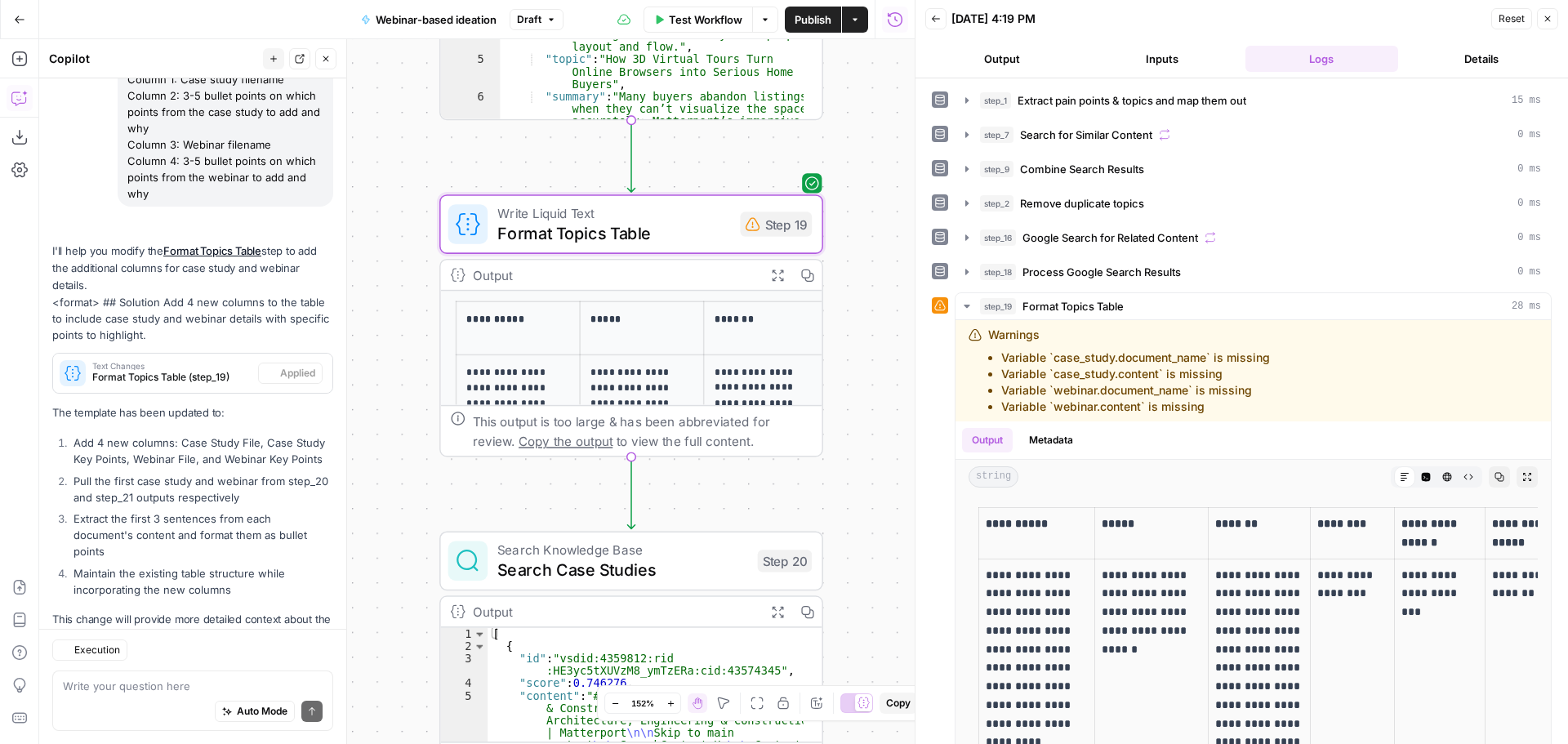
scroll to position [298, 0]
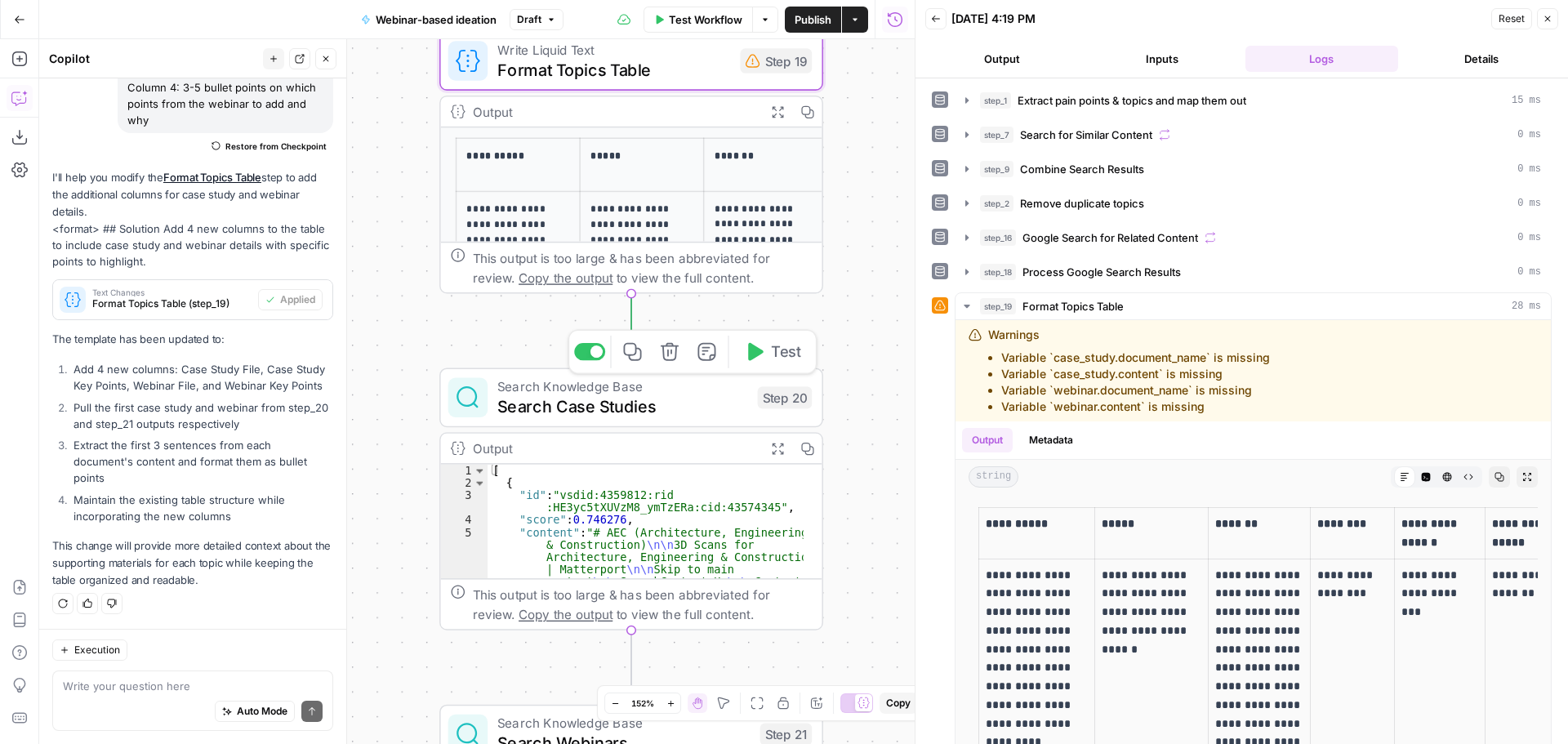
click at [796, 358] on span "Test" at bounding box center [784, 351] width 29 height 22
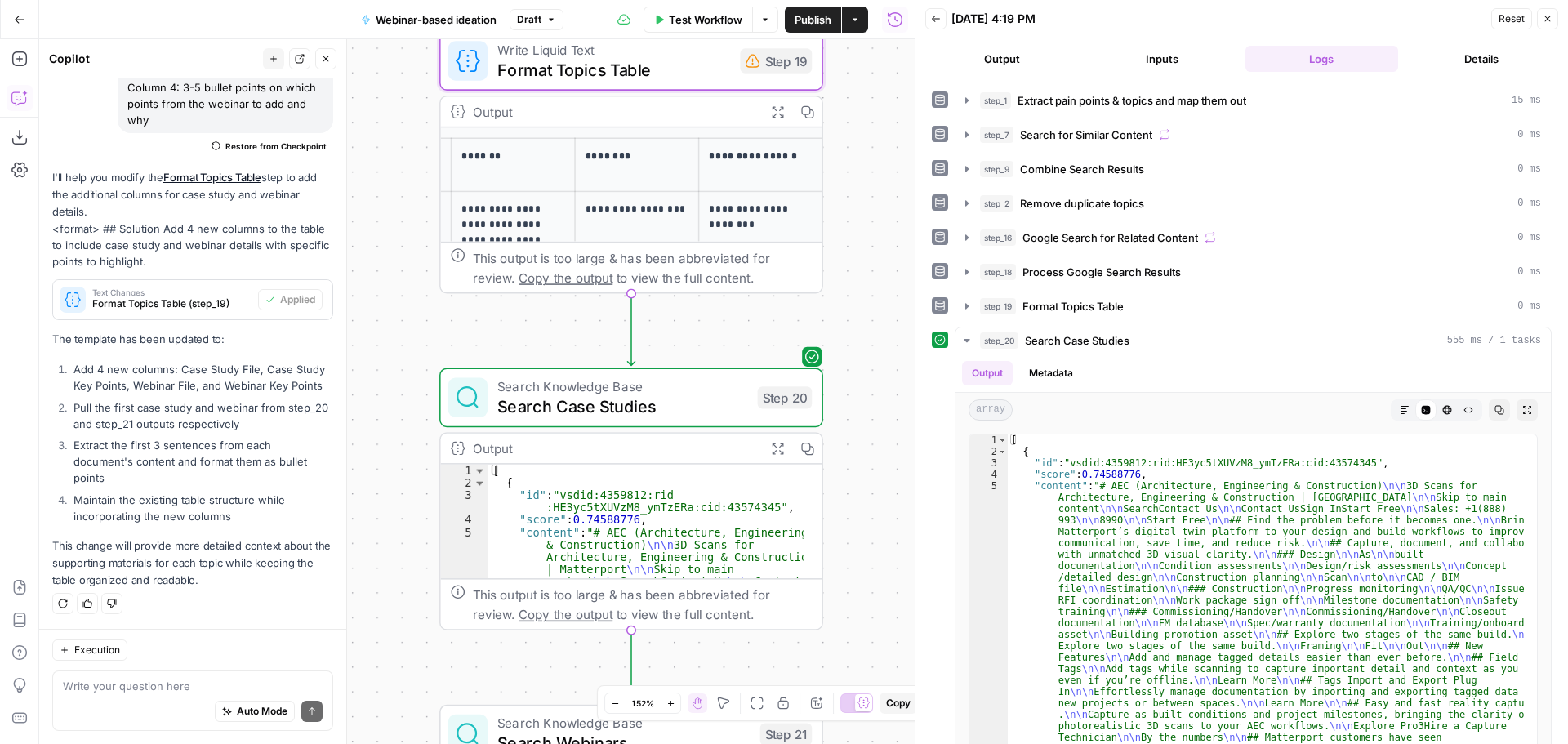
scroll to position [0, 0]
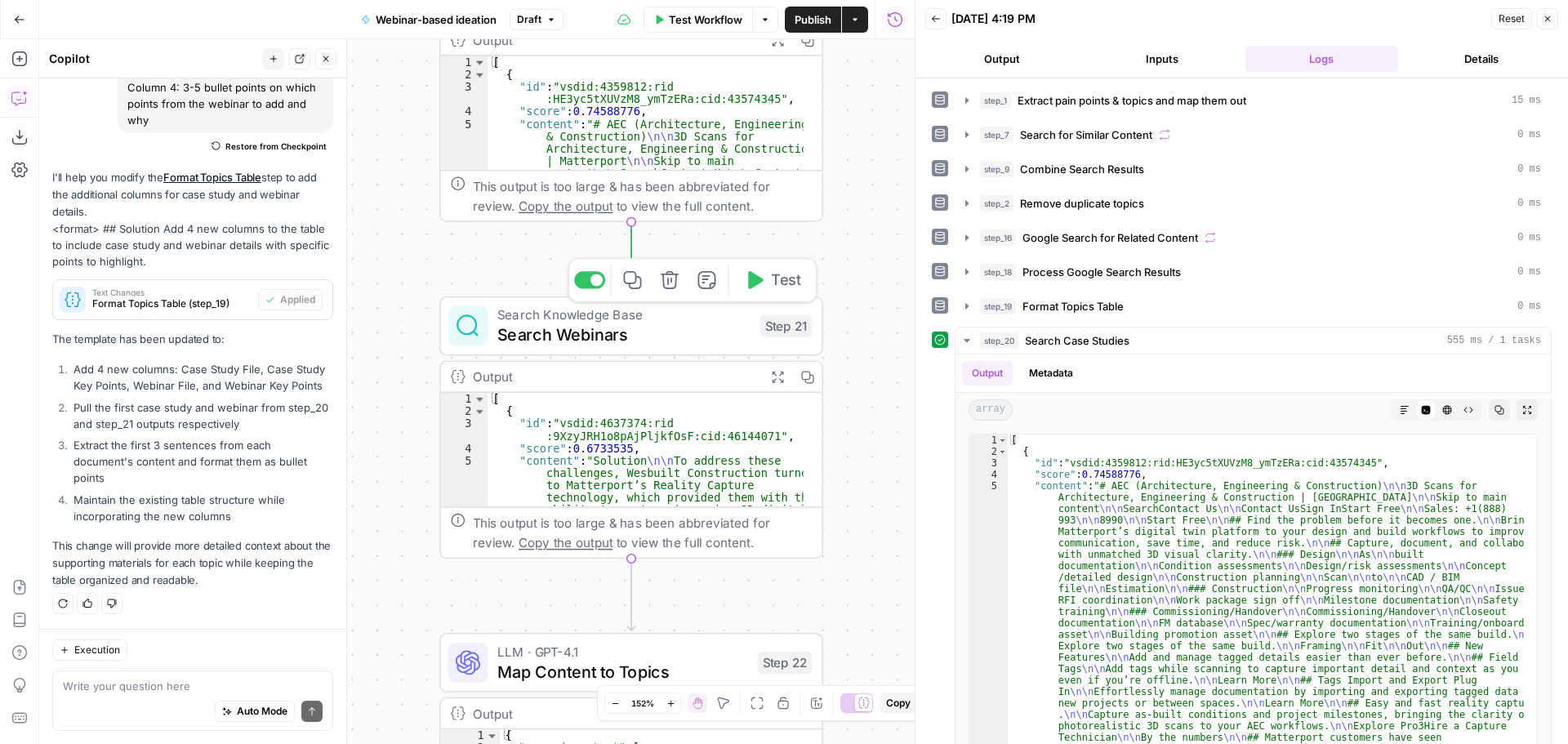
click at [783, 273] on span "Test" at bounding box center [784, 279] width 29 height 22
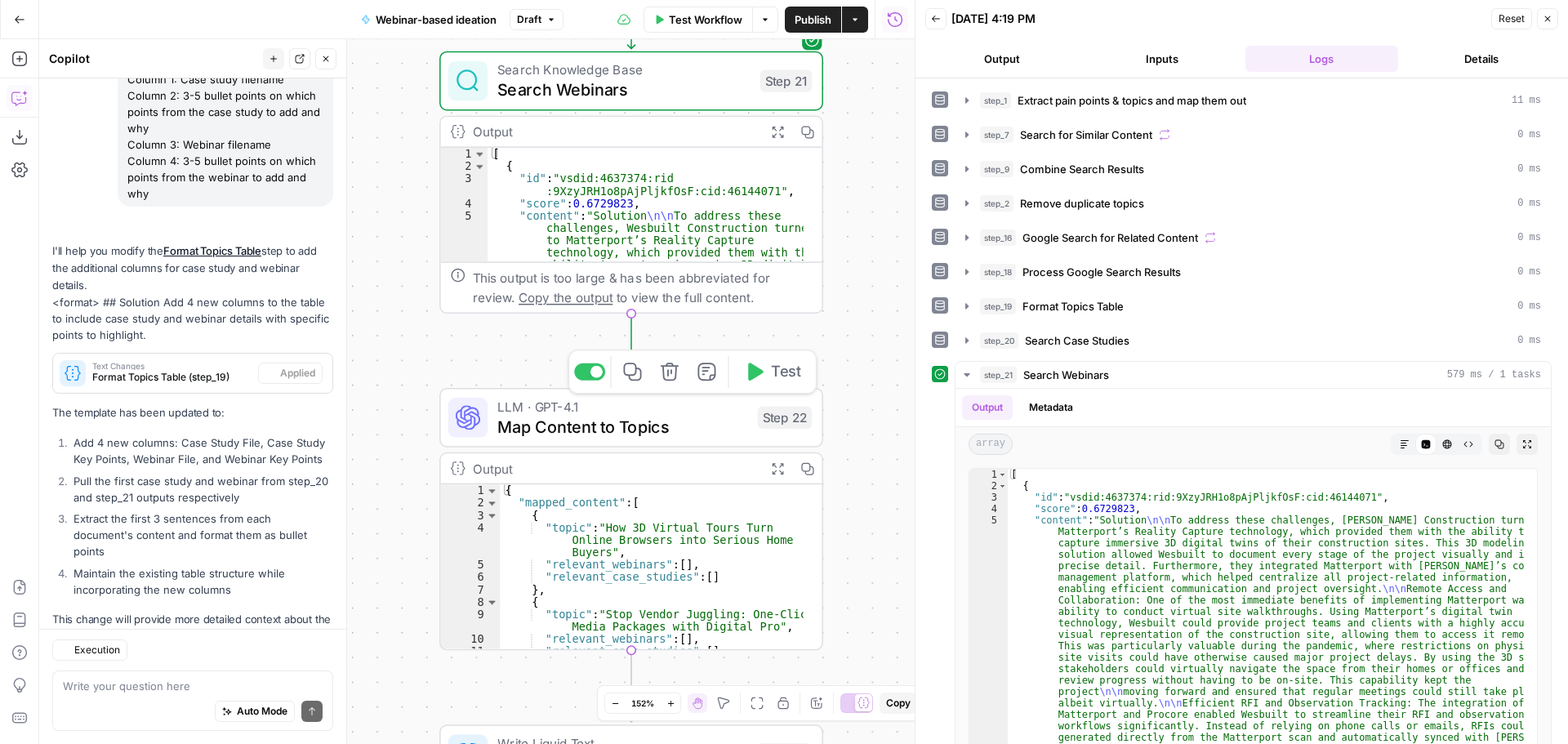
scroll to position [298, 0]
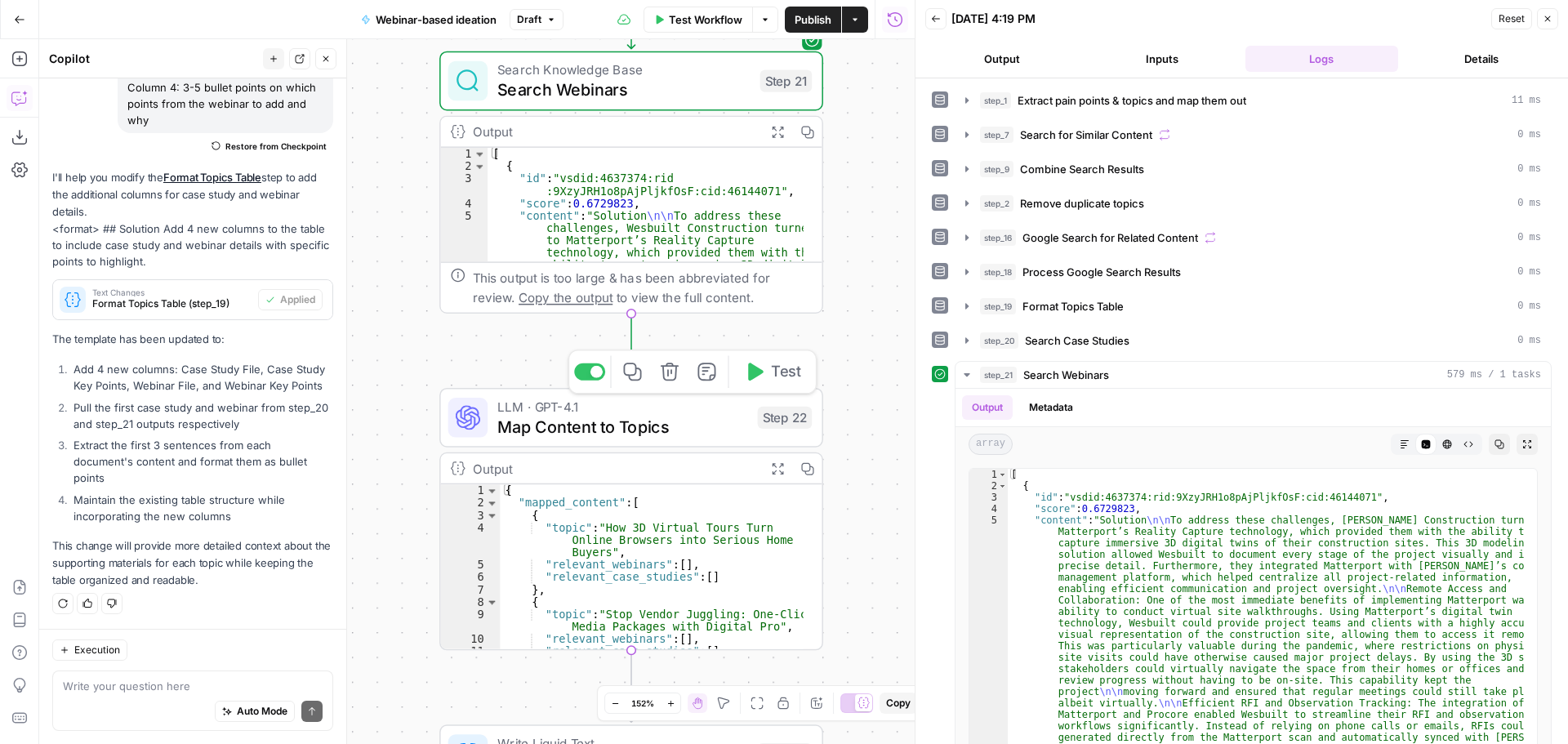
click at [786, 373] on span "Test" at bounding box center [784, 372] width 29 height 22
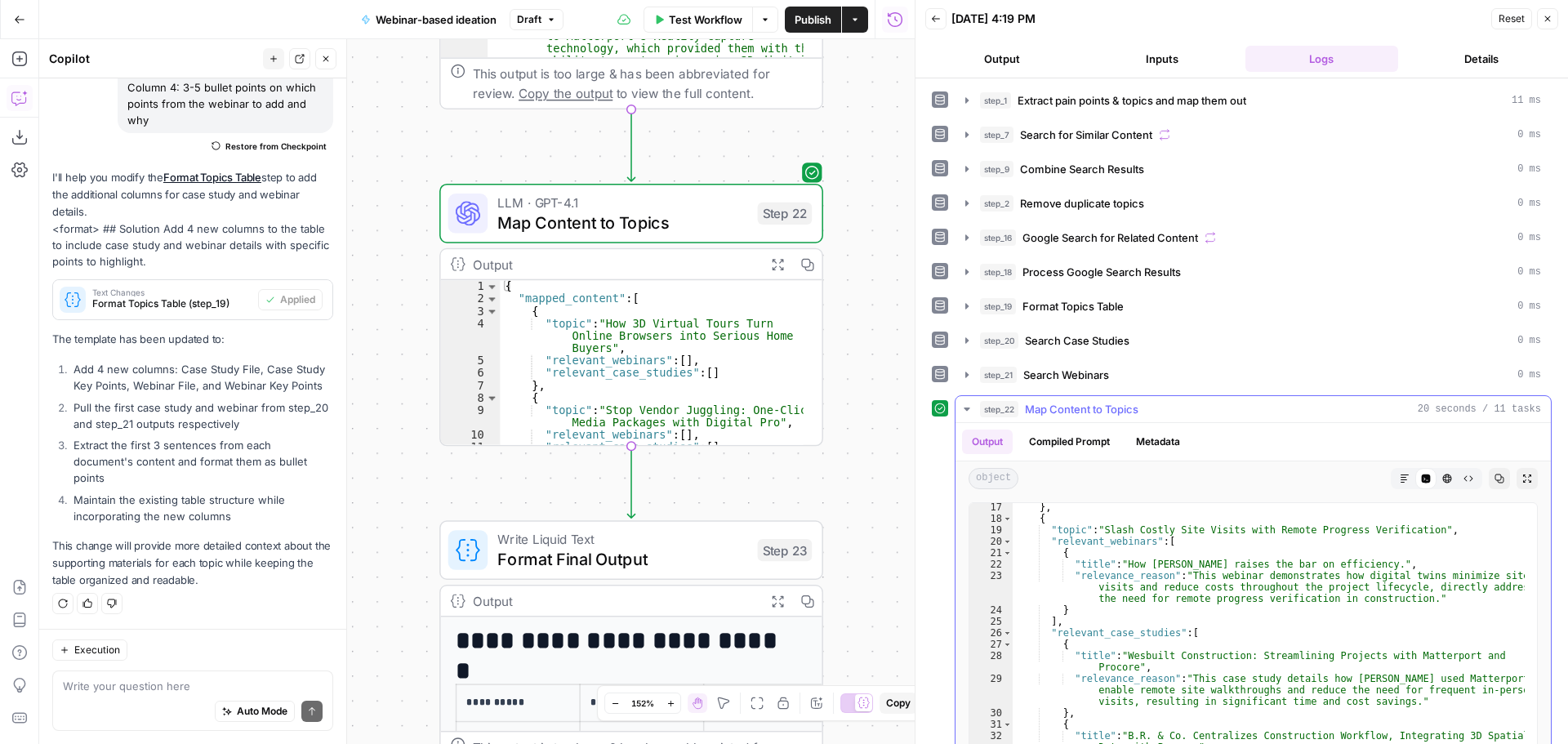
scroll to position [245, 0]
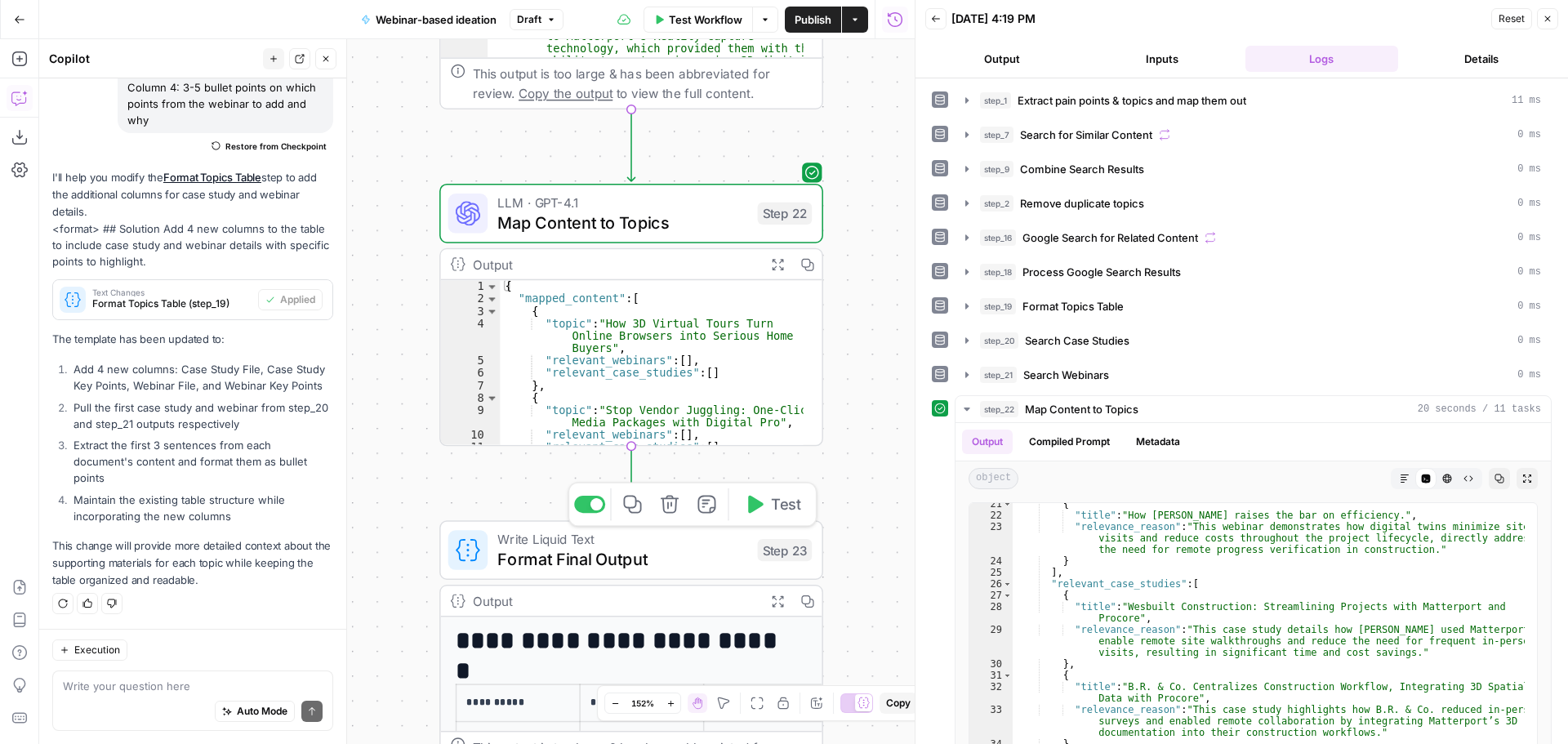
click at [782, 510] on span "Test" at bounding box center [784, 504] width 29 height 22
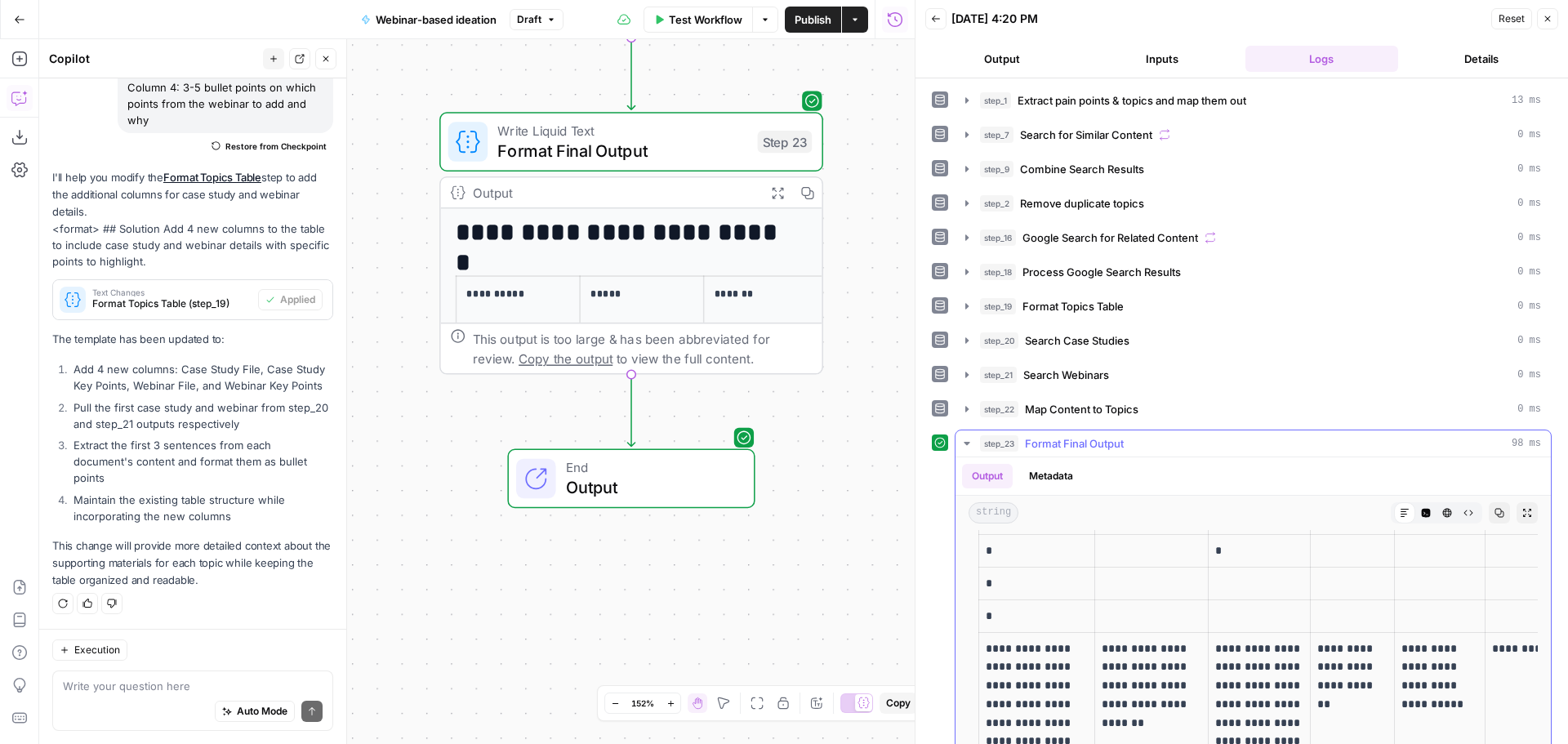
scroll to position [0, 0]
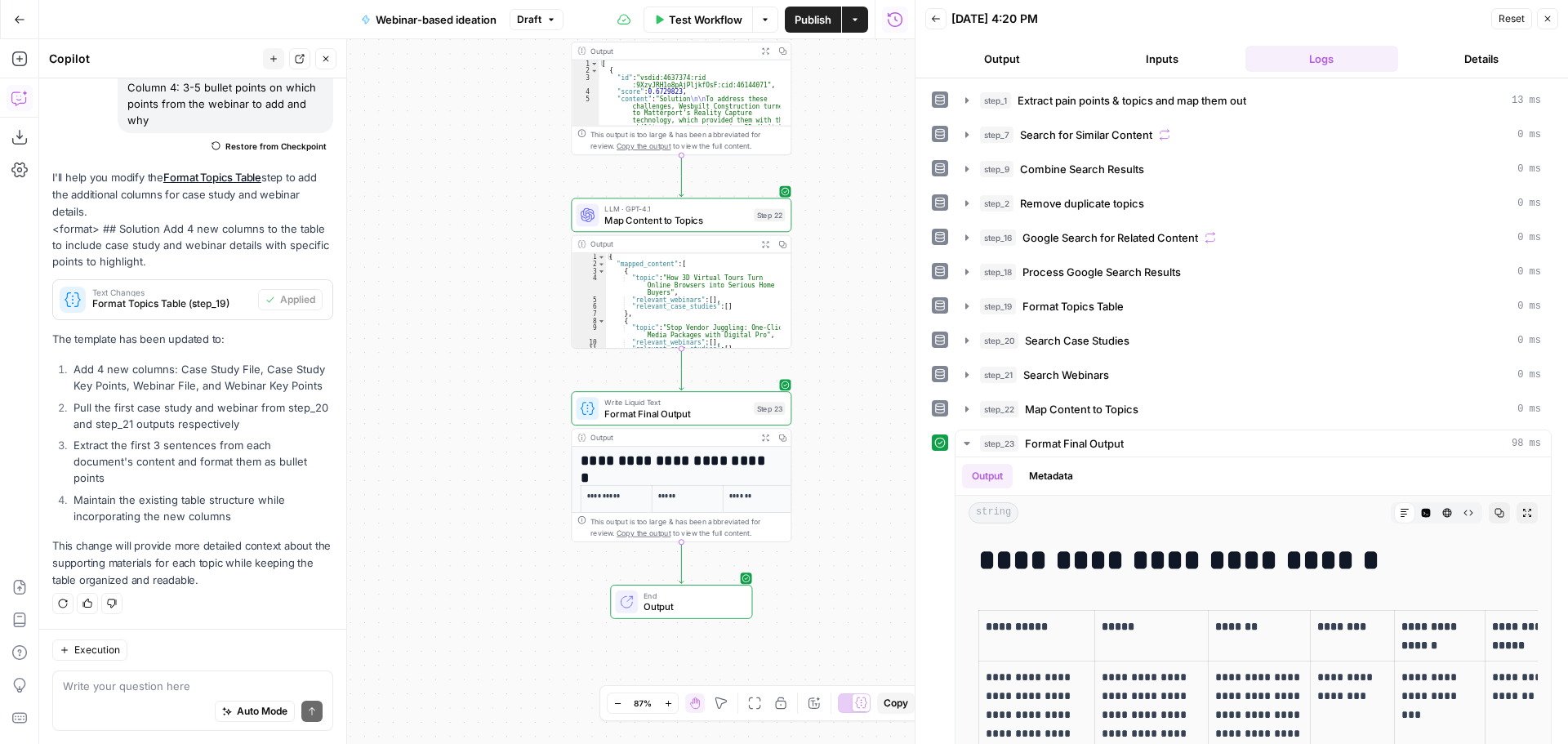
drag, startPoint x: 874, startPoint y: 430, endPoint x: 805, endPoint y: 498, distance: 96.9
click at [804, 499] on div "Workflow Set Inputs Inputs LLM · O3 Extract pain points & topics and map them o…" at bounding box center [477, 391] width 875 height 704
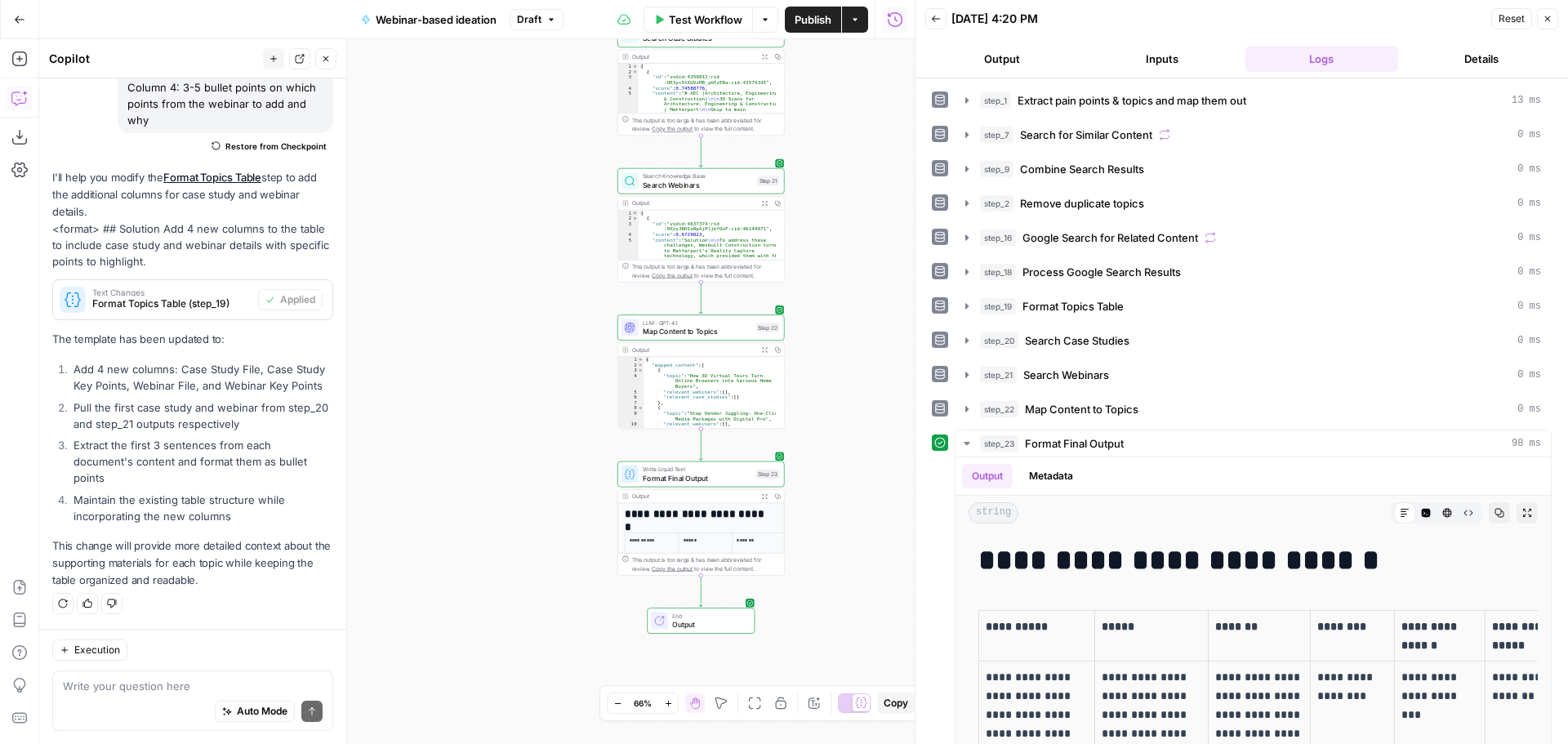
drag, startPoint x: 848, startPoint y: 420, endPoint x: 857, endPoint y: 446, distance: 27.5
click at [857, 446] on div "Workflow Set Inputs Inputs LLM · O3 Extract pain points & topics and map them o…" at bounding box center [477, 391] width 875 height 704
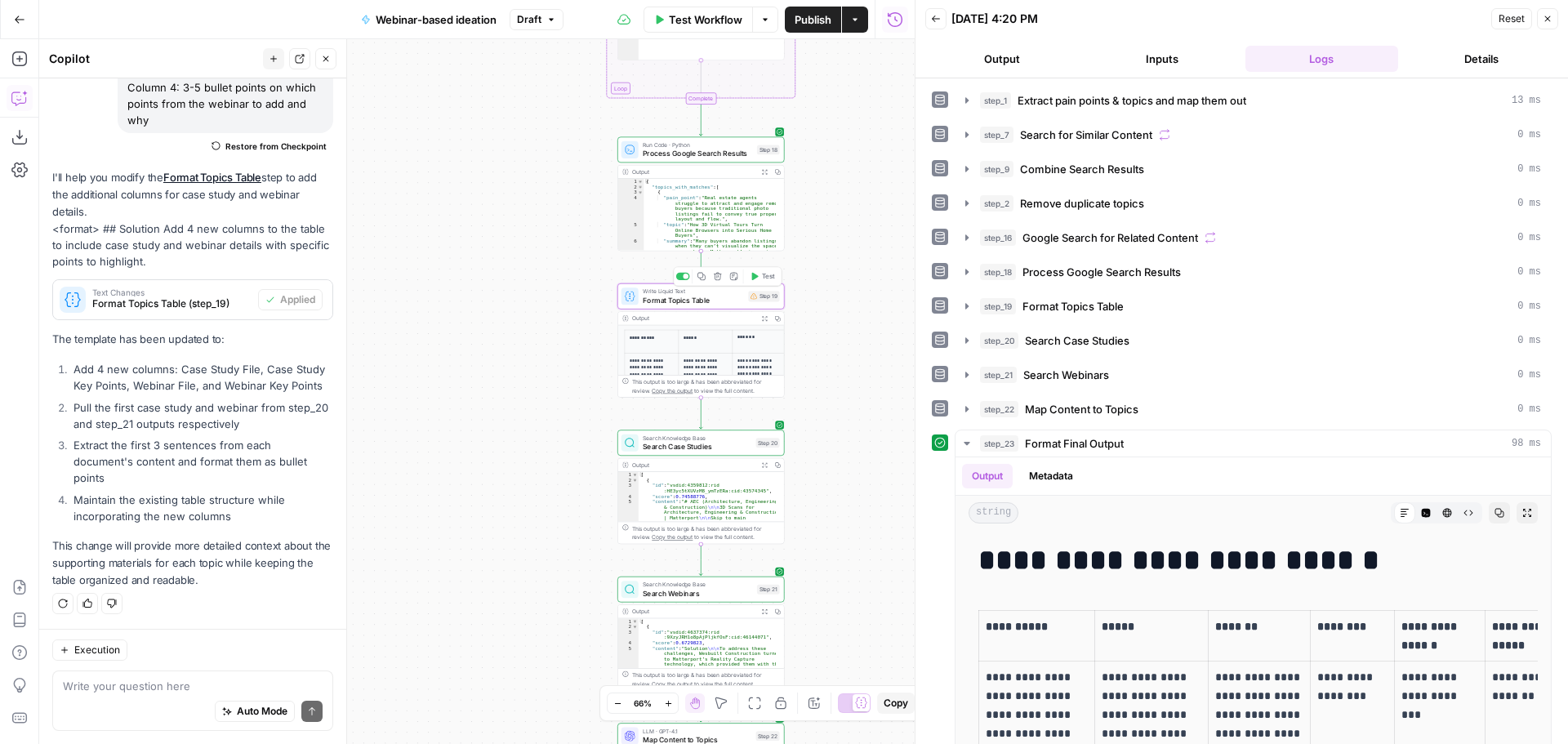
click at [711, 295] on span "Format Topics Table" at bounding box center [692, 300] width 101 height 10
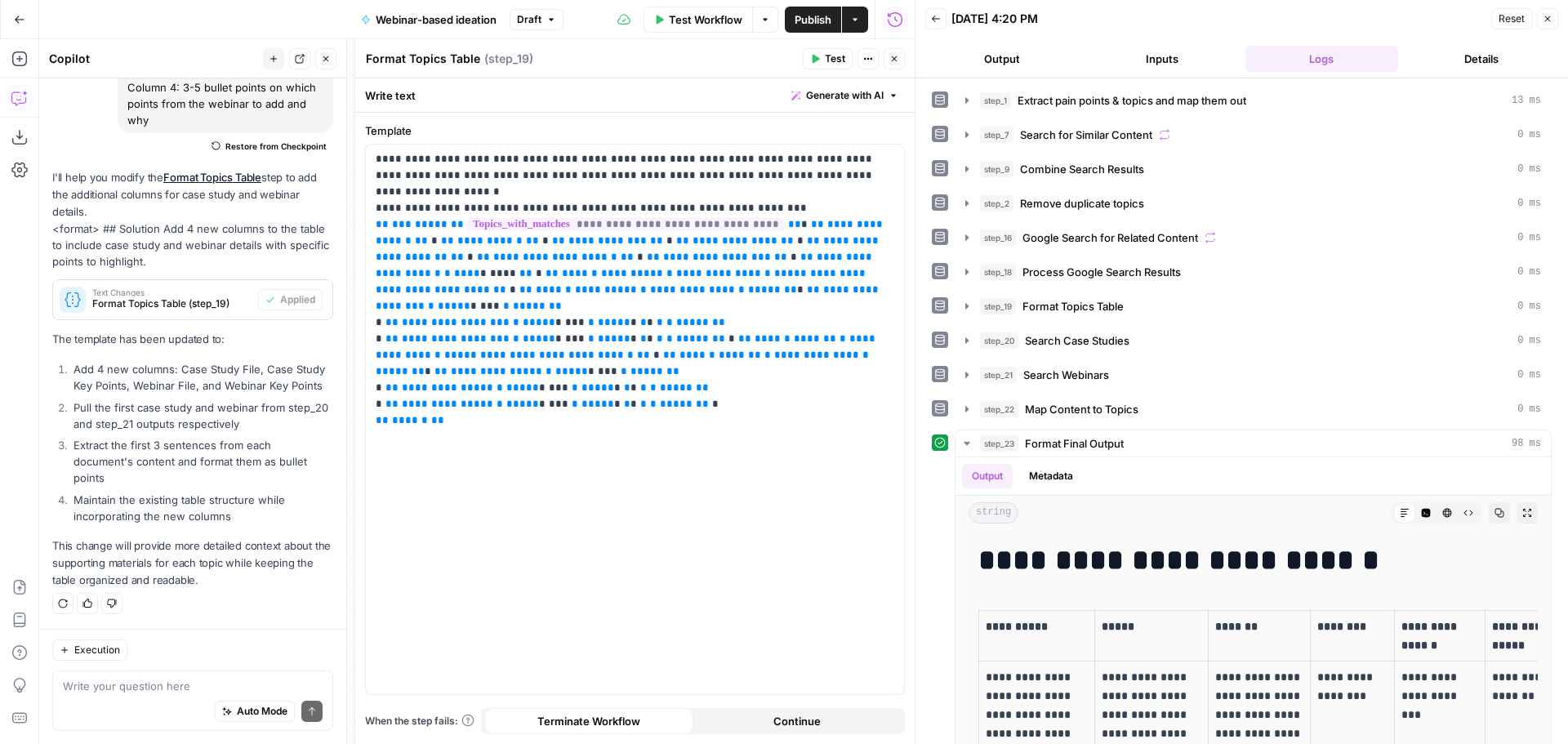
click at [892, 59] on icon "button" at bounding box center [894, 58] width 9 height 9
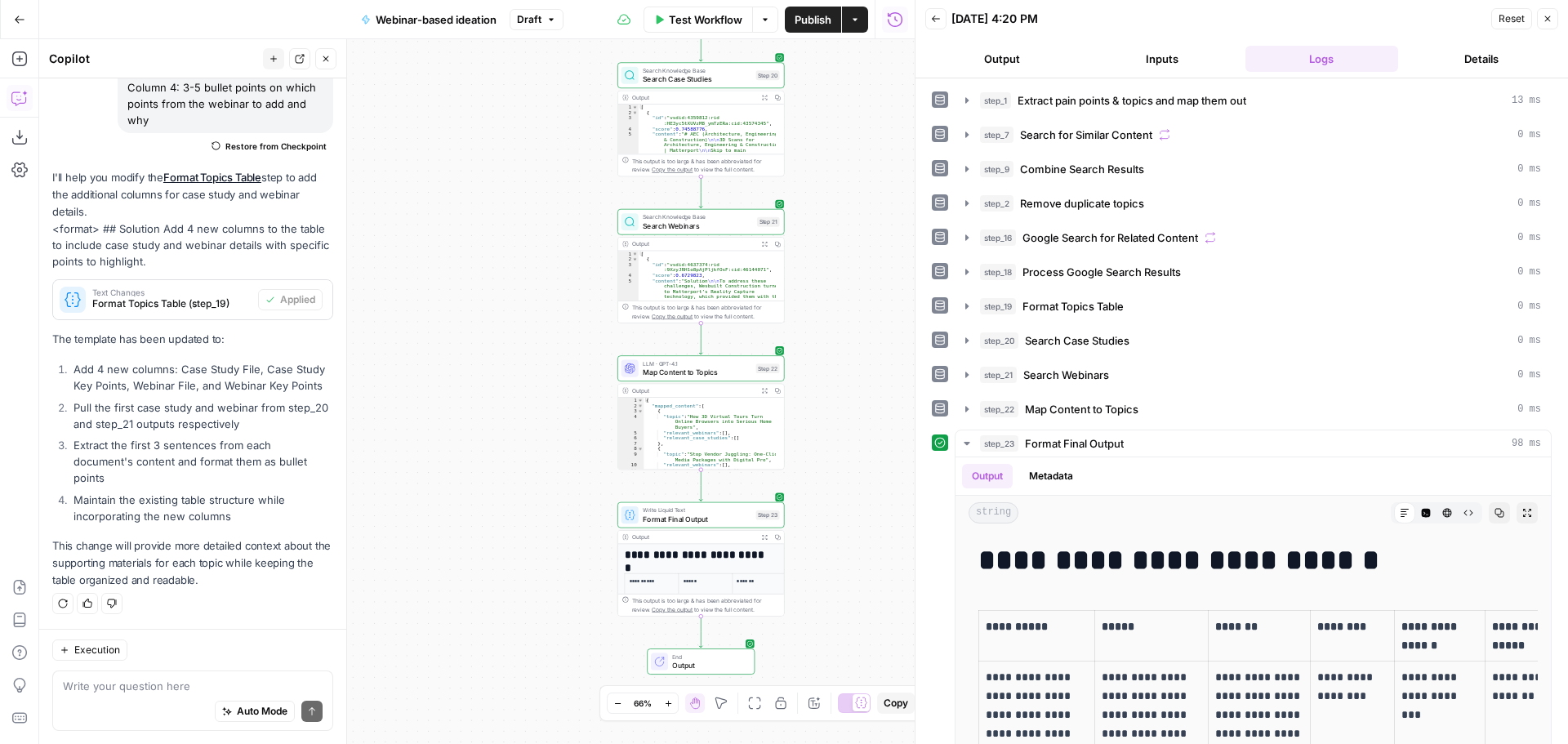
click at [160, 696] on div "Auto Mode Send" at bounding box center [192, 712] width 259 height 36
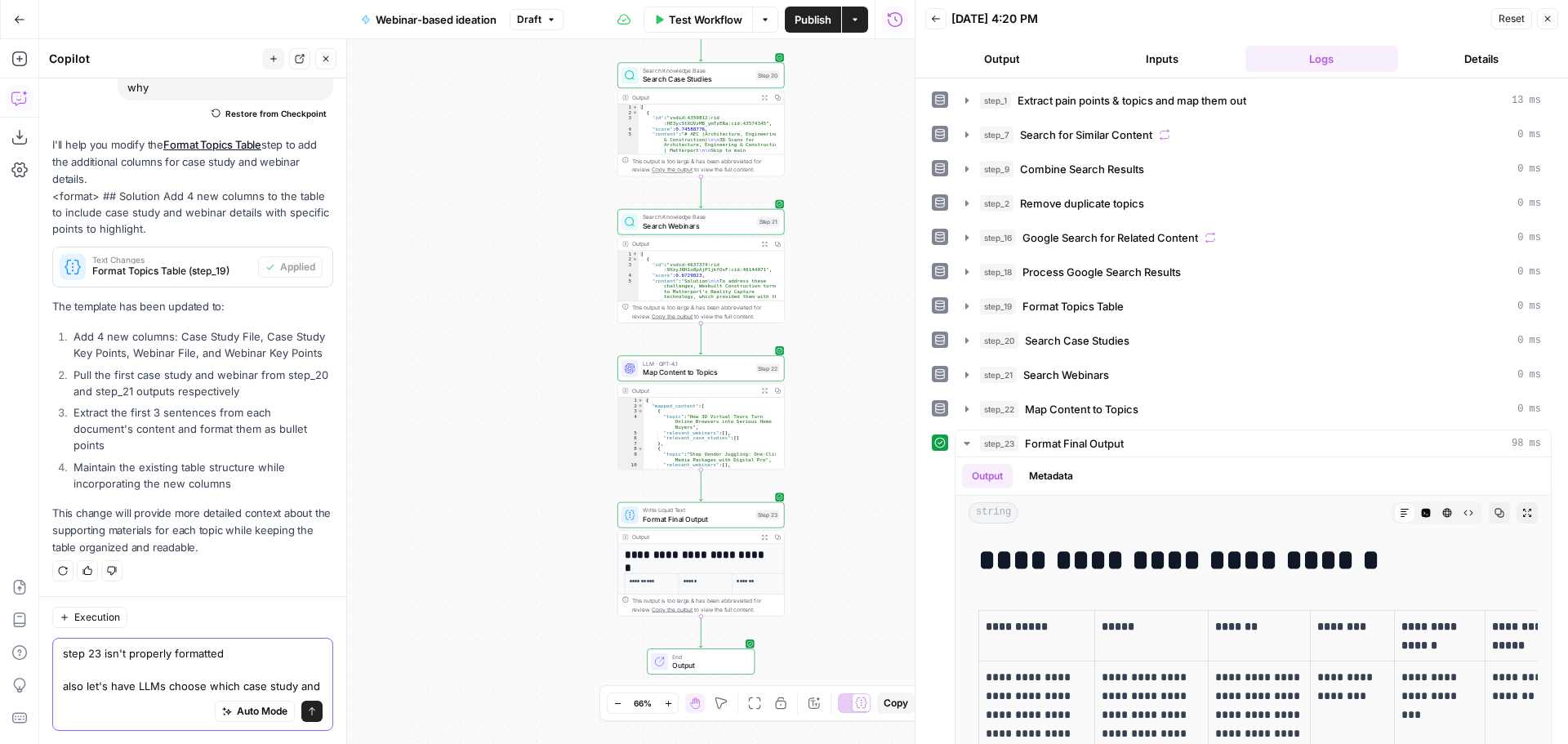
scroll to position [347, 0]
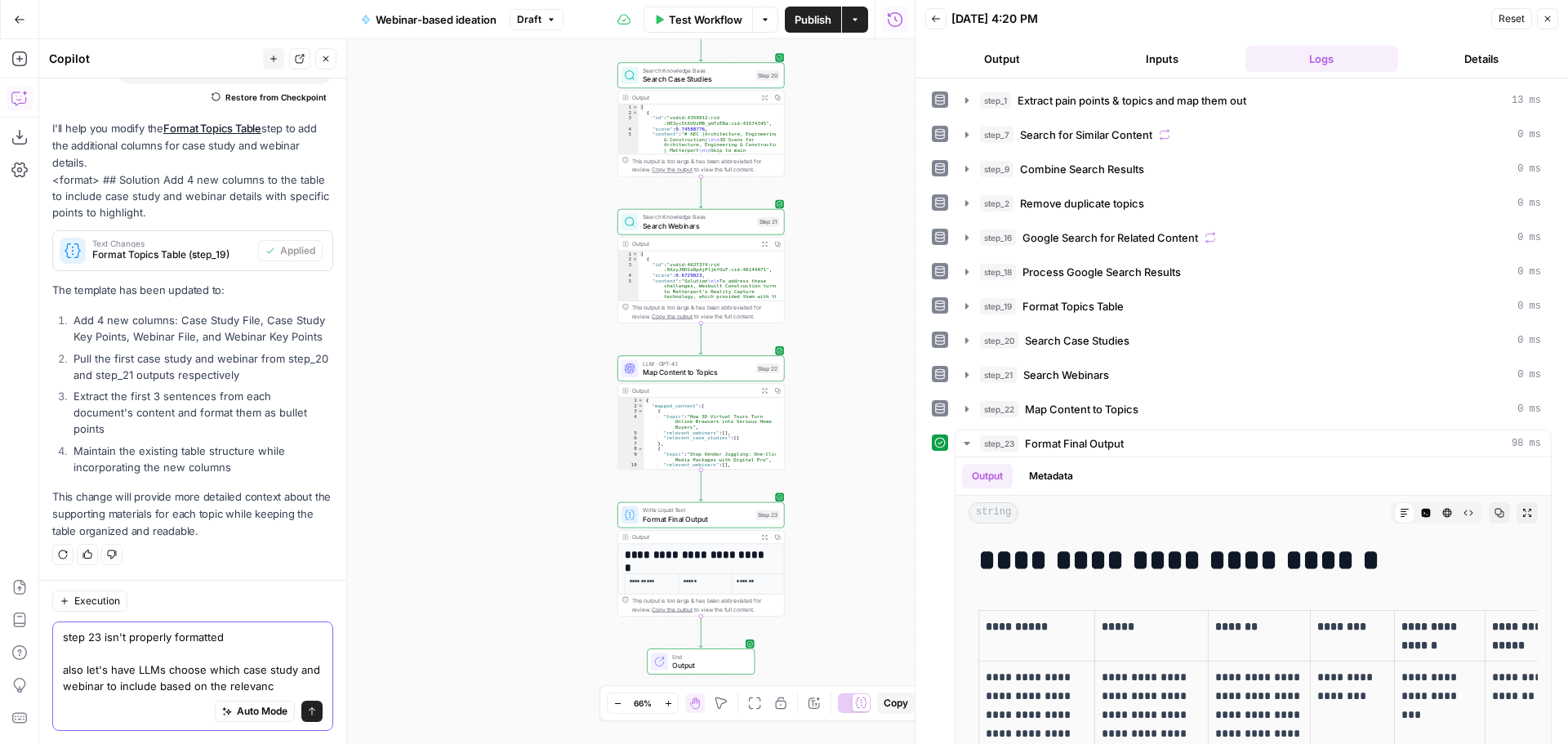
type textarea "step 23 isn't properly formatted also let's have LLMs choose which case study a…"
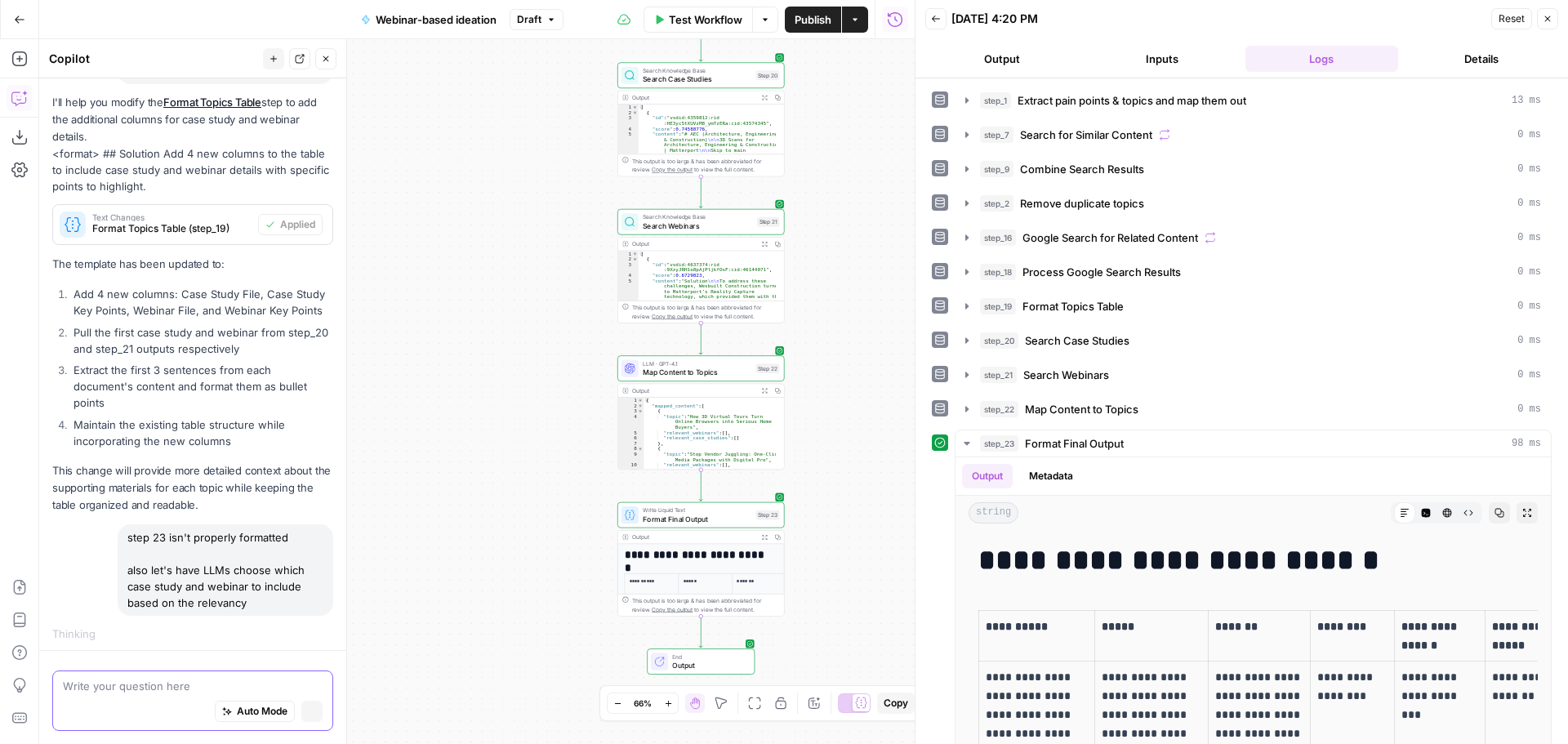
scroll to position [352, 0]
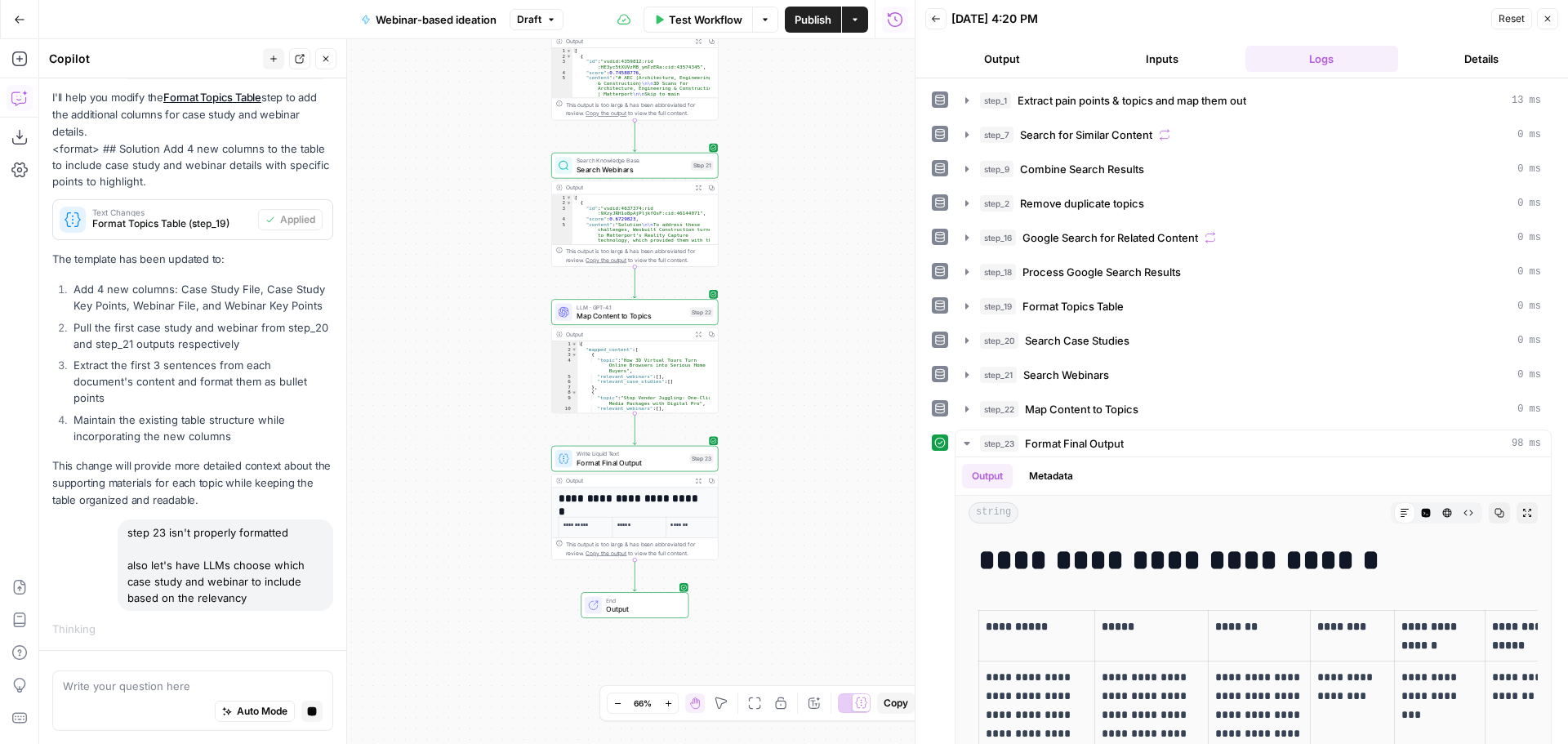
drag, startPoint x: 874, startPoint y: 281, endPoint x: 807, endPoint y: 265, distance: 68.9
click at [807, 265] on div "Workflow Set Inputs Inputs LLM · O3 Extract pain points & topics and map them o…" at bounding box center [477, 391] width 875 height 704
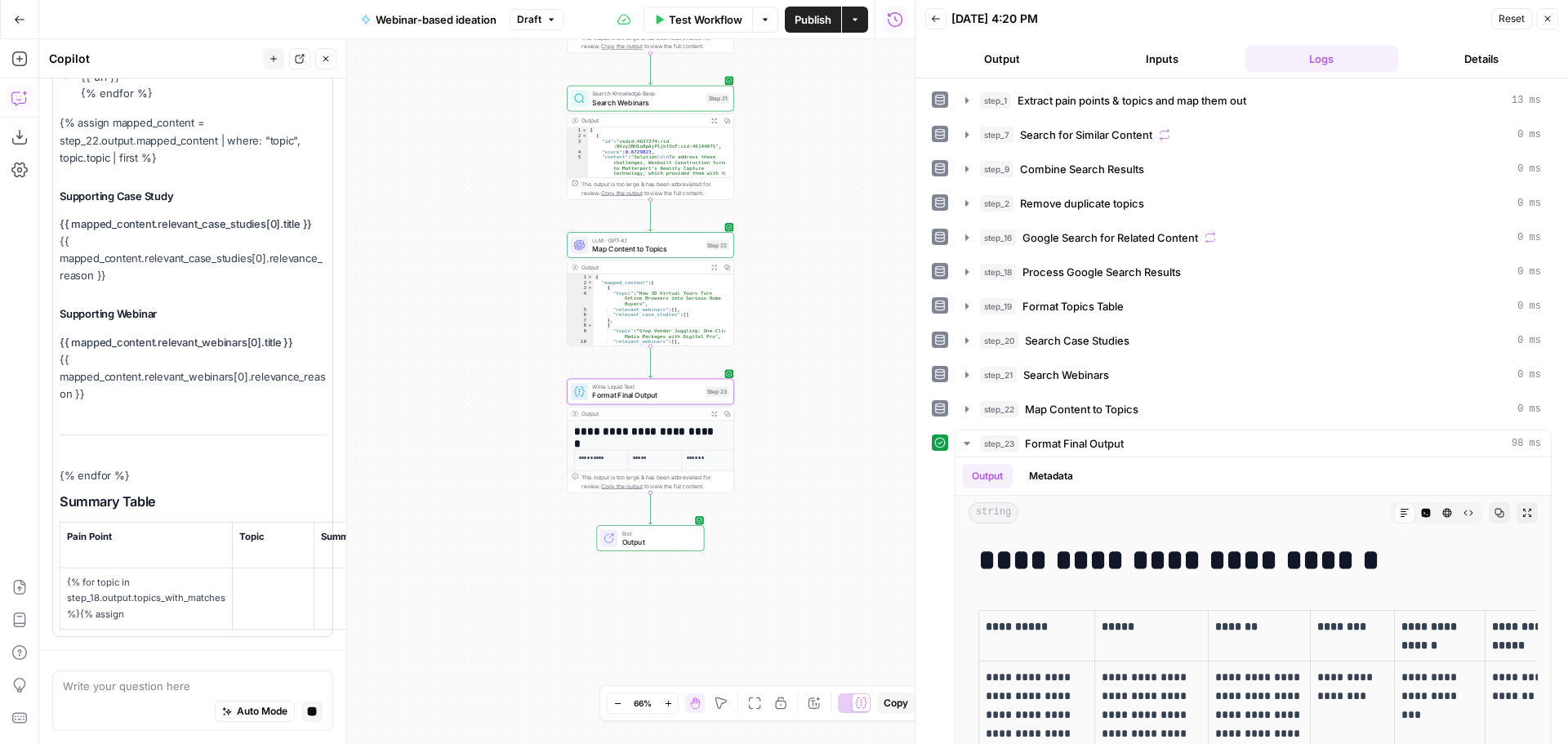
scroll to position [1486, 0]
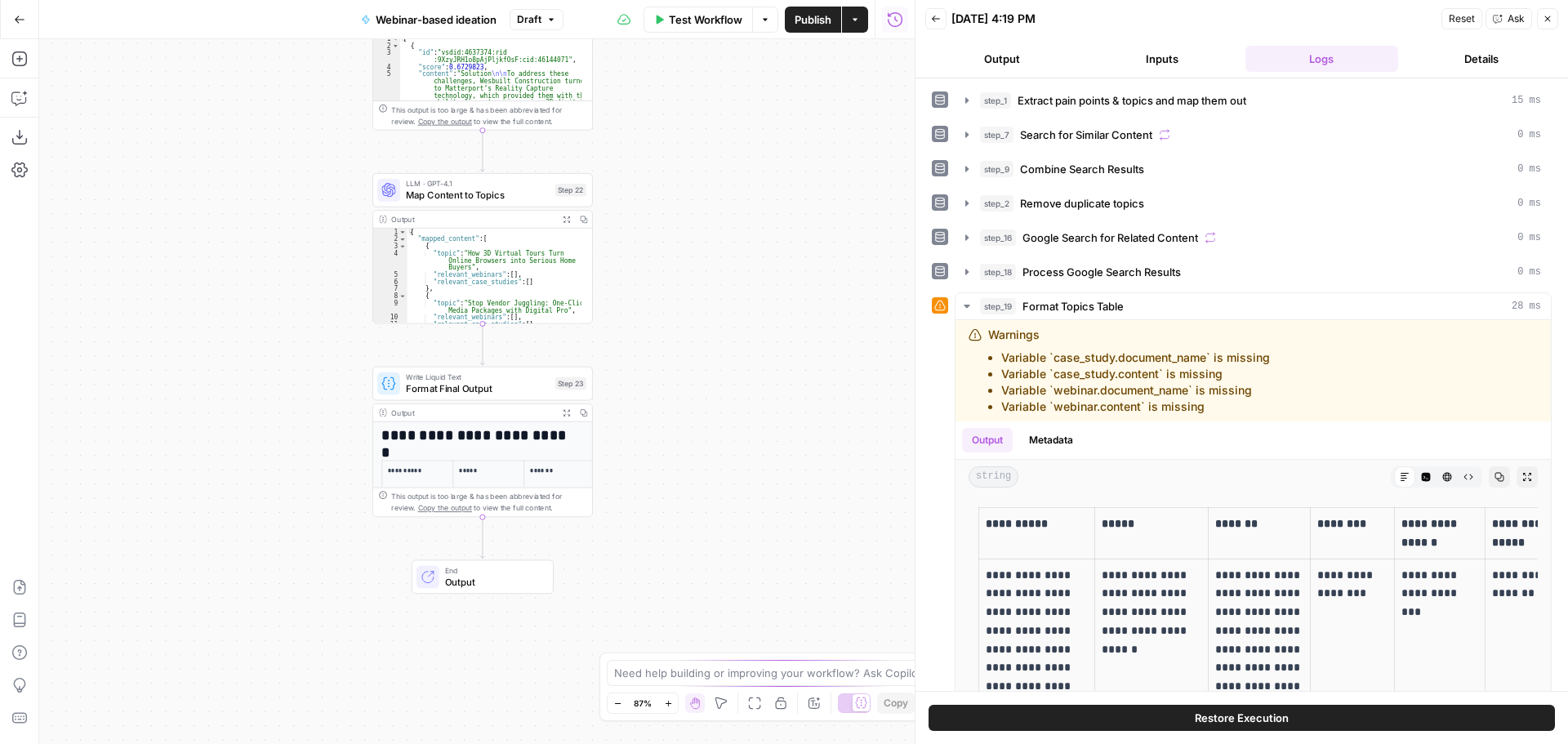
drag, startPoint x: 642, startPoint y: 369, endPoint x: 694, endPoint y: 287, distance: 97.1
click at [694, 287] on div "Workflow Set Inputs Inputs LLM · O3 Extract pain points & topics and map them o…" at bounding box center [477, 391] width 875 height 704
click at [21, 98] on icon "button" at bounding box center [19, 97] width 16 height 16
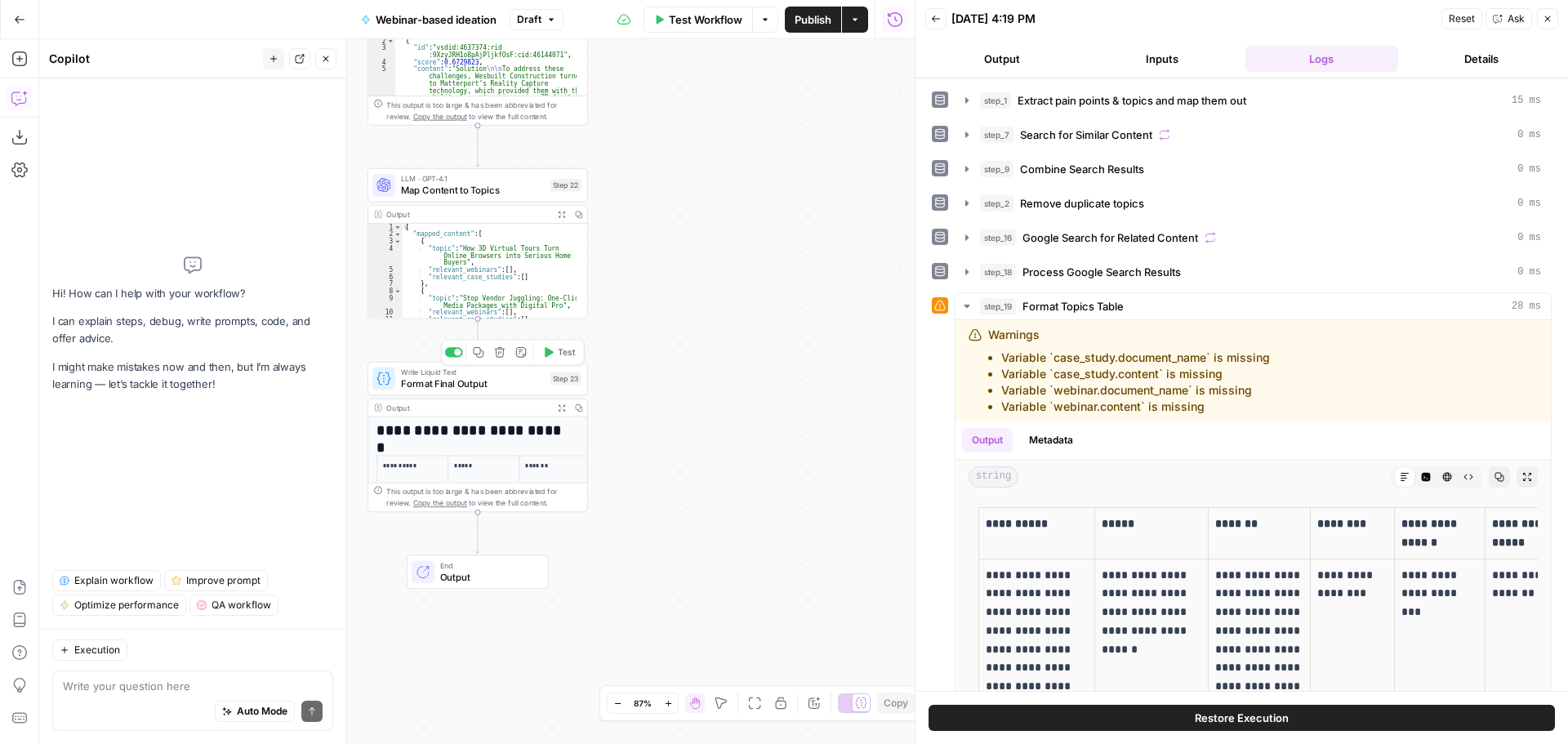
click at [554, 353] on button "Test" at bounding box center [558, 353] width 44 height 19
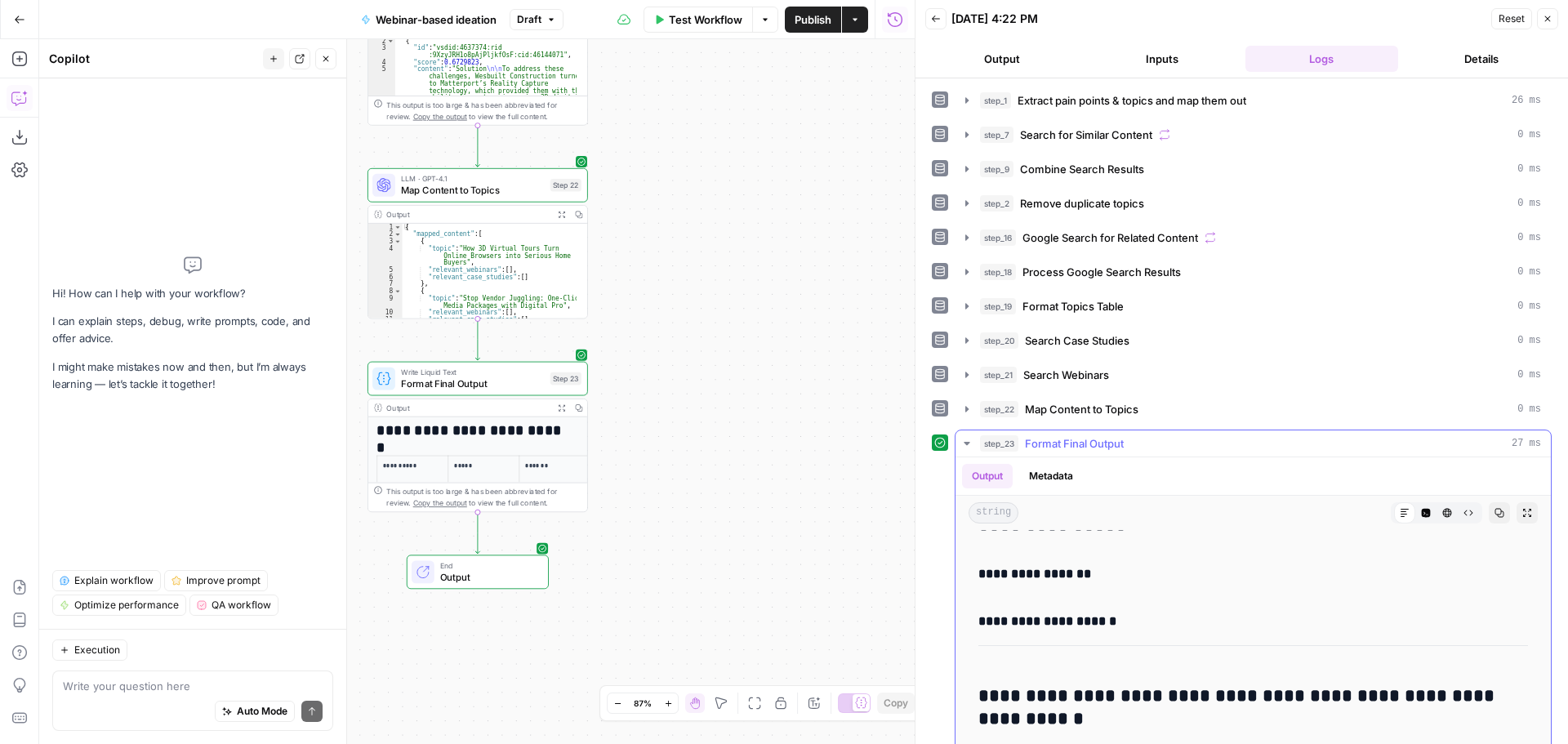
scroll to position [12557, 0]
click at [137, 680] on textarea at bounding box center [192, 686] width 259 height 16
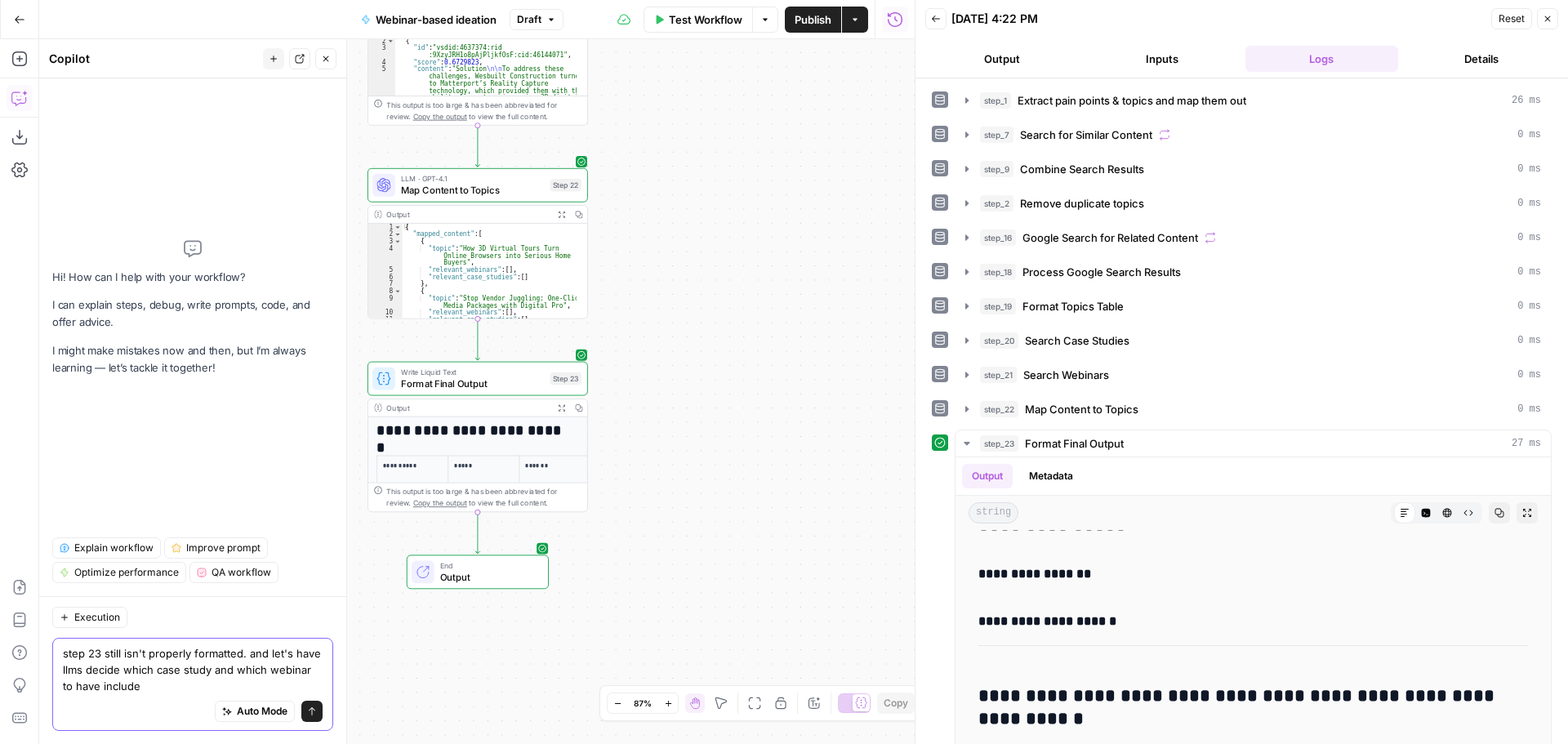
type textarea "step 23 still isn't properly formatted. and let's have llms decide which case s…"
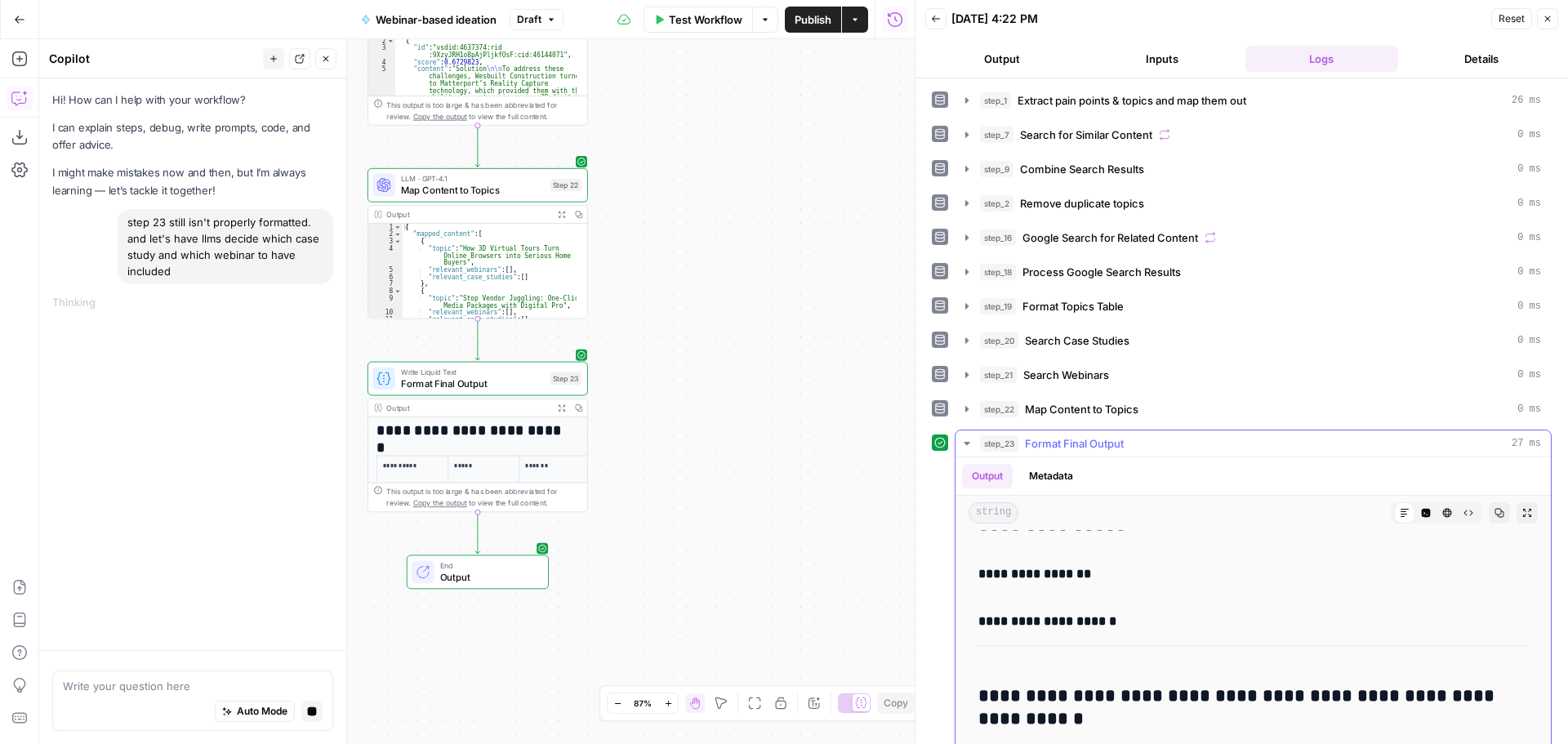
click at [967, 444] on icon "button" at bounding box center [966, 442] width 6 height 3
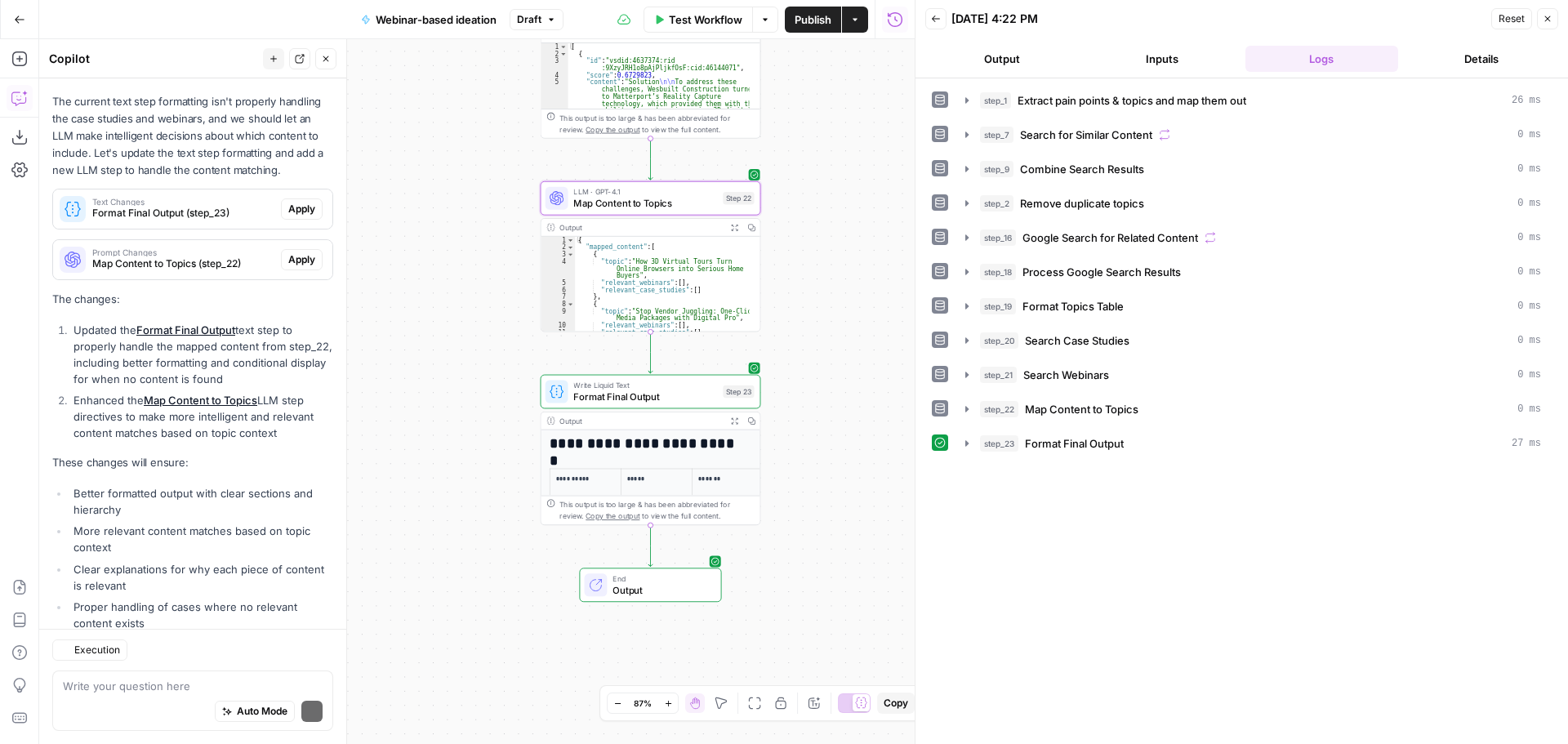
scroll to position [338, 0]
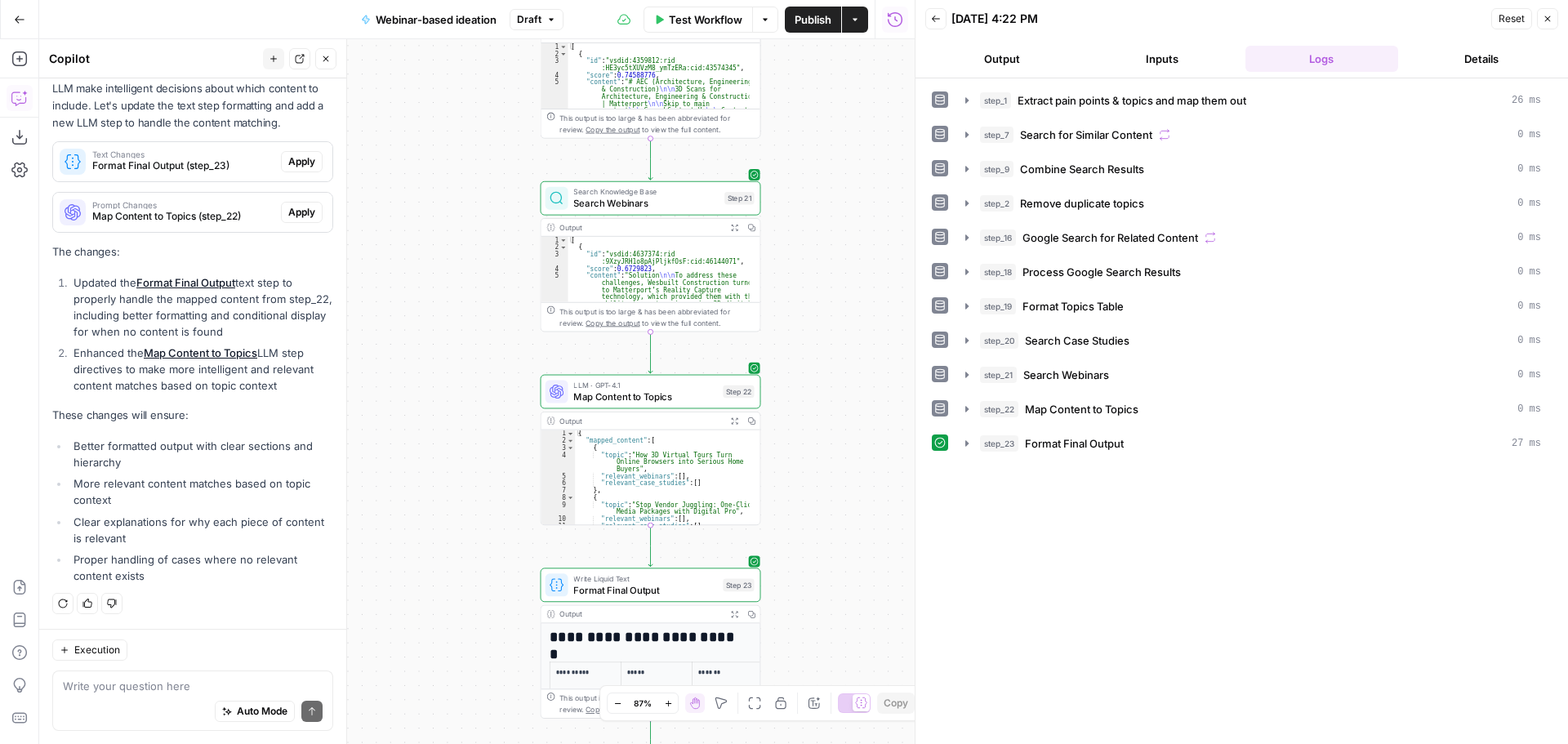
click at [192, 166] on span "Format Final Output (step_23)" at bounding box center [183, 166] width 182 height 15
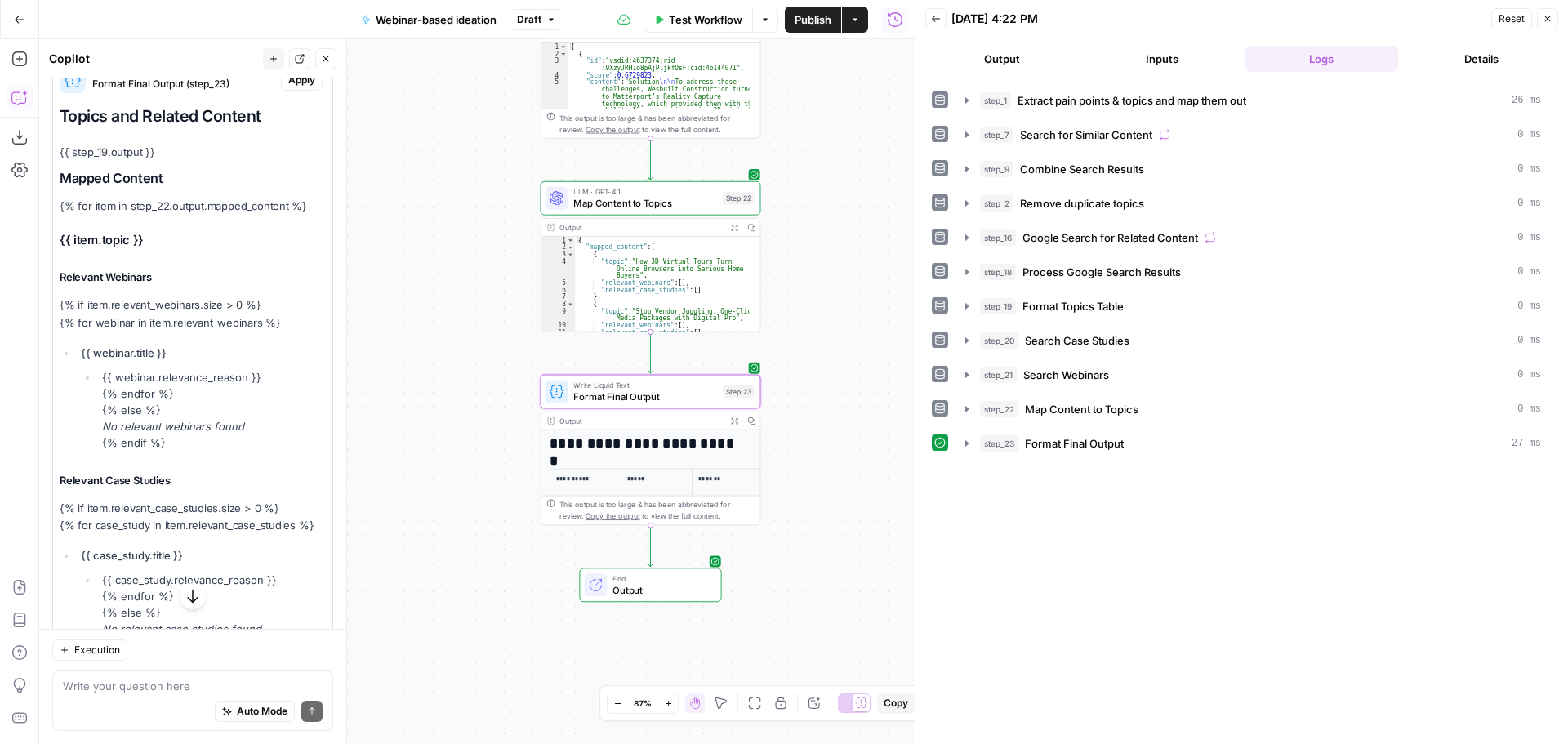
scroll to position [256, 0]
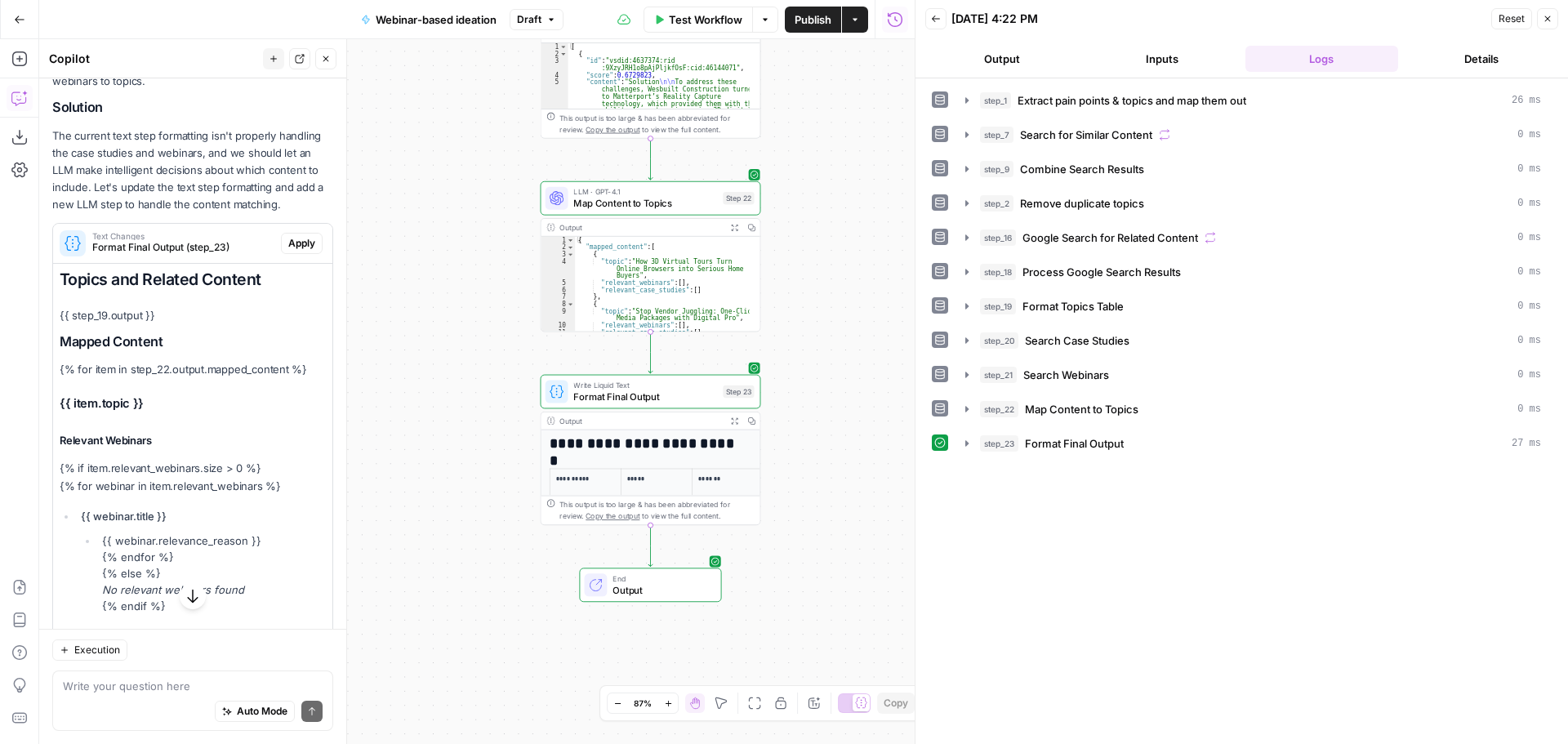
click at [294, 236] on span "Apply" at bounding box center [302, 243] width 27 height 15
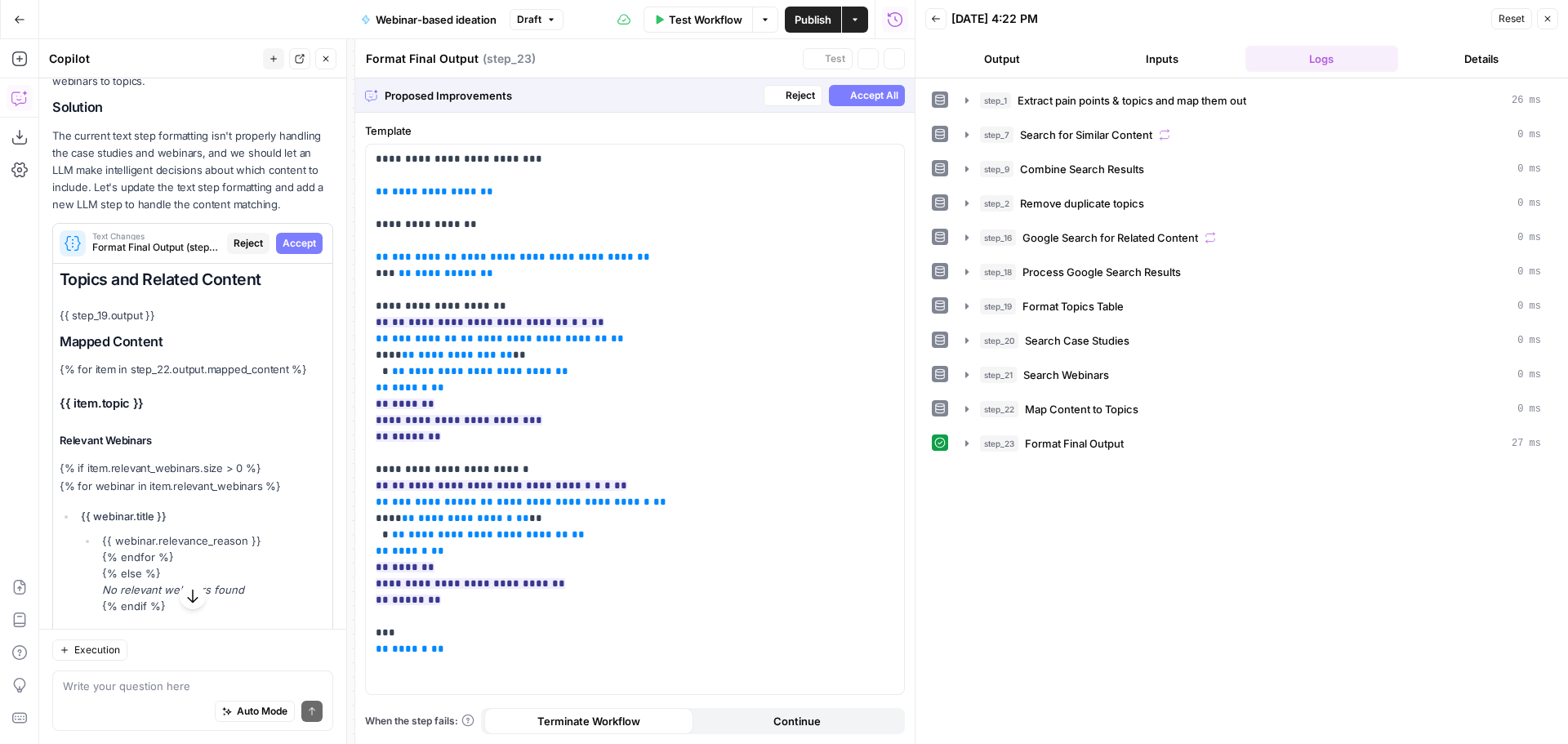
click at [287, 244] on span "Accept" at bounding box center [300, 243] width 34 height 15
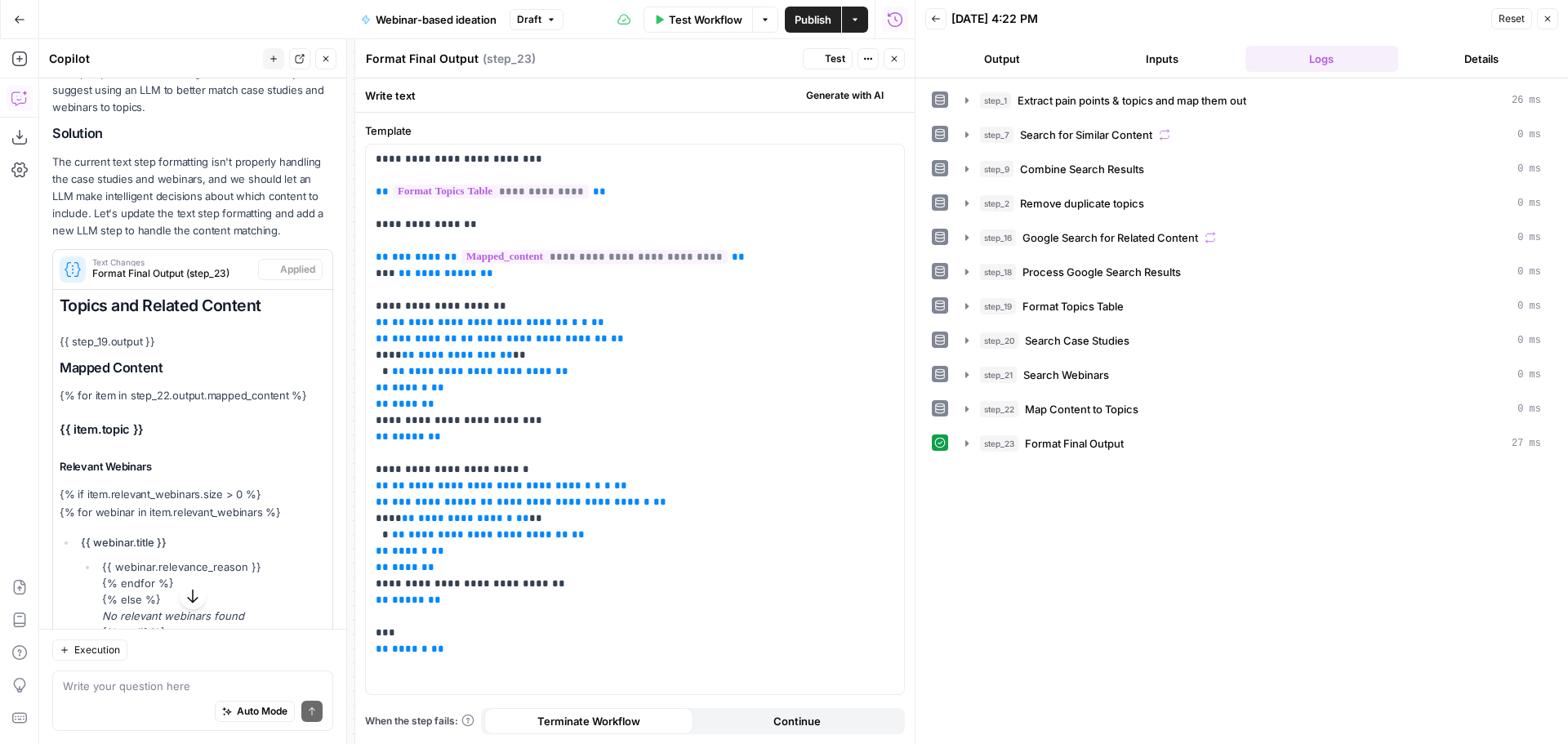
click at [141, 266] on span "Format Final Output (step_23)" at bounding box center [172, 273] width 159 height 15
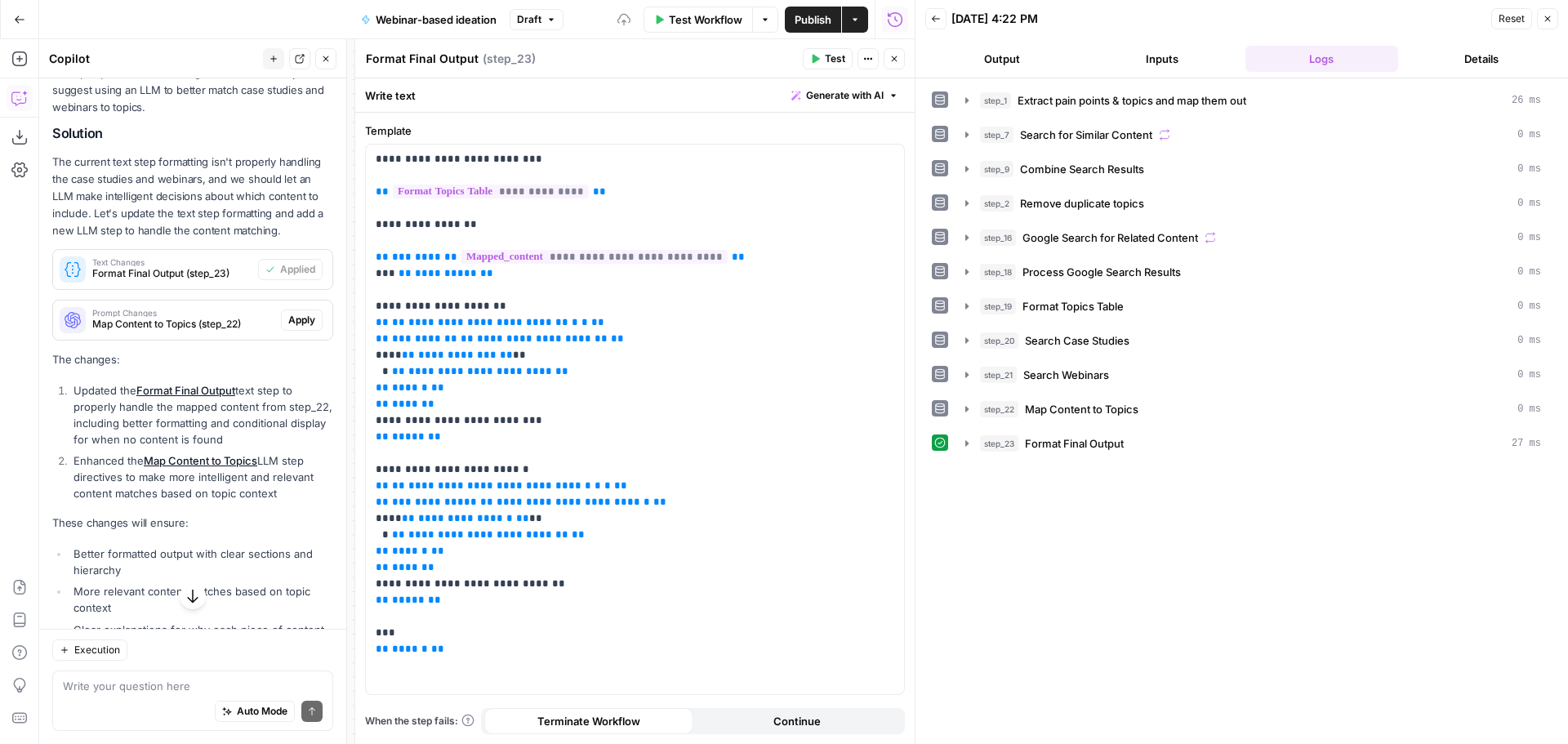
scroll to position [282, 0]
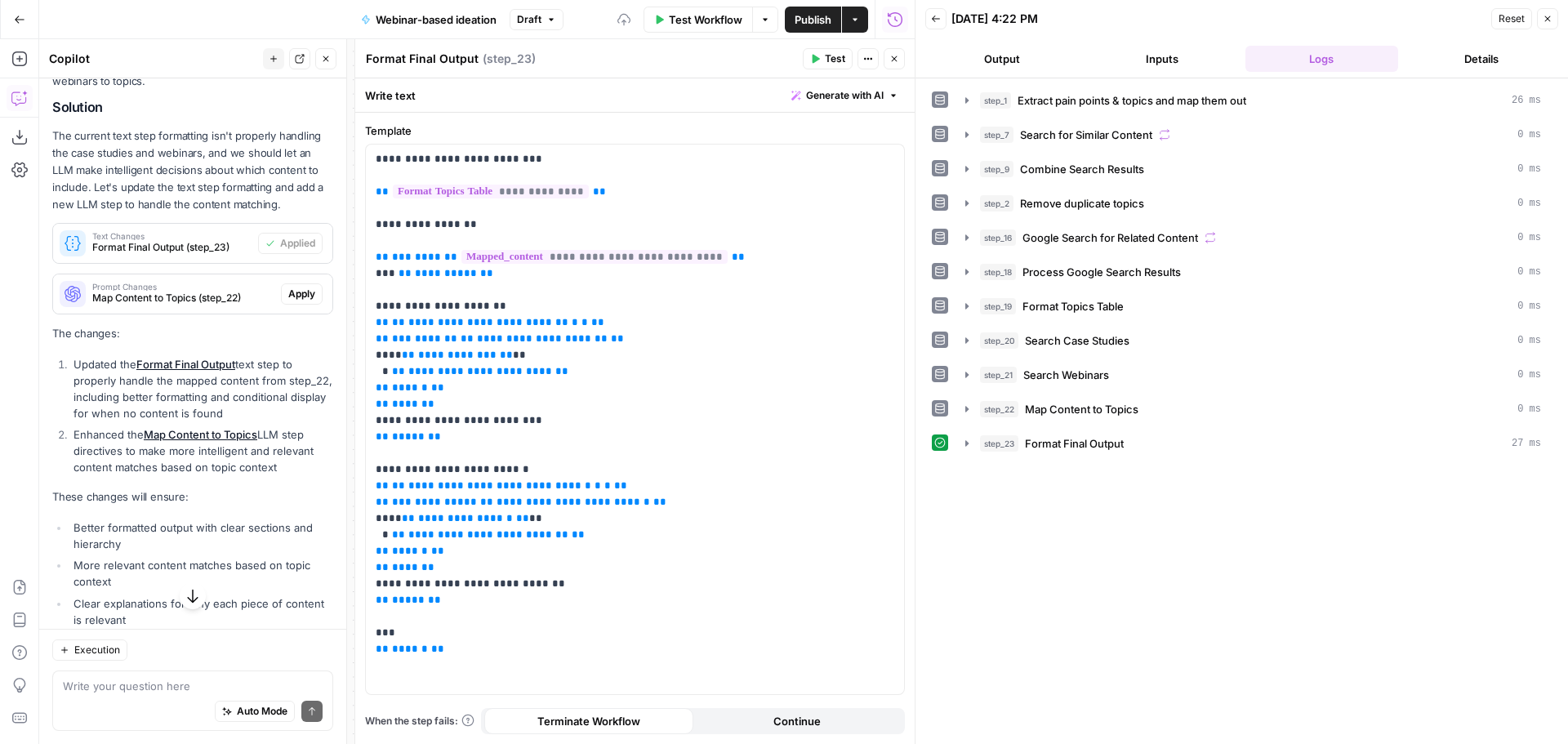
click at [289, 290] on span "Apply" at bounding box center [302, 294] width 27 height 15
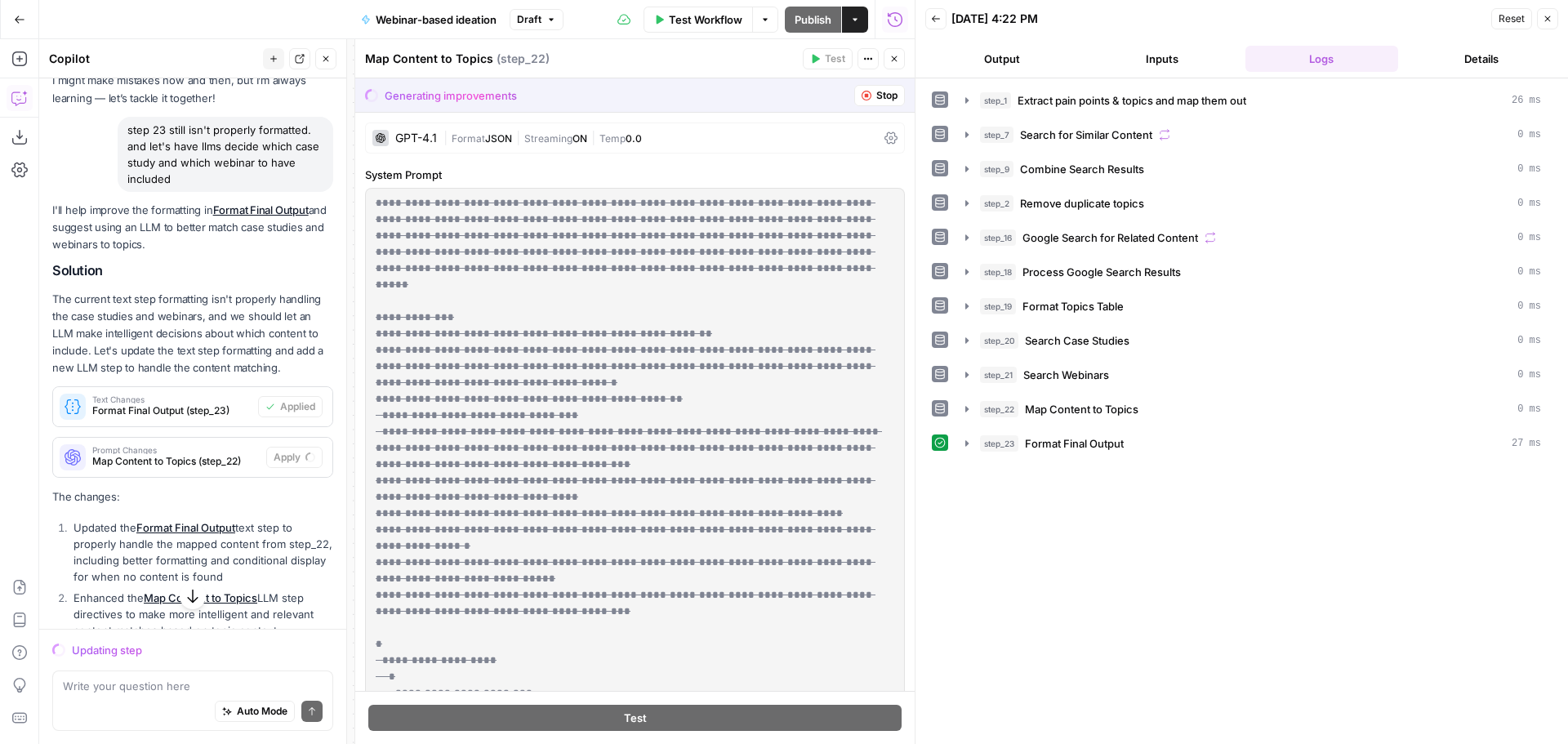
scroll to position [174, 0]
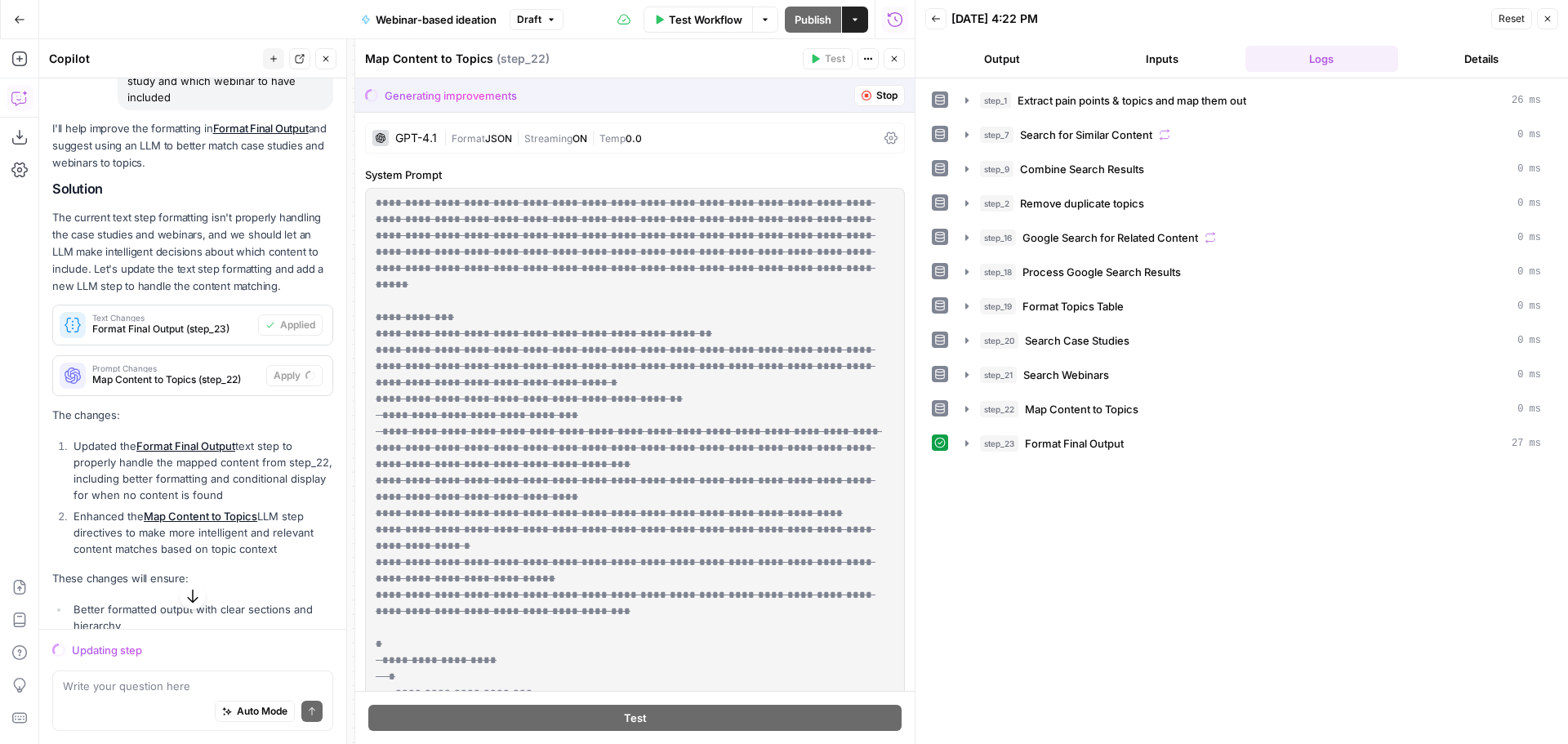
click at [938, 22] on icon "button" at bounding box center [935, 19] width 9 height 9
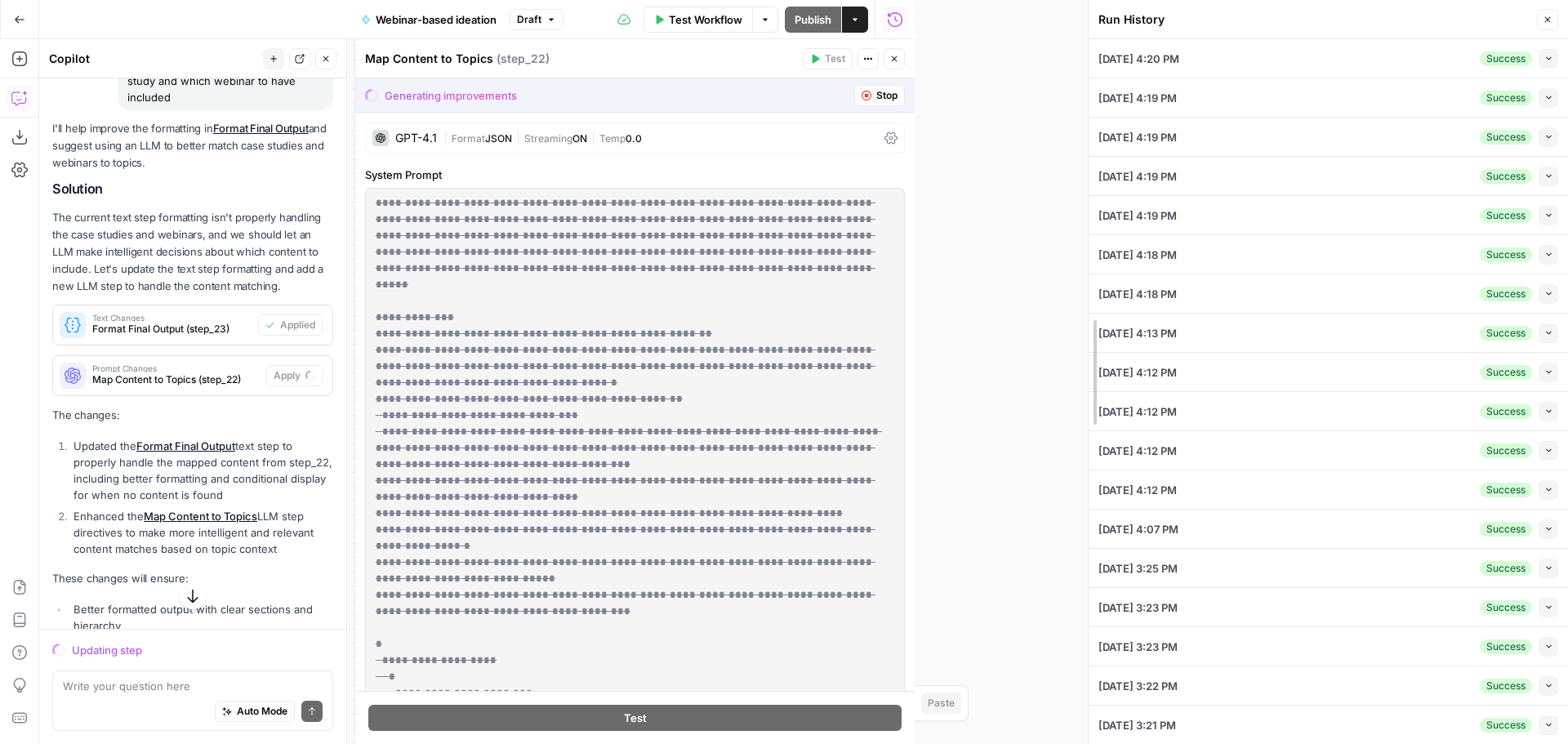
drag, startPoint x: 915, startPoint y: 345, endPoint x: 1087, endPoint y: 345, distance: 172.0
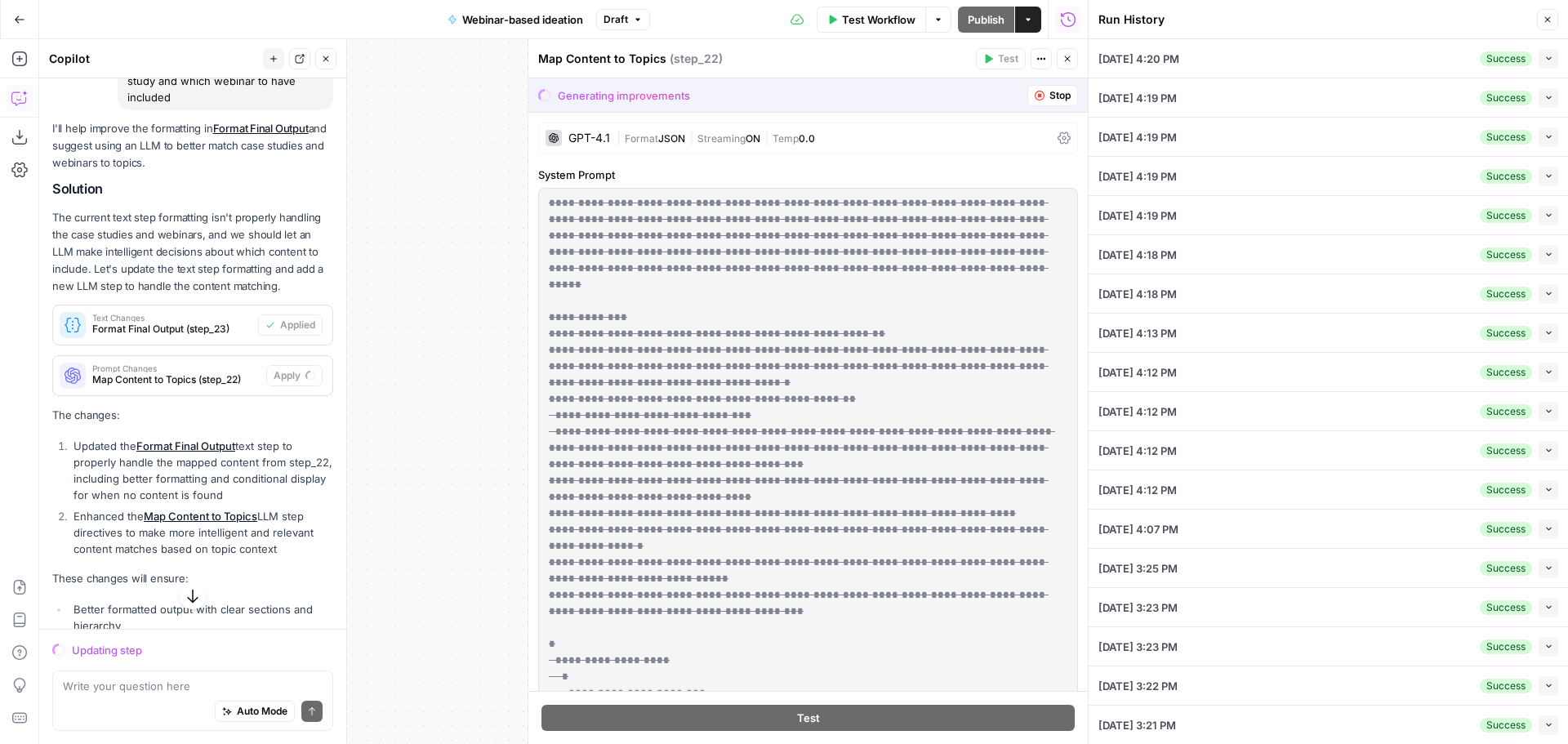
drag, startPoint x: 983, startPoint y: 377, endPoint x: 1048, endPoint y: 374, distance: 65.1
click at [1048, 374] on body "OGM New Home Browse Your Data Usage Settings Recent Grids Content Drafts v1 Web…" at bounding box center [784, 372] width 1568 height 744
drag, startPoint x: 470, startPoint y: 348, endPoint x: 413, endPoint y: 337, distance: 58.1
click at [413, 337] on div "Workflow Set Inputs Inputs LLM · O3 Extract pain points & topics and map them o…" at bounding box center [564, 391] width 1048 height 704
drag, startPoint x: 465, startPoint y: 316, endPoint x: 393, endPoint y: 289, distance: 76.9
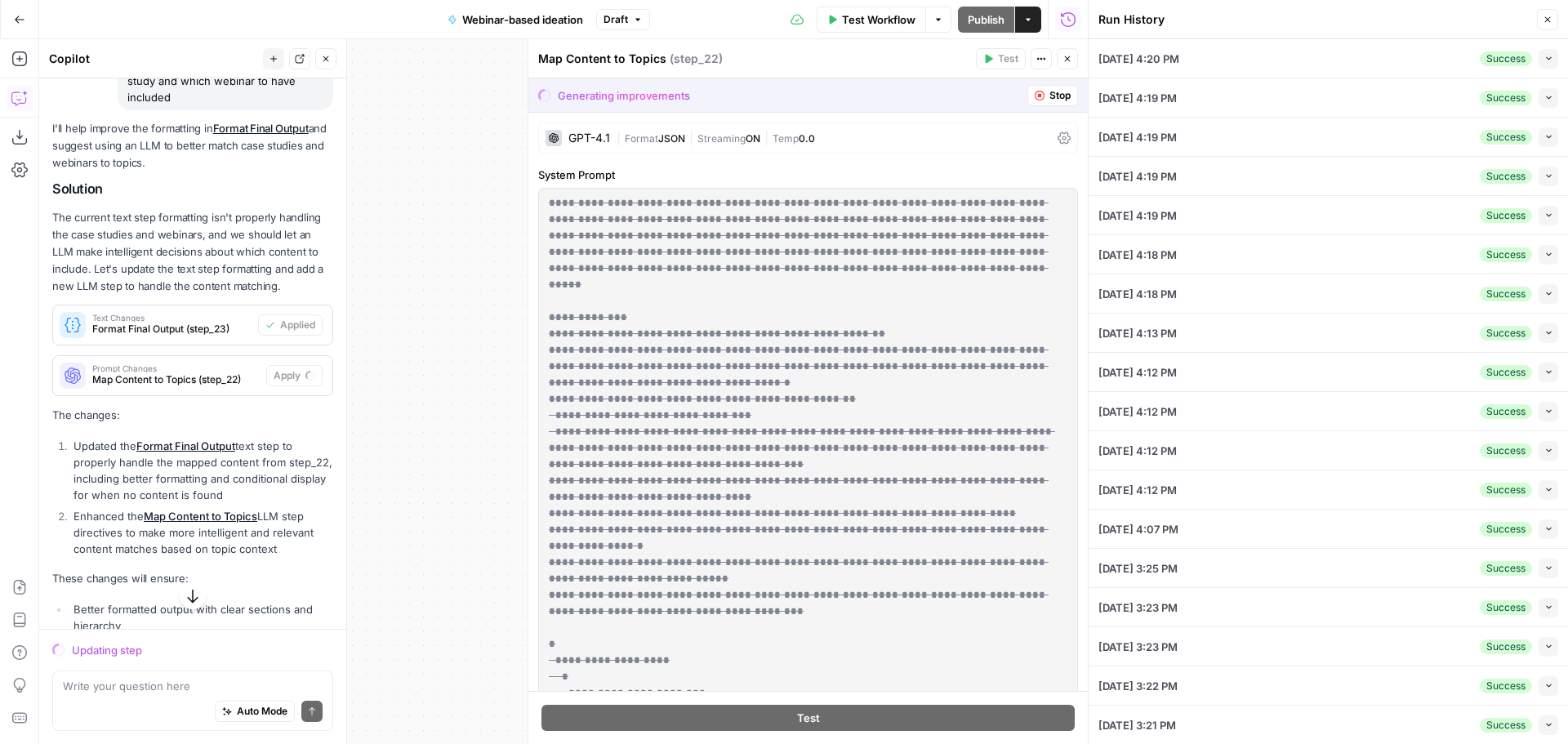
click at [393, 289] on div "Workflow Set Inputs Inputs LLM · O3 Extract pain points & topics and map them o…" at bounding box center [564, 391] width 1048 height 704
drag, startPoint x: 423, startPoint y: 221, endPoint x: 443, endPoint y: 226, distance: 20.6
click at [443, 226] on div "Workflow Set Inputs Inputs LLM · O3 Extract pain points & topics and map them o…" at bounding box center [564, 391] width 1048 height 704
click at [1551, 23] on icon "button" at bounding box center [1547, 20] width 9 height 9
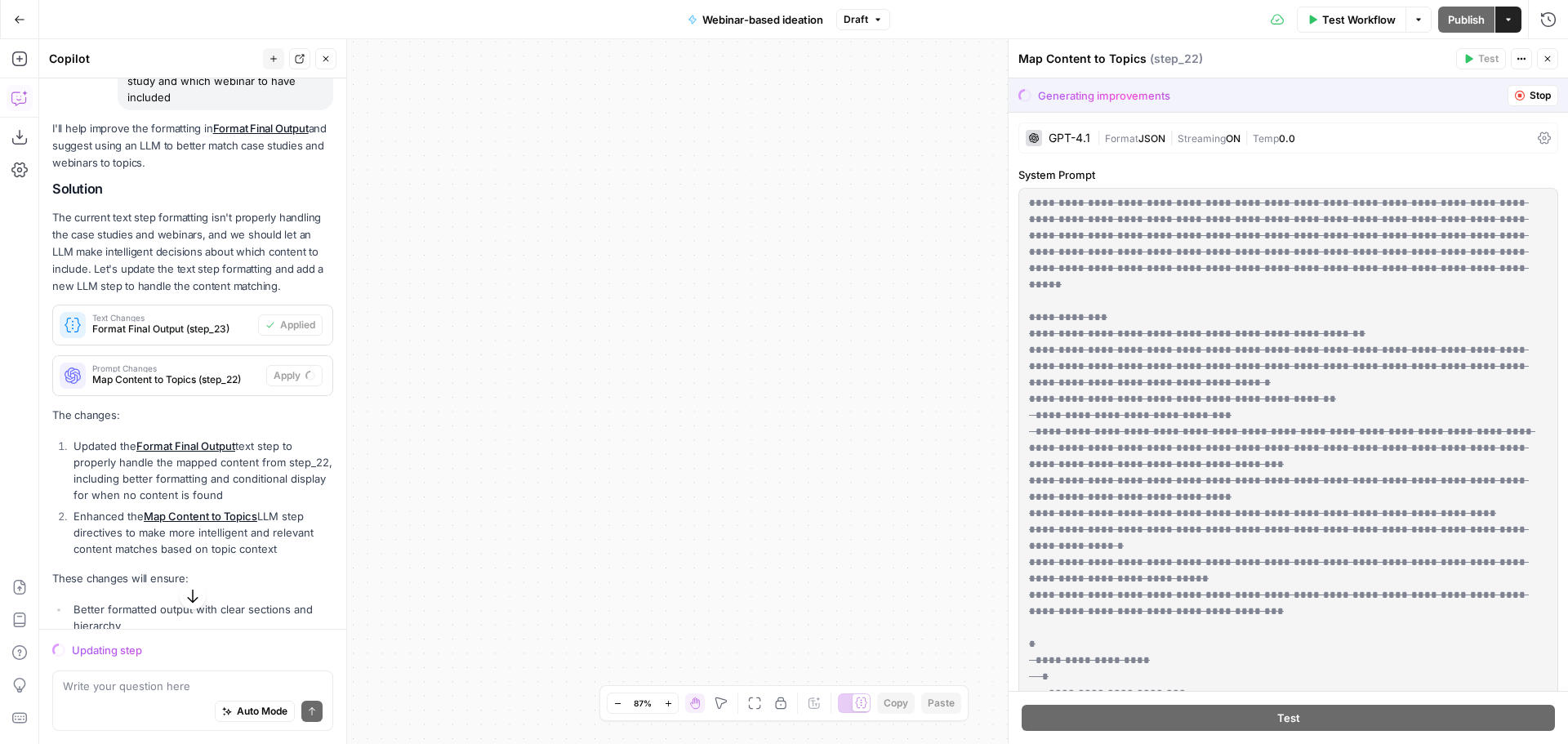
drag, startPoint x: 690, startPoint y: 342, endPoint x: 867, endPoint y: 364, distance: 178.4
click at [868, 364] on div "Workflow Set Inputs Inputs LLM · O3 Extract pain points & topics and map them o…" at bounding box center [803, 391] width 1528 height 704
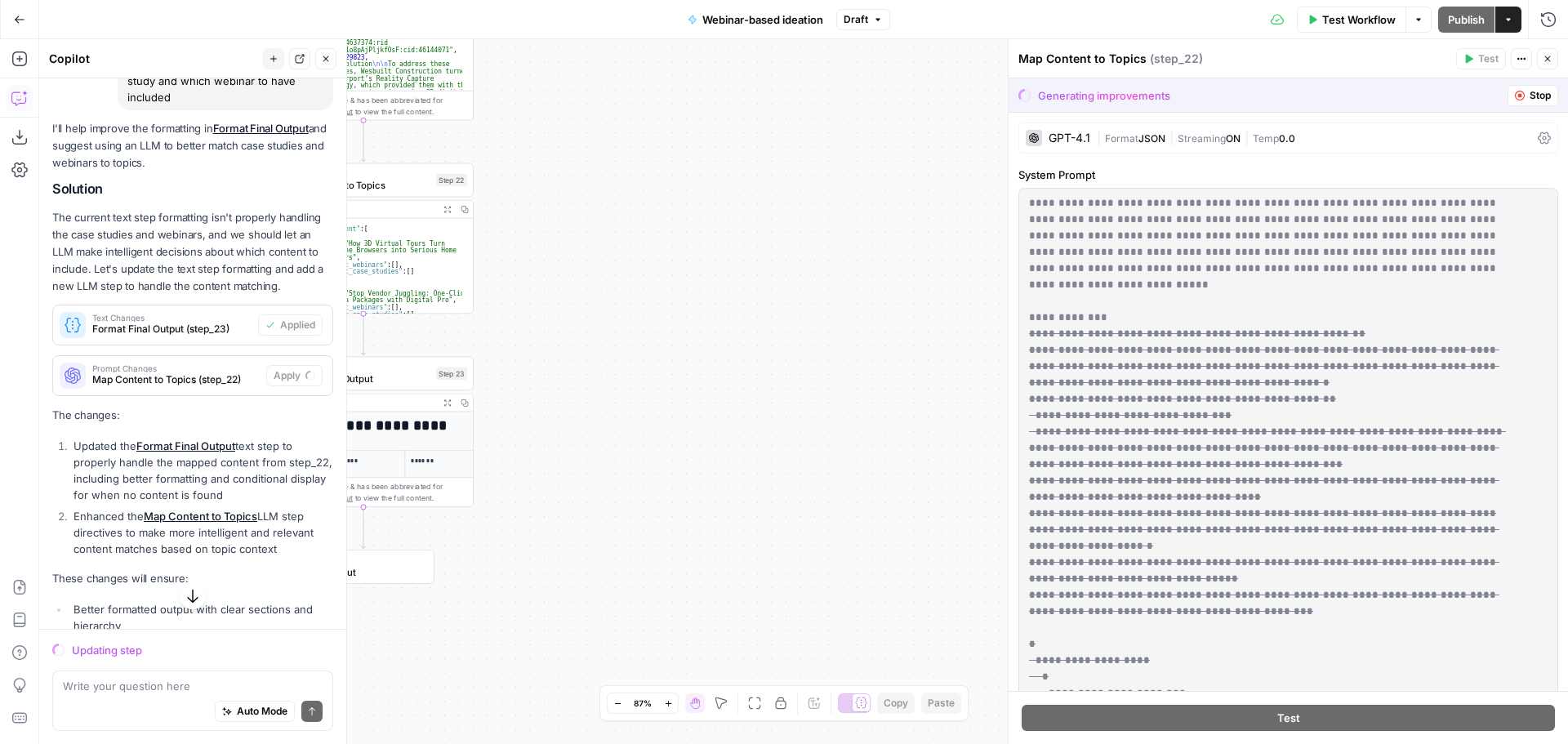
click at [766, 443] on div "Workflow Set Inputs Inputs LLM · O3 Extract pain points & topics and map them o…" at bounding box center [803, 391] width 1528 height 704
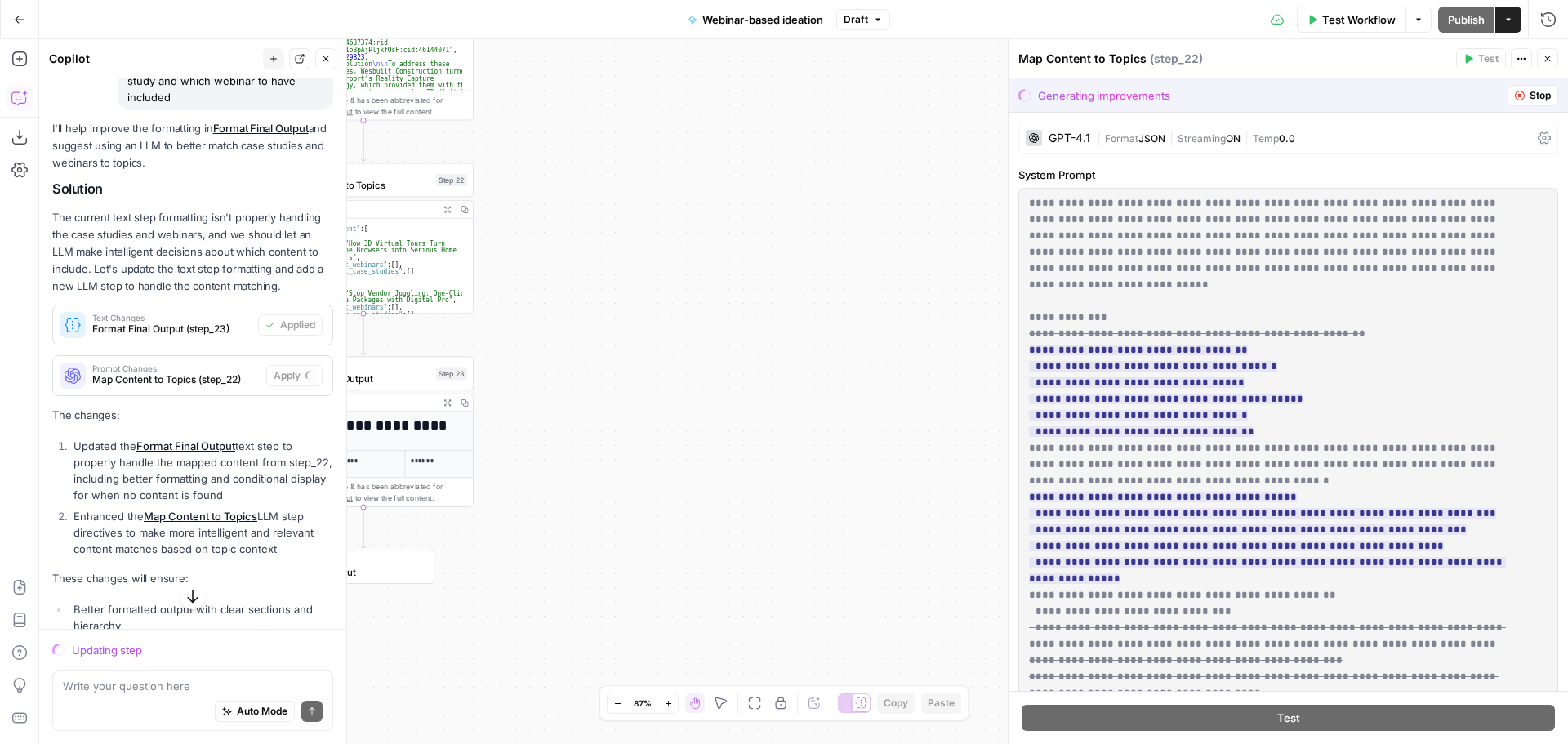
click at [815, 582] on div "Workflow Set Inputs Inputs LLM · O3 Extract pain points & topics and map them o…" at bounding box center [803, 391] width 1528 height 704
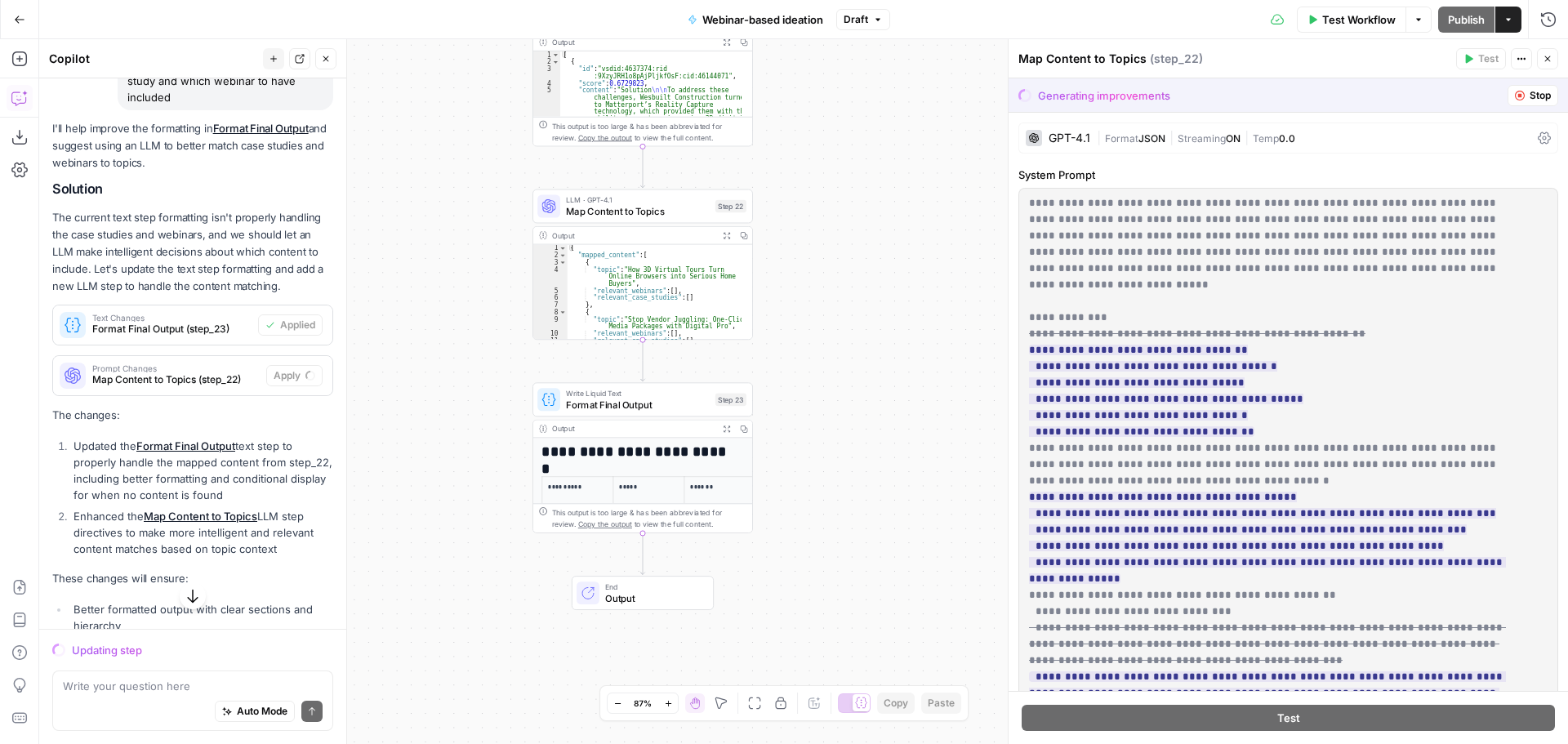
click at [795, 600] on div "Workflow Set Inputs Inputs LLM · O3 Extract pain points & topics and map them o…" at bounding box center [803, 391] width 1528 height 704
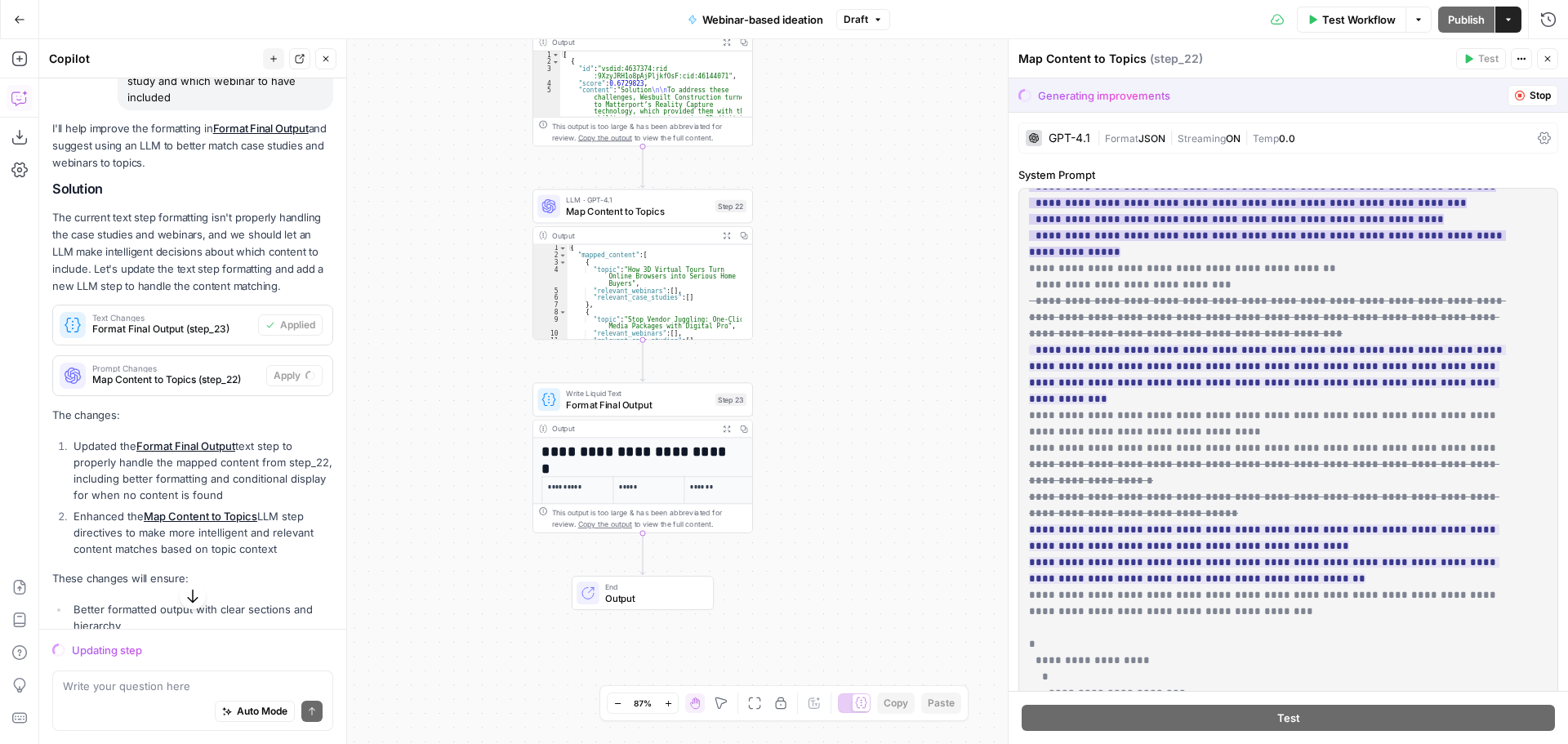
scroll to position [408, 0]
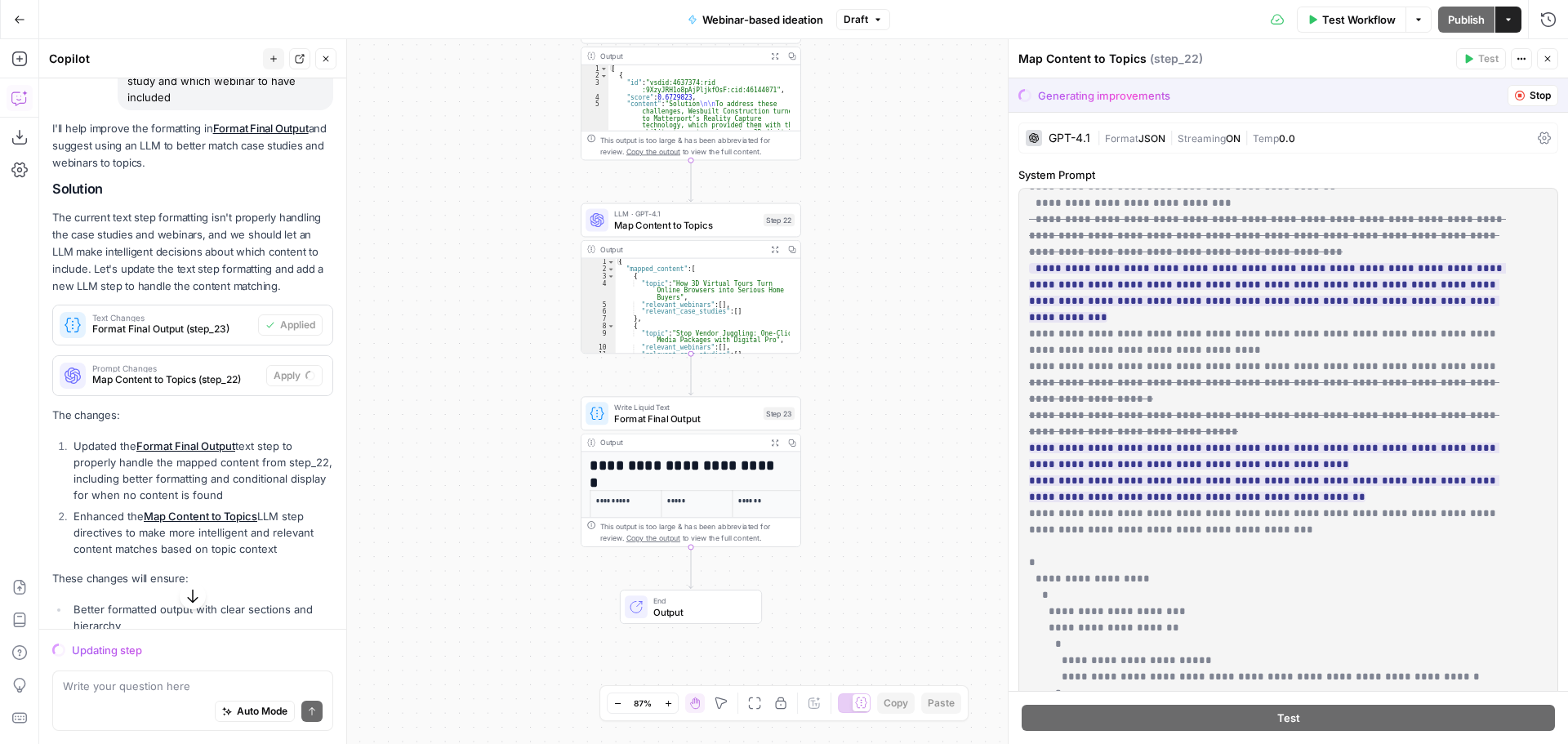
drag, startPoint x: 840, startPoint y: 449, endPoint x: 888, endPoint y: 463, distance: 50.0
click at [888, 463] on div "Workflow Set Inputs Inputs LLM · O3 Extract pain points & topics and map them o…" at bounding box center [803, 391] width 1528 height 704
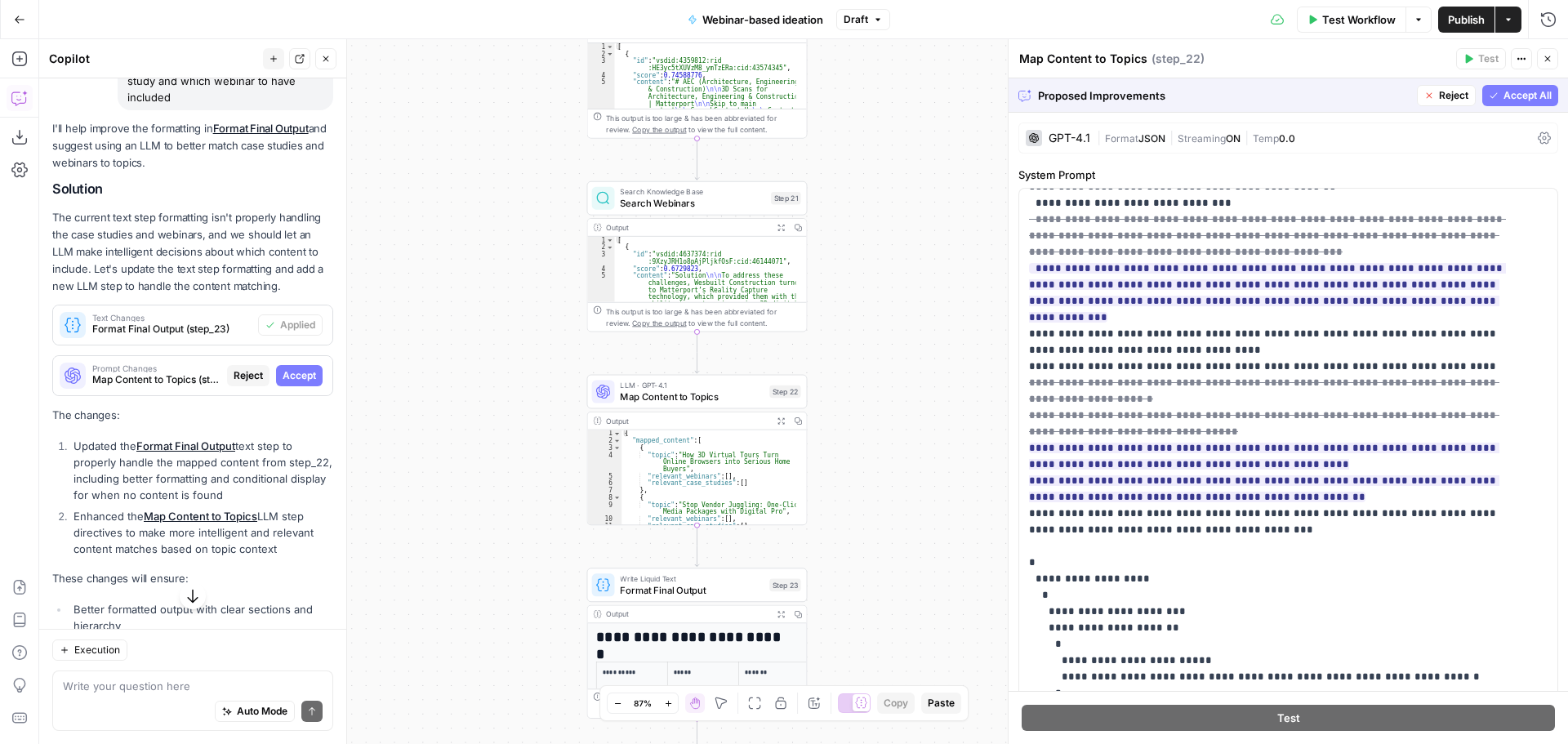
click at [1530, 96] on span "Accept All" at bounding box center [1527, 96] width 48 height 15
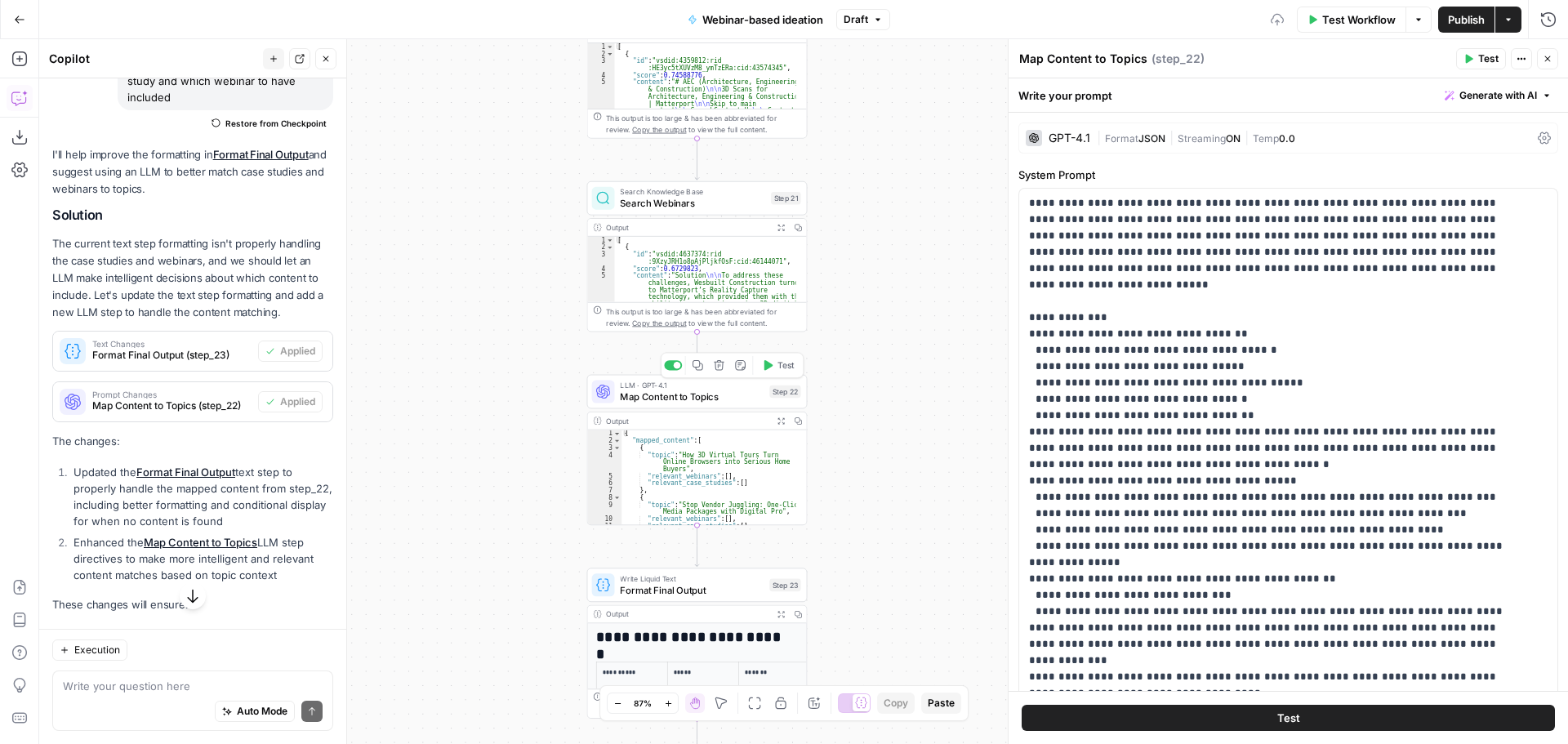
click at [777, 366] on span "Test" at bounding box center [785, 365] width 17 height 13
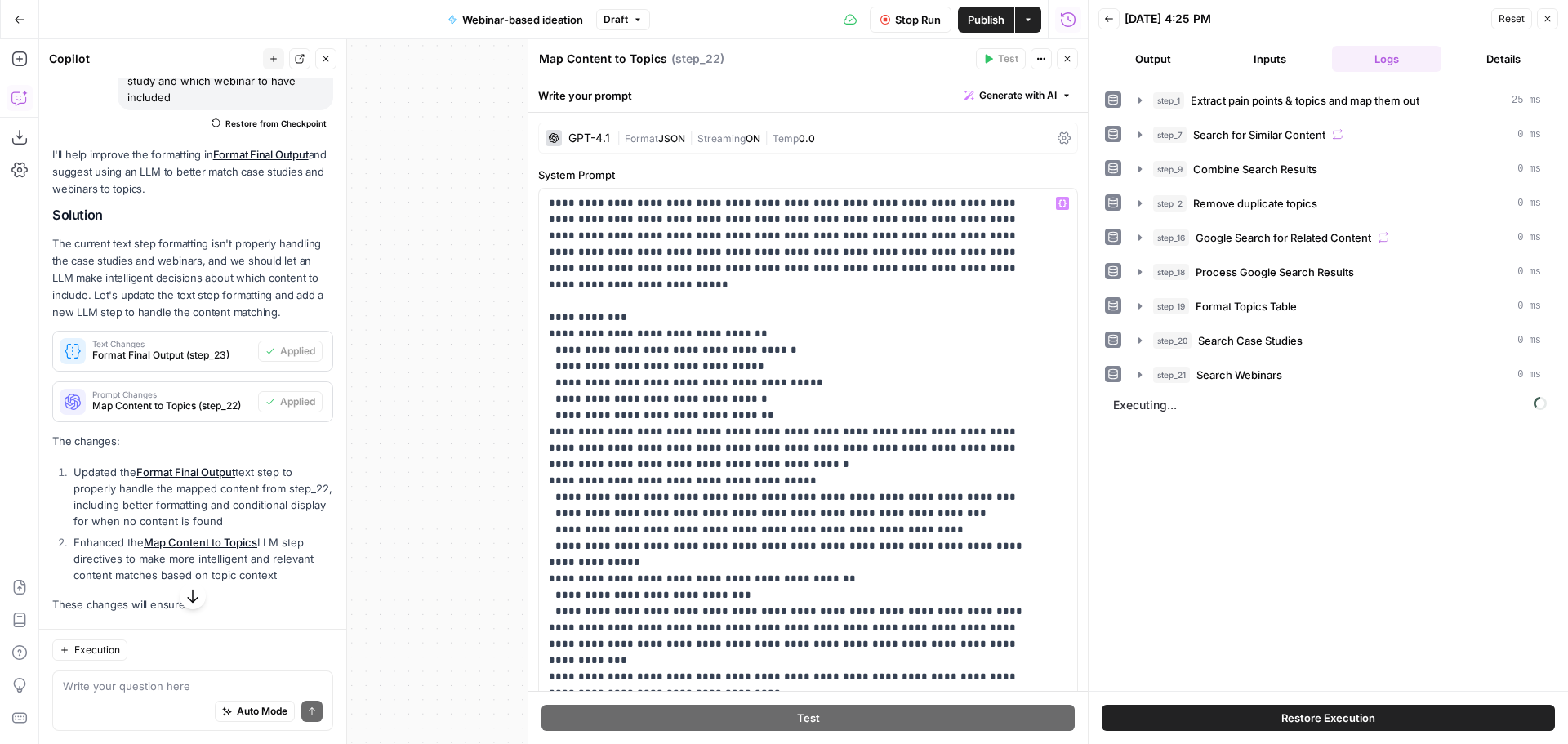
click at [1066, 57] on icon "button" at bounding box center [1067, 58] width 9 height 9
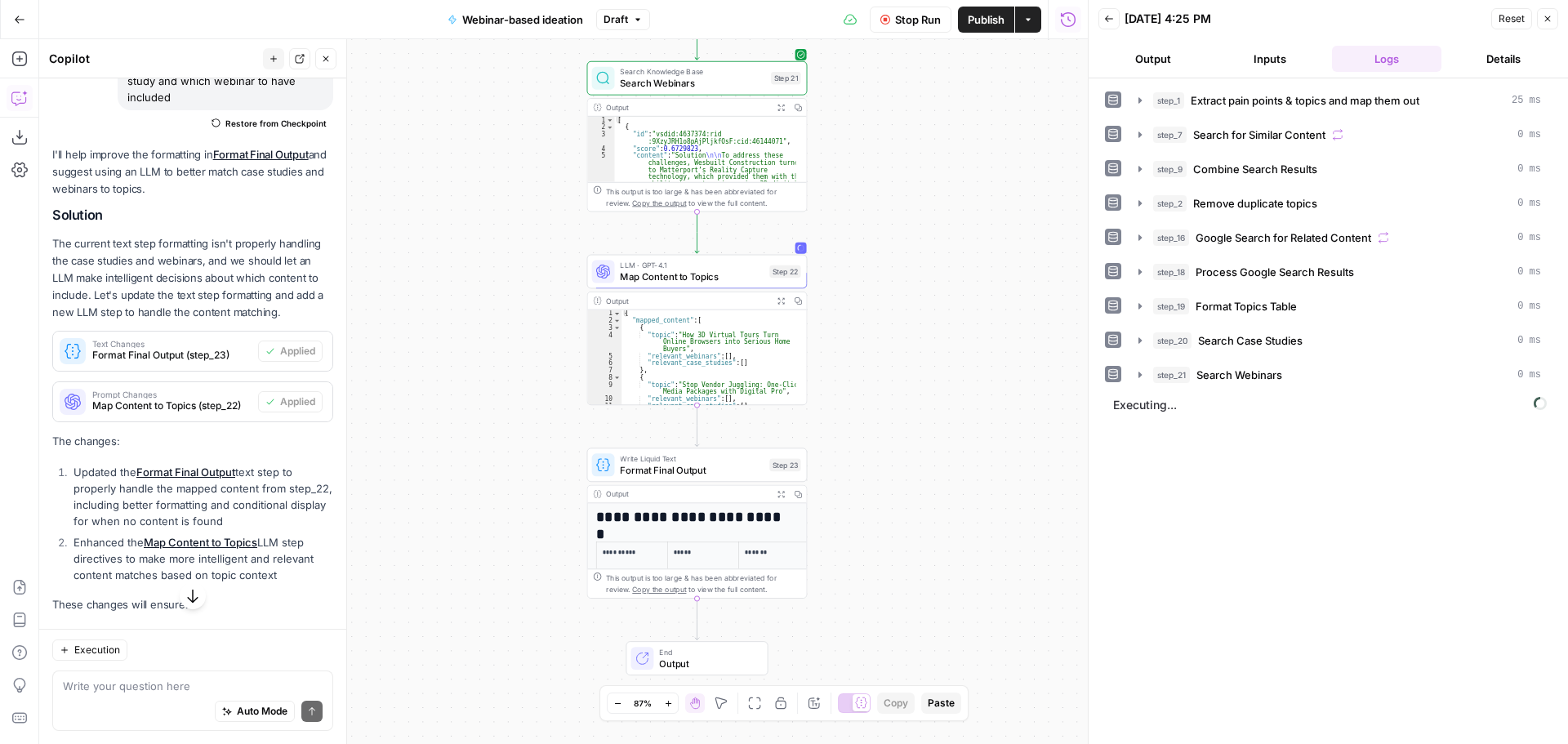
drag, startPoint x: 911, startPoint y: 320, endPoint x: 910, endPoint y: 298, distance: 22.0
click at [910, 298] on div "Workflow Set Inputs Inputs LLM · O3 Extract pain points & topics and map them o…" at bounding box center [564, 391] width 1048 height 704
click at [726, 276] on span "Map Content to Topics" at bounding box center [691, 276] width 143 height 14
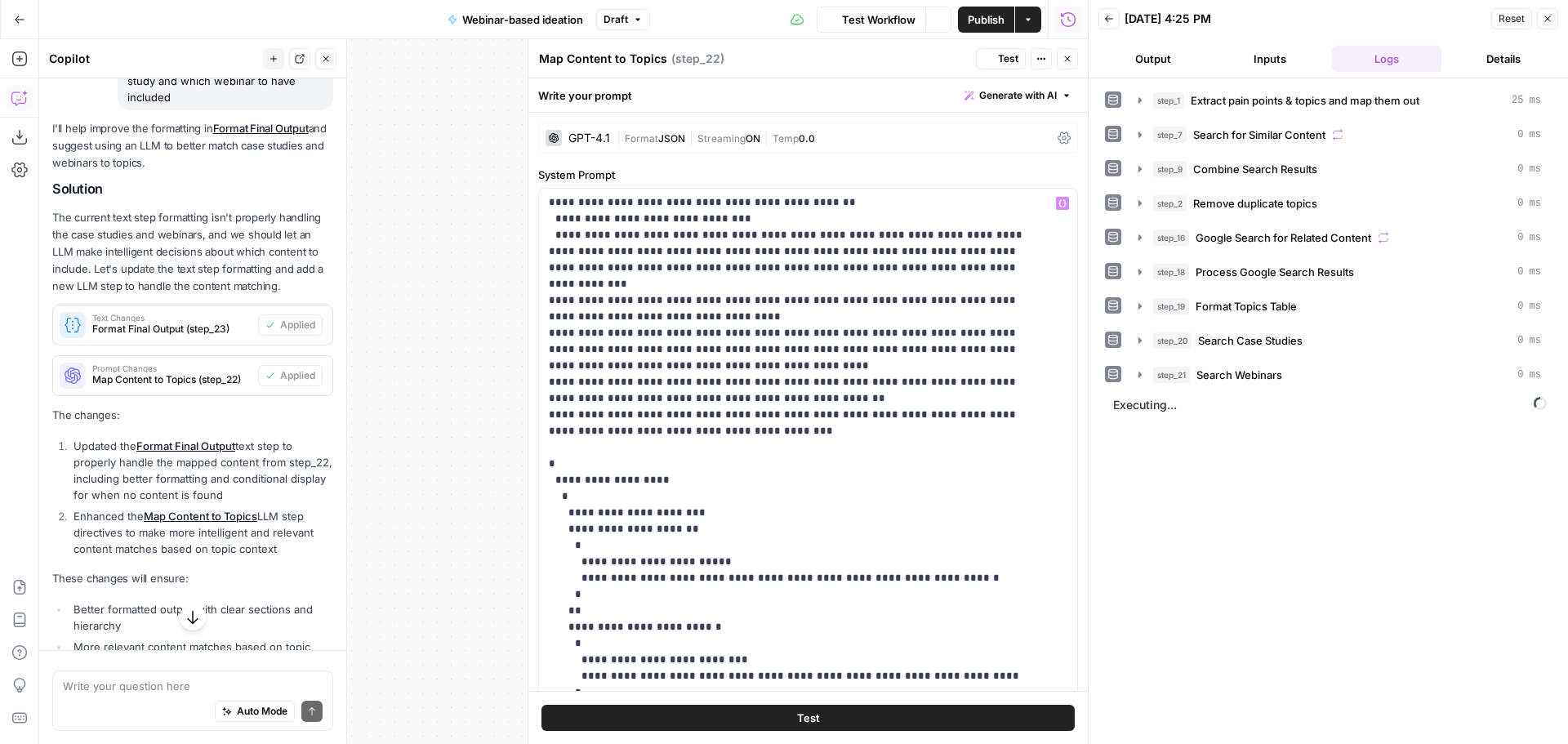
scroll to position [82, 0]
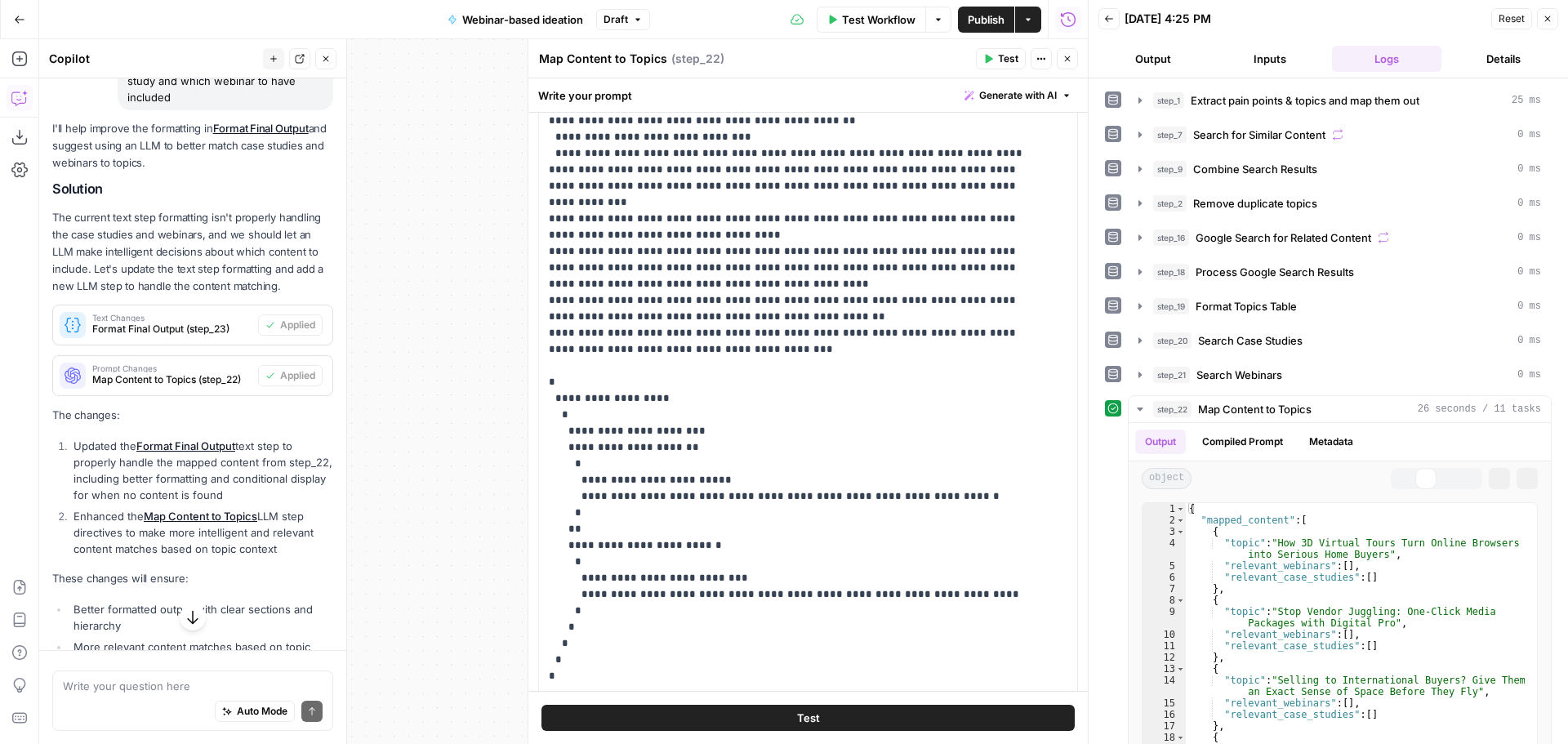
click at [1068, 57] on icon "button" at bounding box center [1067, 58] width 9 height 9
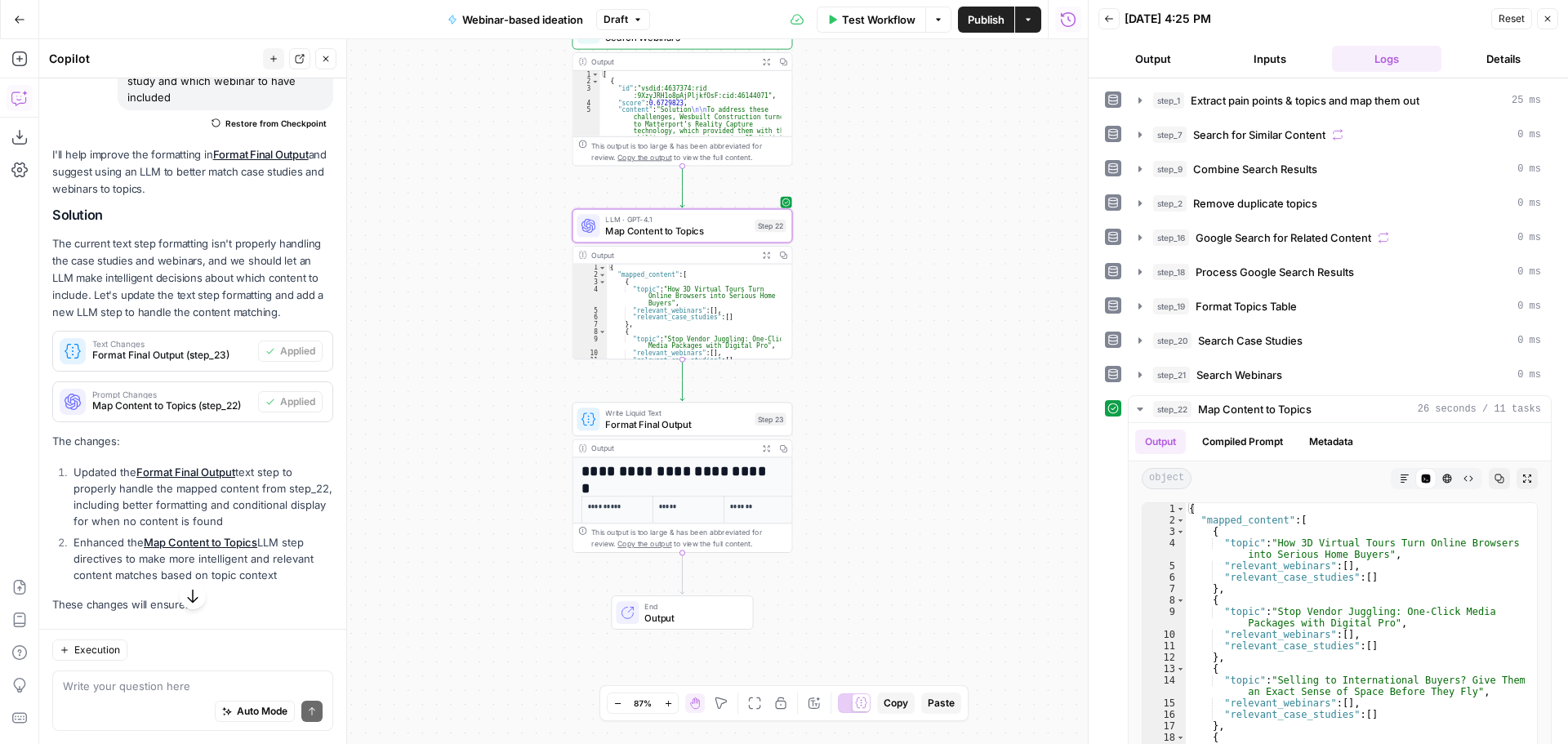
drag, startPoint x: 983, startPoint y: 353, endPoint x: 976, endPoint y: 319, distance: 34.7
click at [976, 319] on div "Workflow Set Inputs Inputs LLM · O3 Extract pain points & topics and map them o…" at bounding box center [564, 391] width 1048 height 704
click at [765, 392] on span "Test" at bounding box center [771, 393] width 17 height 13
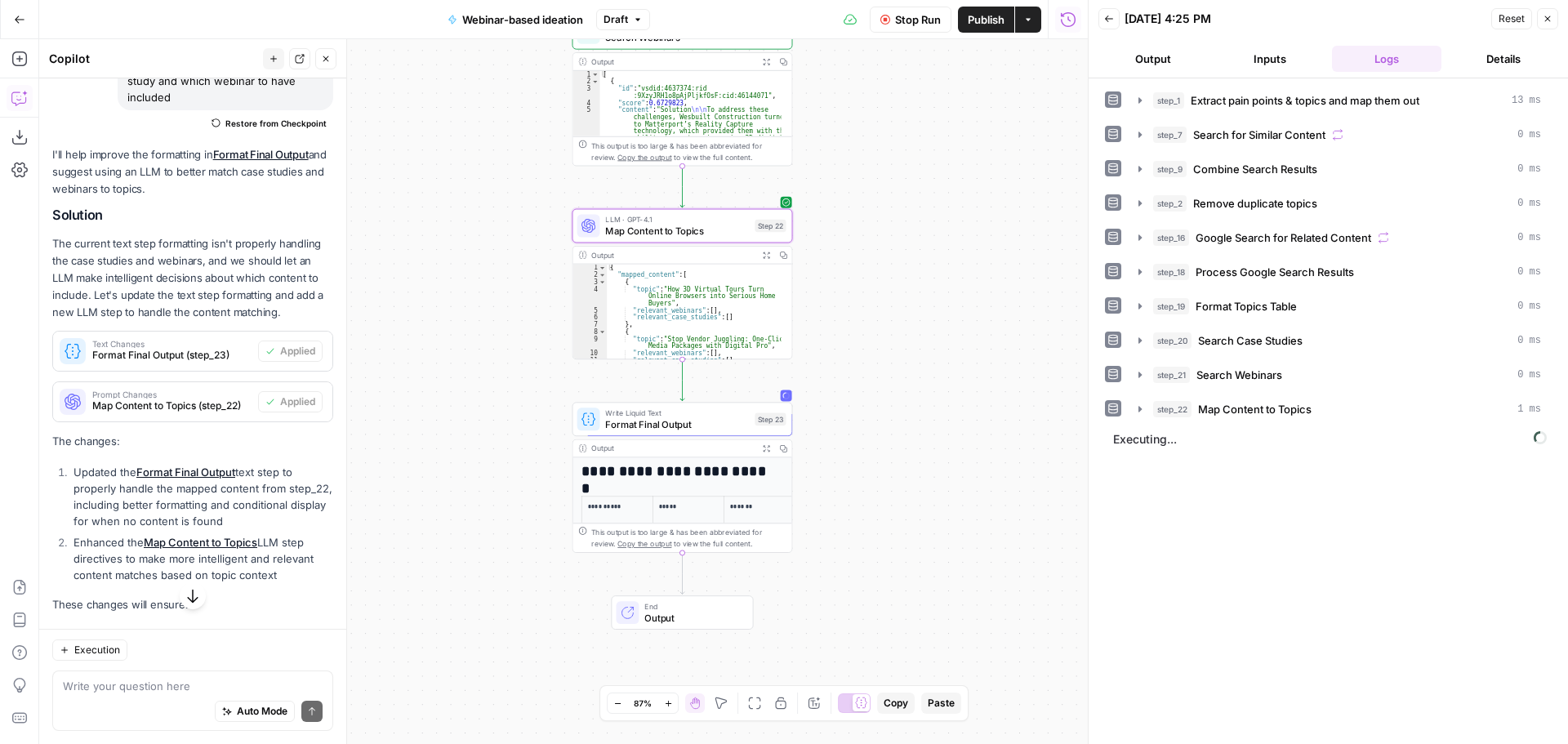
click at [768, 252] on icon "button" at bounding box center [766, 255] width 8 height 8
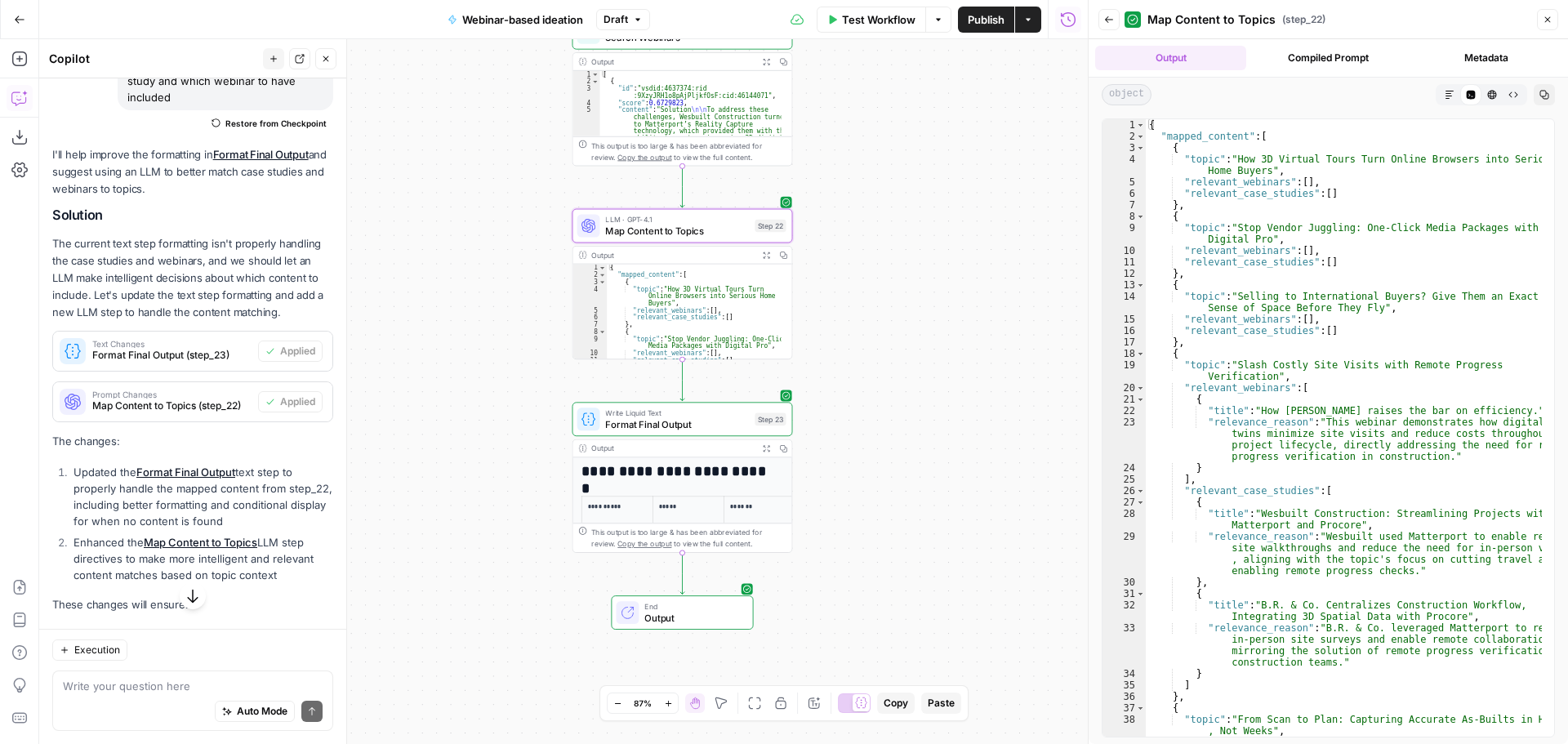
click at [1109, 18] on icon "button" at bounding box center [1109, 20] width 9 height 9
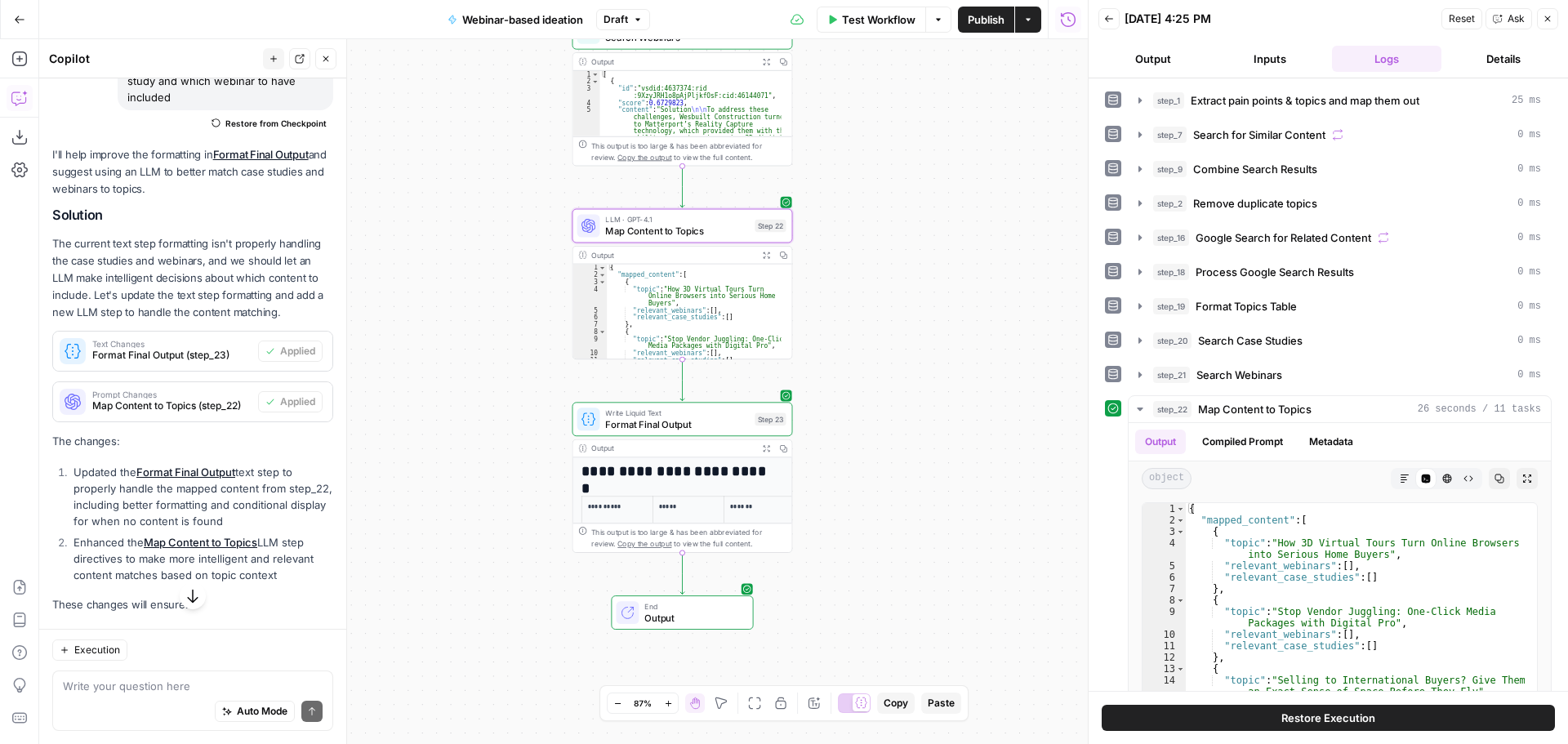
click at [764, 450] on icon "button" at bounding box center [766, 448] width 7 height 7
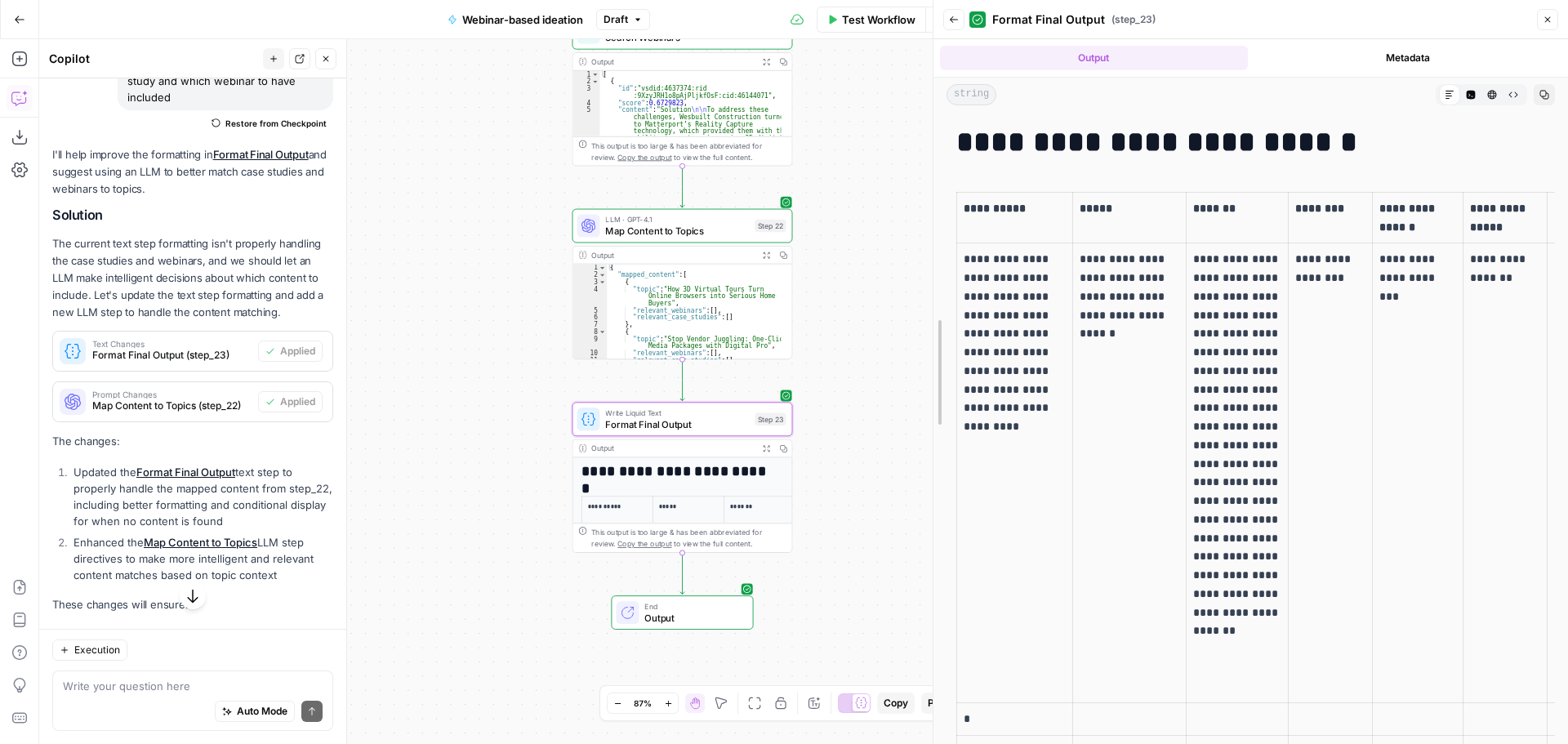
drag, startPoint x: 1092, startPoint y: 320, endPoint x: 1567, endPoint y: 124, distance: 513.8
click at [905, 332] on body "OGM New Home Browse Your Data Usage Settings Recent Grids Content Drafts v1 Web…" at bounding box center [784, 372] width 1568 height 744
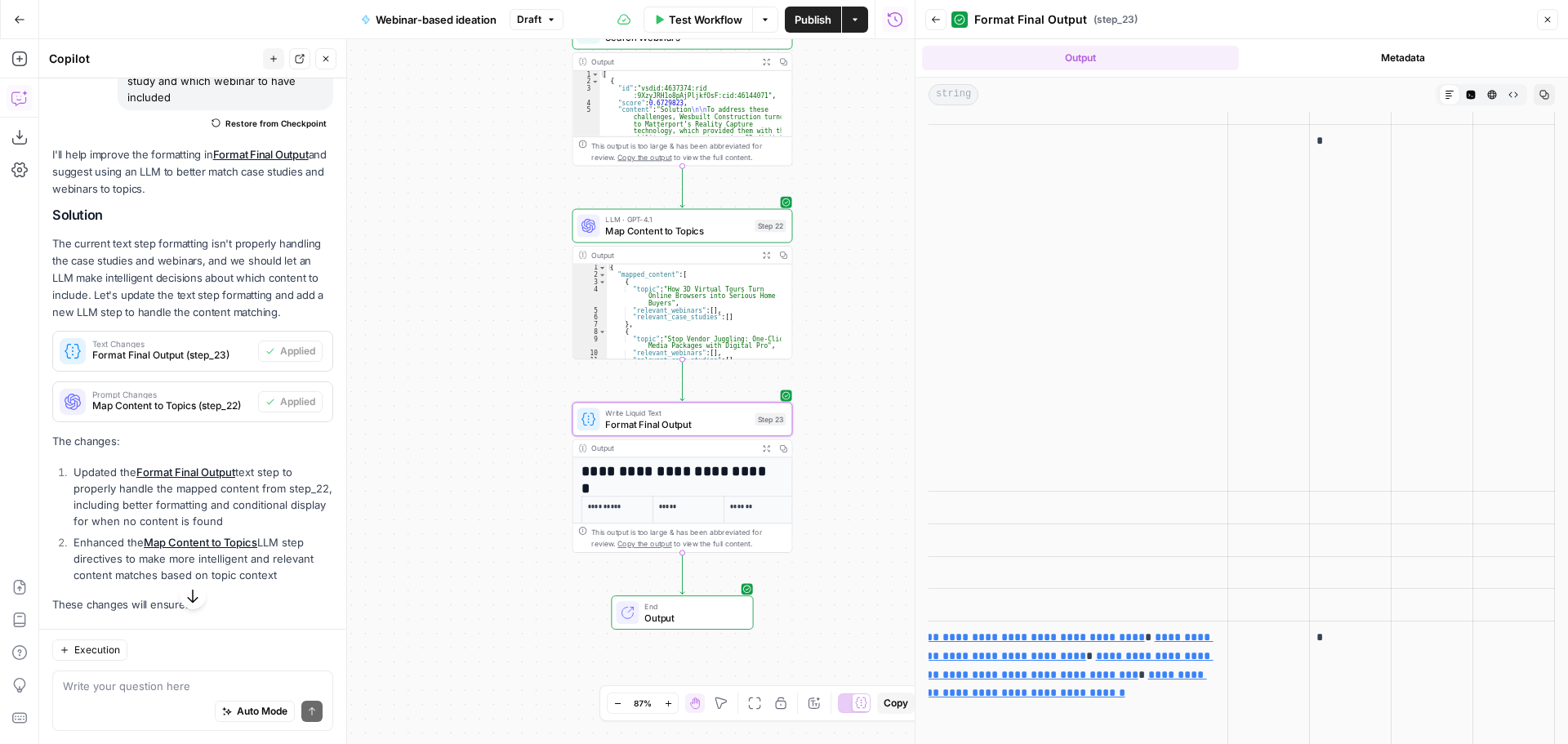
scroll to position [0, 0]
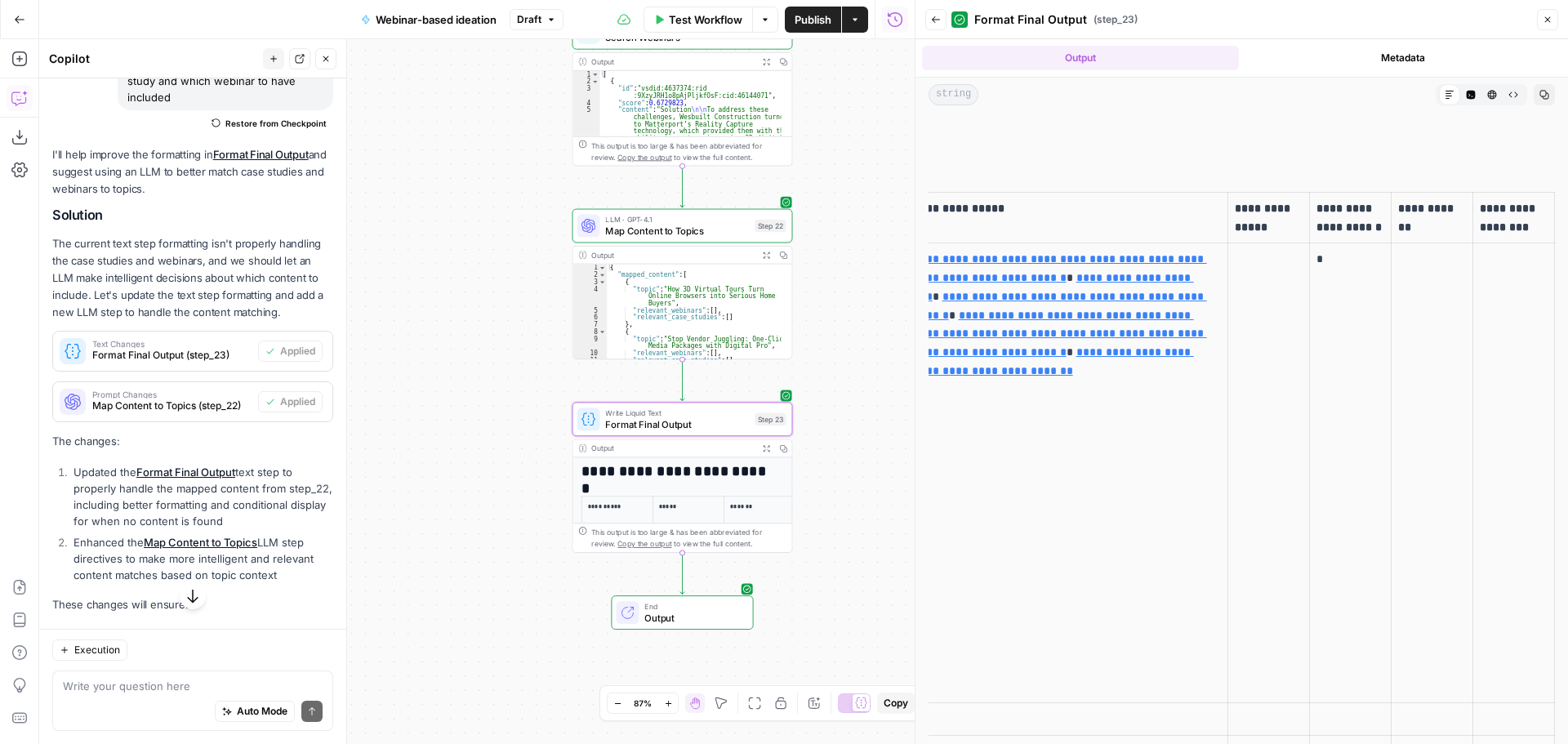
click at [931, 25] on button "Back" at bounding box center [935, 20] width 22 height 22
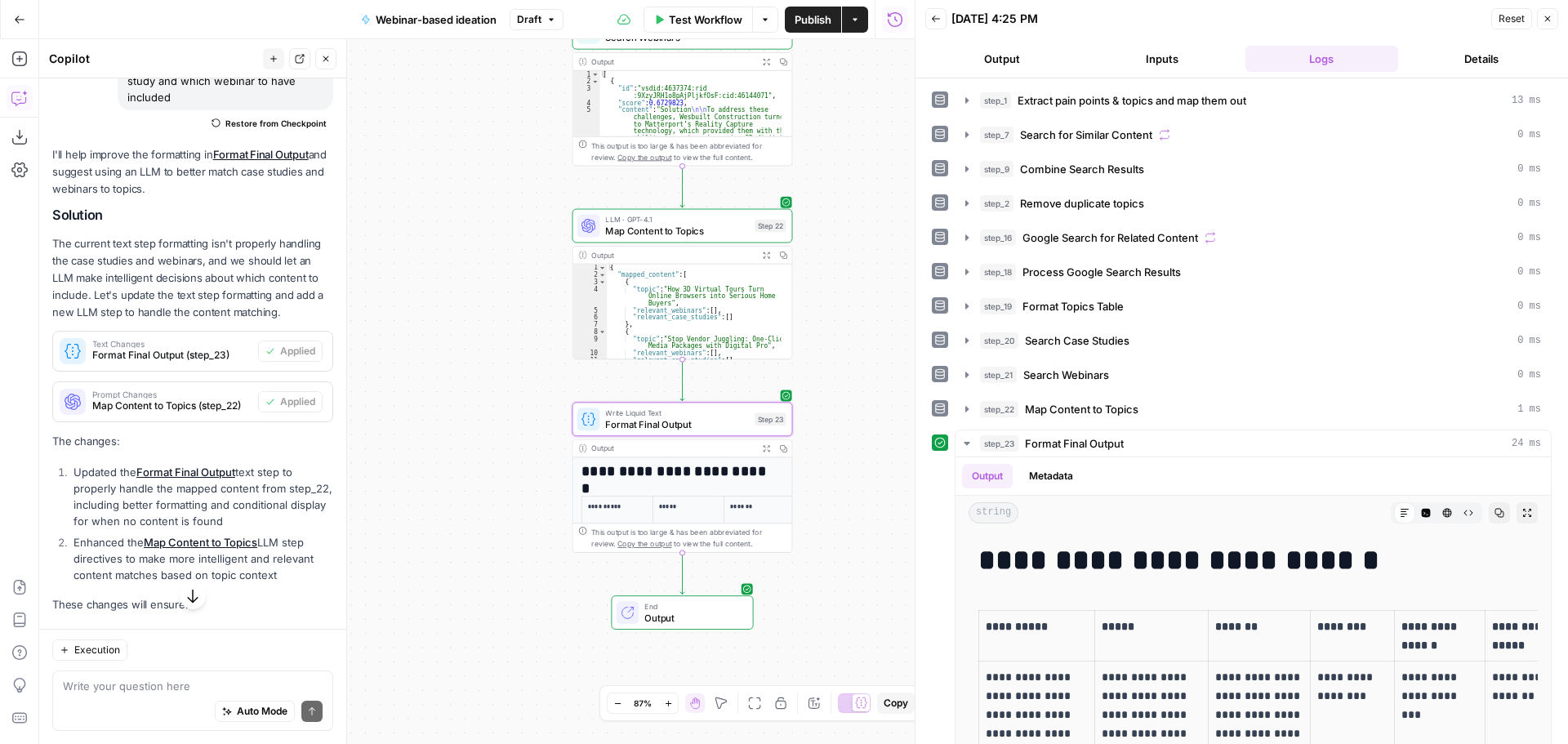
click at [1555, 15] on button "Close" at bounding box center [1547, 19] width 22 height 22
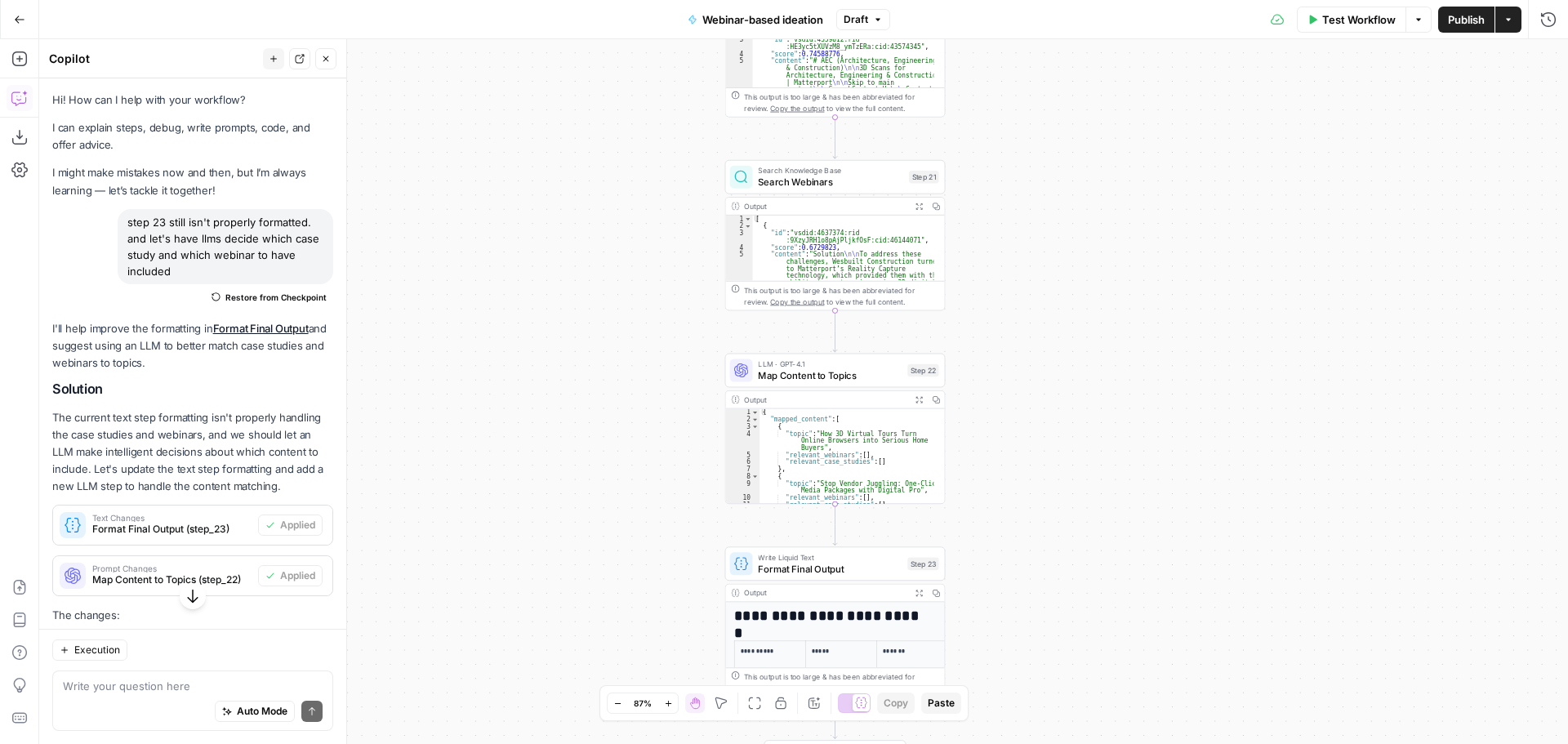
drag, startPoint x: 652, startPoint y: 199, endPoint x: 526, endPoint y: 177, distance: 127.9
click at [526, 177] on div "Workflow Set Inputs Inputs LLM · O3 Extract pain points & topics and map them o…" at bounding box center [803, 391] width 1528 height 704
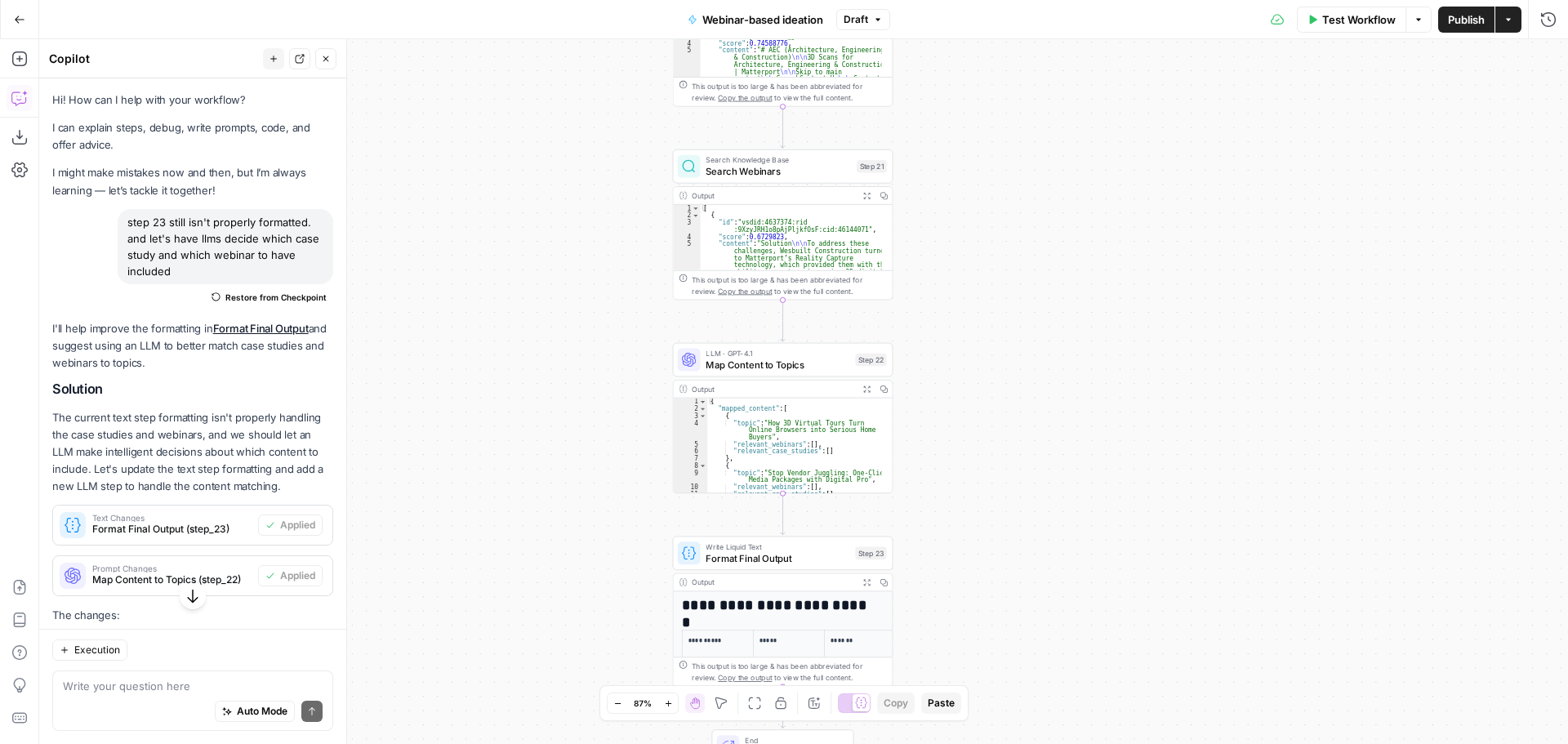
click at [865, 12] on span "Draft" at bounding box center [855, 20] width 25 height 15
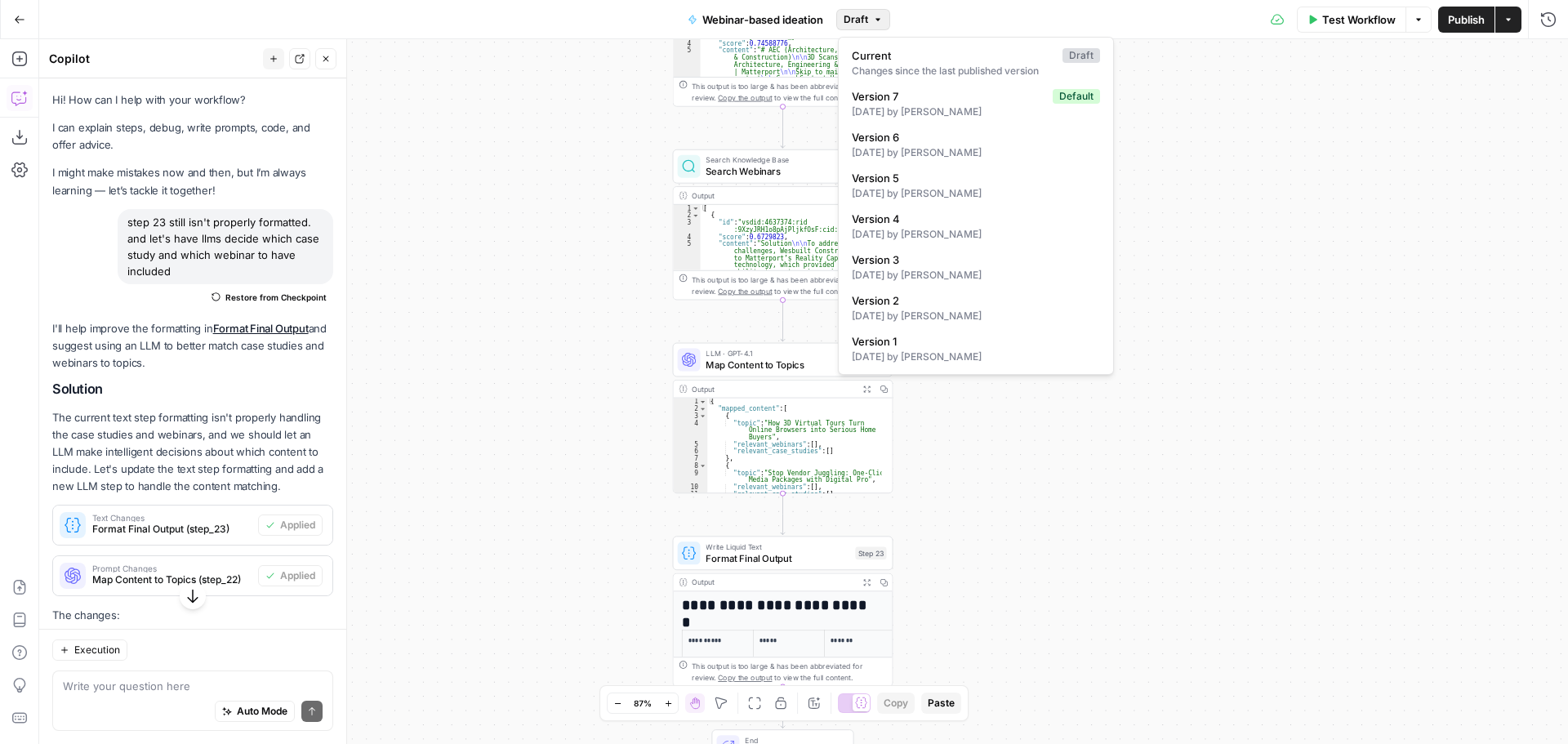
click at [1214, 162] on div "Workflow Set Inputs Inputs LLM · O3 Extract pain points & topics and map them o…" at bounding box center [803, 391] width 1528 height 704
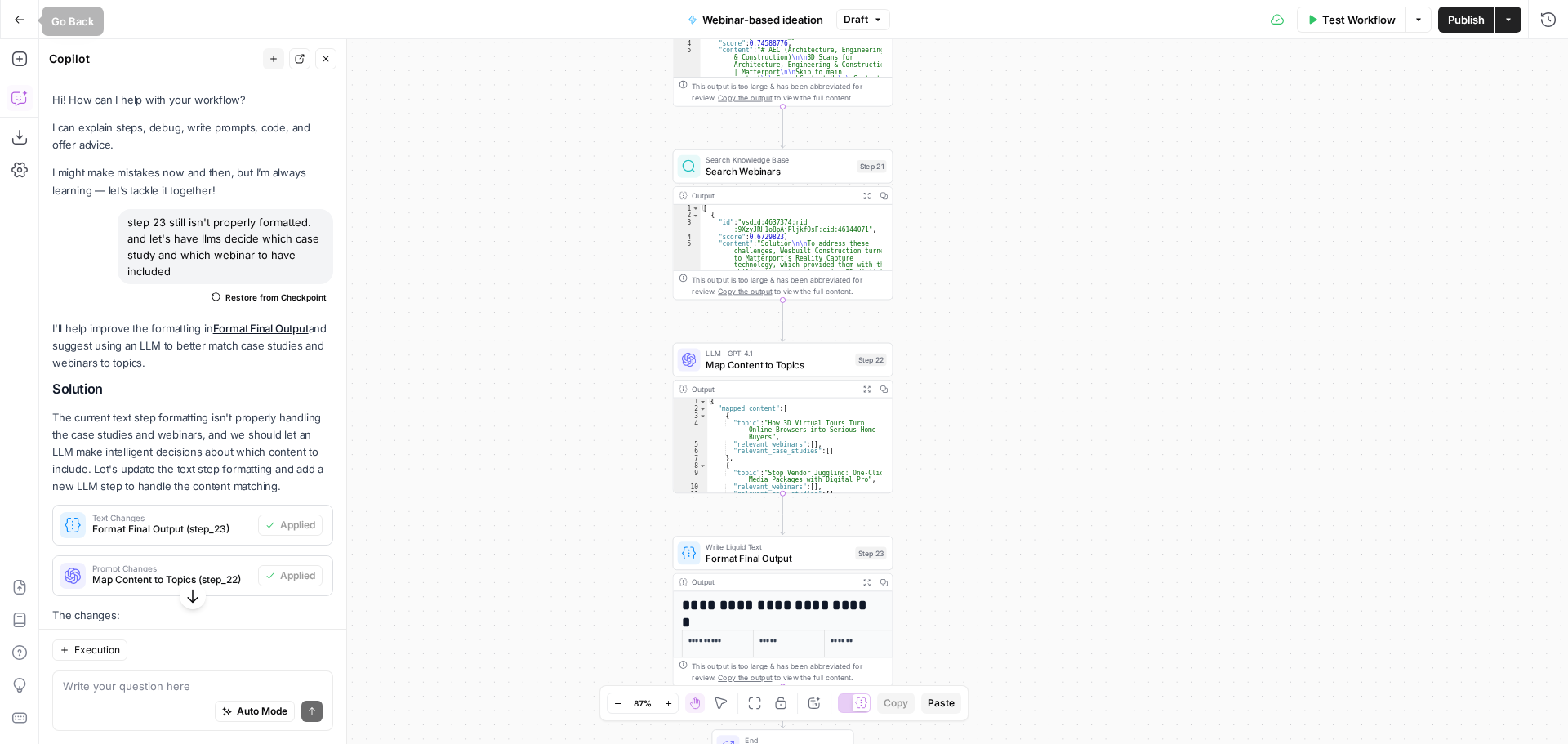
click at [25, 22] on icon "button" at bounding box center [20, 20] width 11 height 11
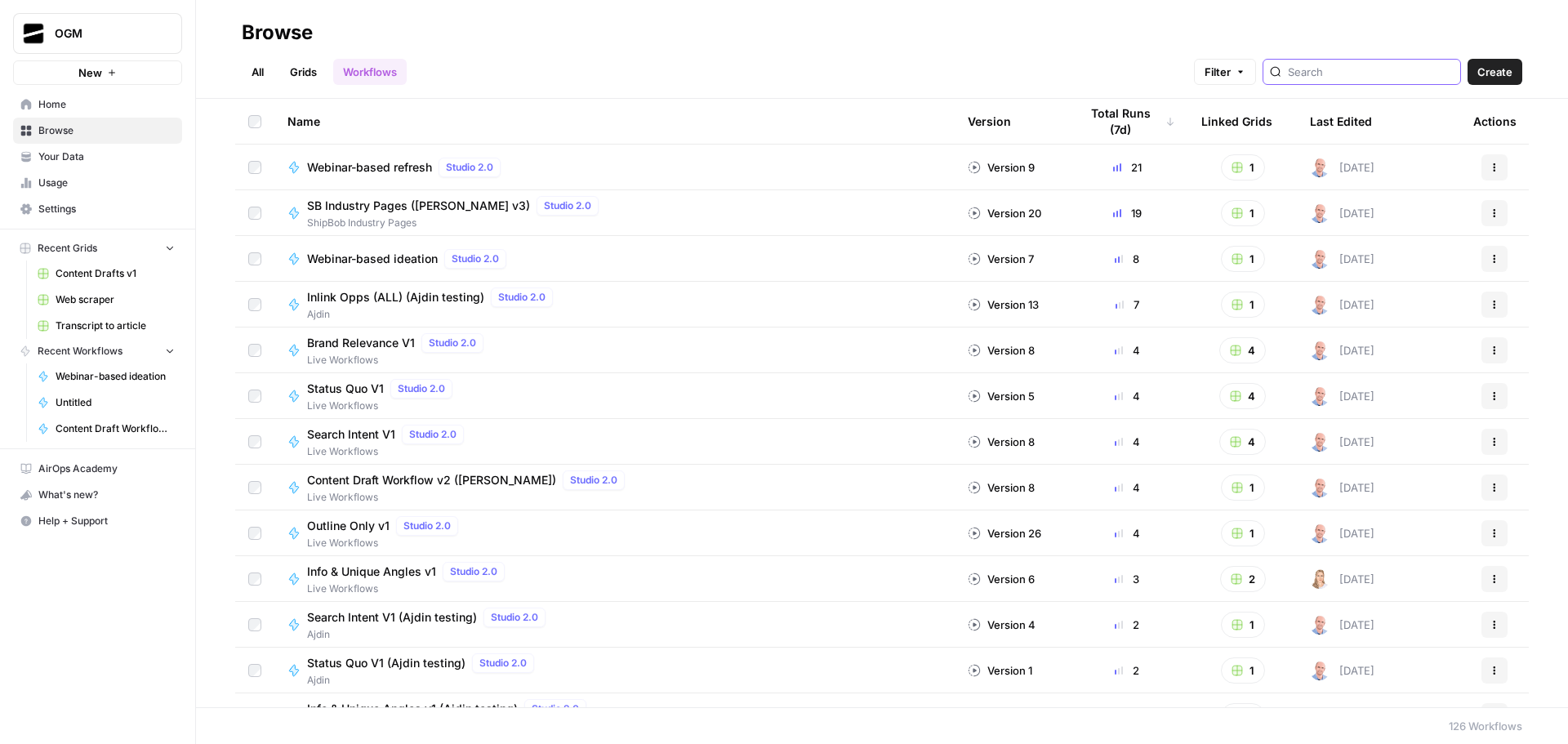
click at [1405, 70] on input "search" at bounding box center [1371, 72] width 166 height 16
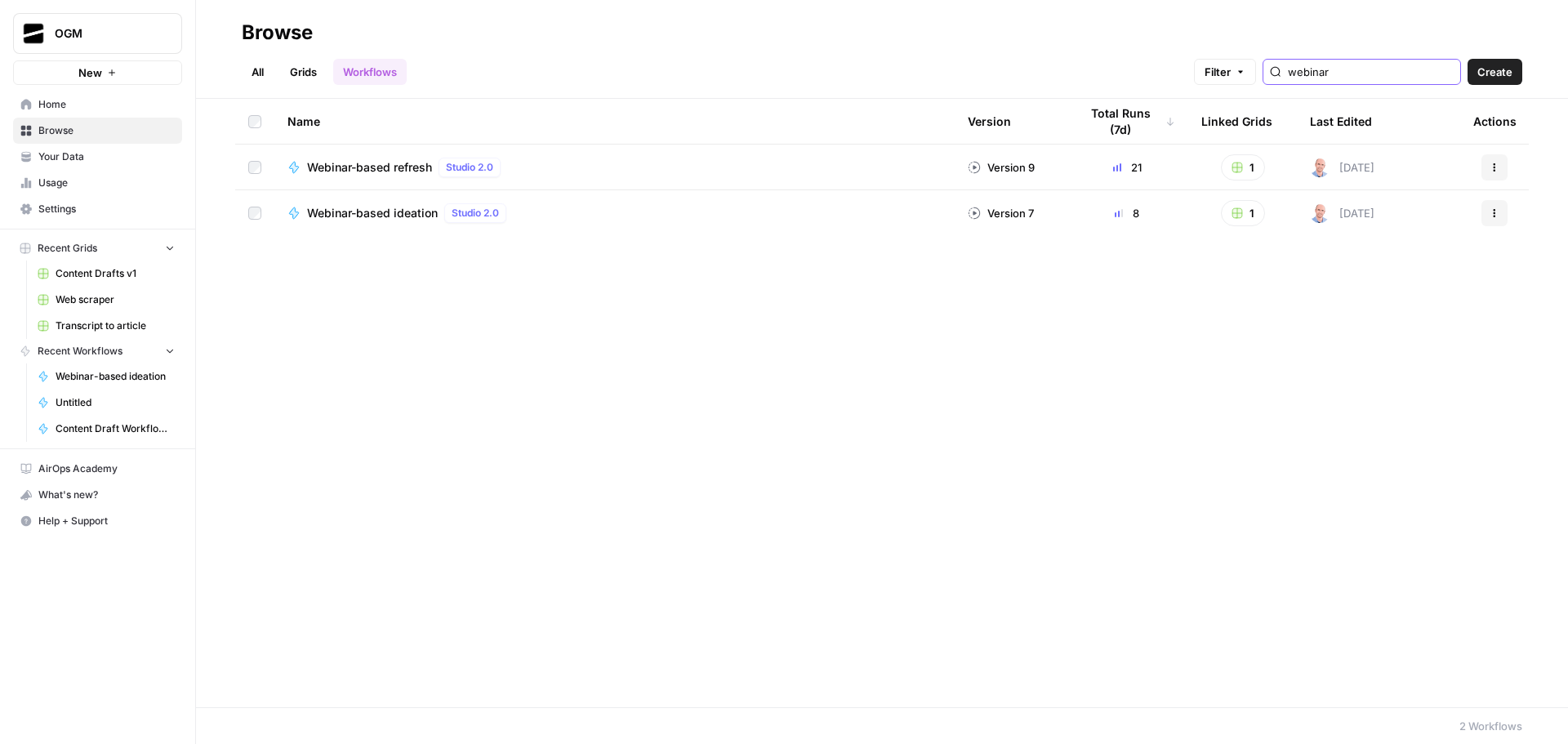
type input "webinar"
click at [387, 214] on span "Webinar-based ideation" at bounding box center [372, 212] width 131 height 16
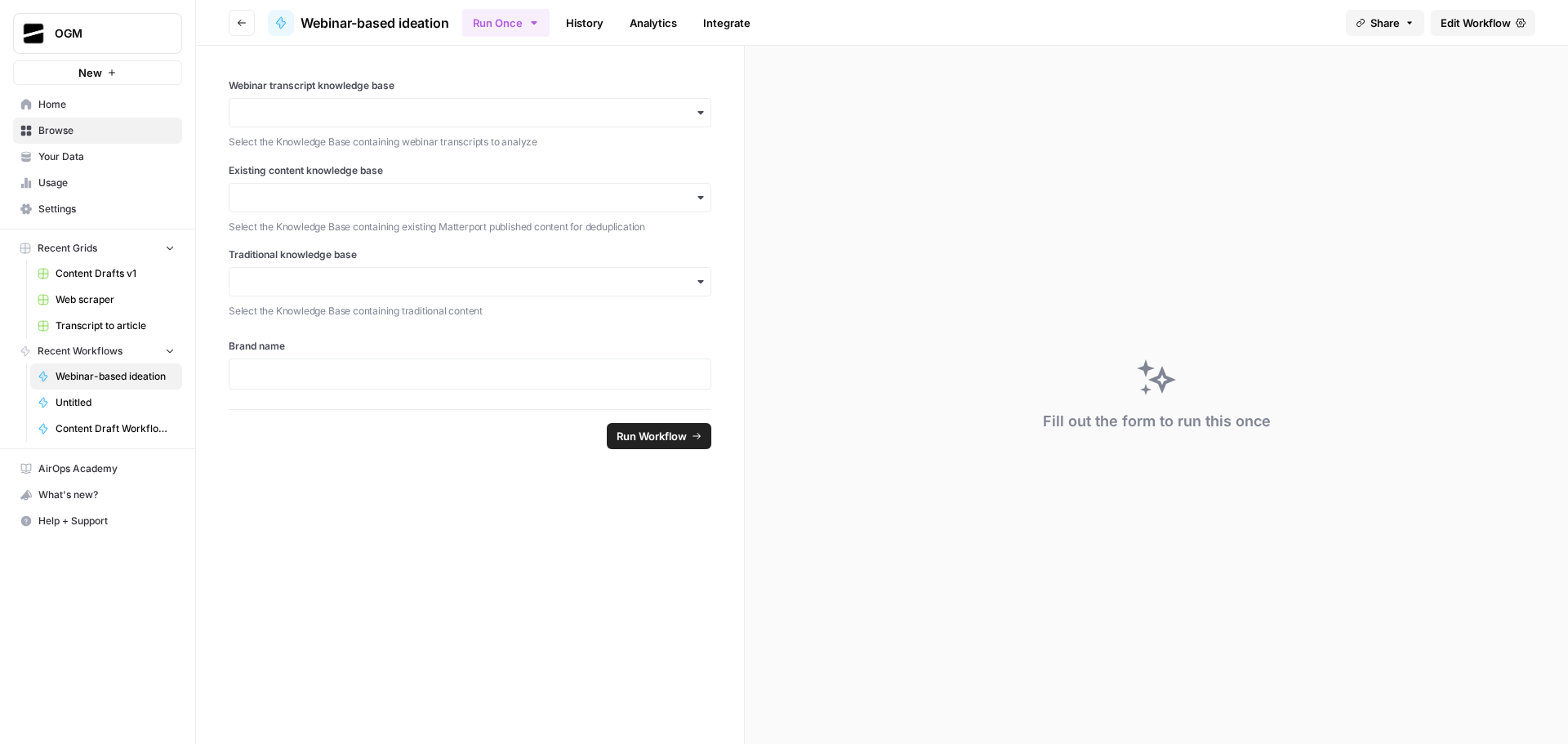
click at [1483, 23] on span "Edit Workflow" at bounding box center [1475, 23] width 70 height 16
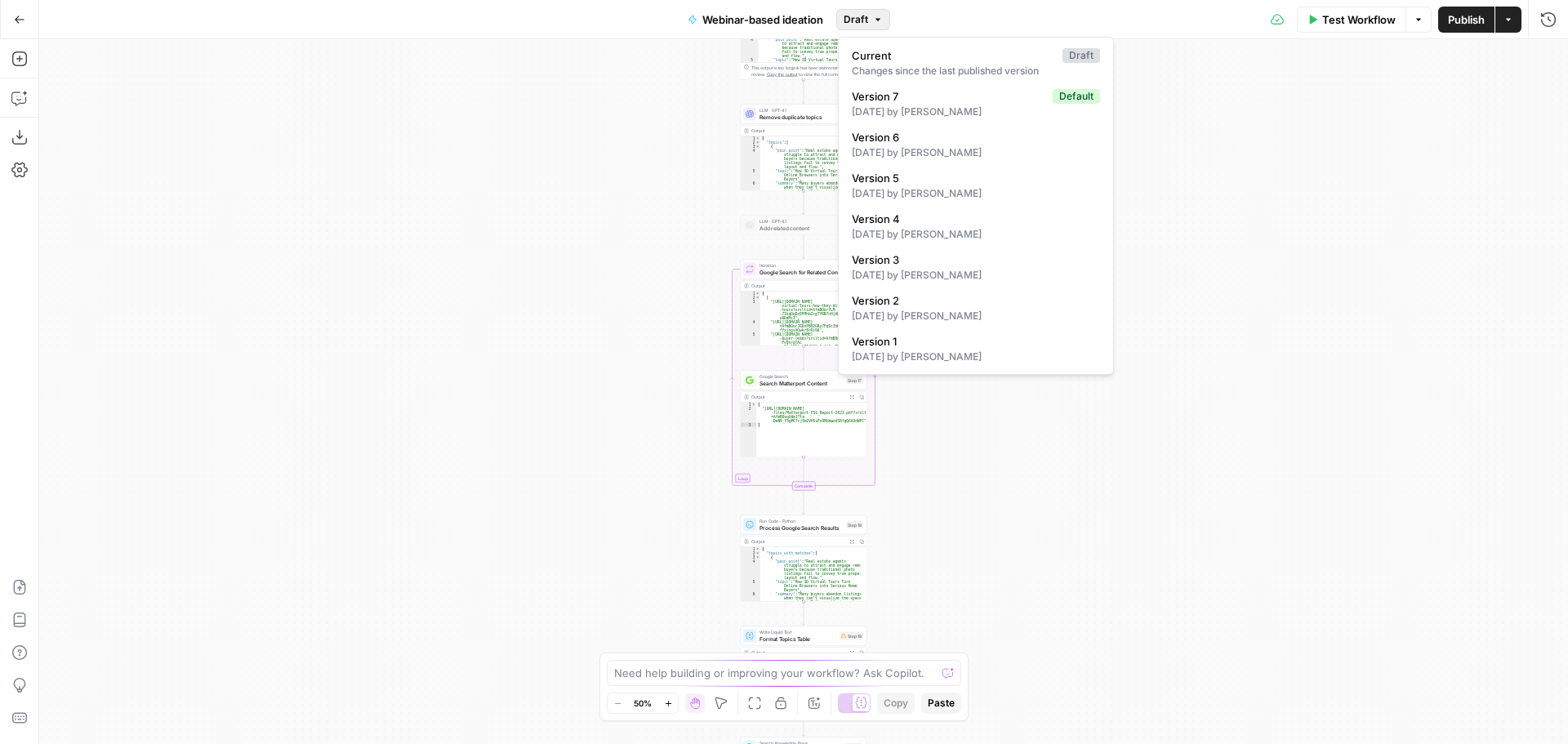
click at [867, 20] on span "Draft" at bounding box center [855, 20] width 25 height 15
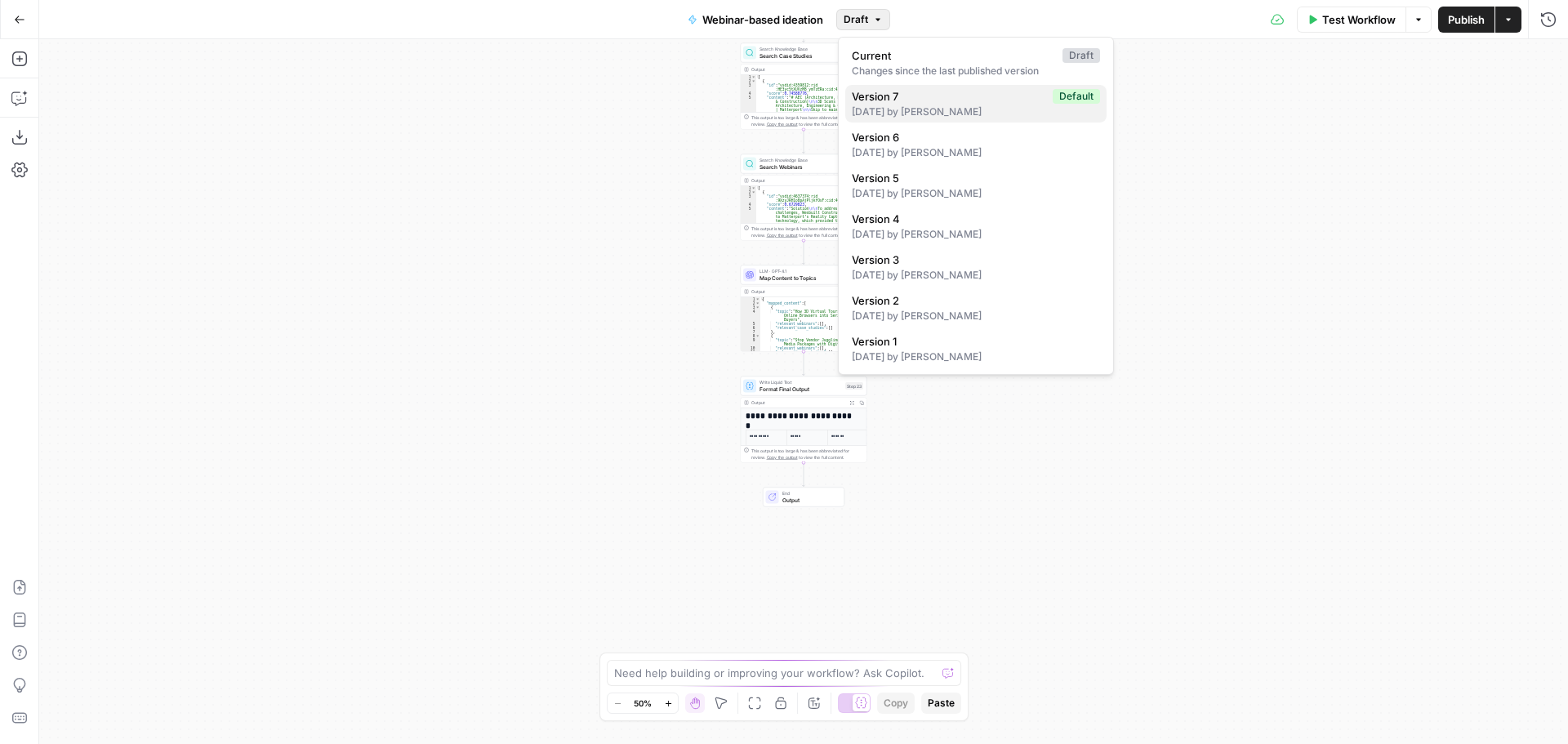
click at [1015, 91] on span "Version 7" at bounding box center [949, 96] width 194 height 16
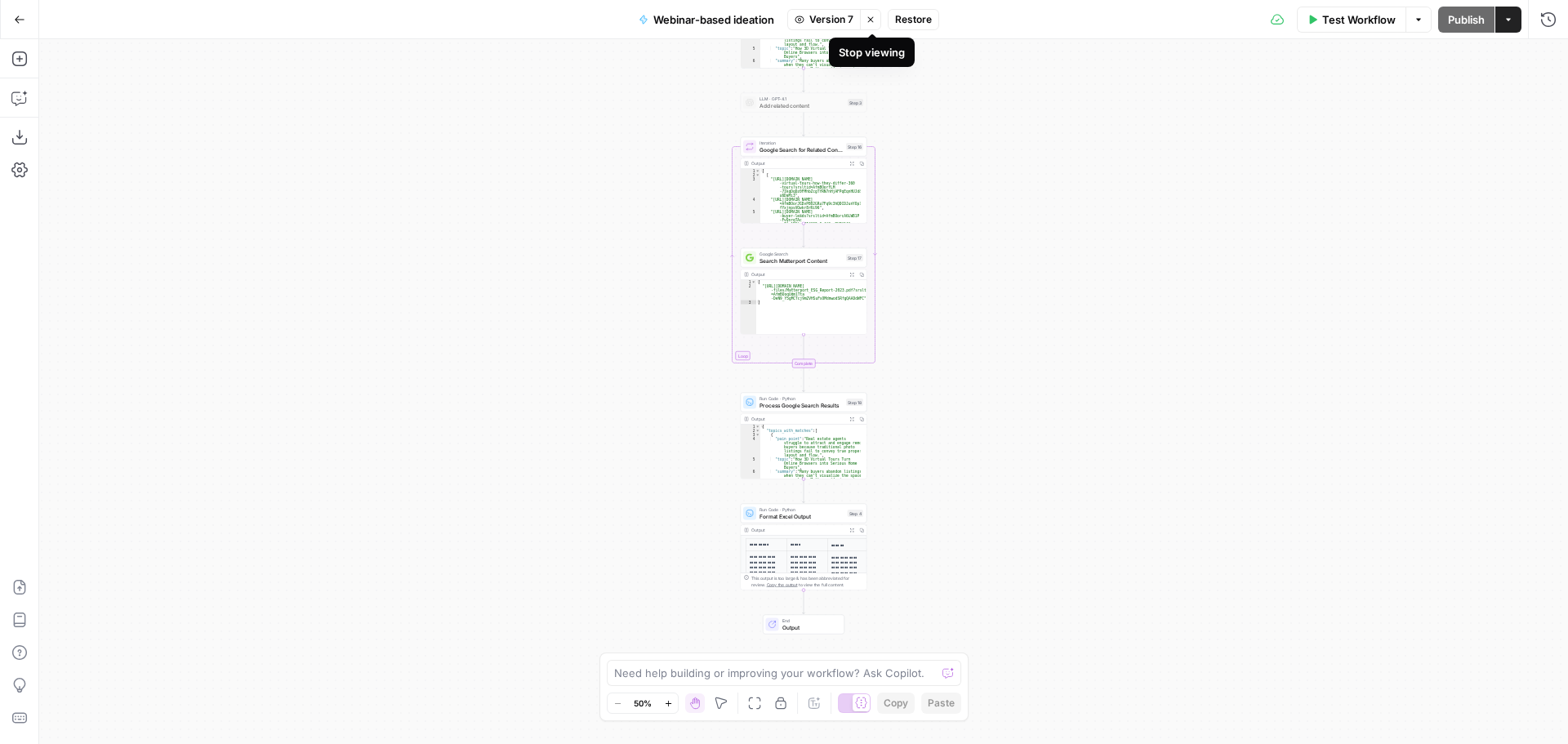
click at [869, 21] on icon "button" at bounding box center [870, 20] width 9 height 9
click at [1519, 19] on button "Actions" at bounding box center [1508, 20] width 26 height 26
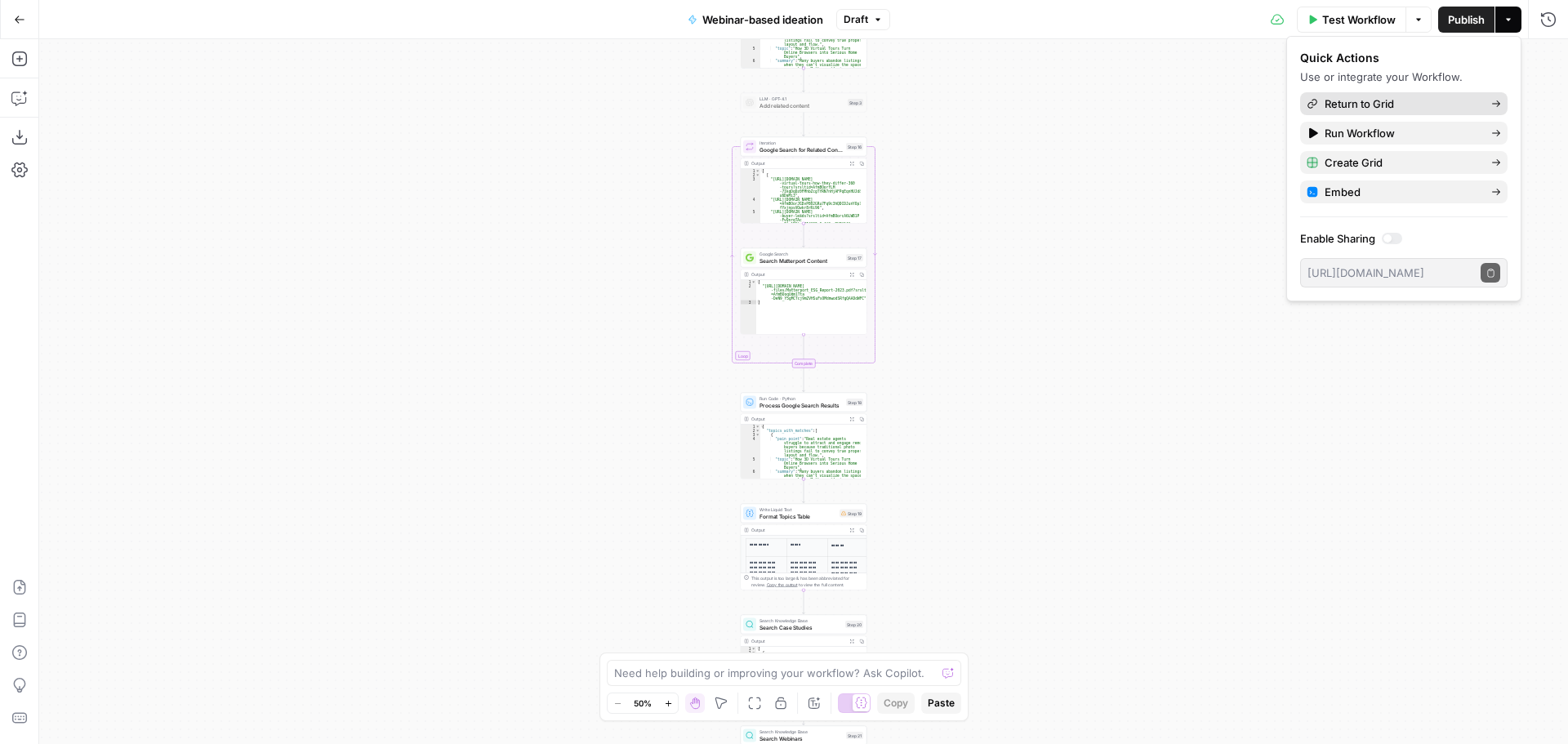
click at [1375, 102] on span "Return to Grid" at bounding box center [1400, 103] width 154 height 16
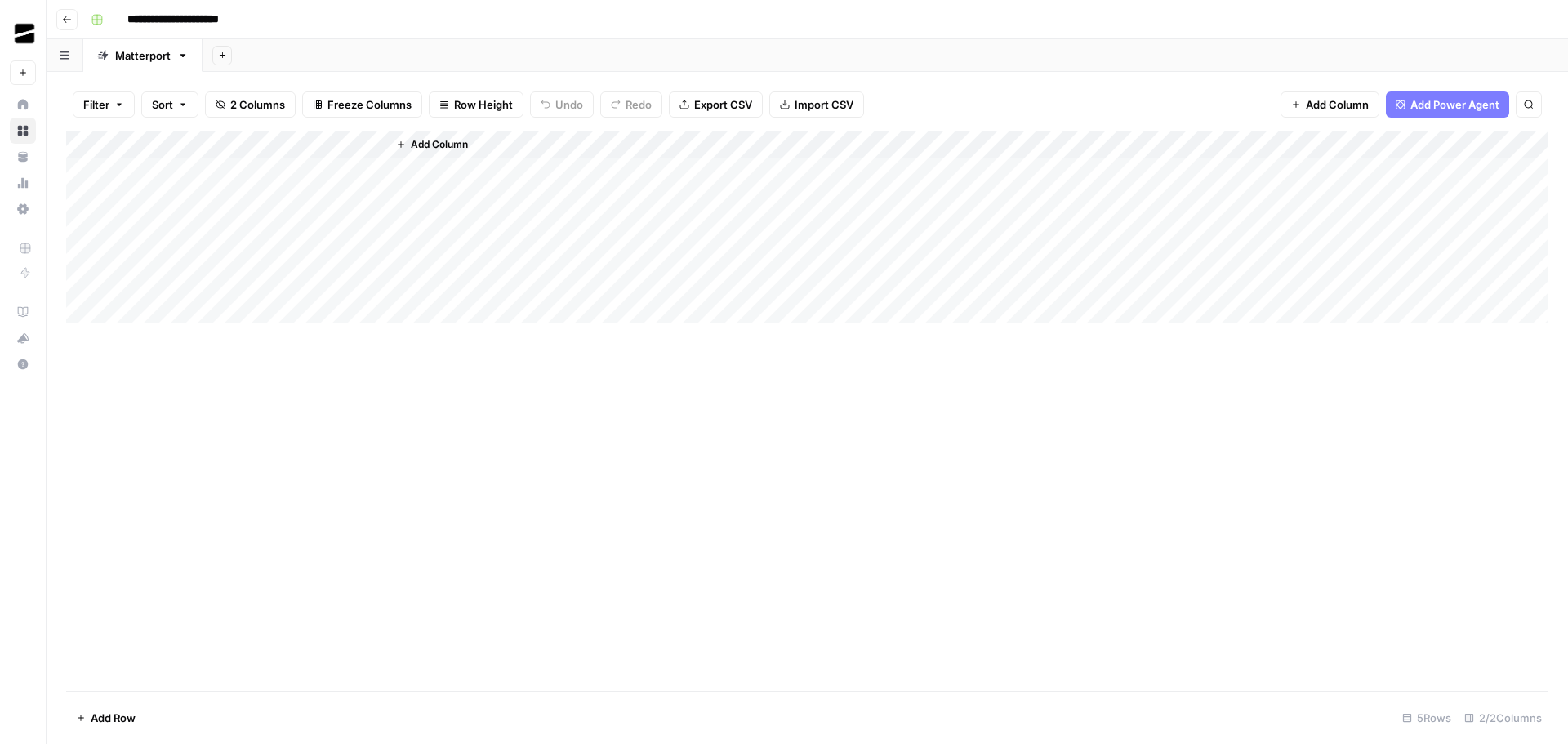
click at [165, 197] on div "Add Column" at bounding box center [807, 227] width 1482 height 192
click at [204, 145] on div "Add Column" at bounding box center [807, 227] width 1482 height 192
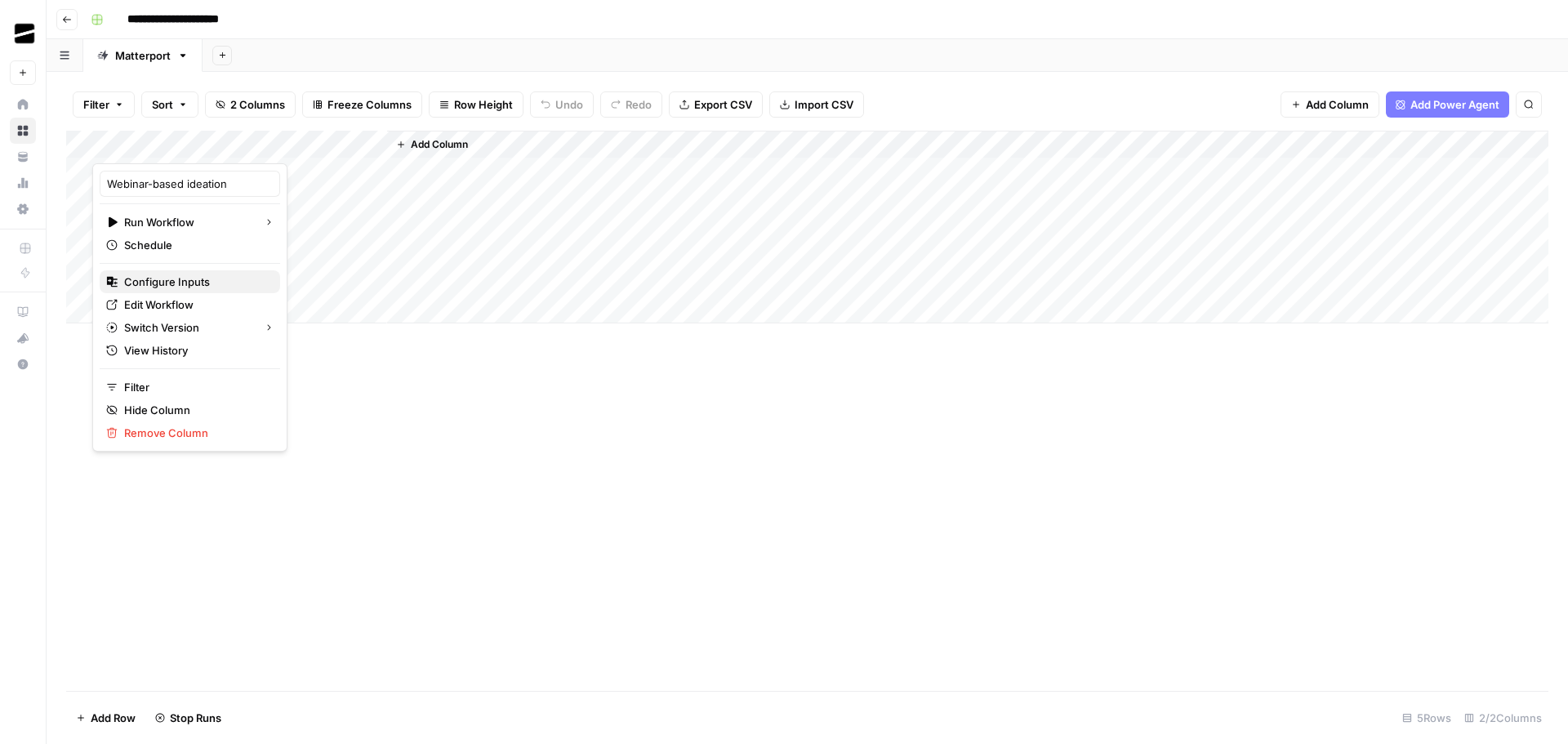
click at [200, 283] on span "Configure Inputs" at bounding box center [196, 281] width 143 height 16
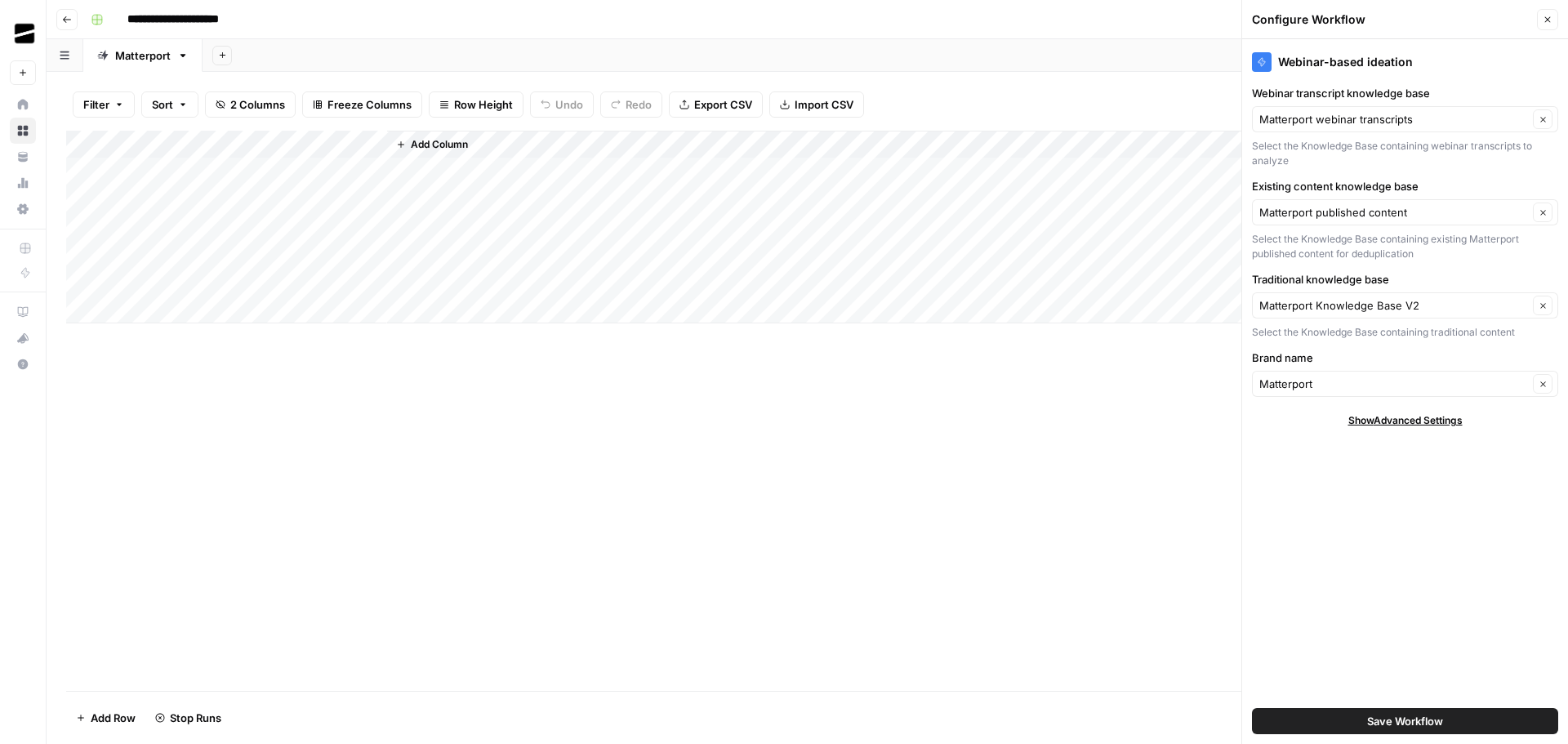
click at [1549, 15] on icon "button" at bounding box center [1547, 20] width 9 height 9
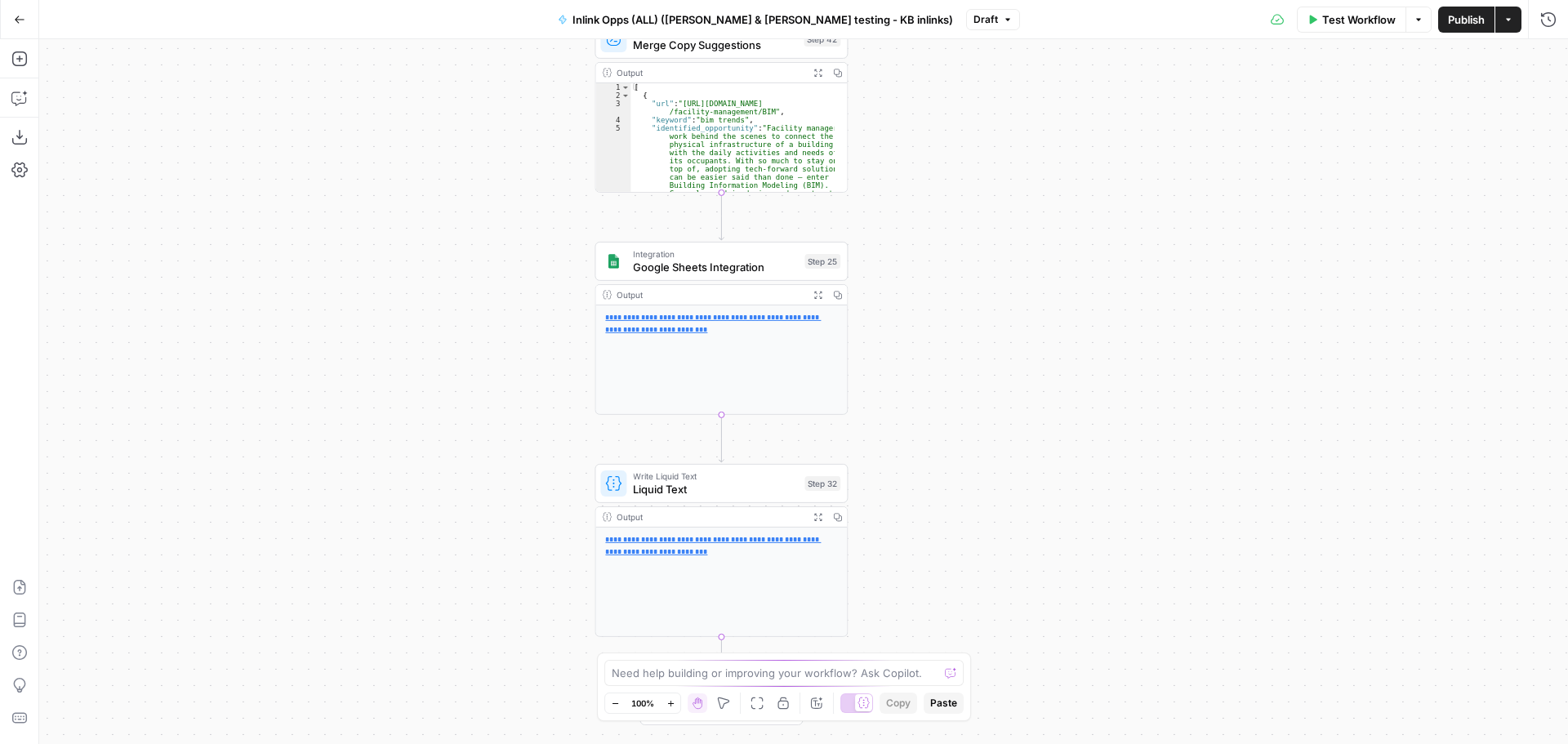
drag, startPoint x: 1113, startPoint y: 282, endPoint x: 1294, endPoint y: 228, distance: 188.9
click at [1294, 228] on div "Workflow Set Inputs Inputs LLM · GPT-4o Generate LLM Response Step 7 Output Exp…" at bounding box center [803, 391] width 1528 height 704
click at [782, 15] on span "Inlink Opps (ALL) ([PERSON_NAME] & [PERSON_NAME] testing - KB inlinks)" at bounding box center [763, 19] width 381 height 16
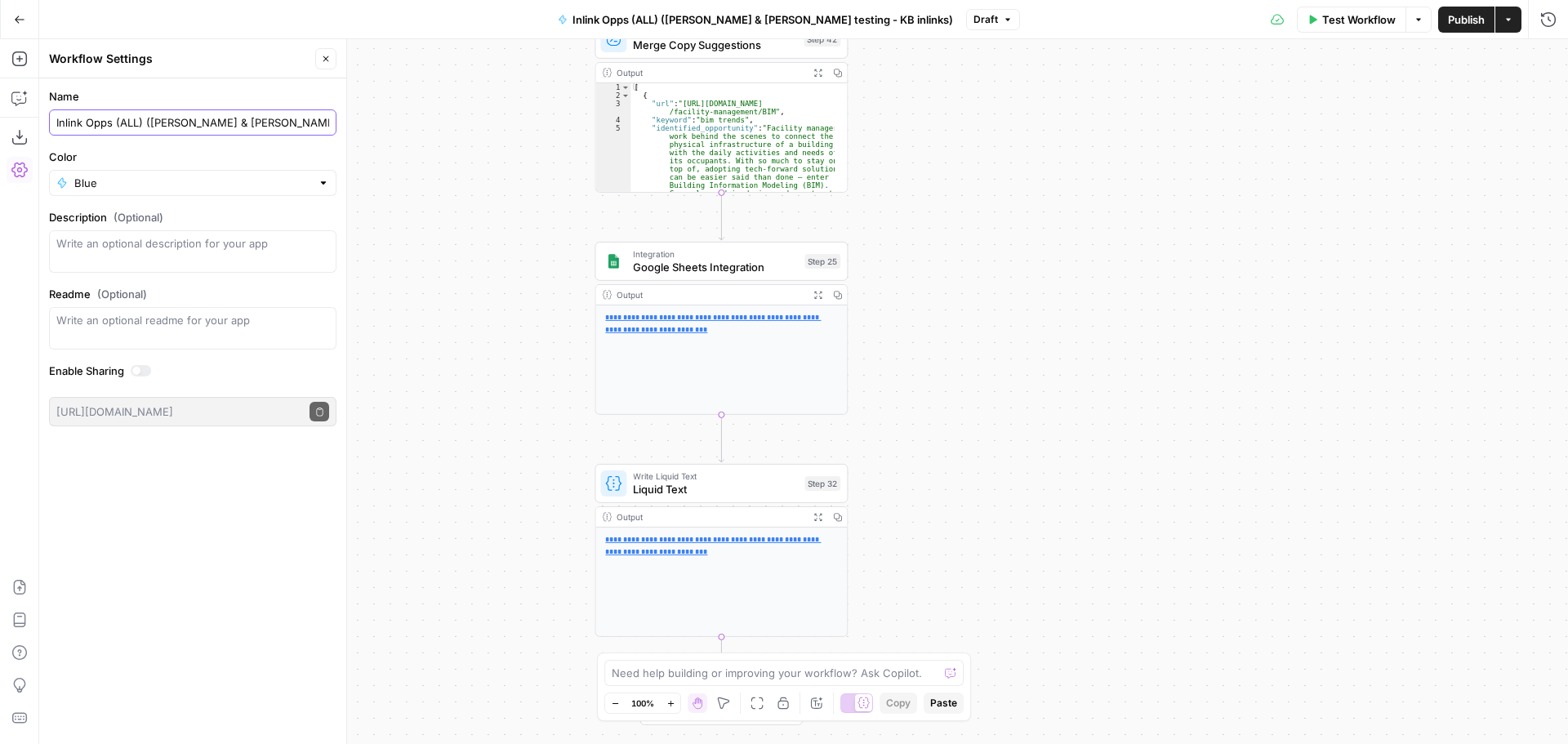
click at [254, 117] on input "Inlink Opps (ALL) ([PERSON_NAME] & [PERSON_NAME] testing - KB inlinks)" at bounding box center [192, 122] width 272 height 16
click at [1092, 293] on div "Workflow Set Inputs Inputs LLM · GPT-4o Generate LLM Response Step 7 Output Exp…" at bounding box center [803, 391] width 1528 height 704
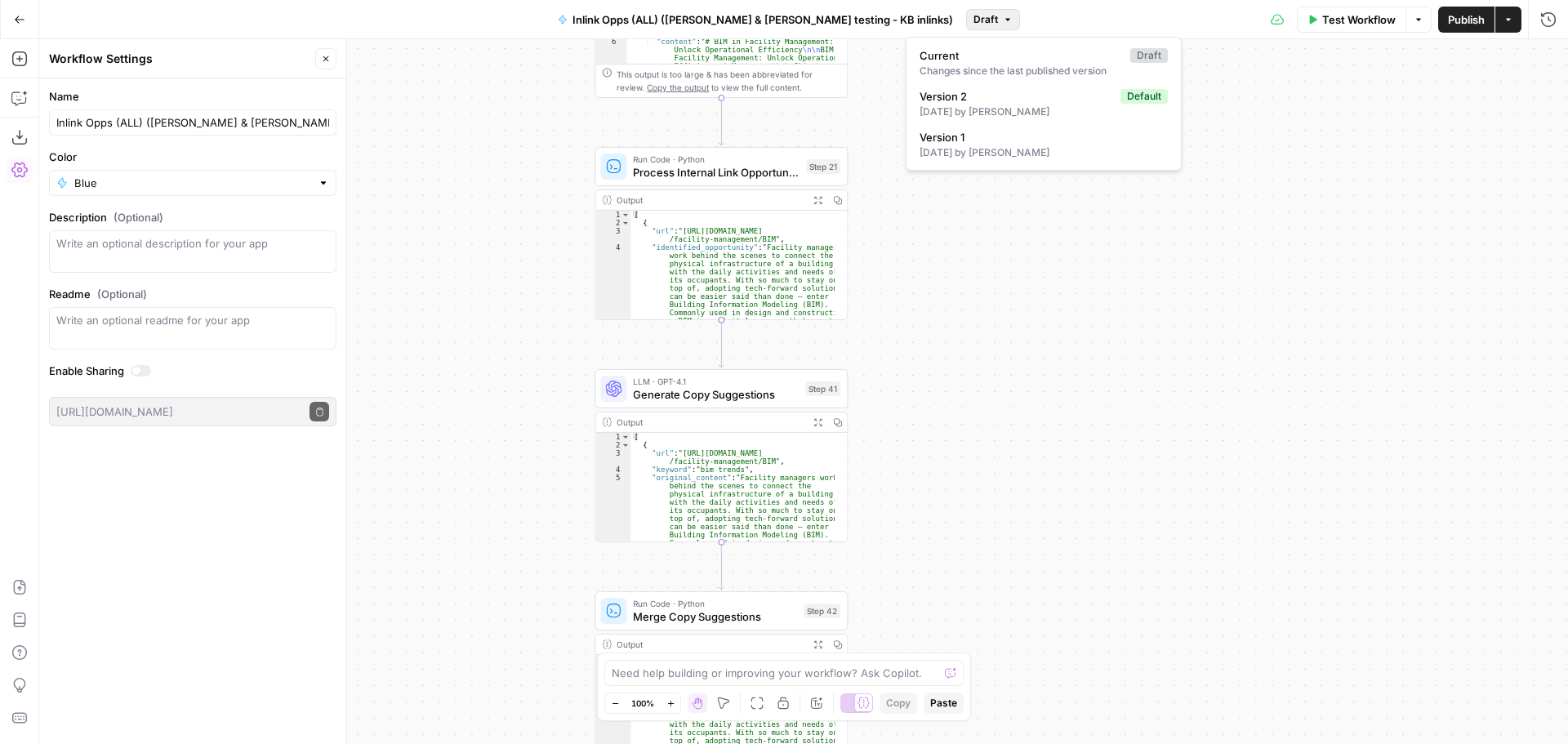
click at [973, 19] on span "Draft" at bounding box center [985, 20] width 25 height 15
click at [1267, 168] on div "Workflow Set Inputs Inputs LLM · GPT-4o Generate LLM Response Step 7 Output Exp…" at bounding box center [803, 391] width 1528 height 704
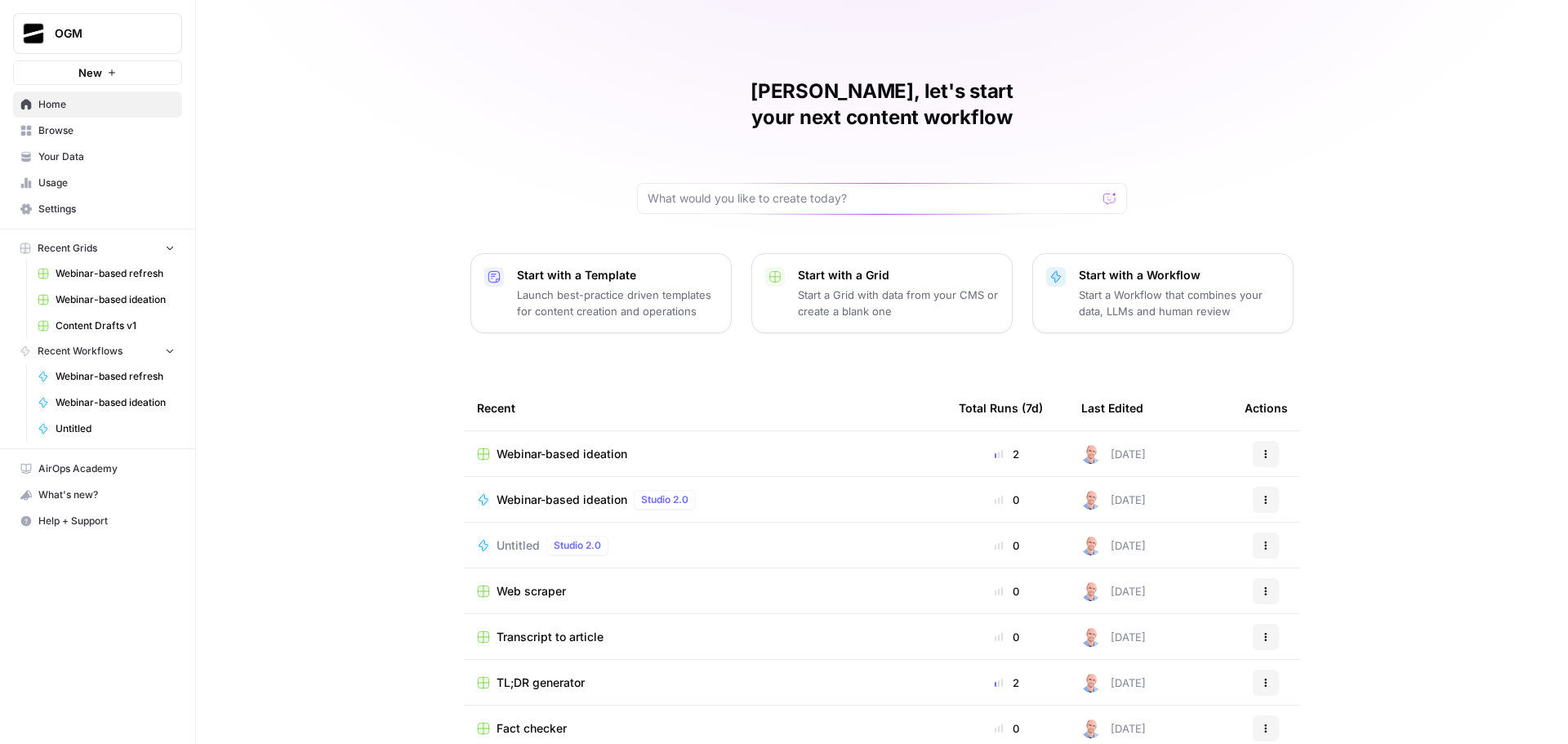
click at [82, 136] on span "Browse" at bounding box center [107, 131] width 137 height 15
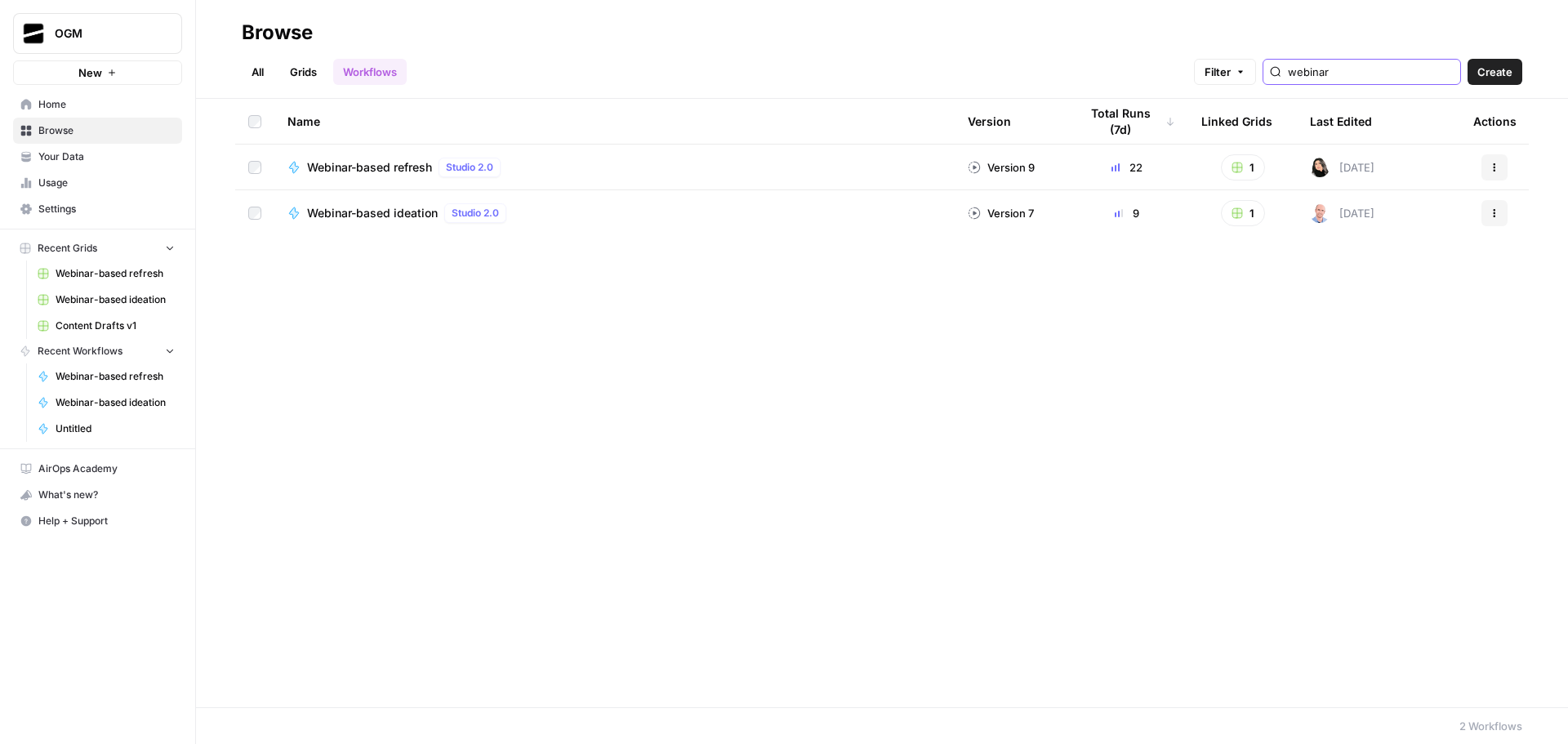
click at [1335, 75] on input "webinar" at bounding box center [1371, 72] width 166 height 16
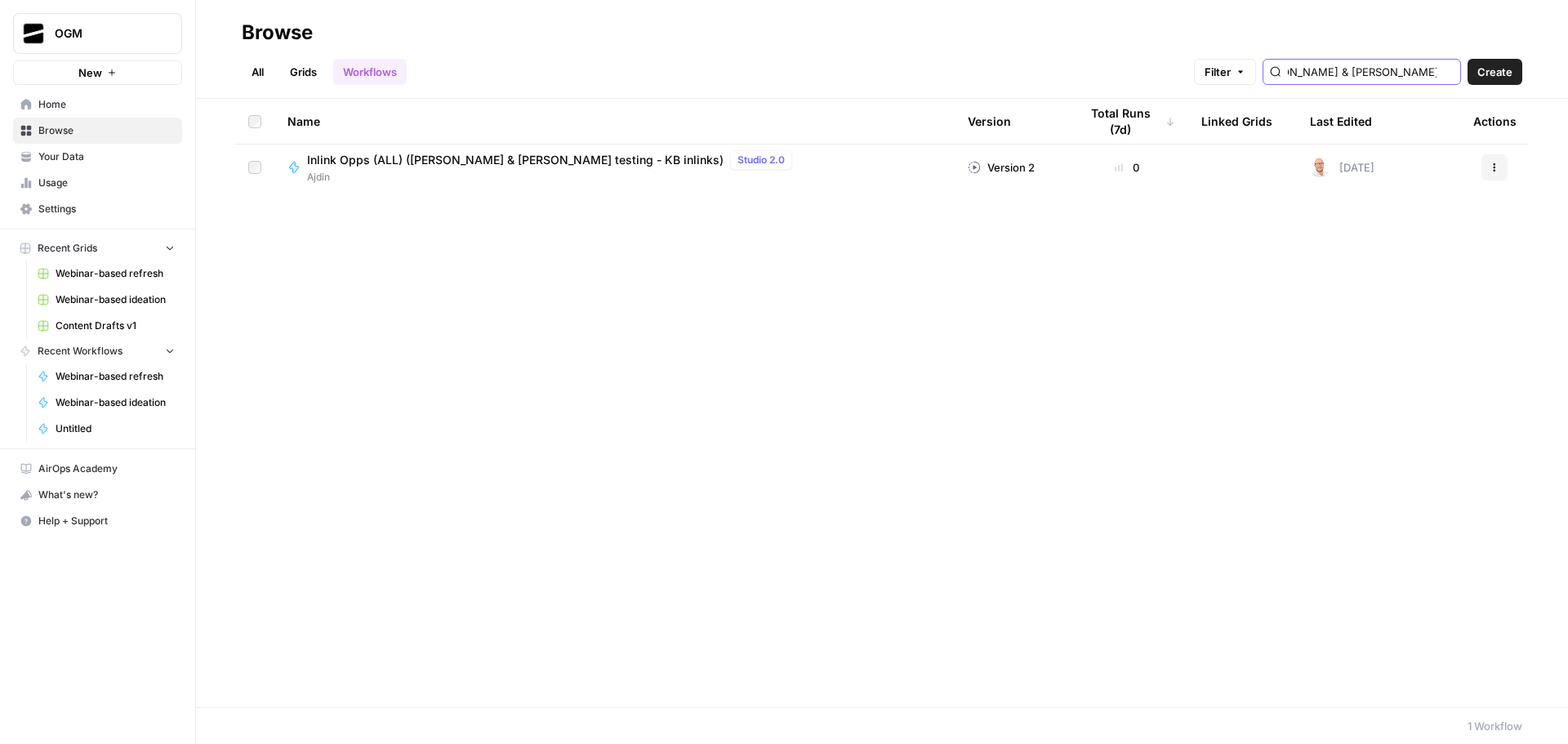
type input "Inlink Opps (ALL) ([PERSON_NAME] & [PERSON_NAME] testing - KB inlinks)"
click at [307, 70] on link "Grids" at bounding box center [303, 72] width 46 height 26
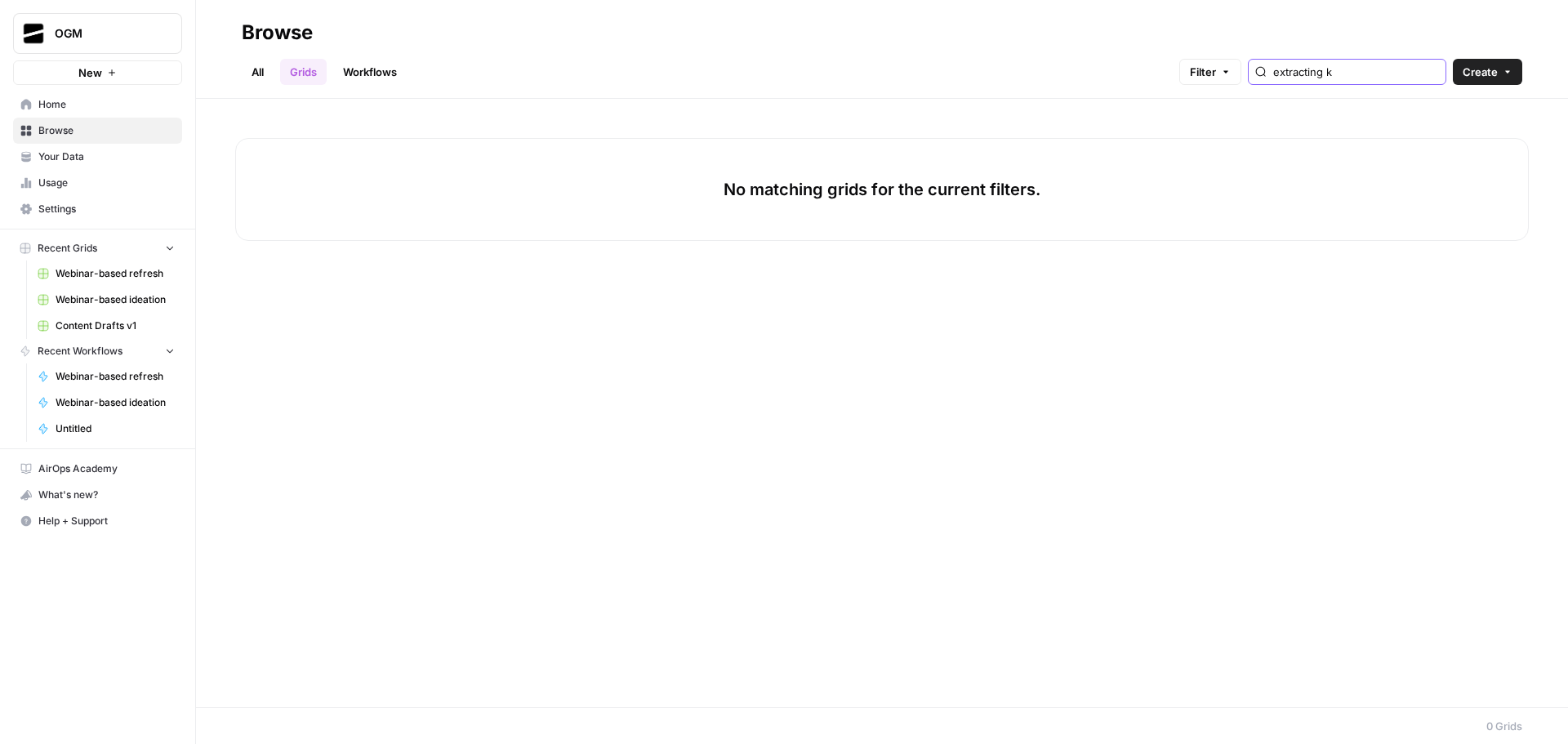
click at [1344, 64] on input "extracting k" at bounding box center [1356, 72] width 166 height 16
type input "Inlink Opps (ALL) ([PERSON_NAME] & [PERSON_NAME] testing - KB inlinks)"
click at [1146, 45] on h2 "Browse" at bounding box center [882, 33] width 1280 height 26
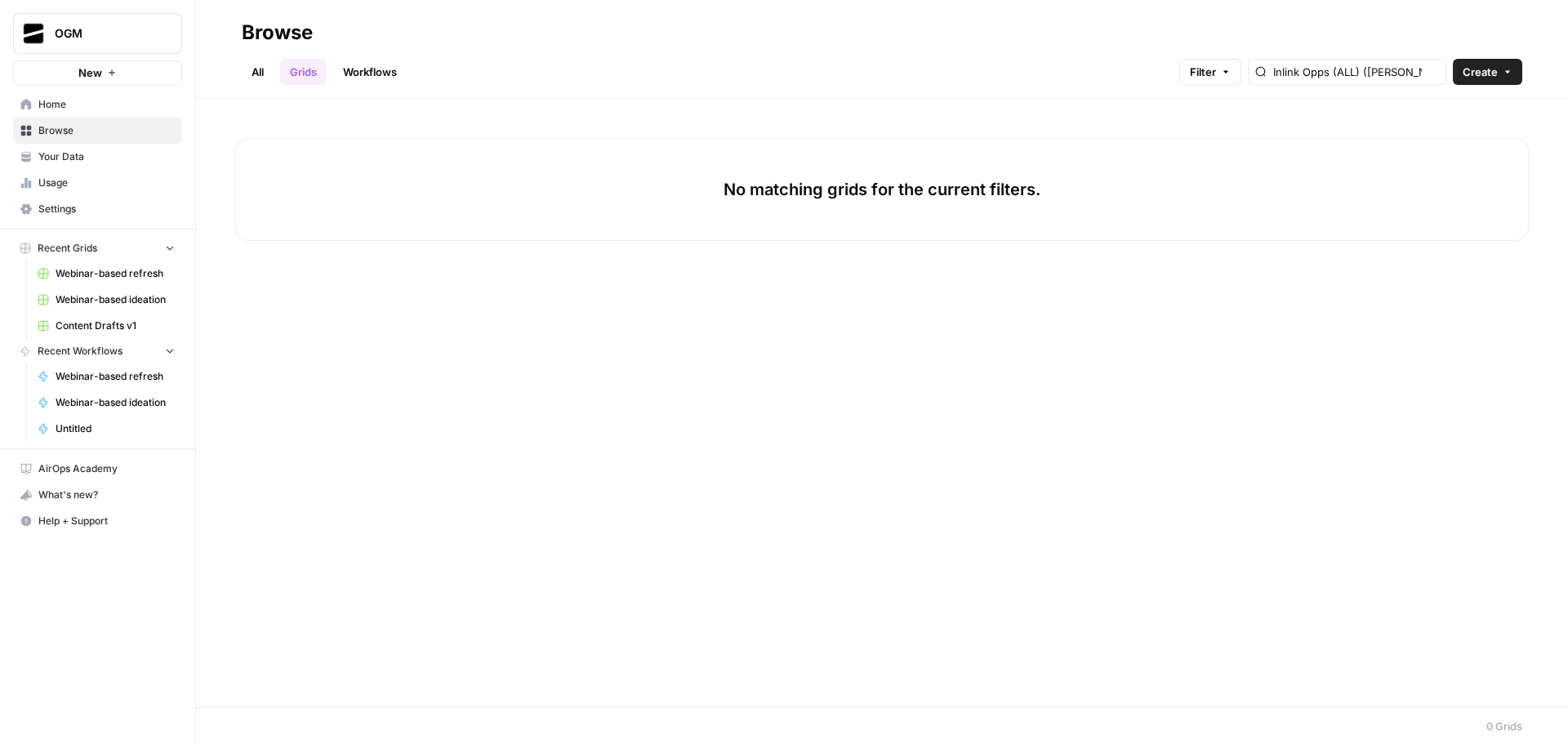
click at [249, 69] on link "All" at bounding box center [257, 72] width 32 height 26
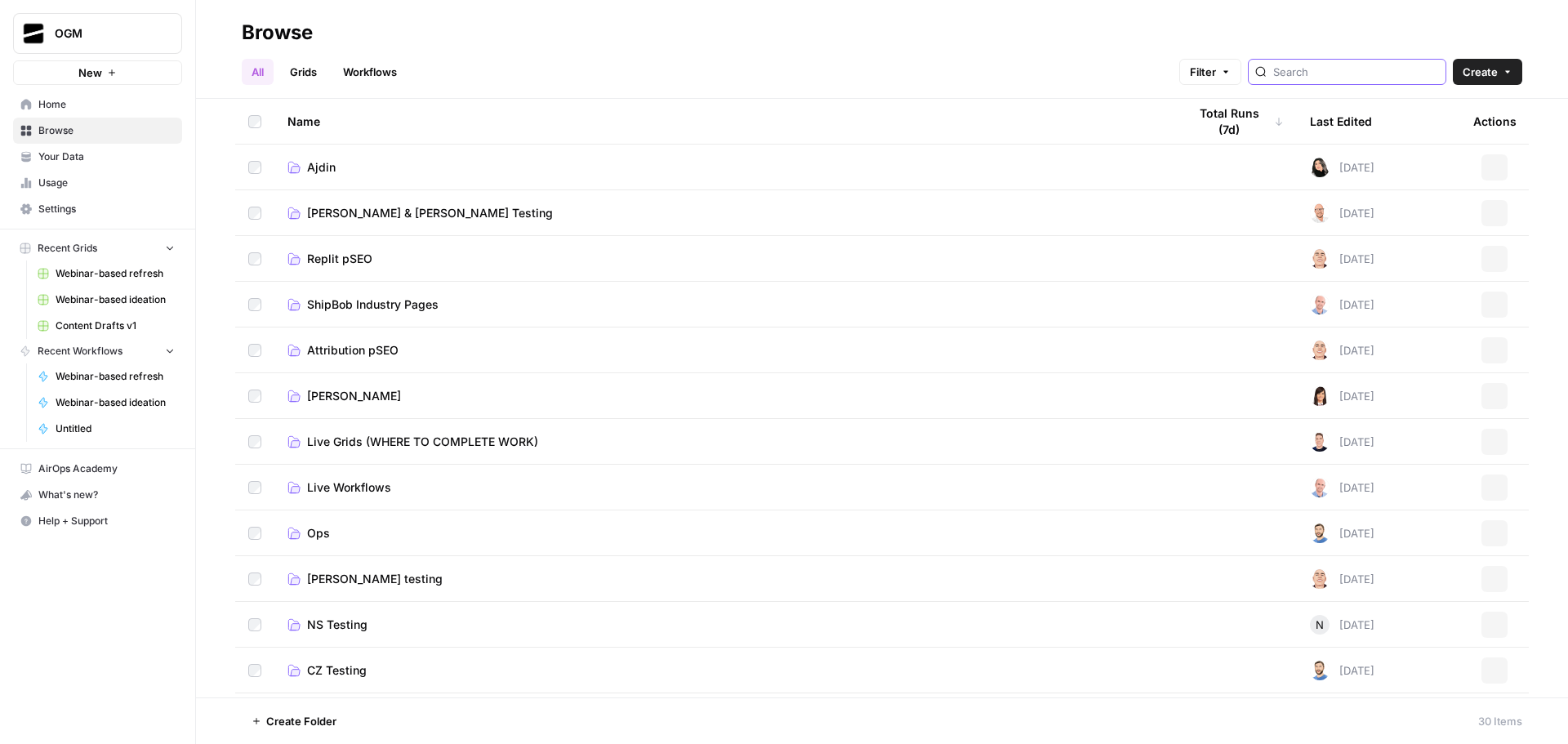
click at [1349, 71] on input "search" at bounding box center [1356, 72] width 166 height 16
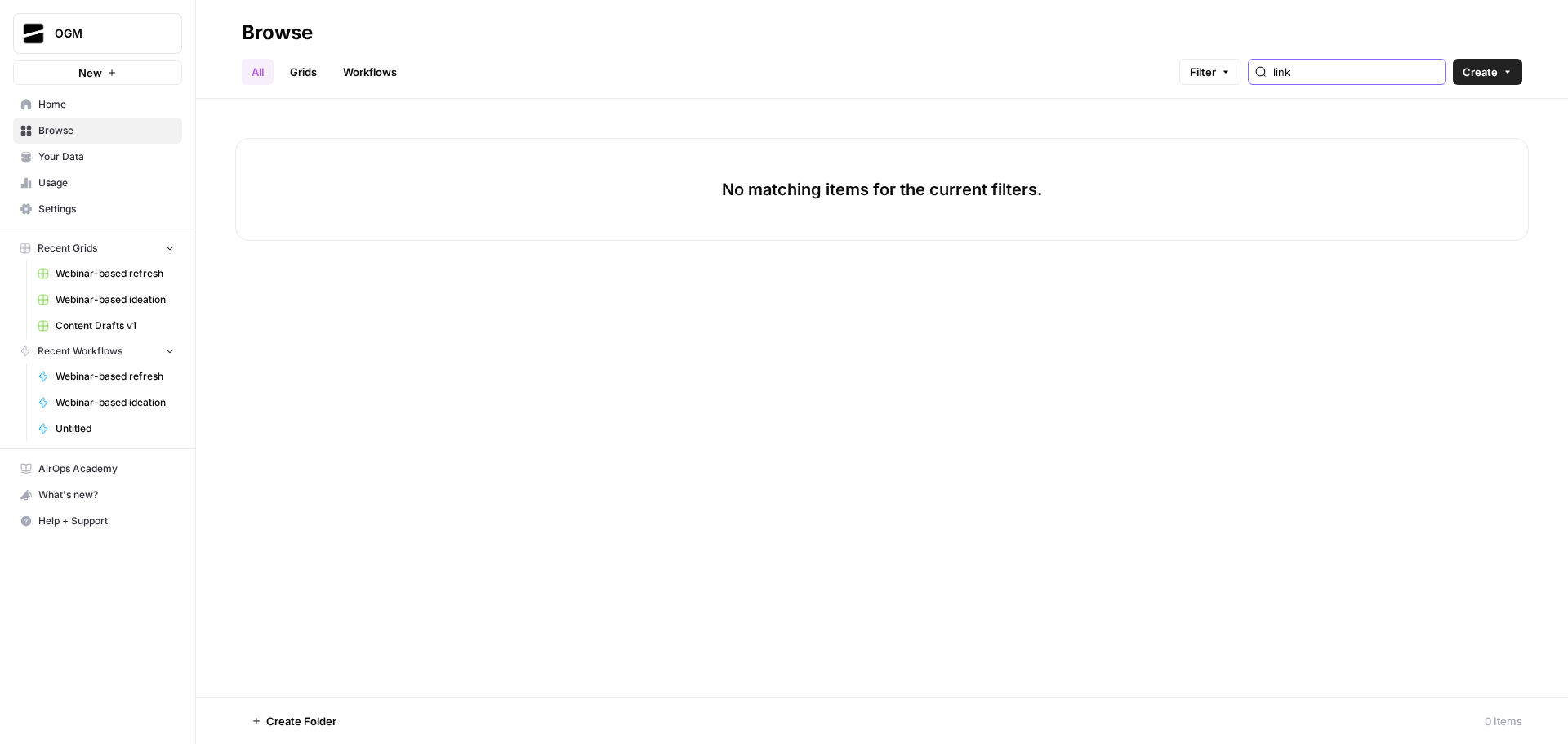
type input "link"
click at [319, 70] on link "Grids" at bounding box center [303, 72] width 46 height 26
click at [1373, 73] on input "Inlink Opps (ALL) ([PERSON_NAME] & [PERSON_NAME] testing - KB inlinks)" at bounding box center [1356, 72] width 166 height 16
type input "link"
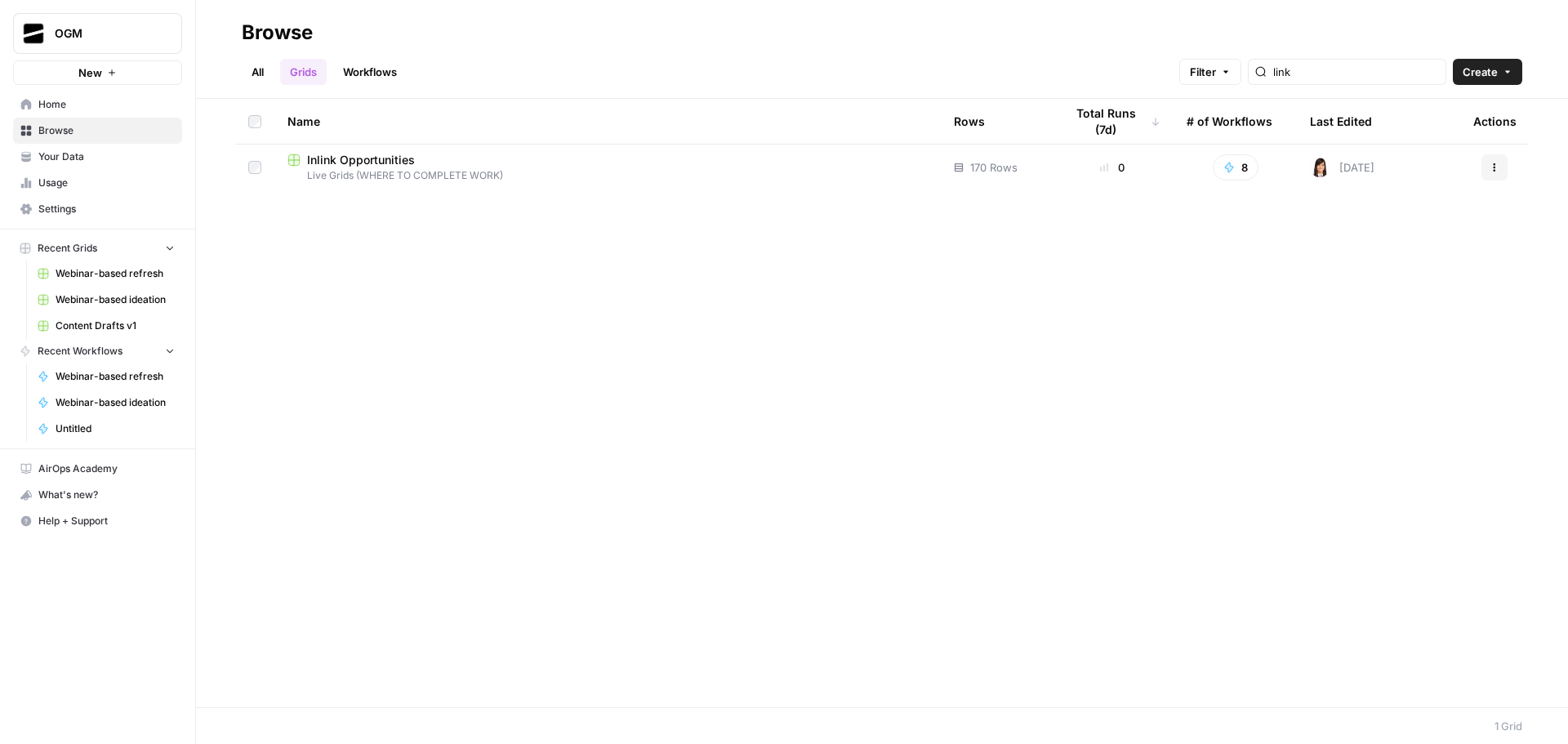
click at [375, 61] on link "Workflows" at bounding box center [370, 72] width 74 height 26
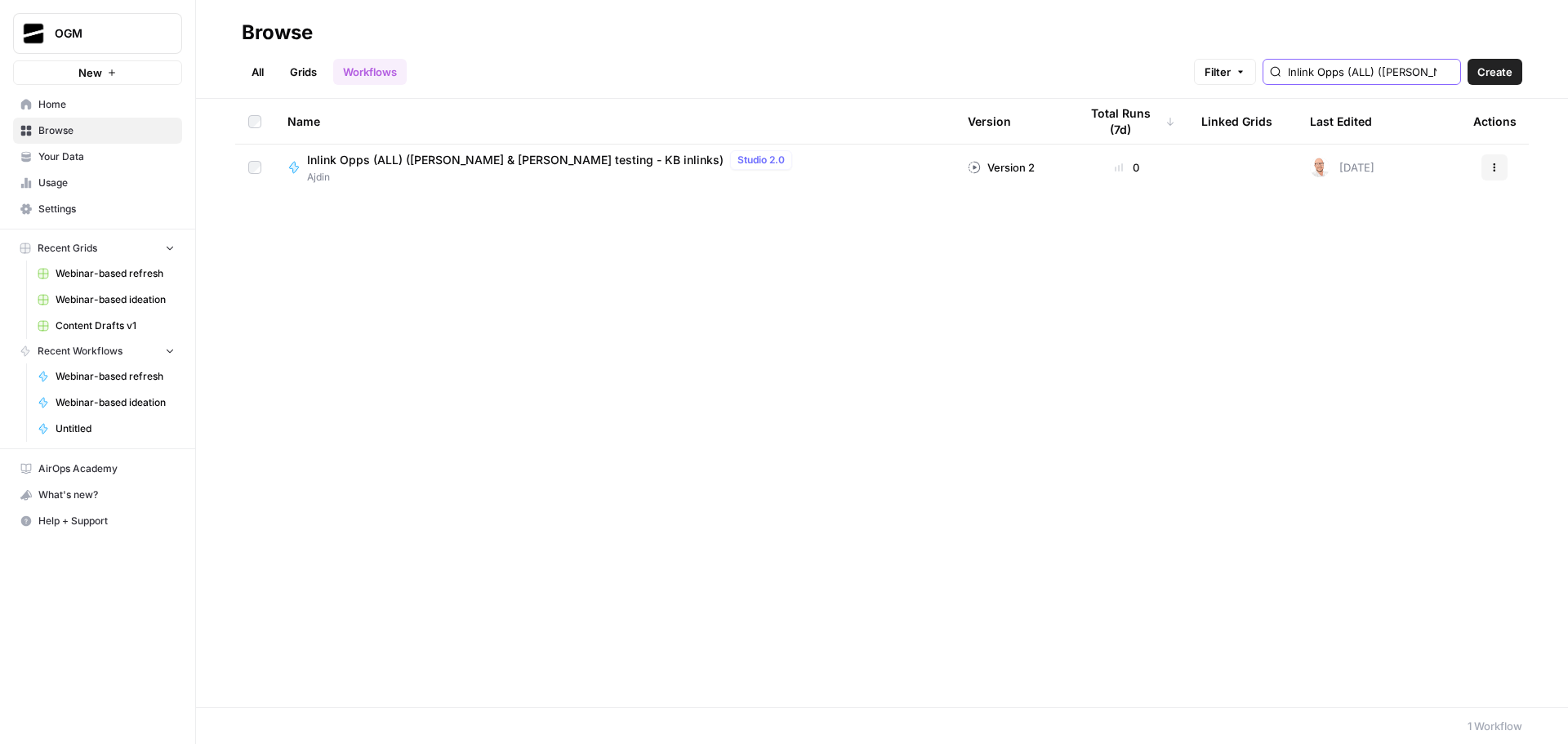
click at [1376, 79] on input "Inlink Opps (ALL) ([PERSON_NAME] & [PERSON_NAME] testing - KB inlinks)" at bounding box center [1371, 72] width 166 height 16
type input "link"
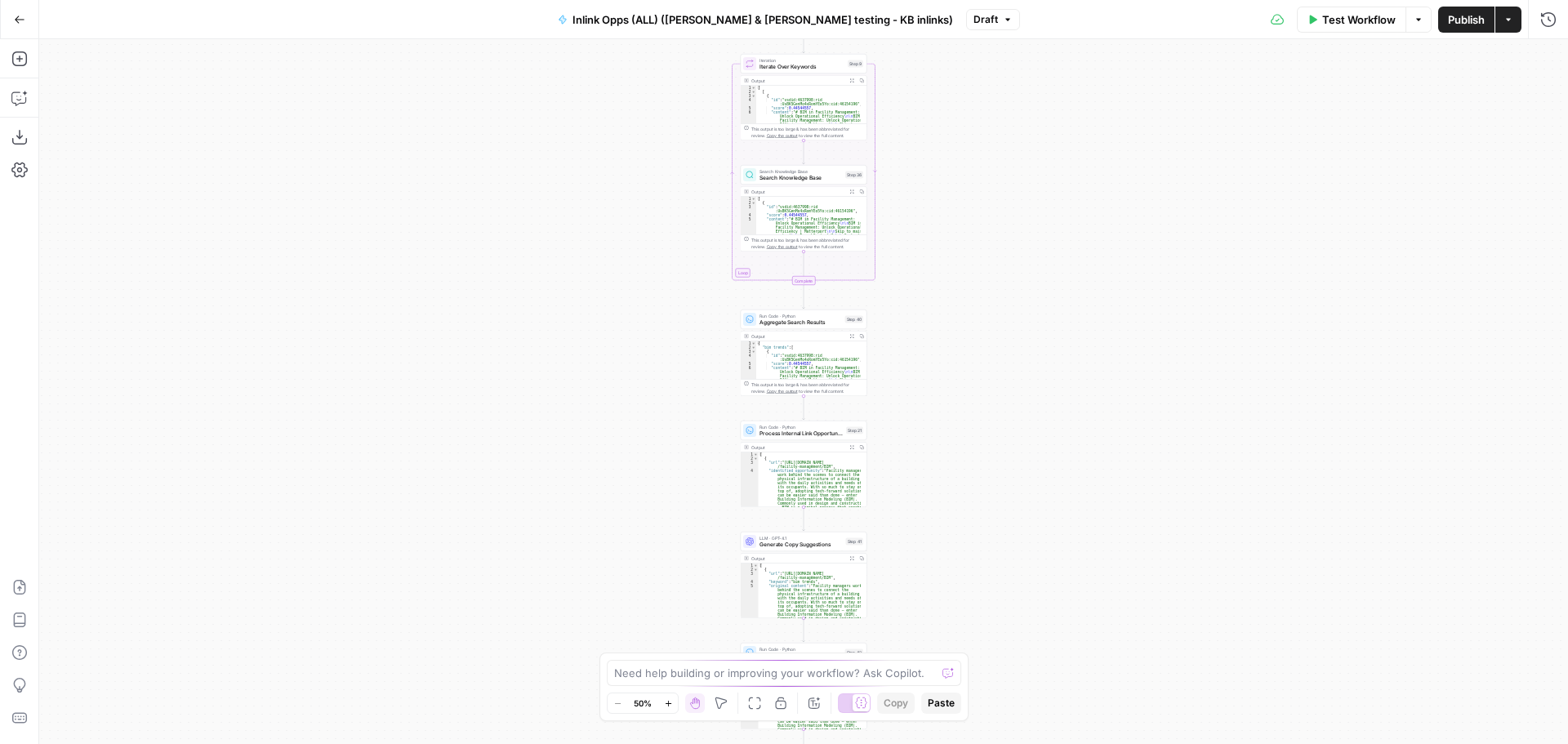
click at [1511, 23] on icon "button" at bounding box center [1508, 20] width 9 height 9
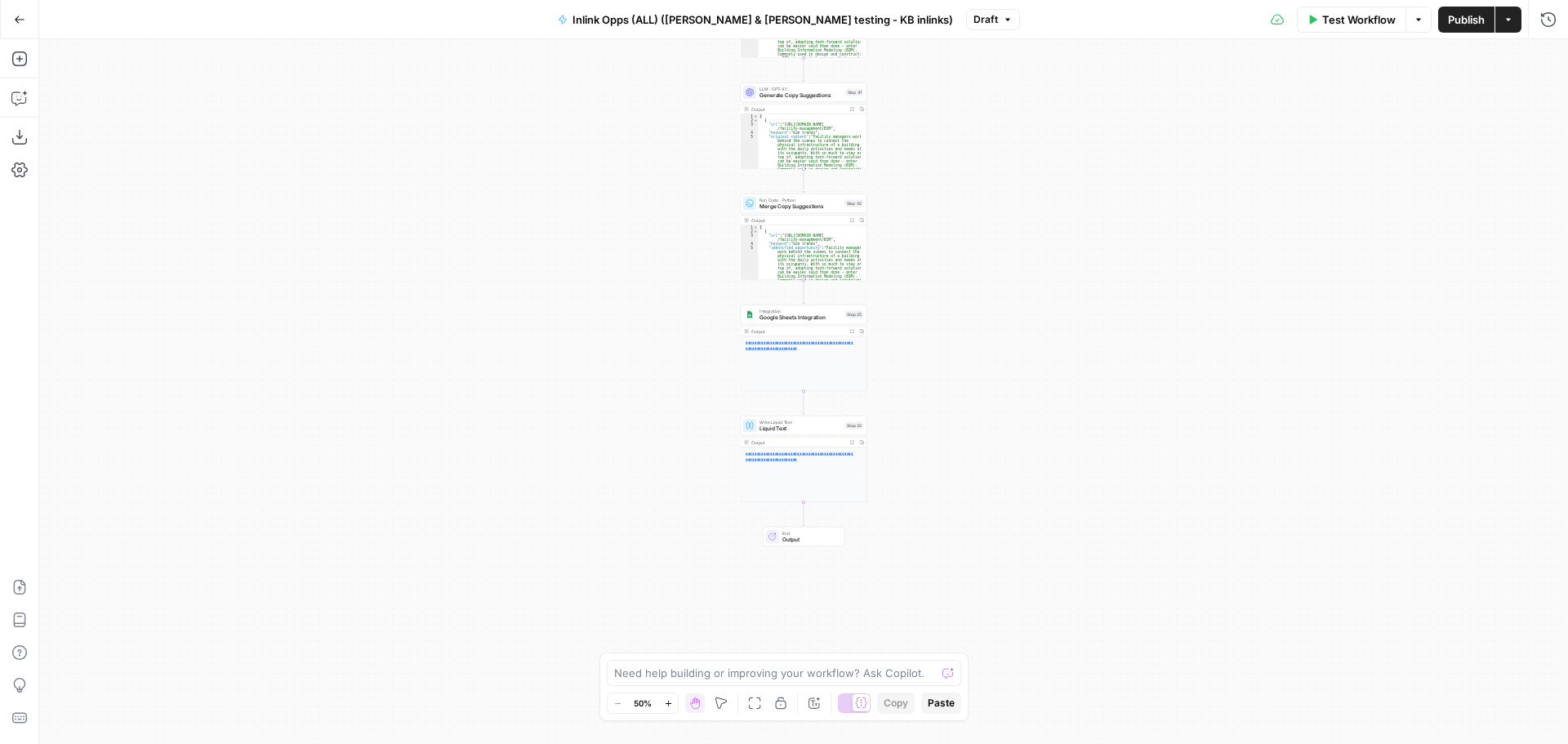
click at [1206, 144] on div "Workflow Set Inputs Inputs LLM · GPT-4o Generate LLM Response Step 7 Output Exp…" at bounding box center [803, 391] width 1528 height 704
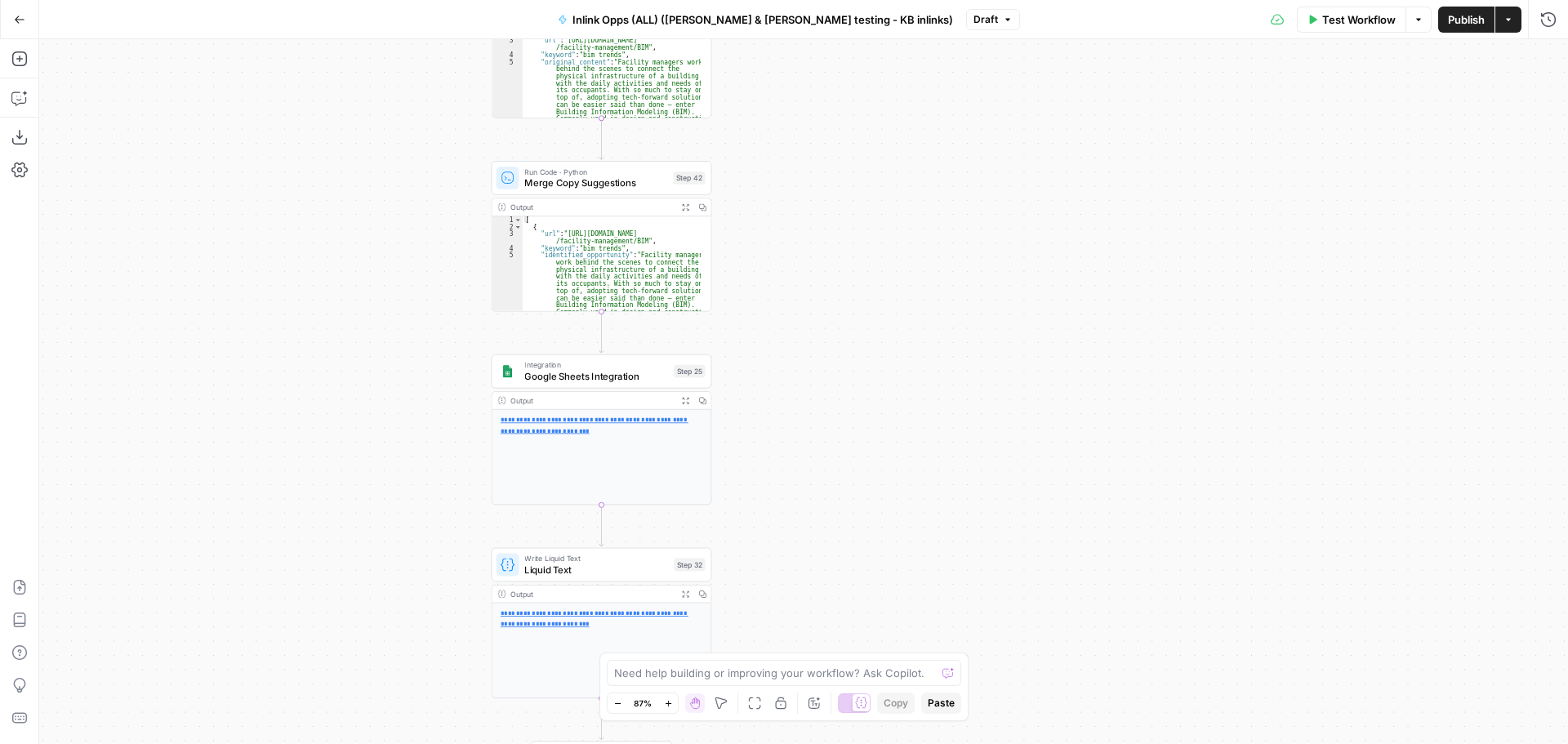
drag, startPoint x: 958, startPoint y: 232, endPoint x: 1112, endPoint y: 223, distance: 154.3
click at [1124, 265] on div "Workflow Set Inputs Inputs LLM · GPT-4o Generate LLM Response Step 7 Output Exp…" at bounding box center [803, 391] width 1528 height 704
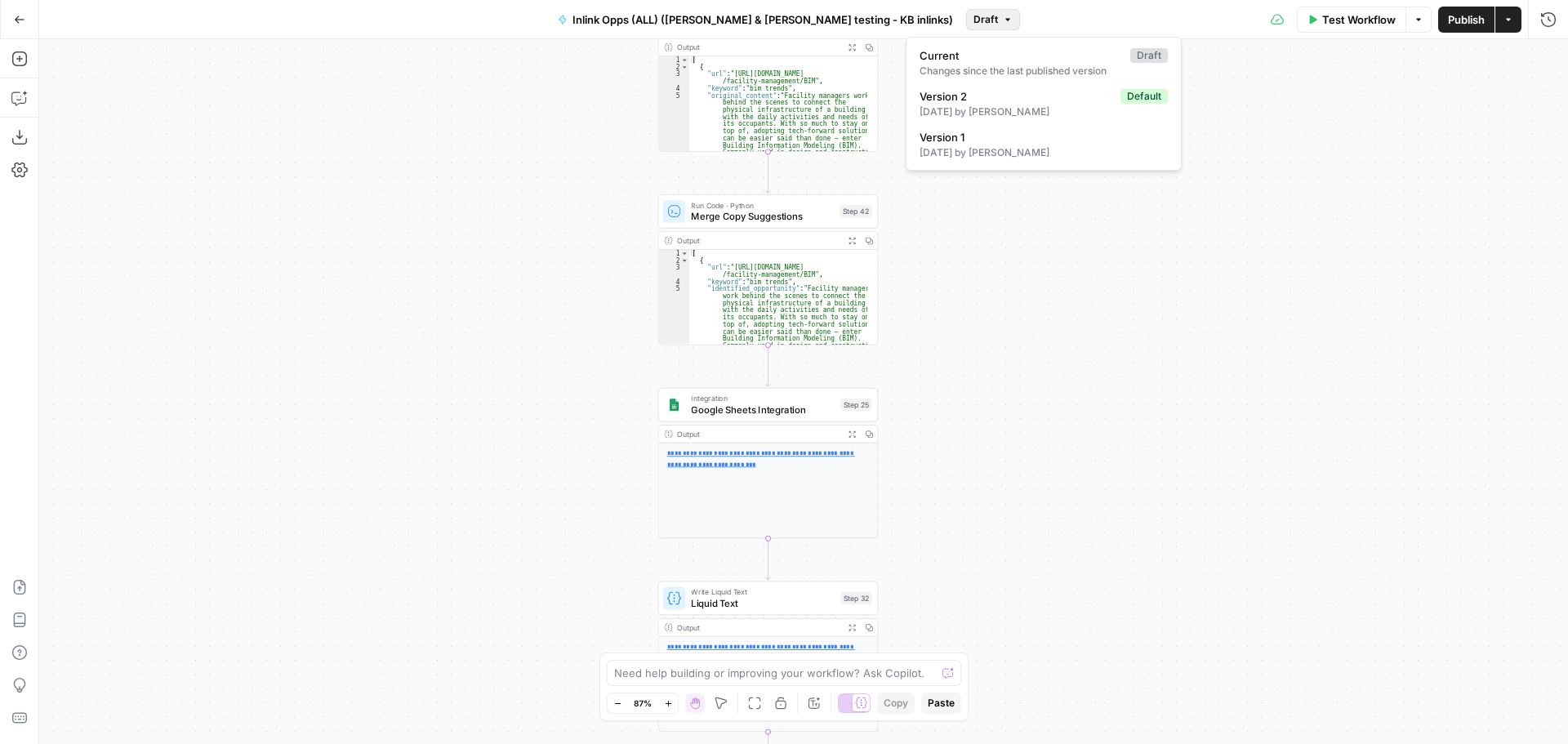
click at [973, 12] on span "Draft" at bounding box center [985, 20] width 25 height 15
click at [1050, 100] on span "Version 2" at bounding box center [1016, 96] width 194 height 16
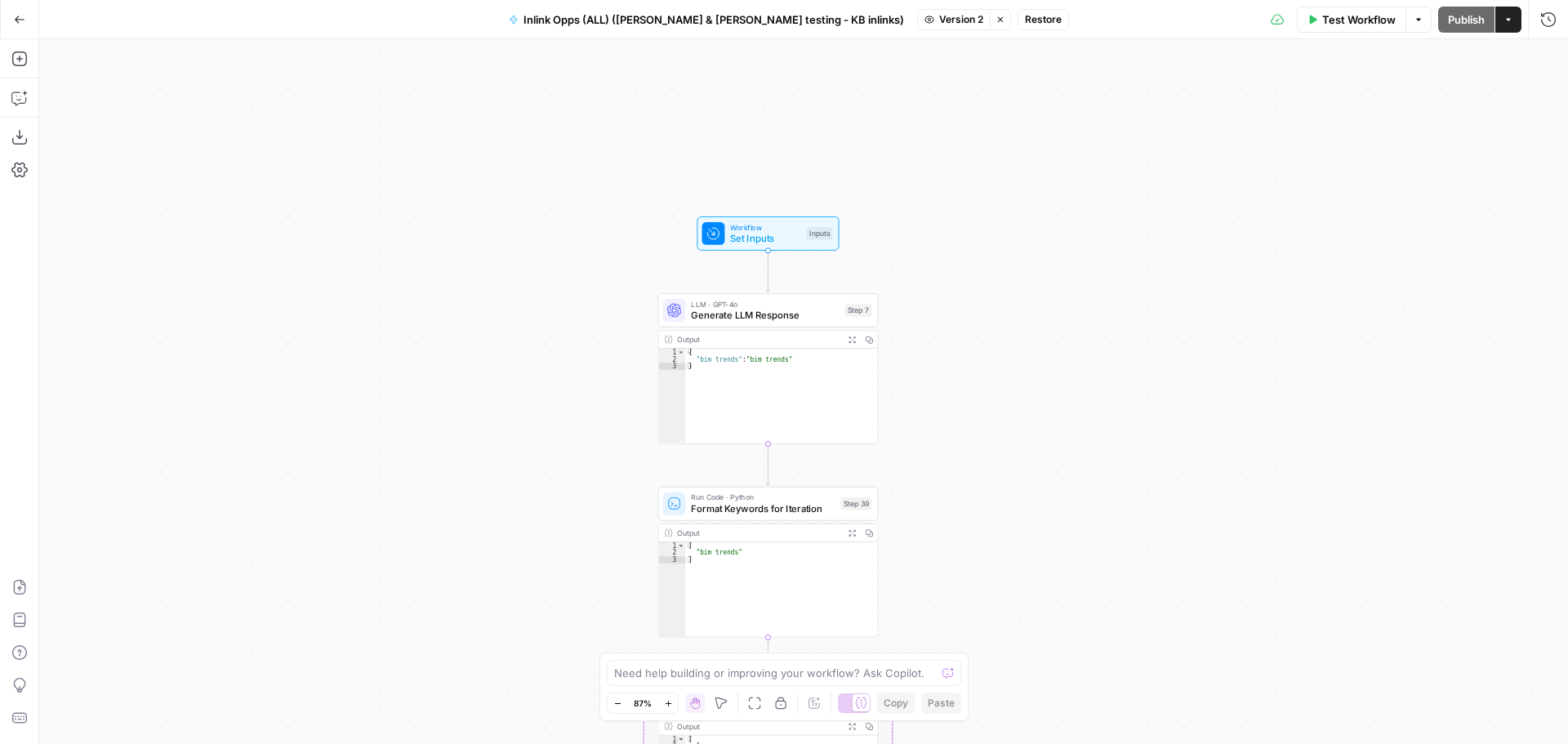
click at [743, 223] on span "Workflow" at bounding box center [765, 227] width 70 height 11
click at [1141, 127] on input "KW" at bounding box center [1297, 131] width 494 height 16
click at [1355, 22] on span "Test Workflow" at bounding box center [1359, 19] width 74 height 16
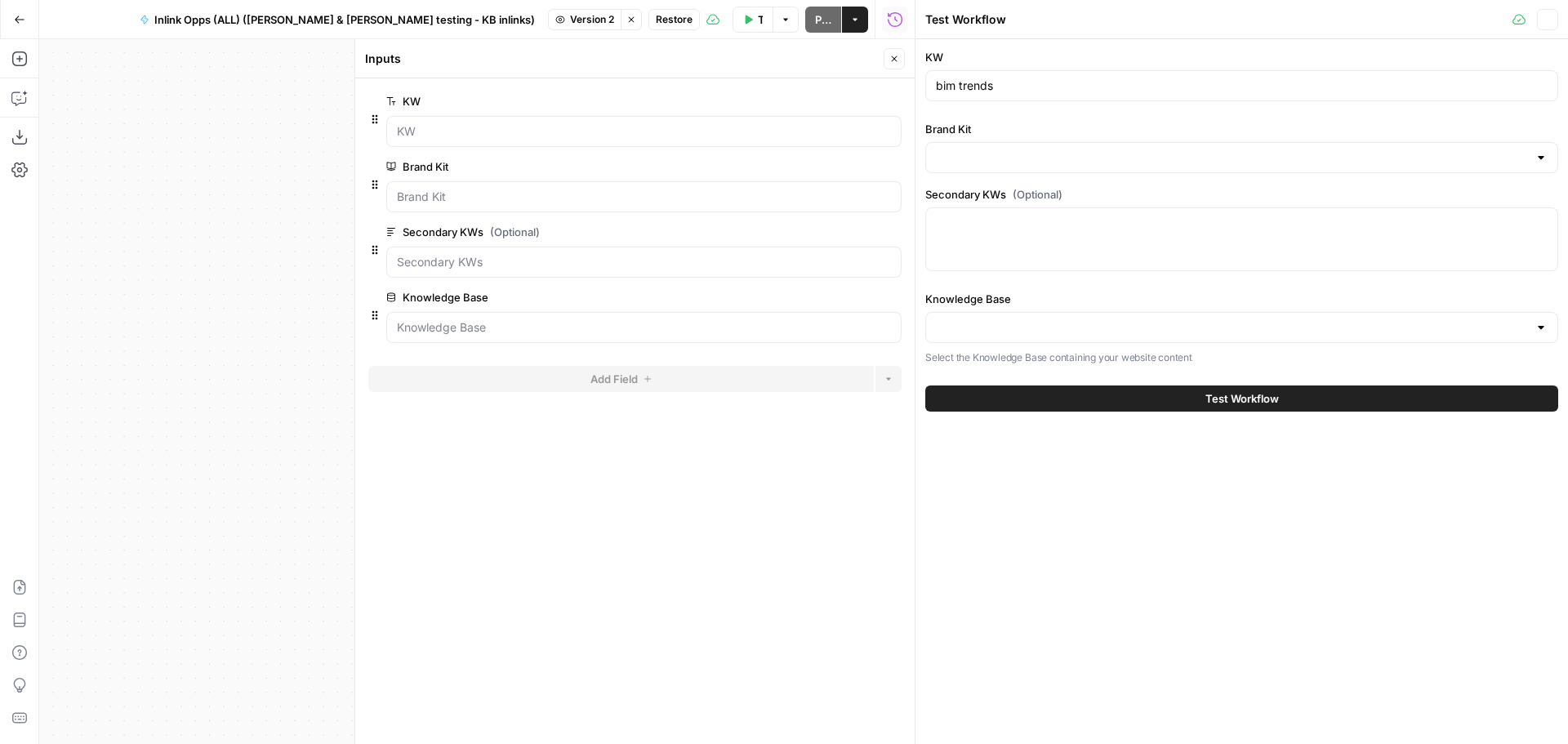
type input "Matterport internal linking"
type input "Matterport"
click at [1034, 84] on input "bim trends" at bounding box center [1241, 85] width 612 height 16
paste input "how to control costs on a construction site"
type input "how to control costs on a construction site"
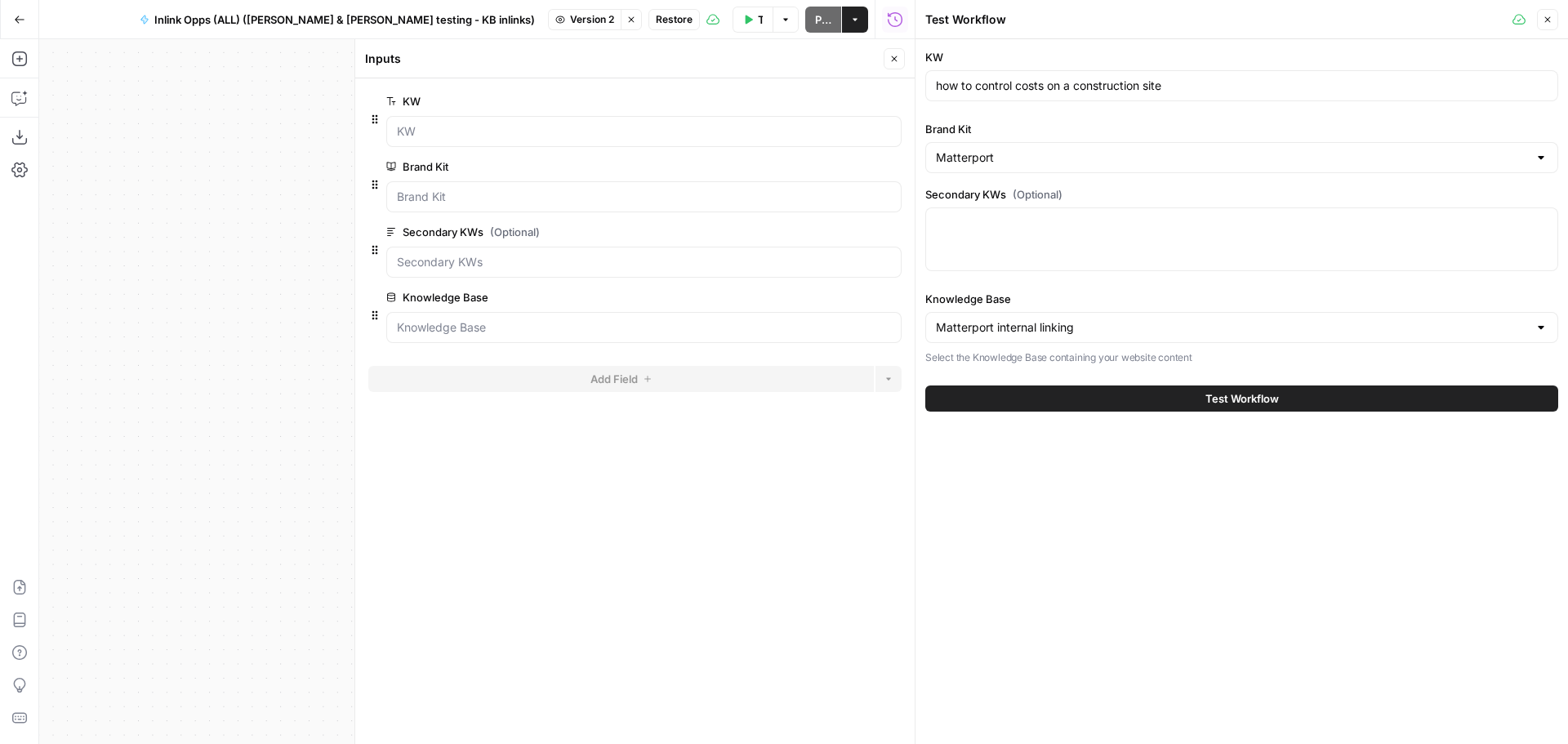
click at [1029, 253] on div at bounding box center [1241, 240] width 633 height 64
paste textarea ""importance of cost control in construction, cost control methods in constructi…"
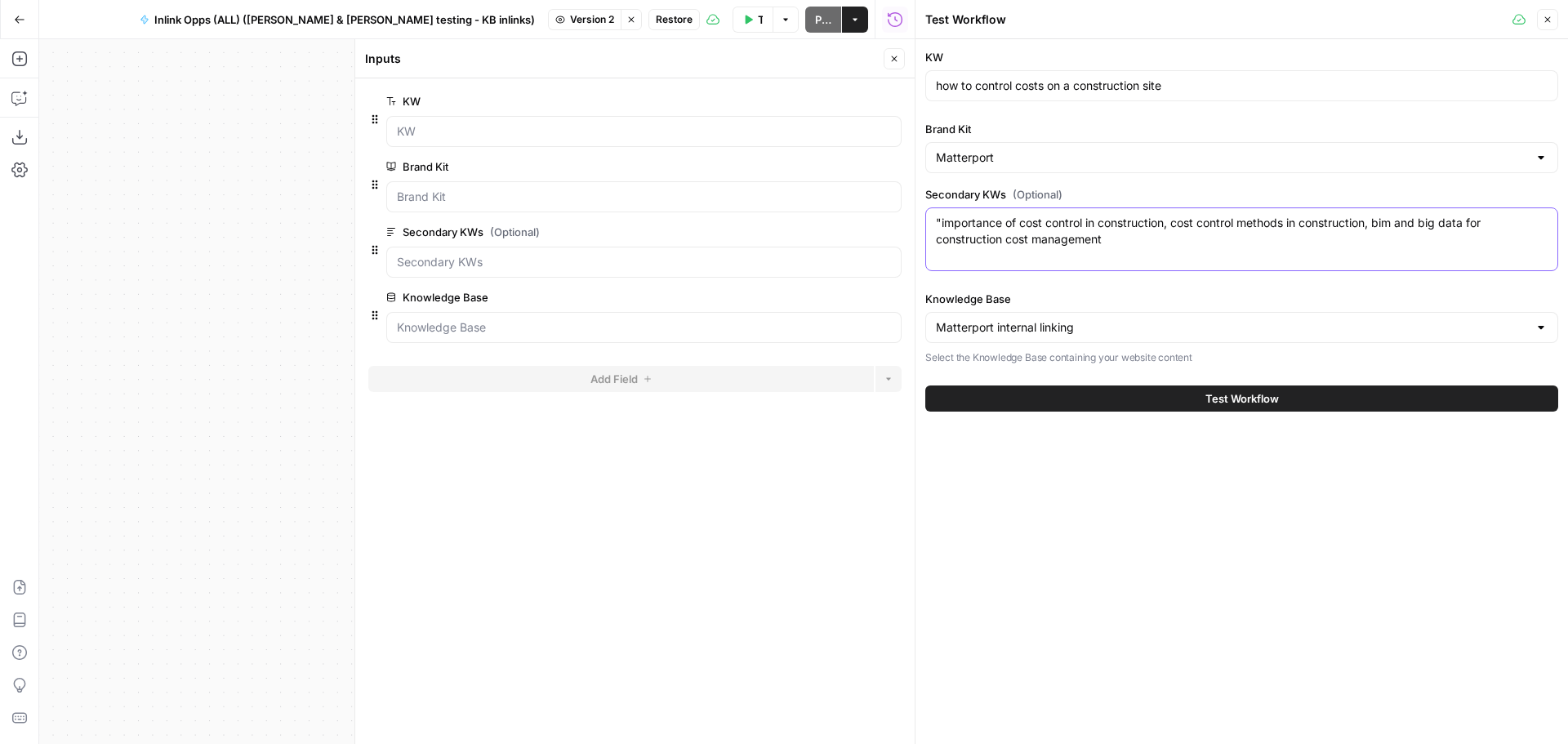
drag, startPoint x: 939, startPoint y: 225, endPoint x: 938, endPoint y: 247, distance: 22.0
click at [939, 226] on textarea ""importance of cost control in construction, cost control methods in constructi…" at bounding box center [1241, 231] width 612 height 33
click at [1165, 236] on textarea "importance of cost control in construction, cost control methods in constructio…" at bounding box center [1241, 231] width 612 height 33
type textarea "importance of cost control in construction, cost control methods in constructio…"
click at [1281, 396] on button "Test Workflow" at bounding box center [1241, 399] width 633 height 26
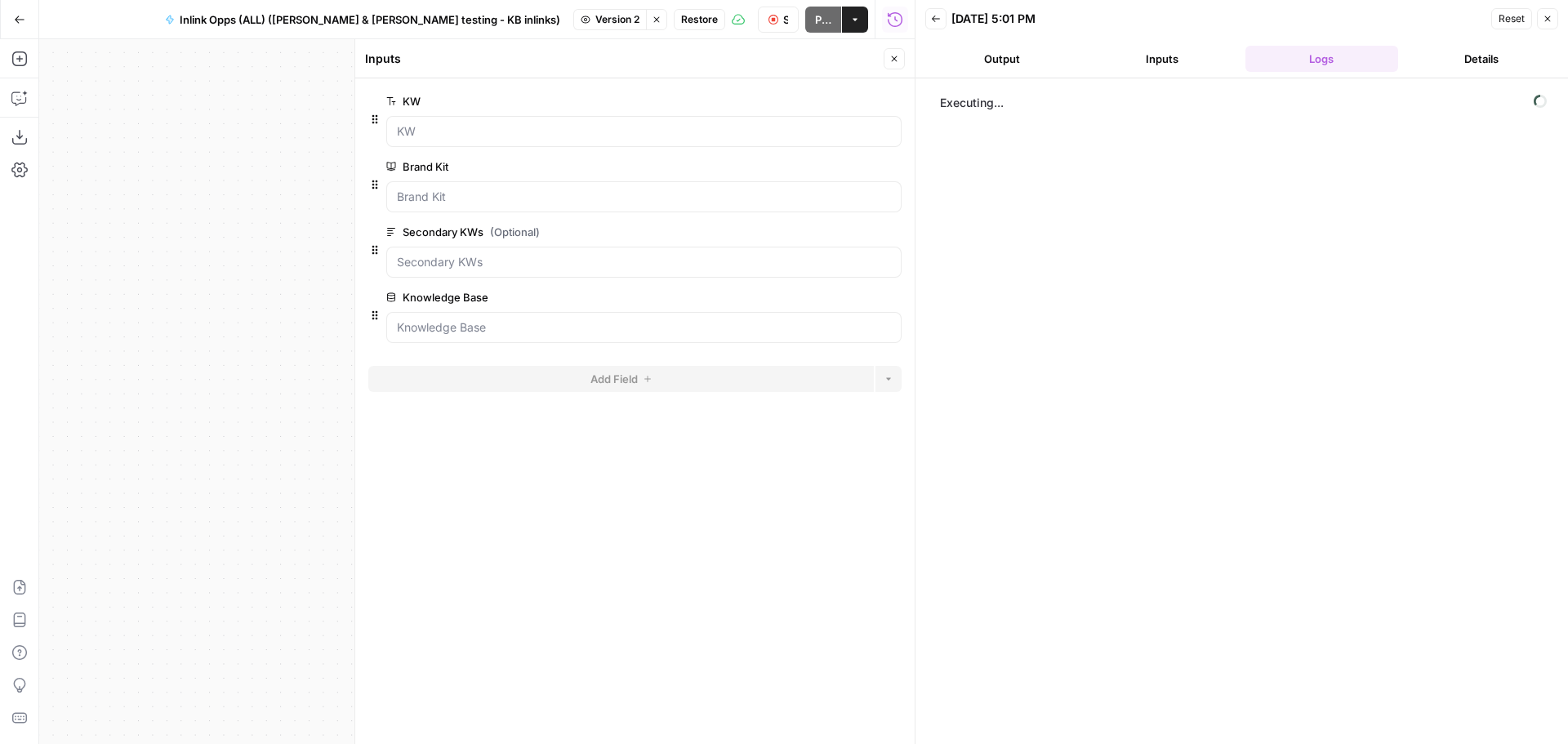
click at [892, 59] on div "Delete group" at bounding box center [892, 69] width 86 height 29
click at [898, 53] on button "Close" at bounding box center [894, 58] width 22 height 22
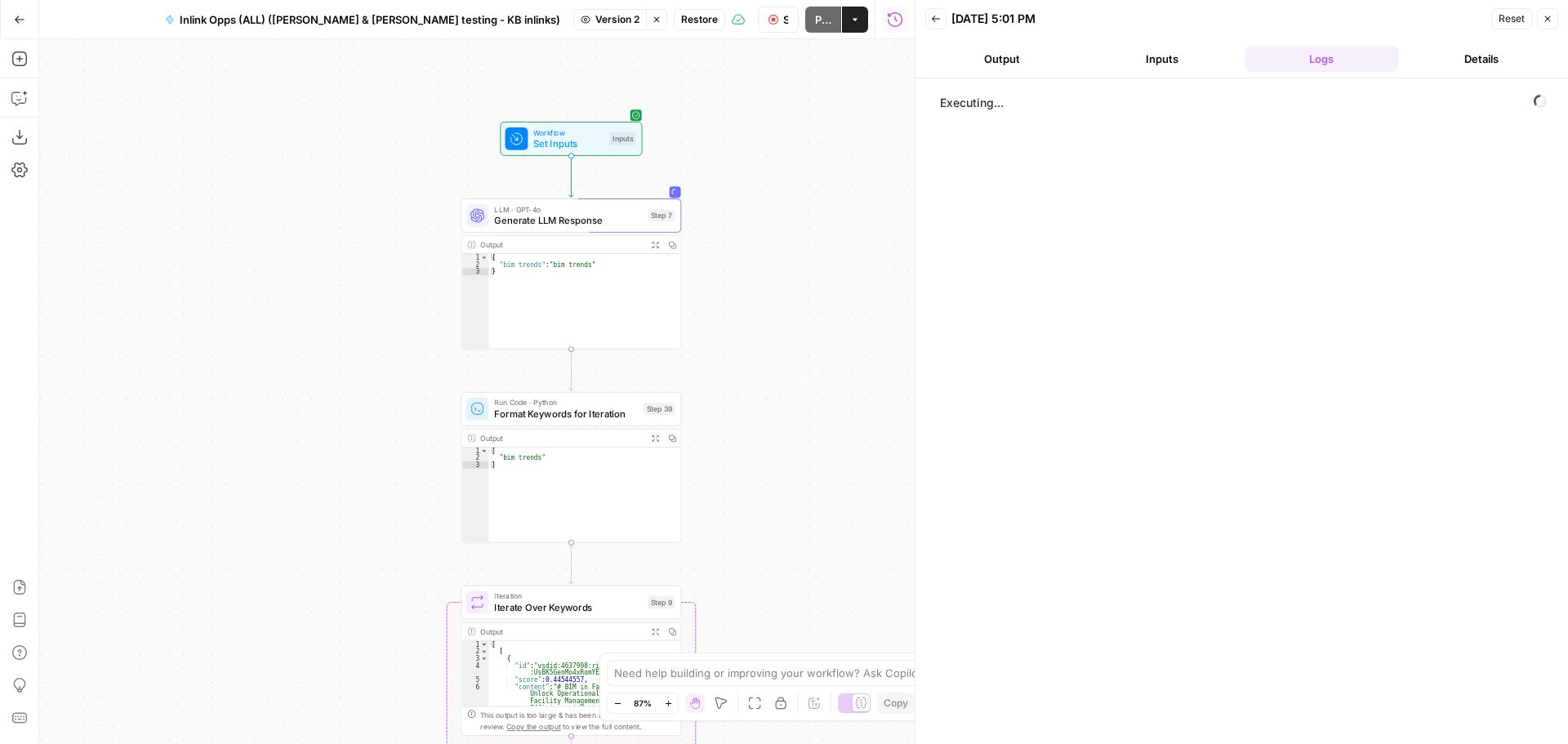
drag, startPoint x: 460, startPoint y: 250, endPoint x: 264, endPoint y: 156, distance: 217.4
click at [264, 156] on div "Workflow Set Inputs Inputs LLM · GPT-4o Generate LLM Response Step 7 Output Exp…" at bounding box center [477, 391] width 875 height 704
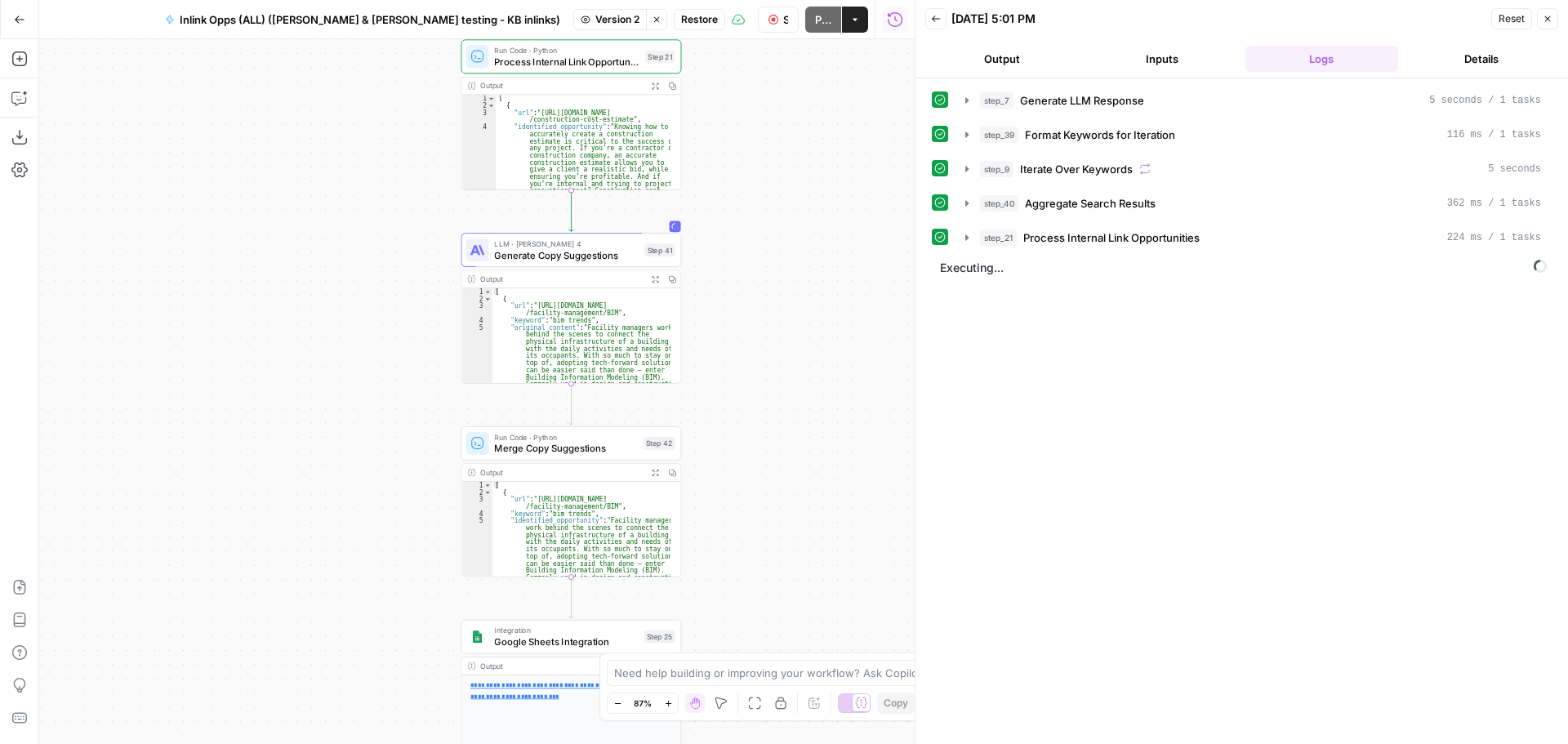
click at [527, 253] on span "Generate Copy Suggestions" at bounding box center [566, 254] width 144 height 14
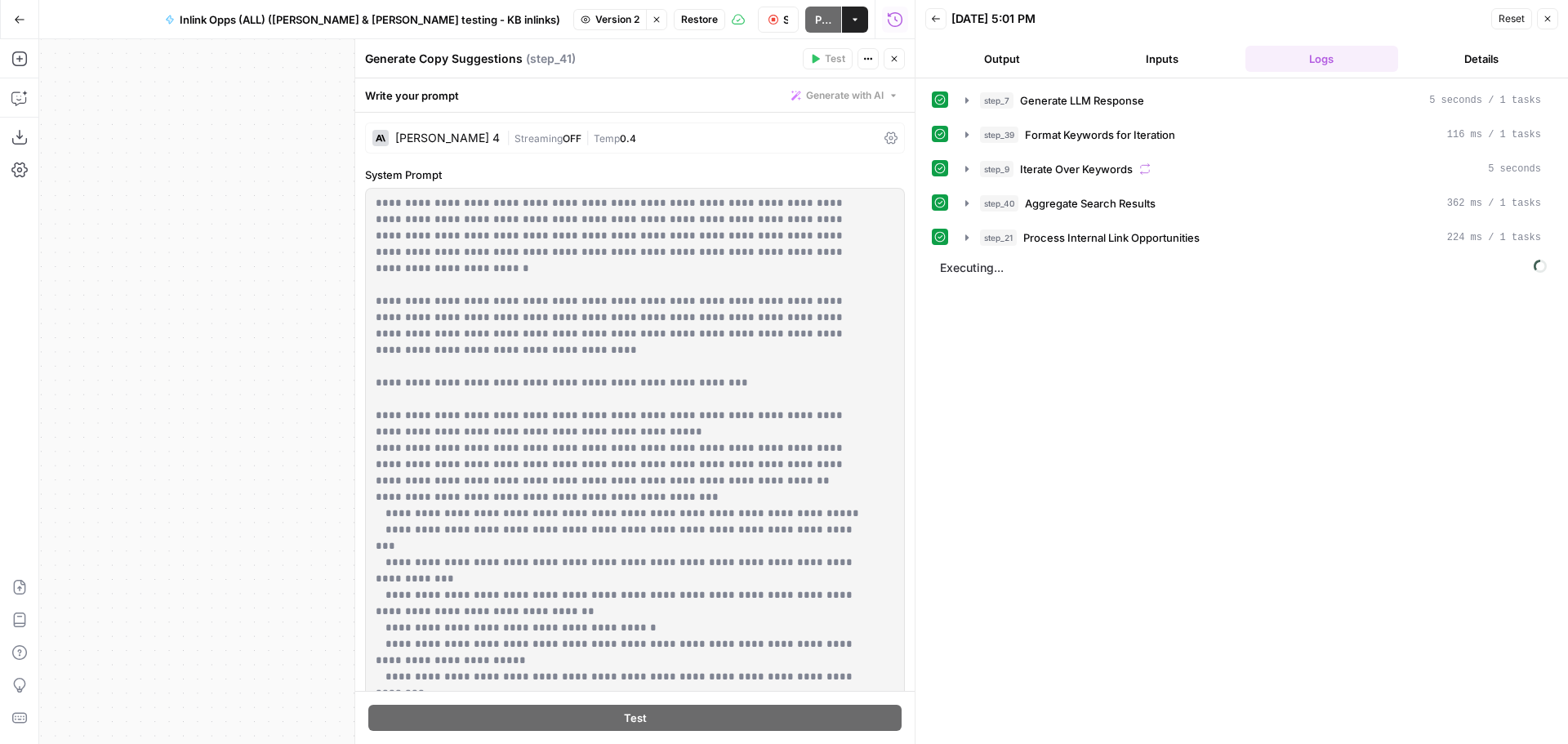
scroll to position [148, 0]
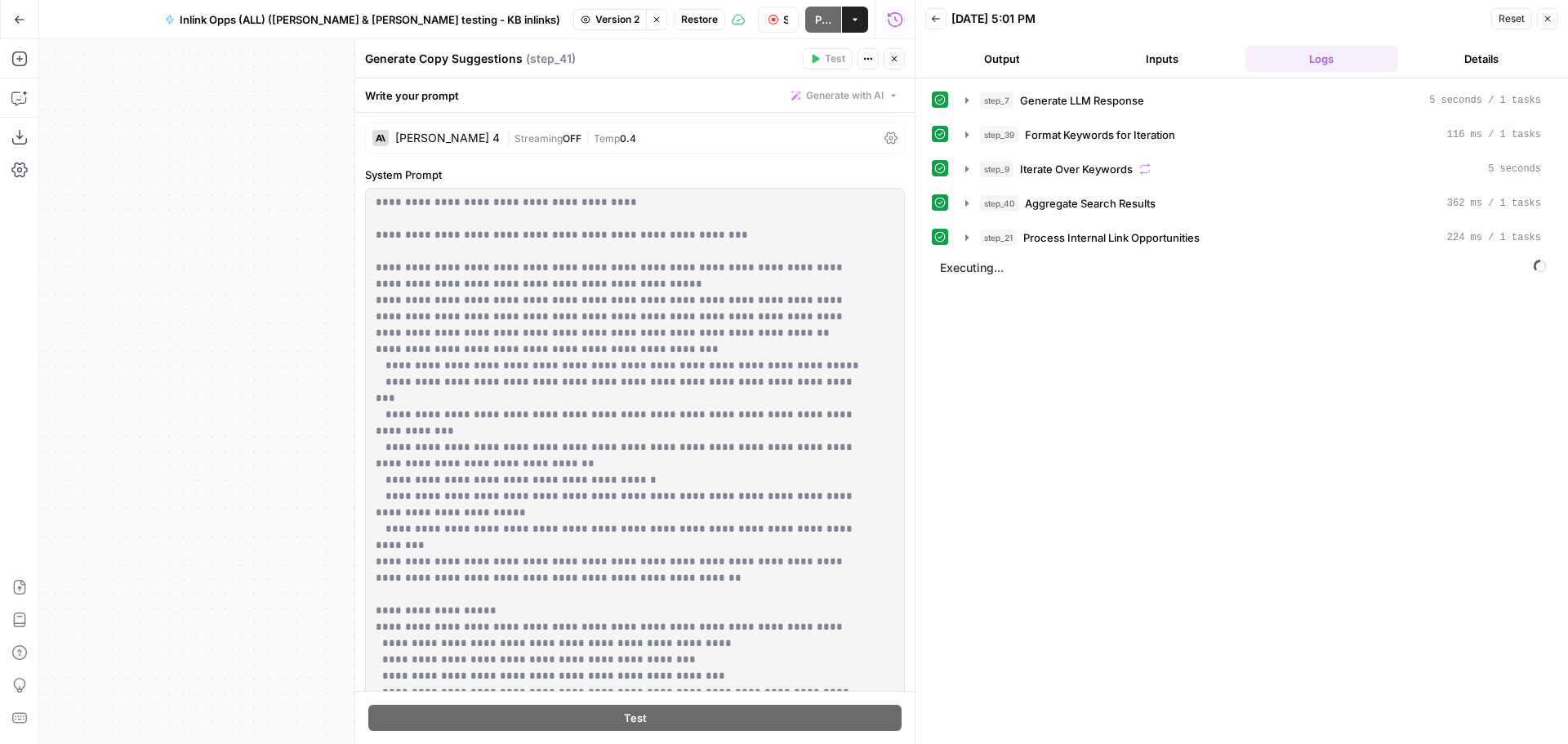
click at [897, 54] on icon "button" at bounding box center [894, 58] width 9 height 9
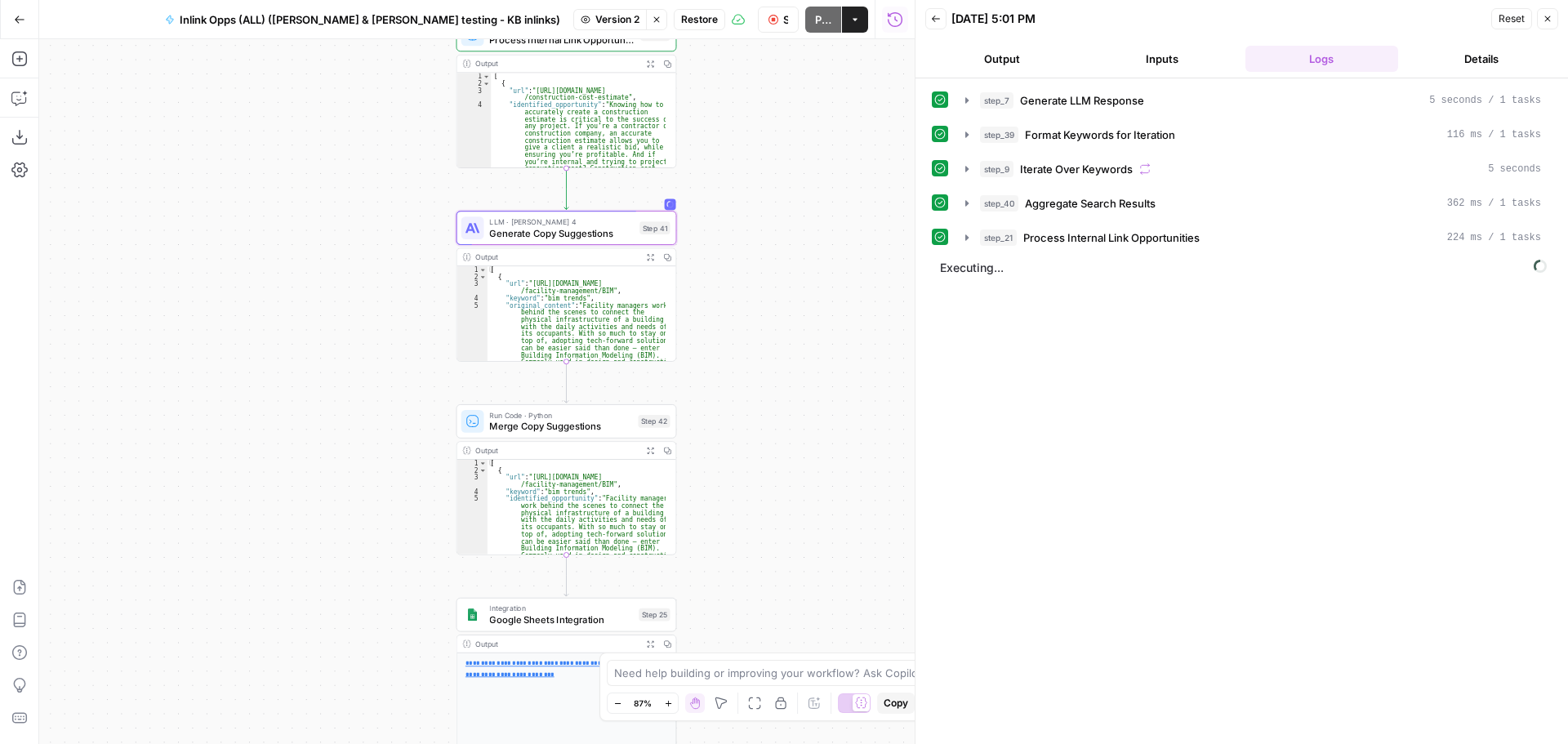
drag, startPoint x: 342, startPoint y: 392, endPoint x: 330, endPoint y: 309, distance: 83.9
click at [329, 309] on div "Workflow Set Inputs Inputs LLM · GPT-4o Generate LLM Response Step 7 Output Exp…" at bounding box center [477, 391] width 875 height 704
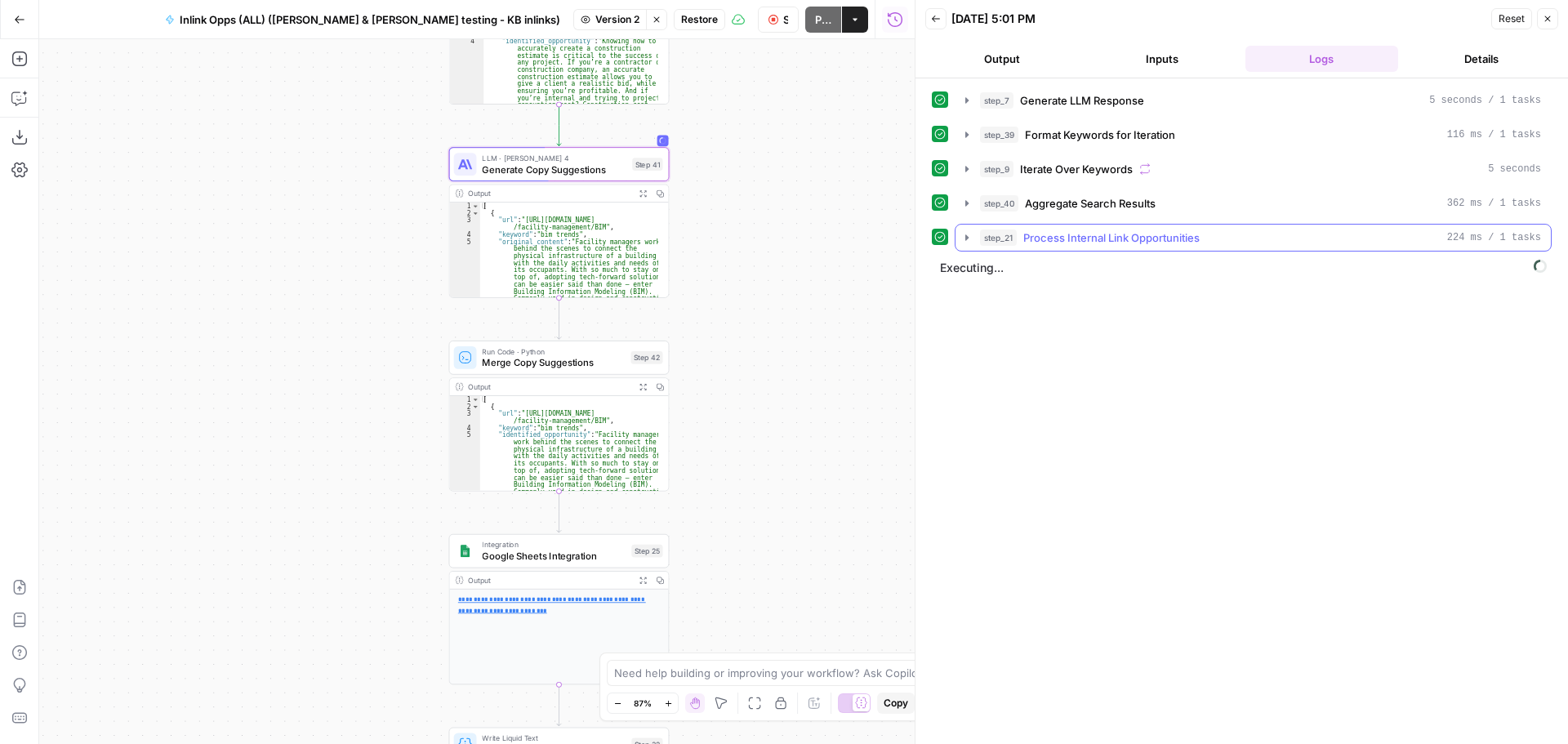
click at [1126, 240] on span "Process Internal Link Opportunities" at bounding box center [1111, 237] width 176 height 16
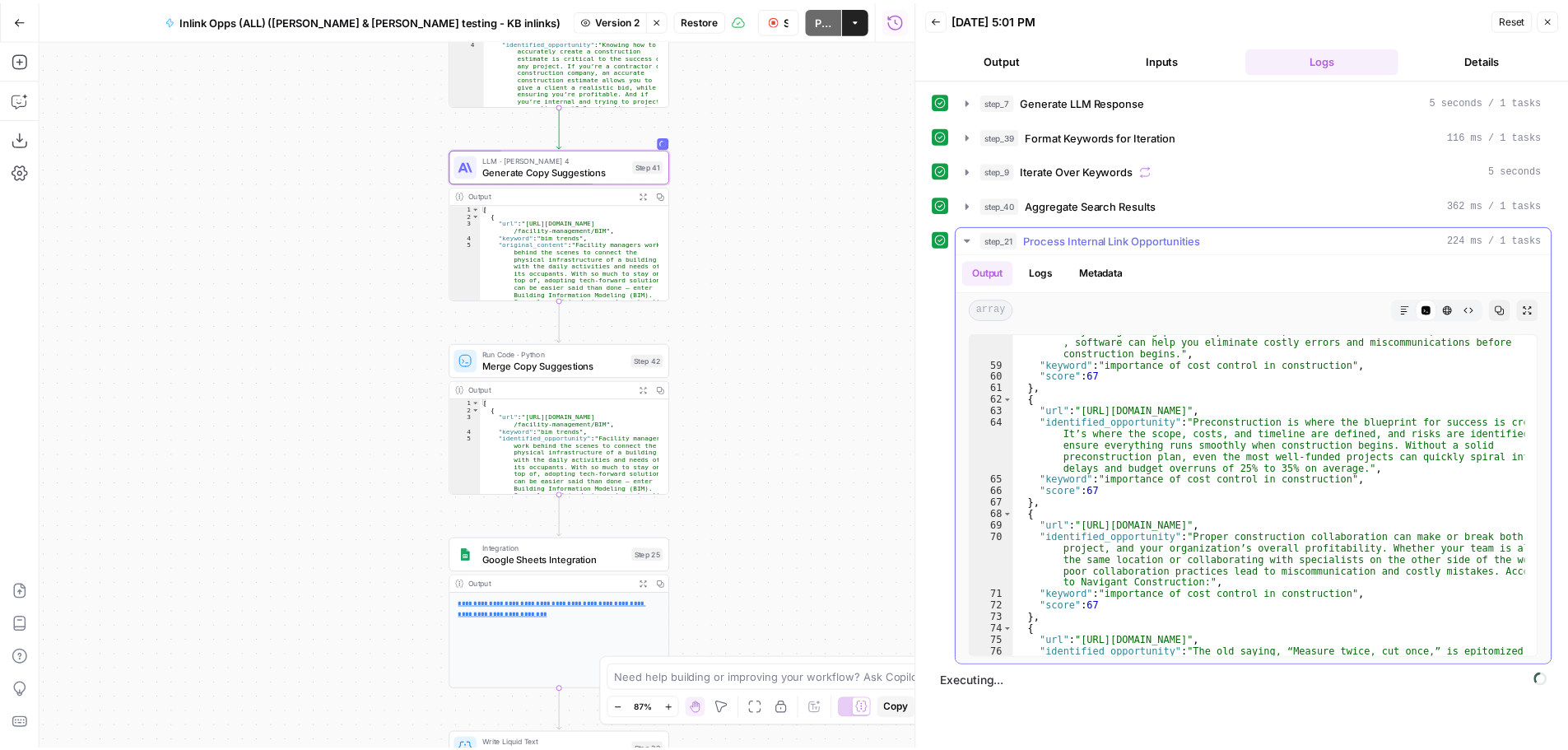
scroll to position [1581, 0]
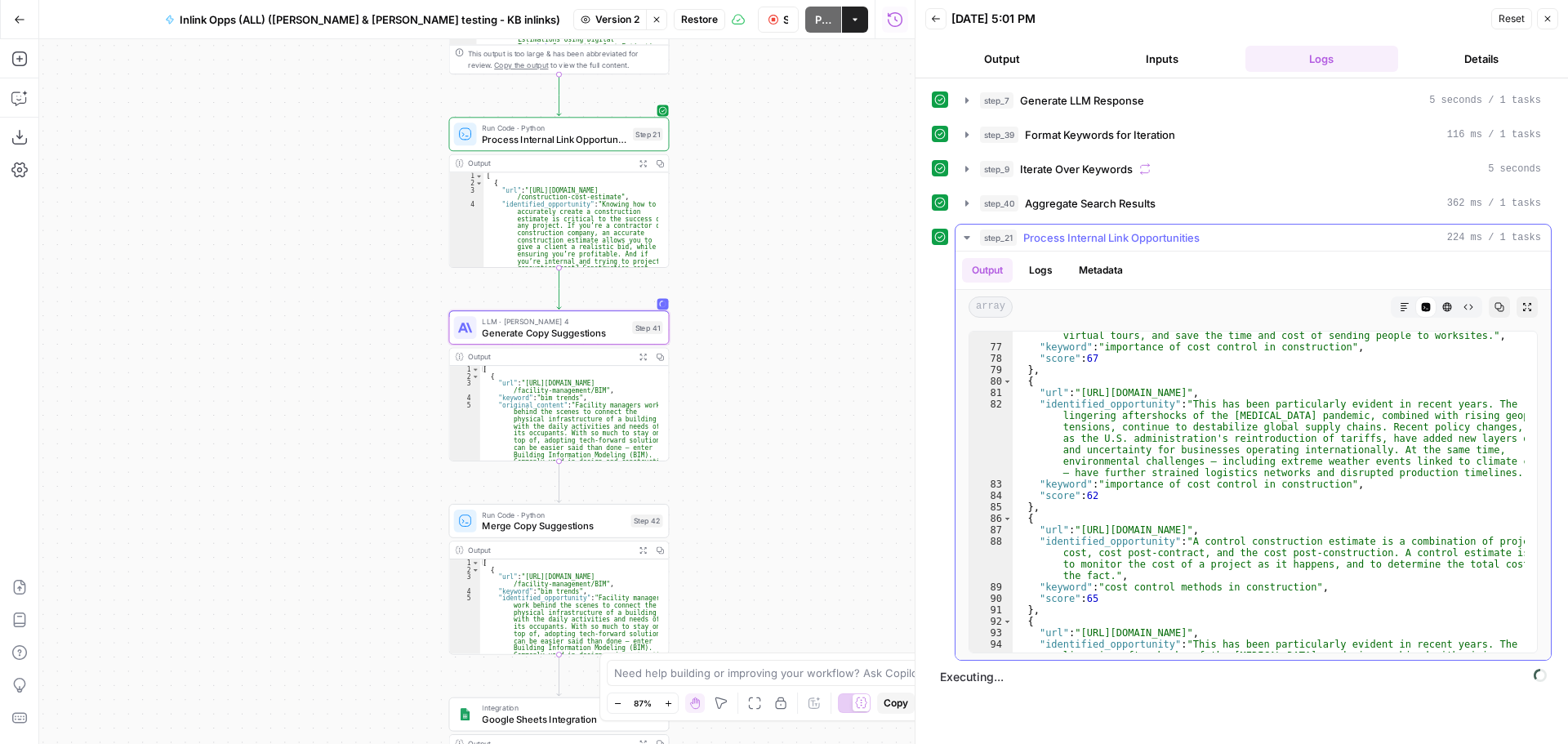
click at [1131, 240] on span "Process Internal Link Opportunities" at bounding box center [1111, 237] width 176 height 16
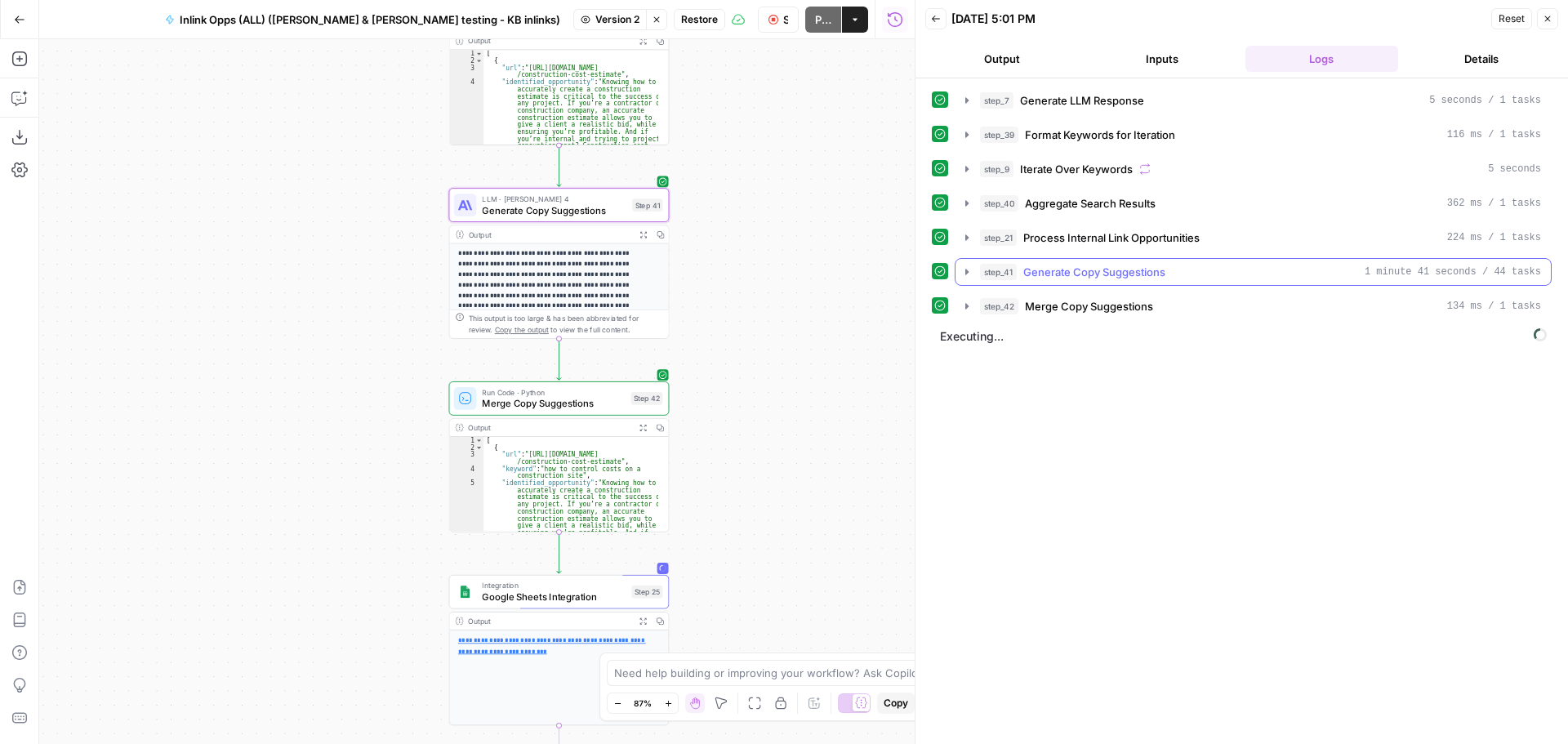
click at [1105, 273] on span "Generate Copy Suggestions" at bounding box center [1094, 272] width 142 height 16
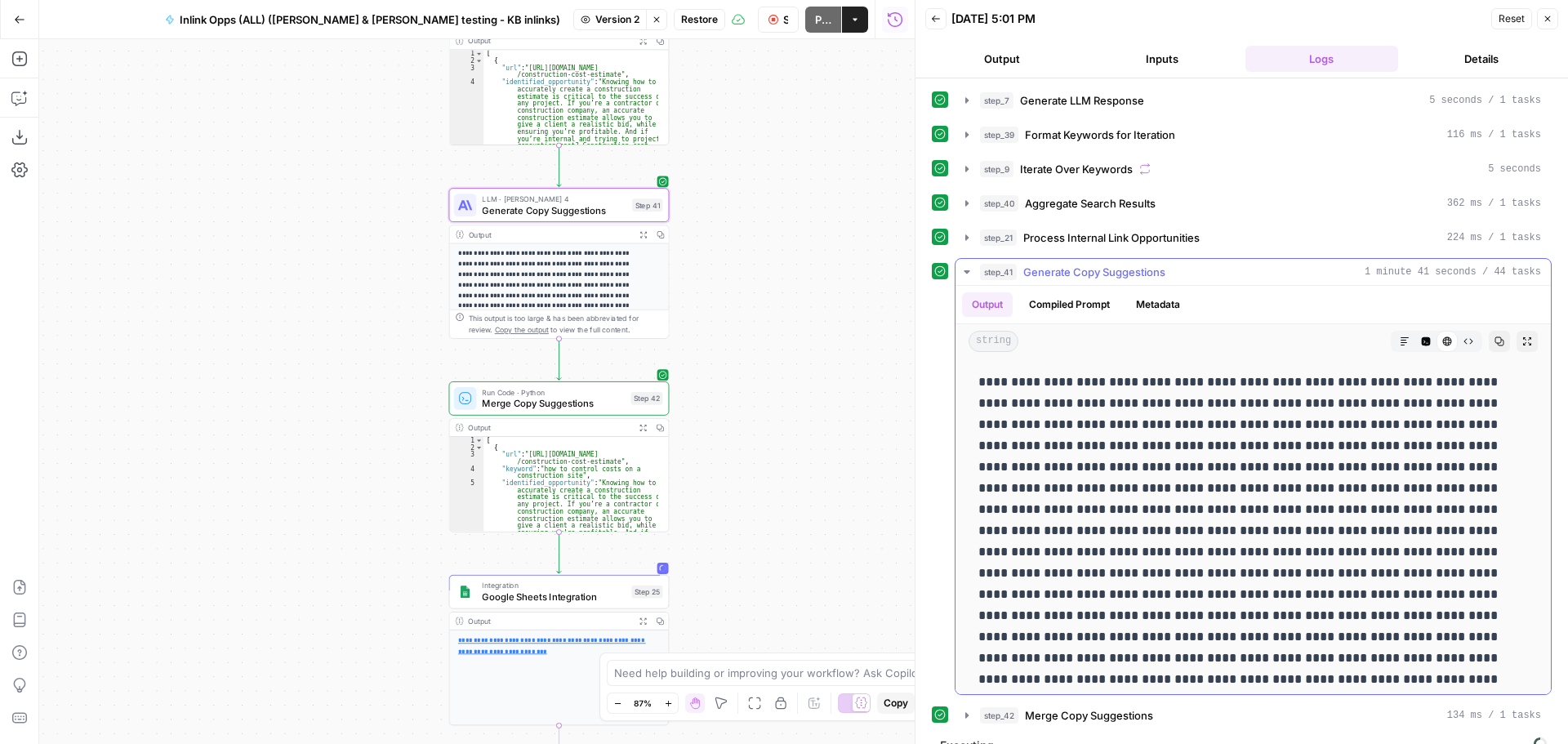
click at [1105, 273] on span "Generate Copy Suggestions" at bounding box center [1094, 272] width 142 height 16
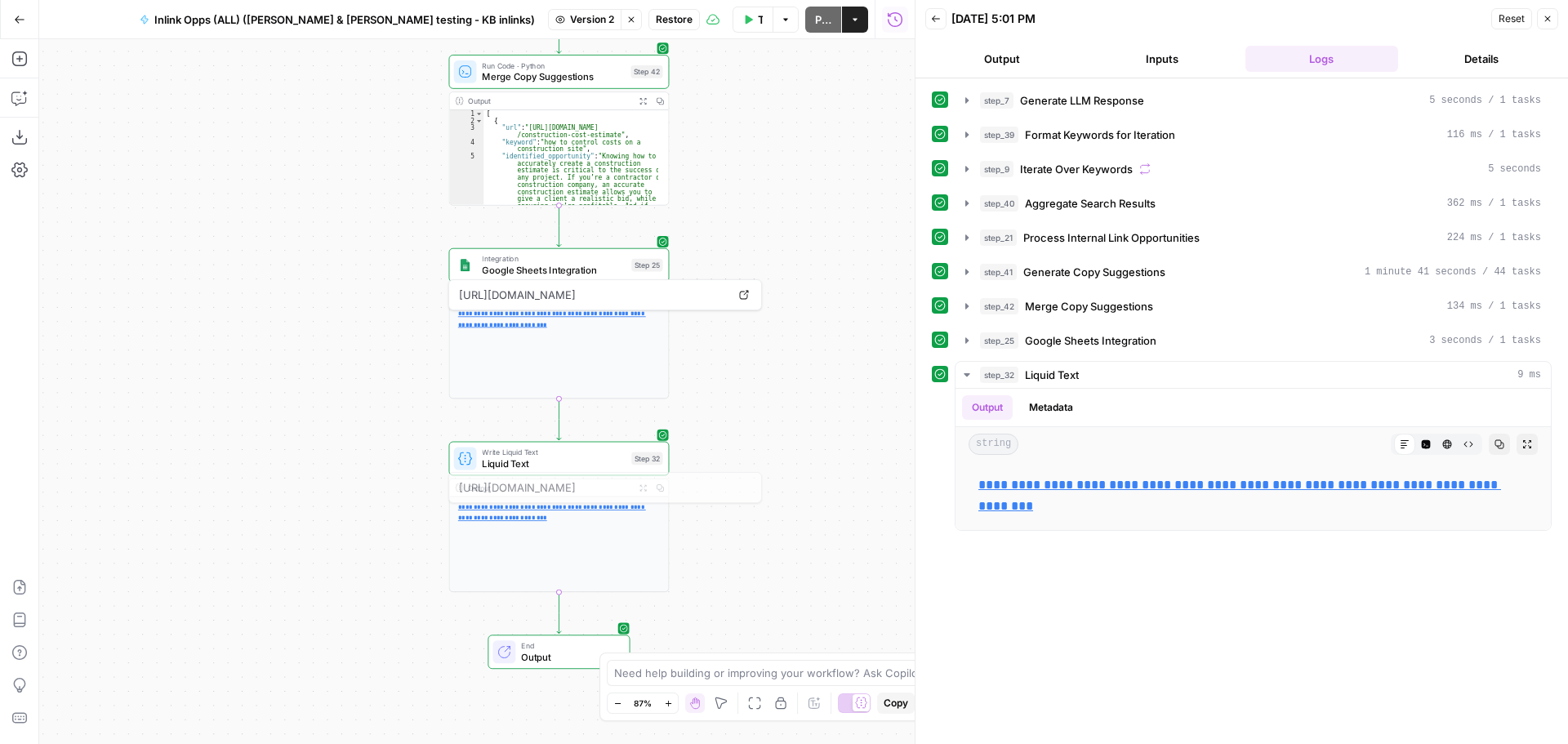
click at [530, 512] on p "**********" at bounding box center [559, 513] width 202 height 21
click at [541, 515] on link "**********" at bounding box center [552, 512] width 188 height 17
click at [833, 357] on div "Workflow Set Inputs Inputs LLM · GPT-4o Generate LLM Response Step 7 Output Exp…" at bounding box center [477, 391] width 875 height 704
click at [935, 13] on button "Back" at bounding box center [935, 19] width 22 height 22
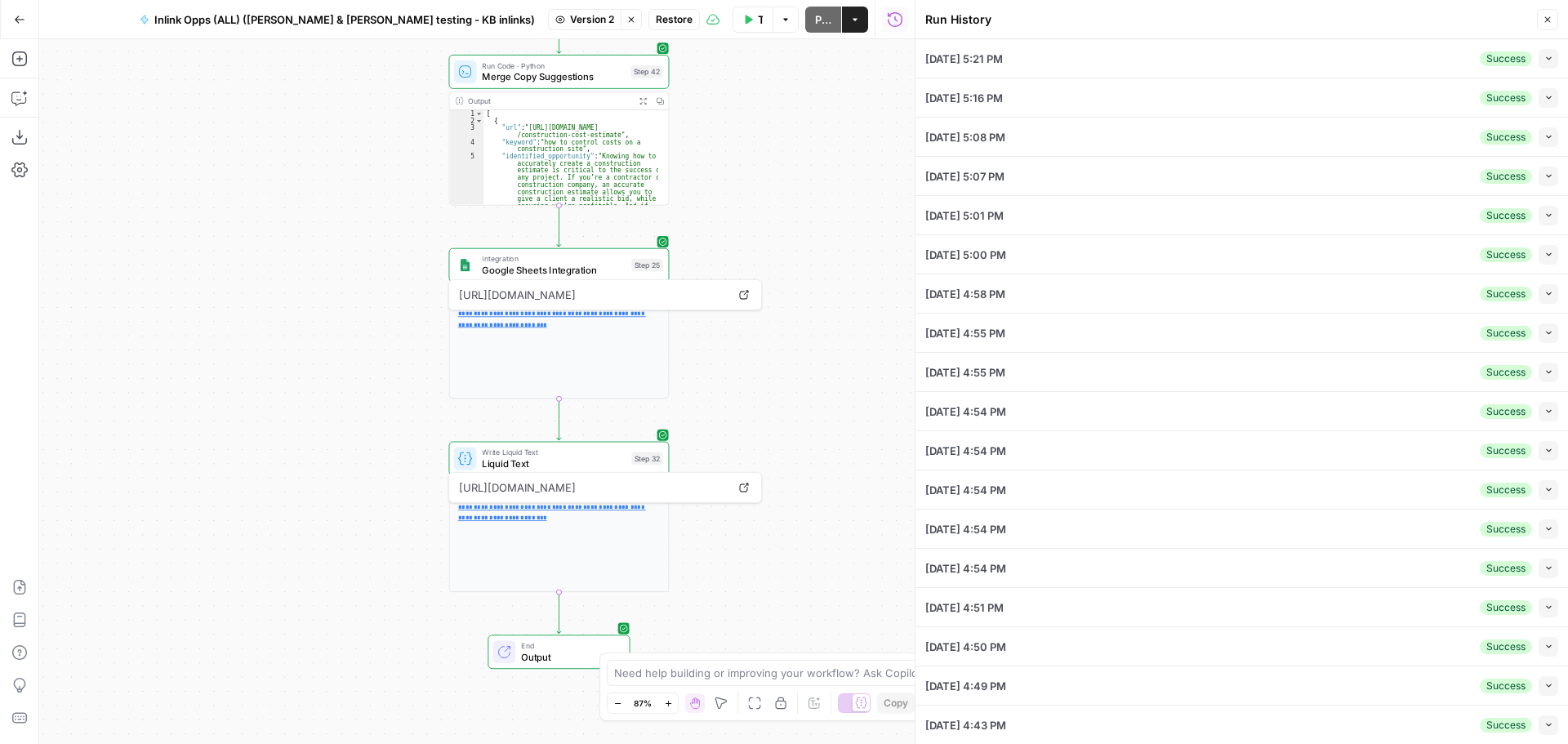
click at [1549, 13] on button "Close" at bounding box center [1547, 20] width 22 height 22
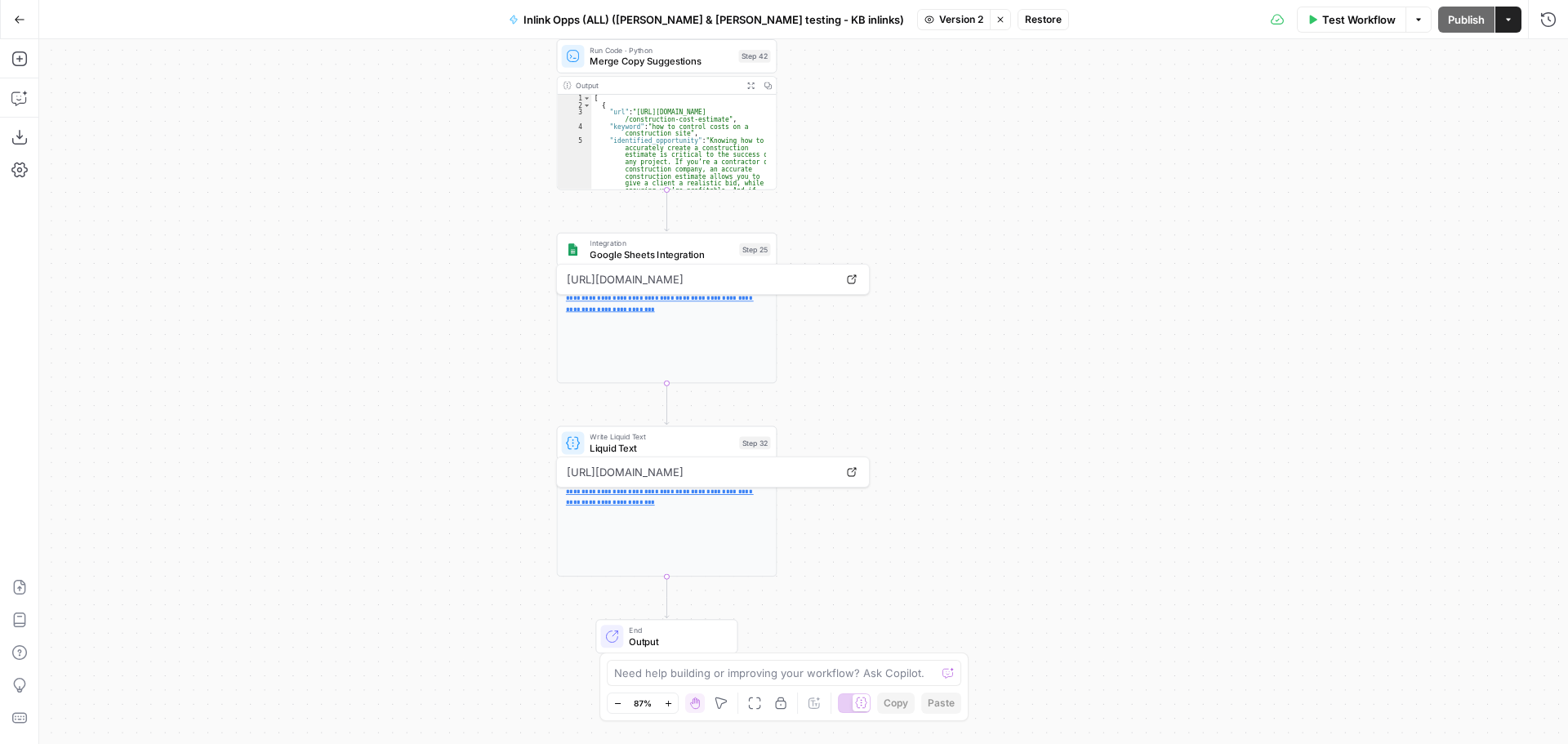
drag, startPoint x: 930, startPoint y: 328, endPoint x: 1010, endPoint y: 315, distance: 81.0
click at [1010, 315] on div "Workflow Set Inputs Inputs LLM · GPT-4o Generate LLM Response Step 7 Output Exp…" at bounding box center [803, 391] width 1528 height 704
click at [1037, 368] on div "Workflow Set Inputs Inputs LLM · GPT-4o Generate LLM Response Step 7 Output Exp…" at bounding box center [803, 391] width 1528 height 704
click at [996, 342] on div "Workflow Set Inputs Inputs LLM · GPT-4o Generate LLM Response Step 7 Output Exp…" at bounding box center [803, 391] width 1528 height 704
click at [994, 232] on div "Workflow Set Inputs Inputs LLM · GPT-4o Generate LLM Response Step 7 Output Exp…" at bounding box center [803, 391] width 1528 height 704
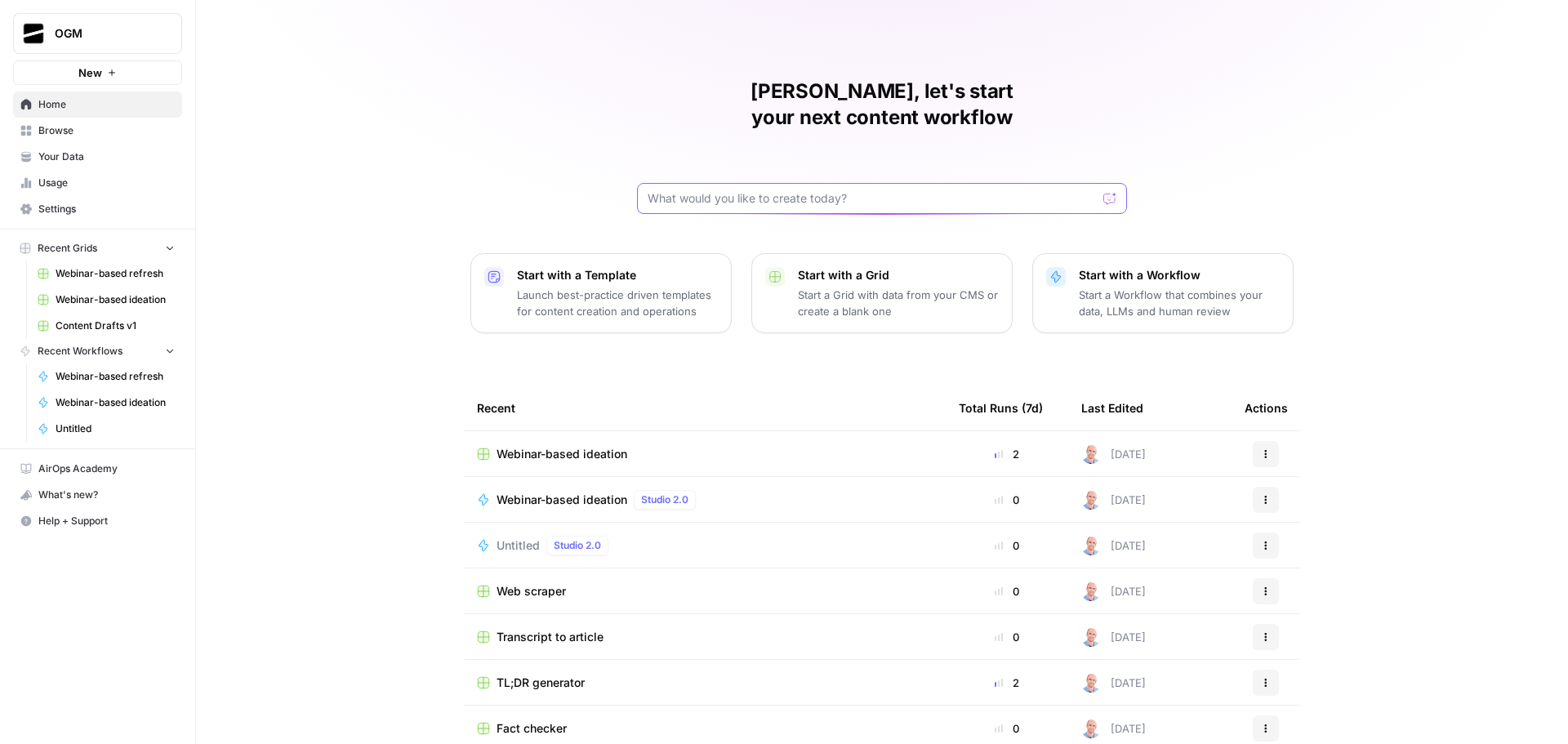
click at [807, 190] on input "text" at bounding box center [872, 198] width 449 height 16
type input "inlink opps"
click button "Send" at bounding box center [1110, 198] width 22 height 22
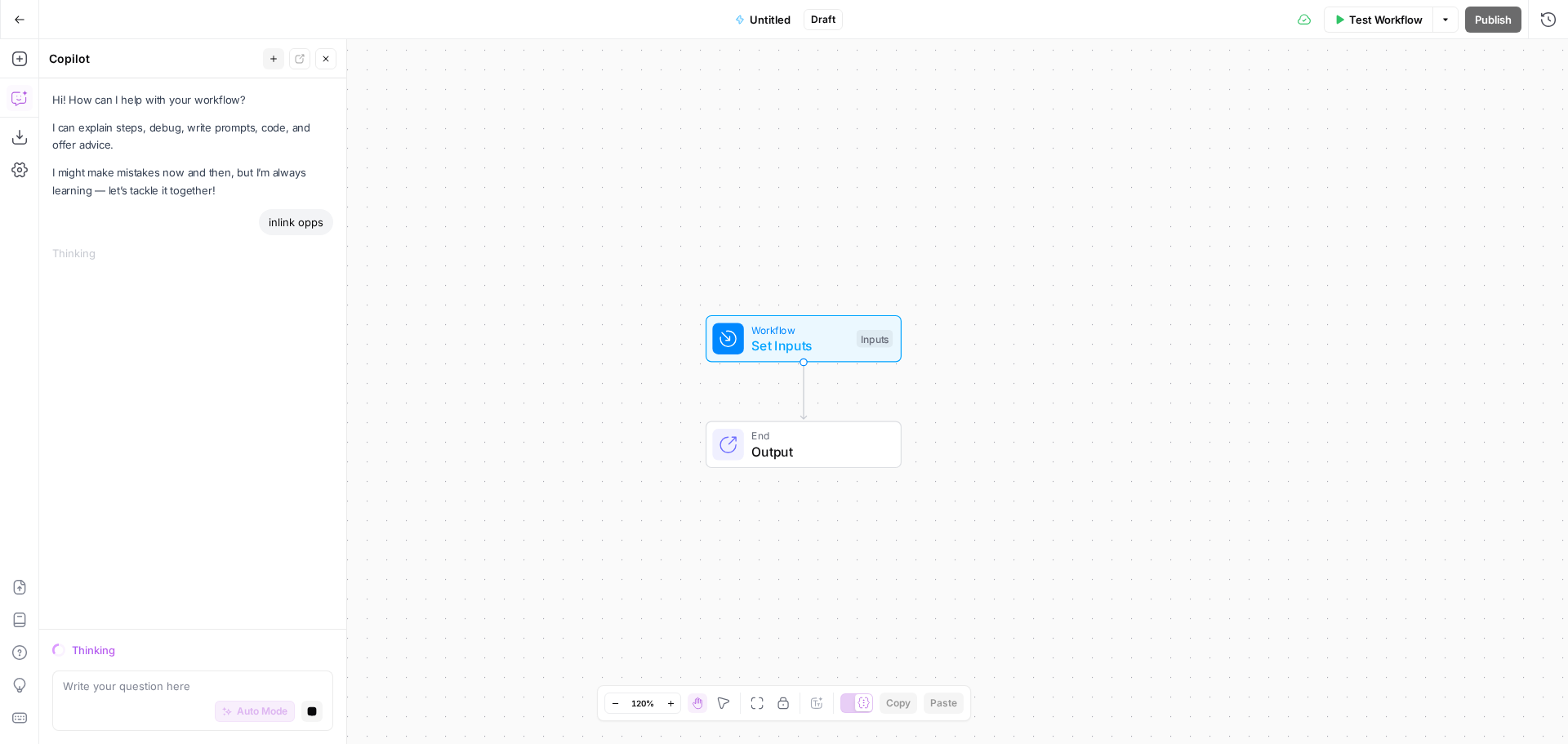
click at [18, 19] on icon "button" at bounding box center [20, 19] width 9 height 8
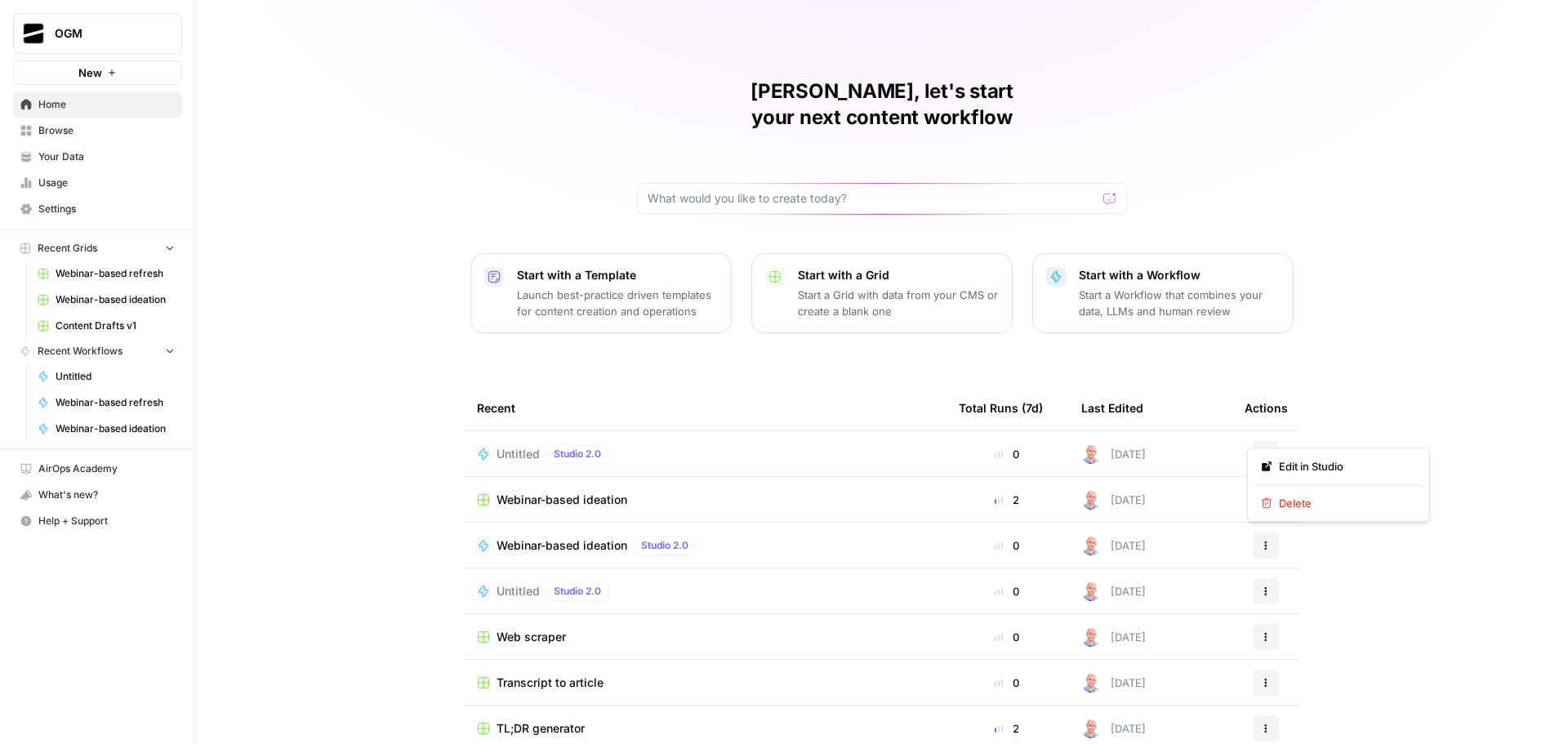
click at [1263, 449] on icon "button" at bounding box center [1265, 454] width 9 height 9
click at [1330, 504] on span "Delete" at bounding box center [1344, 503] width 131 height 16
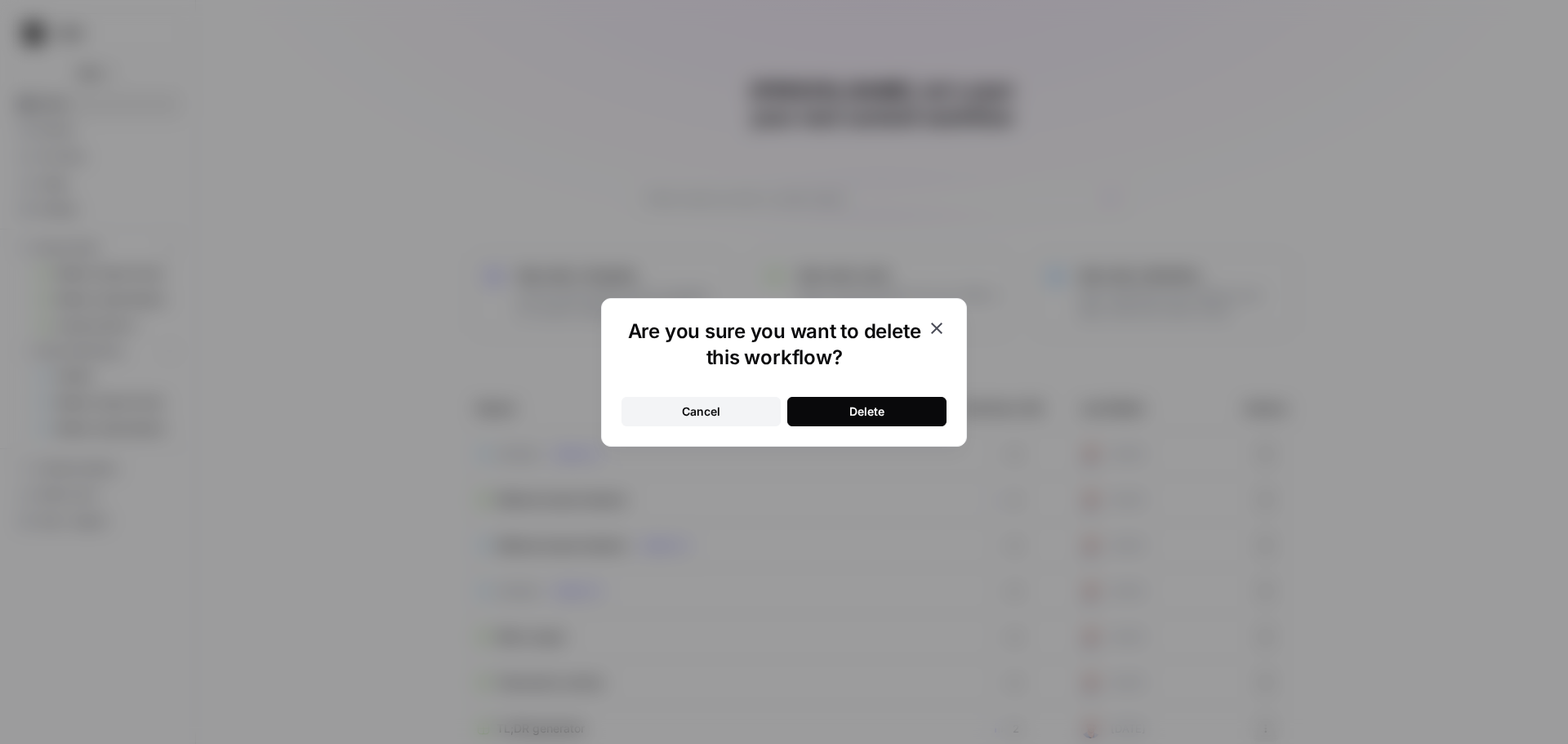
click at [893, 405] on button "Delete" at bounding box center [867, 411] width 159 height 29
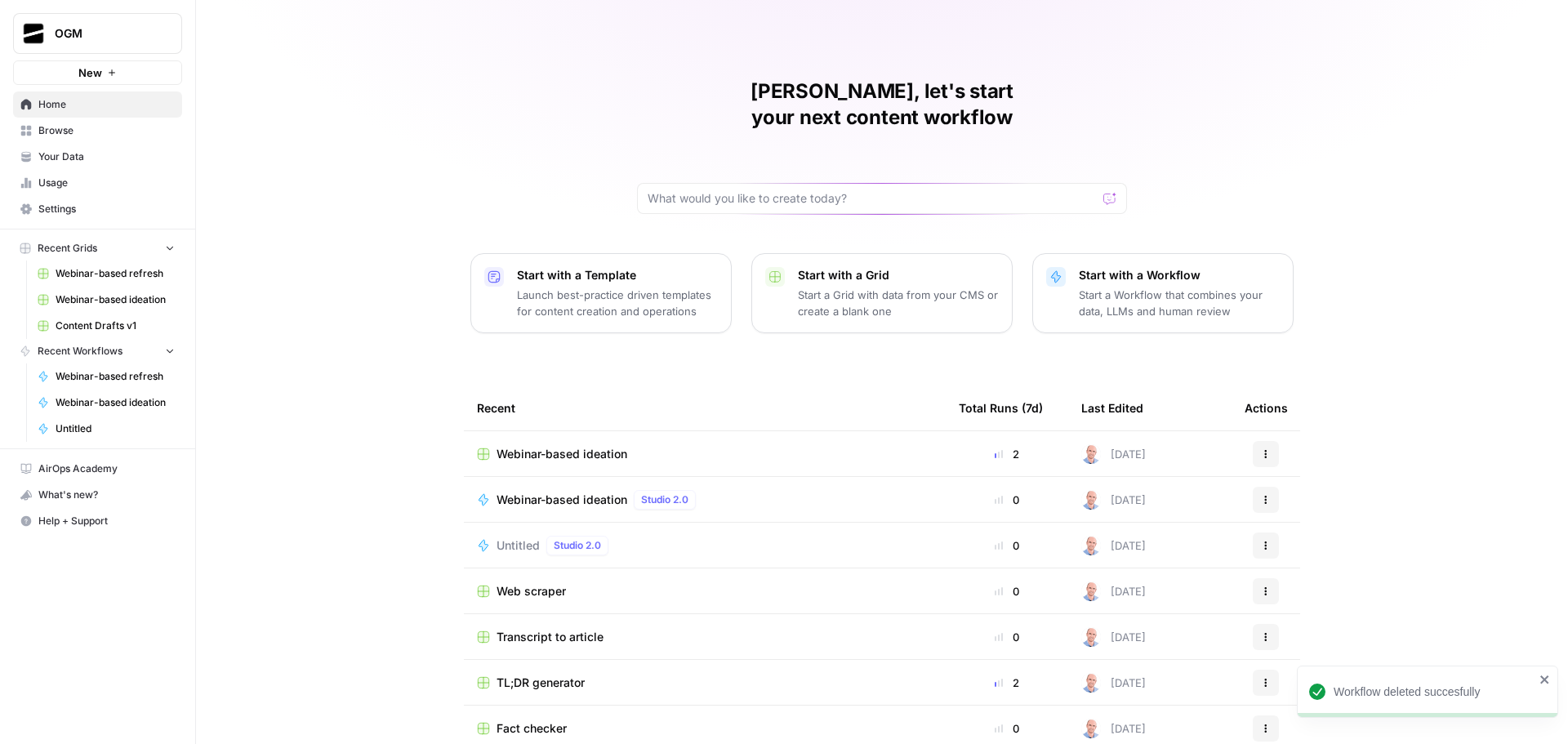
click at [94, 133] on span "Browse" at bounding box center [107, 131] width 137 height 15
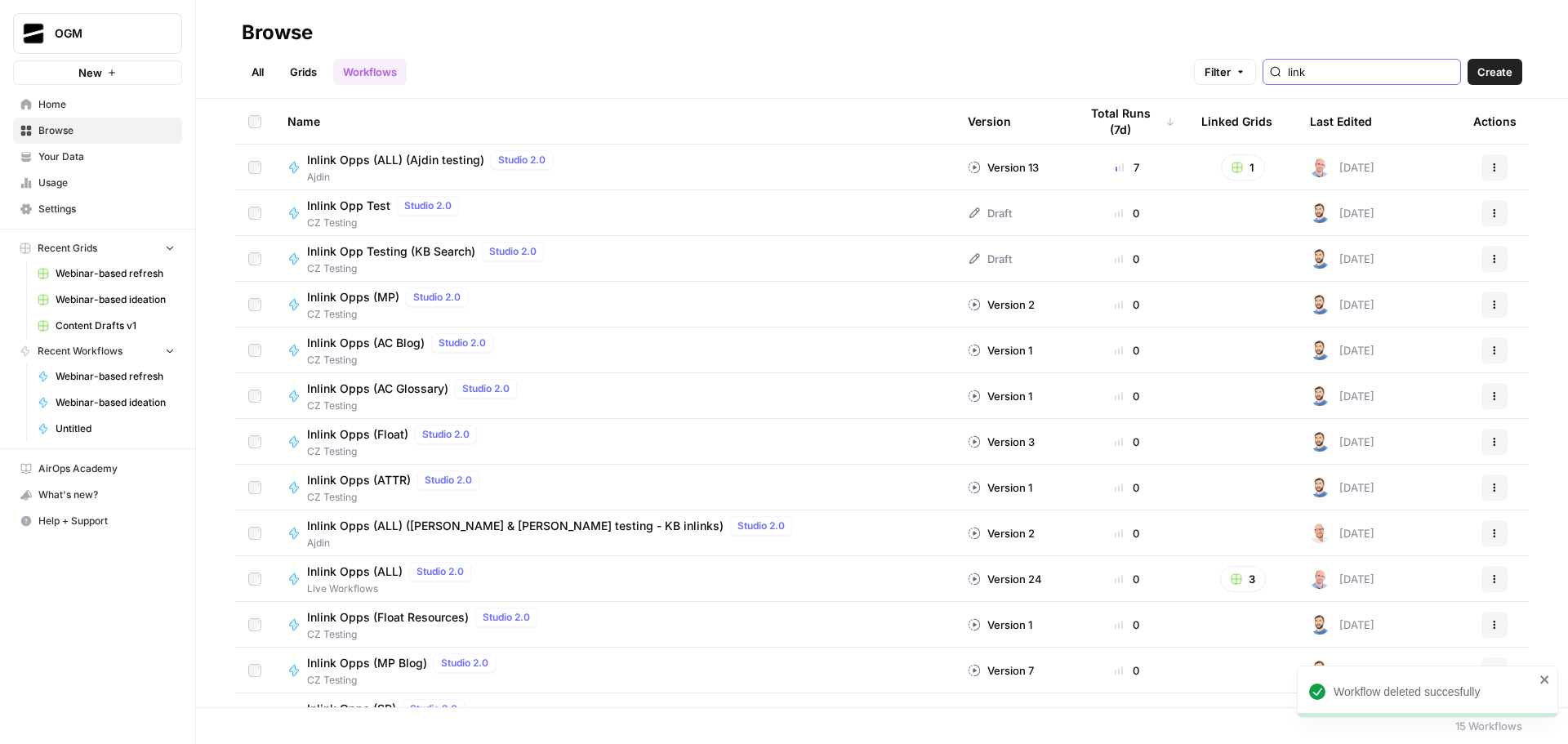
click at [1339, 79] on input "link" at bounding box center [1371, 72] width 166 height 16
click at [317, 66] on link "Grids" at bounding box center [303, 72] width 46 height 26
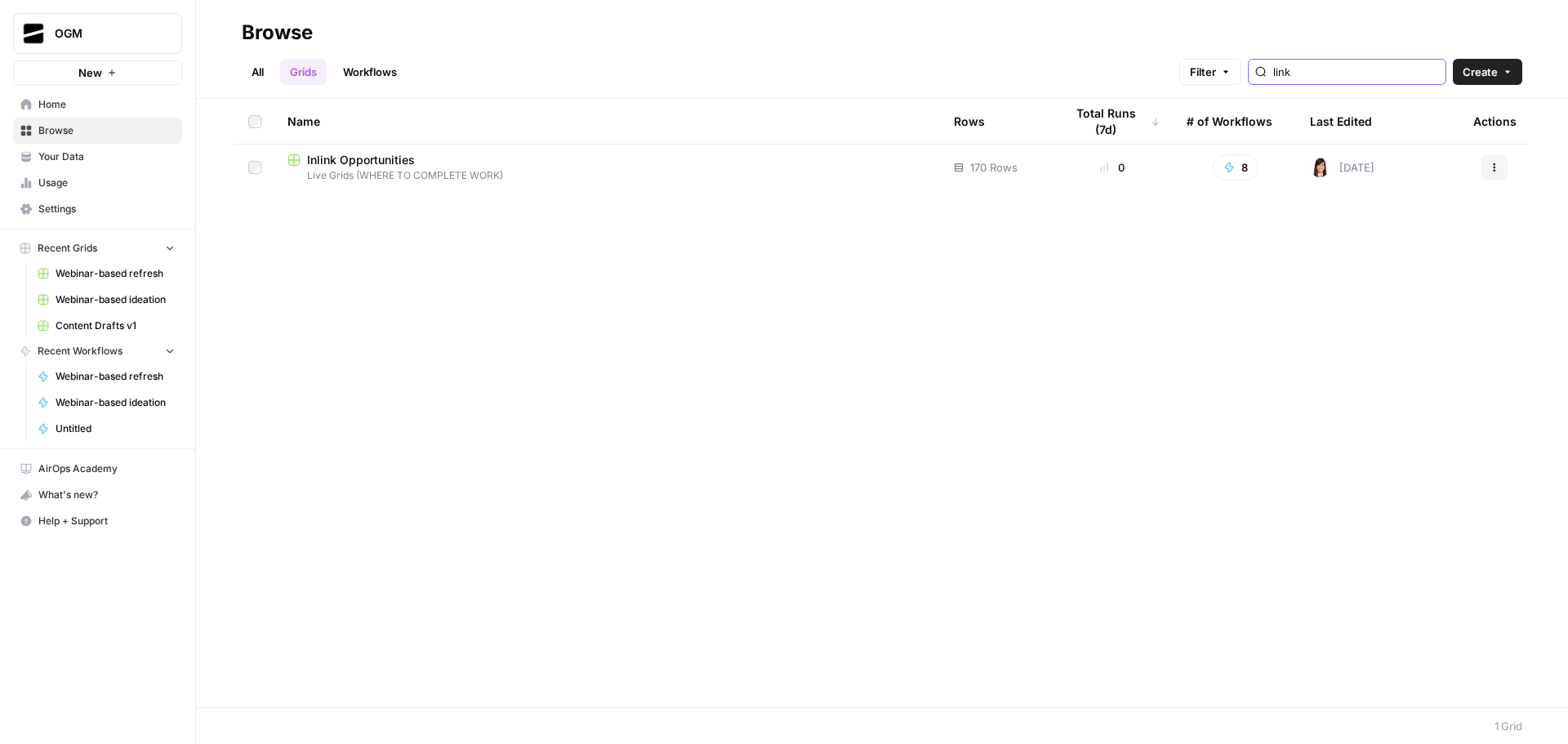
click at [1347, 74] on input "link" at bounding box center [1356, 72] width 166 height 16
type input "inlink"
click at [378, 78] on link "Workflows" at bounding box center [370, 72] width 74 height 26
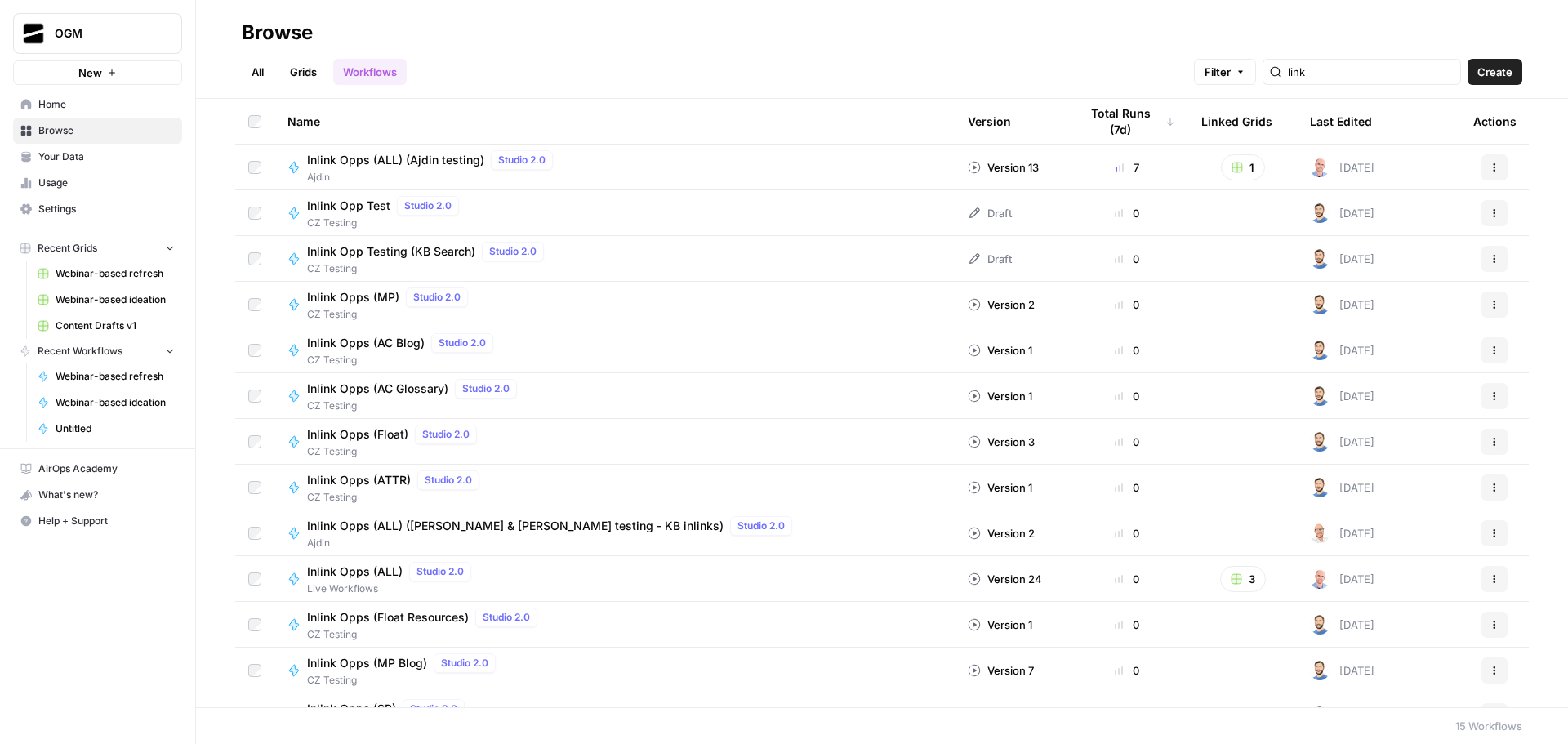
click at [1376, 61] on div "link" at bounding box center [1362, 72] width 198 height 26
drag, startPoint x: 1379, startPoint y: 74, endPoint x: 1289, endPoint y: 70, distance: 90.1
click at [1289, 72] on div "inlink" at bounding box center [1362, 72] width 198 height 26
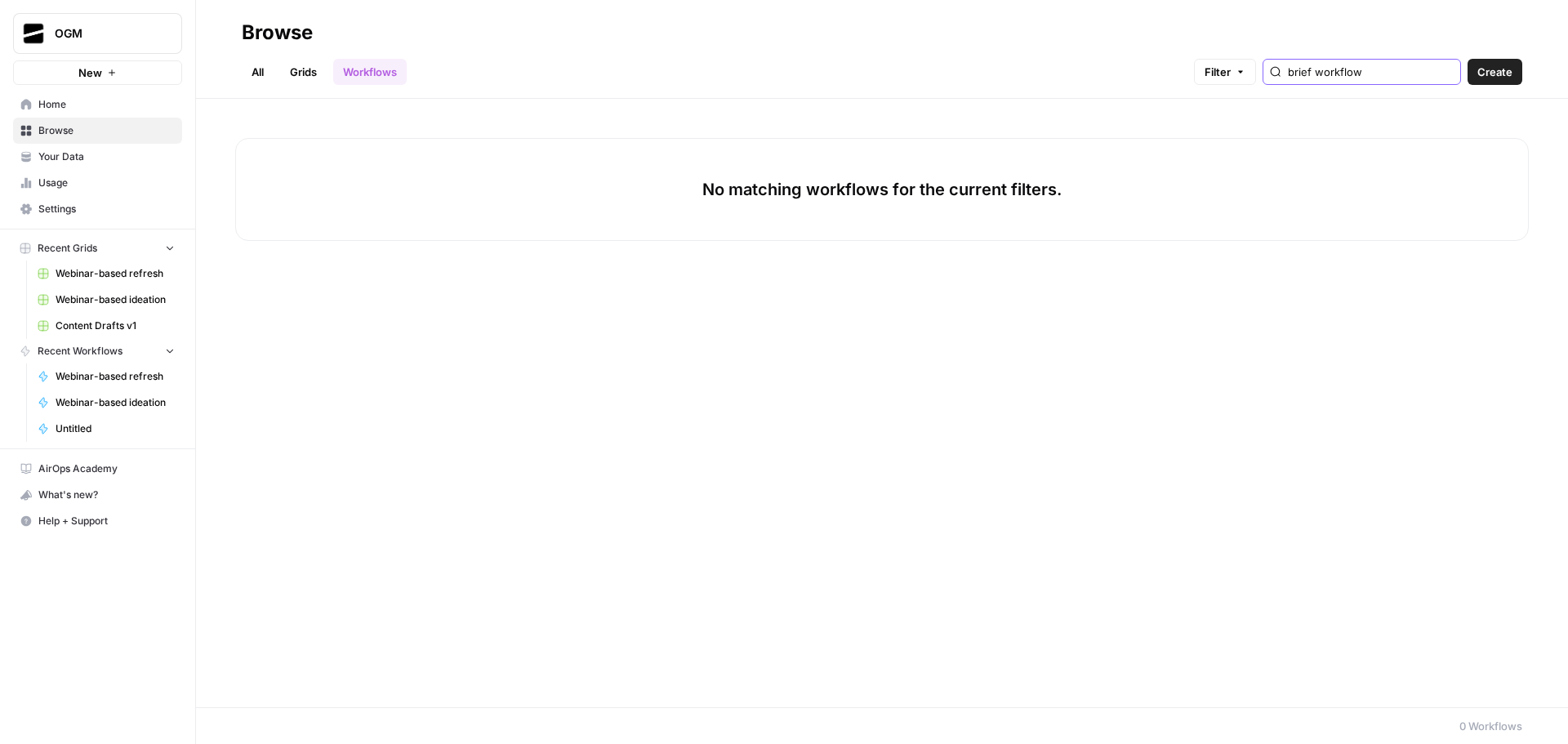
type input "brief workflow"
click at [306, 69] on link "Grids" at bounding box center [303, 72] width 46 height 26
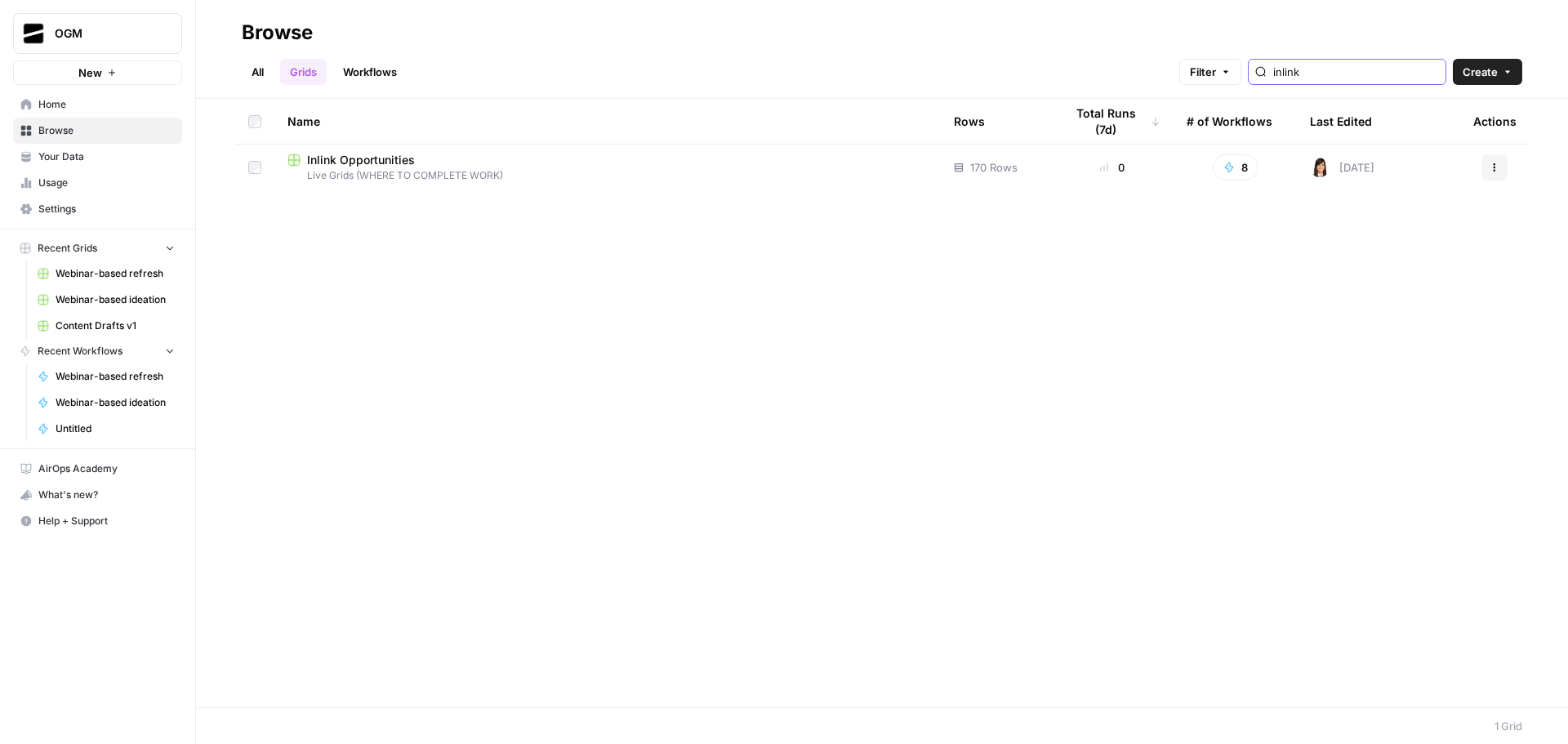
click at [1363, 66] on input "inlink" at bounding box center [1356, 72] width 166 height 16
type input "brief workflow"
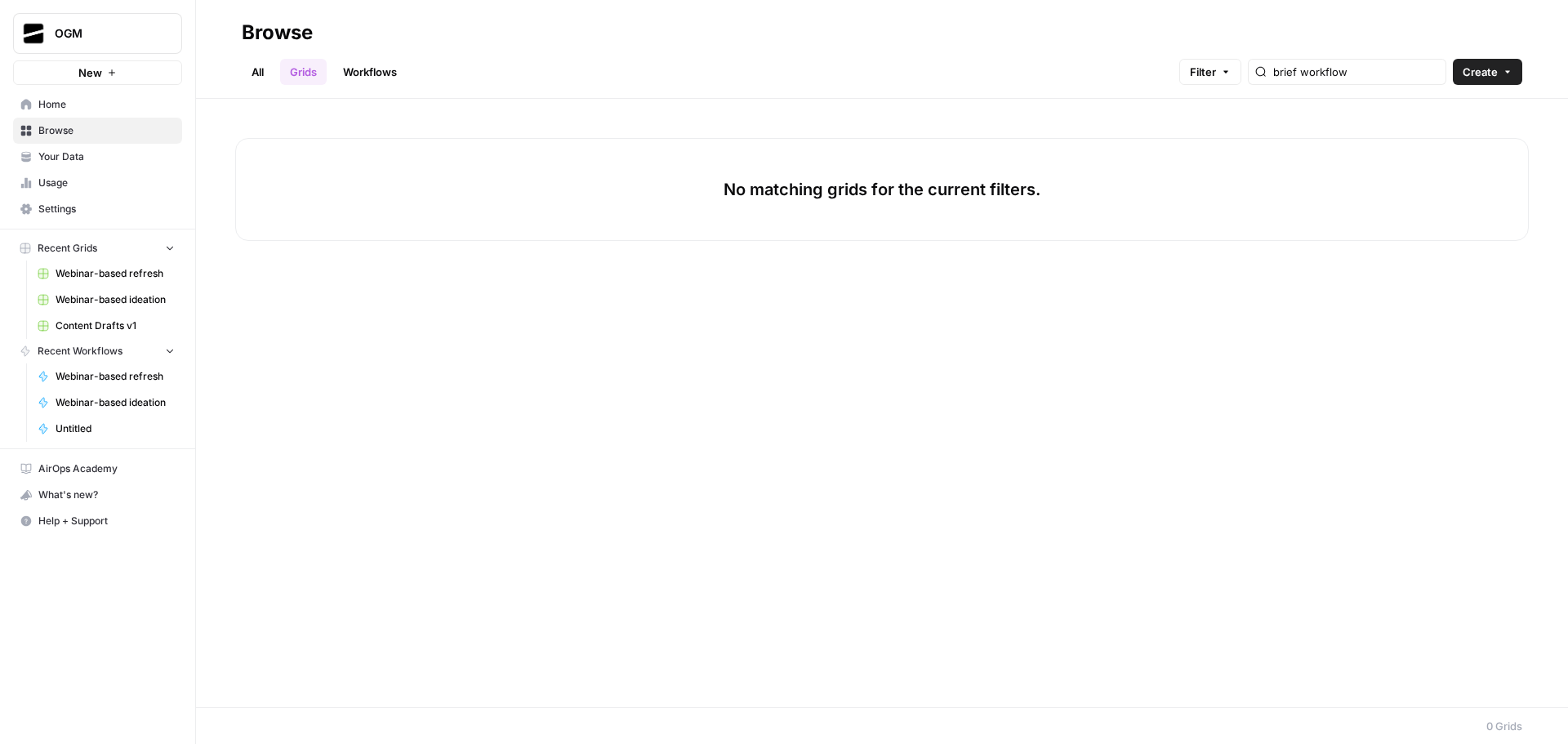
click at [267, 70] on link "All" at bounding box center [257, 72] width 32 height 26
click at [1428, 74] on input "link" at bounding box center [1356, 72] width 166 height 16
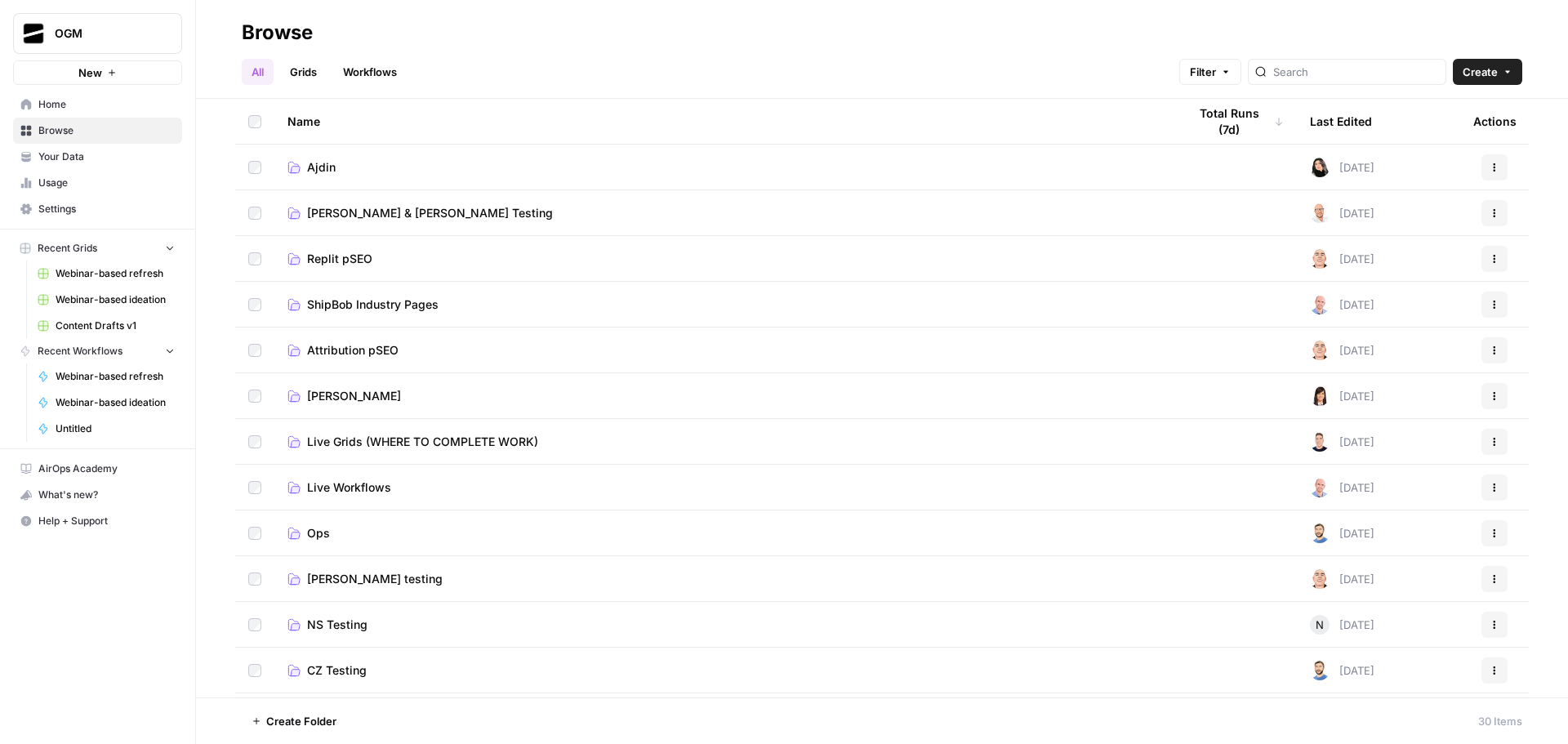
click at [325, 163] on span "Ajdin" at bounding box center [322, 167] width 28 height 16
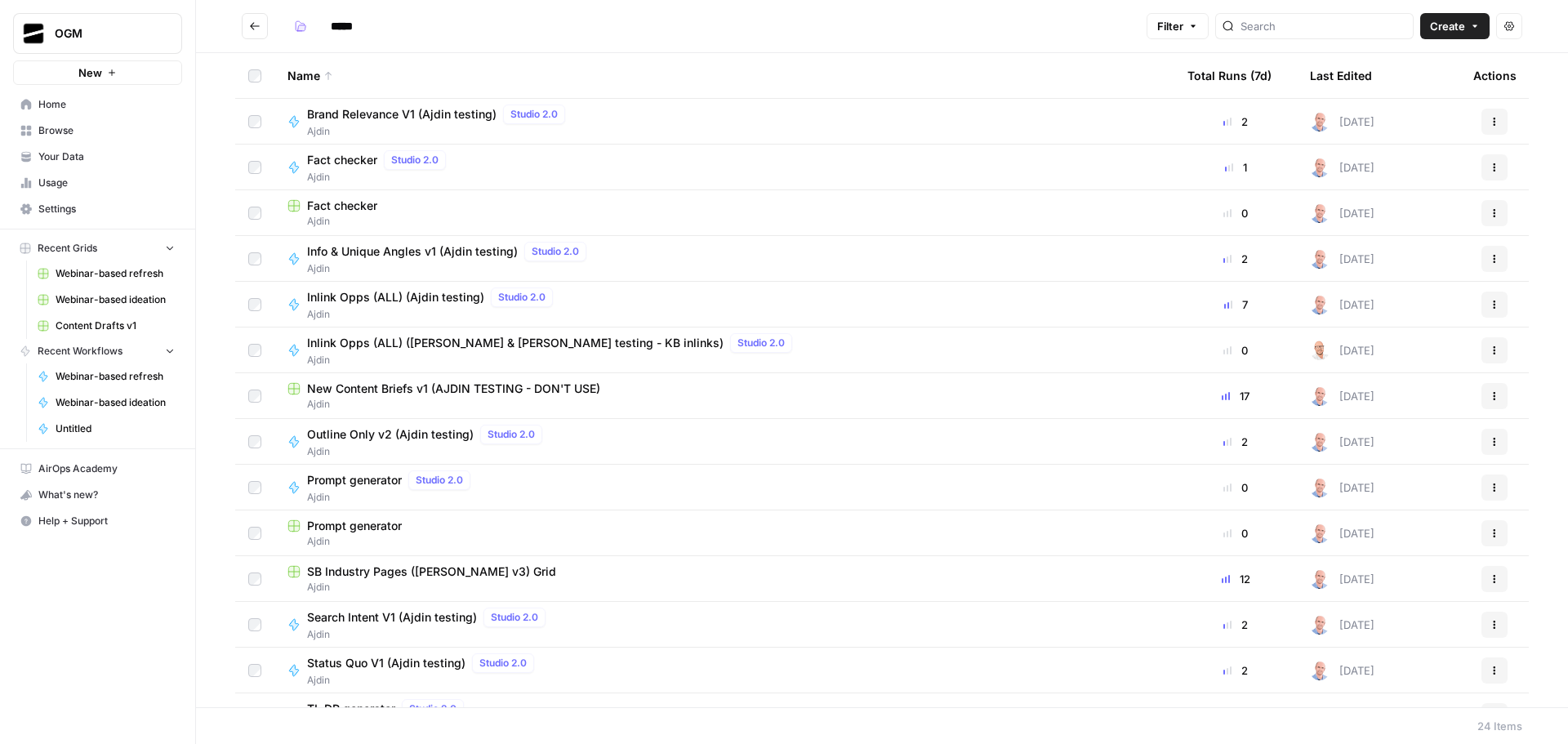
click at [257, 27] on icon "Go back" at bounding box center [255, 26] width 11 height 11
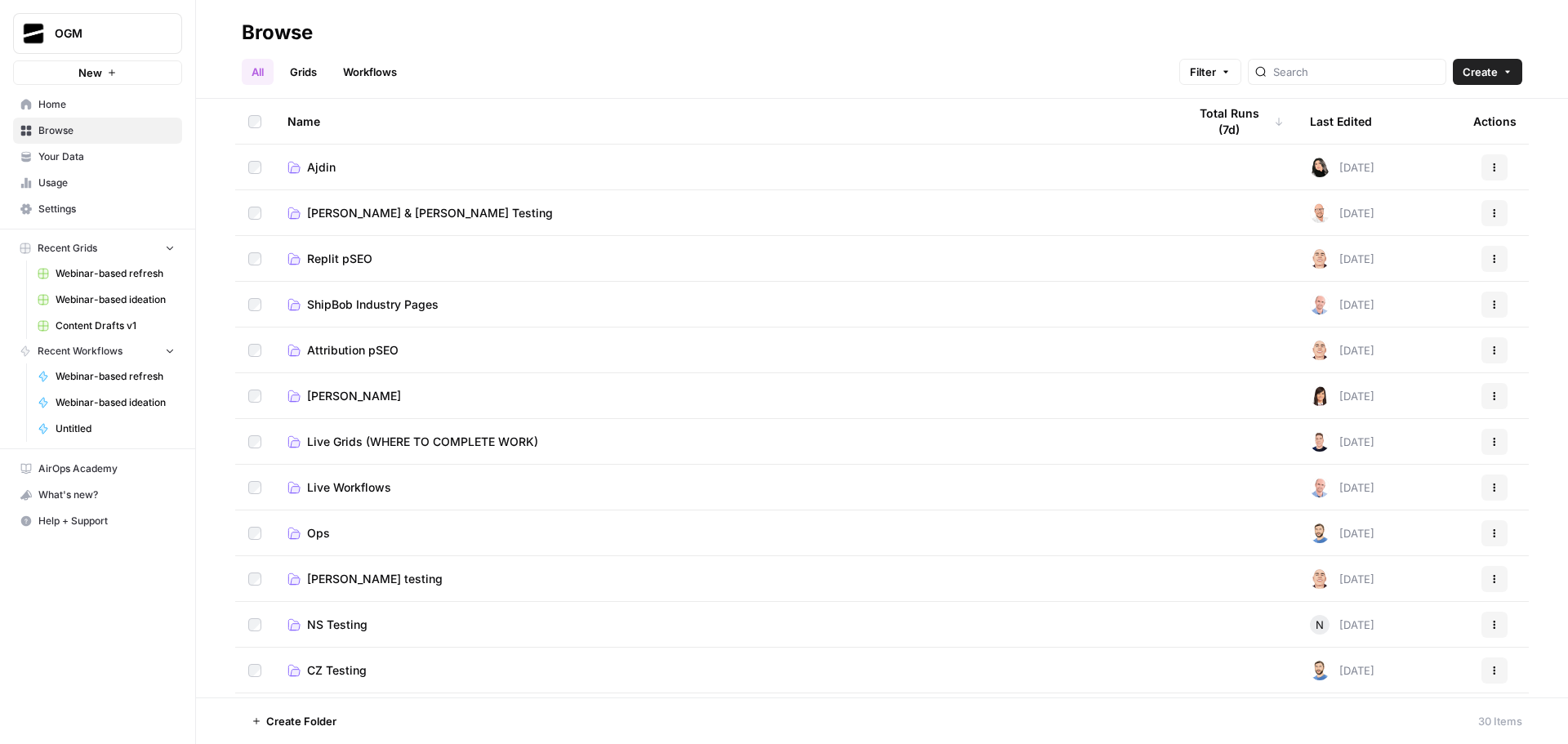
click at [330, 159] on span "Ajdin" at bounding box center [322, 167] width 28 height 16
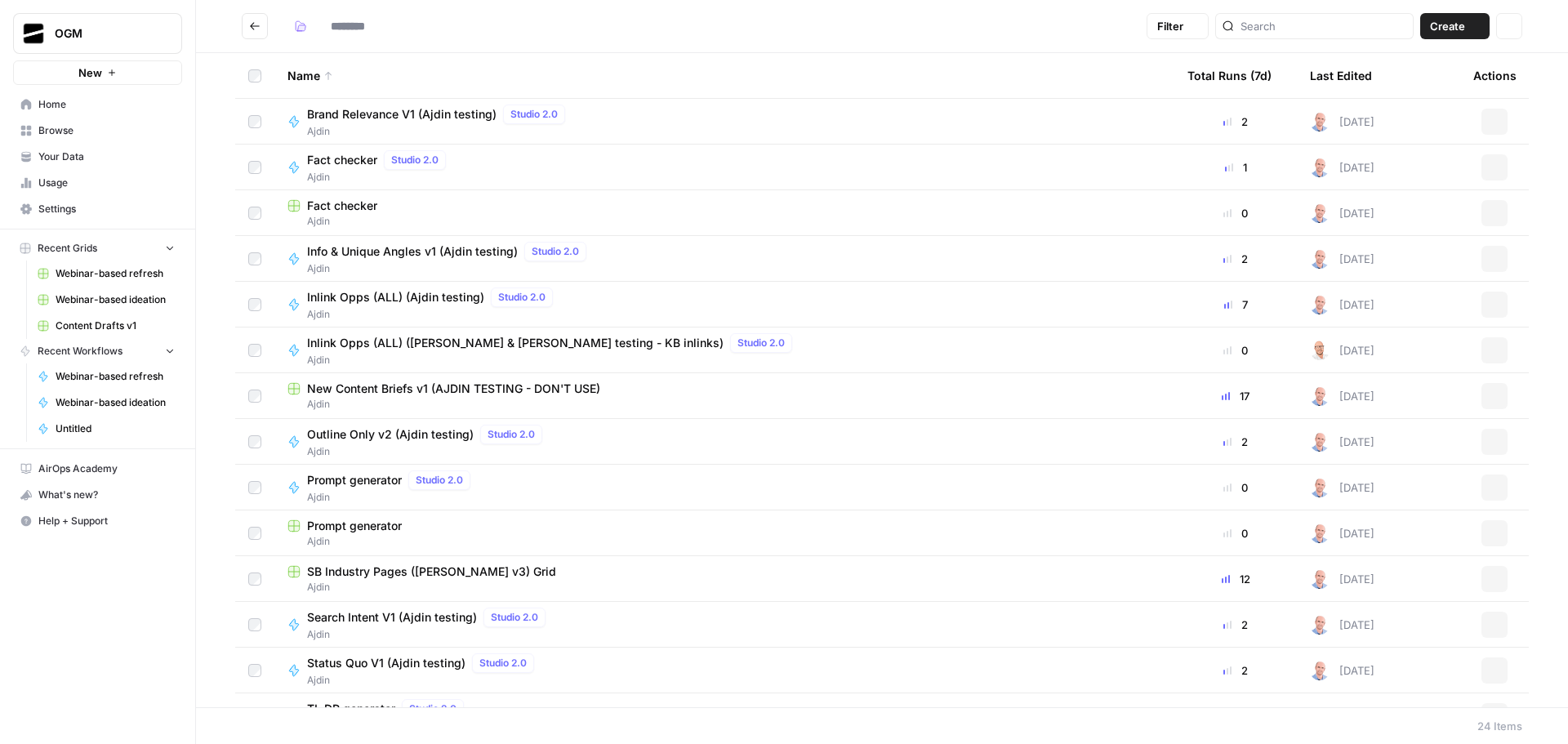
type input "*****"
click at [463, 387] on span "New Content Briefs v1 (AJDIN TESTING - DON'T USE)" at bounding box center [454, 389] width 293 height 16
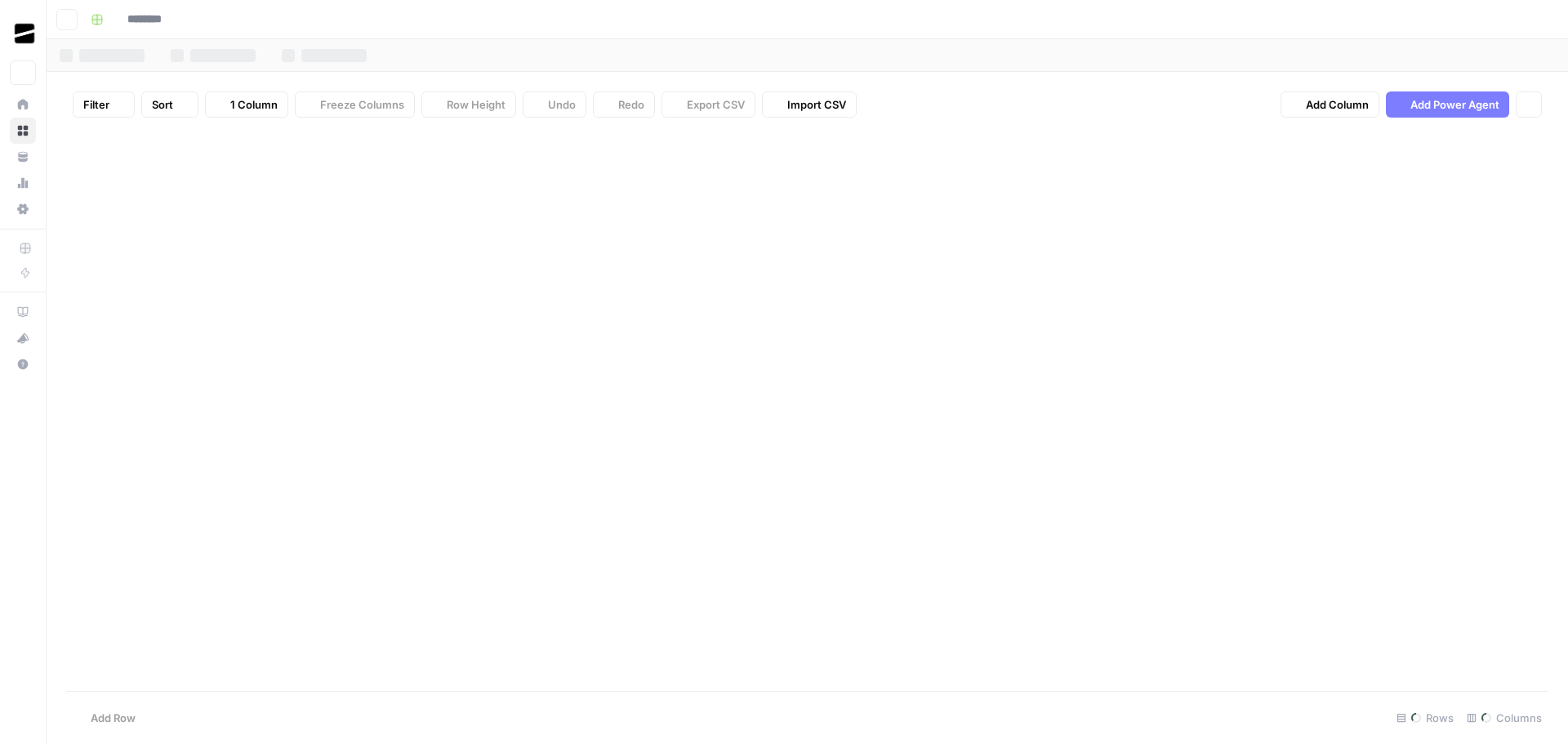
type input "**********"
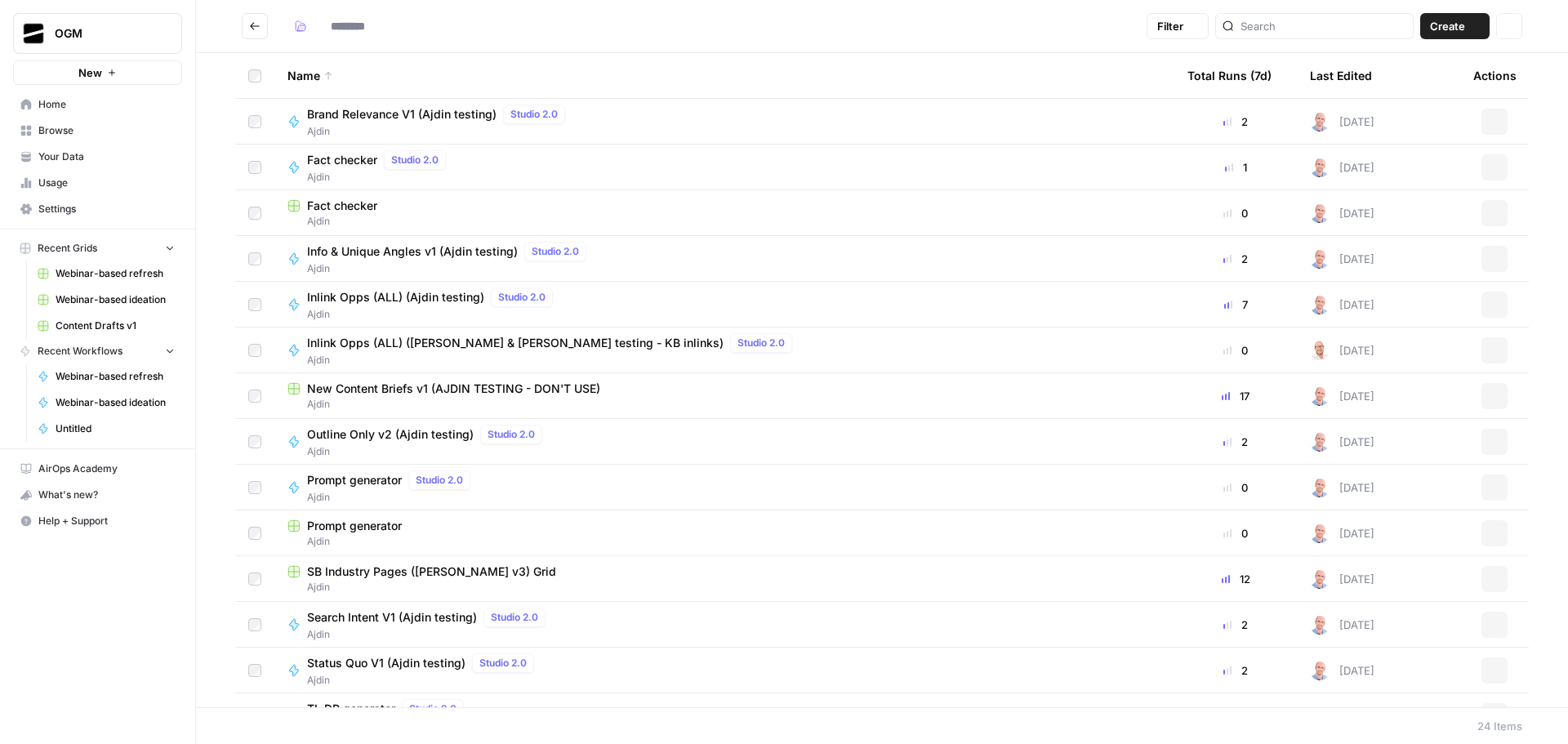
type input "*****"
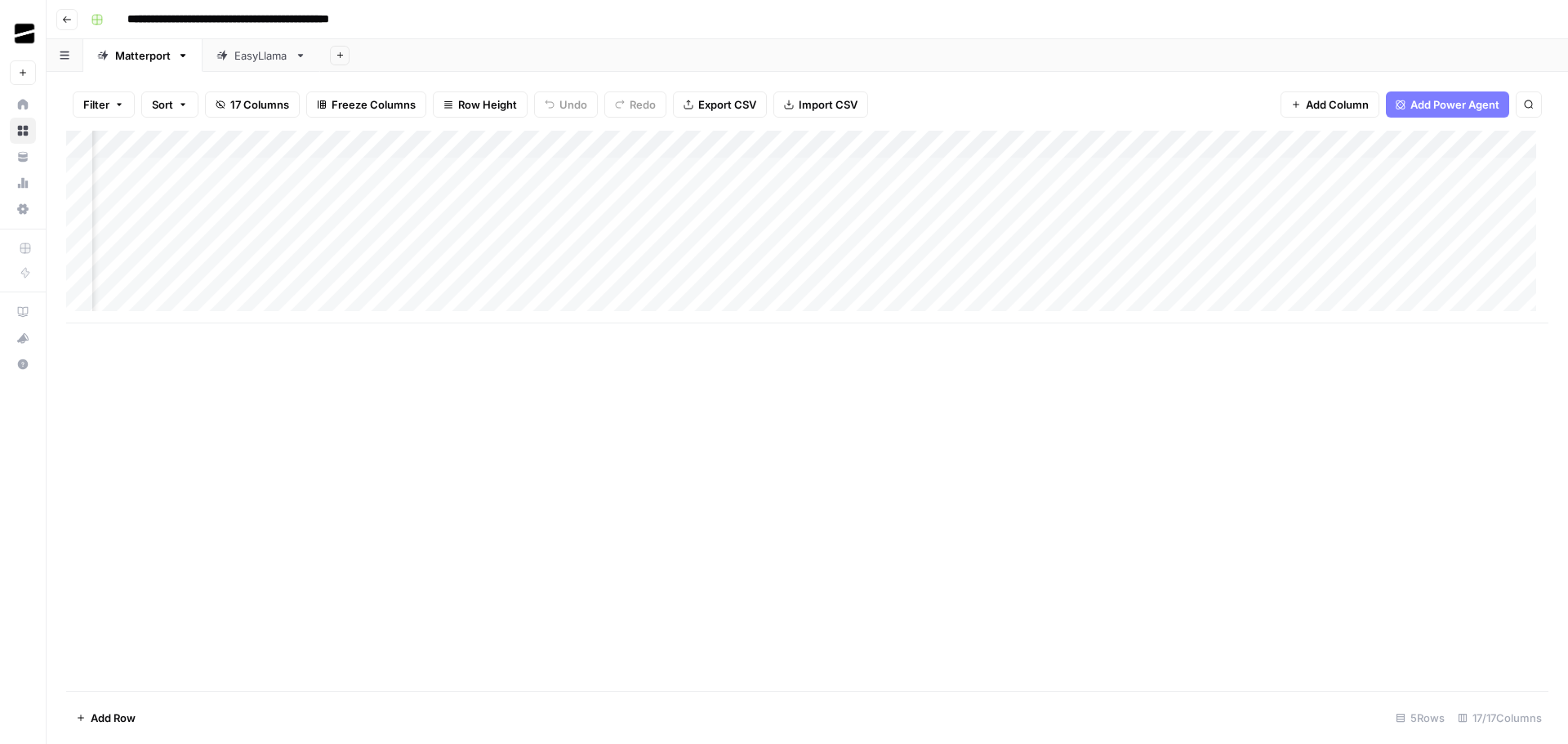
scroll to position [0, 1247]
click at [1263, 144] on div "Add Column" at bounding box center [807, 227] width 1482 height 192
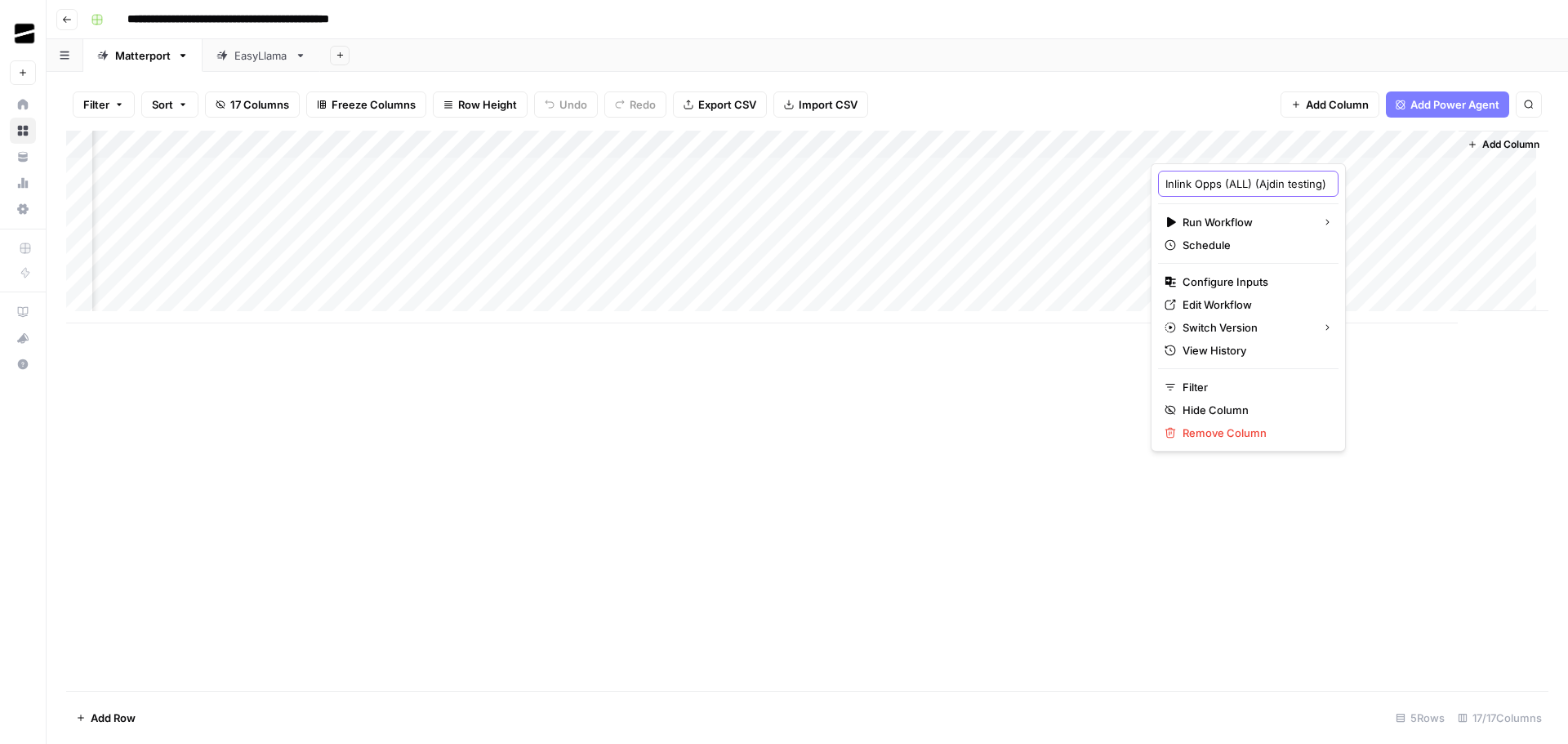
click at [1254, 185] on input "Inlink Opps (ALL) (Ajdin testing)" at bounding box center [1248, 183] width 166 height 16
click at [1269, 185] on input "Inlink Opps (ALL) (Ajdin testing)" at bounding box center [1248, 183] width 166 height 16
drag, startPoint x: 1224, startPoint y: 181, endPoint x: 1395, endPoint y: 185, distance: 171.0
click at [1395, 185] on body "**********" at bounding box center [784, 372] width 1568 height 744
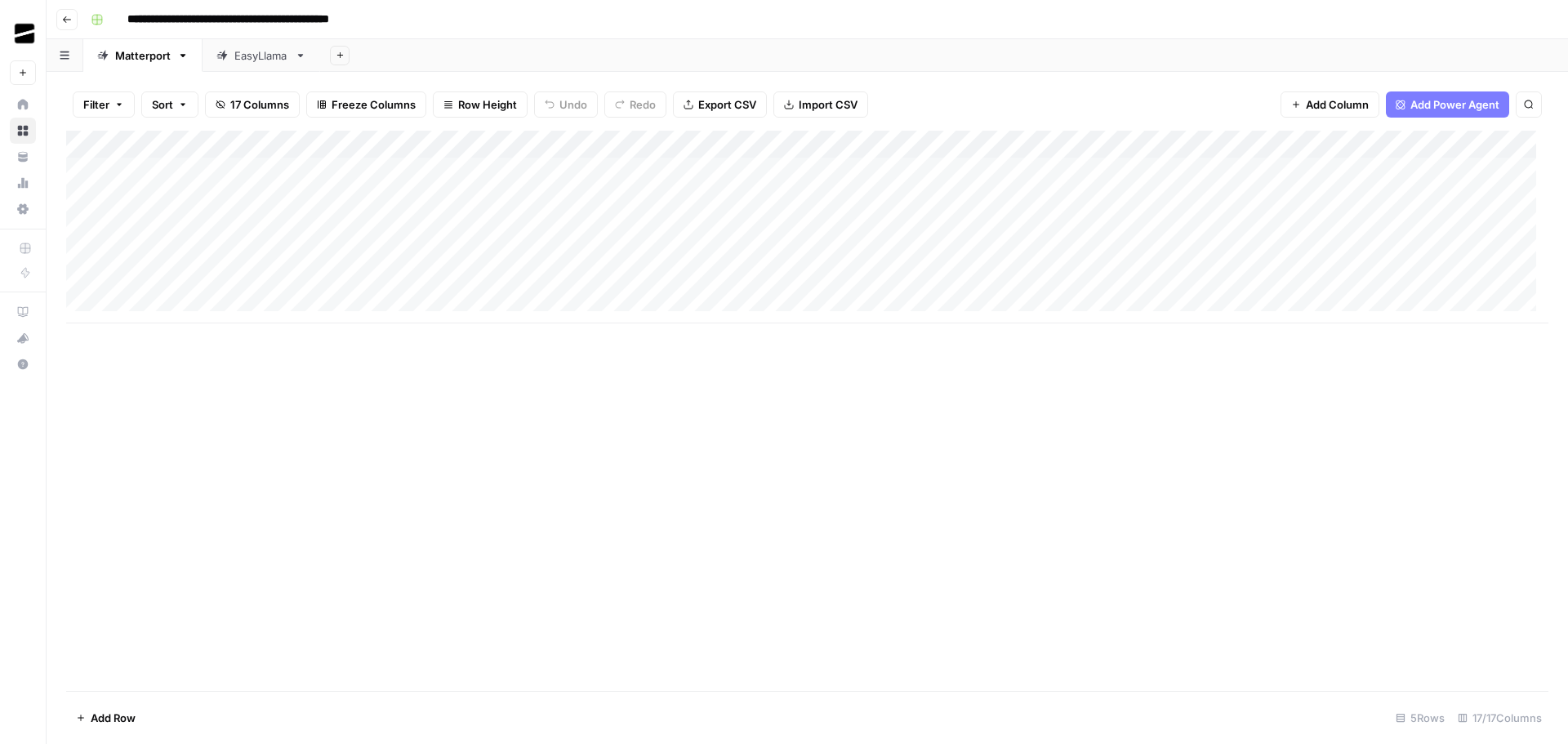
click at [318, 174] on div "Add Column" at bounding box center [807, 227] width 1482 height 192
click at [551, 164] on div "Add Column" at bounding box center [807, 227] width 1482 height 192
click at [1221, 143] on div "Add Column" at bounding box center [807, 227] width 1482 height 192
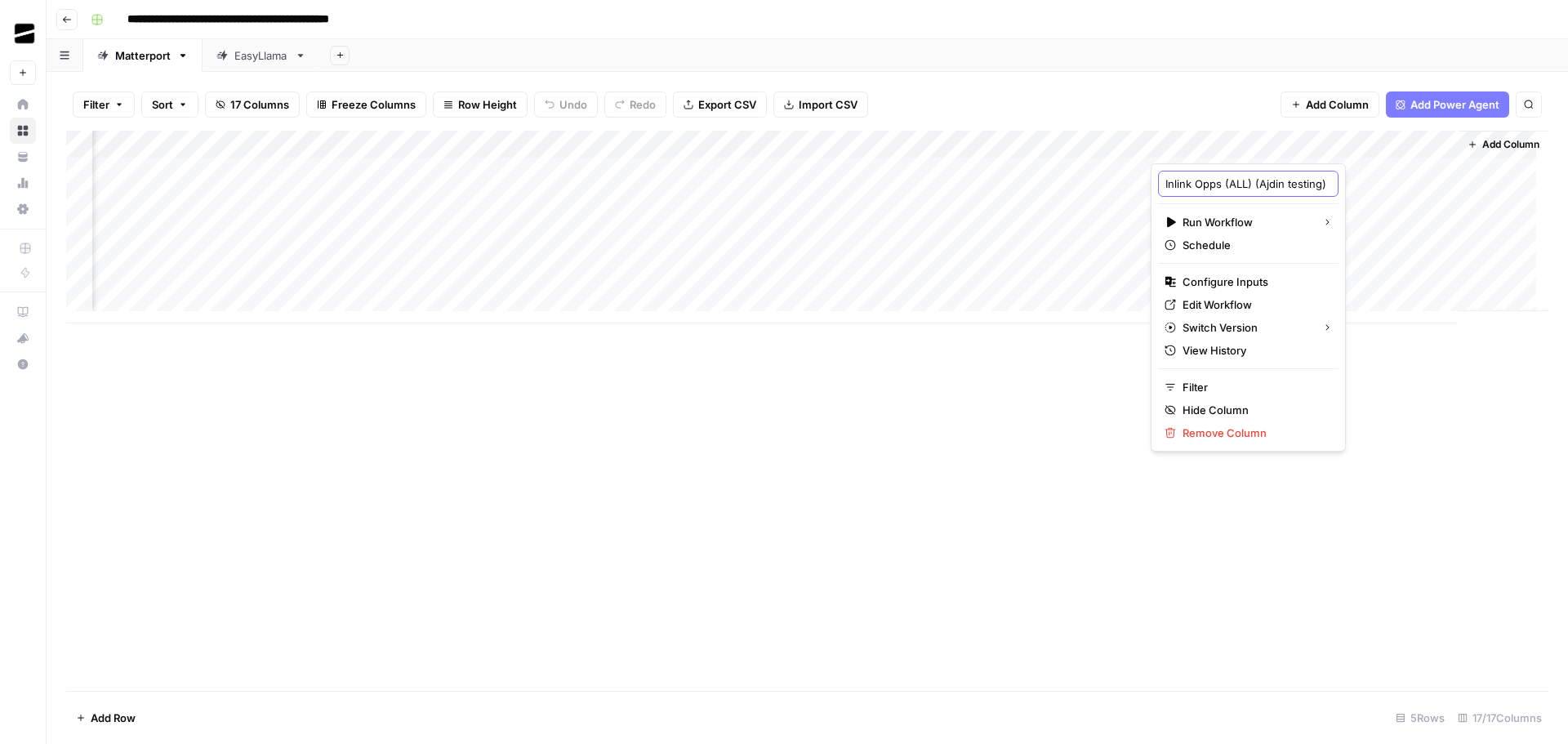
click at [1247, 181] on input "Inlink Opps (ALL) (Ajdin testing)" at bounding box center [1248, 183] width 166 height 16
type input "Inlink Opps (ALL) (Ajdin testing)"
click at [1467, 471] on div "Add Column" at bounding box center [807, 411] width 1482 height 560
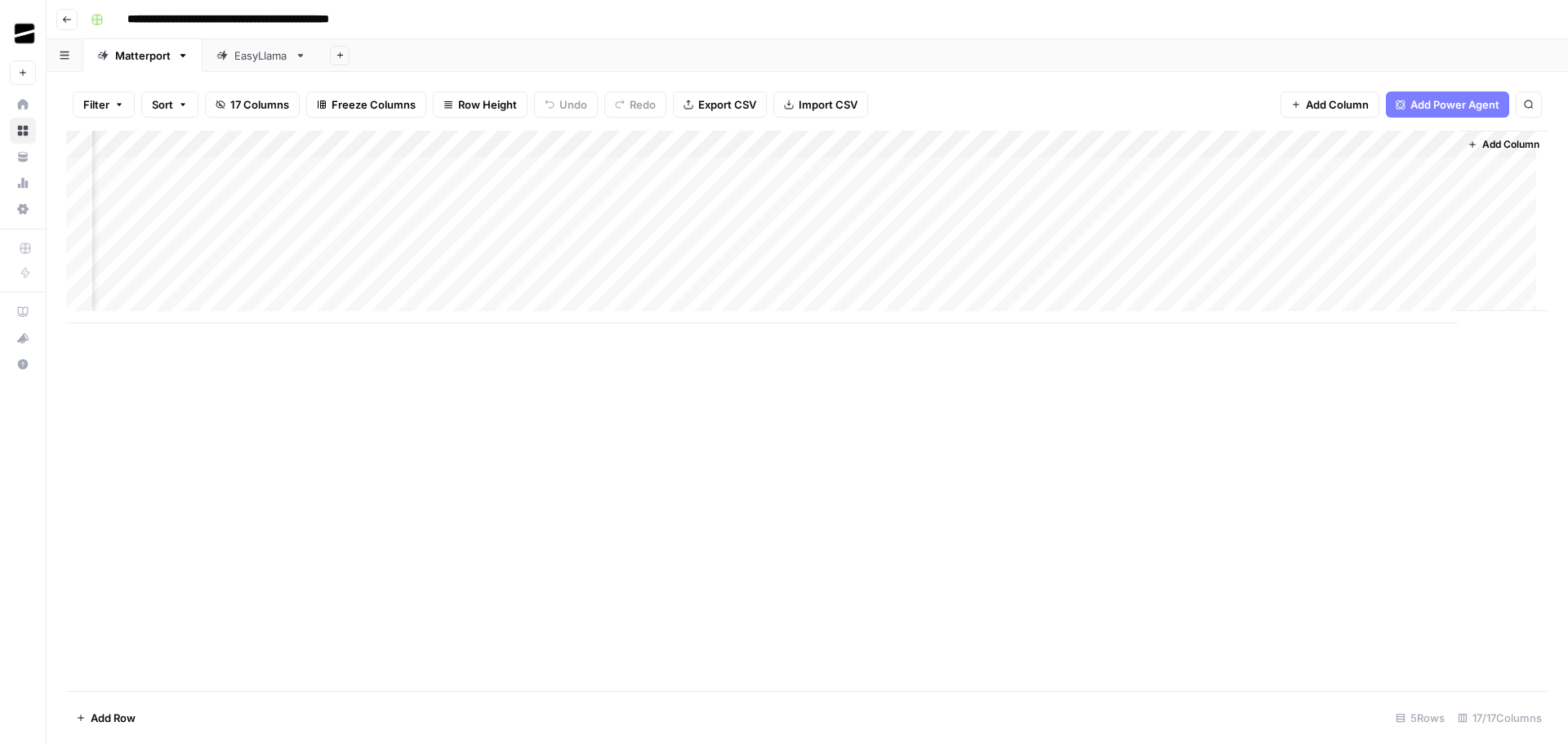
click at [1486, 141] on span "Add Column" at bounding box center [1510, 144] width 58 height 15
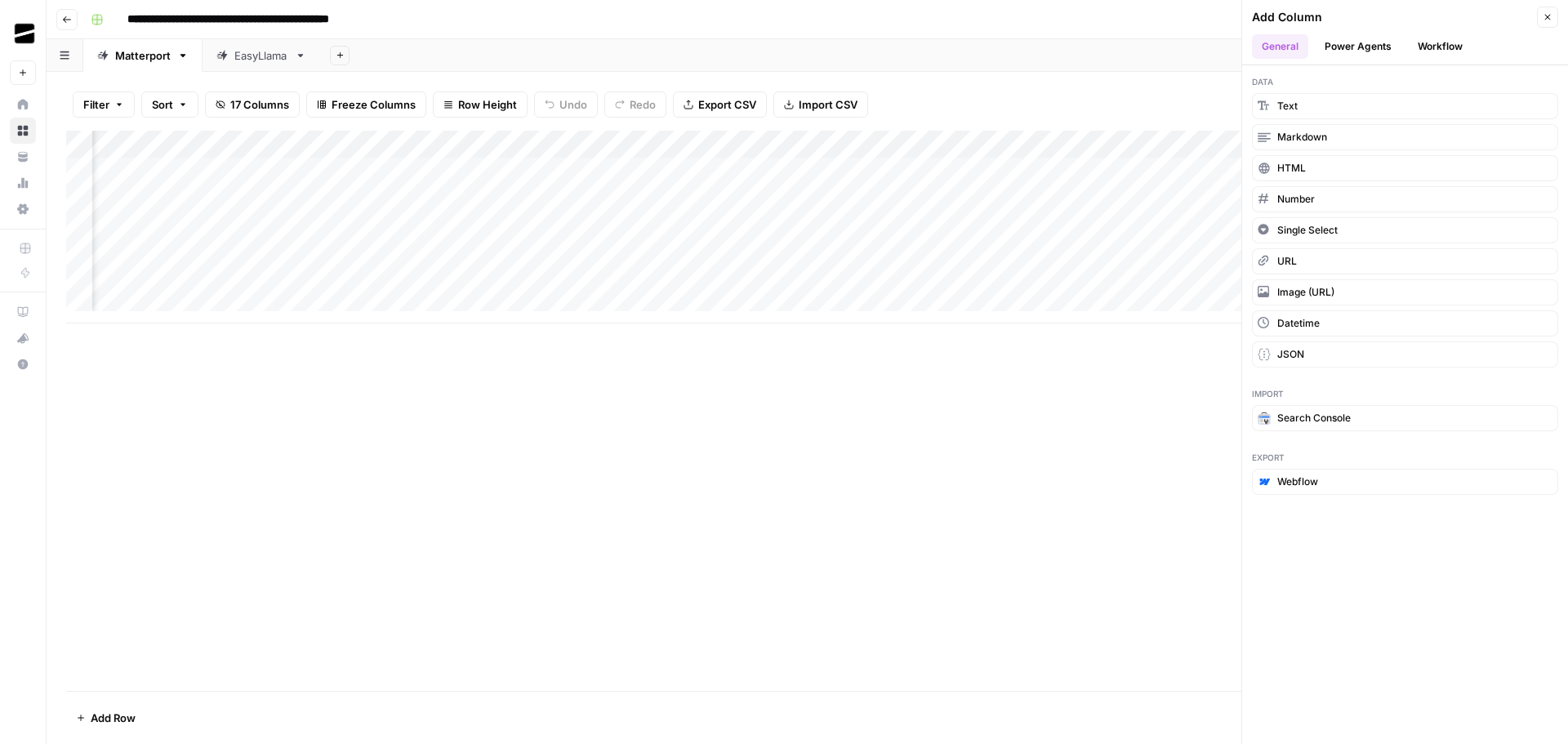
click at [1445, 43] on button "Workflow" at bounding box center [1440, 46] width 64 height 25
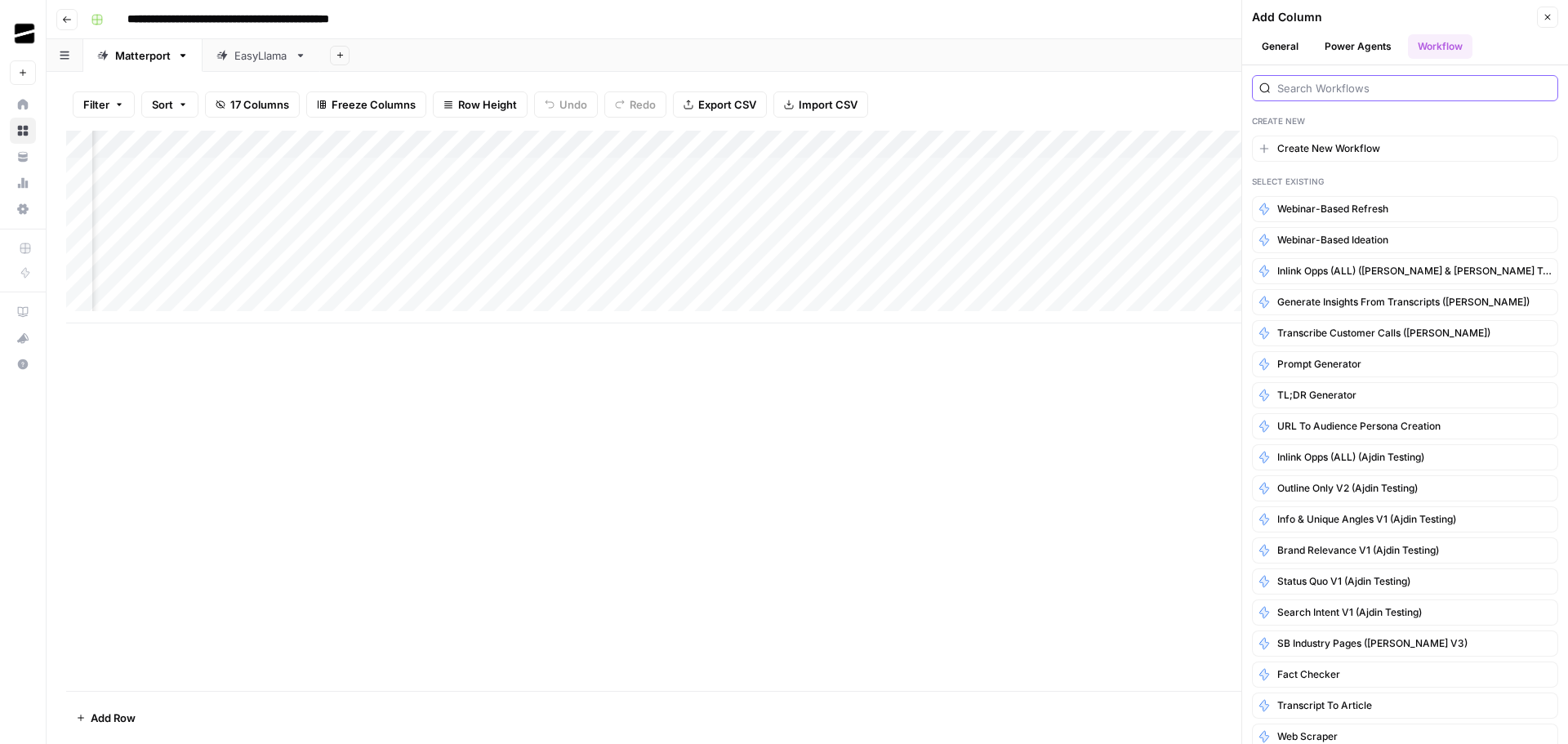
click at [1363, 91] on input "search" at bounding box center [1413, 88] width 273 height 16
paste input "Inlink Opps (ALL) ([PERSON_NAME] & [PERSON_NAME] testing - KB inlinks)"
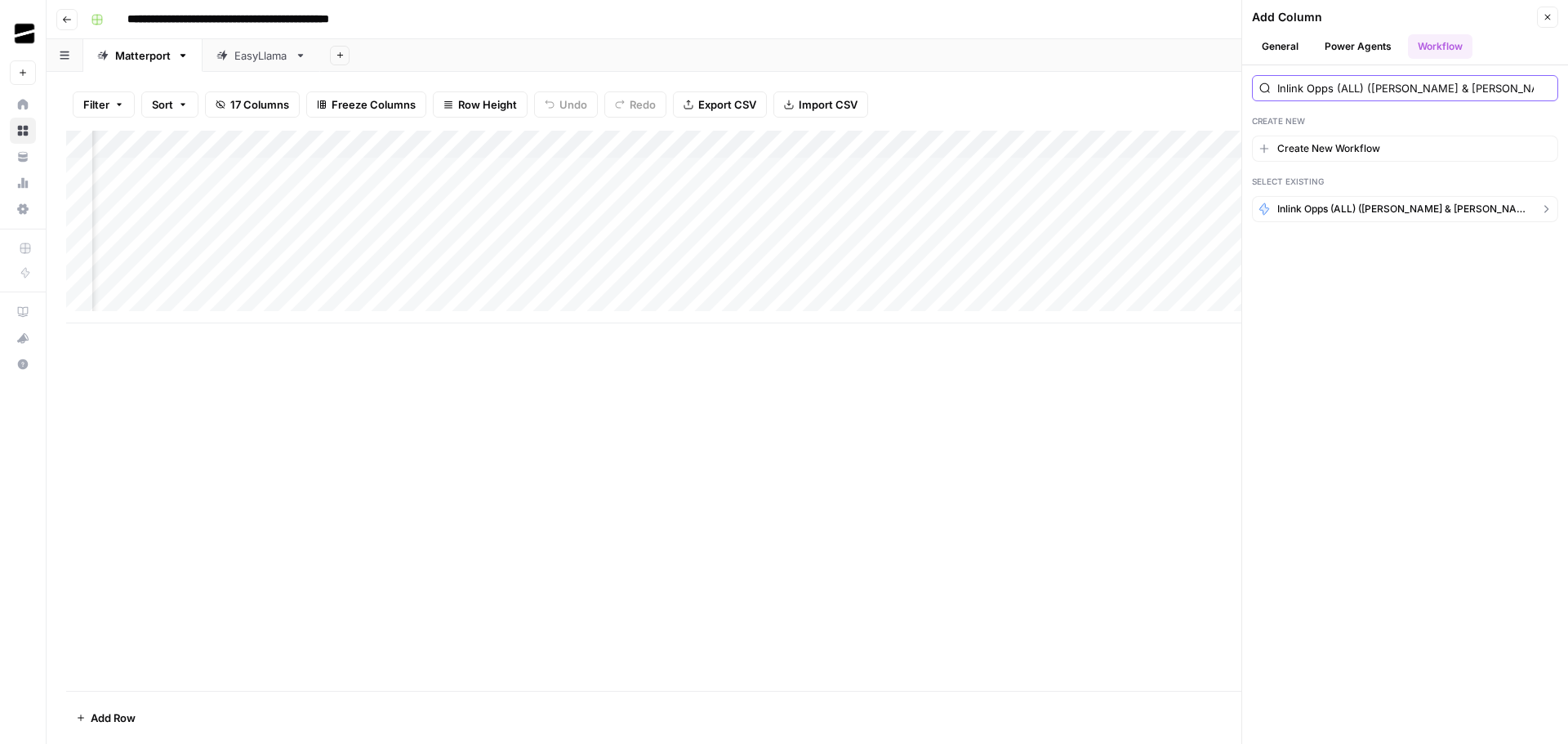
type input "Inlink Opps (ALL) ([PERSON_NAME] & [PERSON_NAME] testing - KB inlinks)"
click at [1408, 210] on span "Inlink Opps (ALL) ([PERSON_NAME] & [PERSON_NAME] testing - KB inlinks)" at bounding box center [1404, 209] width 256 height 15
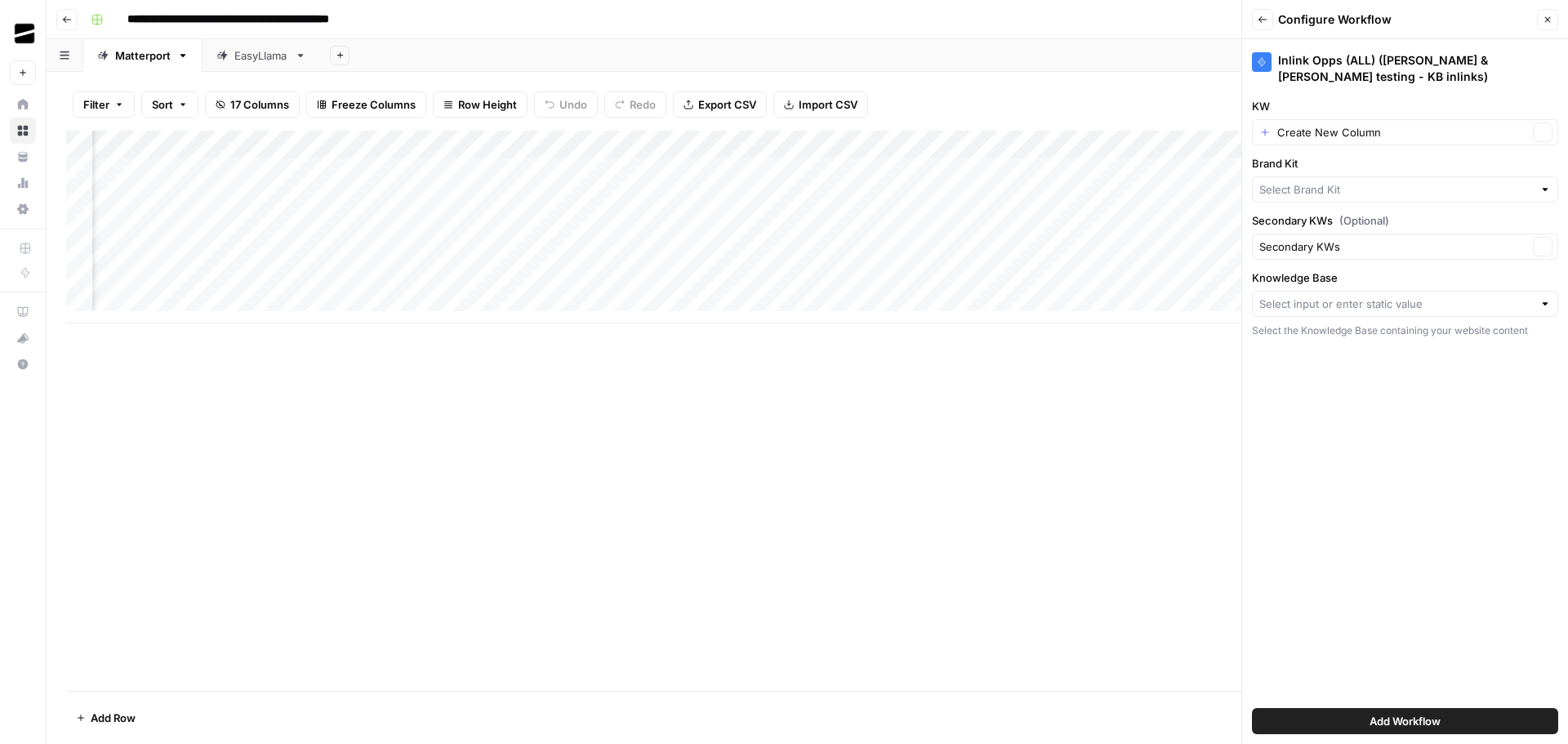
type input "EasyLlama"
click at [1341, 124] on input "KW" at bounding box center [1402, 132] width 251 height 16
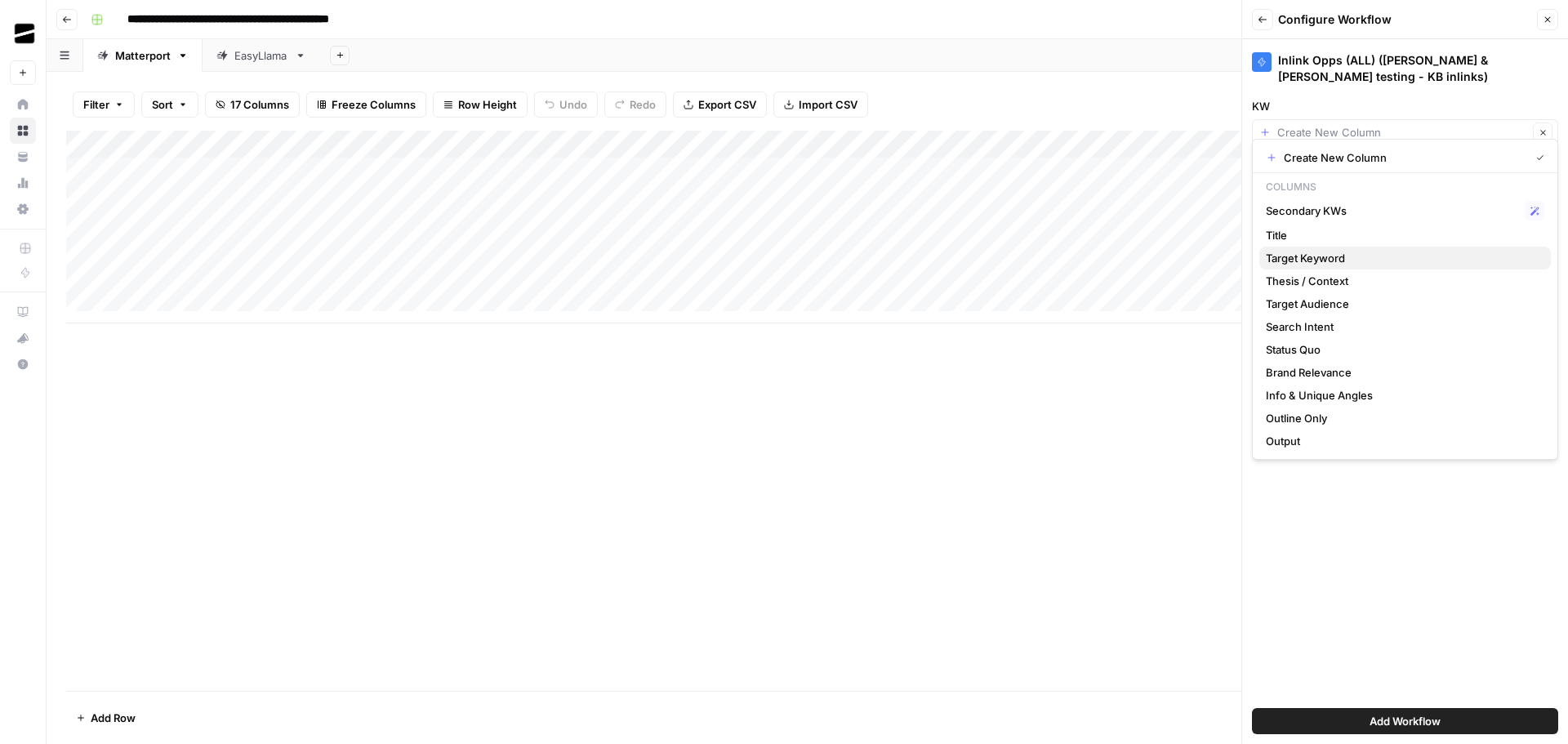
click at [1377, 260] on span "Target Keyword" at bounding box center [1401, 257] width 272 height 16
type input "Target Keyword"
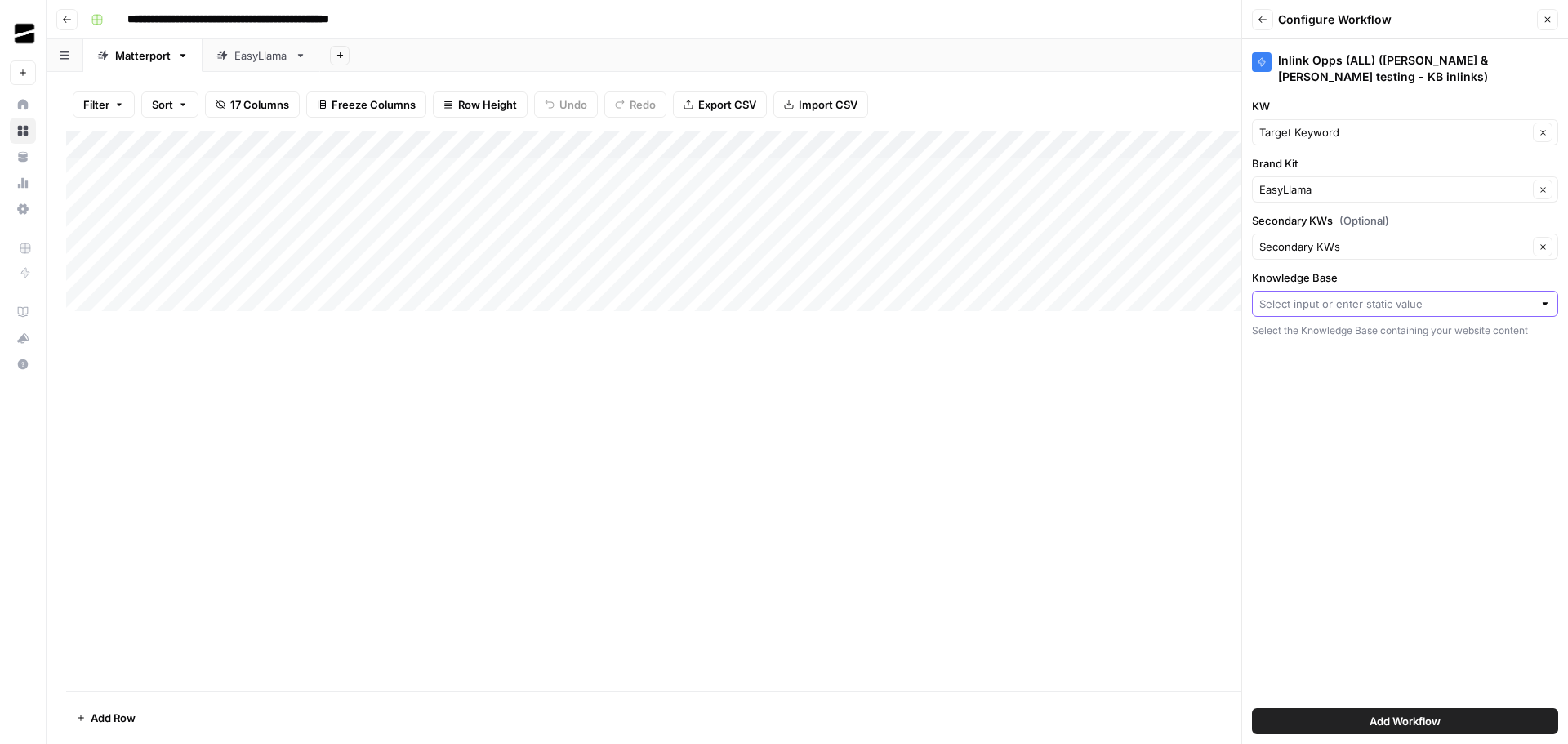
click at [1395, 295] on input "Knowledge Base" at bounding box center [1395, 303] width 273 height 16
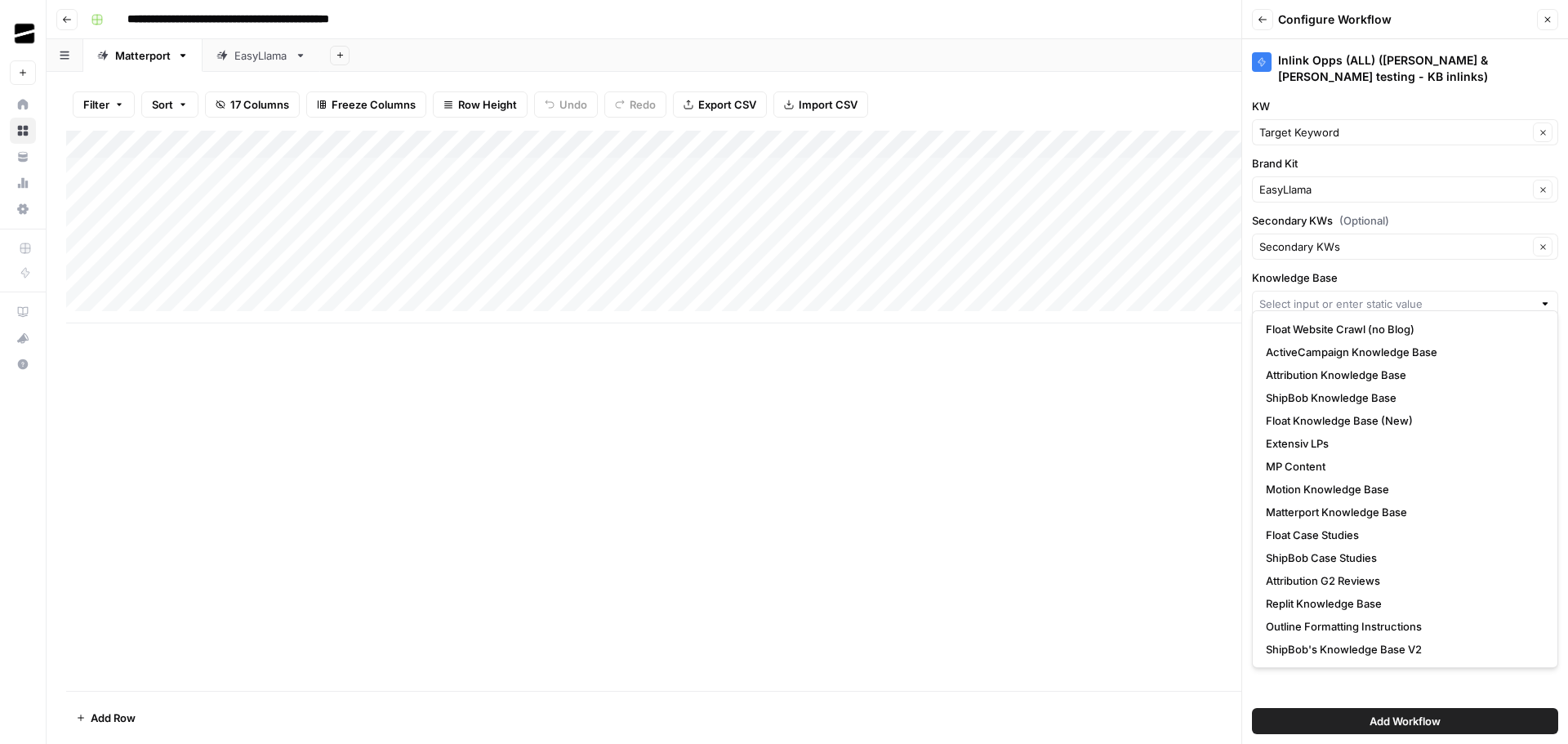
scroll to position [228, 0]
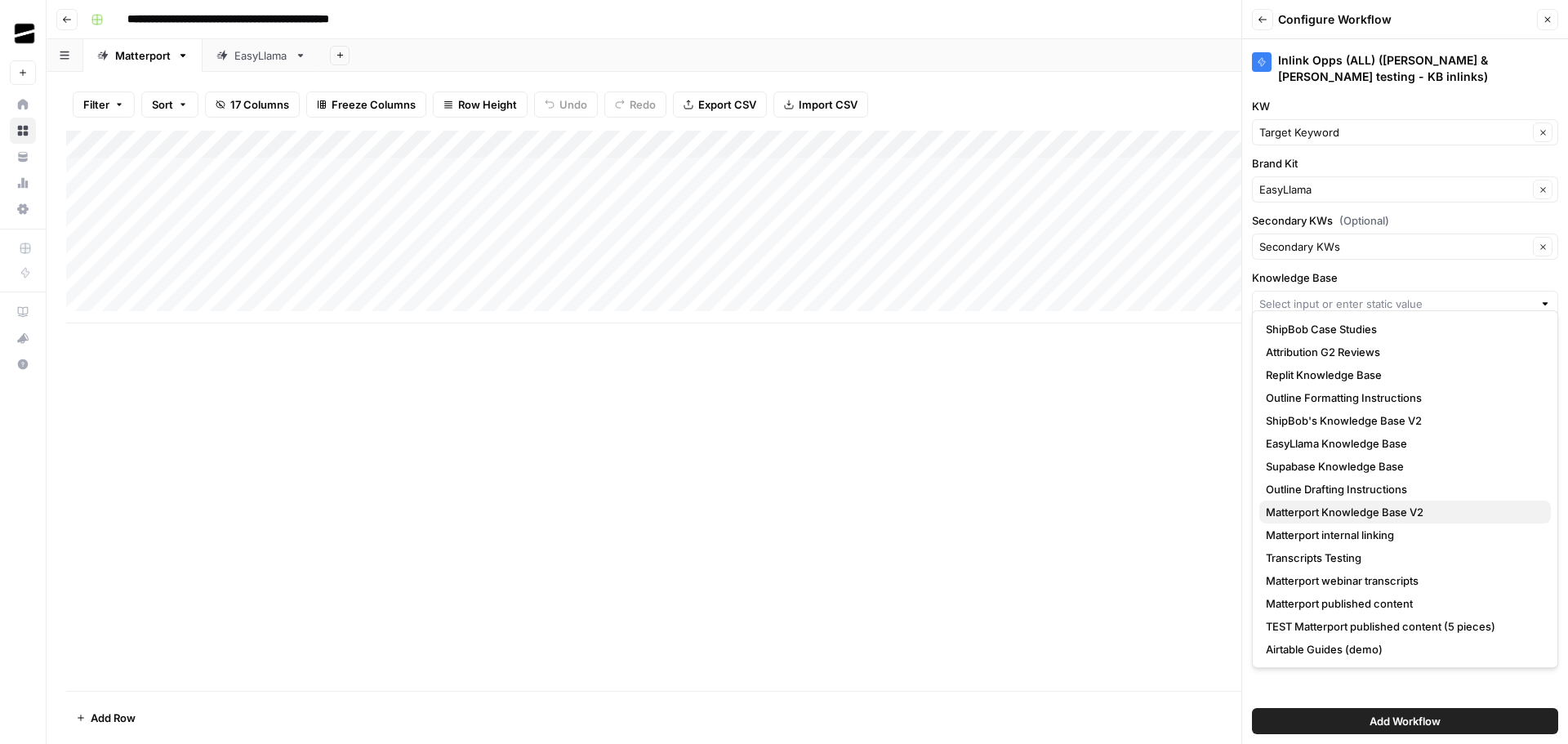
click at [1423, 509] on span "Matterport Knowledge Base V2" at bounding box center [1401, 511] width 272 height 16
type input "Matterport Knowledge Base V2"
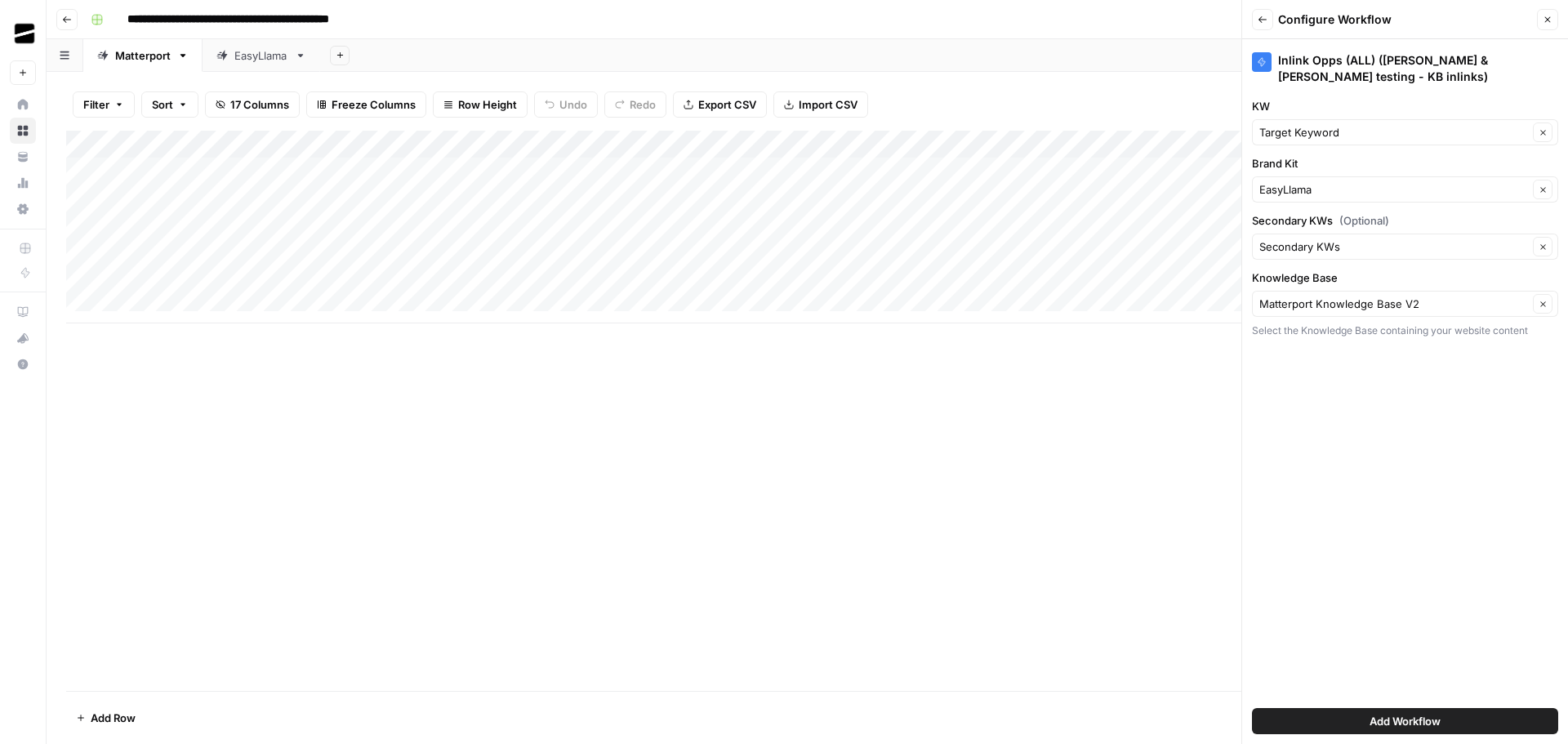
click at [1475, 423] on div "Inlink Opps (ALL) ([PERSON_NAME] & [PERSON_NAME] testing - KB inlinks) KW Targe…" at bounding box center [1404, 391] width 325 height 704
click at [1328, 181] on input "Brand Kit" at bounding box center [1393, 189] width 269 height 16
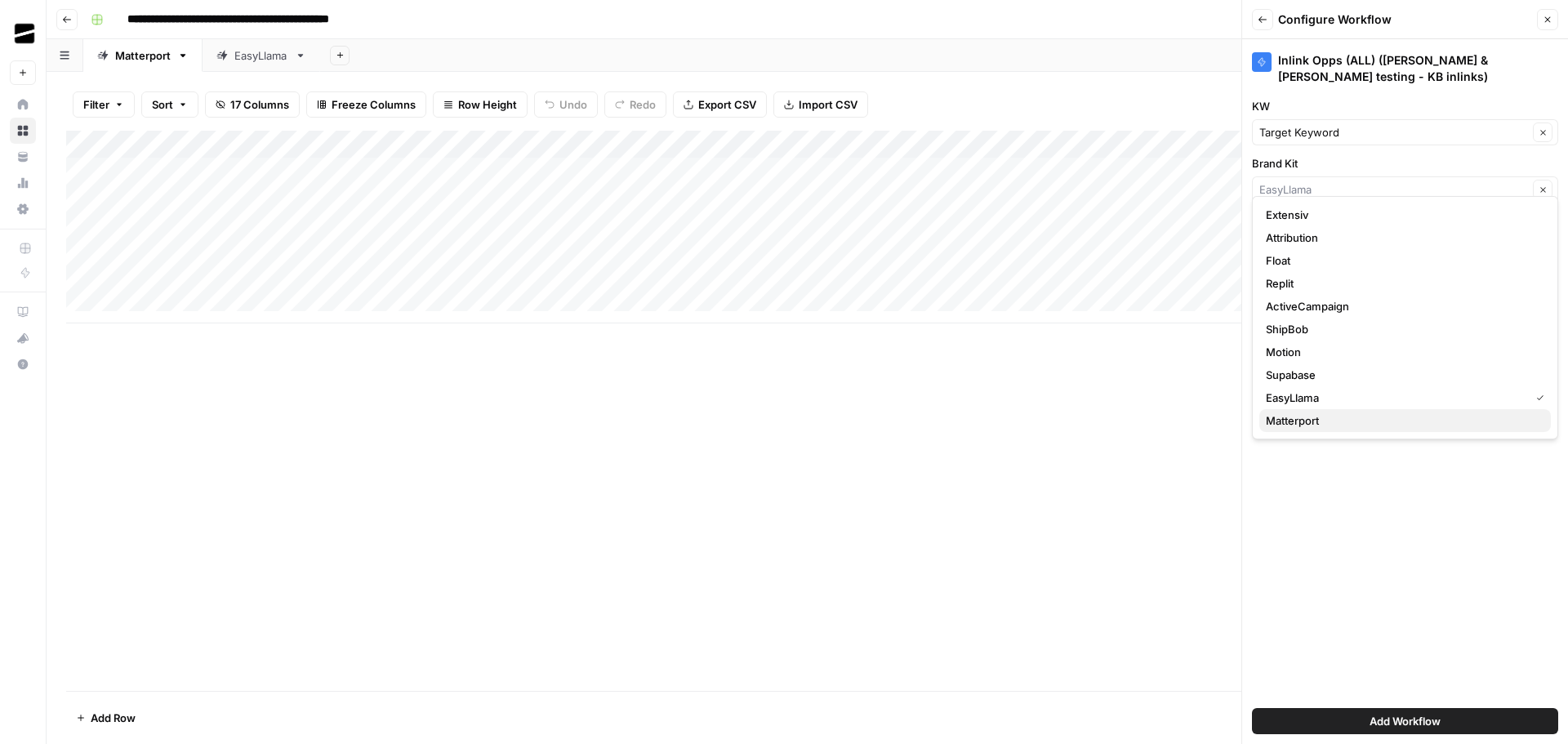
click at [1332, 421] on span "Matterport" at bounding box center [1401, 420] width 272 height 16
type input "Matterport"
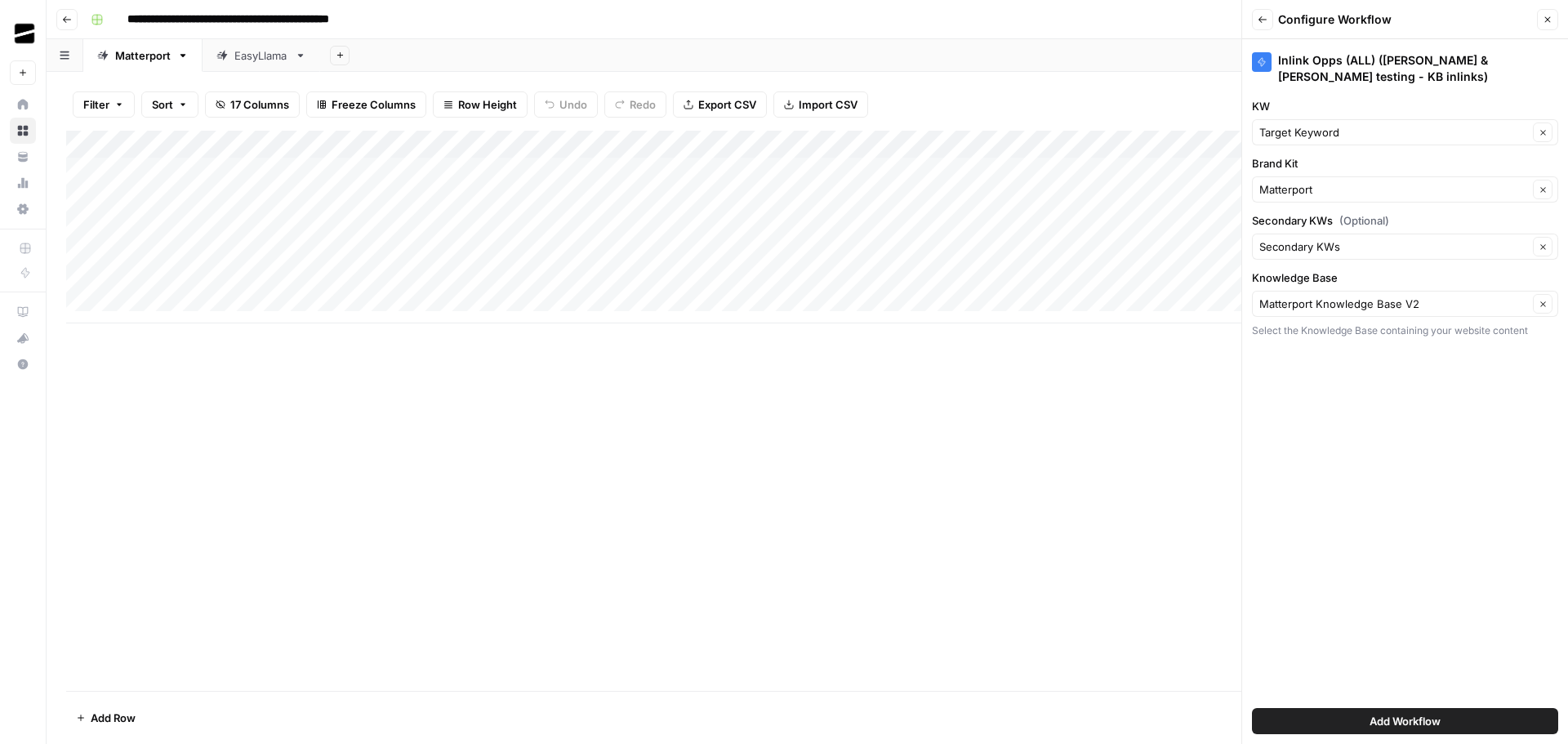
click at [1430, 446] on div "Inlink Opps (ALL) ([PERSON_NAME] & [PERSON_NAME] testing - KB inlinks) KW Targe…" at bounding box center [1404, 391] width 325 height 704
click at [1261, 18] on icon "button" at bounding box center [1262, 19] width 8 height 7
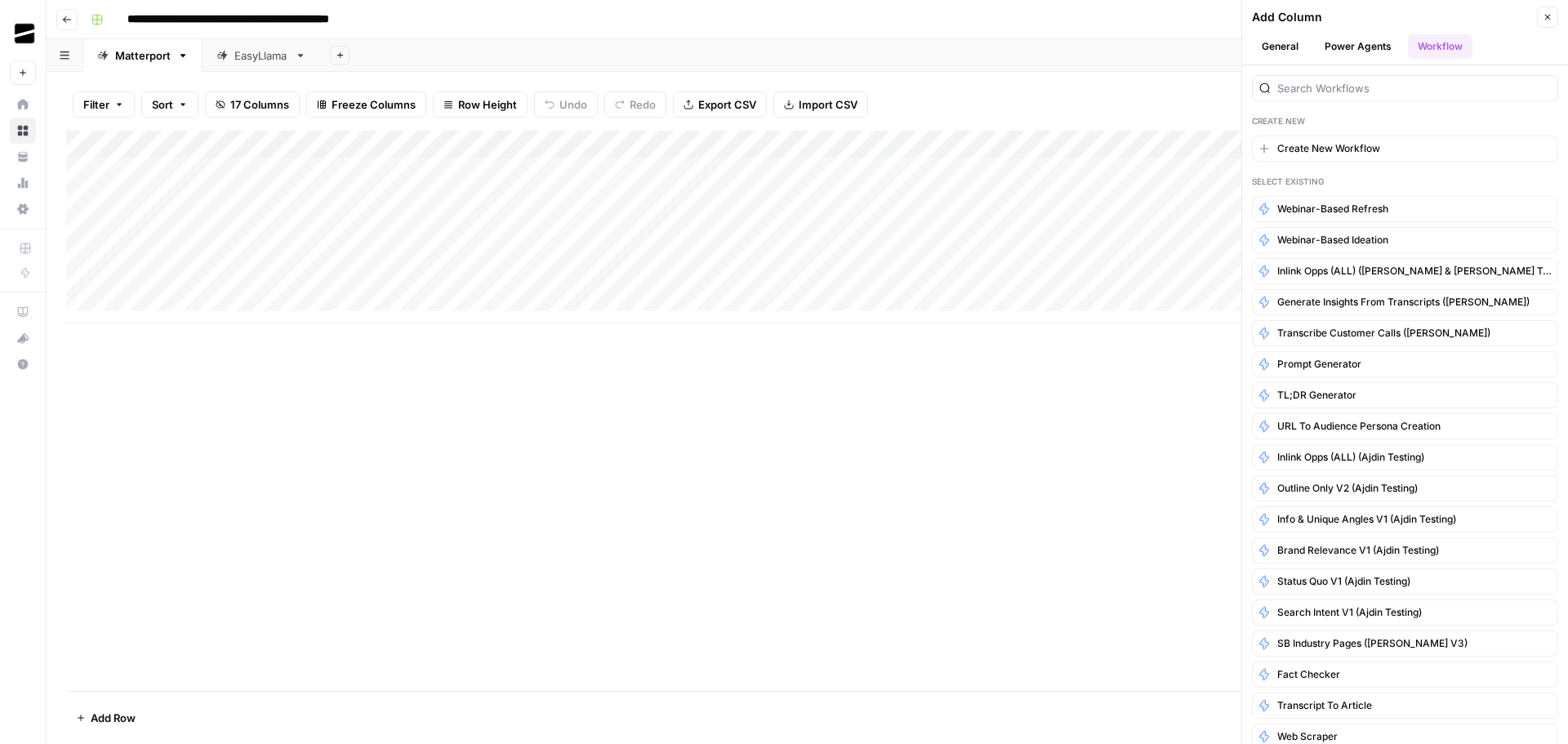
click at [1551, 21] on icon "button" at bounding box center [1547, 17] width 9 height 9
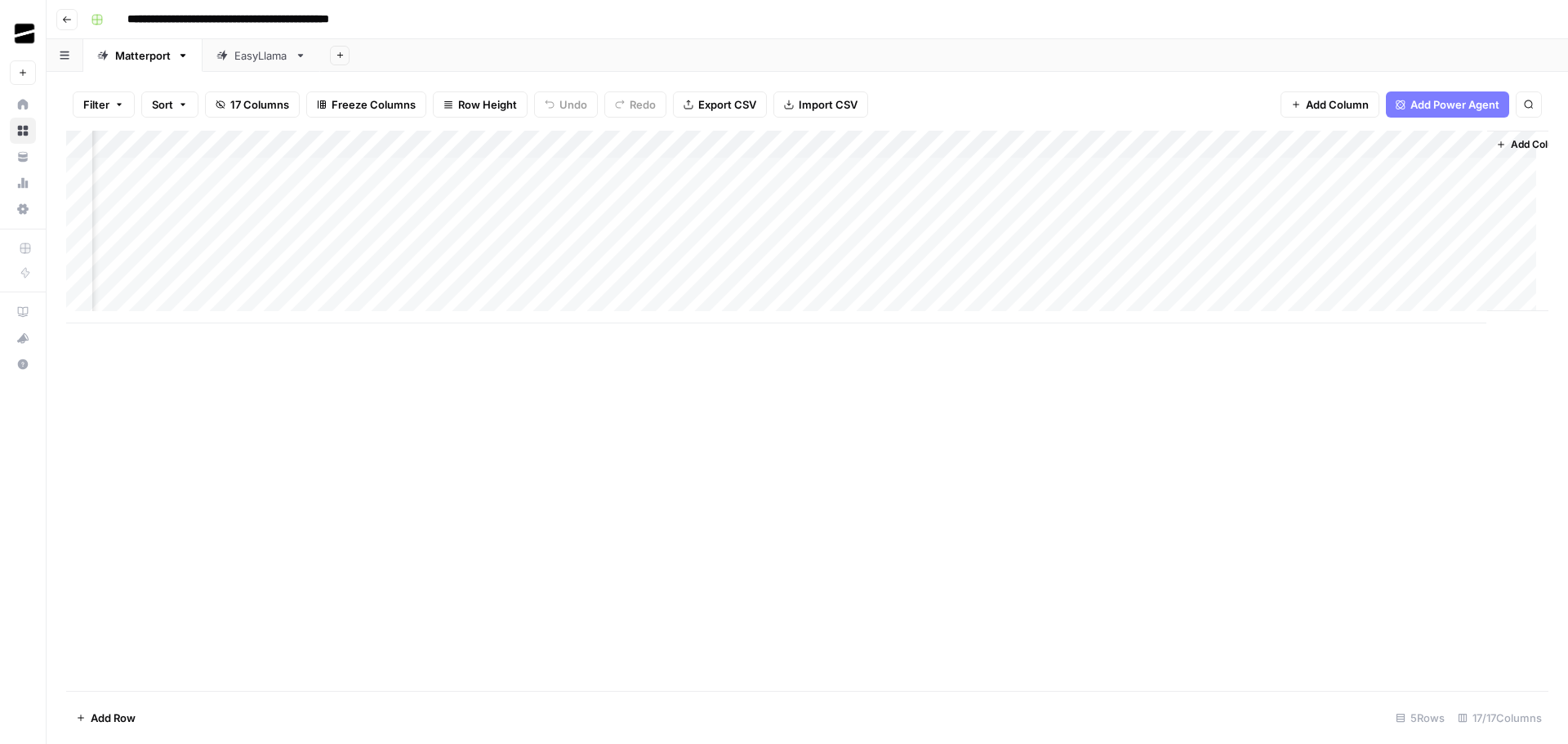
scroll to position [0, 1247]
click at [1211, 149] on div "Add Column" at bounding box center [807, 227] width 1482 height 192
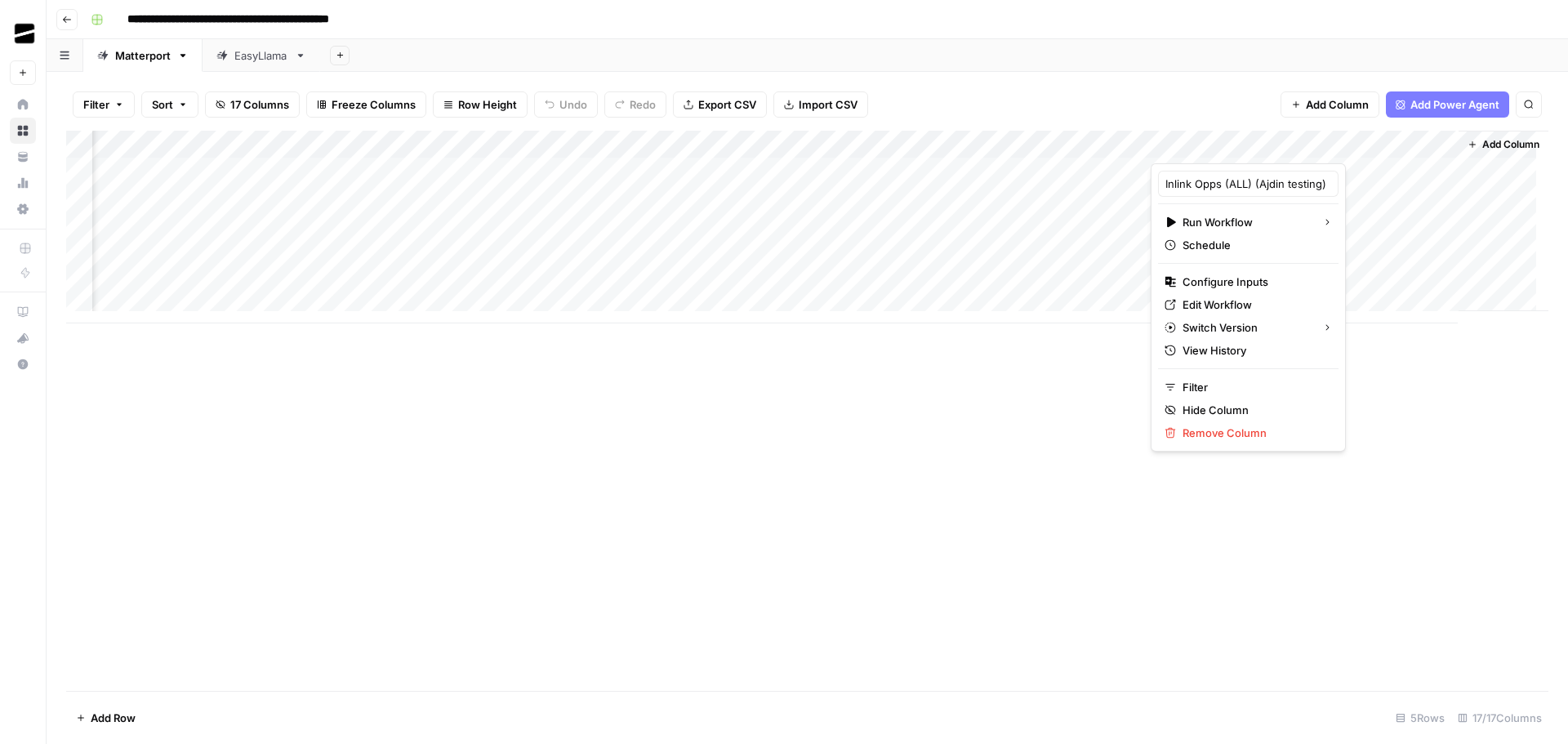
click at [1211, 149] on div at bounding box center [1224, 147] width 148 height 33
drag, startPoint x: 1251, startPoint y: 193, endPoint x: 1418, endPoint y: 186, distance: 167.1
click at [1418, 186] on body "**********" at bounding box center [784, 372] width 1568 height 744
click at [1513, 425] on div "Add Column" at bounding box center [807, 411] width 1482 height 560
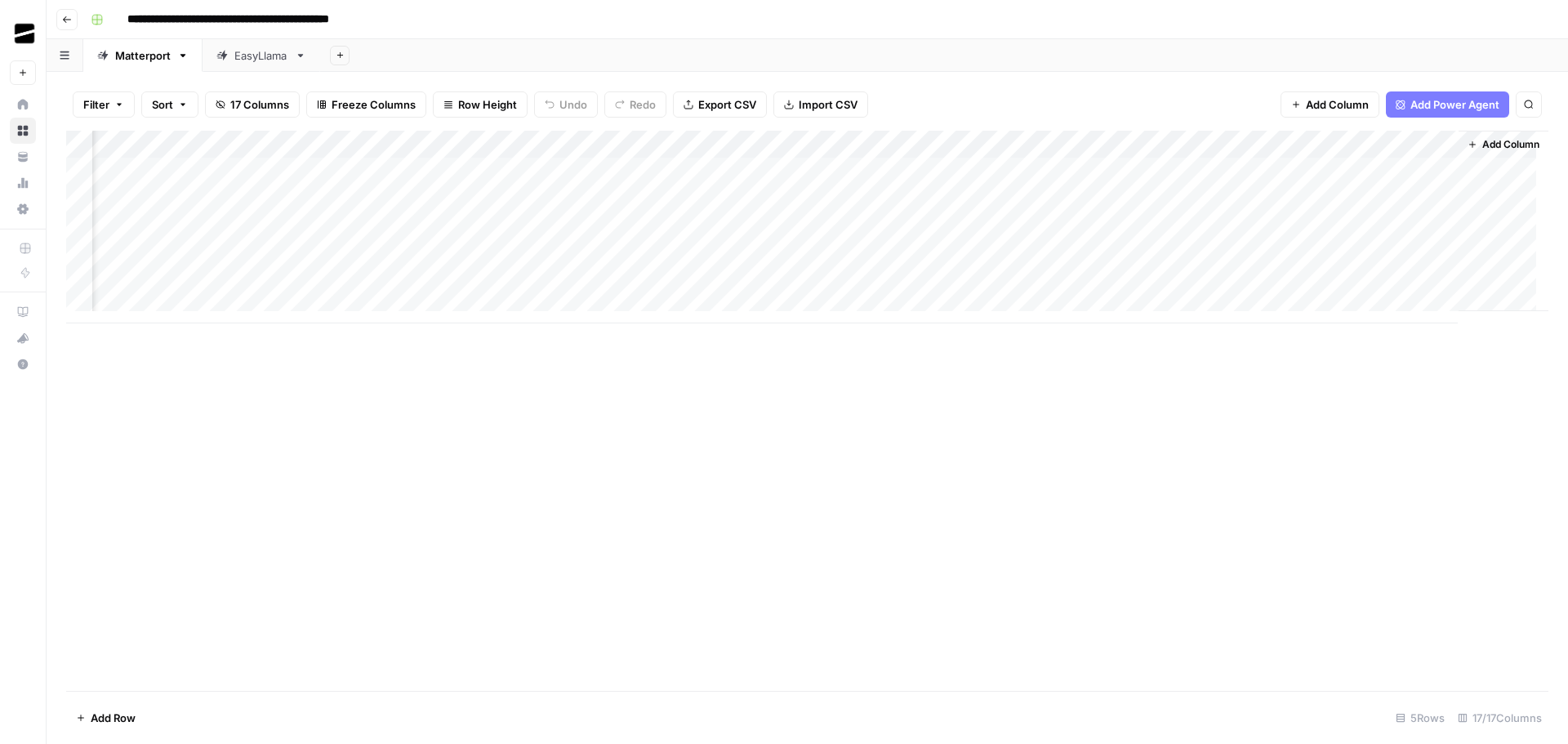
click at [1531, 376] on div "Add Column" at bounding box center [807, 411] width 1482 height 560
click at [1494, 139] on span "Add Column" at bounding box center [1510, 144] width 58 height 15
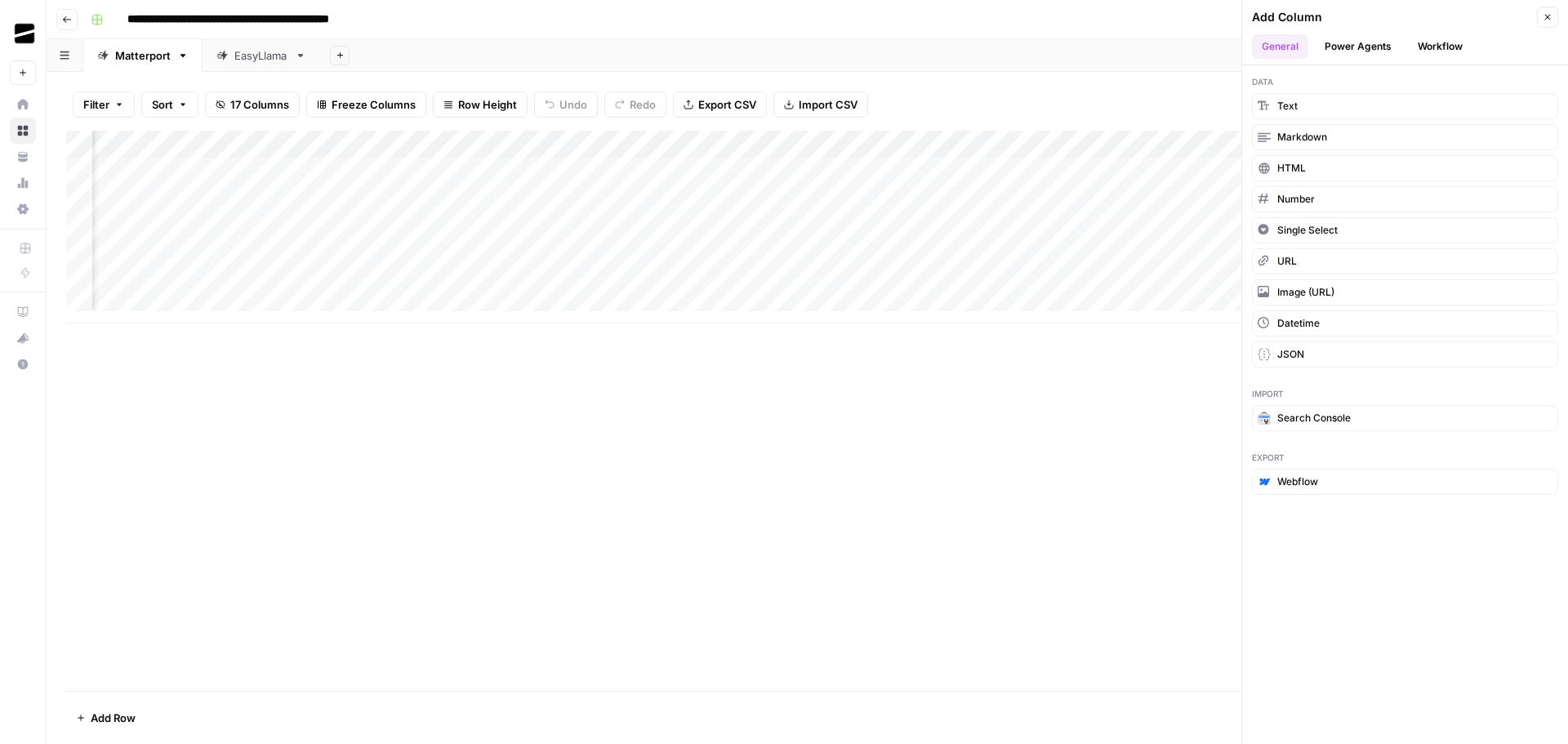
click at [1440, 43] on button "Workflow" at bounding box center [1440, 46] width 64 height 25
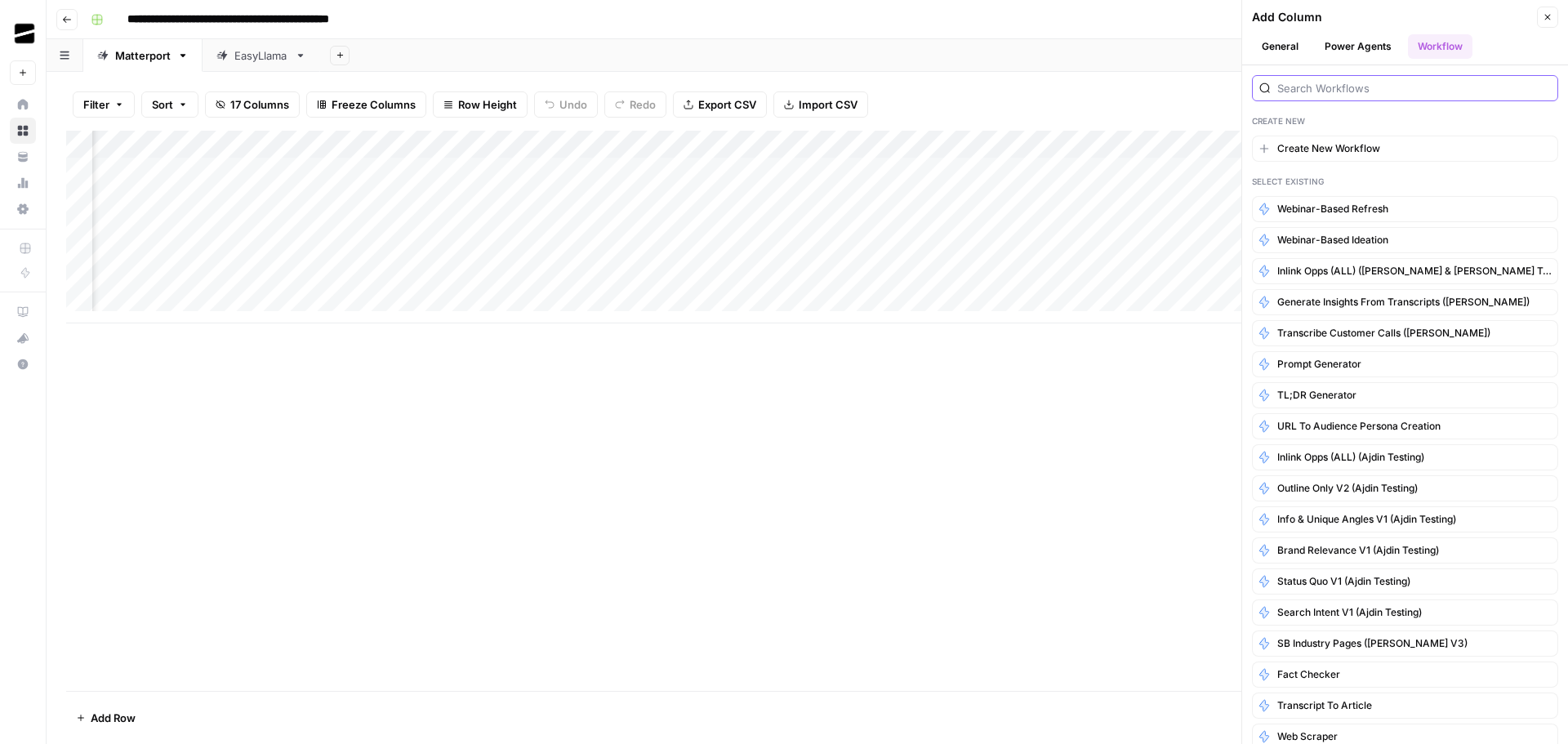
click at [1331, 91] on input "search" at bounding box center [1413, 88] width 273 height 16
paste input "Inlink Opps (ALL) ([PERSON_NAME] & [PERSON_NAME] testing - KB inlinks)"
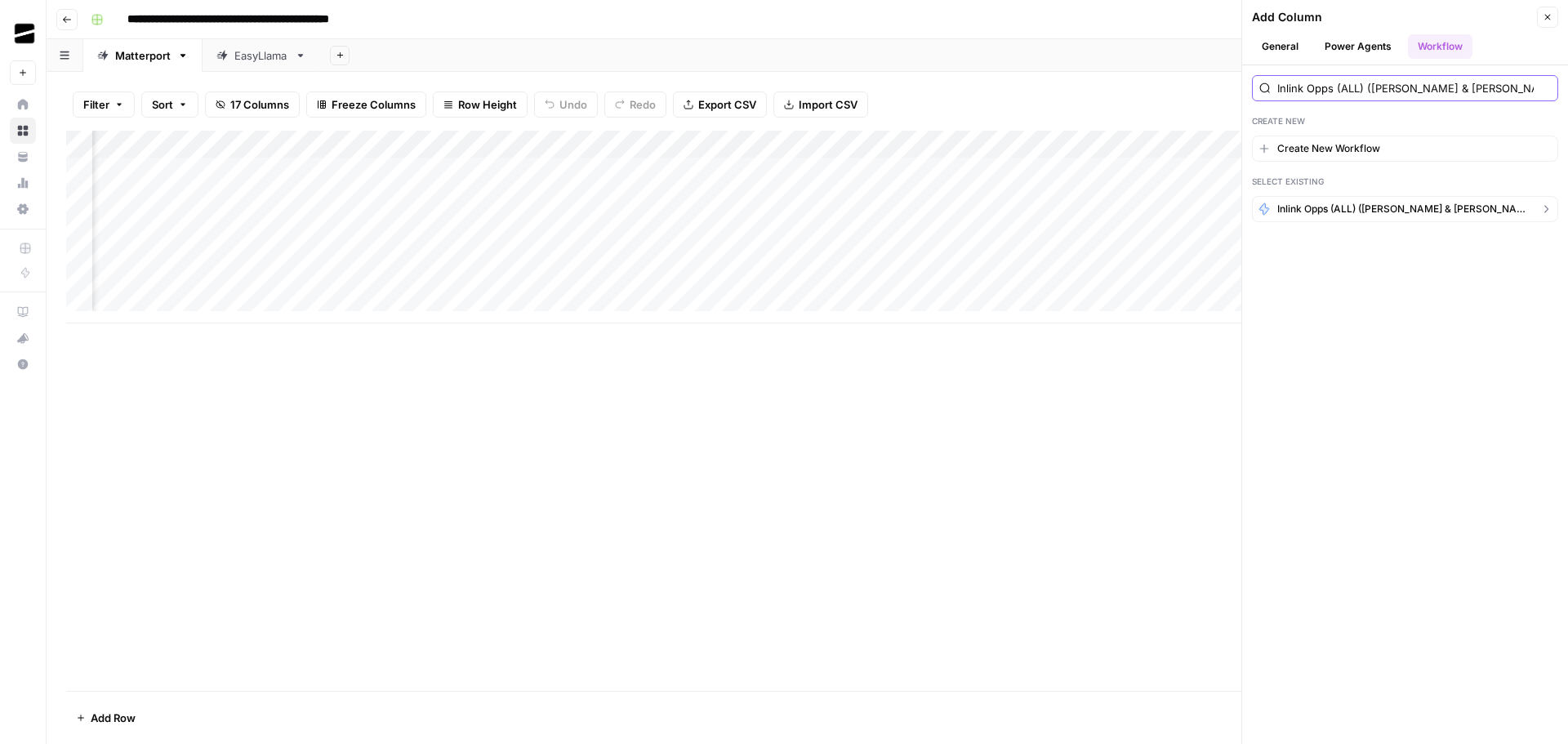
type input "Inlink Opps (ALL) ([PERSON_NAME] & [PERSON_NAME] testing - KB inlinks)"
click at [1413, 210] on span "Inlink Opps (ALL) ([PERSON_NAME] & [PERSON_NAME] testing - KB inlinks)" at bounding box center [1404, 209] width 256 height 15
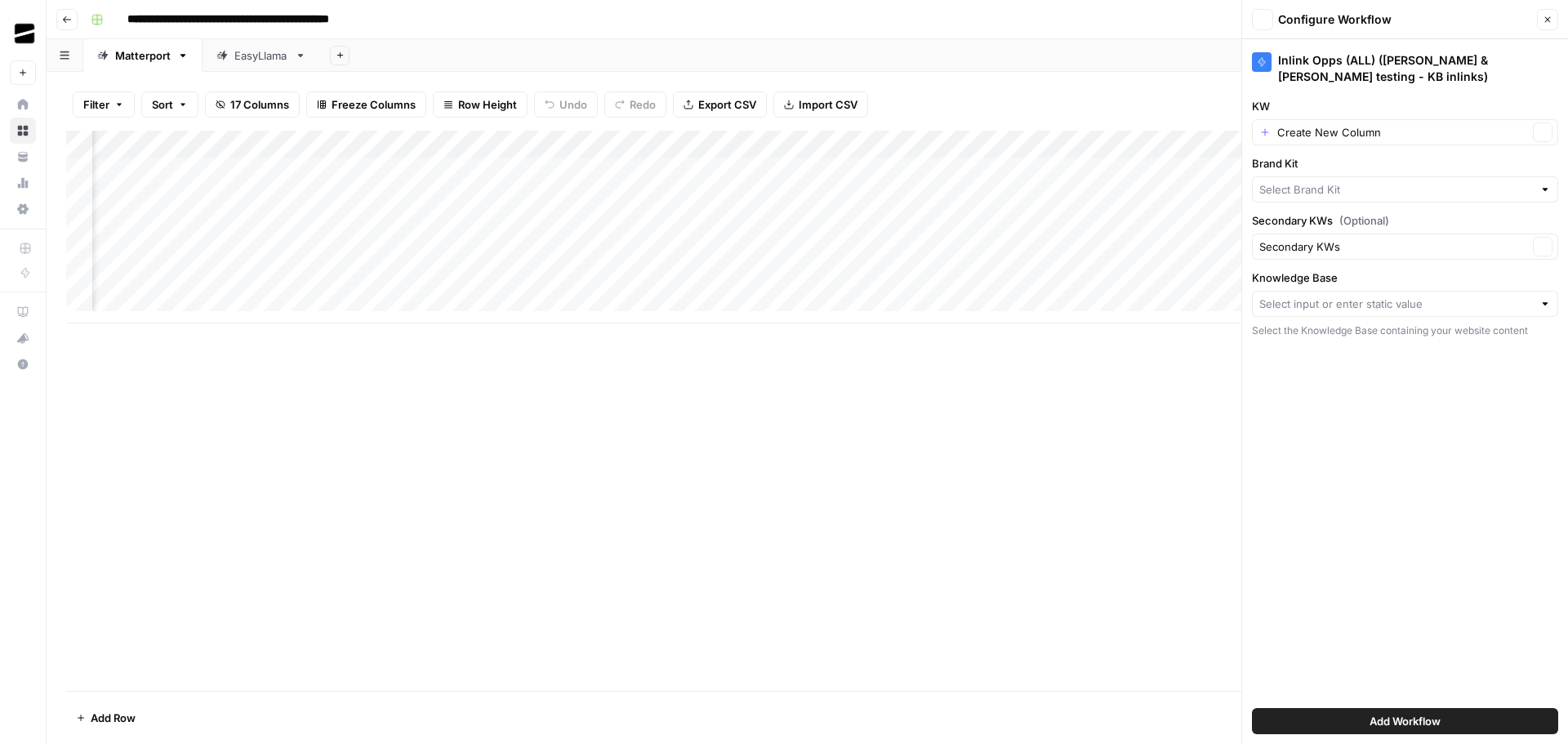
type input "Matterport"
click at [1388, 124] on input "KW" at bounding box center [1402, 132] width 251 height 16
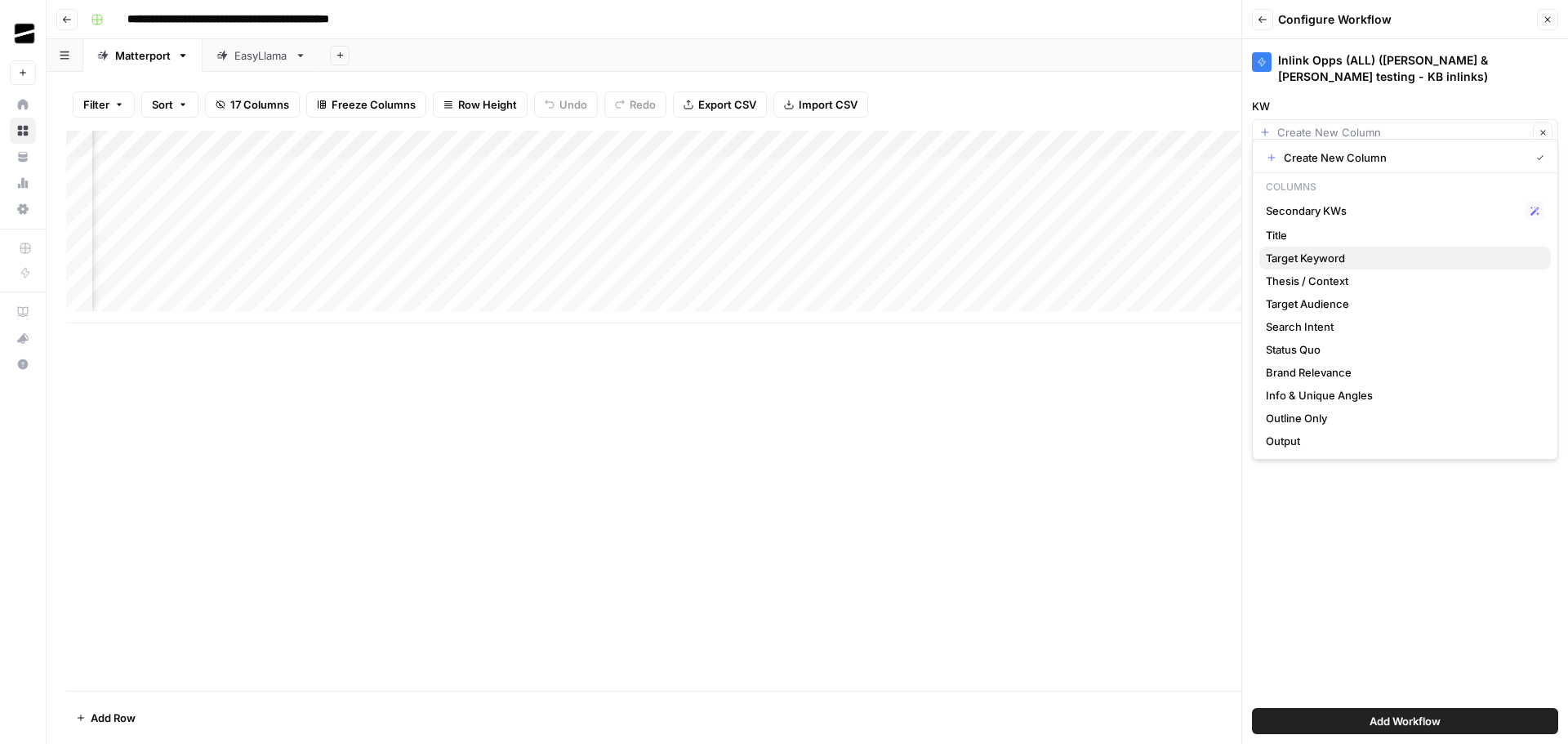
click at [1348, 256] on span "Target Keyword" at bounding box center [1401, 257] width 272 height 16
type input "Target Keyword"
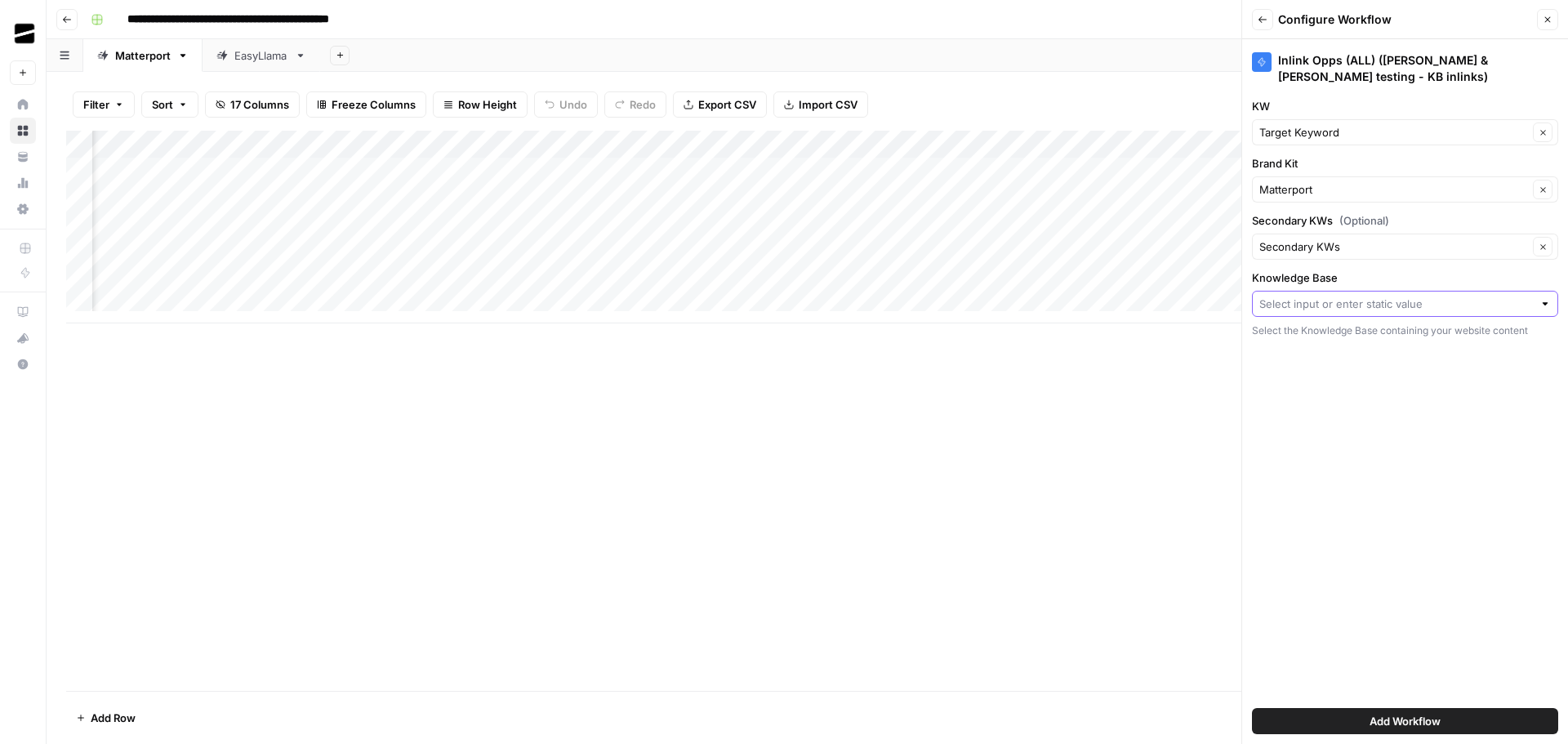
click at [1379, 295] on input "Knowledge Base" at bounding box center [1395, 303] width 273 height 16
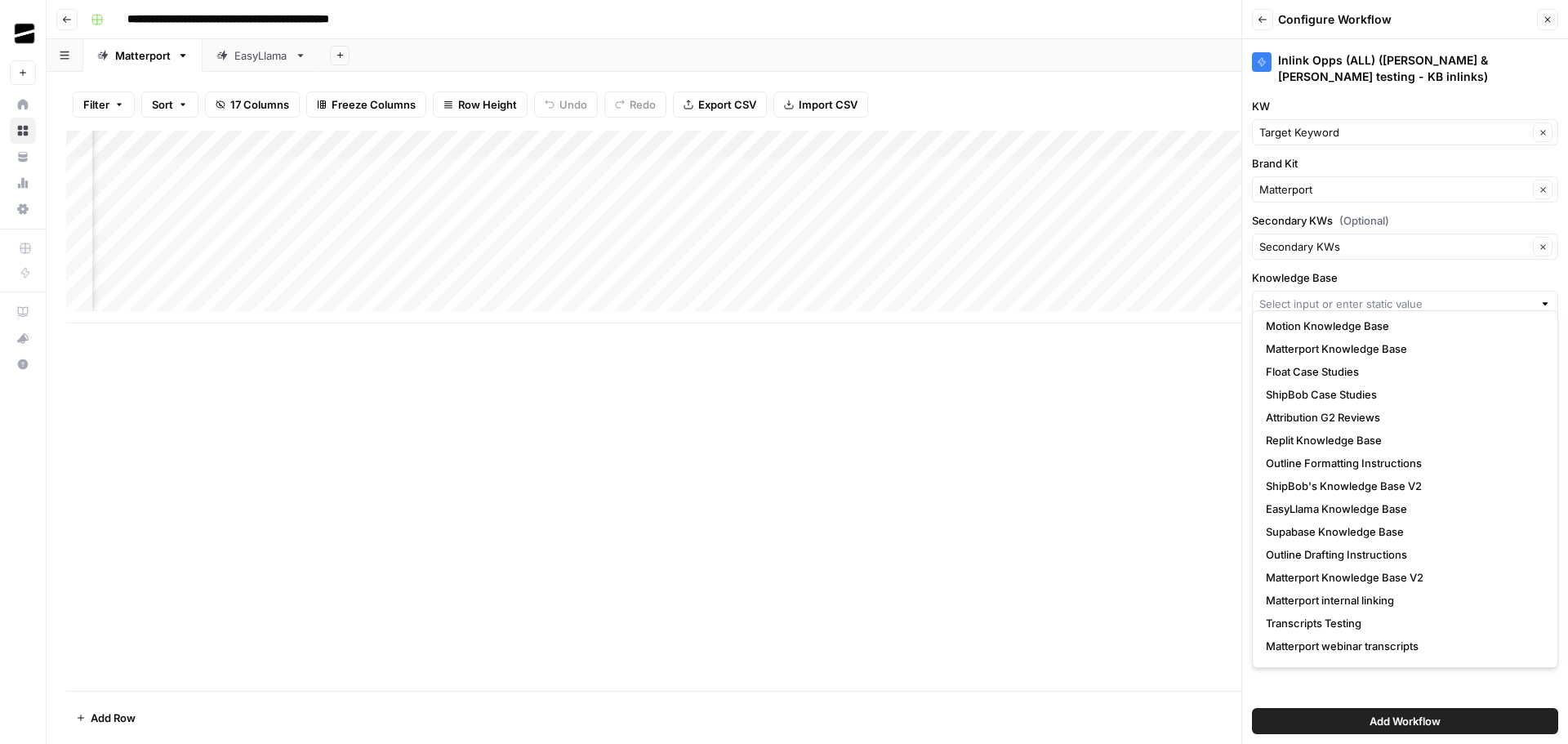
scroll to position [228, 0]
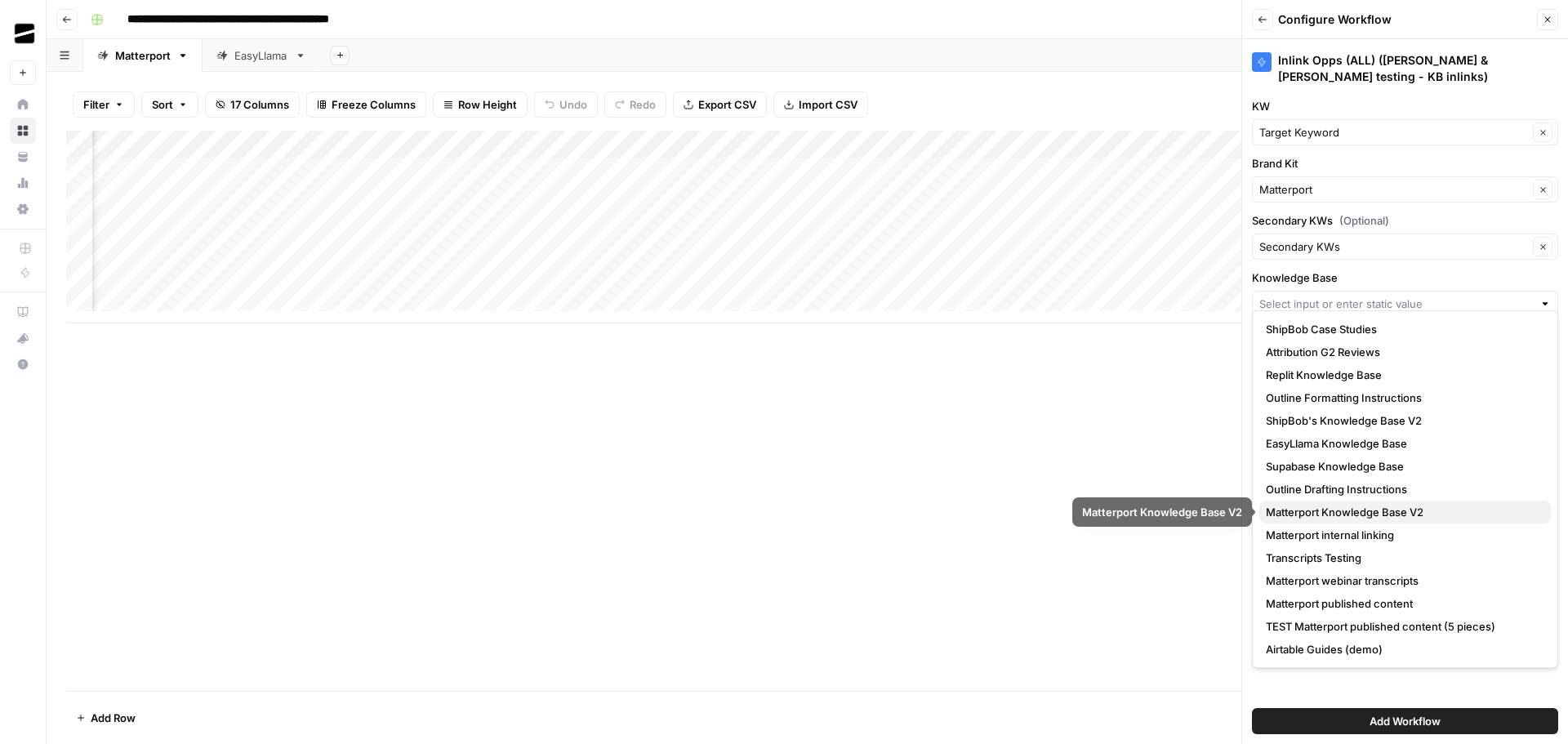
click at [1423, 511] on span "Matterport Knowledge Base V2" at bounding box center [1401, 511] width 272 height 16
type input "Matterport Knowledge Base V2"
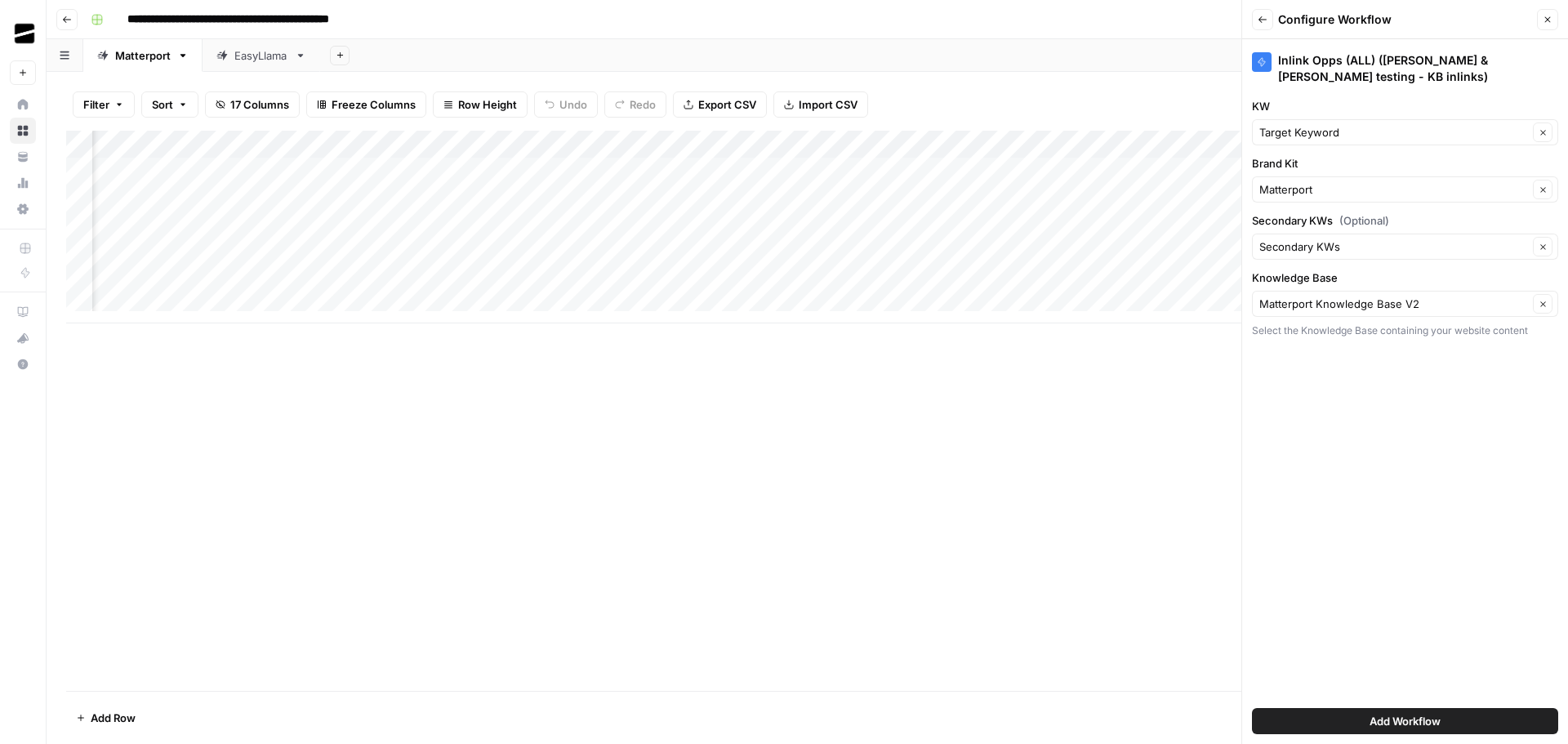
click at [1456, 410] on div "Inlink Opps (ALL) ([PERSON_NAME] & [PERSON_NAME] testing - KB inlinks) KW Targe…" at bounding box center [1404, 391] width 325 height 704
click at [1440, 719] on span "Add Workflow" at bounding box center [1404, 720] width 71 height 16
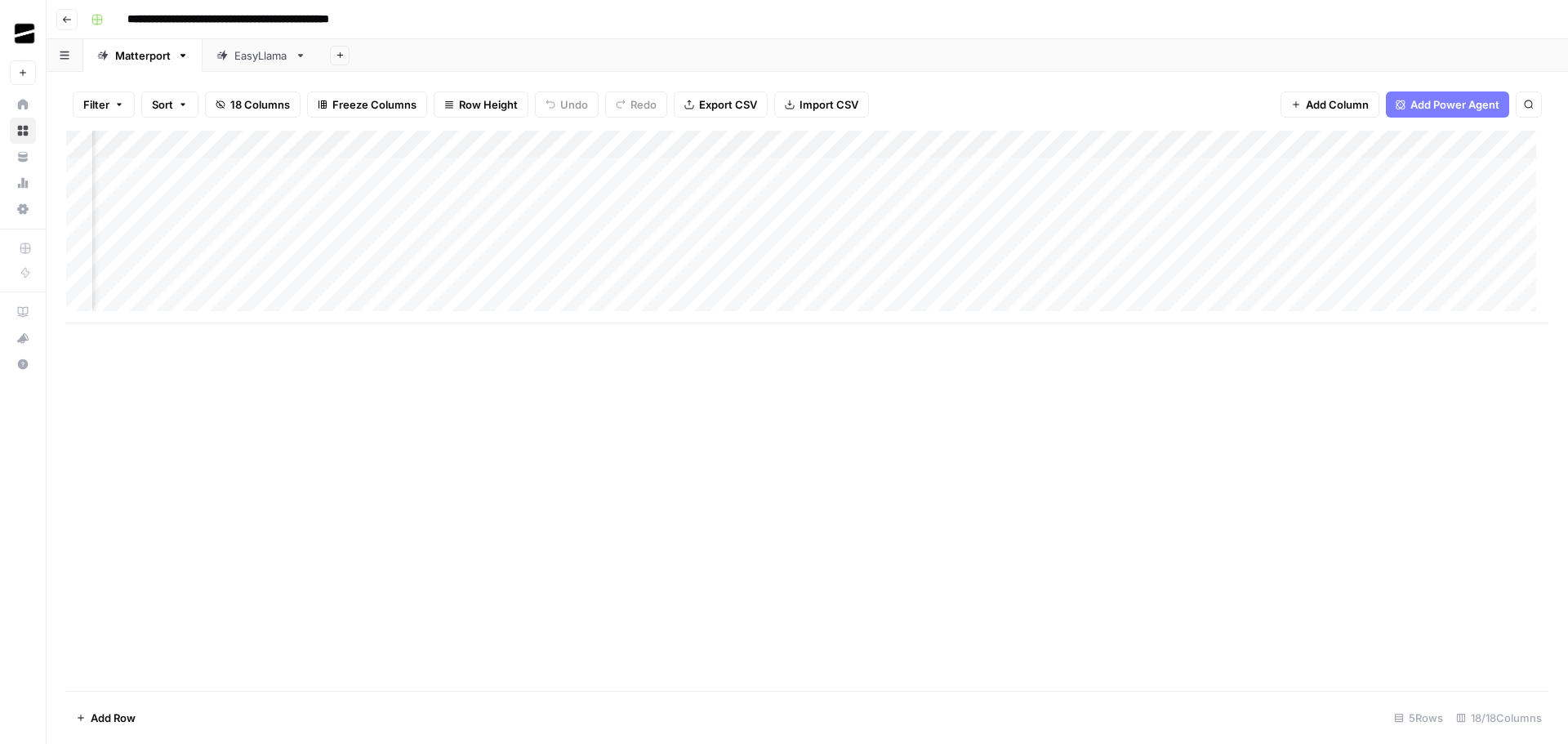
scroll to position [0, 1395]
drag, startPoint x: 1274, startPoint y: 310, endPoint x: 1405, endPoint y: 317, distance: 131.2
click at [1405, 317] on div "Add Column" at bounding box center [807, 227] width 1482 height 192
click at [1382, 169] on div "Add Column" at bounding box center [807, 241] width 1482 height 221
click at [1375, 198] on div "Add Column" at bounding box center [807, 241] width 1482 height 221
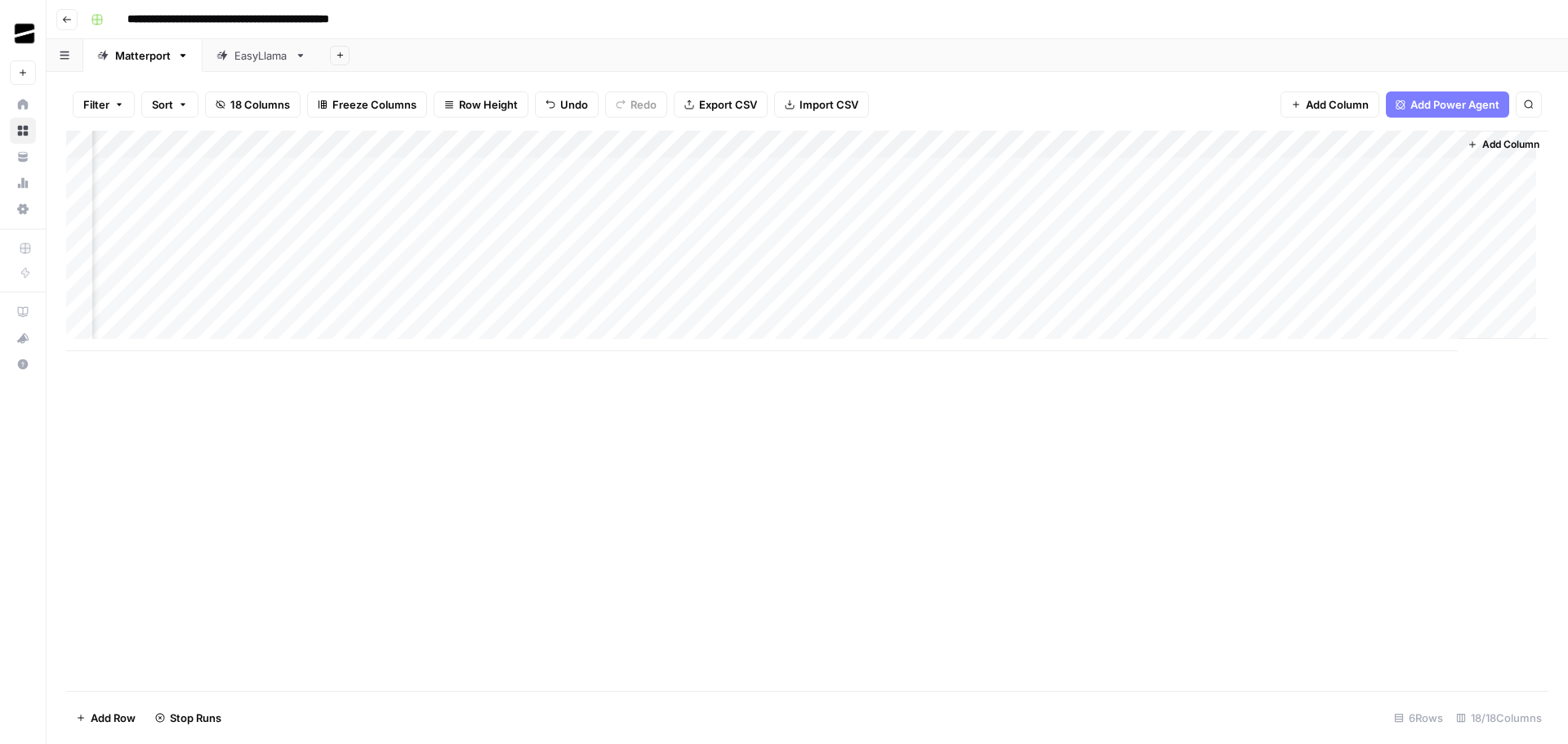
click at [1378, 230] on div "Add Column" at bounding box center [807, 241] width 1482 height 221
click at [1375, 256] on div "Add Column" at bounding box center [807, 241] width 1482 height 221
click at [1371, 284] on div "Add Column" at bounding box center [807, 241] width 1482 height 221
click at [1367, 227] on div "Add Column" at bounding box center [807, 241] width 1482 height 221
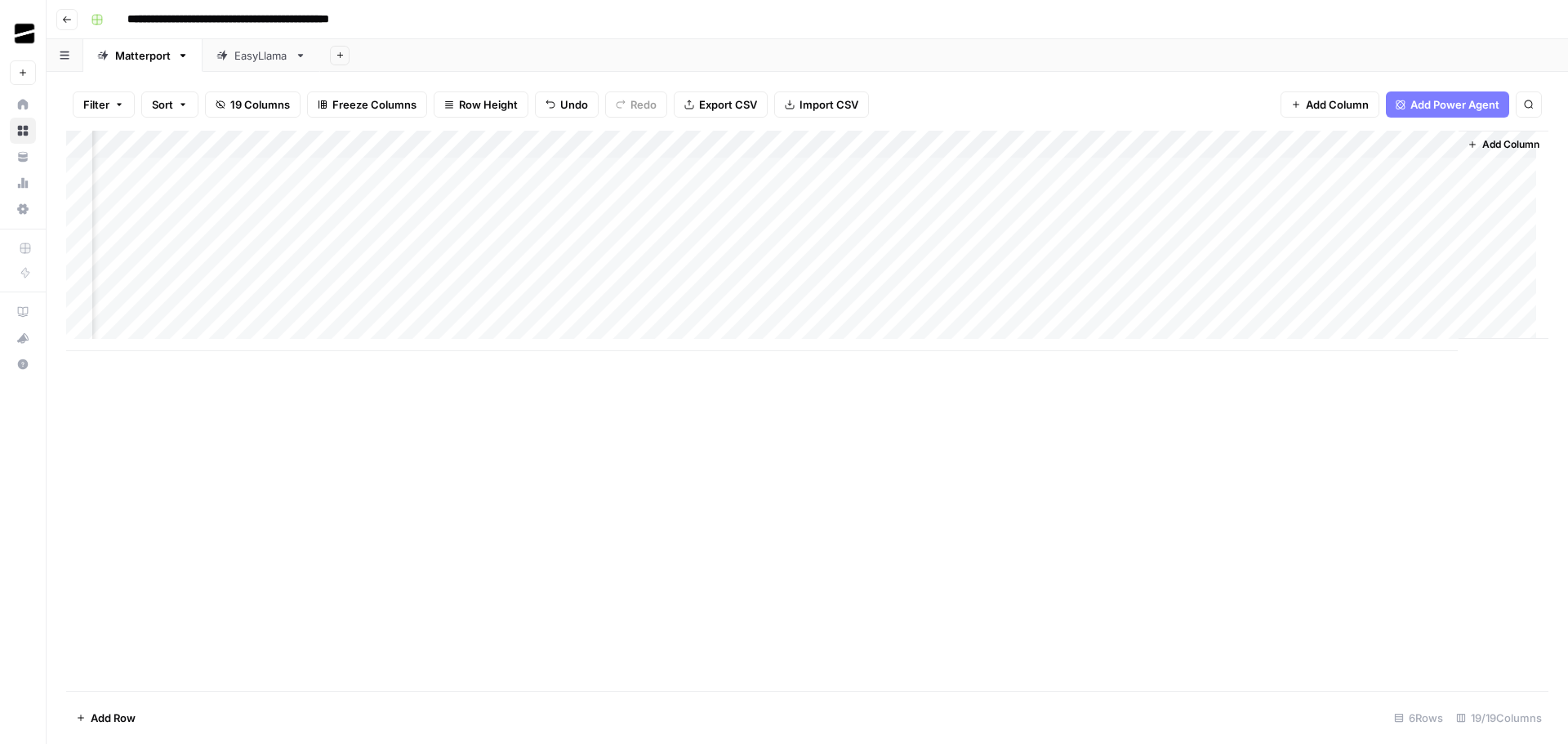
click at [1357, 225] on div "Add Column" at bounding box center [807, 241] width 1482 height 221
click at [1481, 444] on div "Add Column" at bounding box center [807, 411] width 1482 height 560
click at [1432, 228] on div "Add Column" at bounding box center [807, 241] width 1482 height 221
drag, startPoint x: 1494, startPoint y: 484, endPoint x: 1431, endPoint y: 347, distance: 150.8
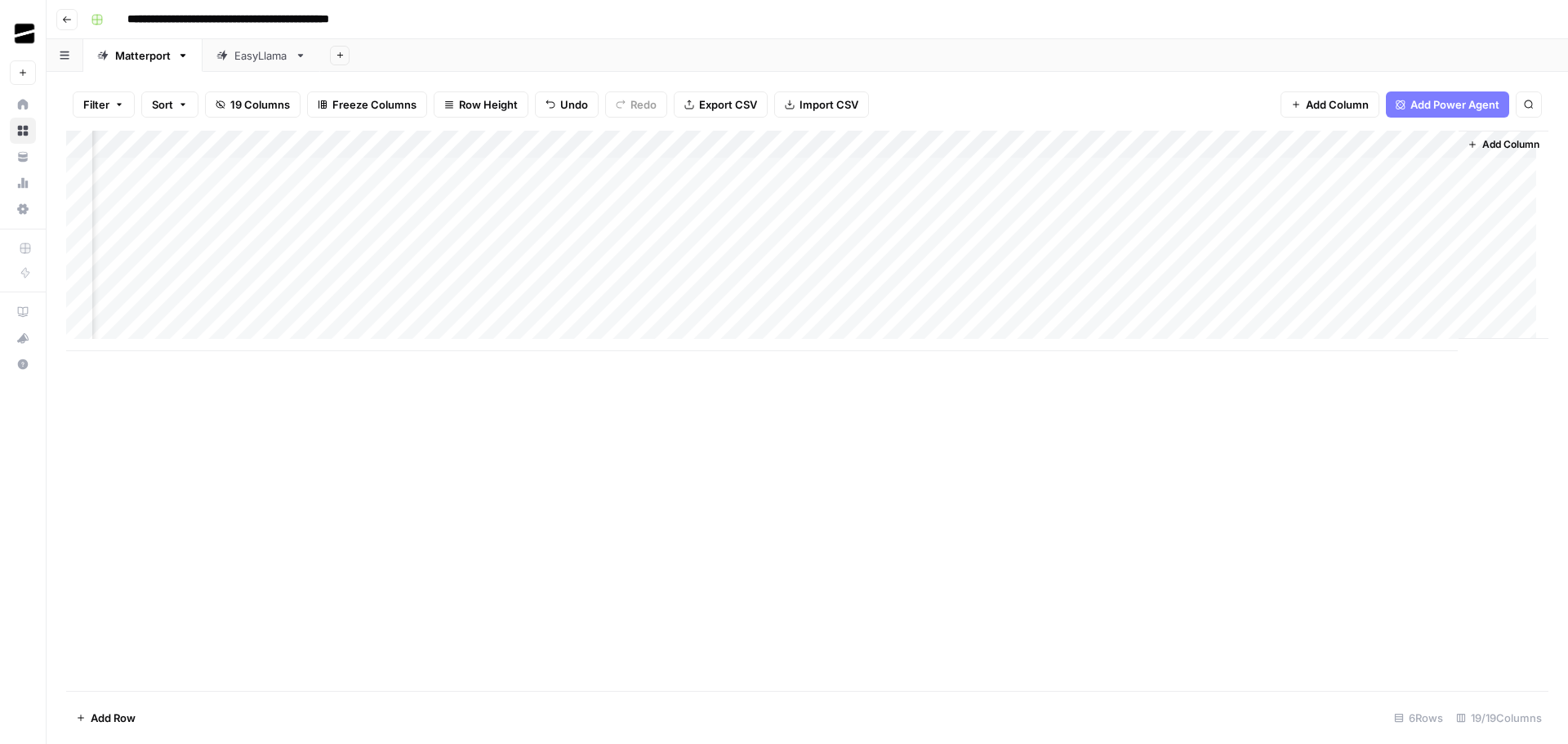
click at [1492, 481] on div "Add Column" at bounding box center [807, 411] width 1482 height 560
click at [1430, 283] on div "Add Column" at bounding box center [807, 241] width 1482 height 221
click at [1429, 198] on div "Add Column" at bounding box center [807, 241] width 1482 height 221
click at [1263, 141] on div "Add Column" at bounding box center [807, 241] width 1482 height 221
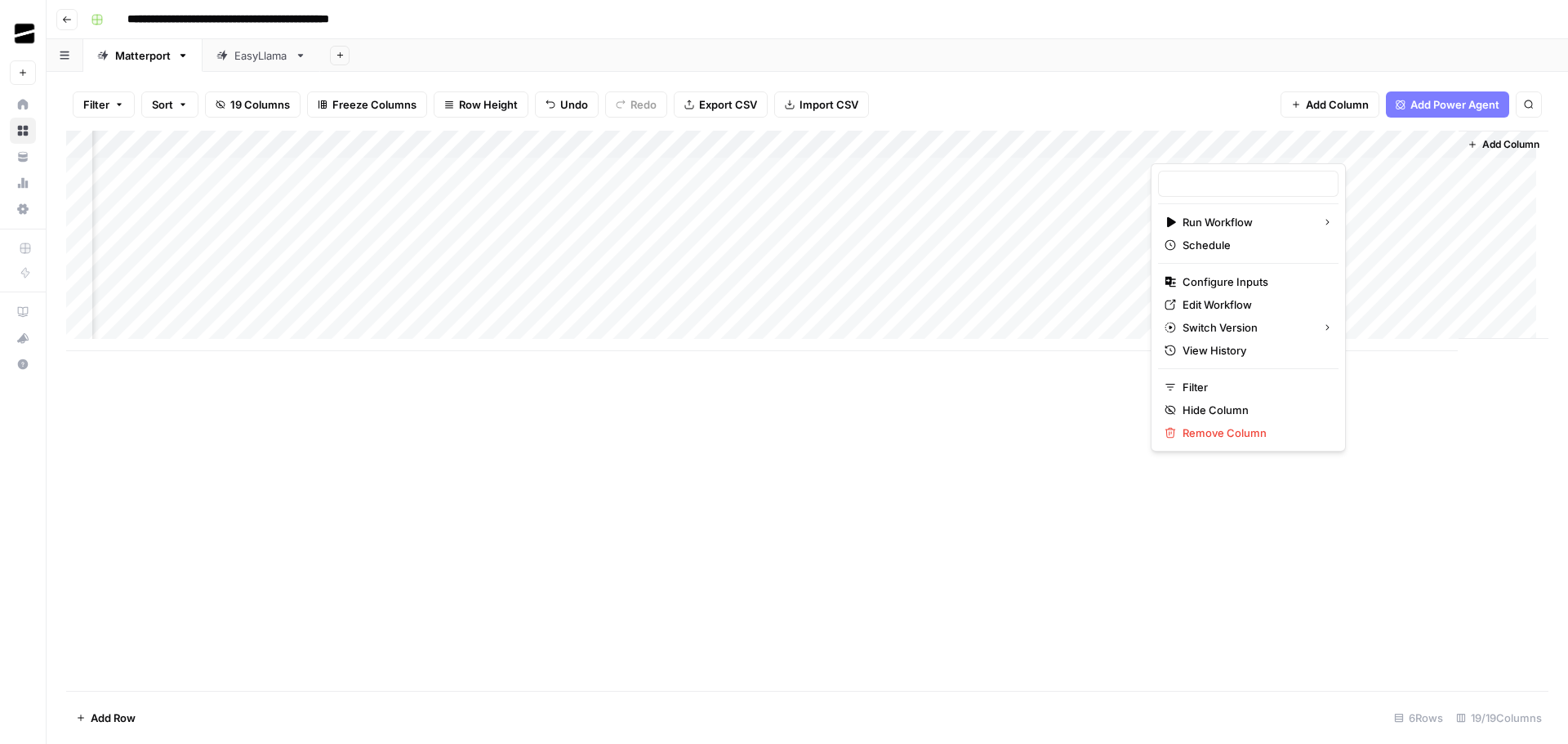
type input "Inlink Opps (ALL) ([PERSON_NAME] & [PERSON_NAME] testing - KB inlinks)"
click at [1246, 281] on span "Configure Inputs" at bounding box center [1254, 281] width 143 height 16
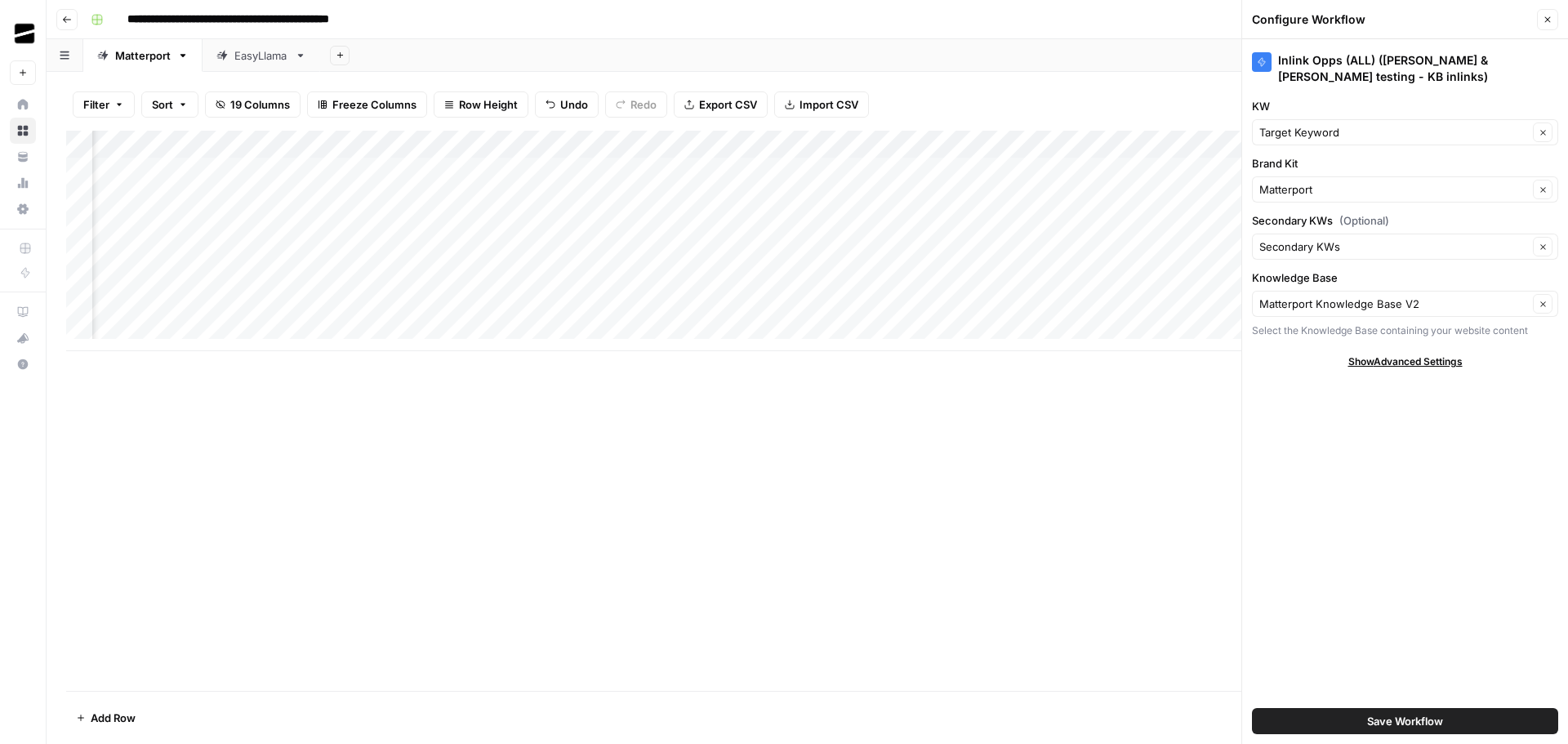
click at [969, 143] on div "Add Column" at bounding box center [807, 241] width 1482 height 221
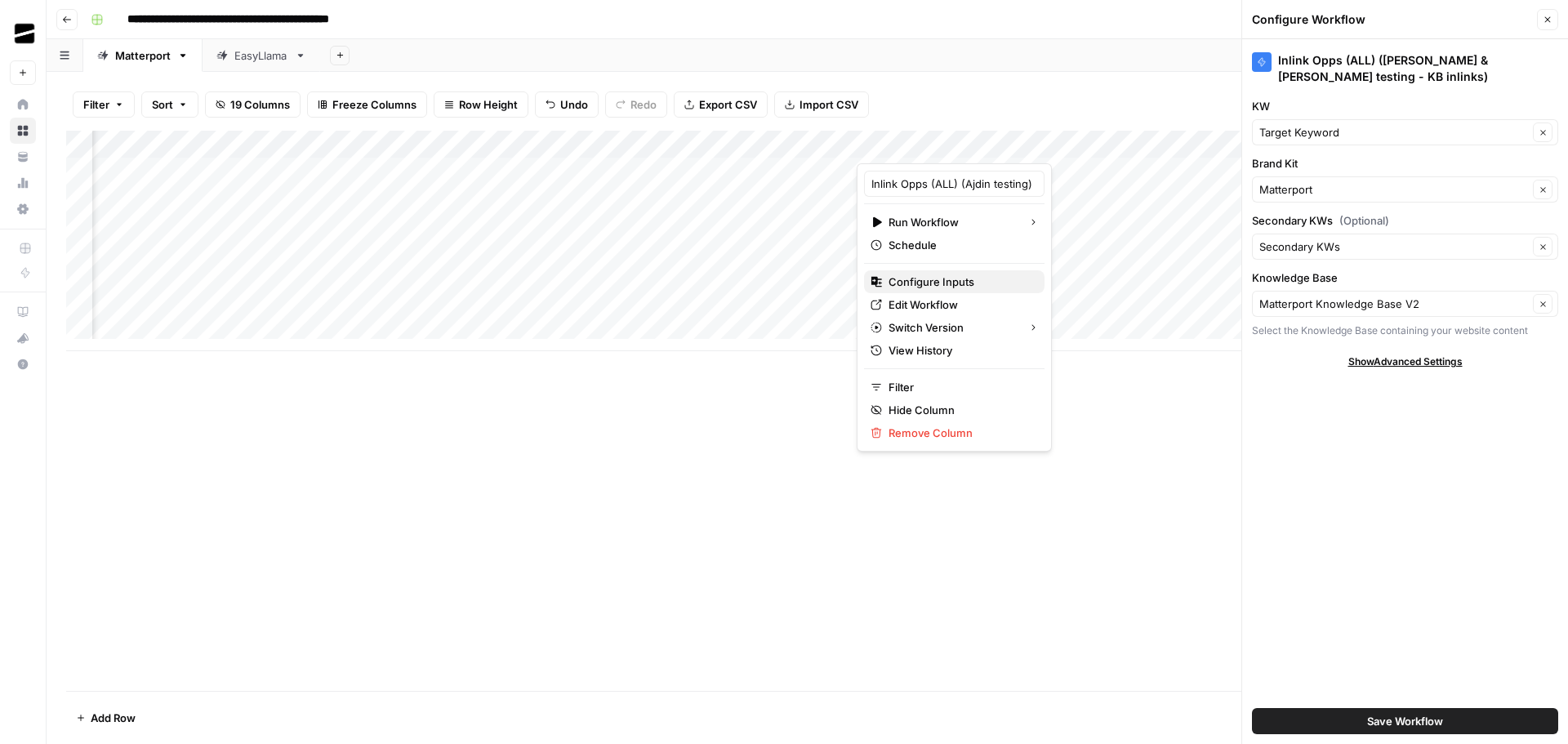
click at [972, 277] on span "Configure Inputs" at bounding box center [960, 281] width 143 height 16
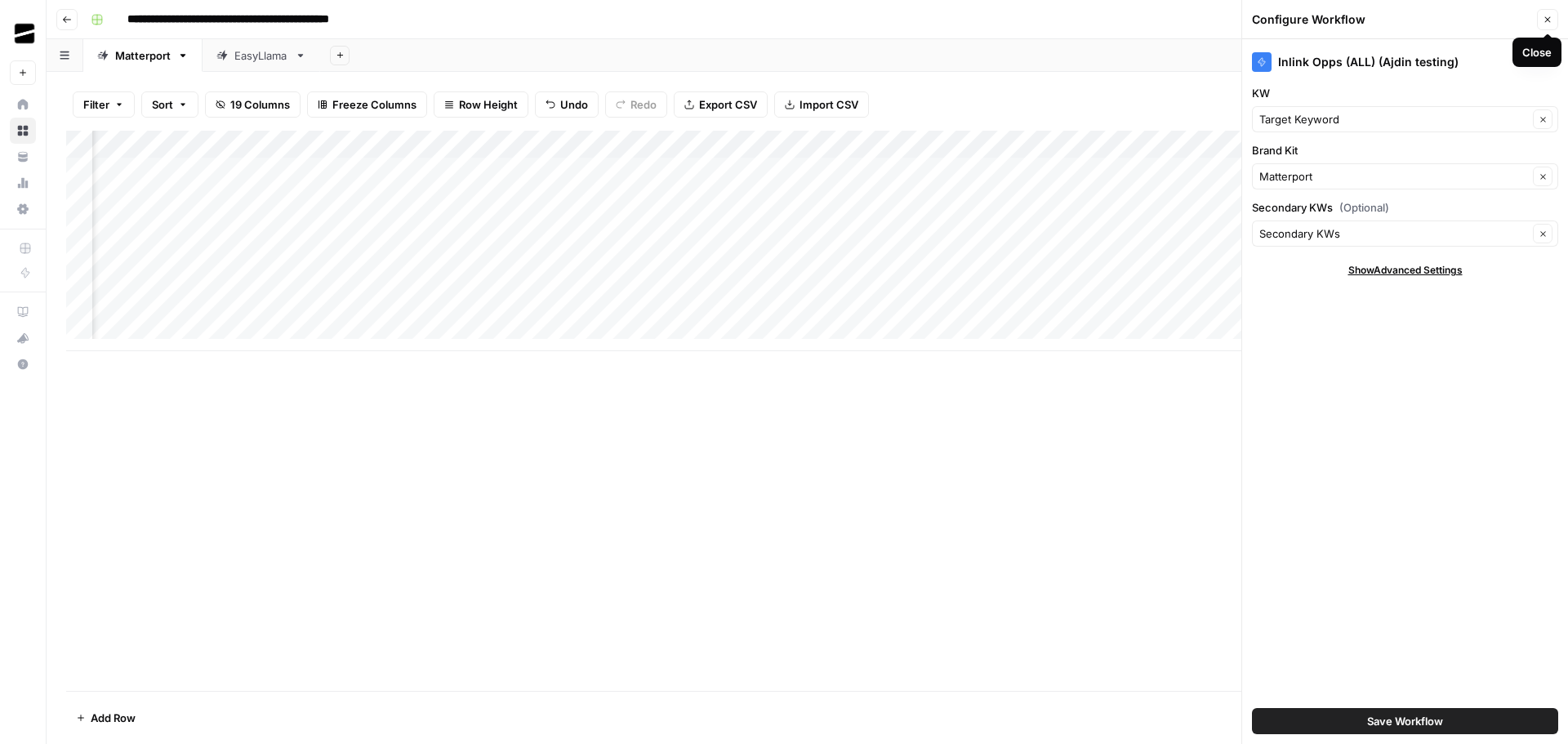
click at [1541, 20] on button "Close" at bounding box center [1547, 20] width 22 height 22
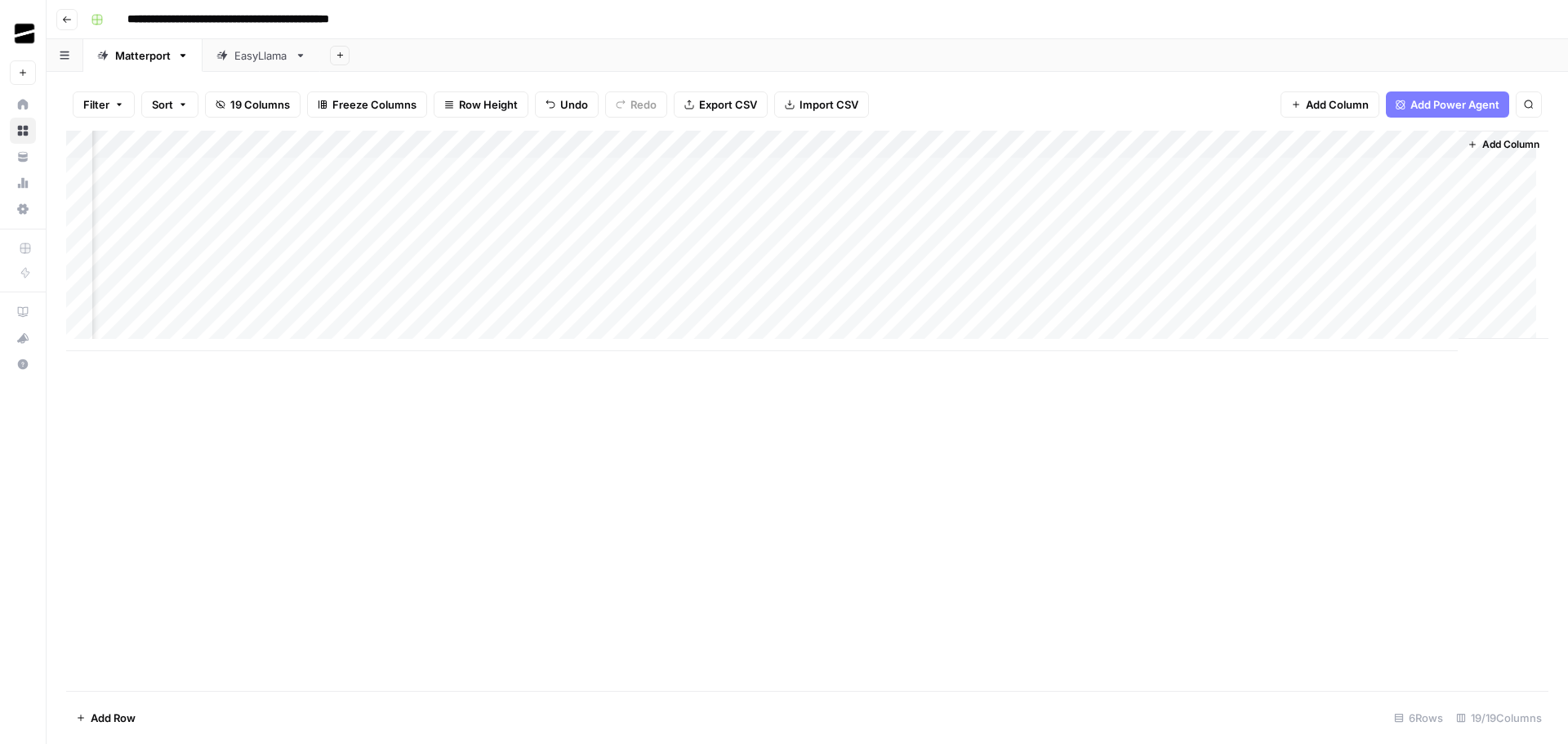
click at [1263, 146] on div "Add Column" at bounding box center [807, 241] width 1482 height 221
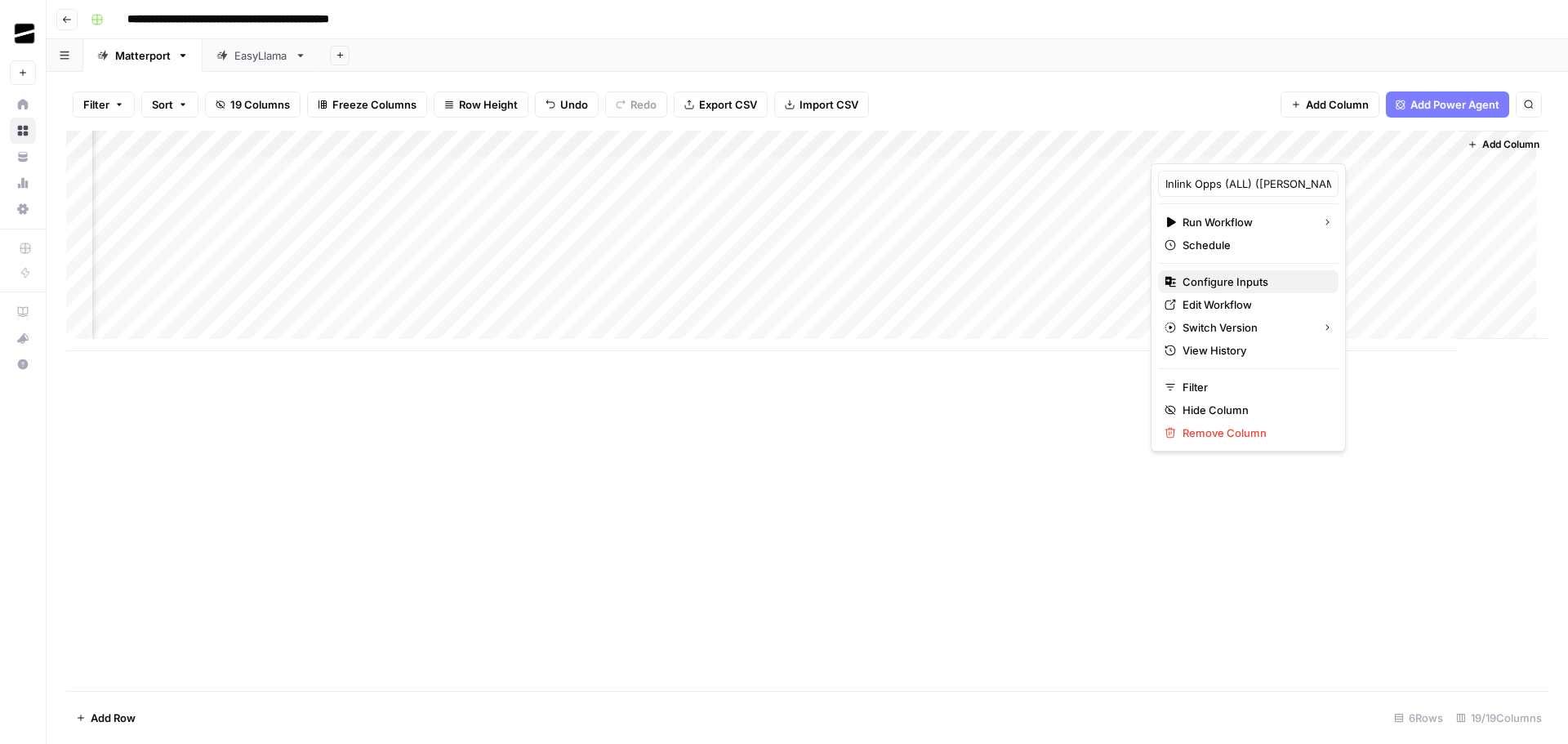
click at [1247, 286] on span "Configure Inputs" at bounding box center [1254, 281] width 143 height 16
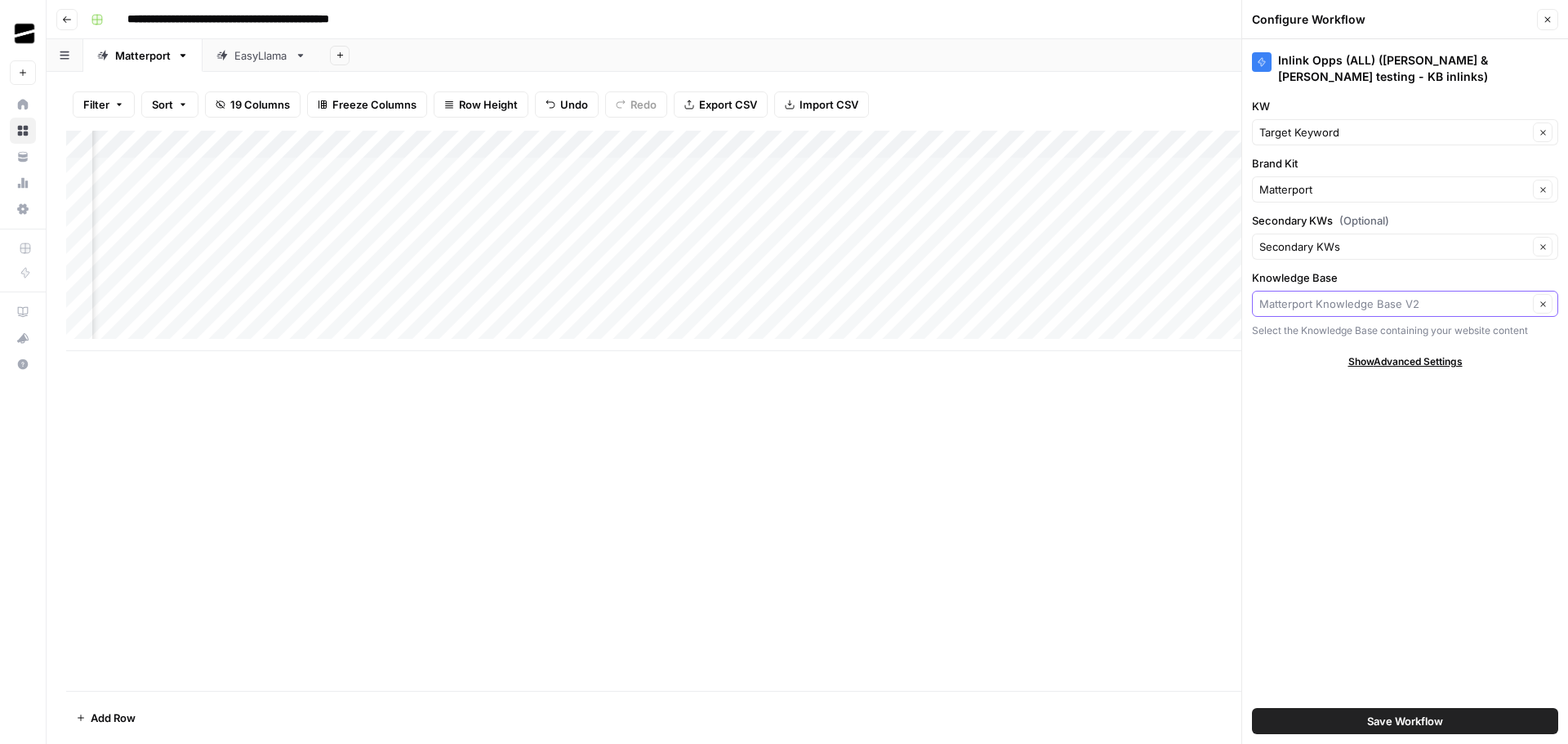
click at [1444, 295] on input "Knowledge Base" at bounding box center [1393, 303] width 269 height 16
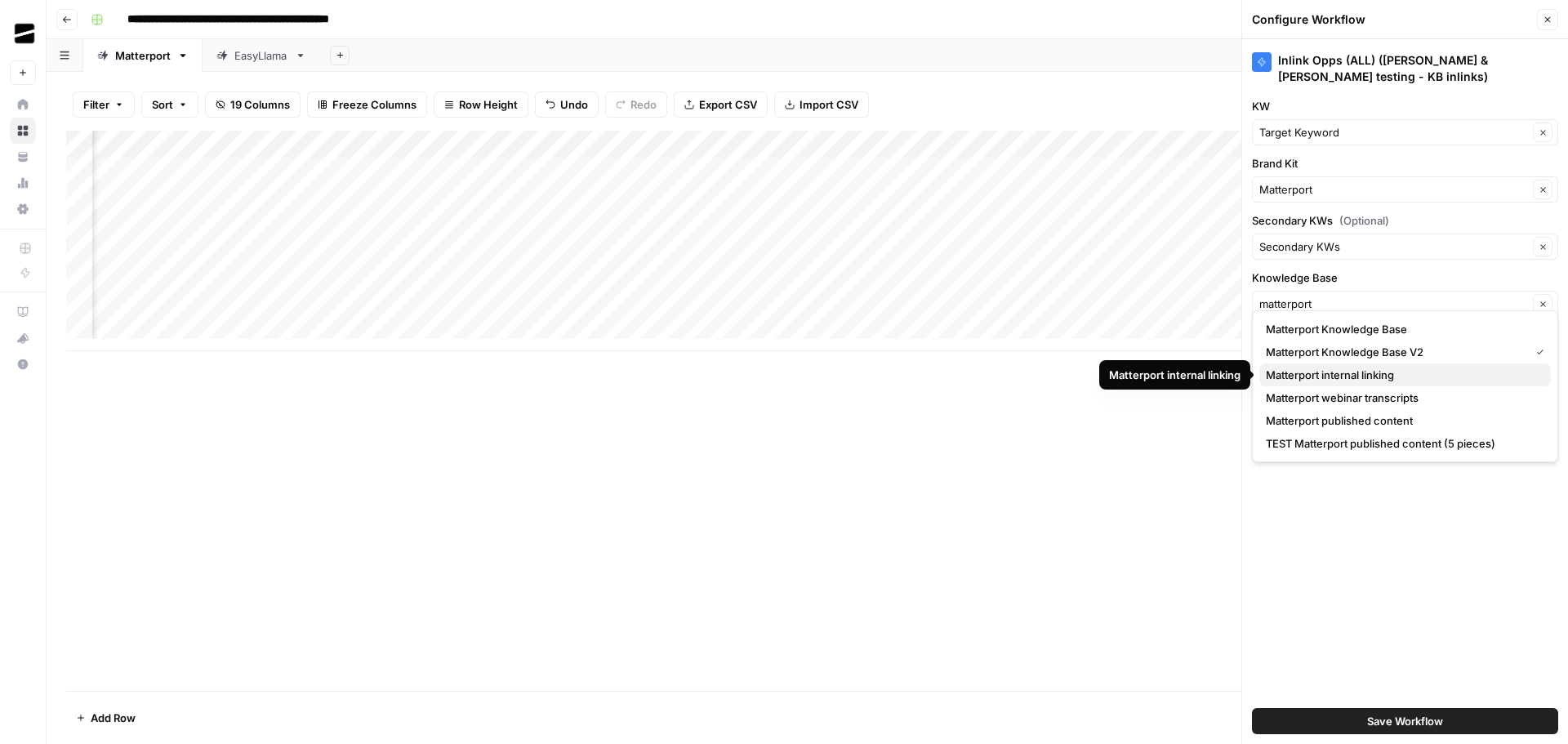
click at [1379, 372] on span "Matterport internal linking" at bounding box center [1401, 374] width 272 height 16
type input "Matterport internal linking"
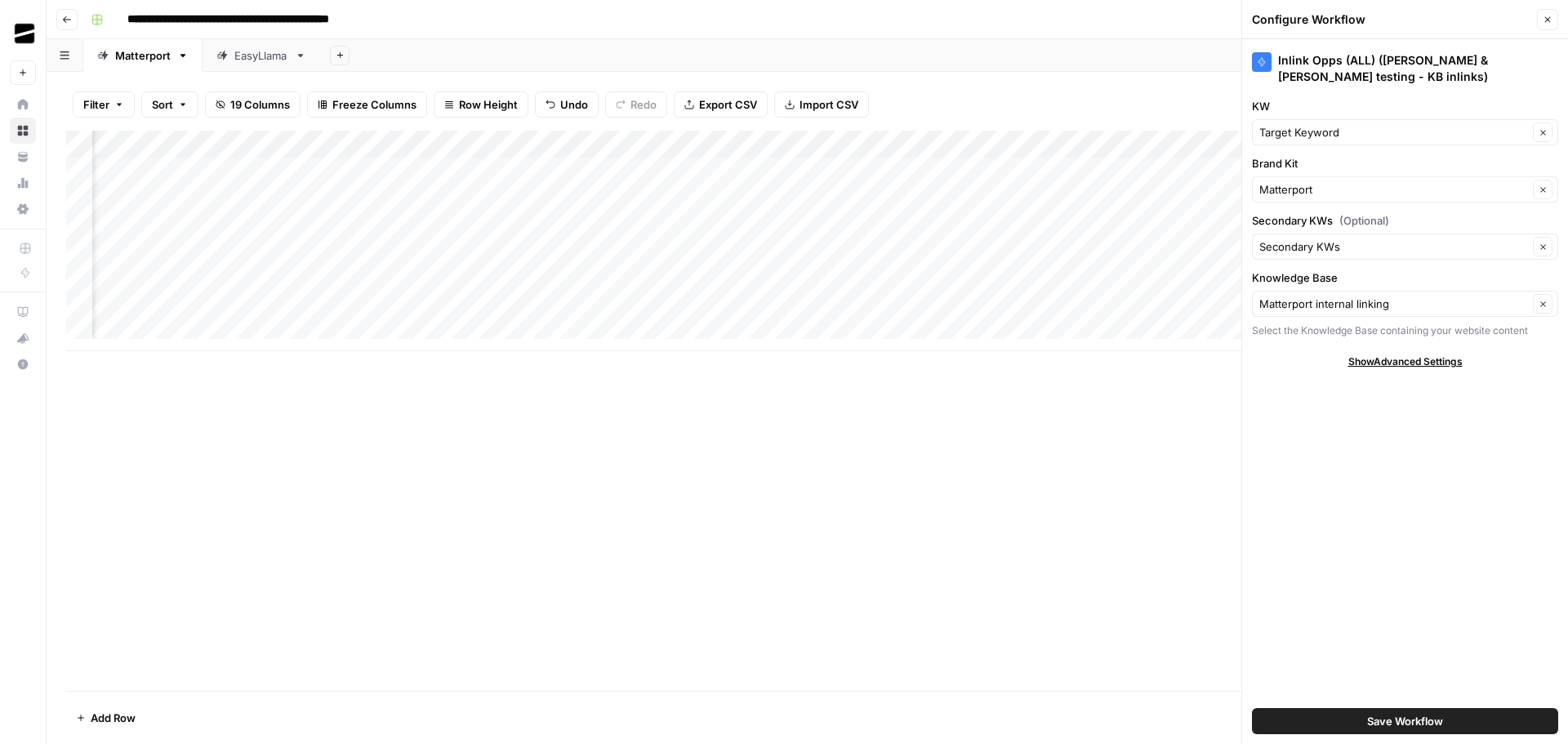
click at [1422, 456] on div "Inlink Opps (ALL) ([PERSON_NAME] & [PERSON_NAME] testing - KB inlinks) KW Targe…" at bounding box center [1404, 391] width 325 height 704
click at [1434, 721] on span "Save Workflow" at bounding box center [1405, 720] width 76 height 16
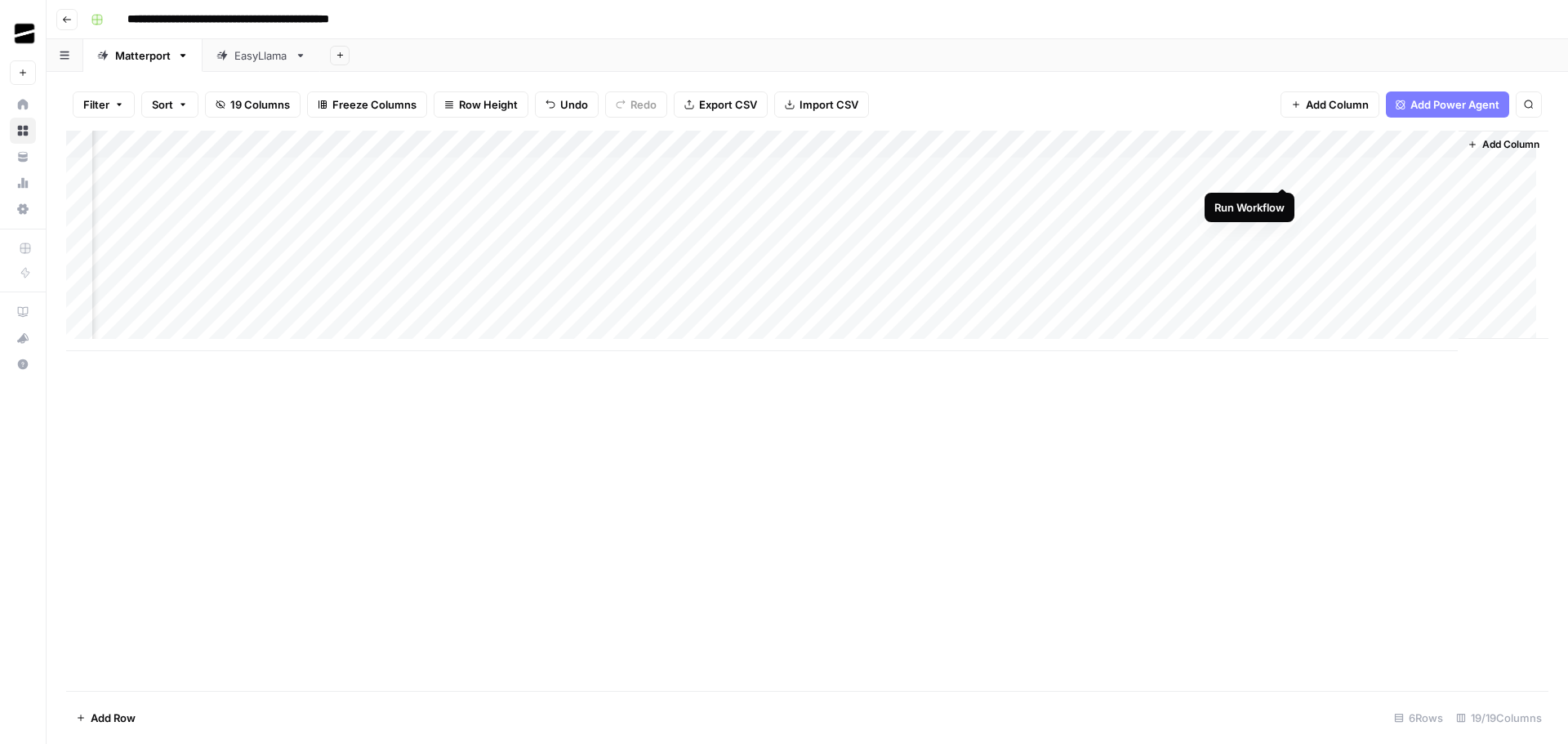
click at [1280, 171] on div "Add Column" at bounding box center [807, 241] width 1482 height 221
click at [1281, 198] on div "Add Column" at bounding box center [807, 241] width 1482 height 221
click at [1282, 228] on div "Add Column" at bounding box center [807, 241] width 1482 height 221
click at [1282, 253] on div "Add Column" at bounding box center [807, 241] width 1482 height 221
click at [1282, 280] on div "Add Column" at bounding box center [807, 241] width 1482 height 221
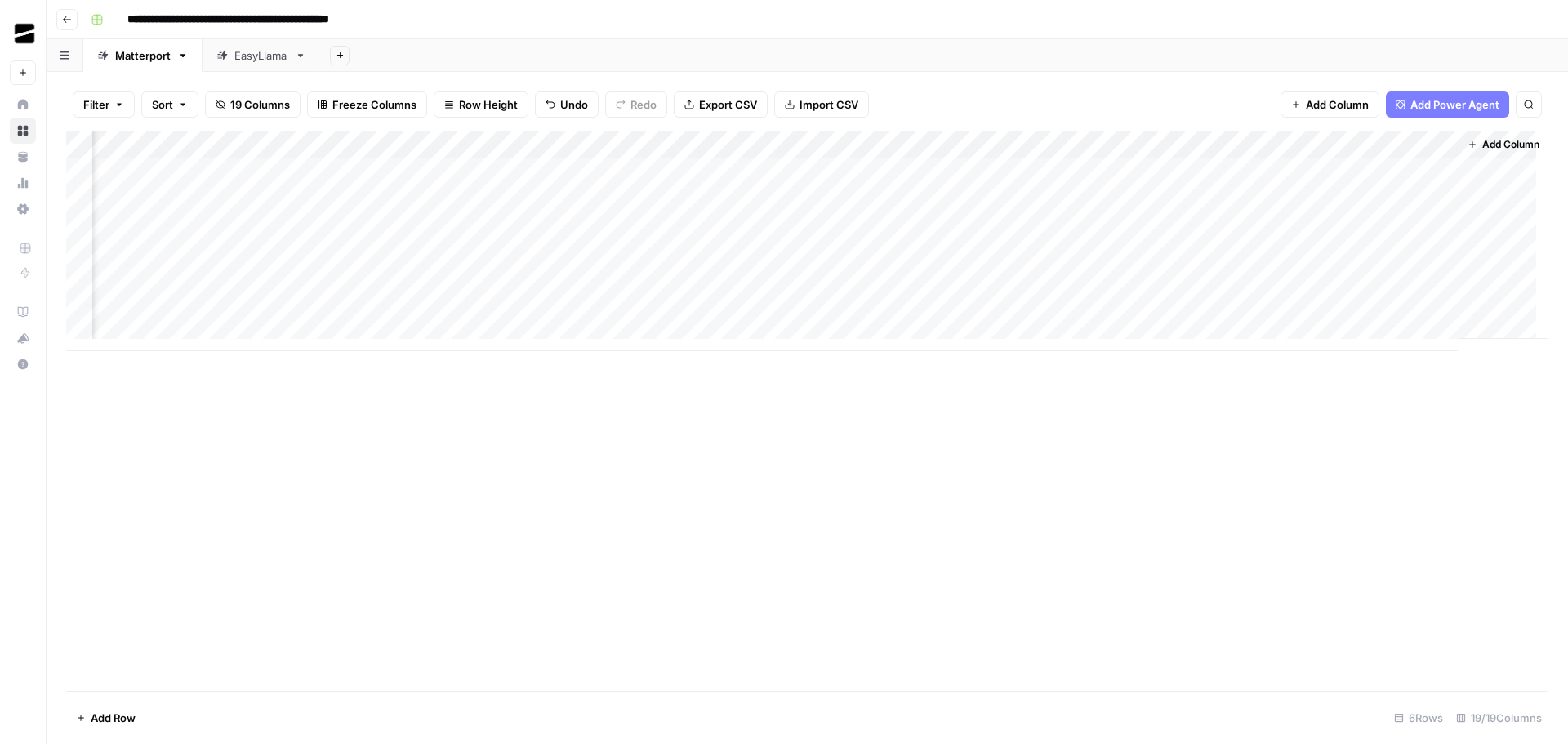
click at [1338, 283] on div "Add Column" at bounding box center [807, 241] width 1482 height 221
click at [1428, 280] on div "Add Column" at bounding box center [807, 241] width 1482 height 221
click at [1432, 199] on div "Add Column" at bounding box center [807, 241] width 1482 height 221
click at [1428, 228] on div "Add Column" at bounding box center [807, 241] width 1482 height 221
click at [1432, 226] on div "Add Column" at bounding box center [807, 241] width 1482 height 221
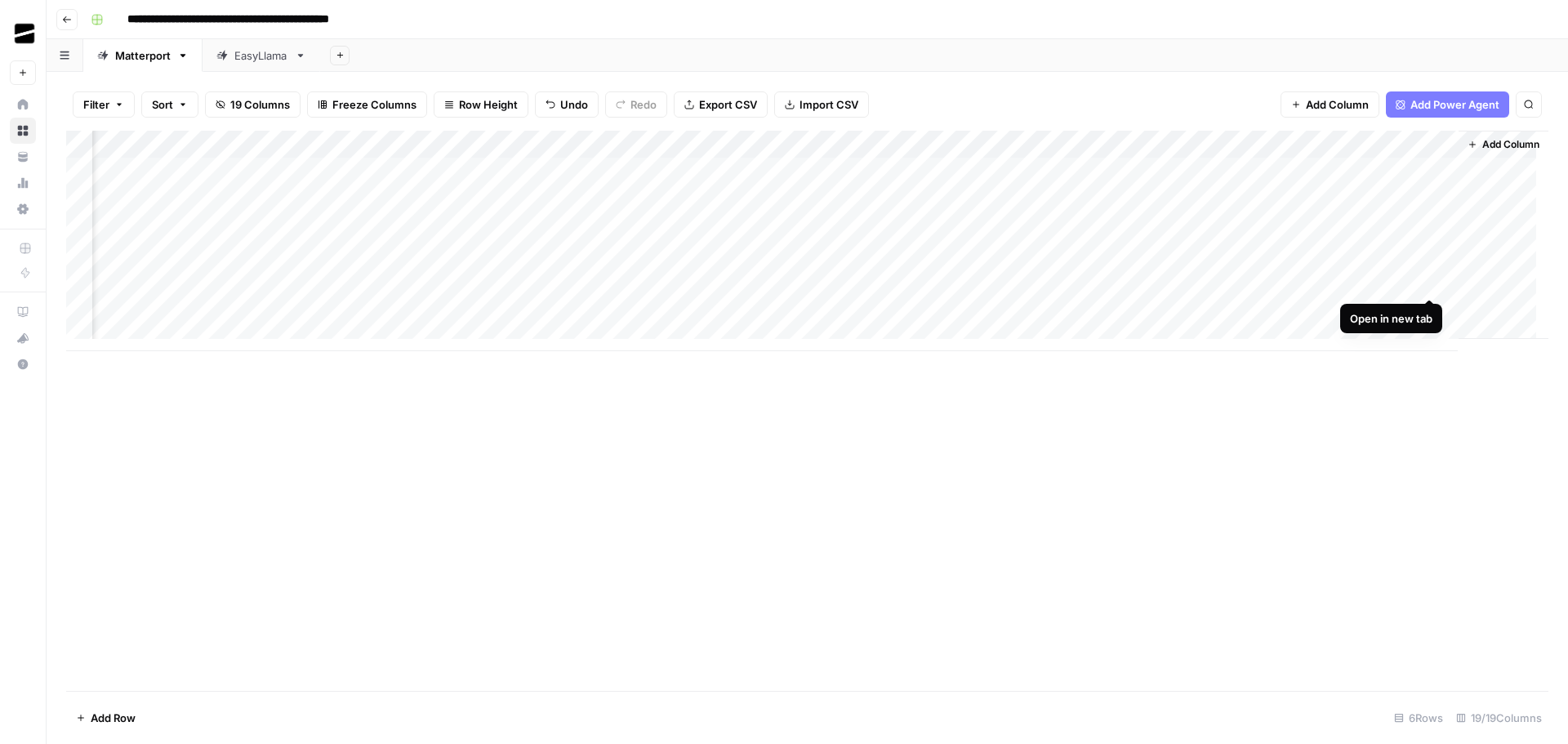
click at [1428, 282] on div "Add Column" at bounding box center [807, 241] width 1482 height 221
click at [1428, 231] on div "Add Column" at bounding box center [807, 241] width 1482 height 221
click at [1431, 197] on div "Add Column" at bounding box center [807, 241] width 1482 height 221
click at [966, 143] on div "Add Column" at bounding box center [807, 241] width 1482 height 221
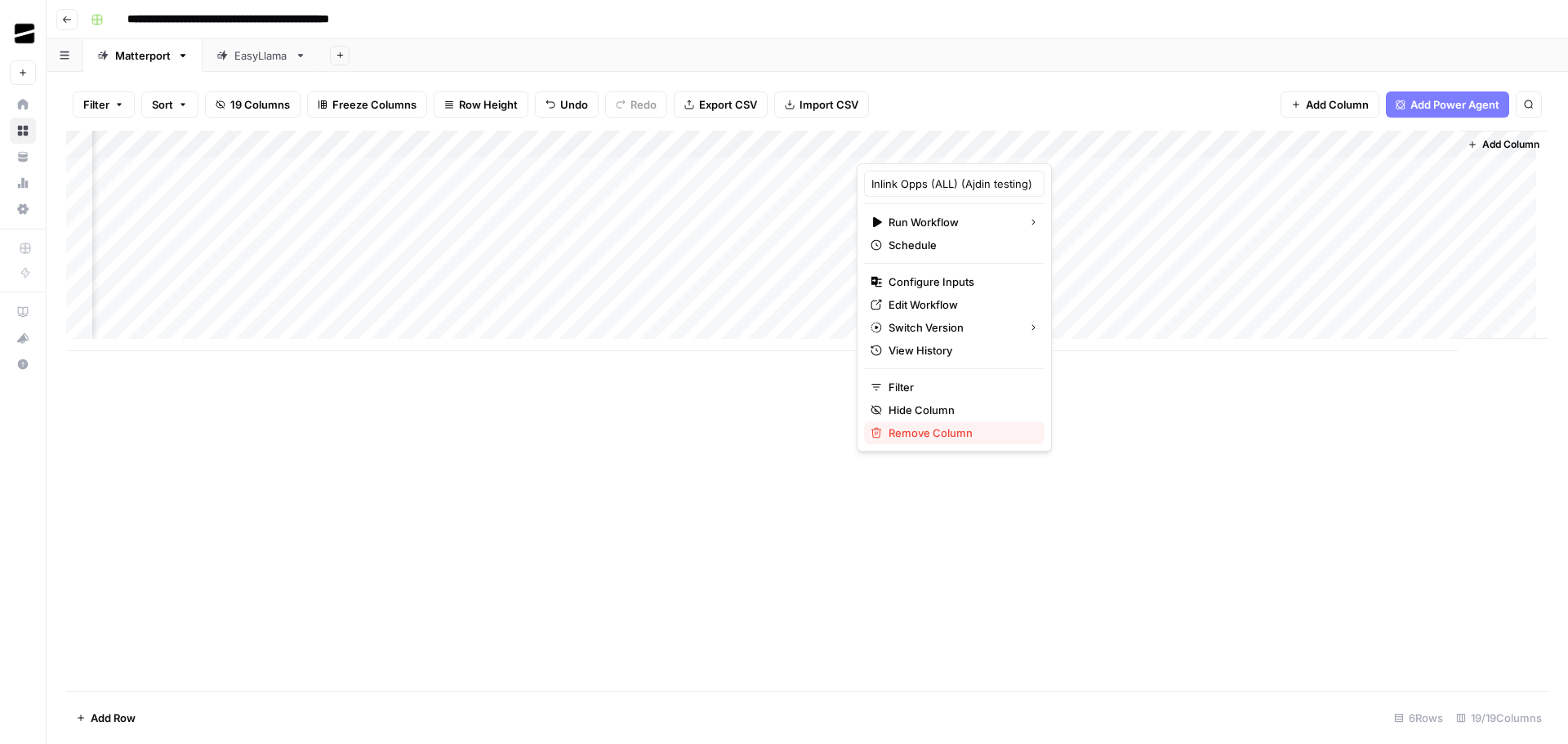
click at [950, 438] on span "Remove Column" at bounding box center [960, 432] width 143 height 16
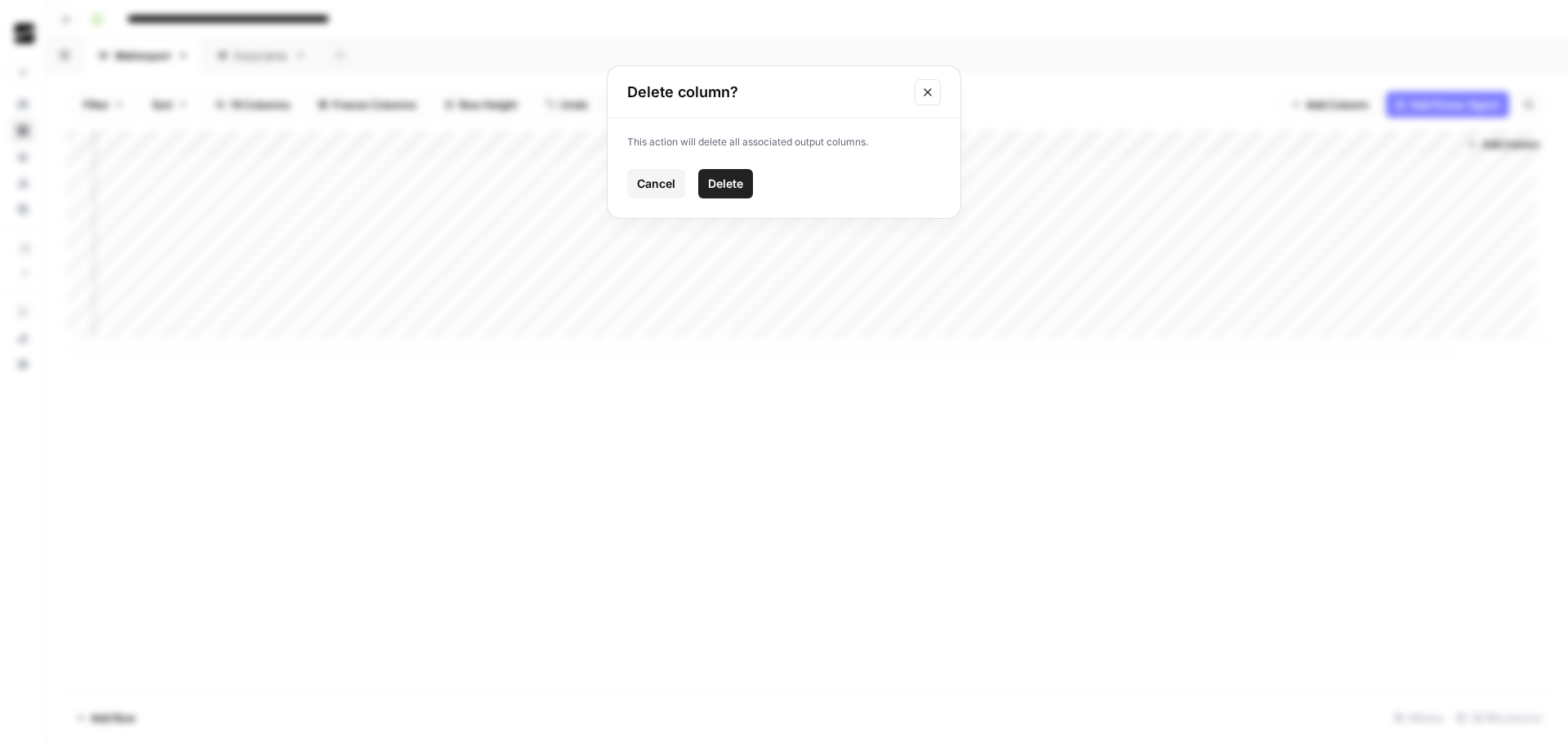
click at [738, 184] on span "Delete" at bounding box center [725, 183] width 35 height 16
click at [1365, 145] on div "Add Column" at bounding box center [807, 241] width 1482 height 221
click at [1393, 191] on div "Output (1)" at bounding box center [1395, 184] width 180 height 26
type input "Output"
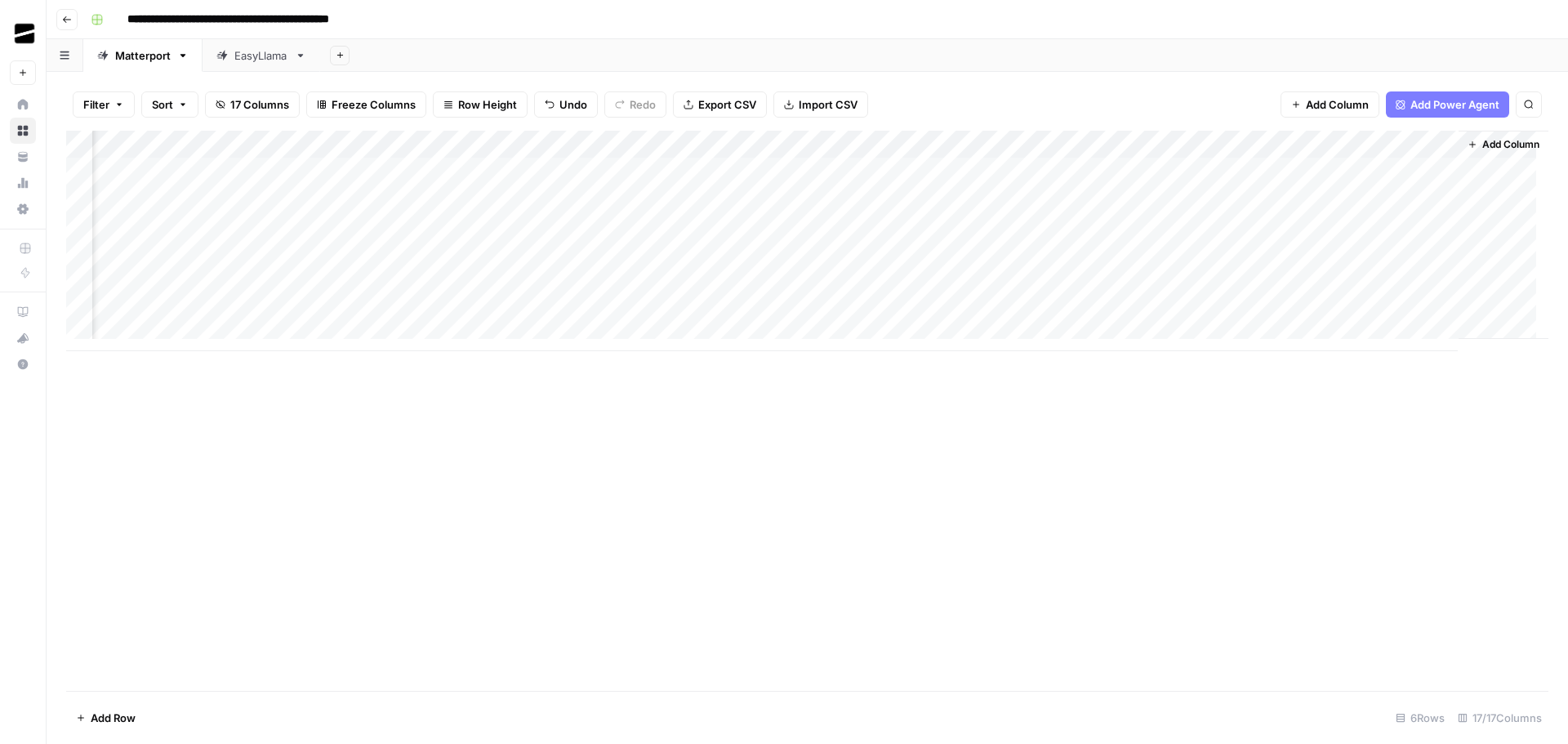
click at [1345, 451] on div "Add Column" at bounding box center [807, 411] width 1482 height 560
click at [1136, 171] on div "Add Column" at bounding box center [807, 241] width 1482 height 221
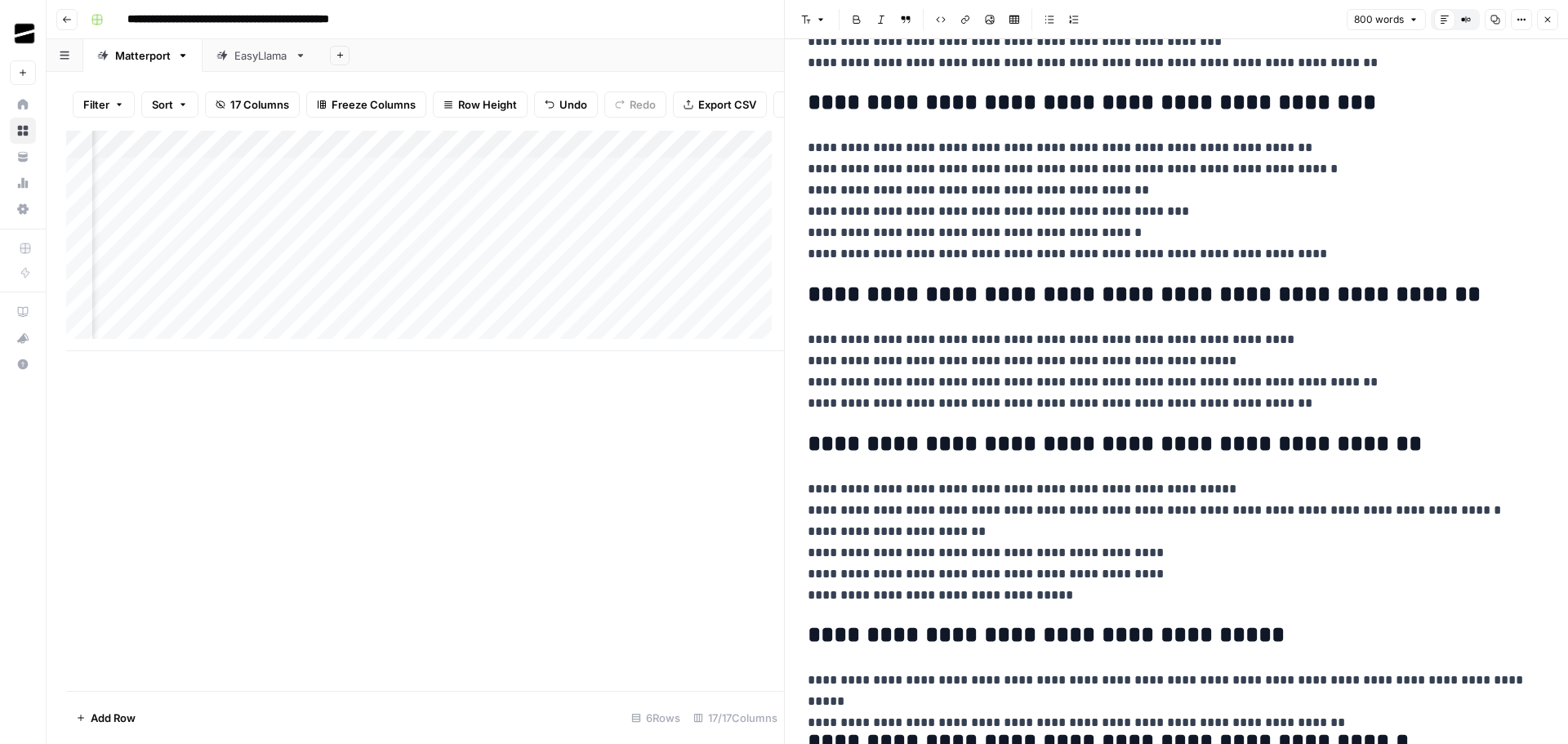
scroll to position [834, 0]
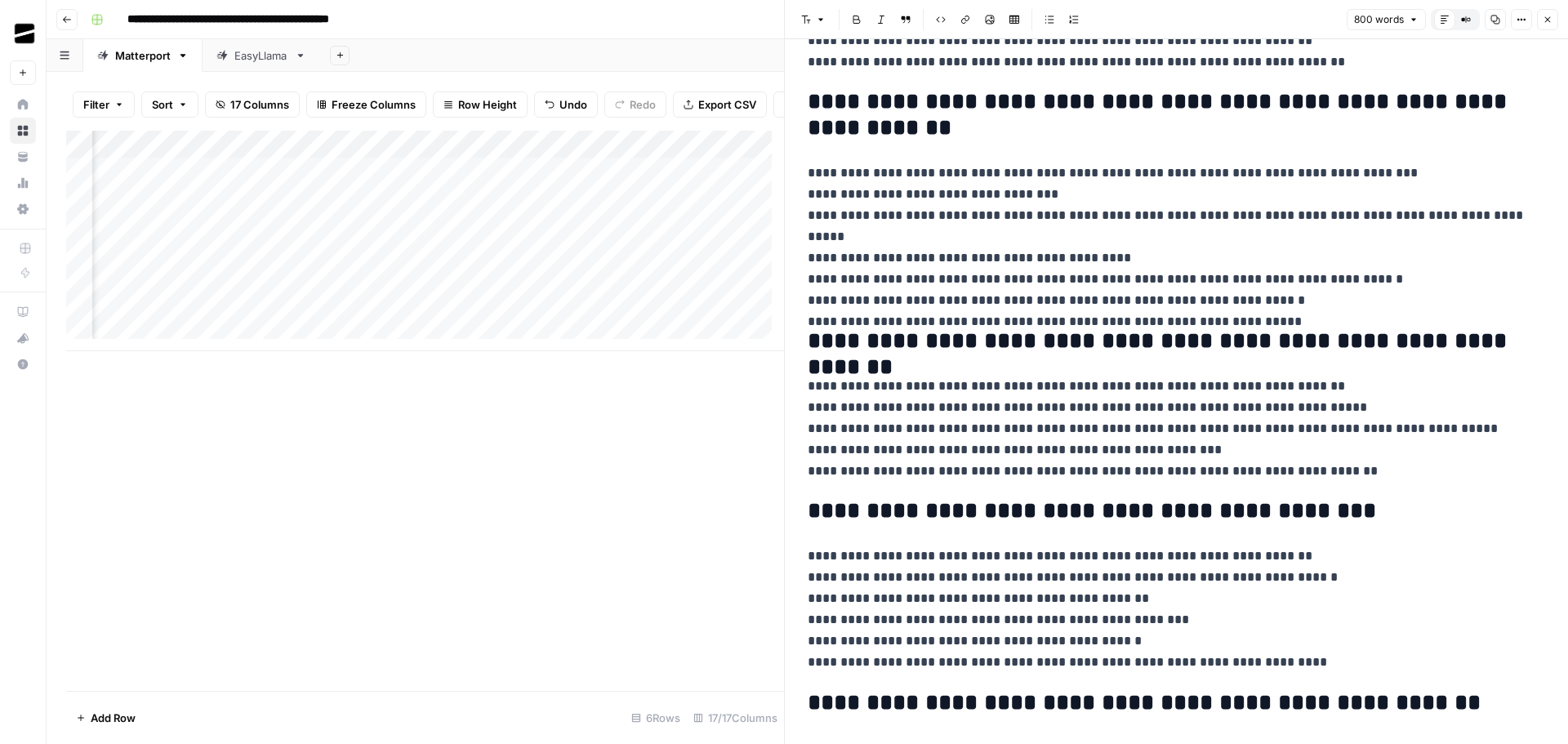
click at [1556, 22] on button "Close" at bounding box center [1547, 20] width 22 height 22
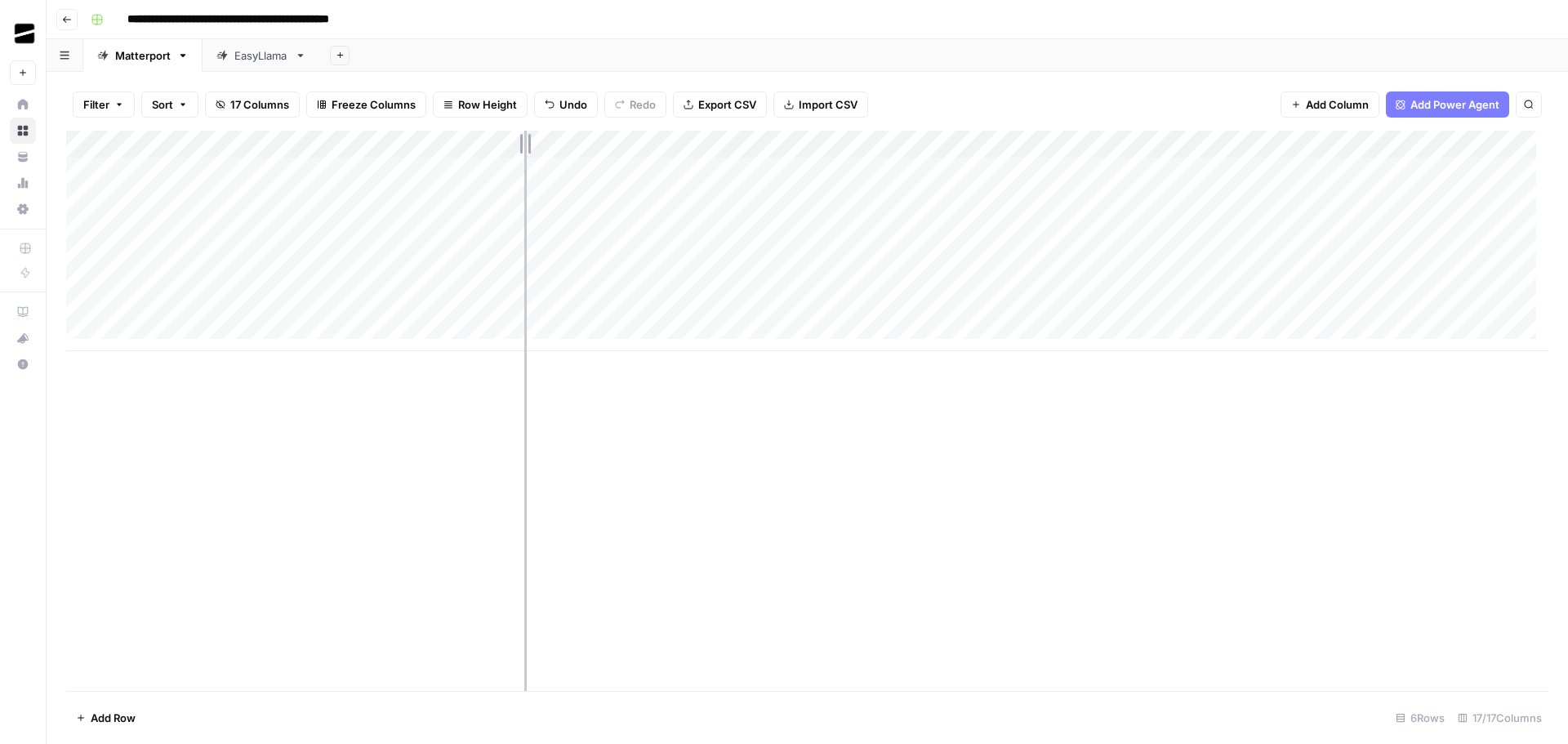
drag, startPoint x: 240, startPoint y: 141, endPoint x: 524, endPoint y: 145, distance: 284.0
click at [524, 145] on div "Add Column" at bounding box center [807, 241] width 1482 height 221
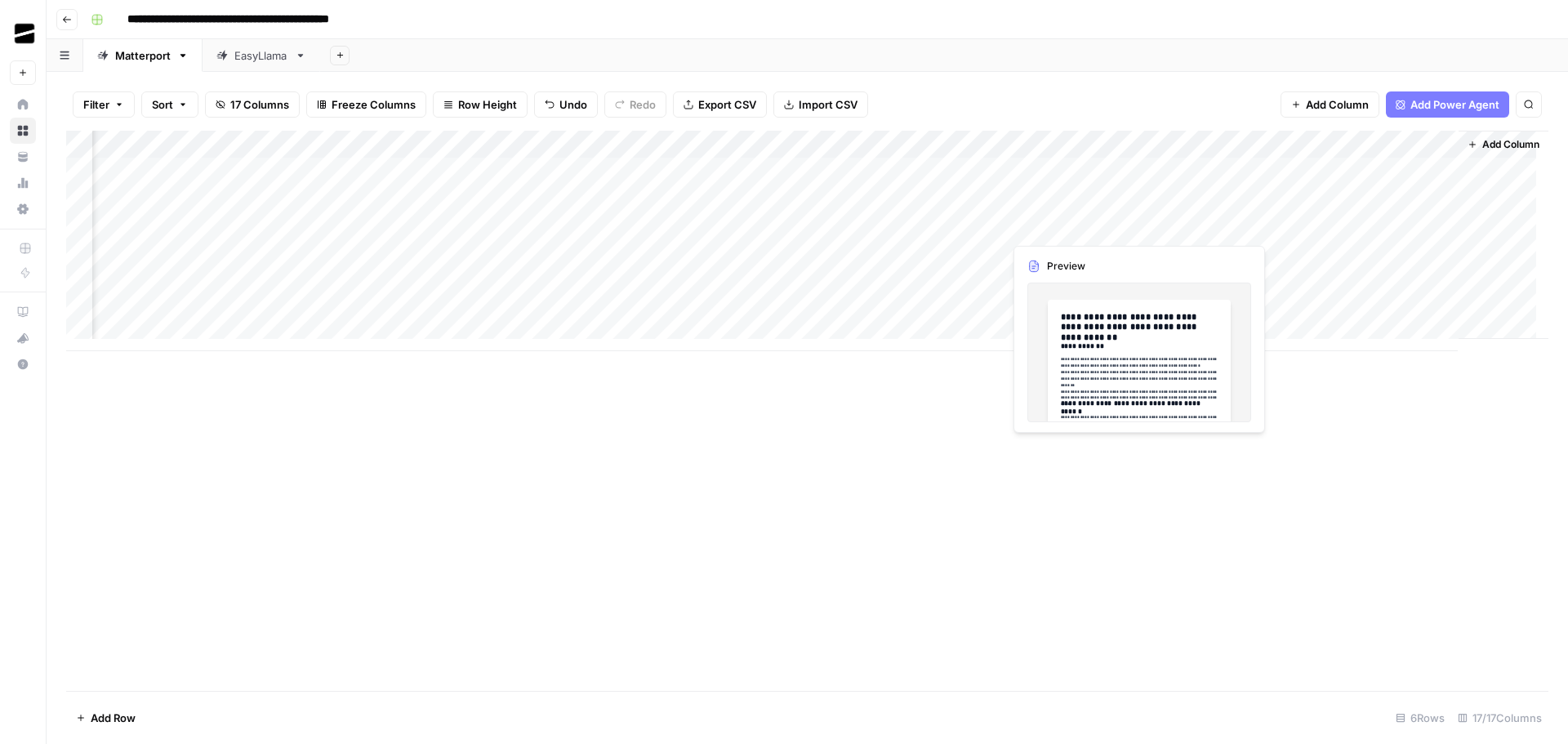
click at [1135, 224] on div "Add Column" at bounding box center [807, 241] width 1482 height 221
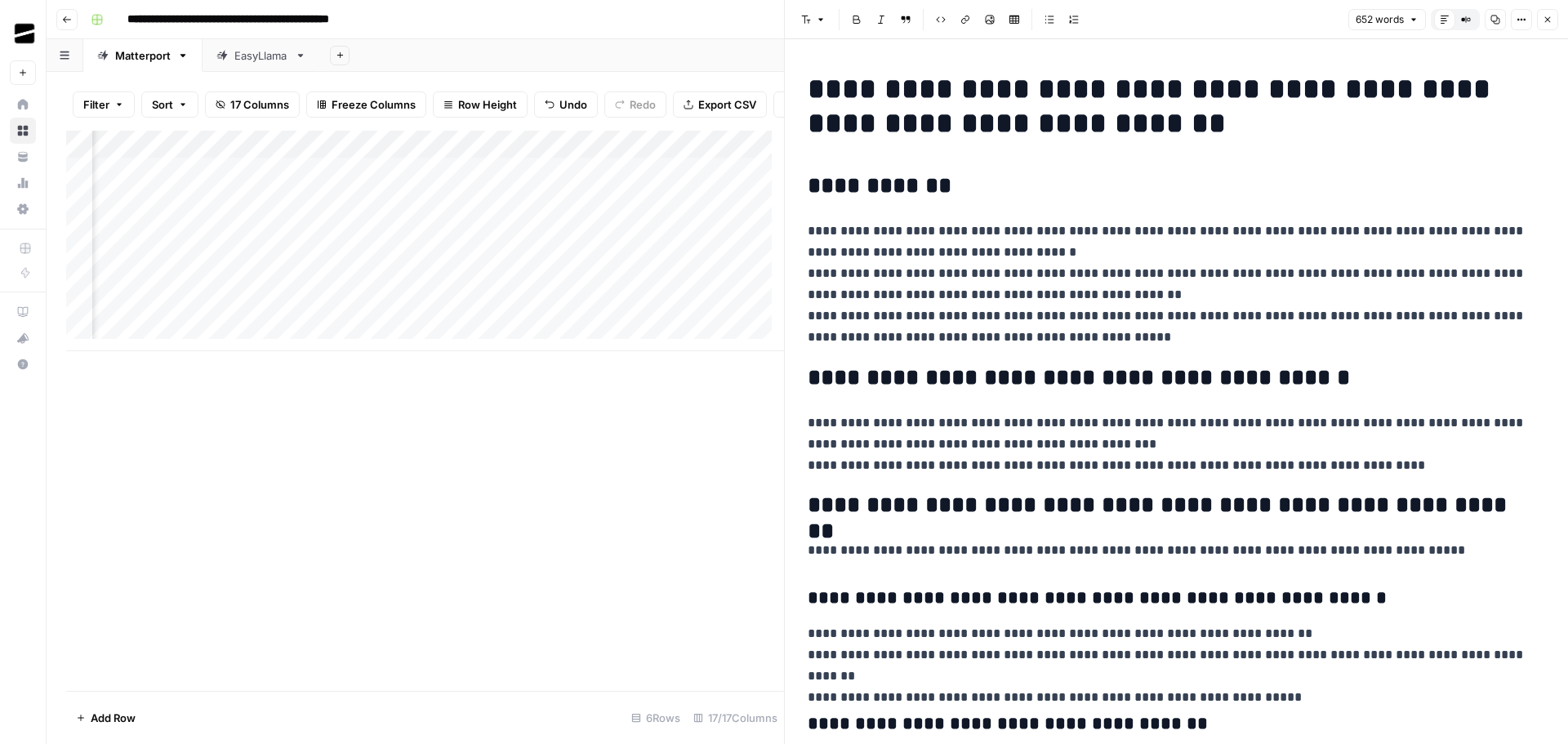
scroll to position [245, 0]
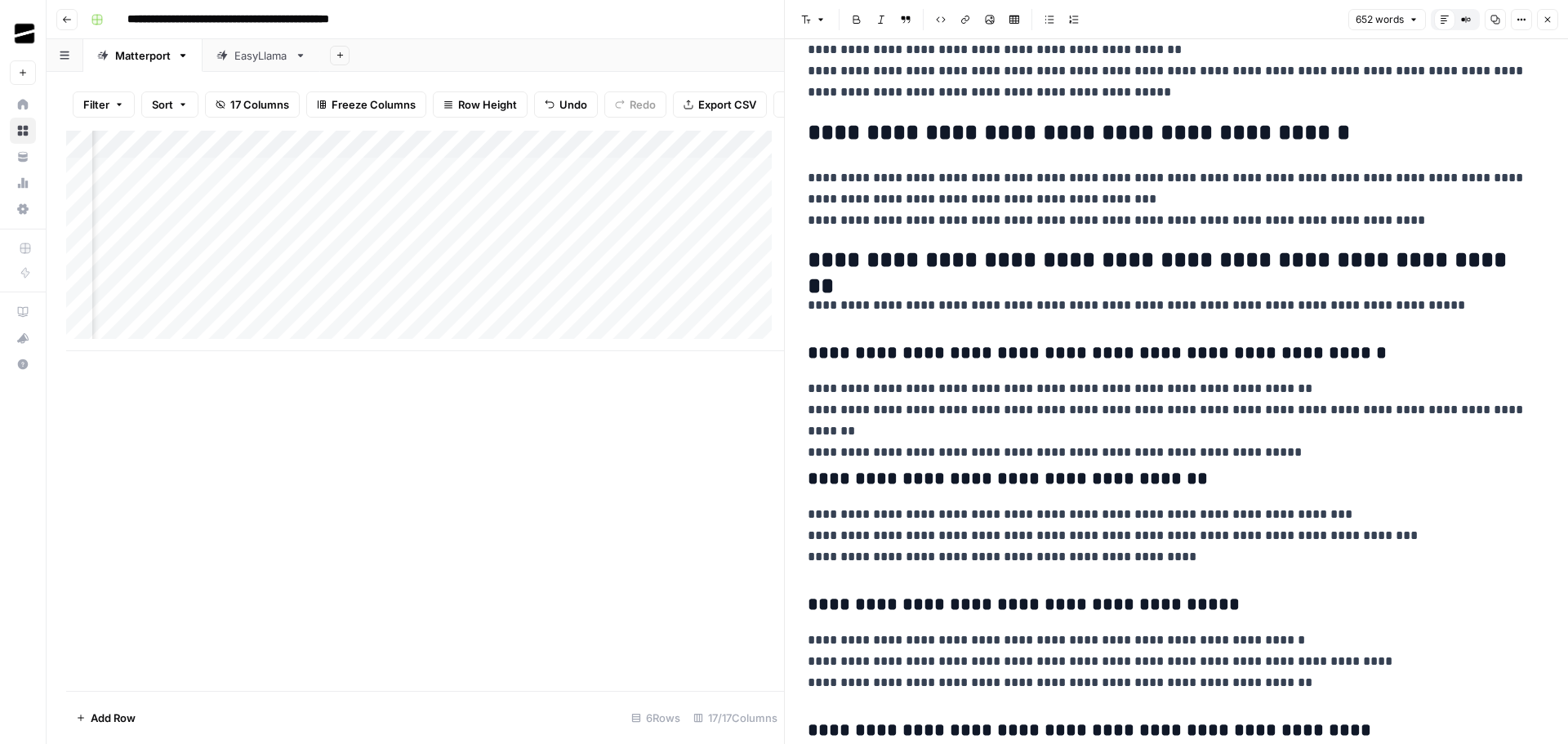
click at [1550, 22] on icon "button" at bounding box center [1547, 20] width 9 height 9
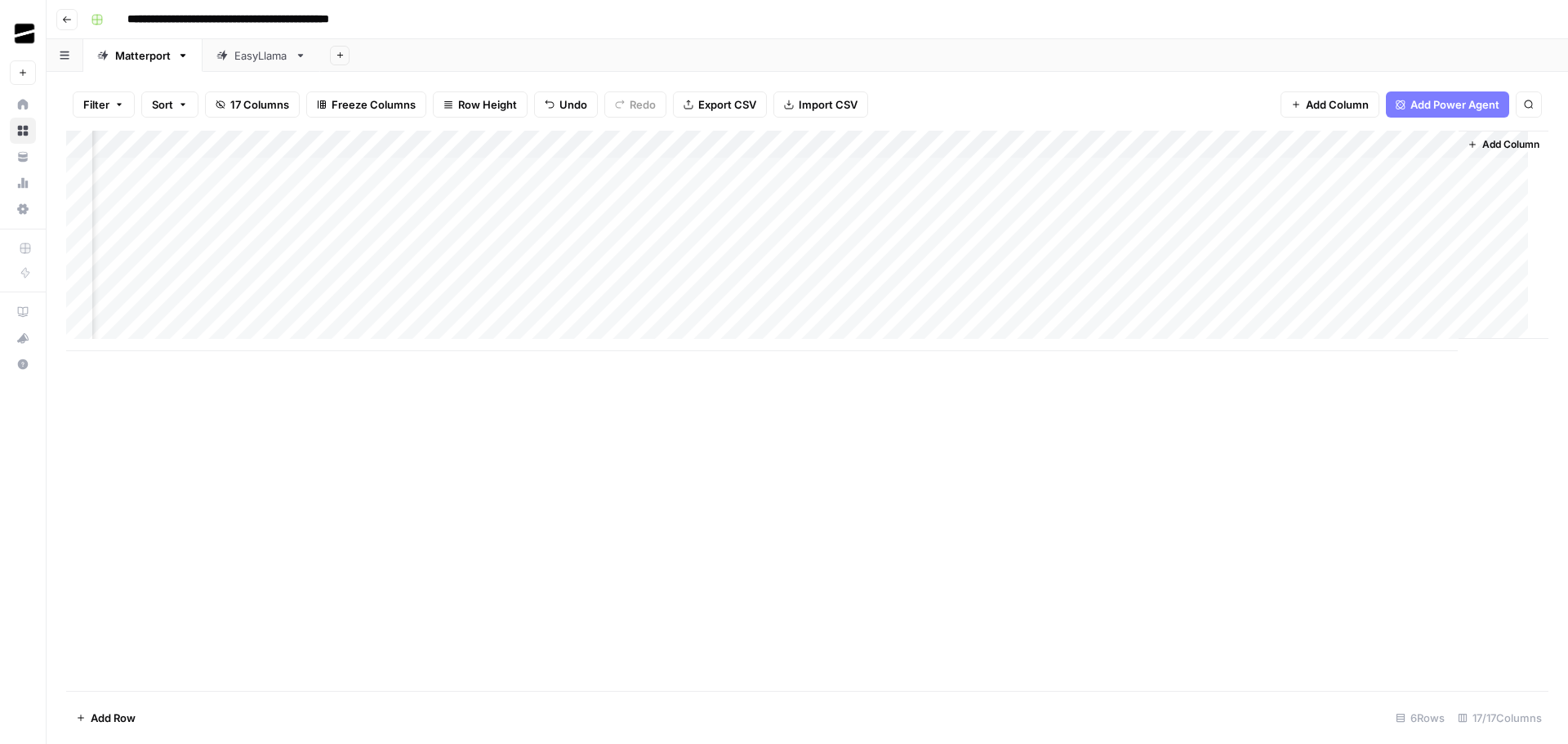
scroll to position [0, 1513]
click at [1154, 255] on div "Add Column" at bounding box center [807, 241] width 1482 height 221
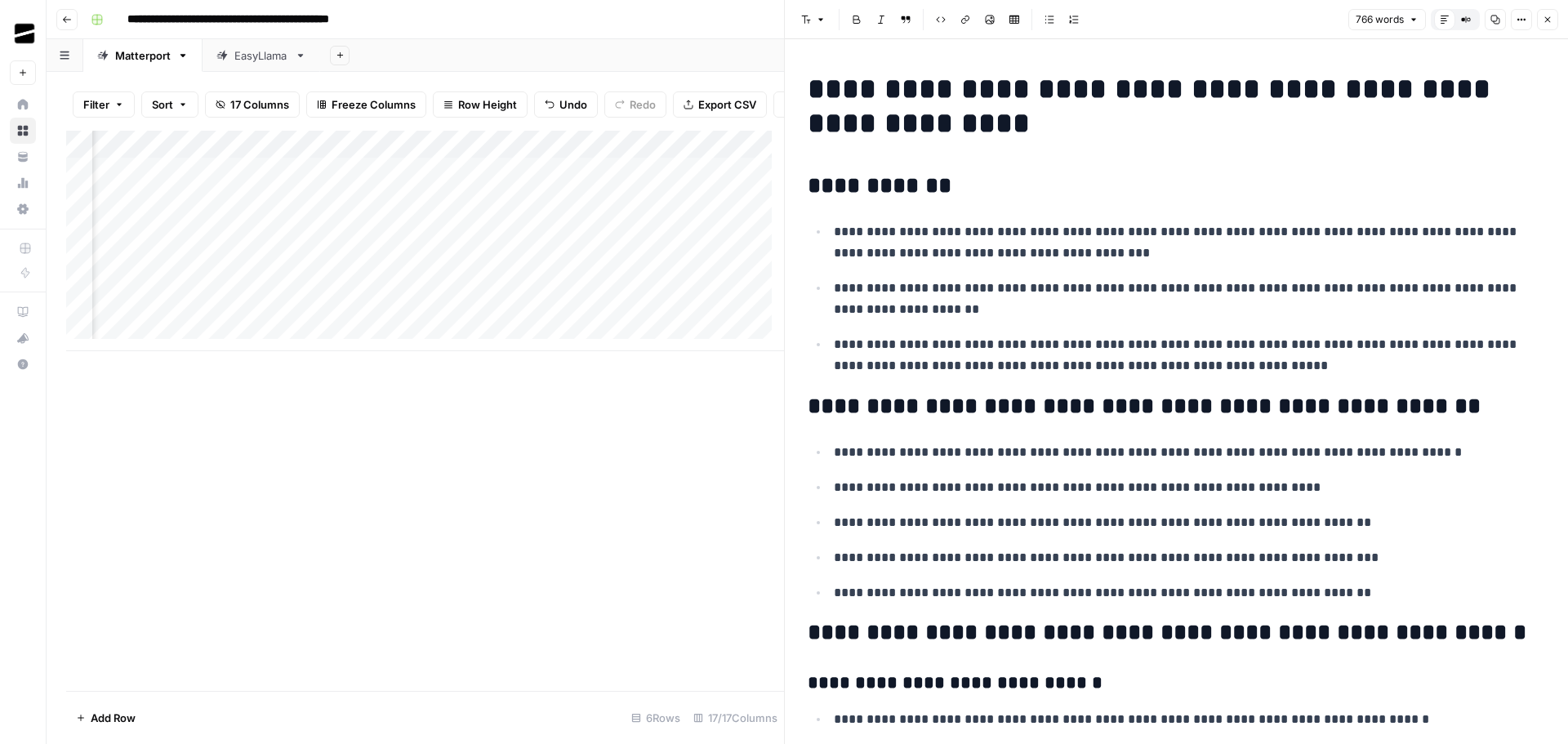
click at [1543, 12] on button "Close" at bounding box center [1547, 20] width 22 height 22
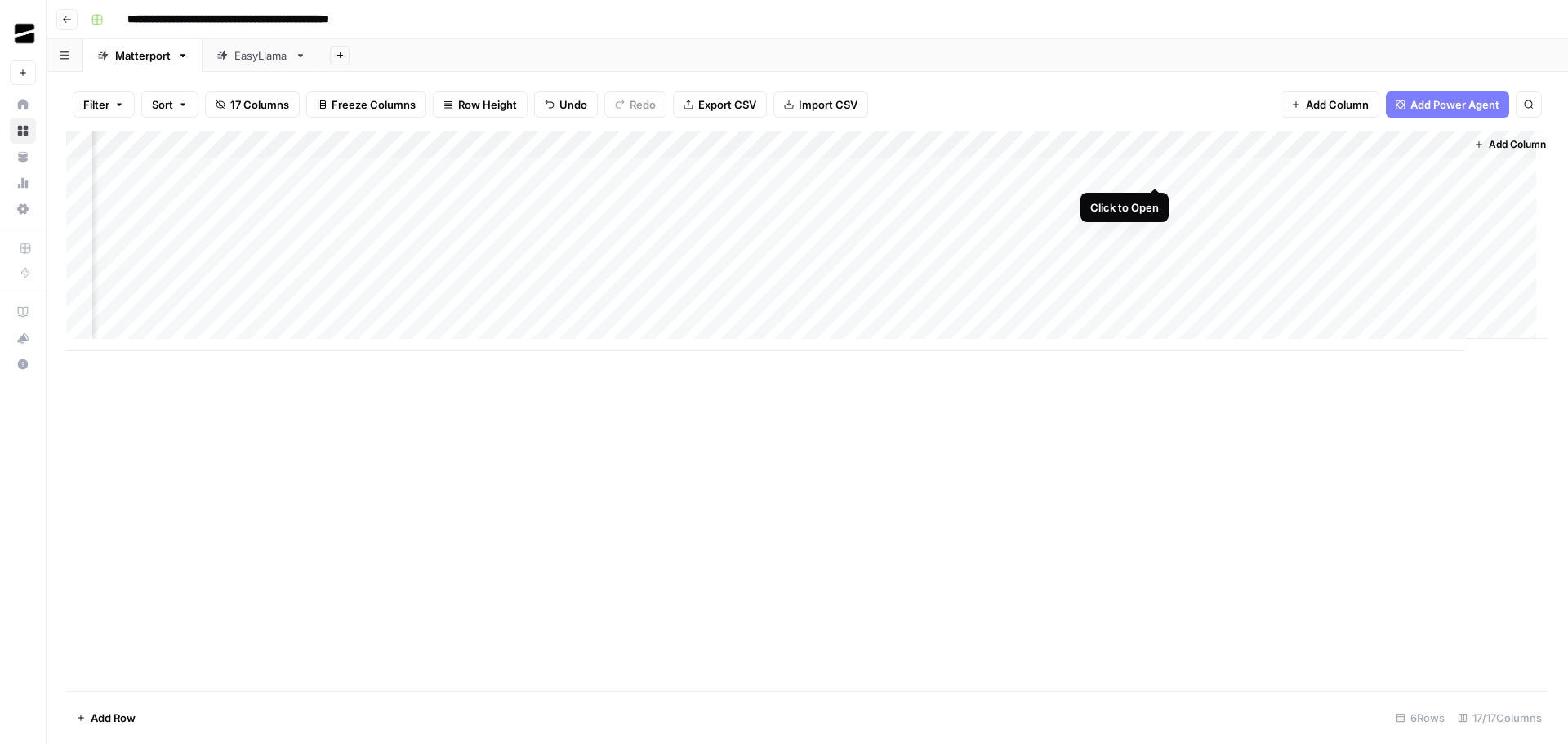
click at [1154, 171] on div "Add Column" at bounding box center [807, 241] width 1482 height 221
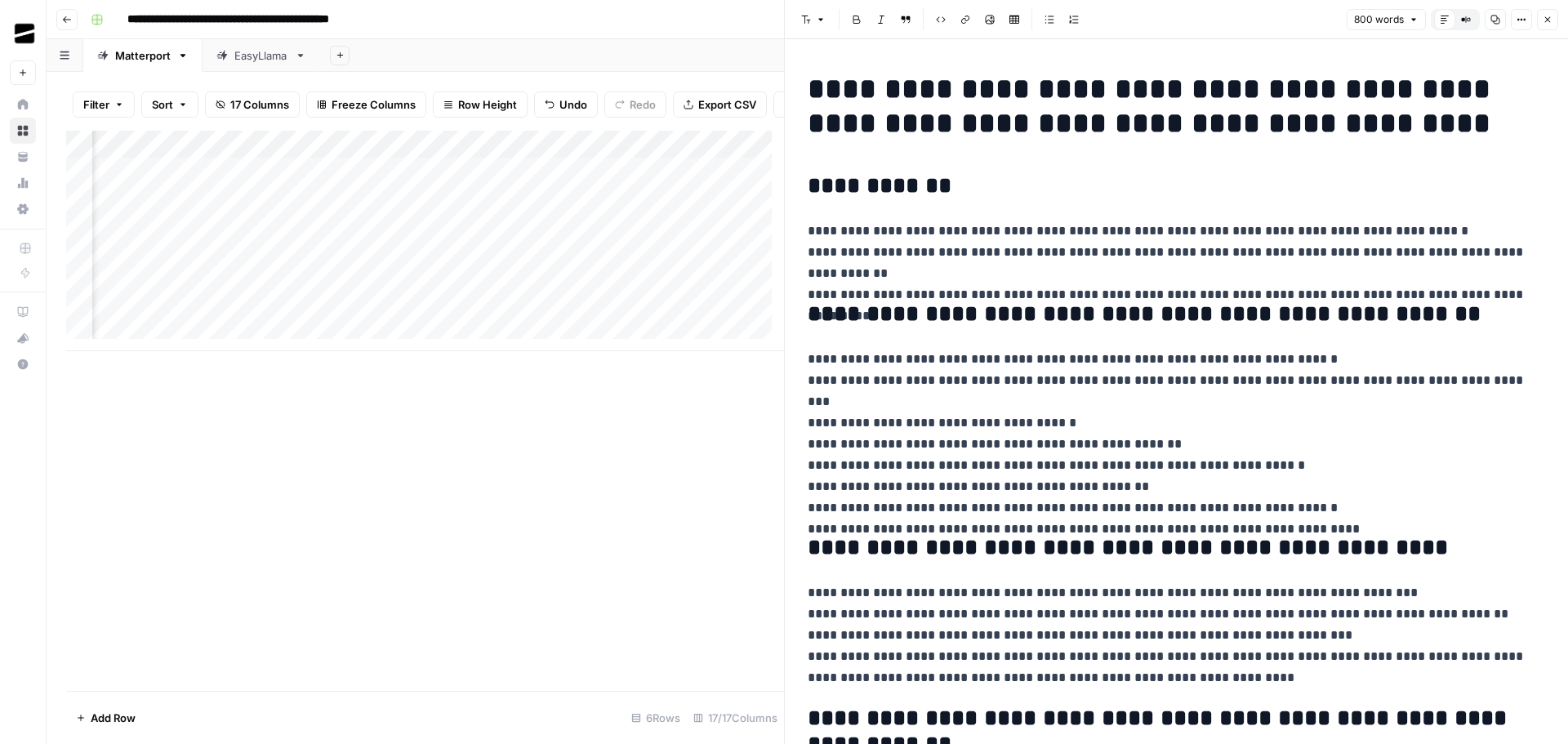
click at [1551, 17] on icon "button" at bounding box center [1547, 20] width 9 height 9
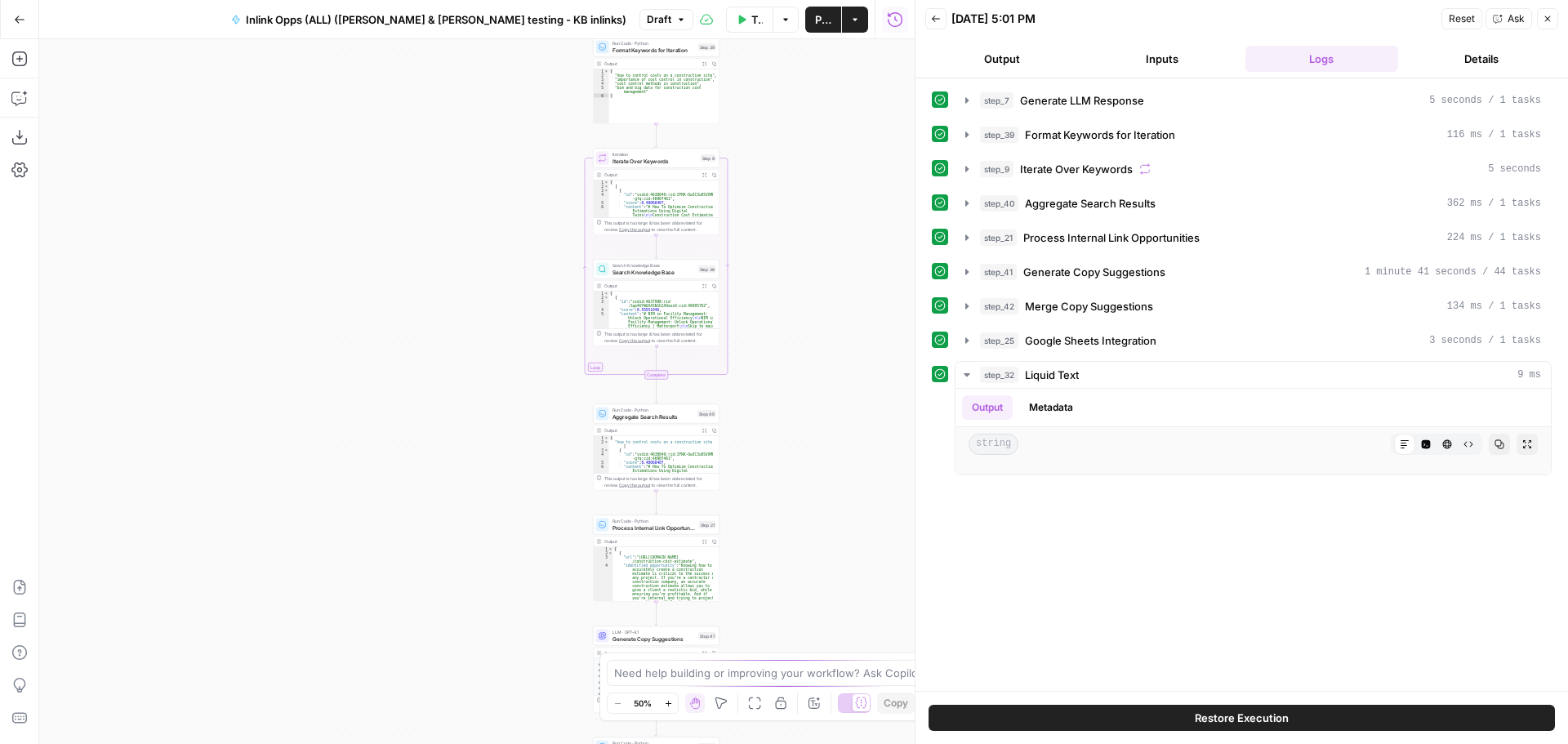
drag, startPoint x: 817, startPoint y: 228, endPoint x: 916, endPoint y: 286, distance: 114.7
click at [916, 286] on body "OGM New Home Browse Your Data Usage Settings Recent Grids Webinar-based refresh…" at bounding box center [784, 372] width 1568 height 744
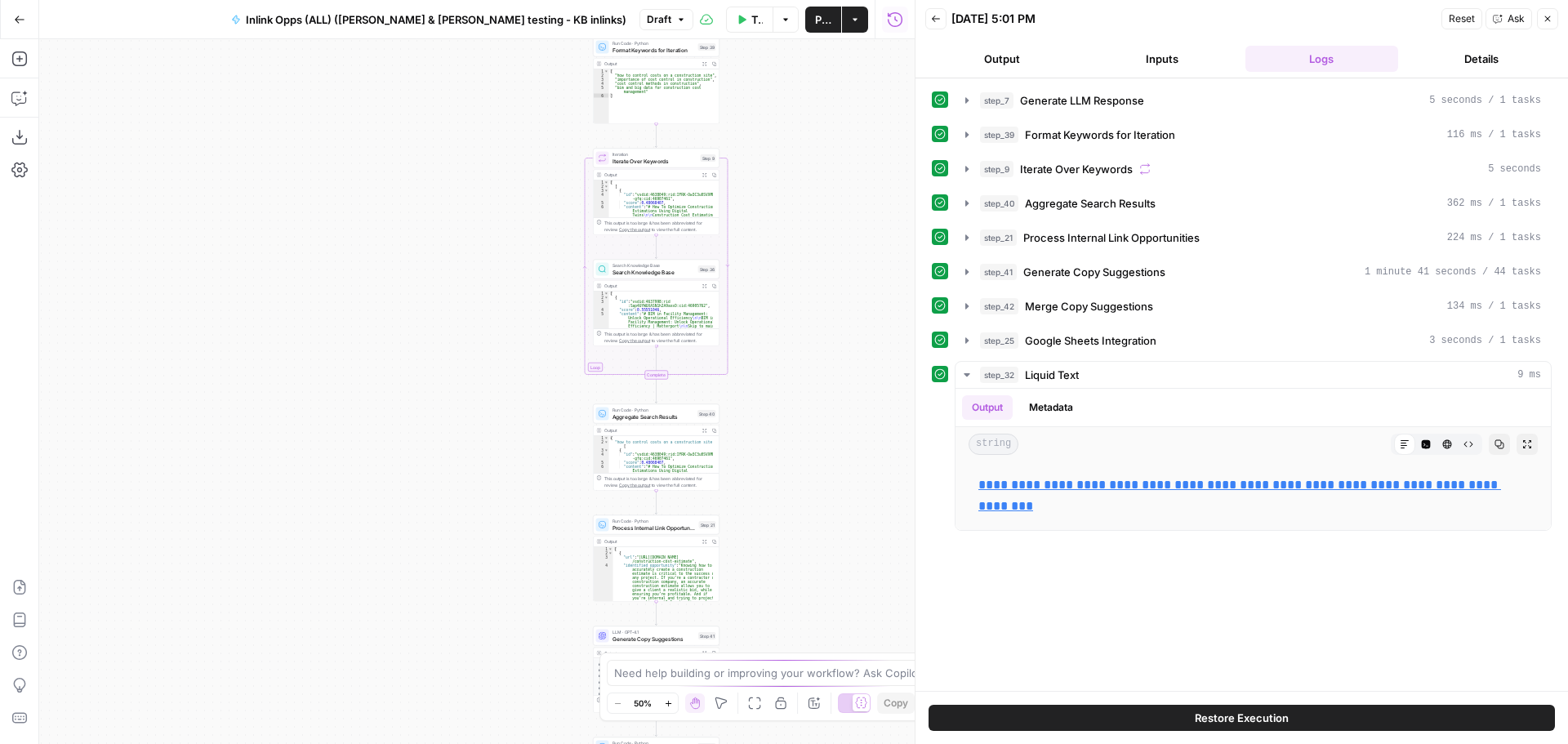
click at [1549, 19] on icon "button" at bounding box center [1547, 19] width 9 height 9
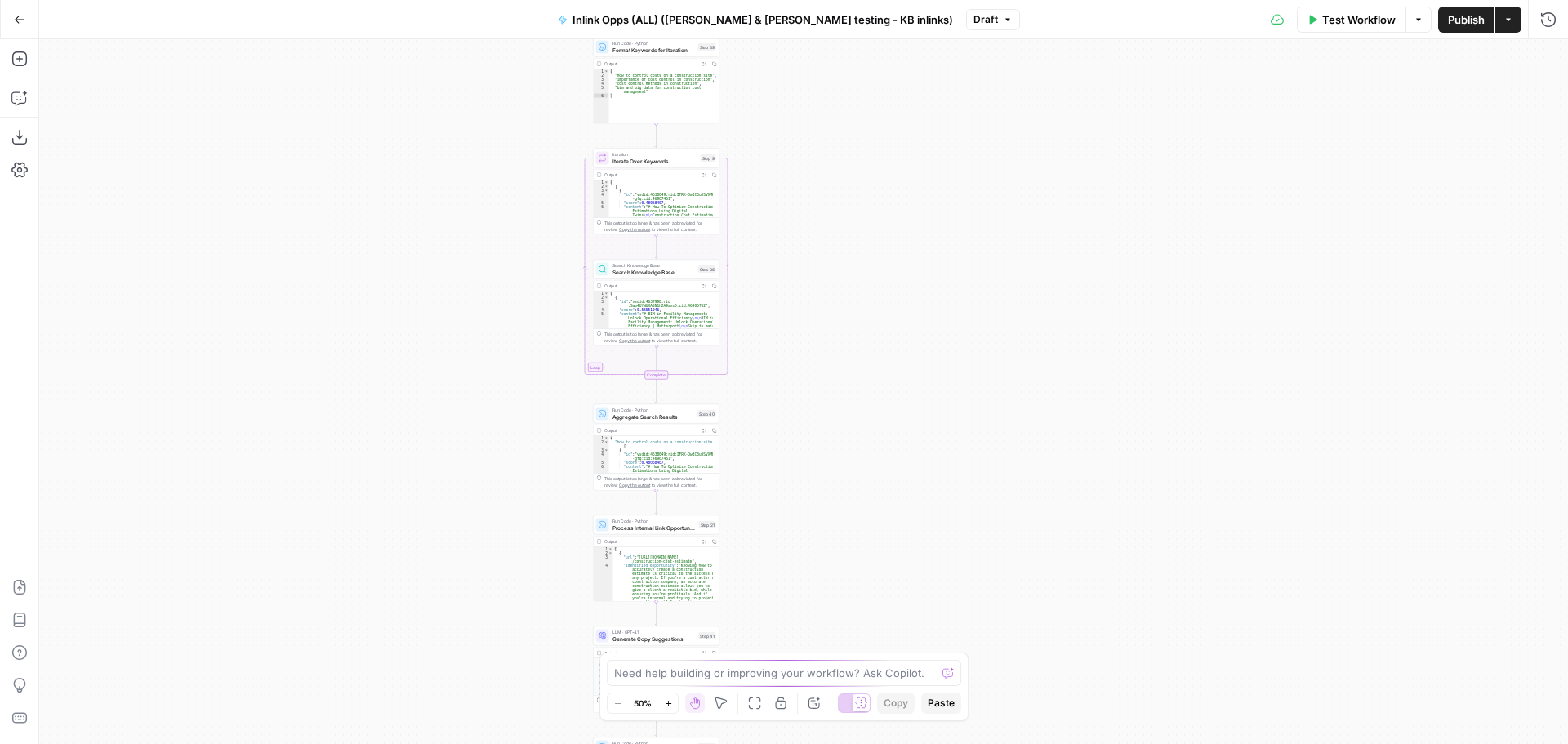
click at [1002, 24] on icon "button" at bounding box center [1007, 20] width 9 height 9
click at [841, 112] on div "Workflow Set Inputs Inputs LLM · GPT-4o Generate LLM Response Step 7 Output Exp…" at bounding box center [803, 391] width 1528 height 704
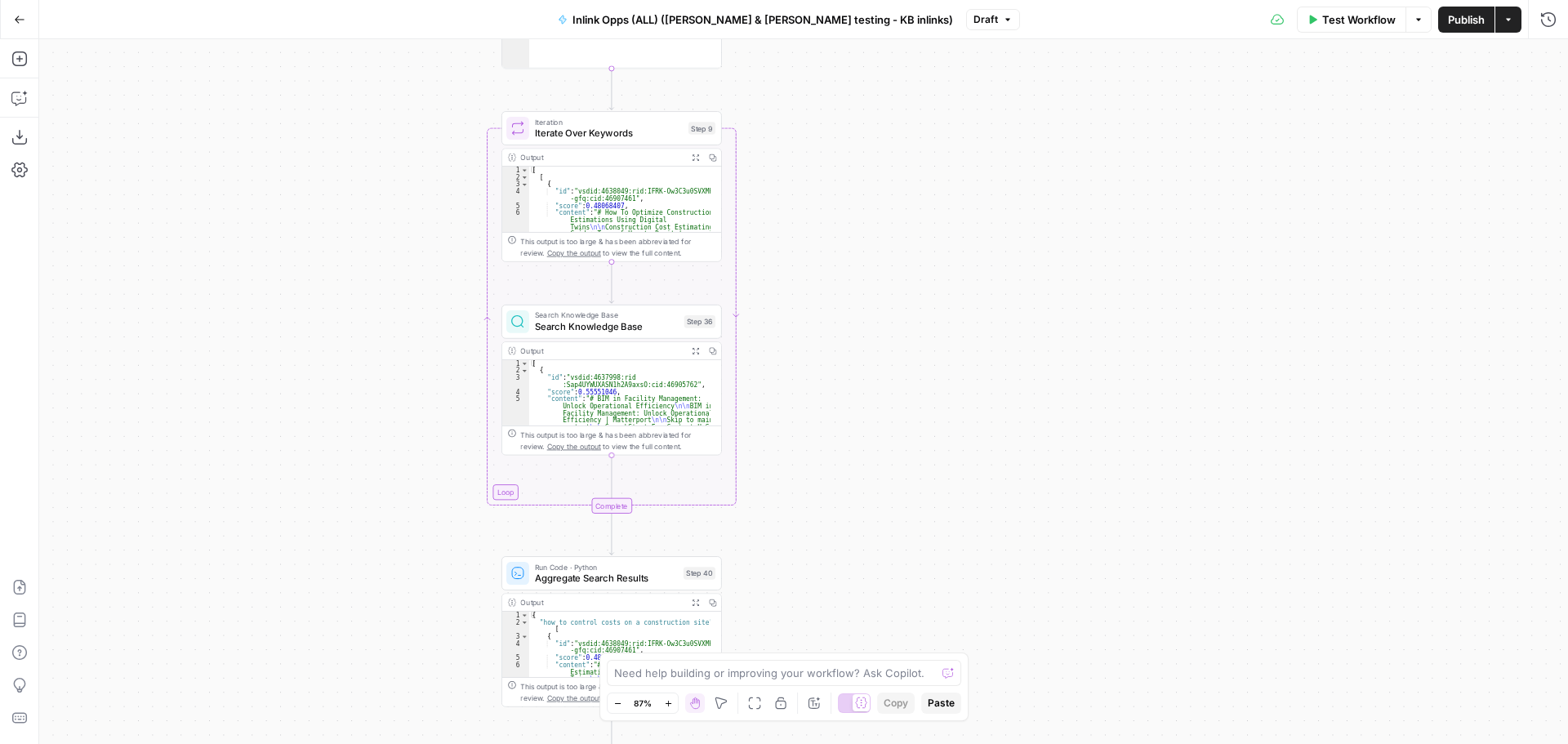
drag, startPoint x: 831, startPoint y: 261, endPoint x: 851, endPoint y: 273, distance: 23.3
click at [851, 273] on div "Workflow Set Inputs Inputs LLM · GPT-4o Generate LLM Response Step 7 Output Exp…" at bounding box center [803, 391] width 1528 height 704
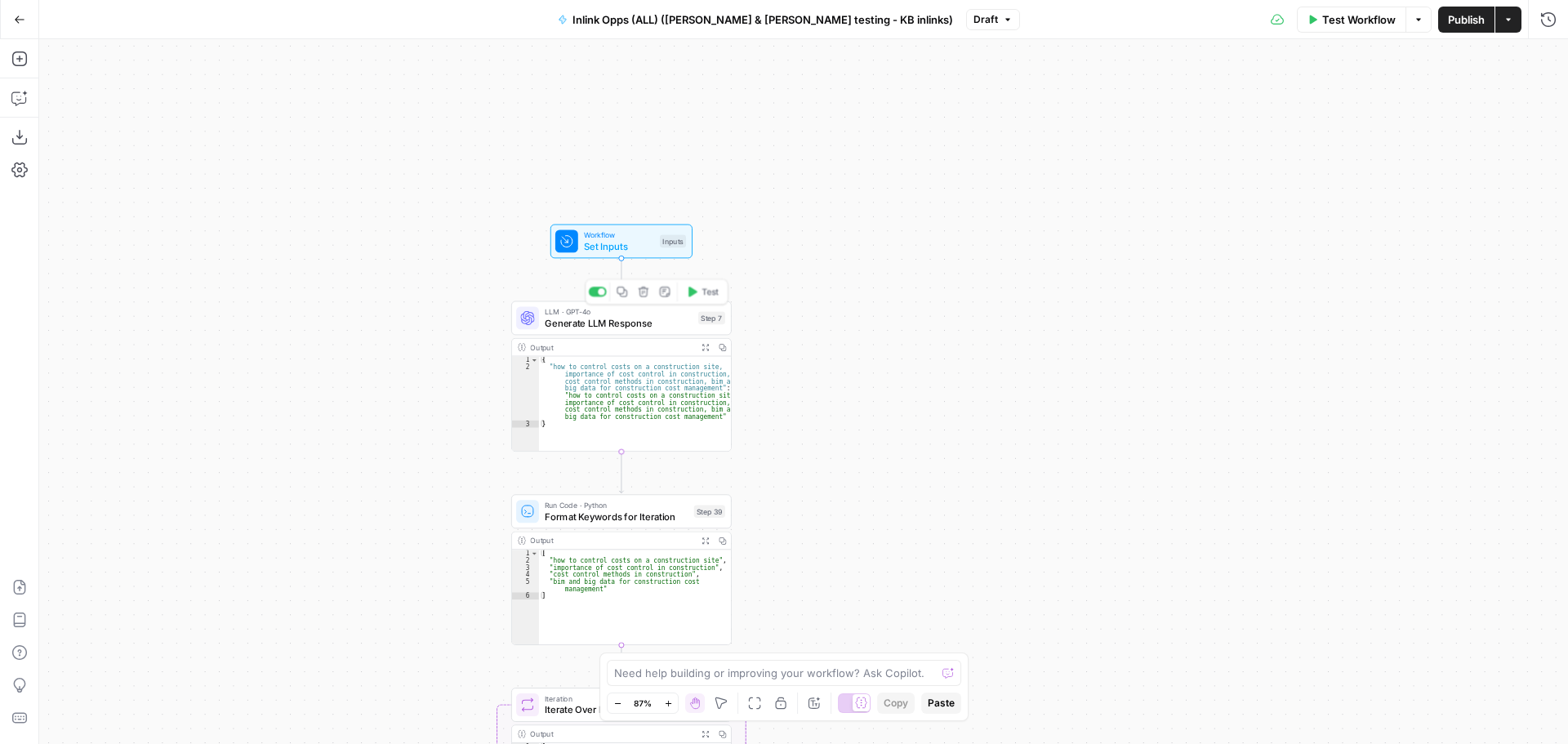
click at [647, 318] on span "Generate LLM Response" at bounding box center [619, 322] width 148 height 14
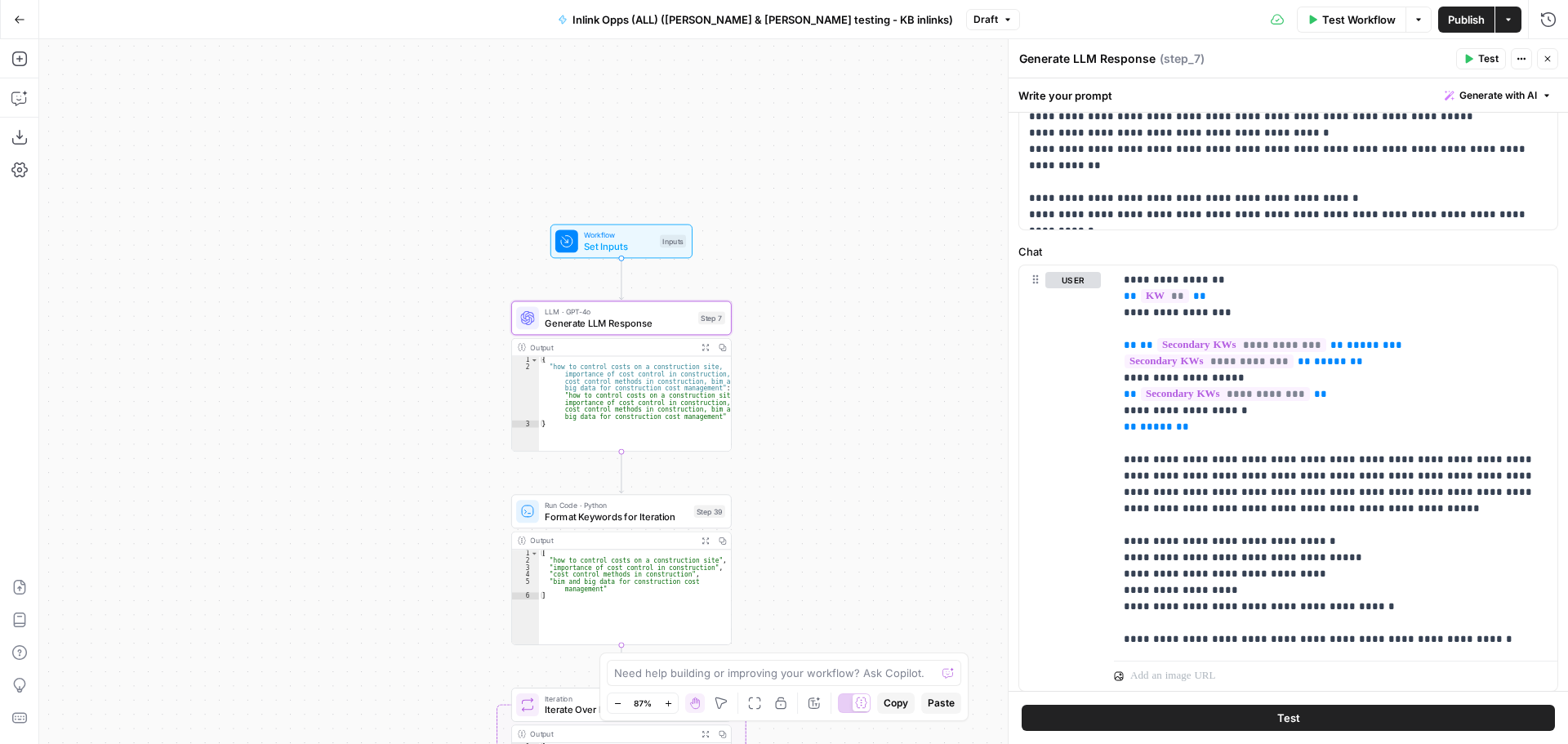
scroll to position [332, 0]
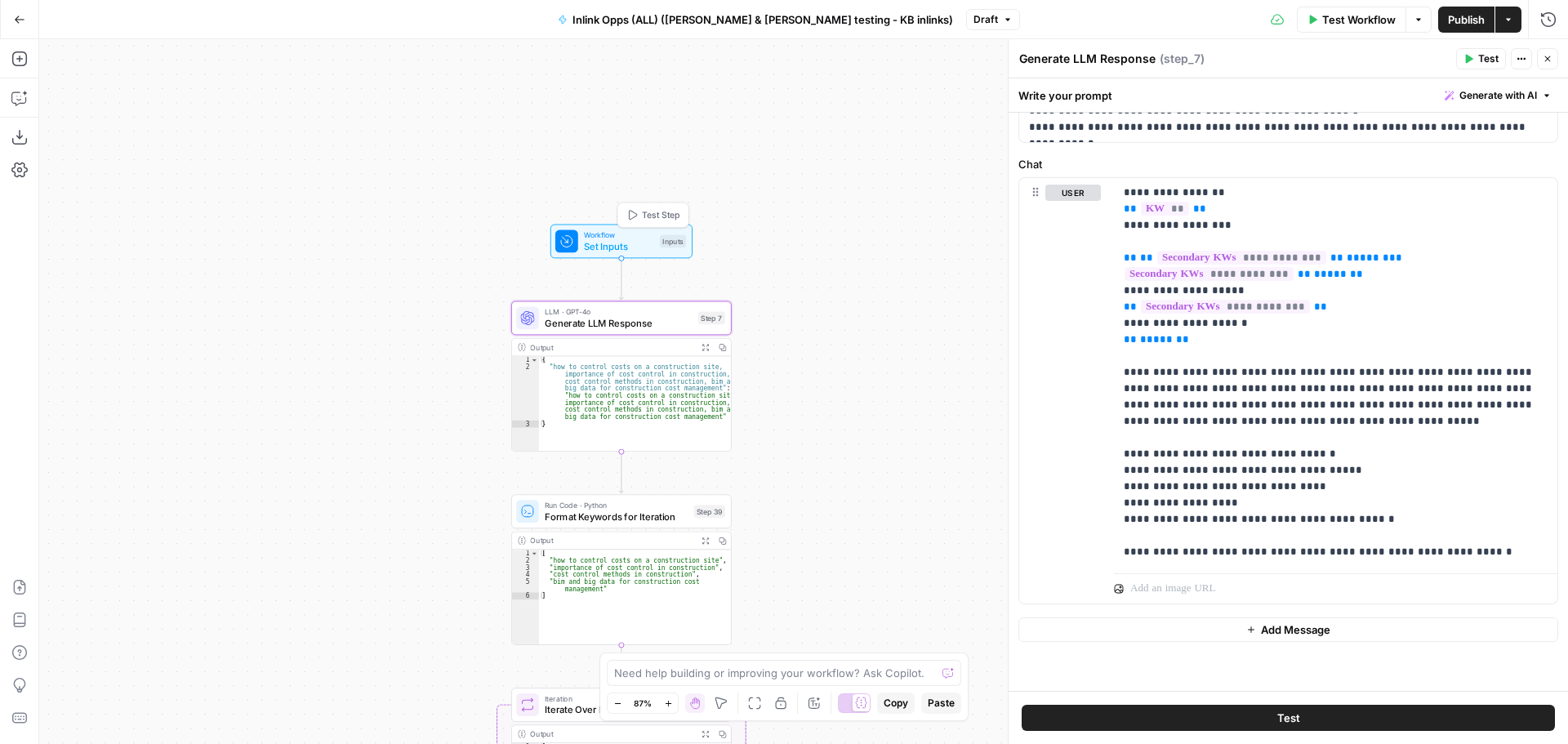
click at [610, 240] on span "Set Inputs" at bounding box center [619, 246] width 70 height 14
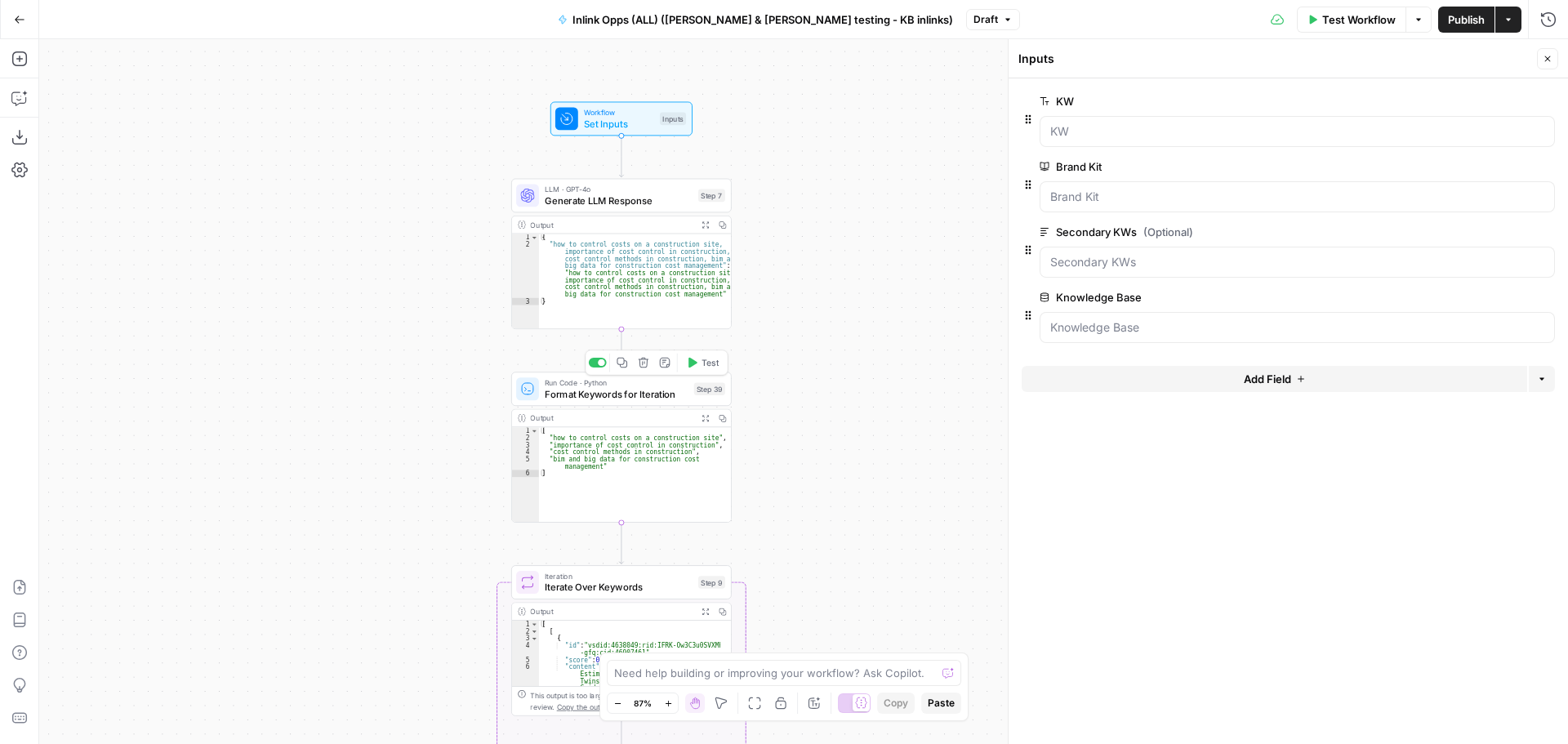
click at [642, 396] on span "Format Keywords for Iteration" at bounding box center [617, 393] width 143 height 14
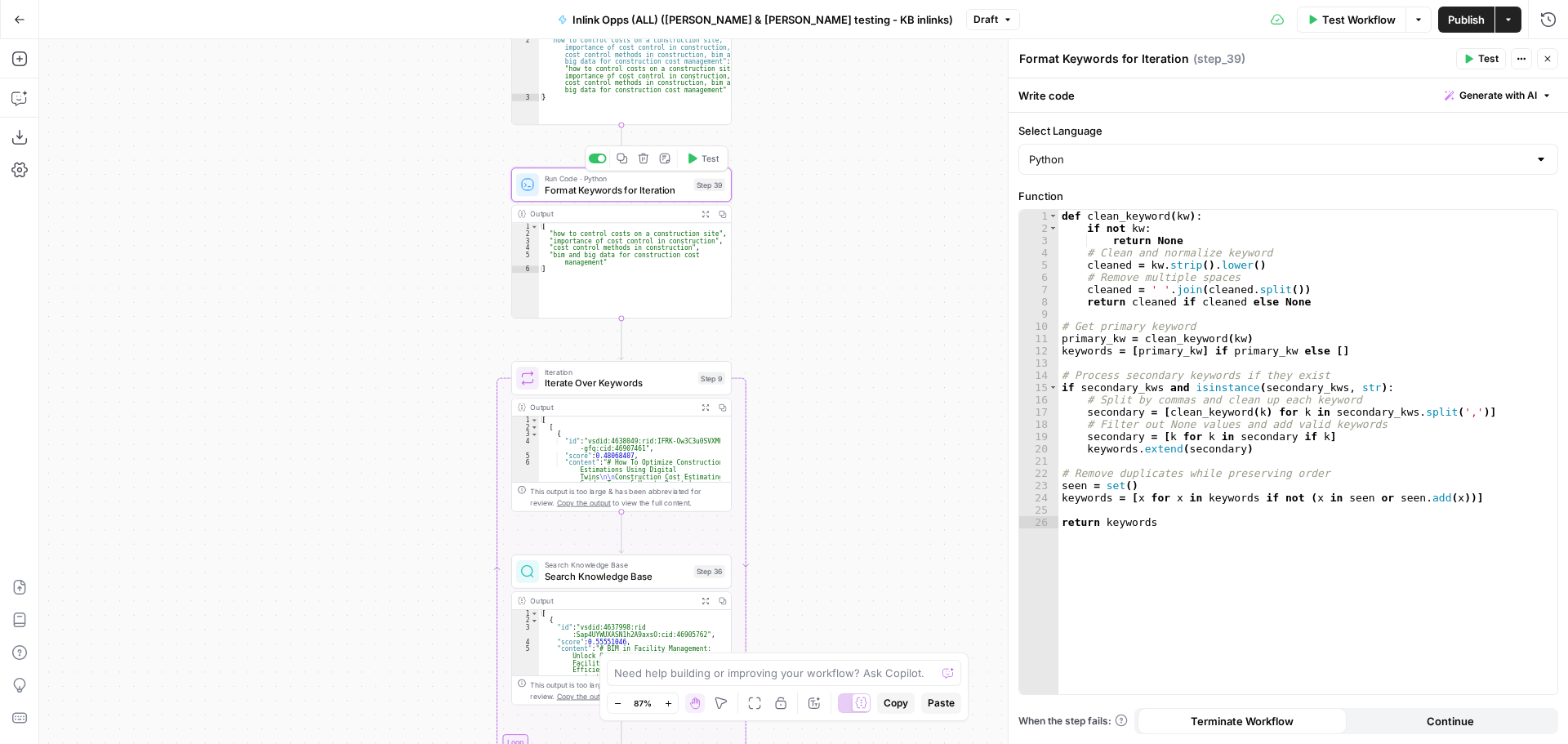
click at [656, 191] on span "Format Keywords for Iteration" at bounding box center [617, 190] width 143 height 14
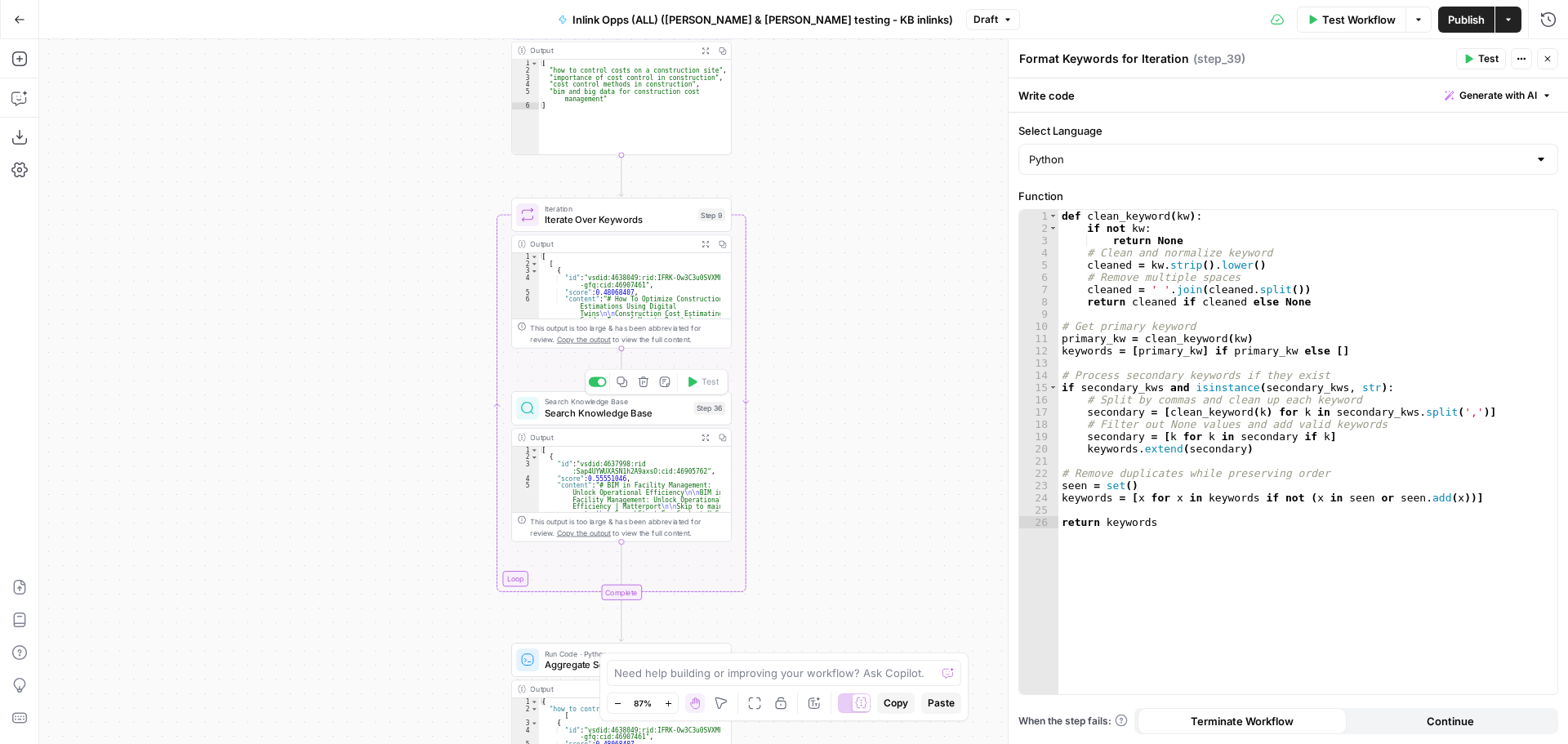
click at [640, 417] on span "Search Knowledge Base" at bounding box center [617, 412] width 143 height 14
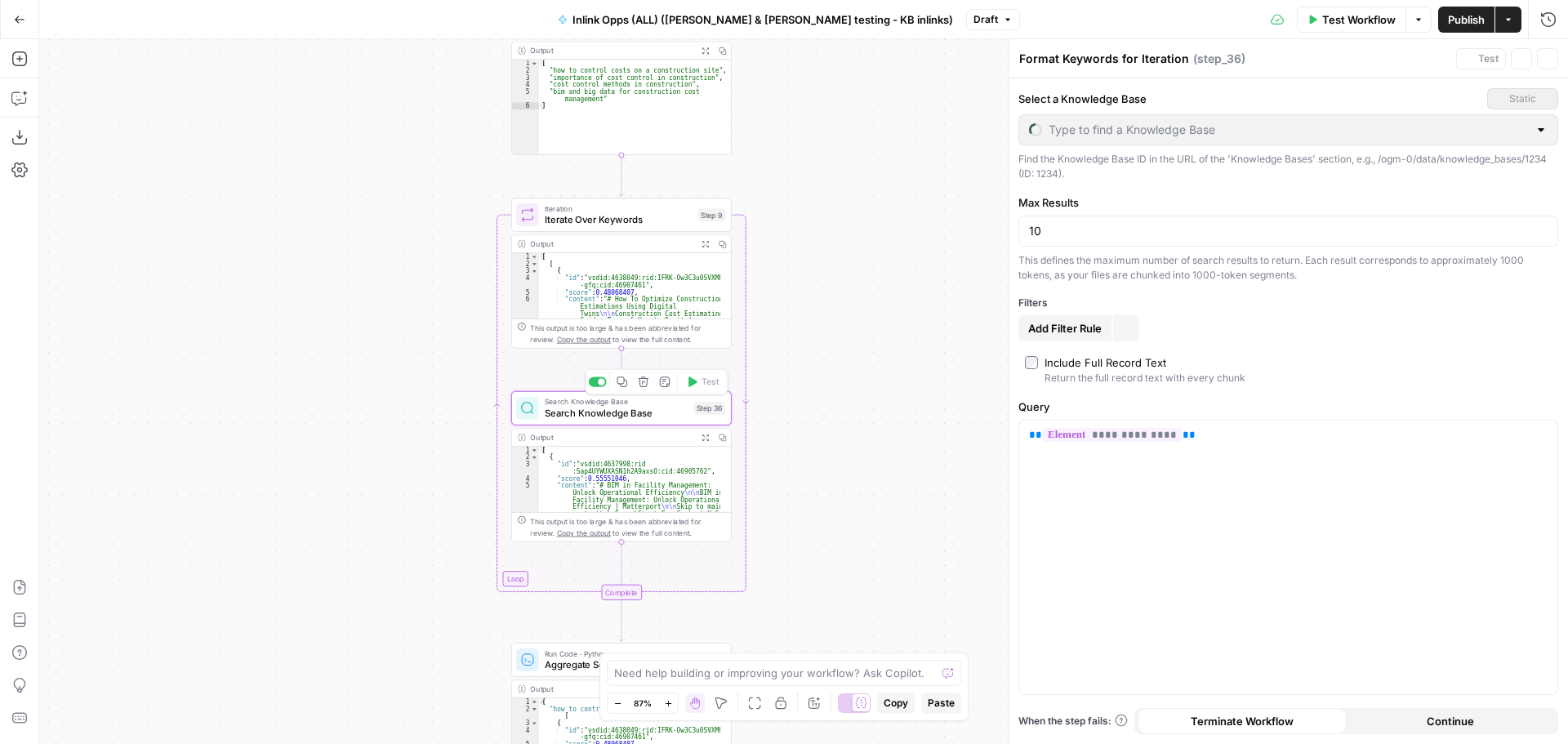
type textarea "Search Knowledge Base"
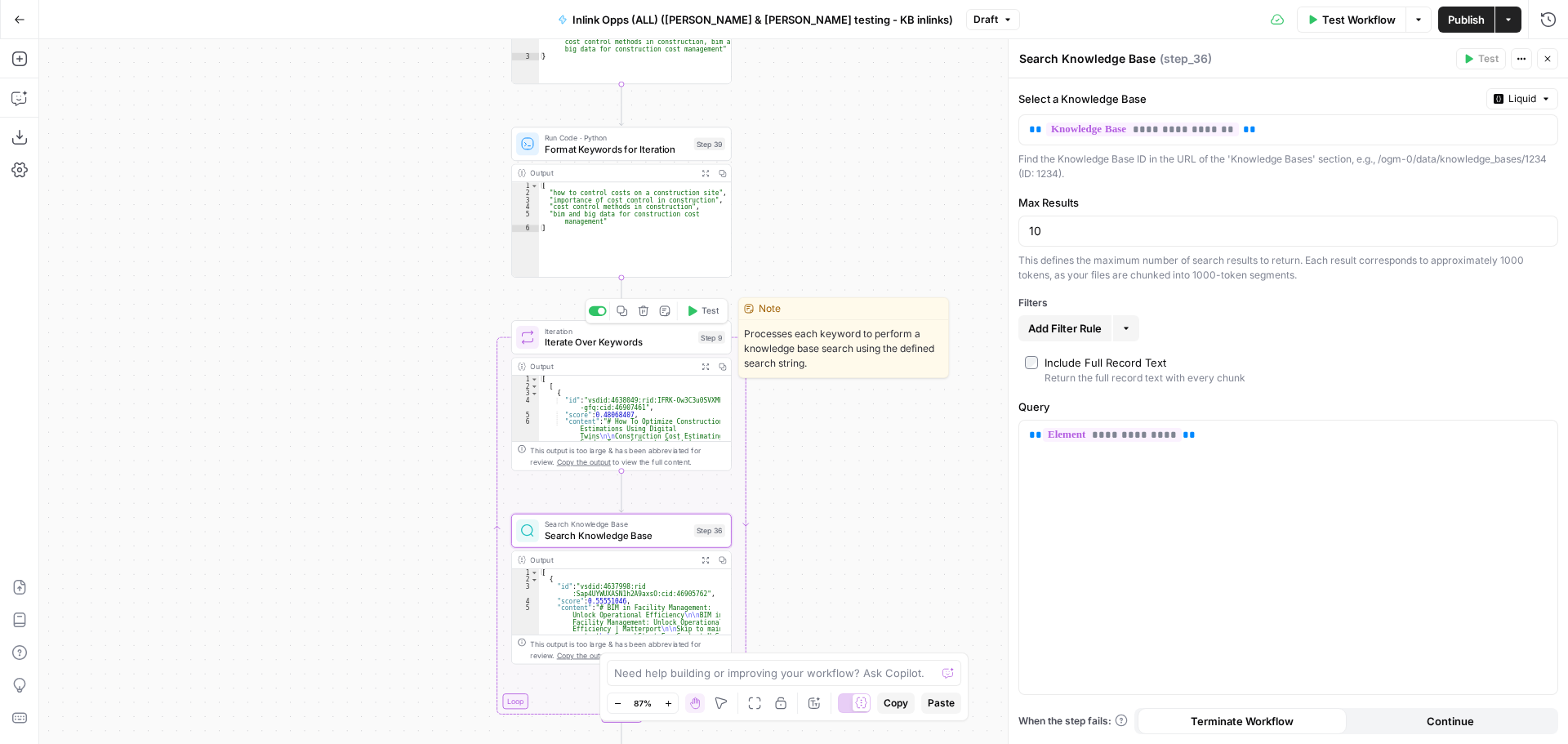
click at [648, 341] on span "Iterate Over Keywords" at bounding box center [619, 341] width 148 height 14
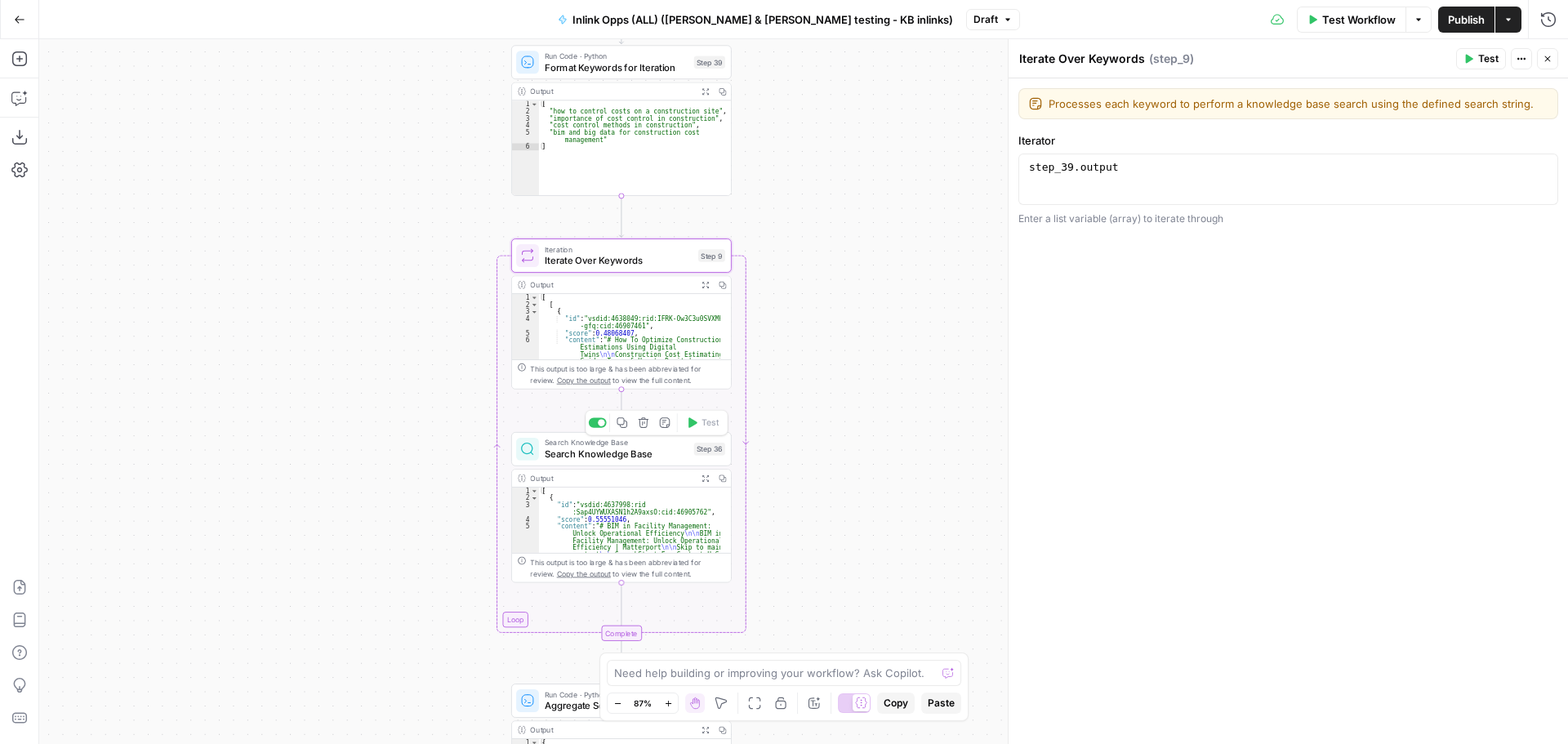
click at [594, 447] on span "Search Knowledge Base" at bounding box center [617, 454] width 143 height 14
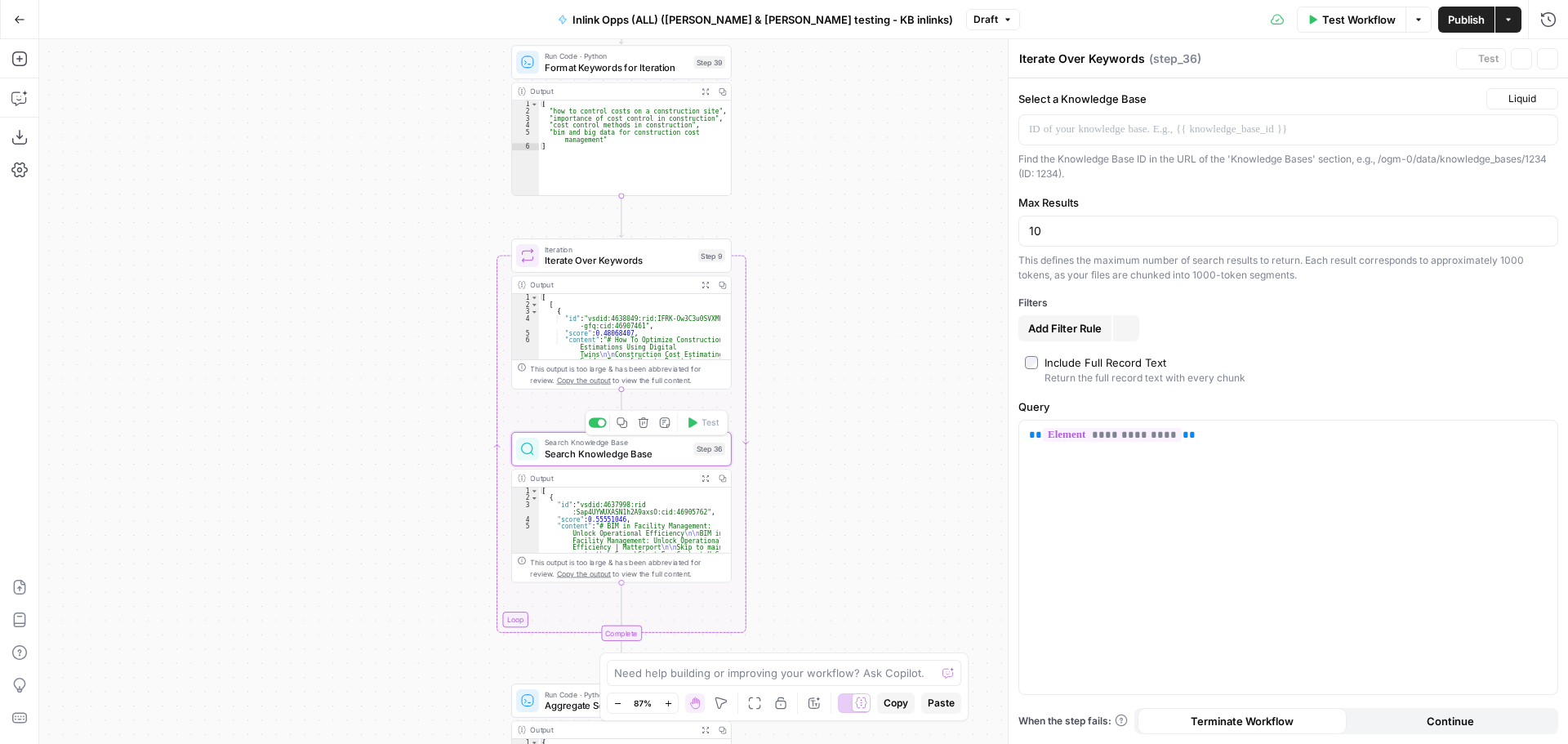
type textarea "Search Knowledge Base"
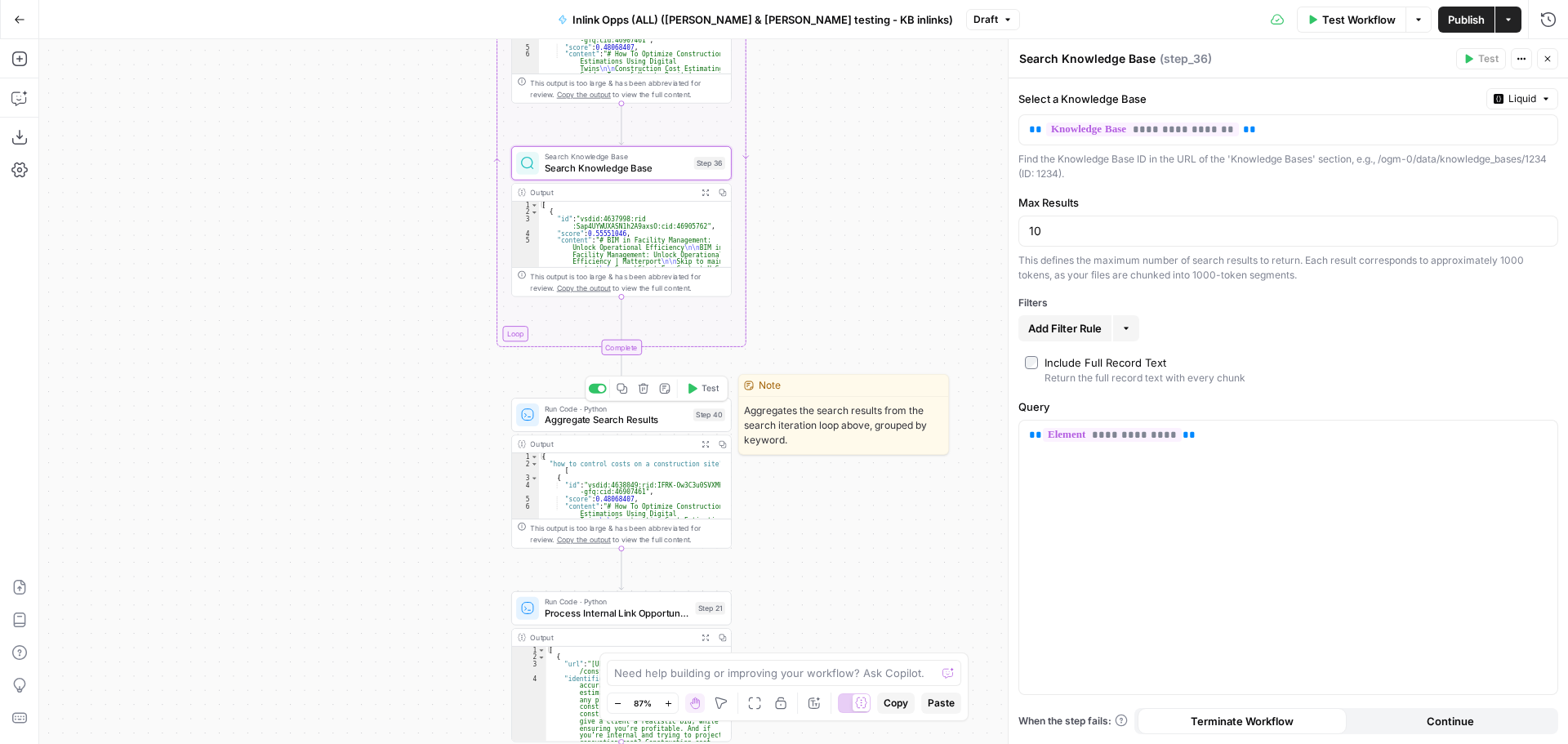
click at [629, 414] on span "Aggregate Search Results" at bounding box center [617, 419] width 143 height 14
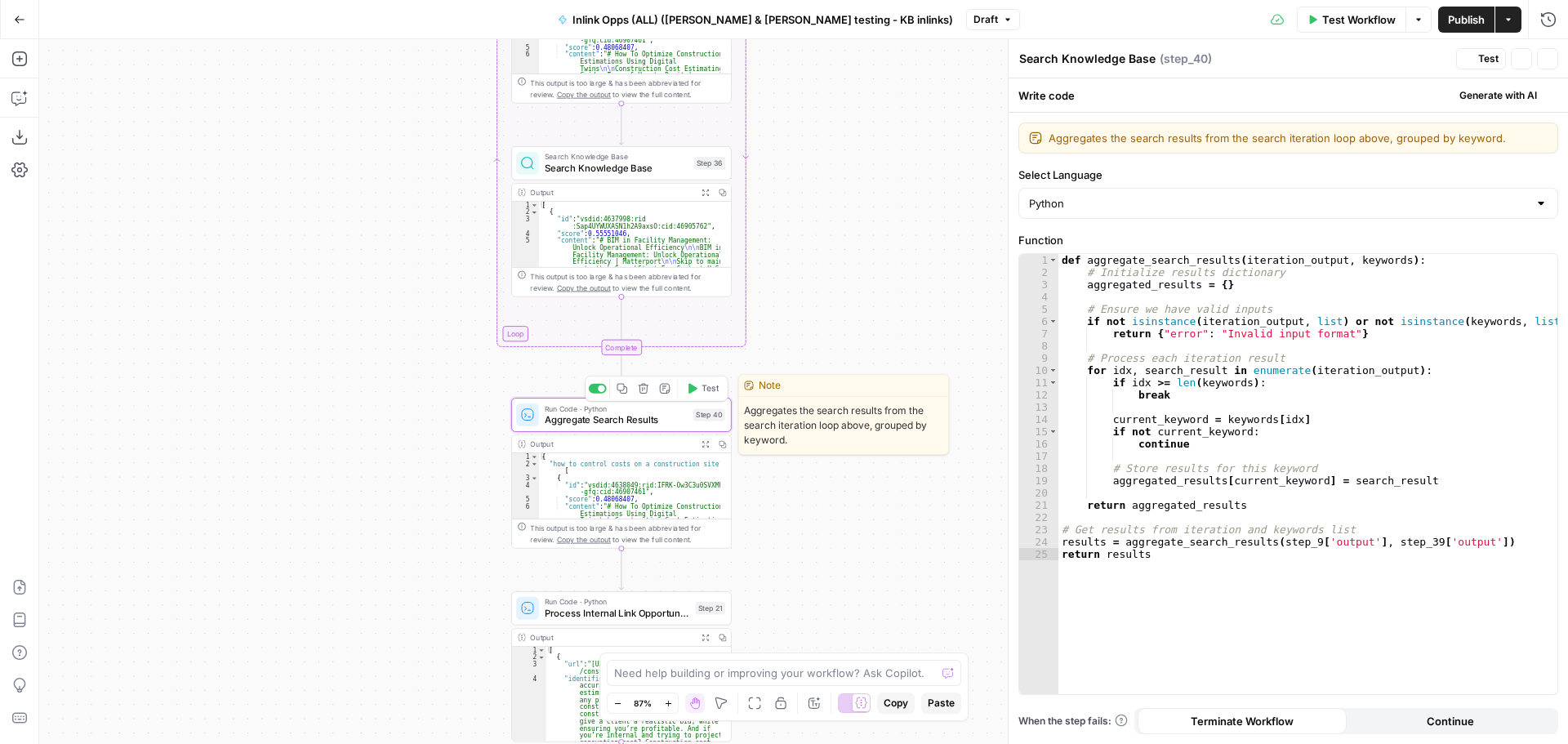
type textarea "Aggregate Search Results"
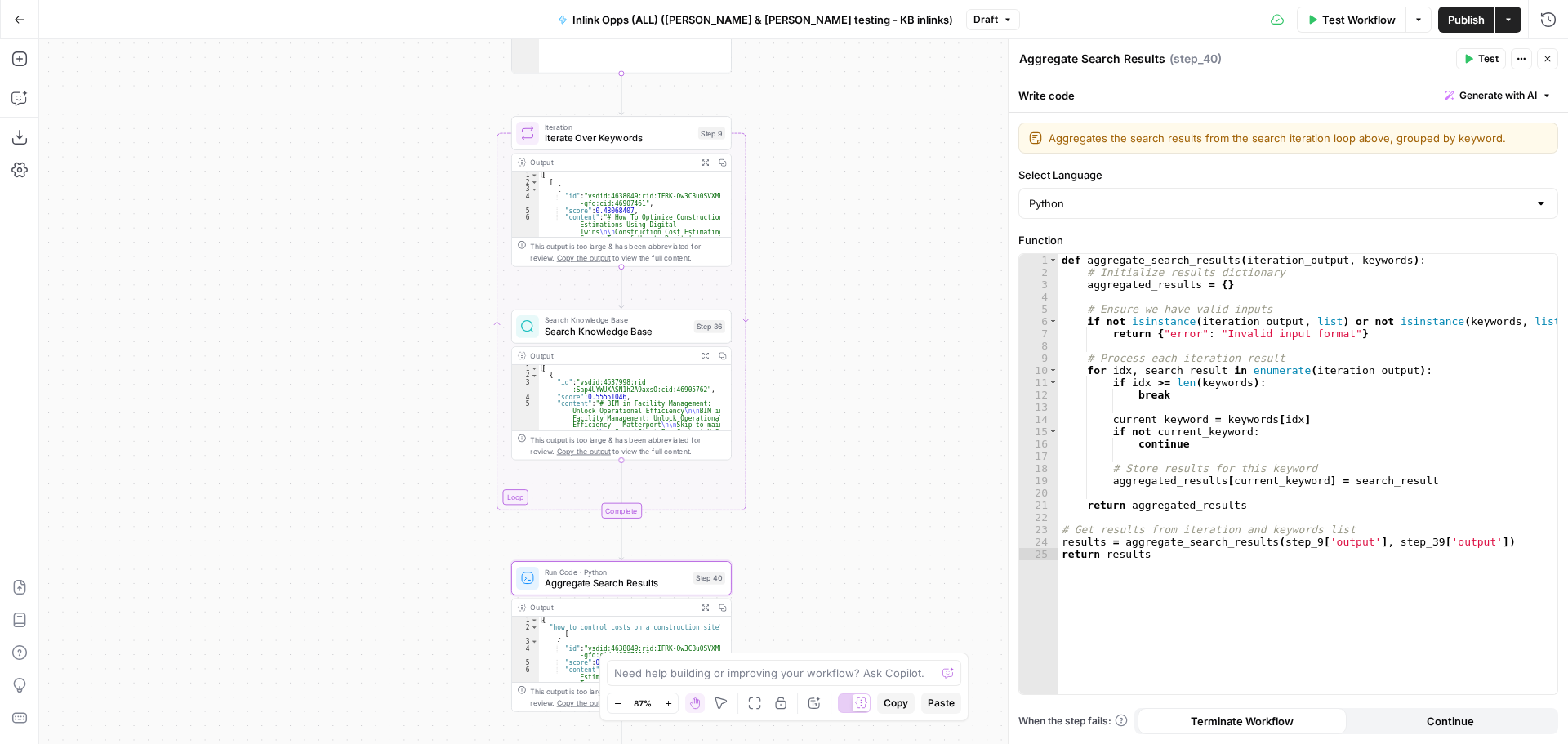
click at [707, 166] on icon "button" at bounding box center [705, 162] width 8 height 8
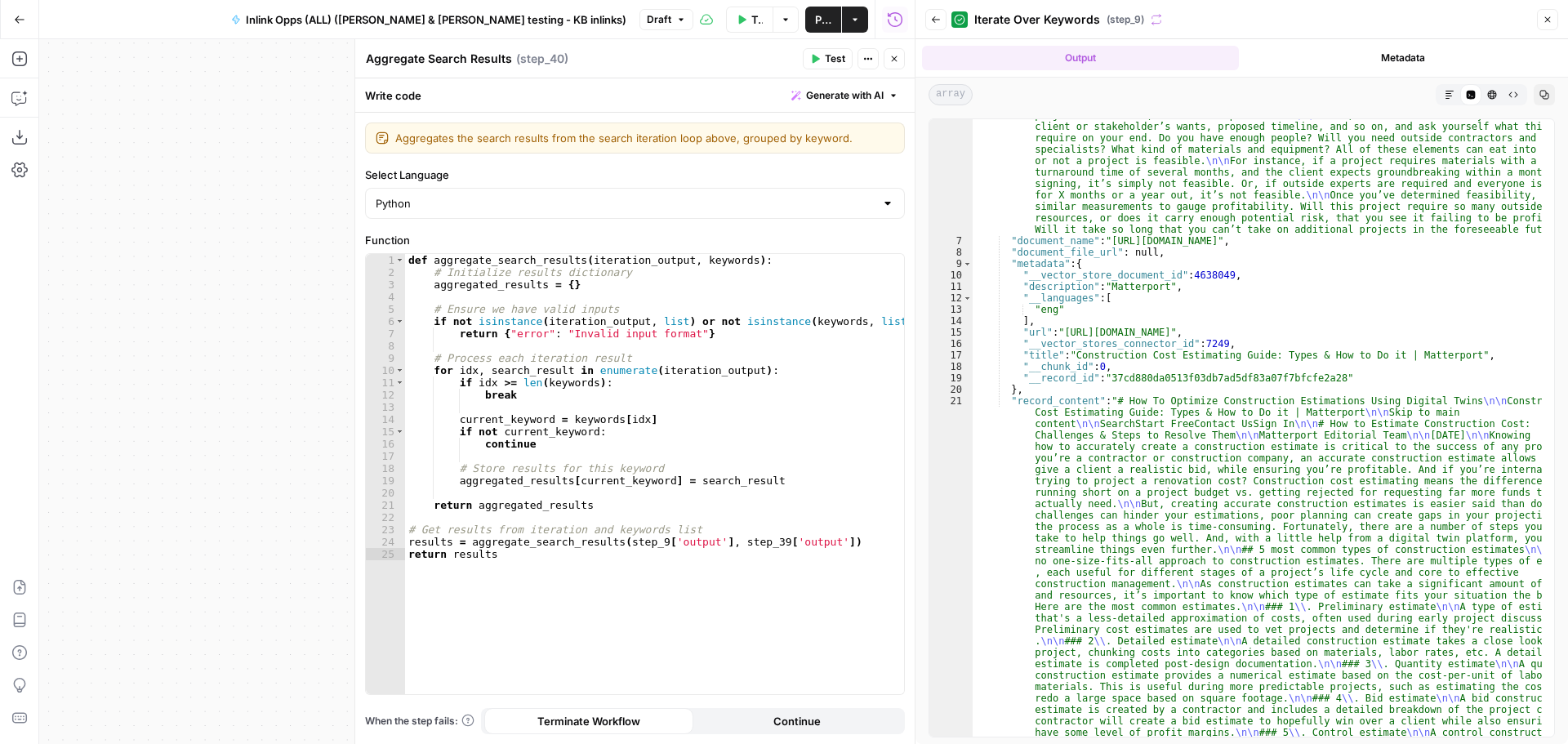
scroll to position [194, 0]
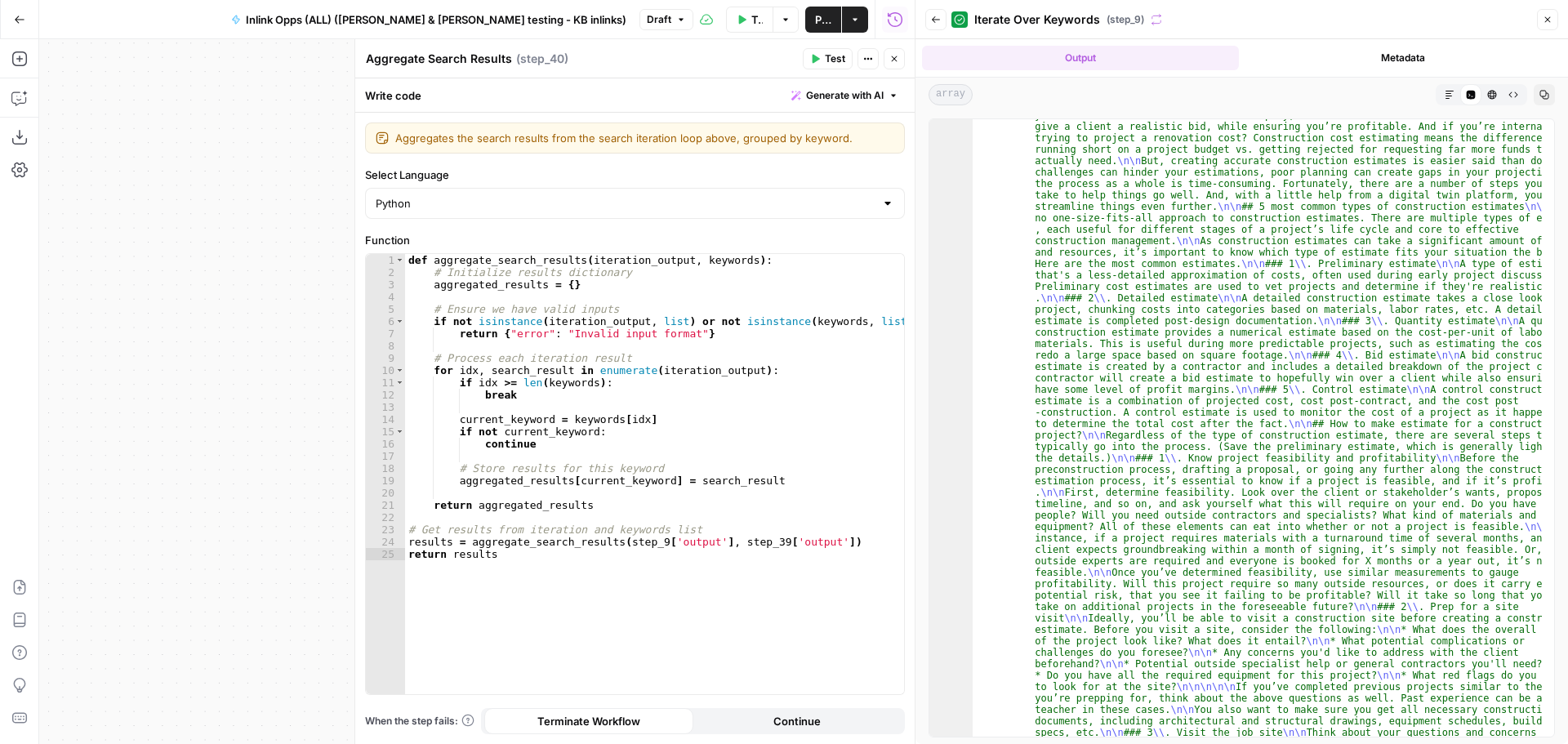
click at [894, 58] on icon "button" at bounding box center [894, 58] width 9 height 9
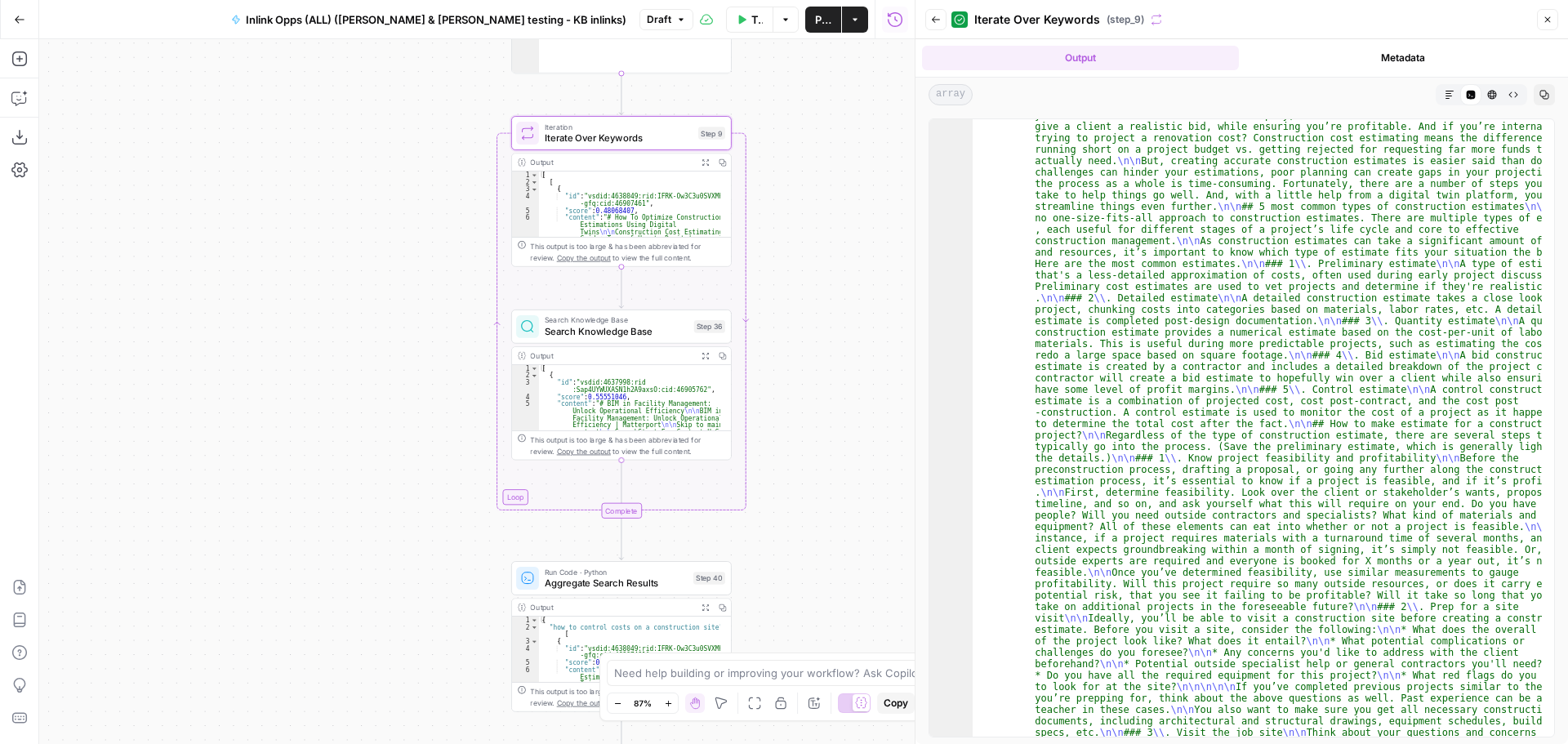
click at [937, 15] on icon "button" at bounding box center [935, 20] width 9 height 9
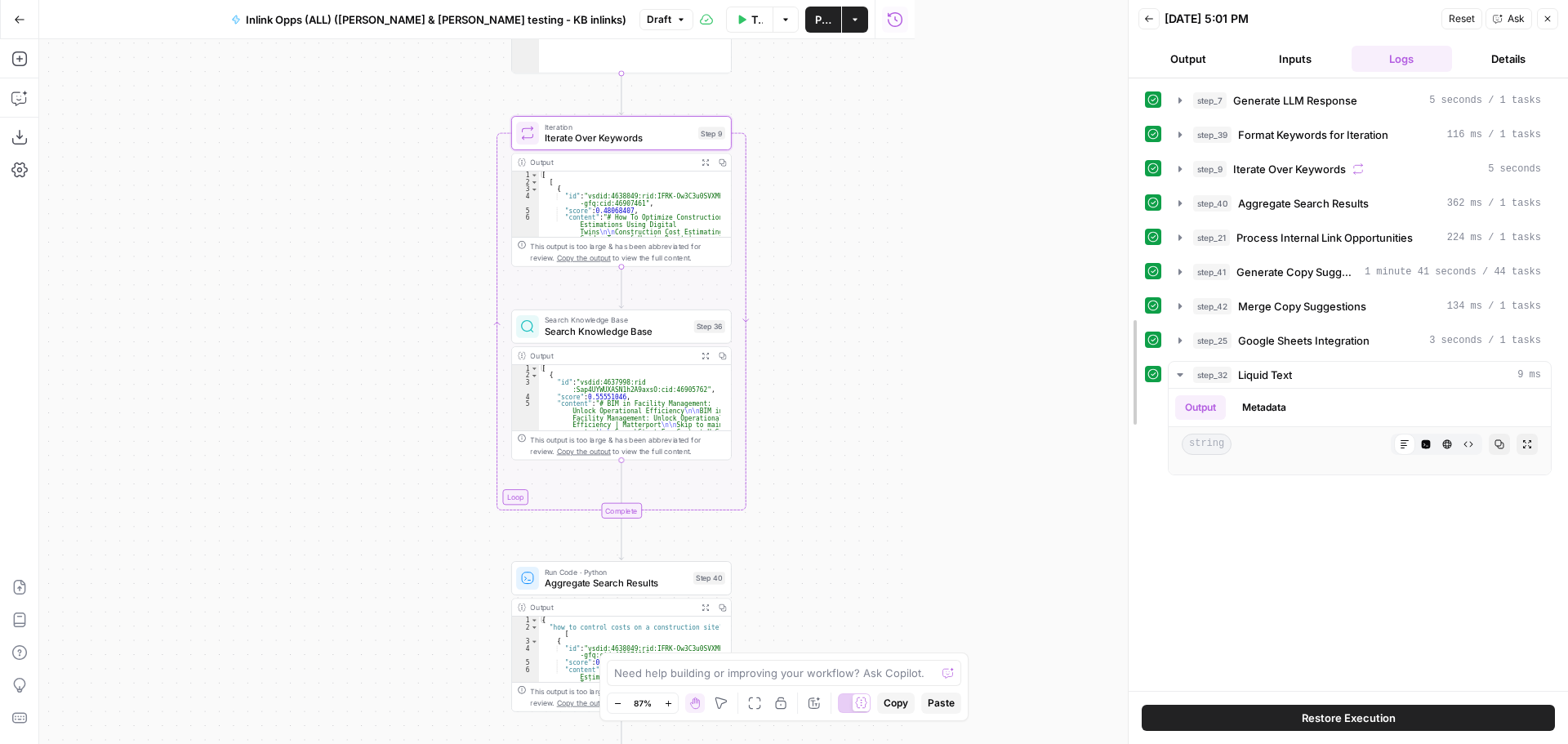
drag, startPoint x: 916, startPoint y: 389, endPoint x: 1045, endPoint y: 362, distance: 131.8
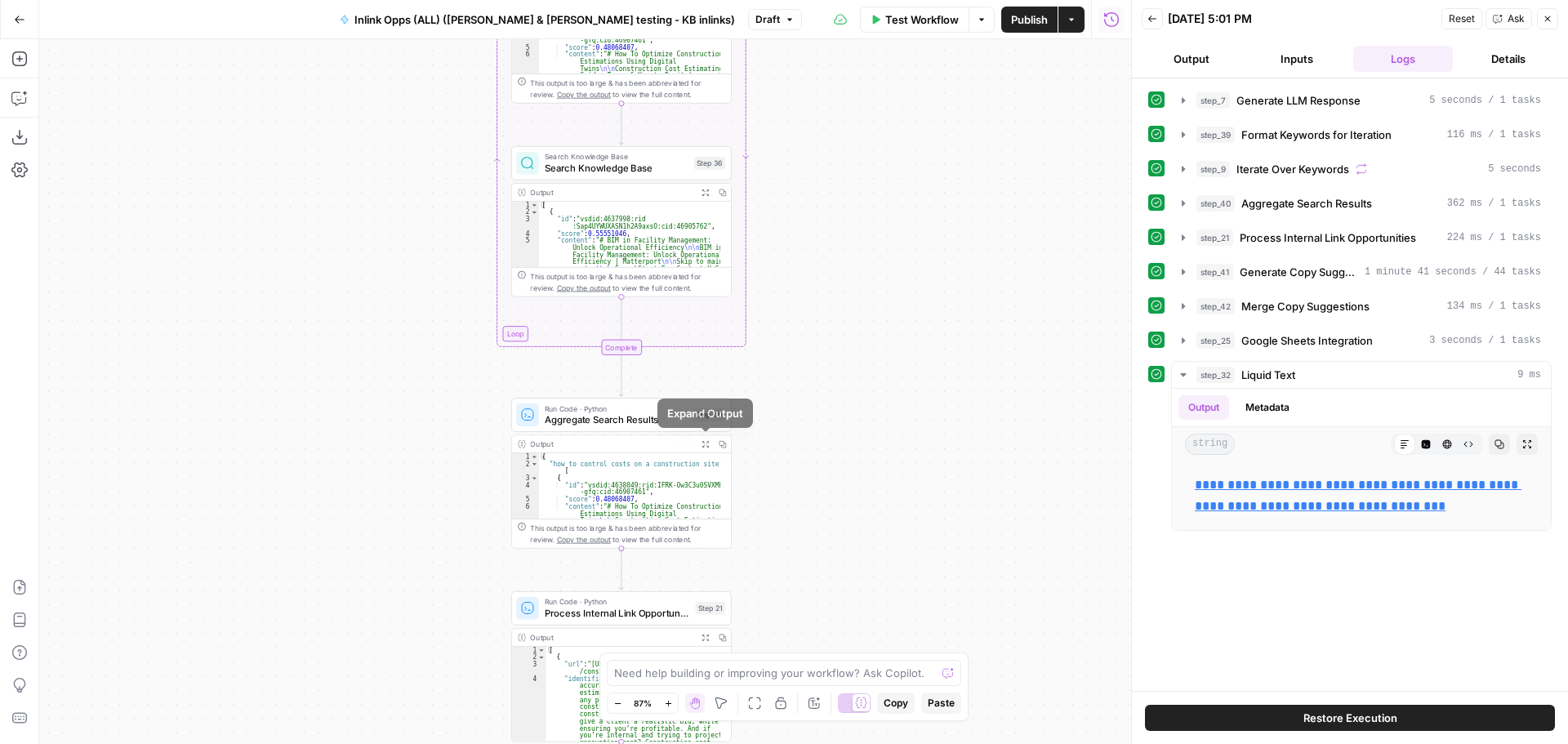
click at [703, 448] on button "Expand Output" at bounding box center [705, 444] width 17 height 17
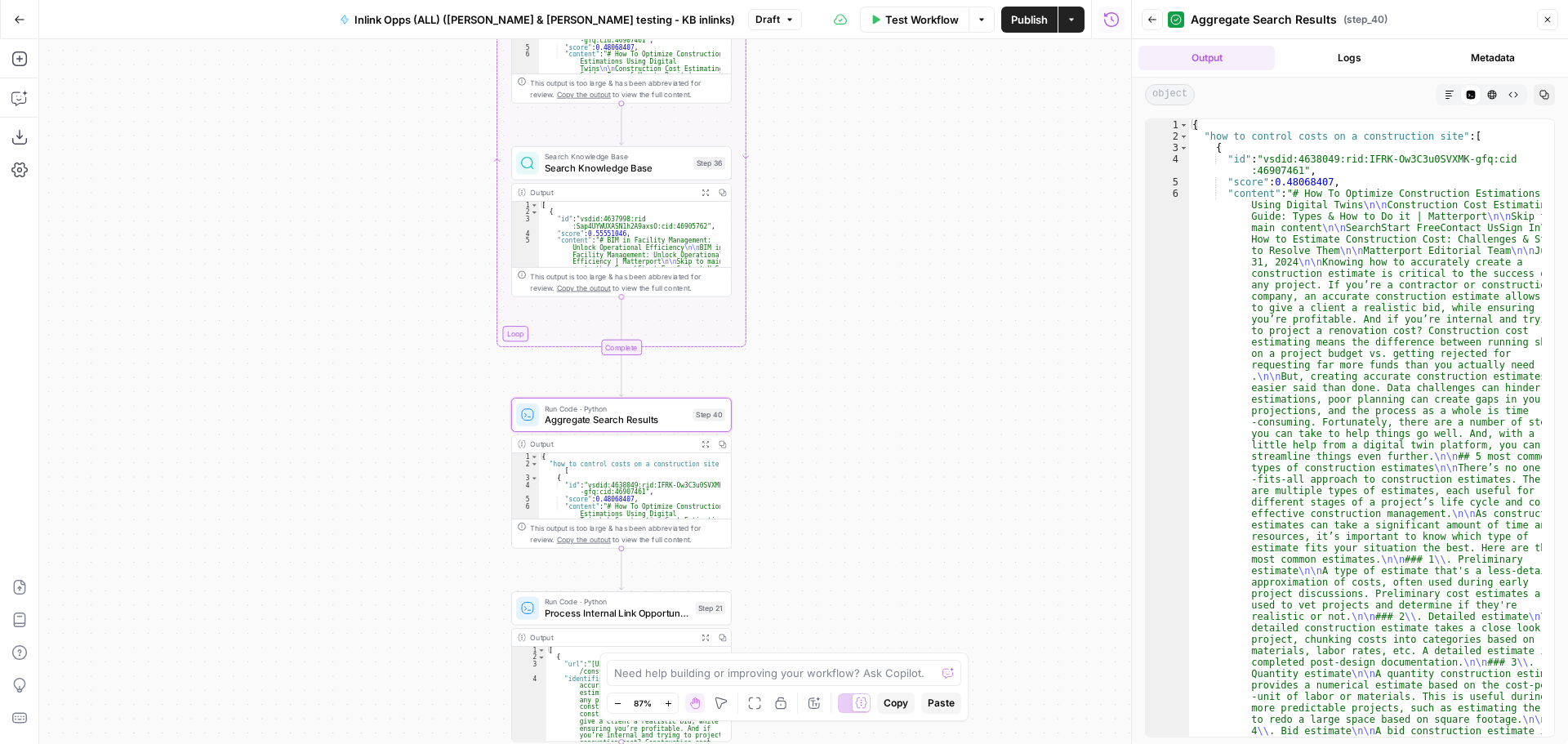
click at [1148, 19] on icon "button" at bounding box center [1151, 19] width 8 height 7
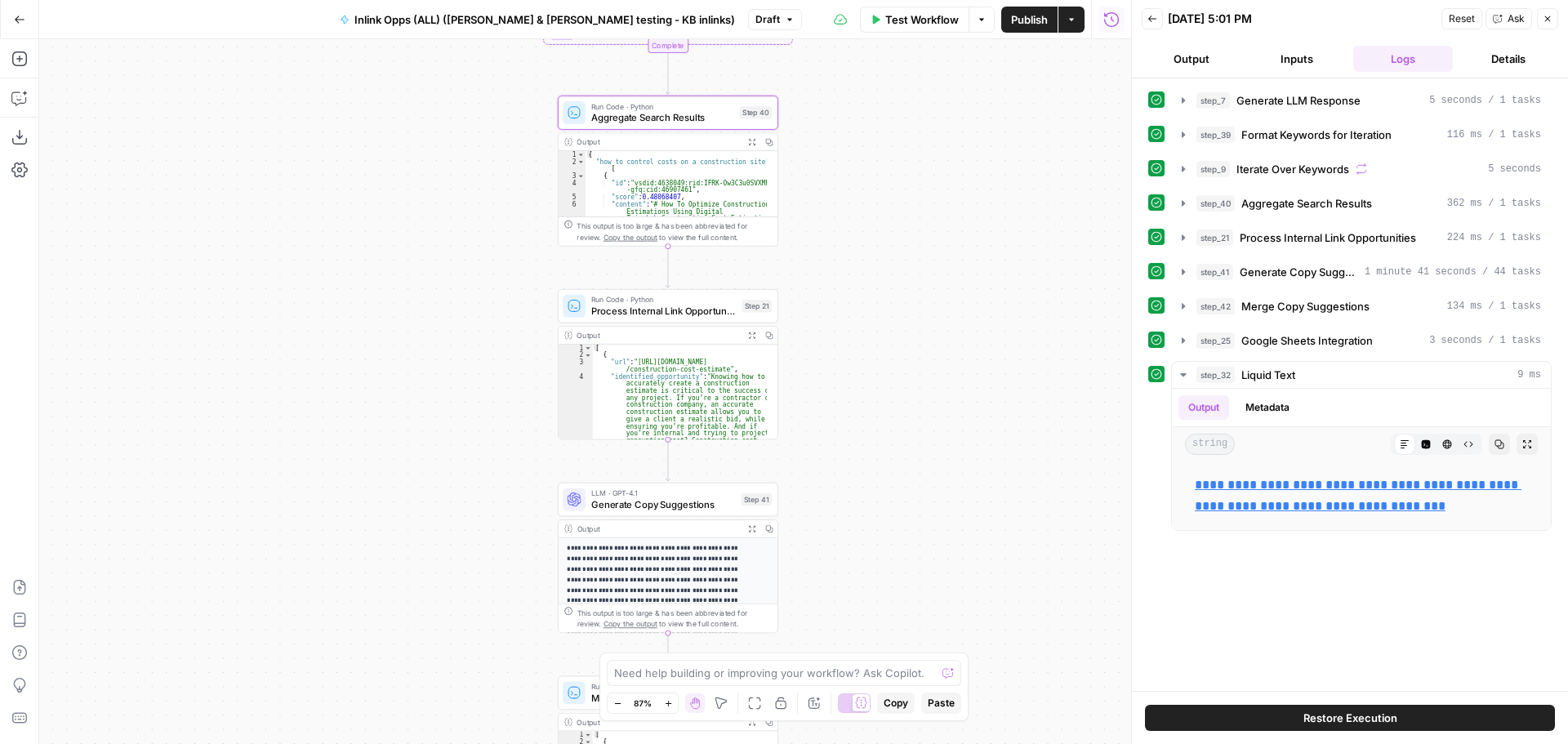
drag, startPoint x: 862, startPoint y: 235, endPoint x: 908, endPoint y: 178, distance: 73.2
click at [908, 178] on div "Workflow Set Inputs Inputs LLM · GPT-4o Generate LLM Response Step 7 Output Exp…" at bounding box center [586, 391] width 1092 height 704
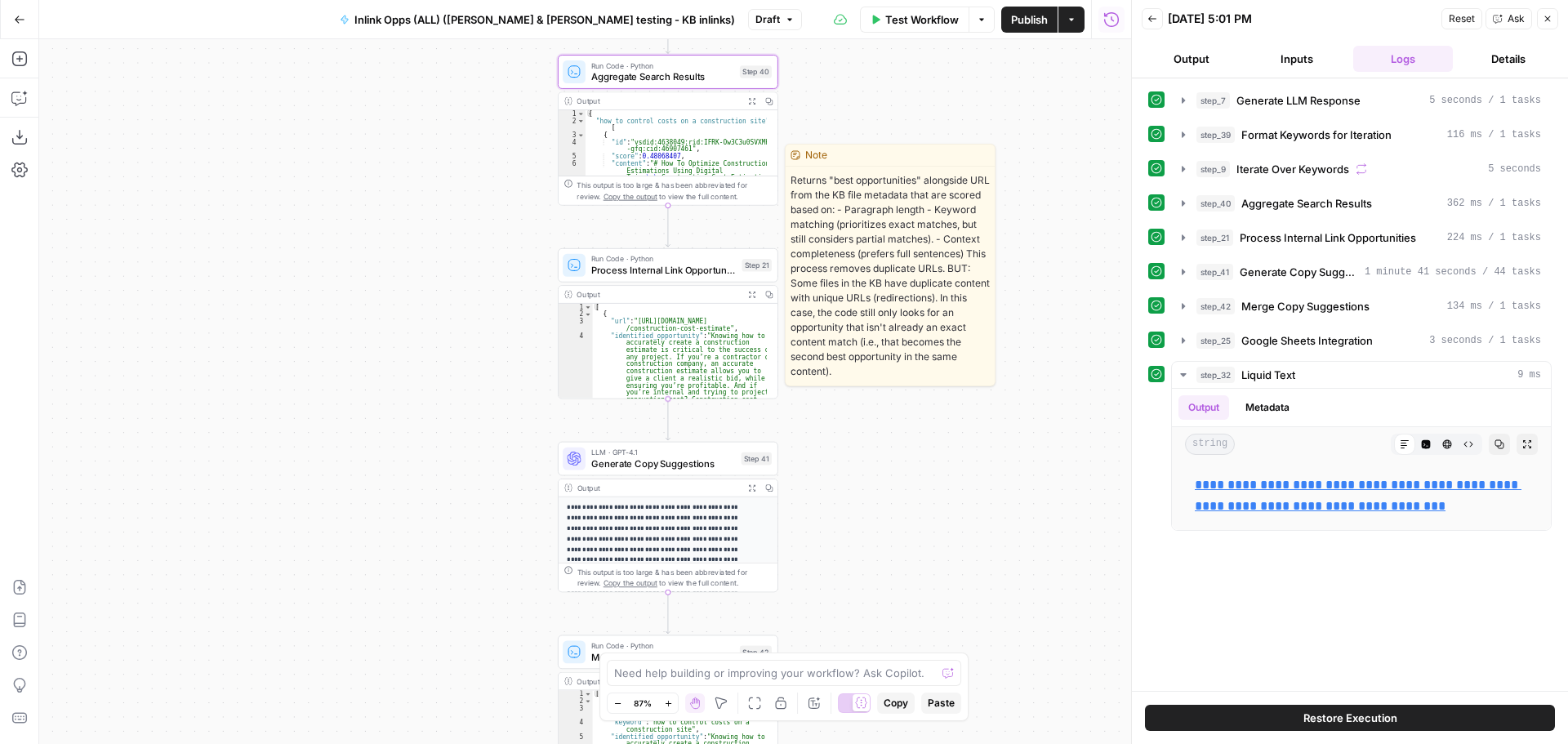
click at [680, 268] on span "Process Internal Link Opportunities" at bounding box center [664, 270] width 145 height 14
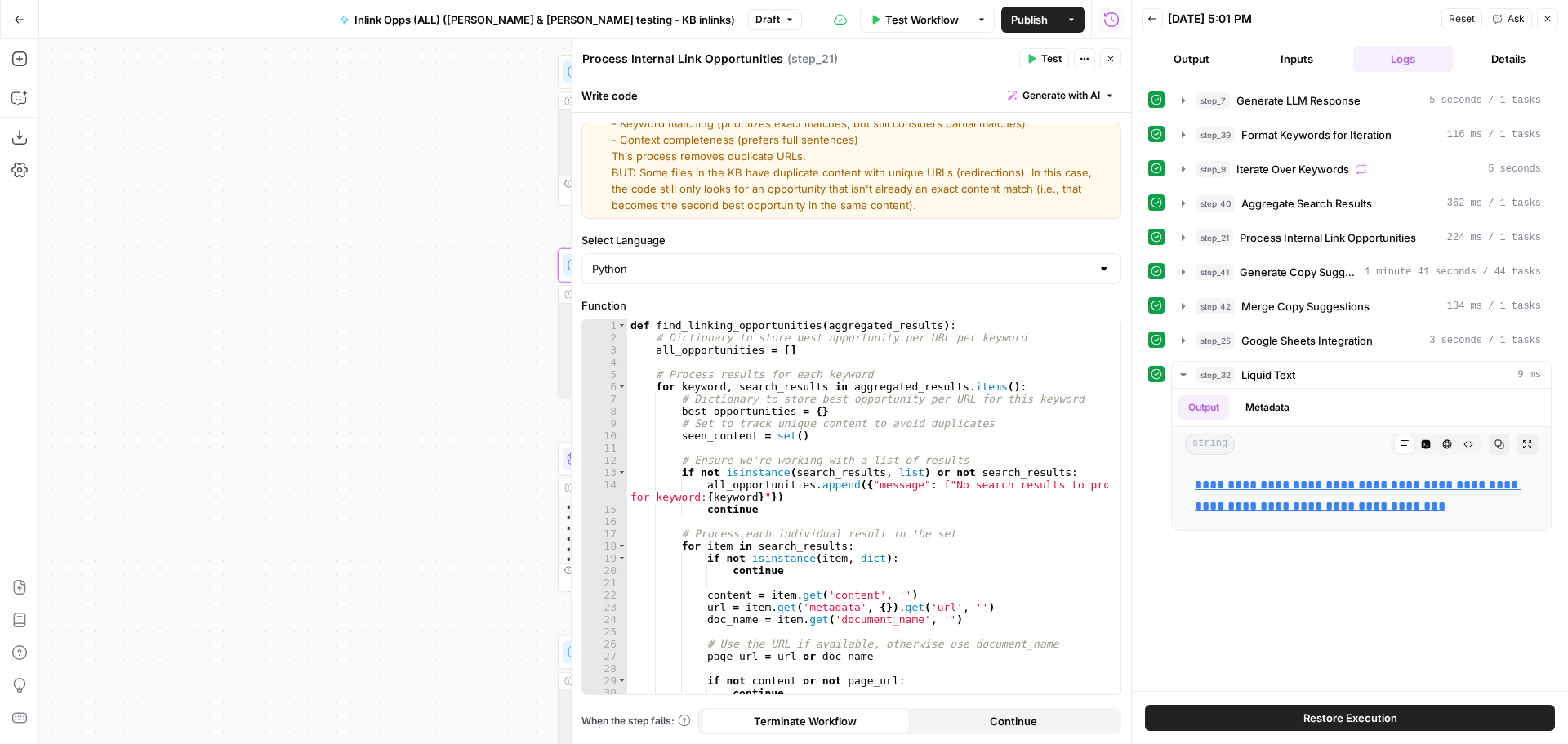
scroll to position [49, 0]
click at [1117, 51] on button "Close" at bounding box center [1110, 58] width 22 height 22
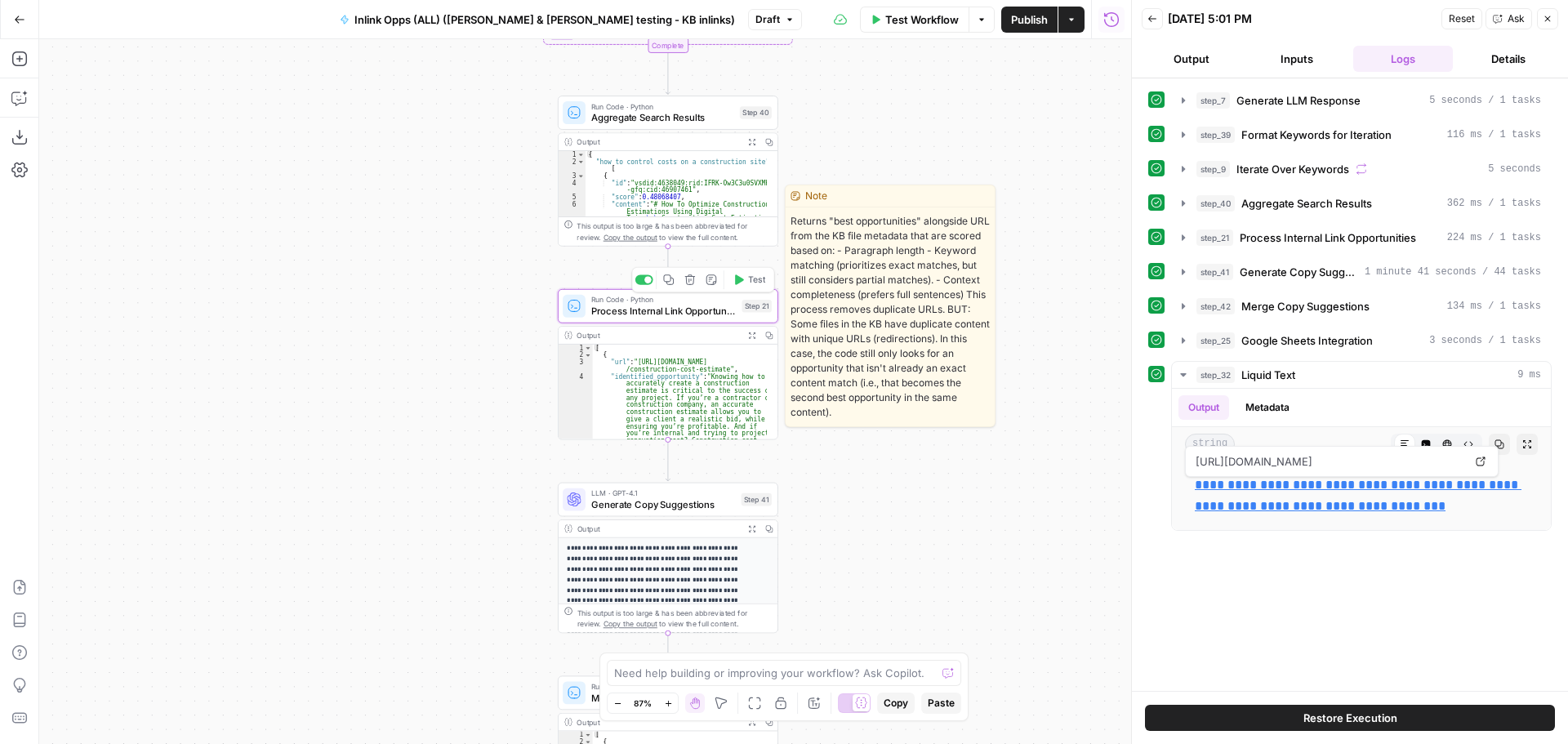
click at [642, 317] on span "Process Internal Link Opportunities" at bounding box center [664, 310] width 145 height 14
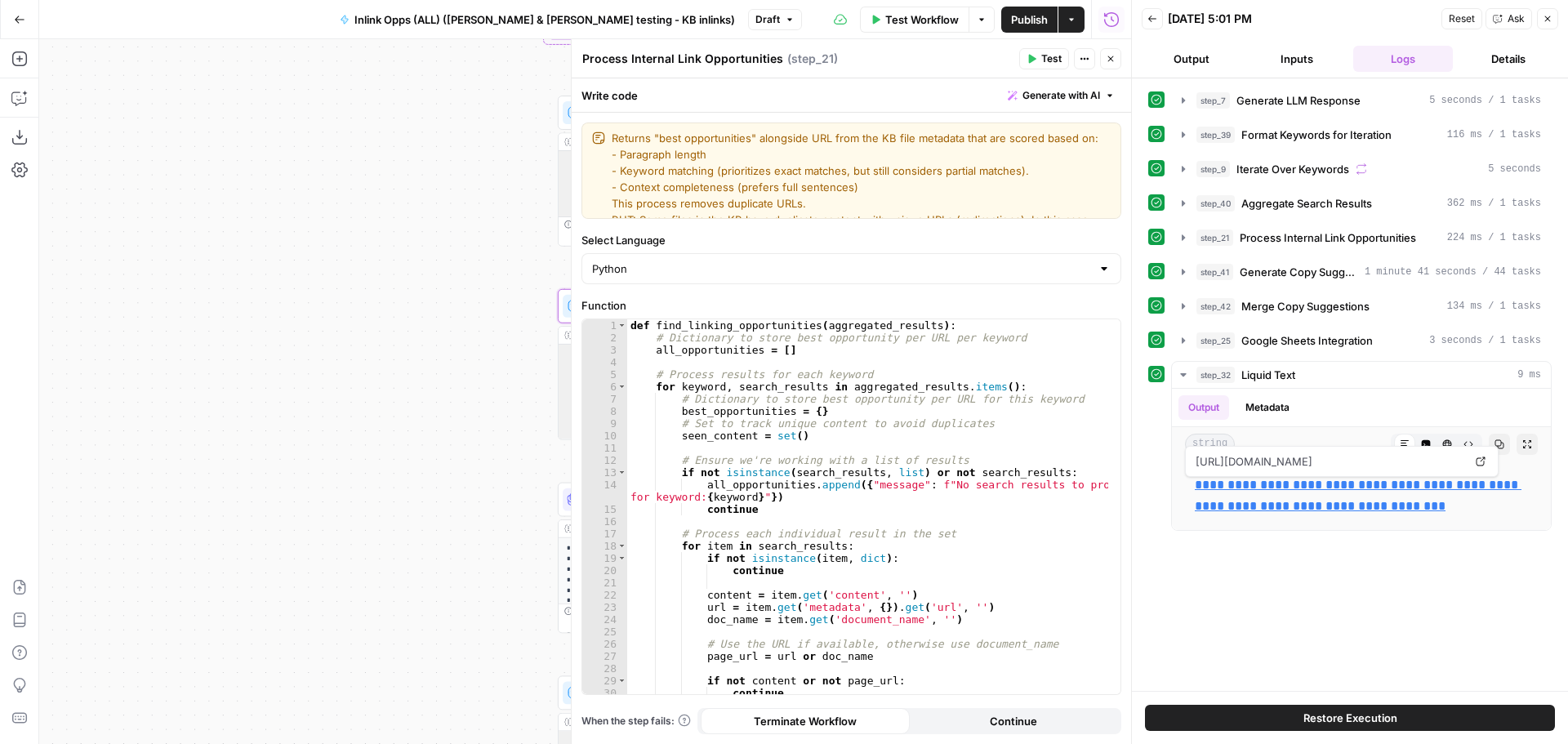
click at [1107, 58] on icon "button" at bounding box center [1110, 58] width 9 height 9
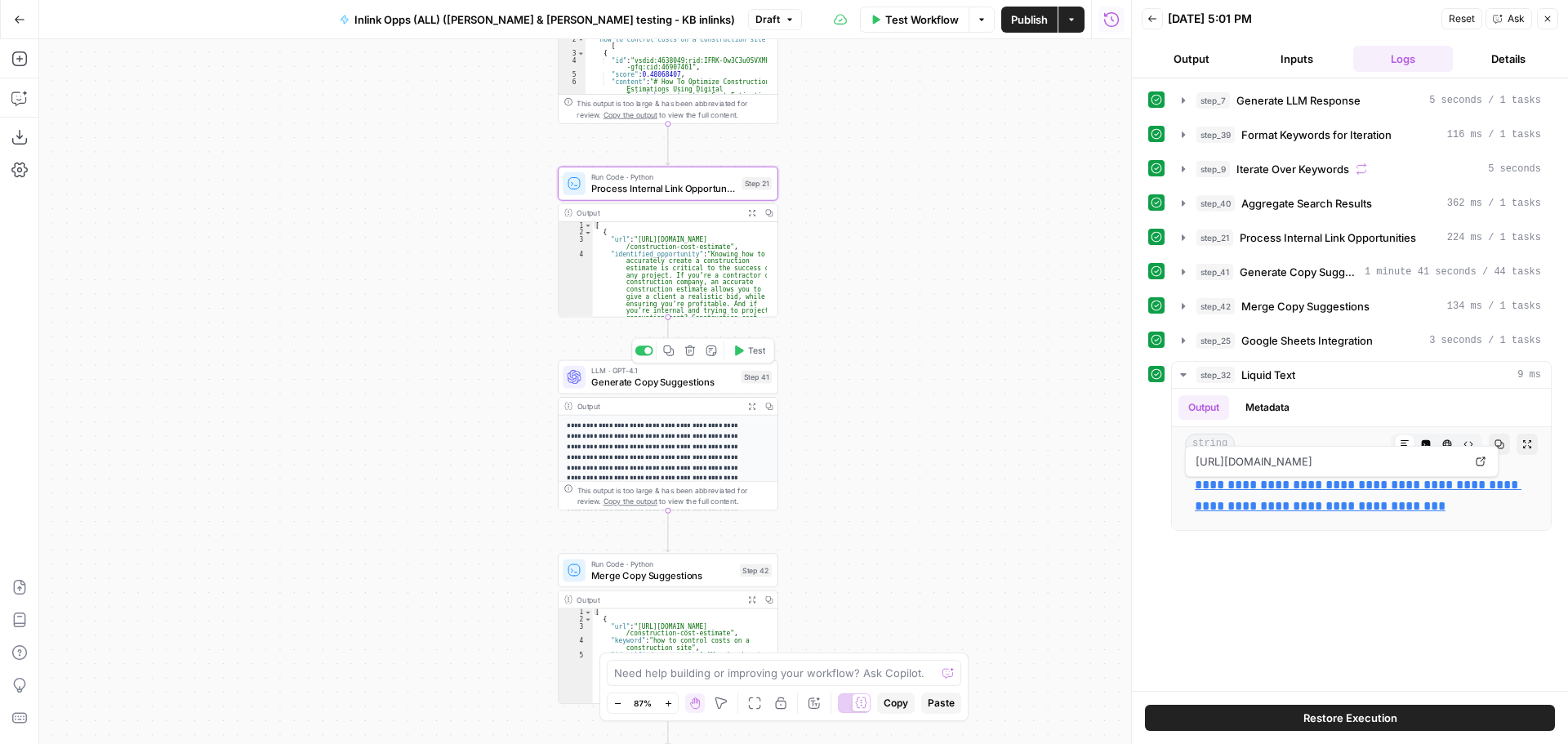
click at [676, 371] on span "LLM · GPT-4.1" at bounding box center [663, 371] width 144 height 11
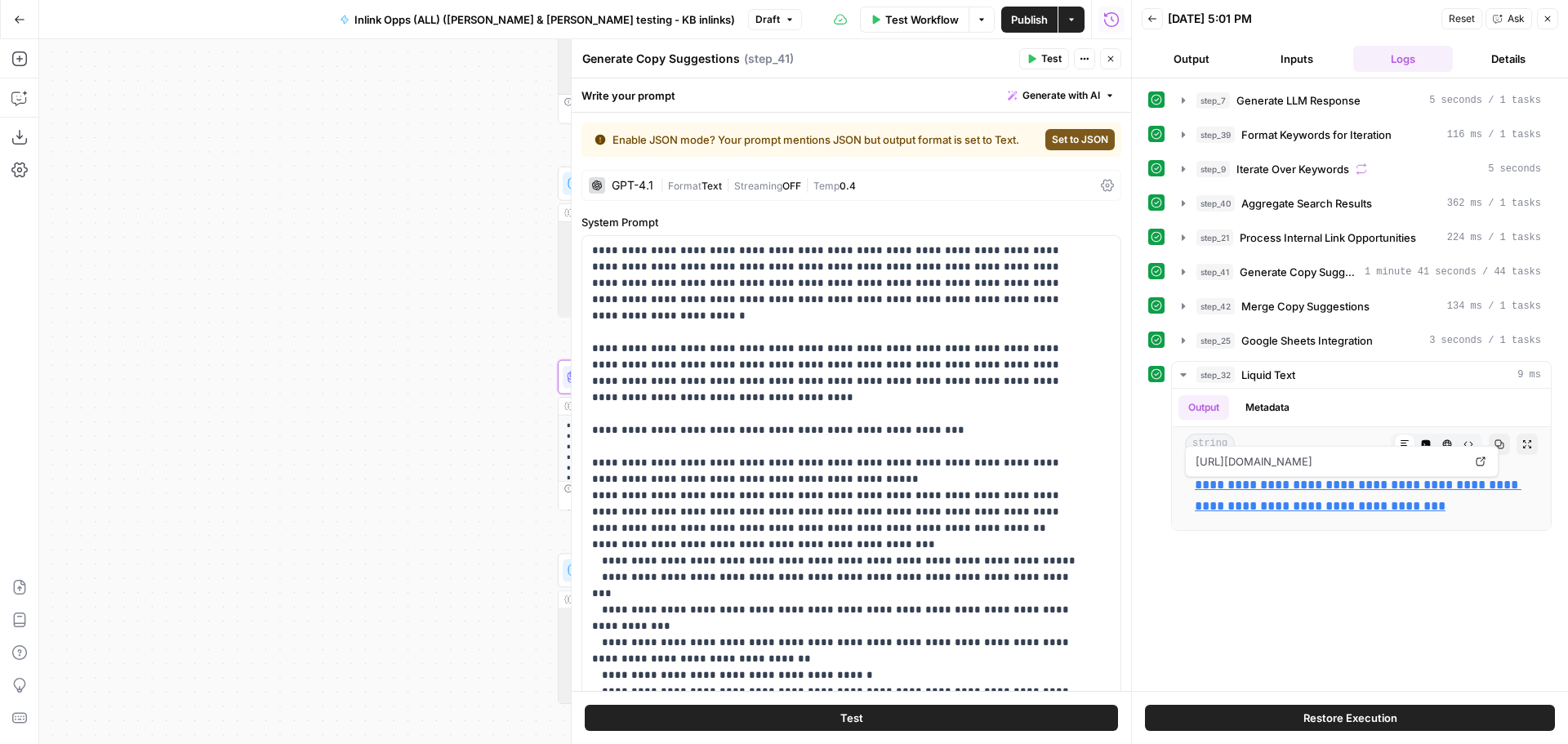
click at [1116, 58] on button "Close" at bounding box center [1110, 58] width 22 height 22
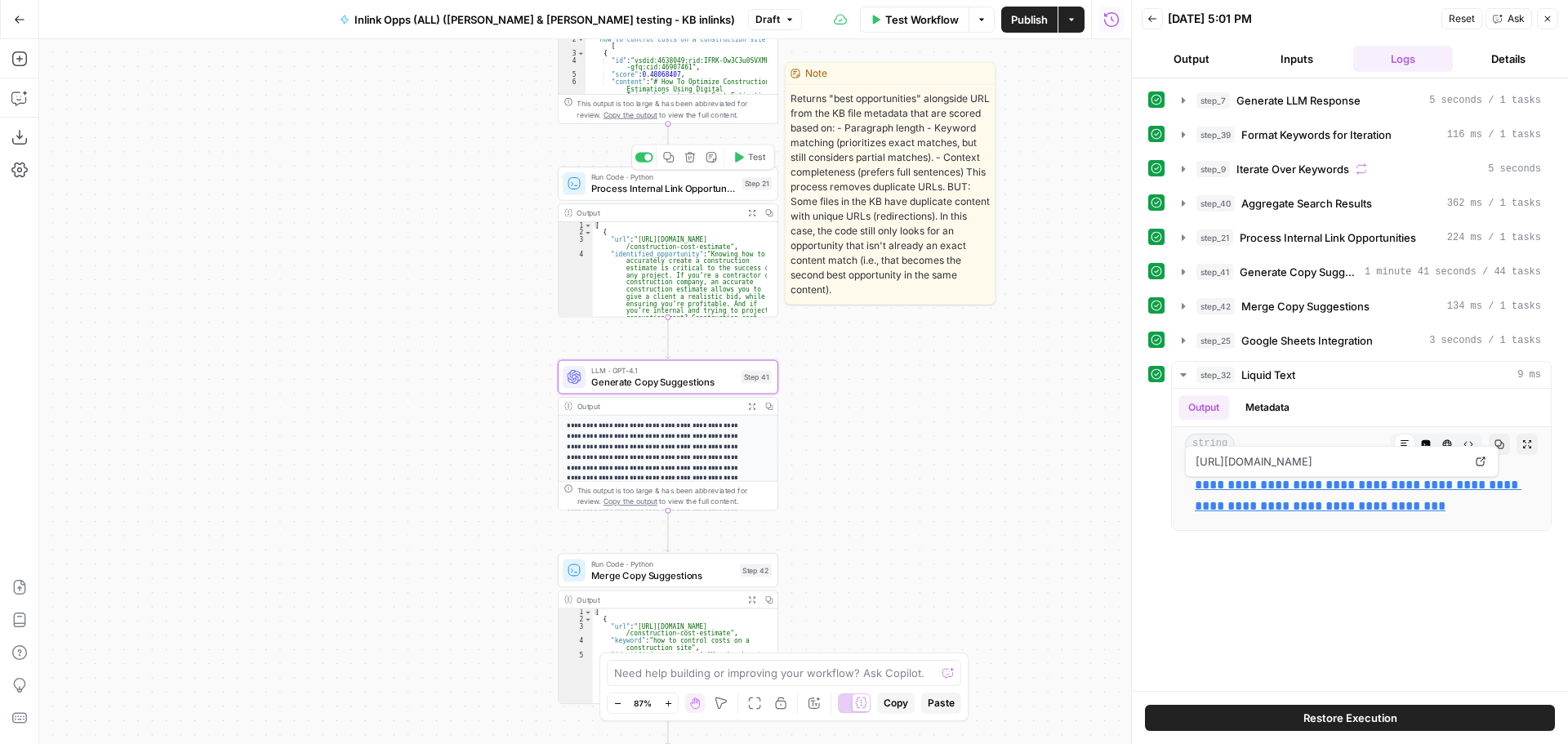
click at [651, 187] on span "Process Internal Link Opportunities" at bounding box center [664, 188] width 145 height 14
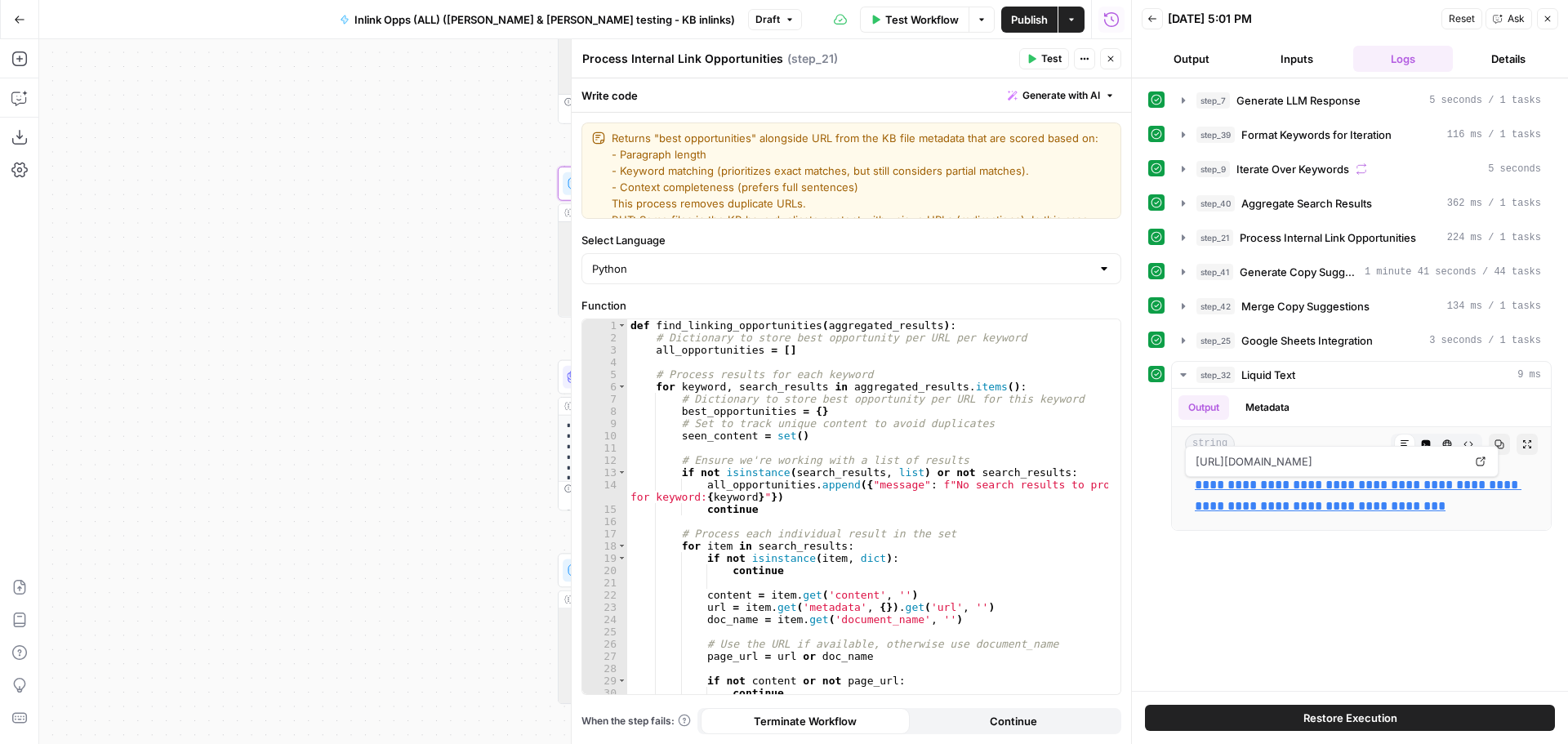
click at [1109, 61] on icon "button" at bounding box center [1110, 58] width 9 height 9
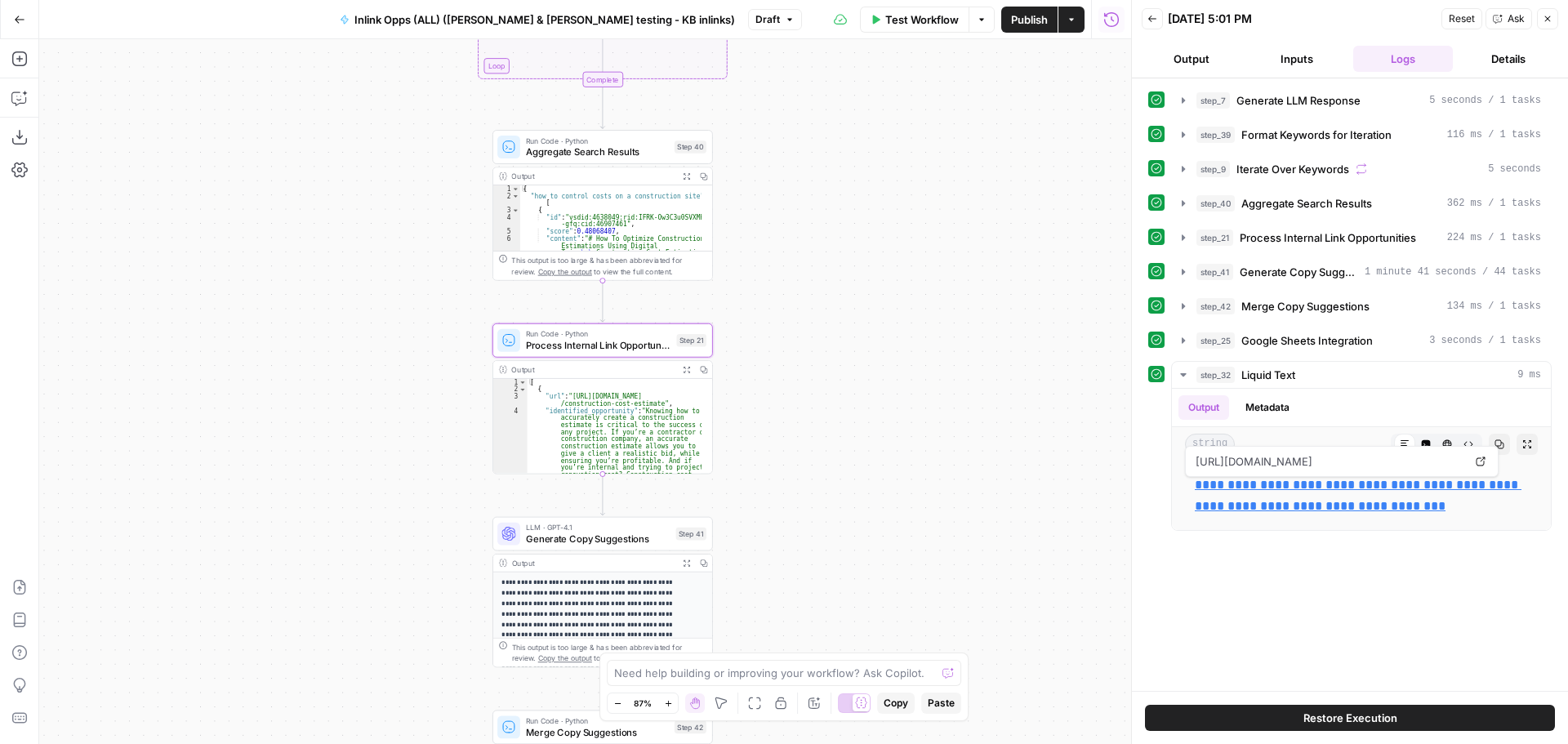
drag, startPoint x: 459, startPoint y: 226, endPoint x: 399, endPoint y: 374, distance: 159.7
click at [399, 374] on div "Workflow Set Inputs Inputs LLM · GPT-4o Generate LLM Response Step 7 Output Exp…" at bounding box center [586, 391] width 1092 height 704
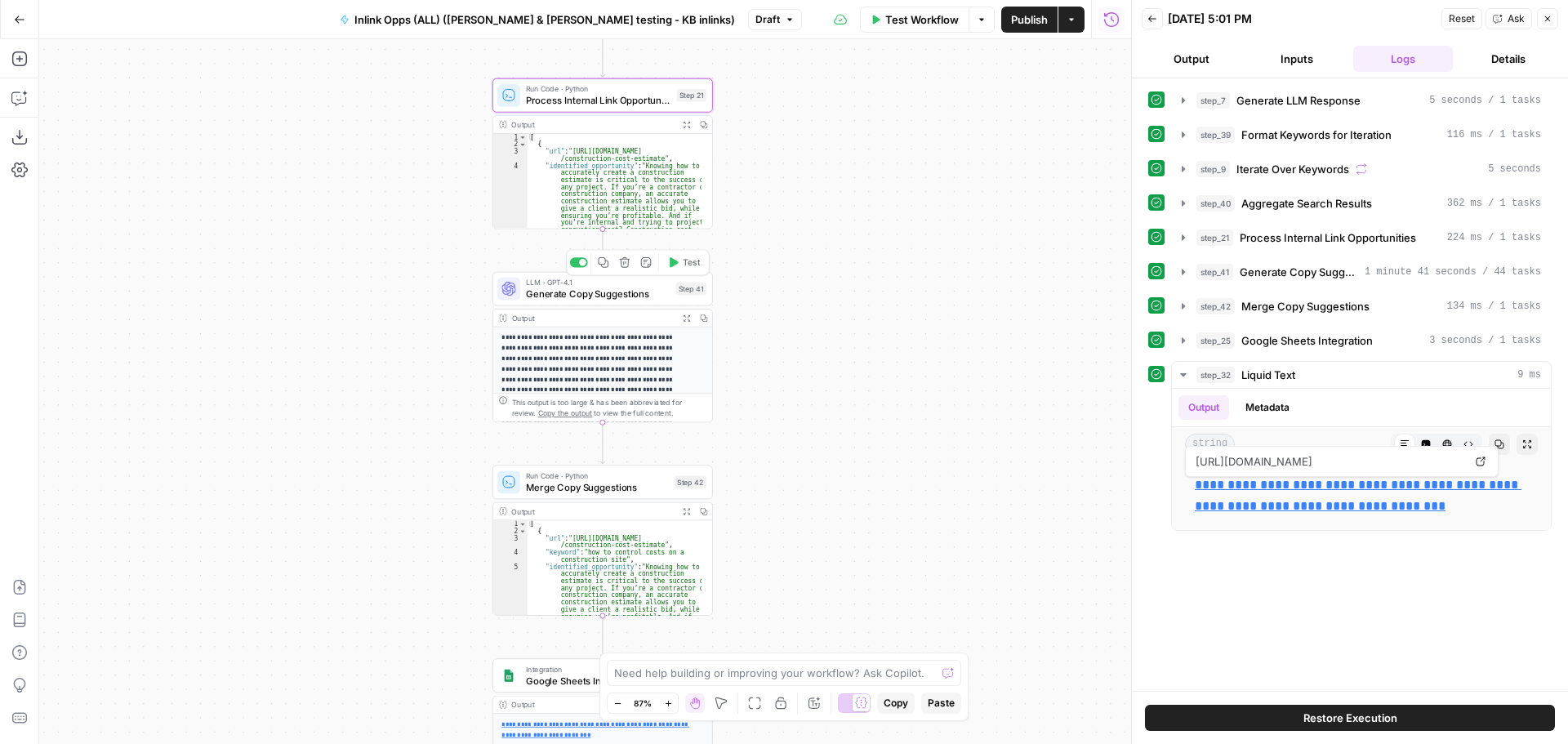
click at [591, 289] on span "Generate Copy Suggestions" at bounding box center [598, 293] width 144 height 14
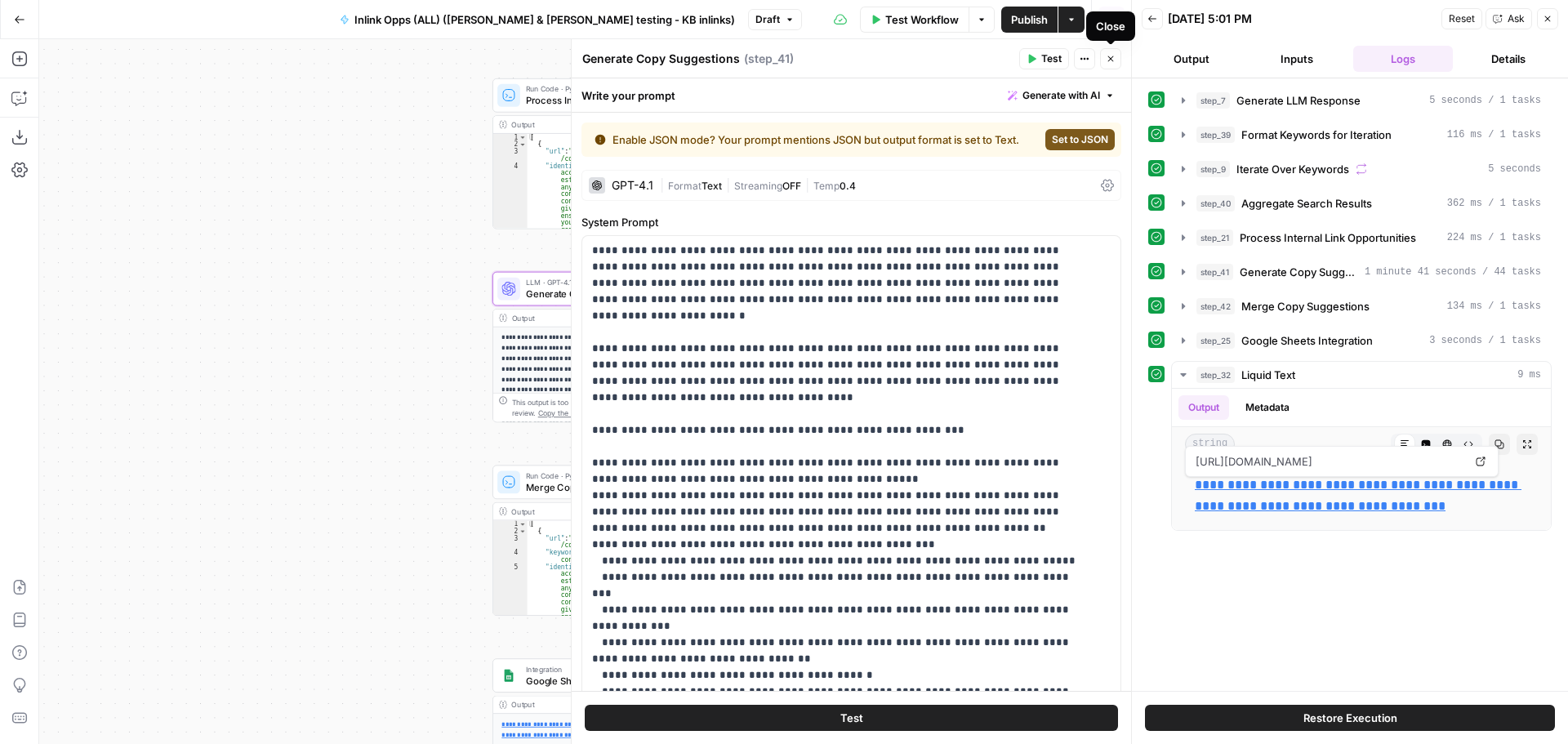
click at [1108, 58] on icon "button" at bounding box center [1110, 58] width 9 height 9
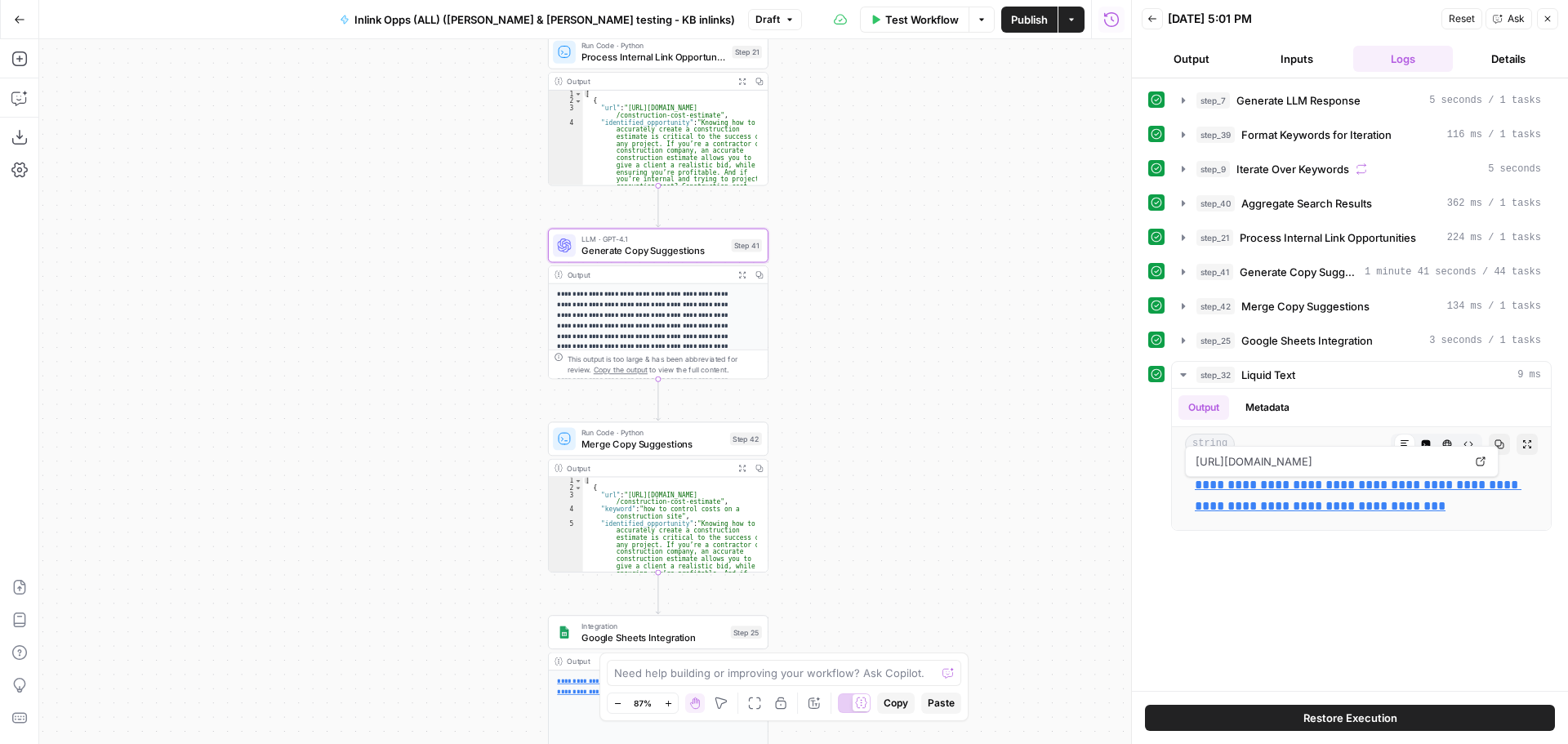
drag, startPoint x: 857, startPoint y: 340, endPoint x: 884, endPoint y: 320, distance: 33.6
click at [884, 320] on div "Workflow Set Inputs Inputs LLM · GPT-4o Generate LLM Response Step 7 Output Exp…" at bounding box center [586, 391] width 1092 height 704
click at [739, 273] on icon "button" at bounding box center [743, 273] width 8 height 8
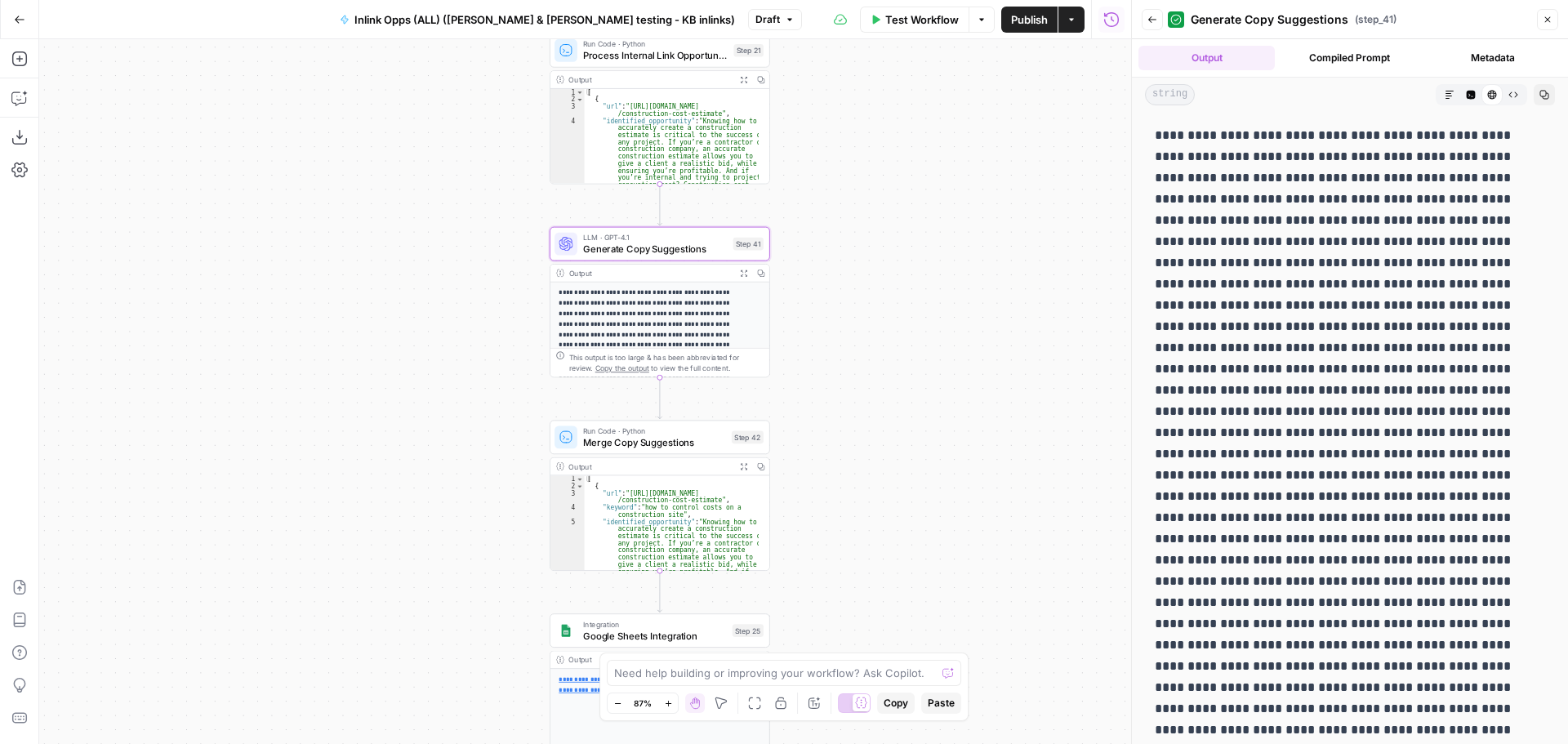
click at [1444, 94] on icon "button" at bounding box center [1449, 94] width 9 height 9
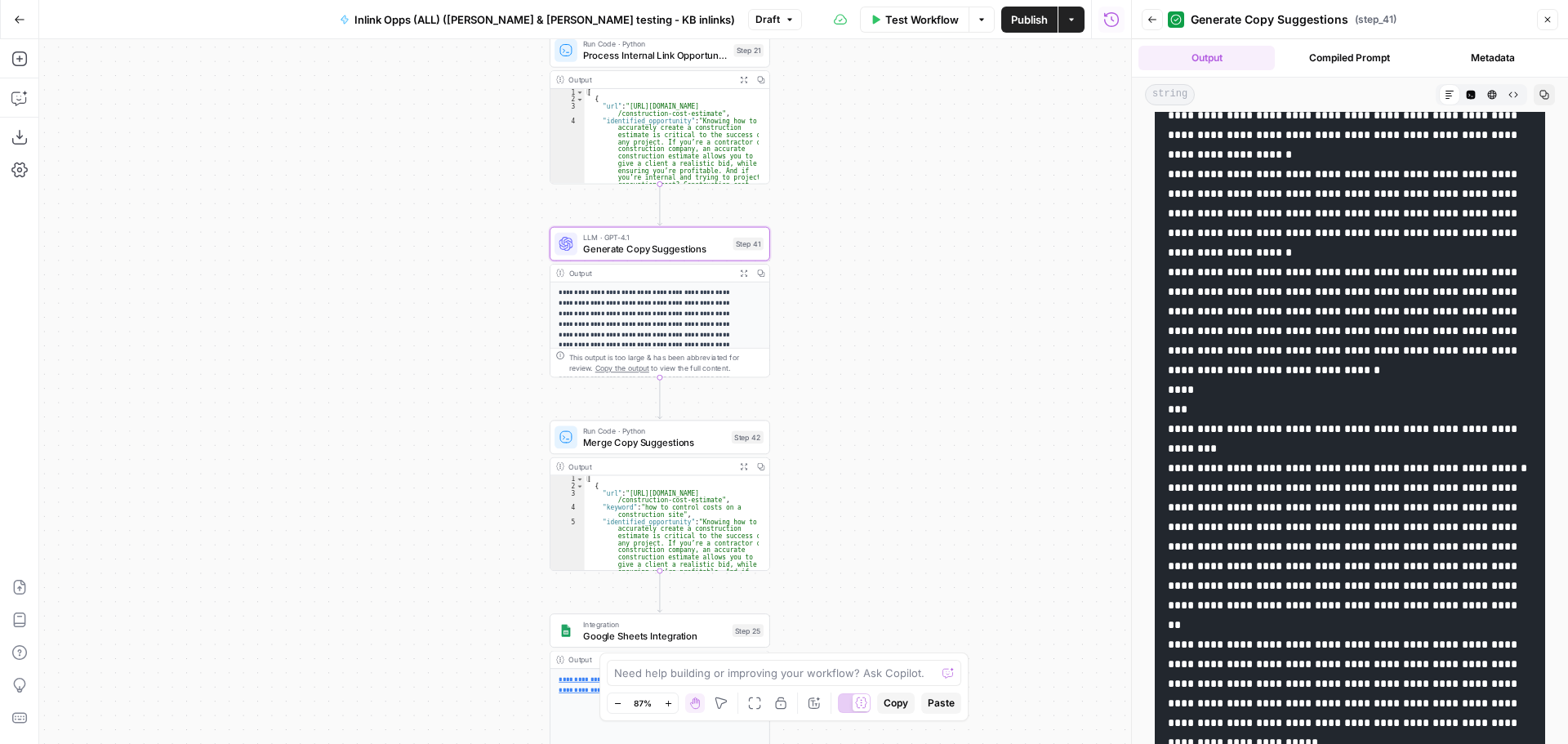
scroll to position [1714, 0]
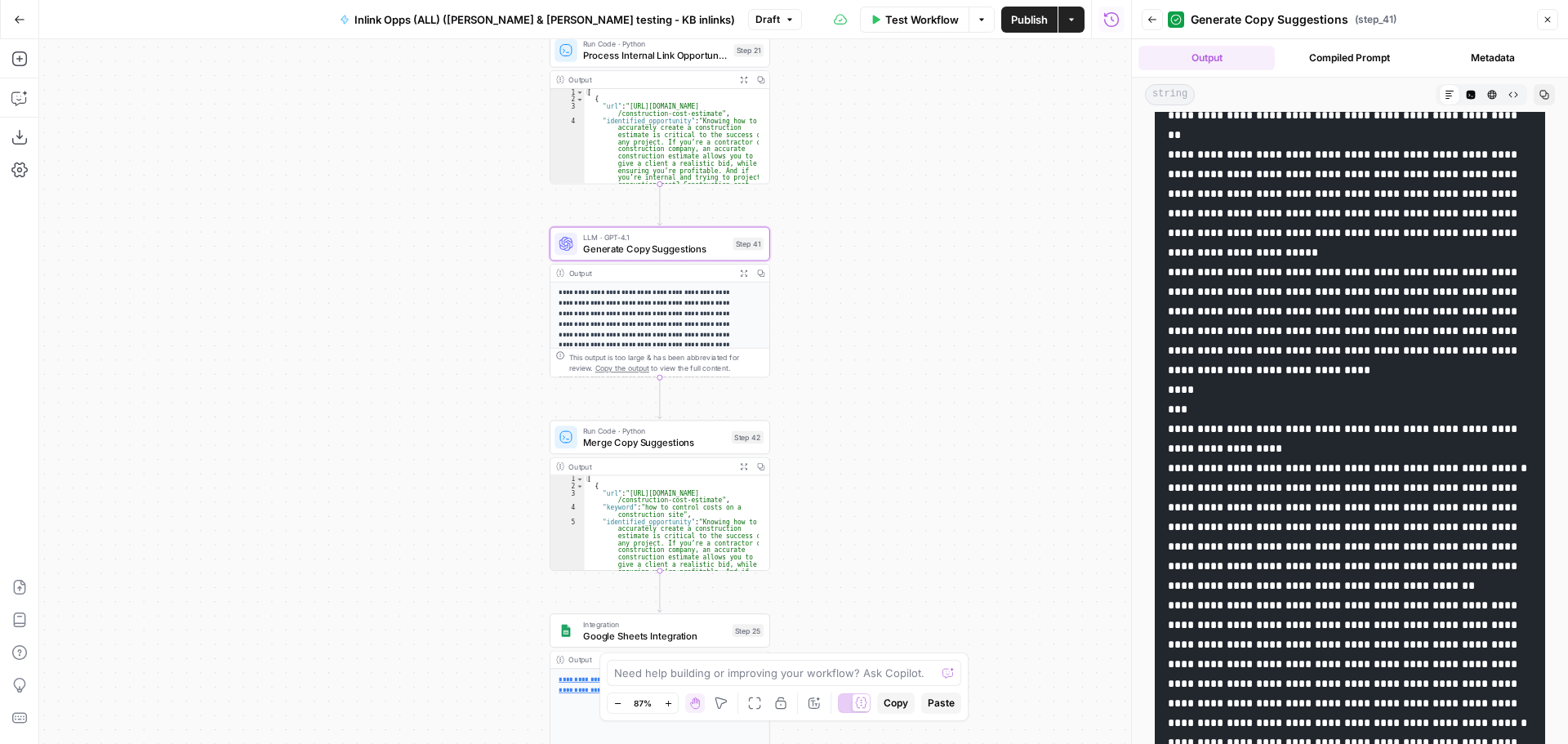
click at [1159, 14] on button "Back" at bounding box center [1152, 20] width 22 height 22
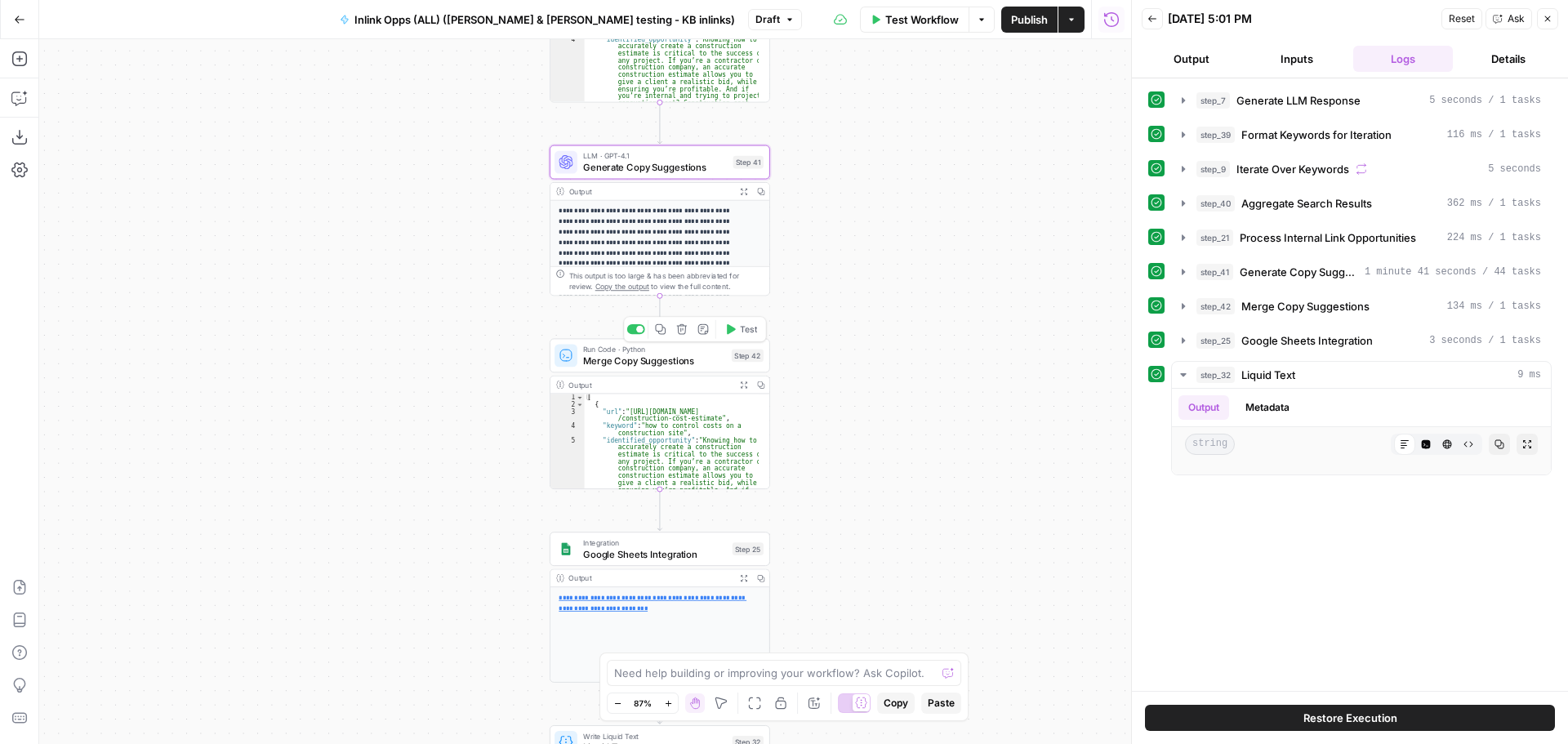
click at [644, 354] on span "Merge Copy Suggestions" at bounding box center [654, 360] width 143 height 14
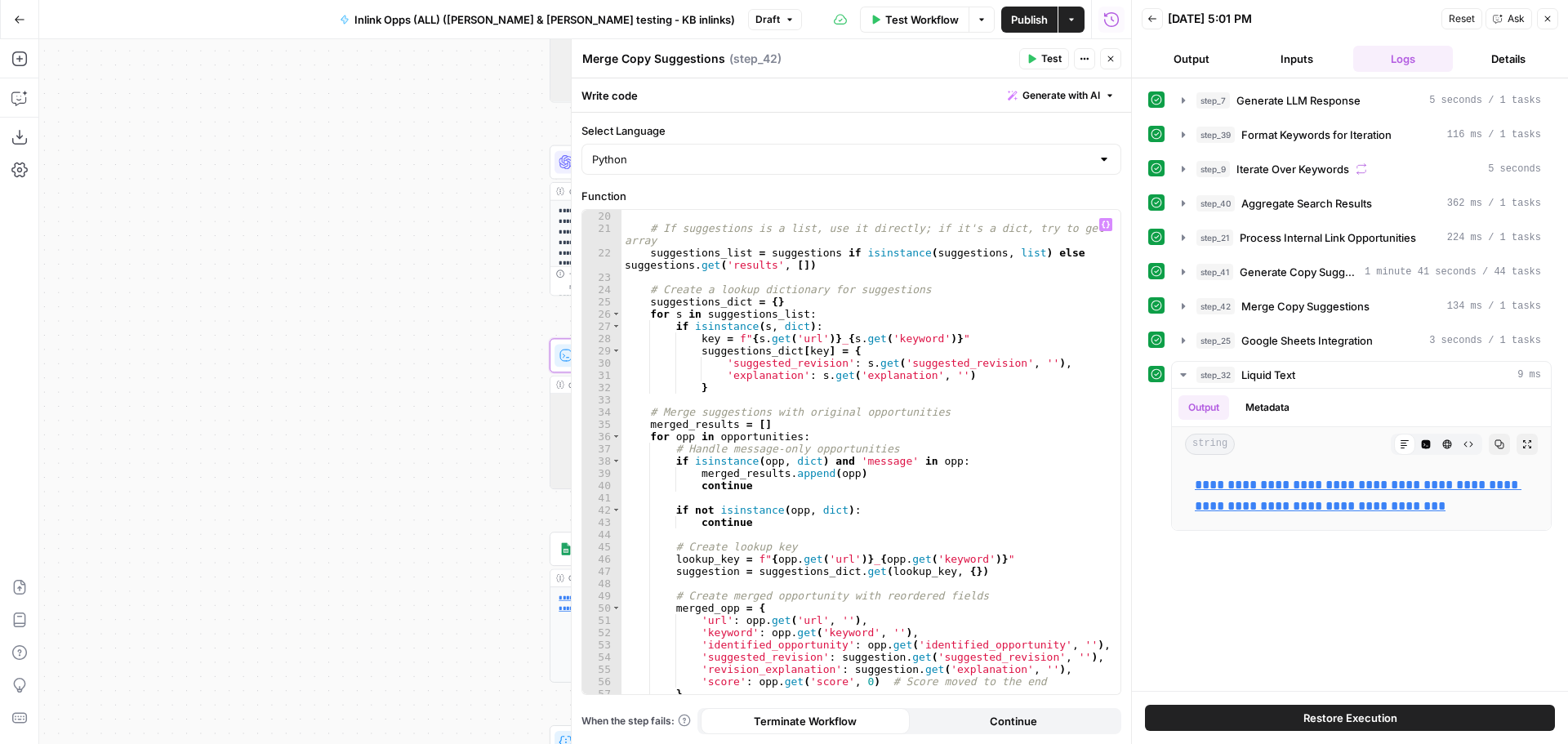
scroll to position [0, 0]
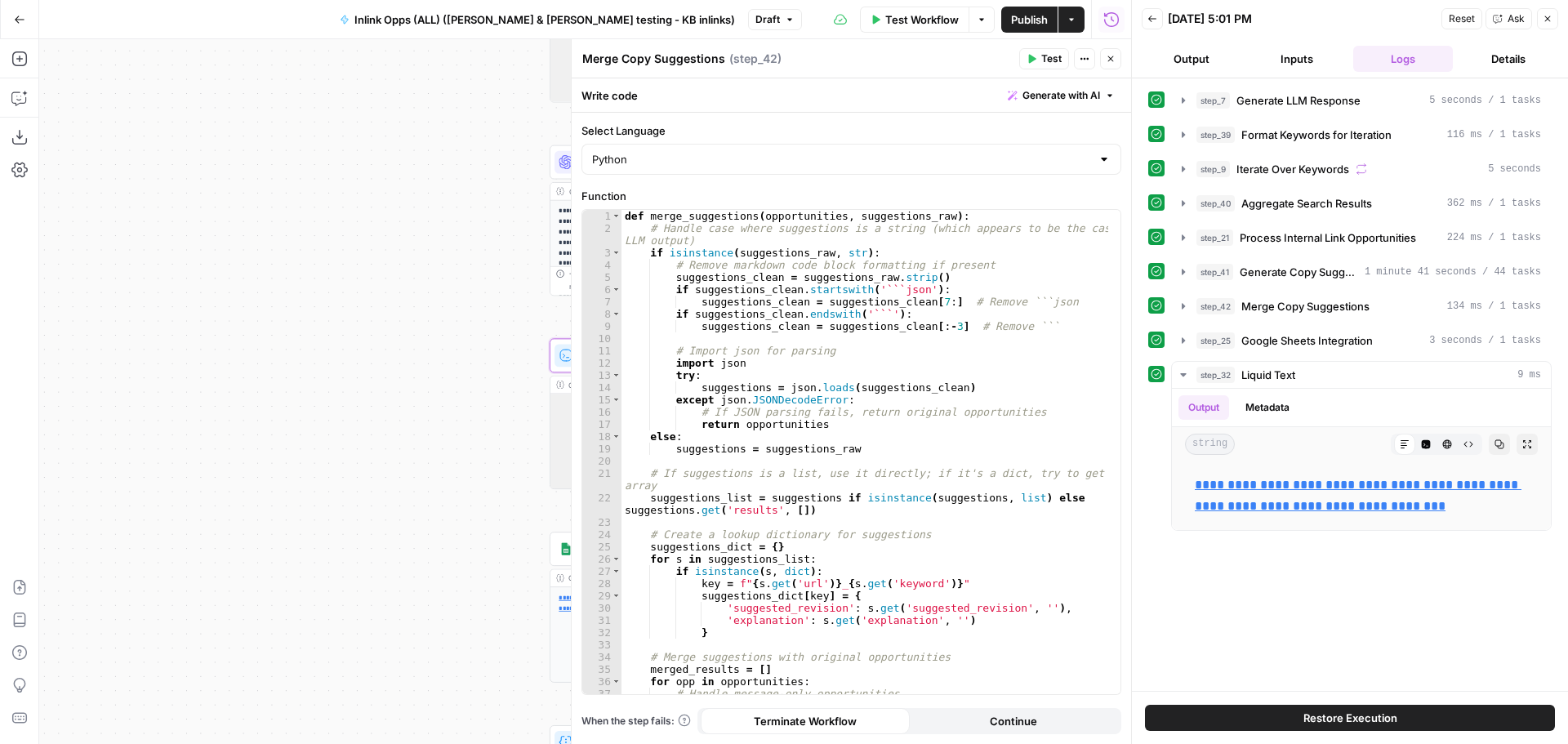
click at [1114, 55] on icon "button" at bounding box center [1110, 58] width 9 height 9
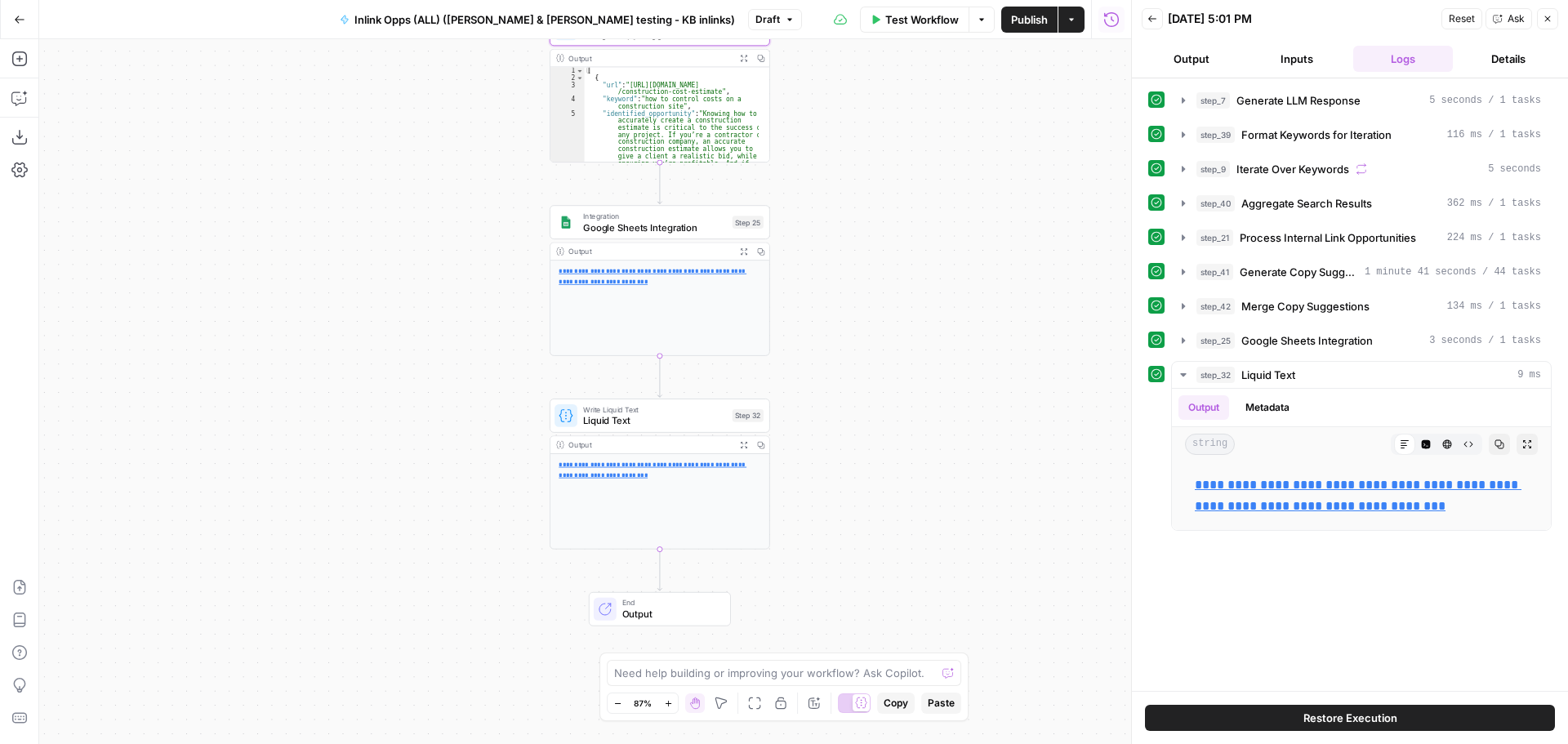
click at [587, 13] on span "Inlink Opps (ALL) ([PERSON_NAME] & [PERSON_NAME] testing - KB inlinks)" at bounding box center [545, 19] width 381 height 16
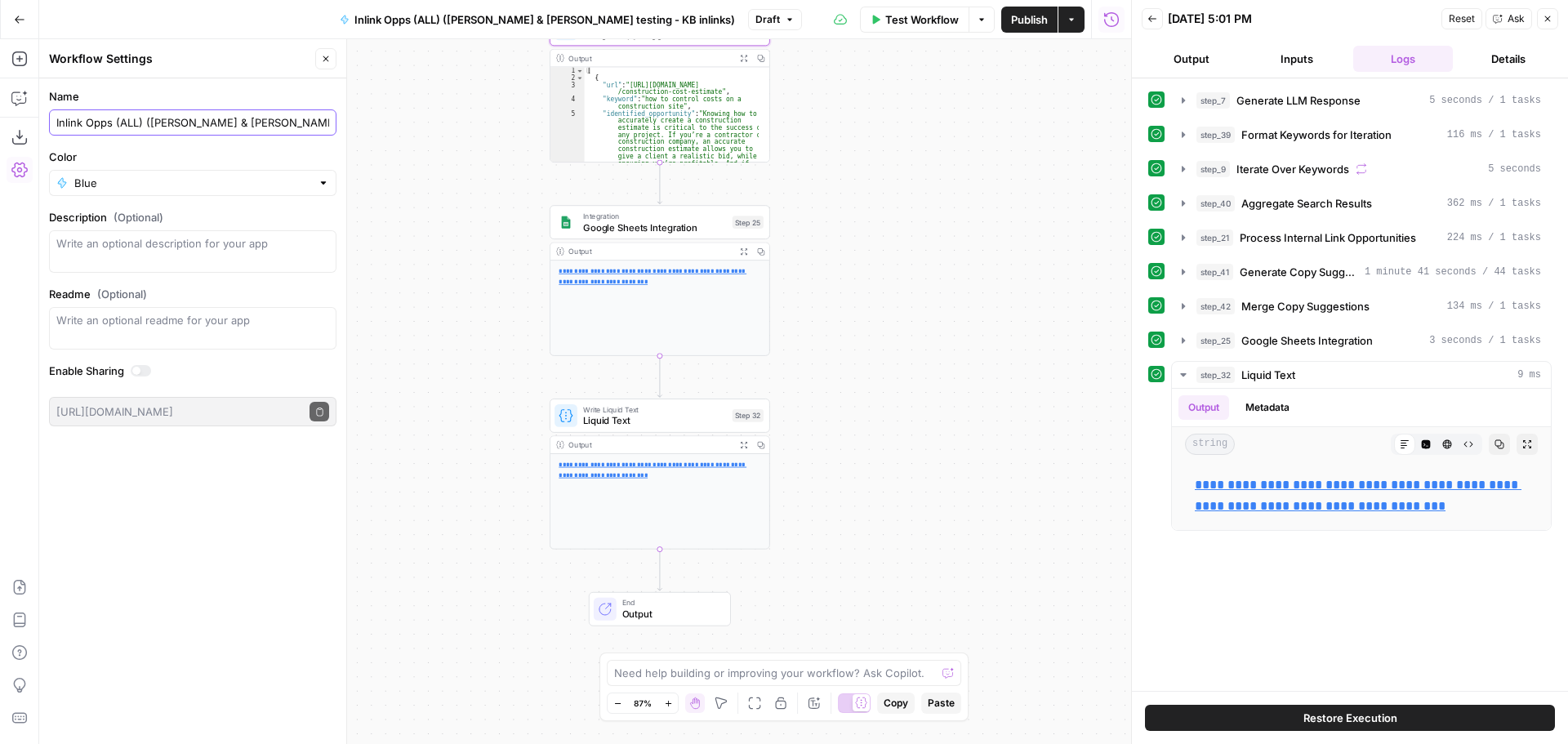
click at [279, 124] on input "Inlink Opps (ALL) ([PERSON_NAME] & [PERSON_NAME] testing - KB inlinks)" at bounding box center [192, 122] width 272 height 16
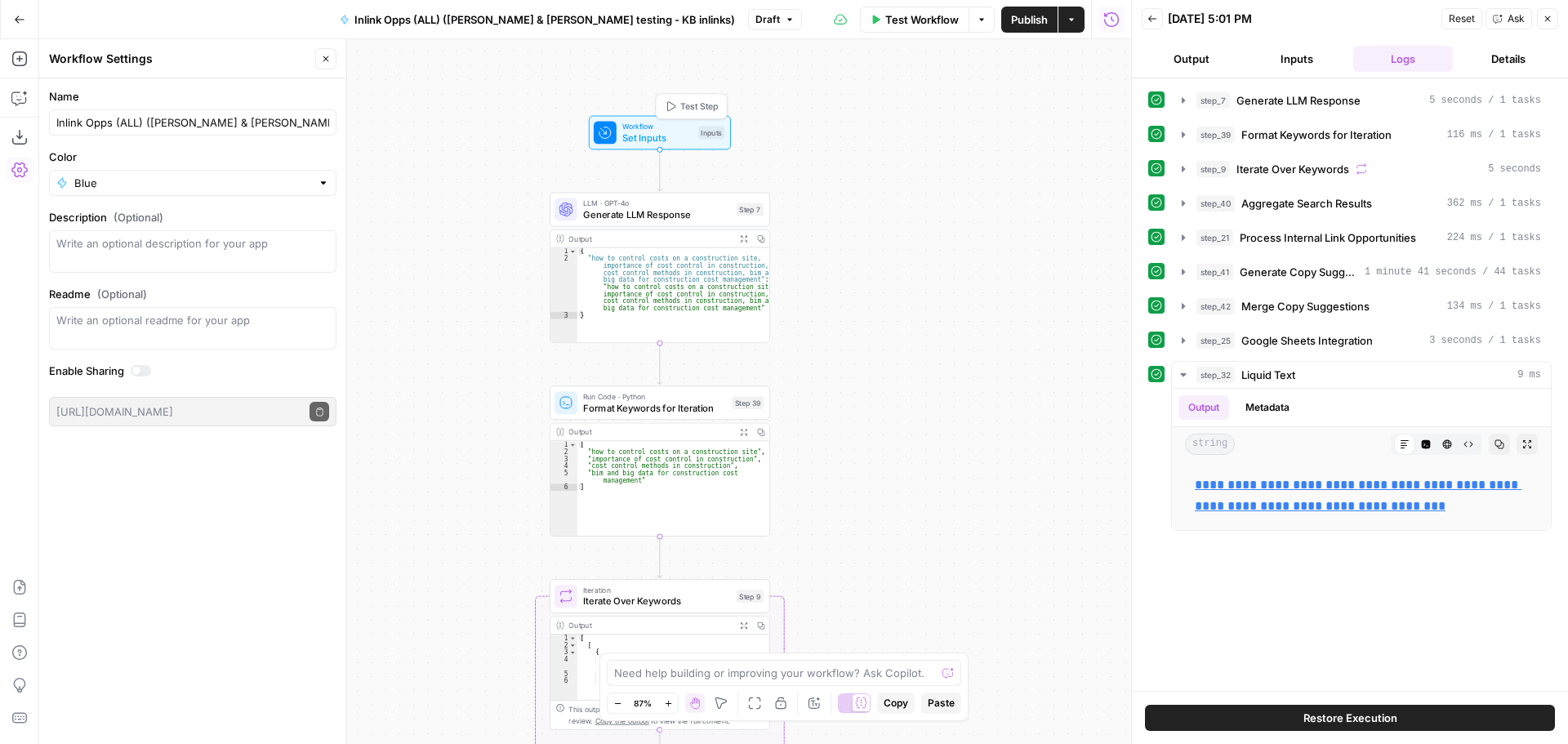
click at [648, 133] on span "Set Inputs" at bounding box center [657, 138] width 70 height 14
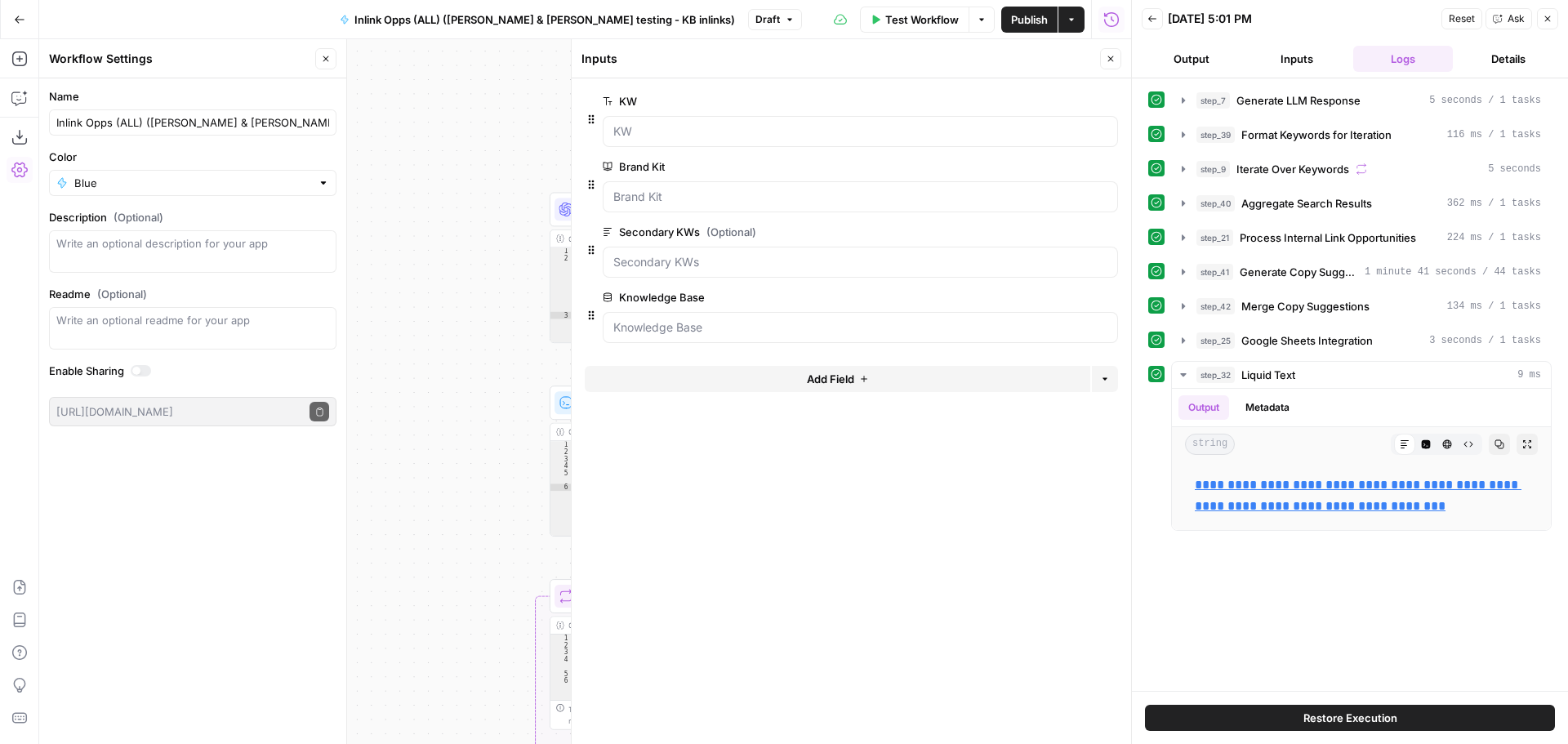
click at [1465, 18] on span "Reset" at bounding box center [1461, 19] width 26 height 15
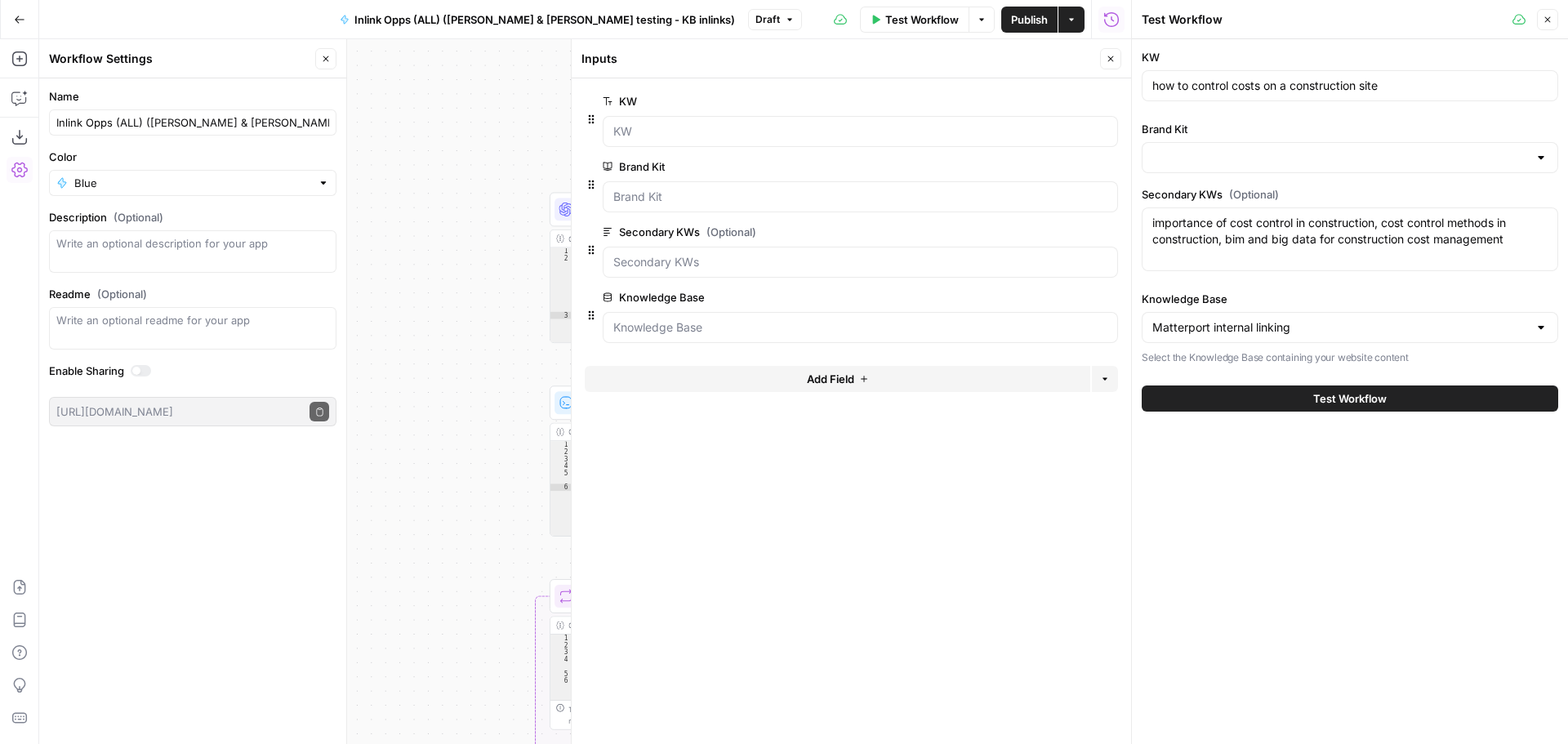
type input "Matterport"
